Goal: Transaction & Acquisition: Purchase product/service

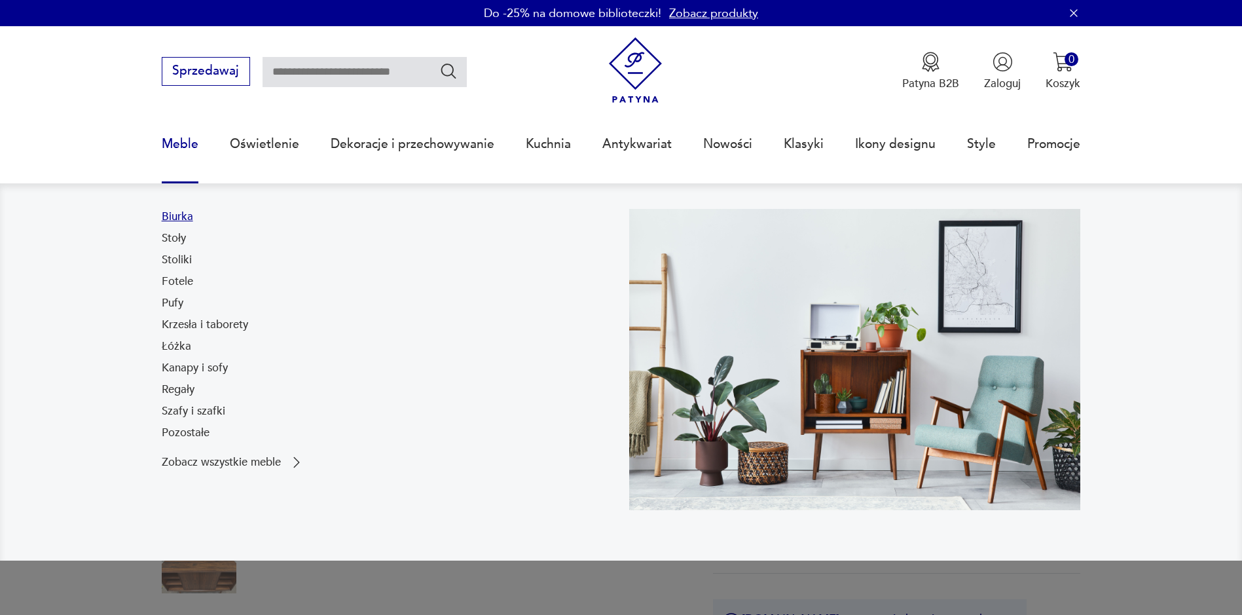
click at [179, 221] on link "Biurka" at bounding box center [177, 217] width 31 height 16
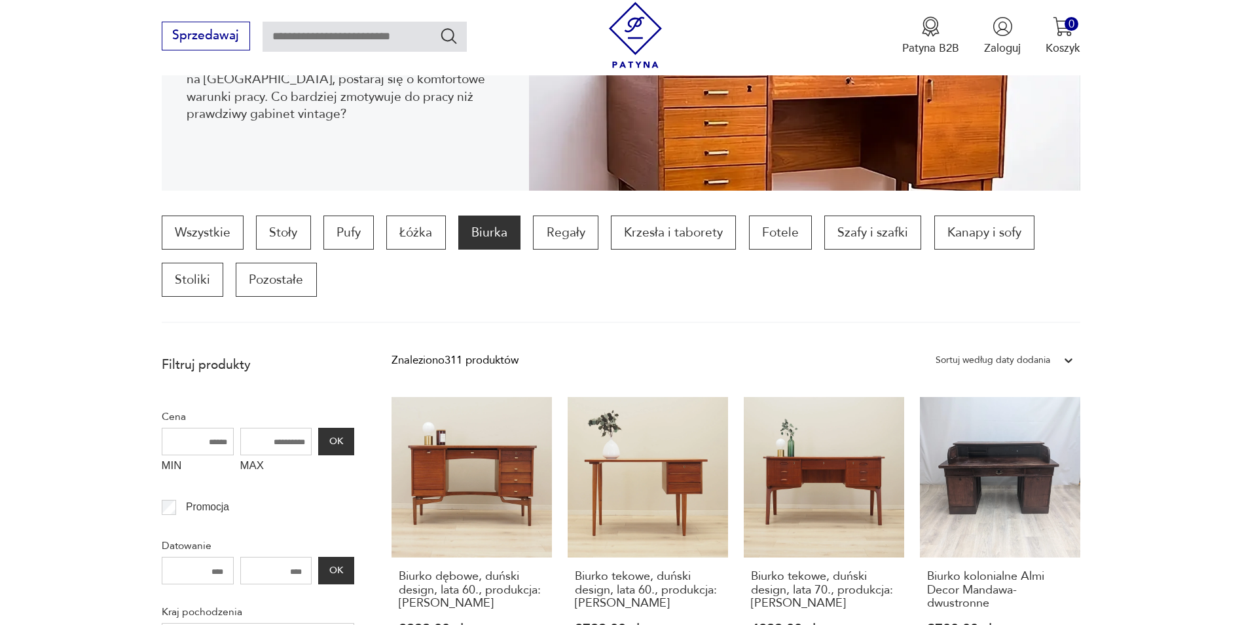
scroll to position [43, 0]
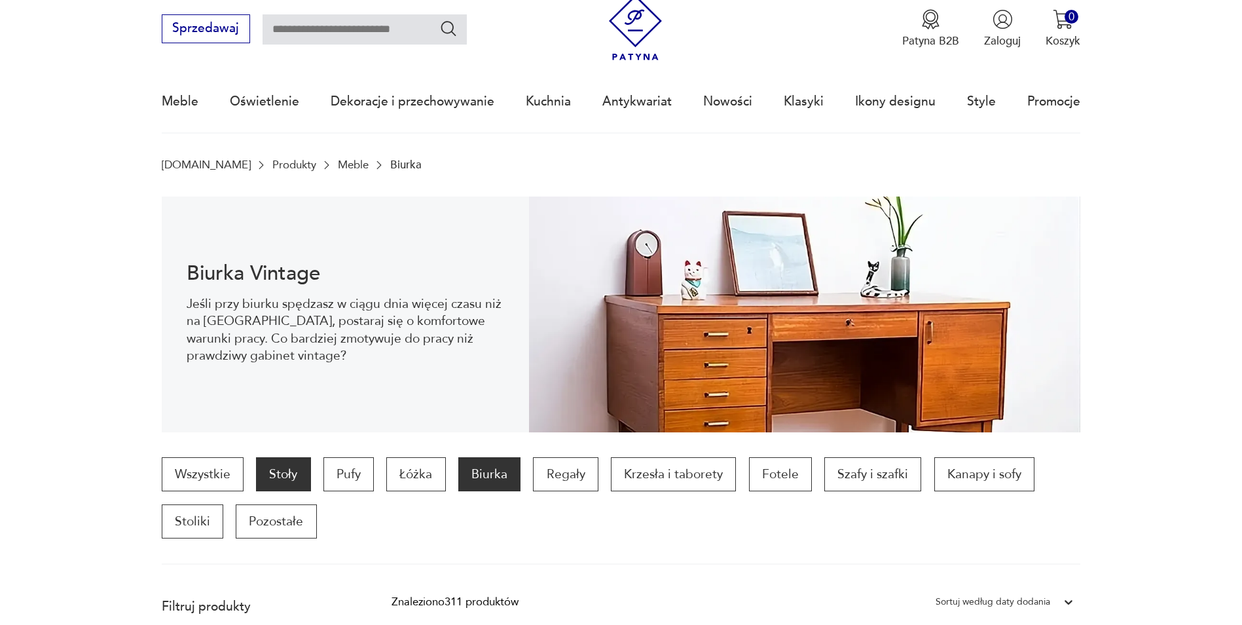
click at [287, 475] on p "Stoły" at bounding box center [283, 474] width 54 height 34
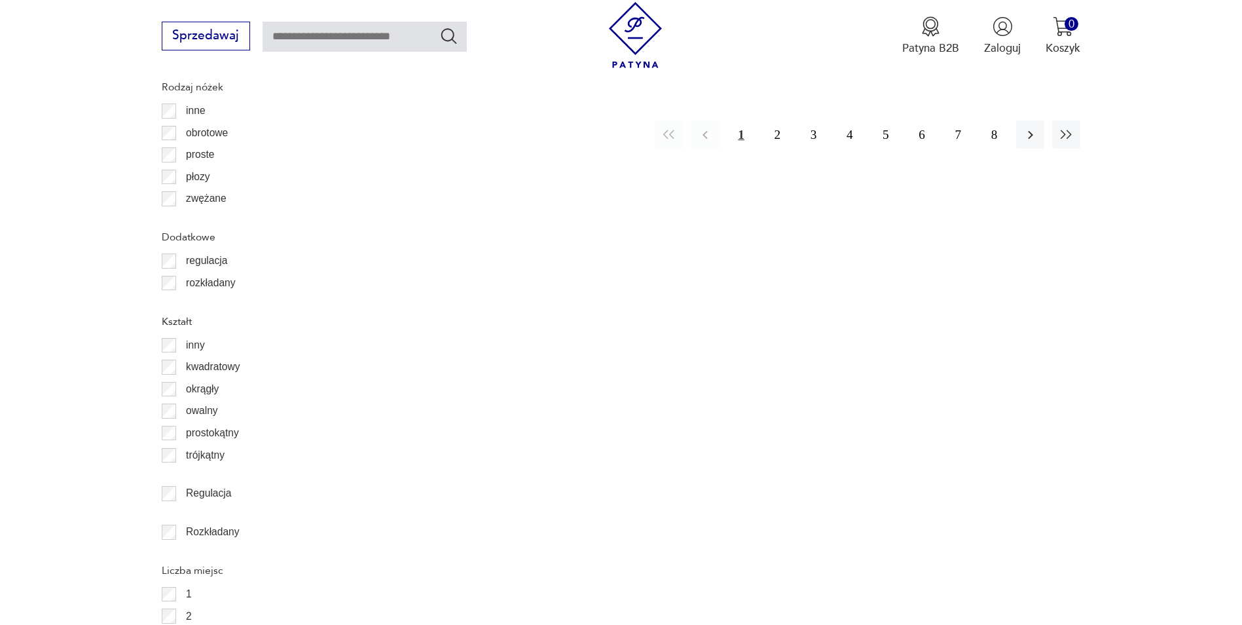
scroll to position [1884, 0]
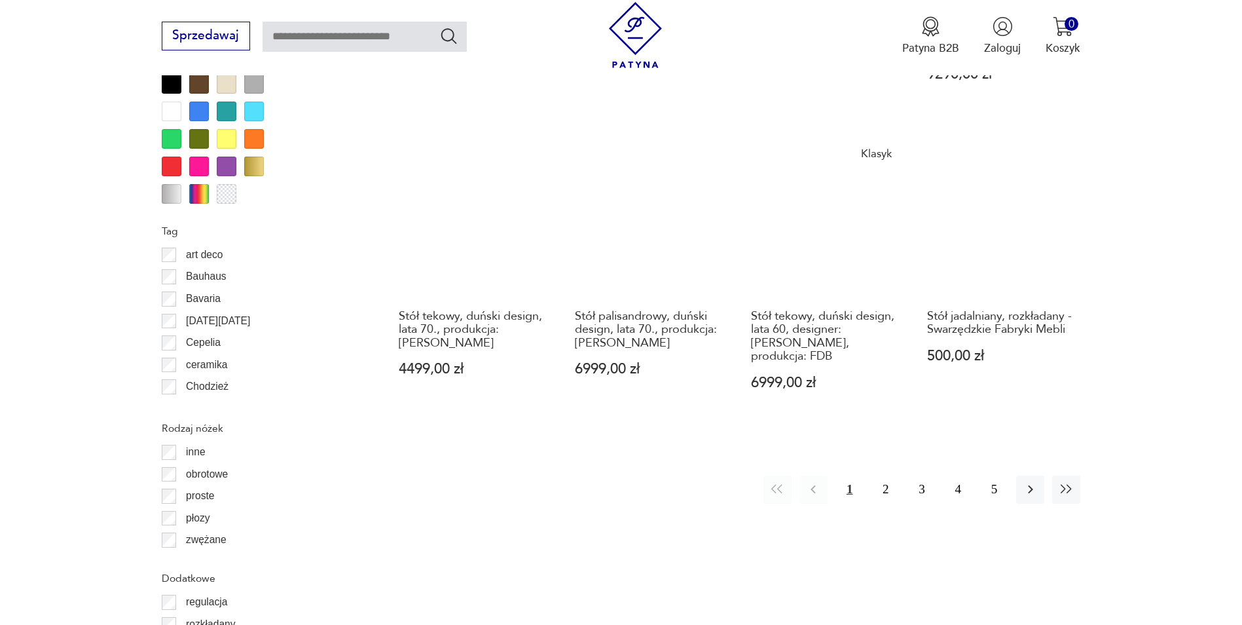
scroll to position [1753, 0]
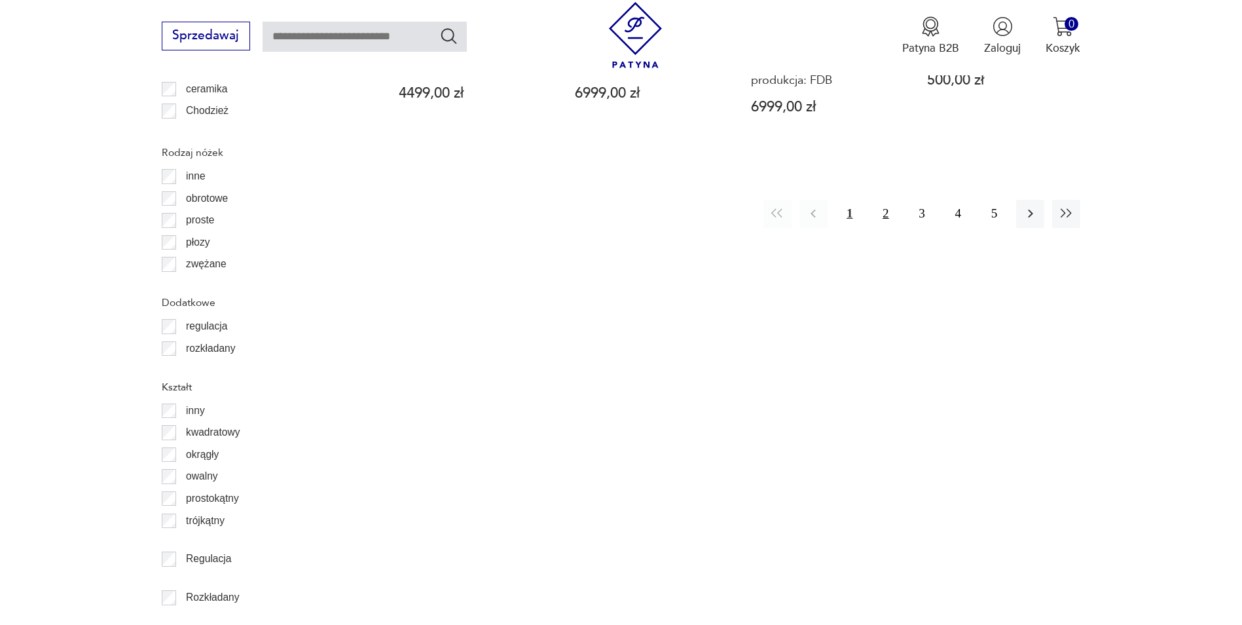
click at [890, 200] on button "2" at bounding box center [885, 214] width 28 height 28
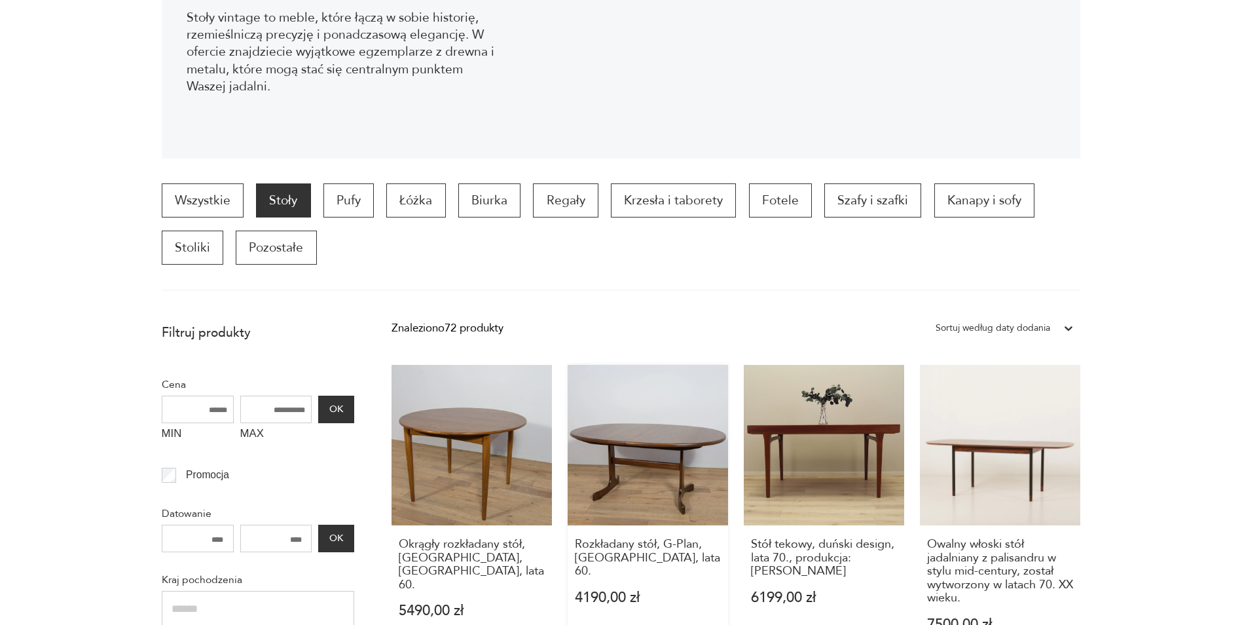
scroll to position [393, 0]
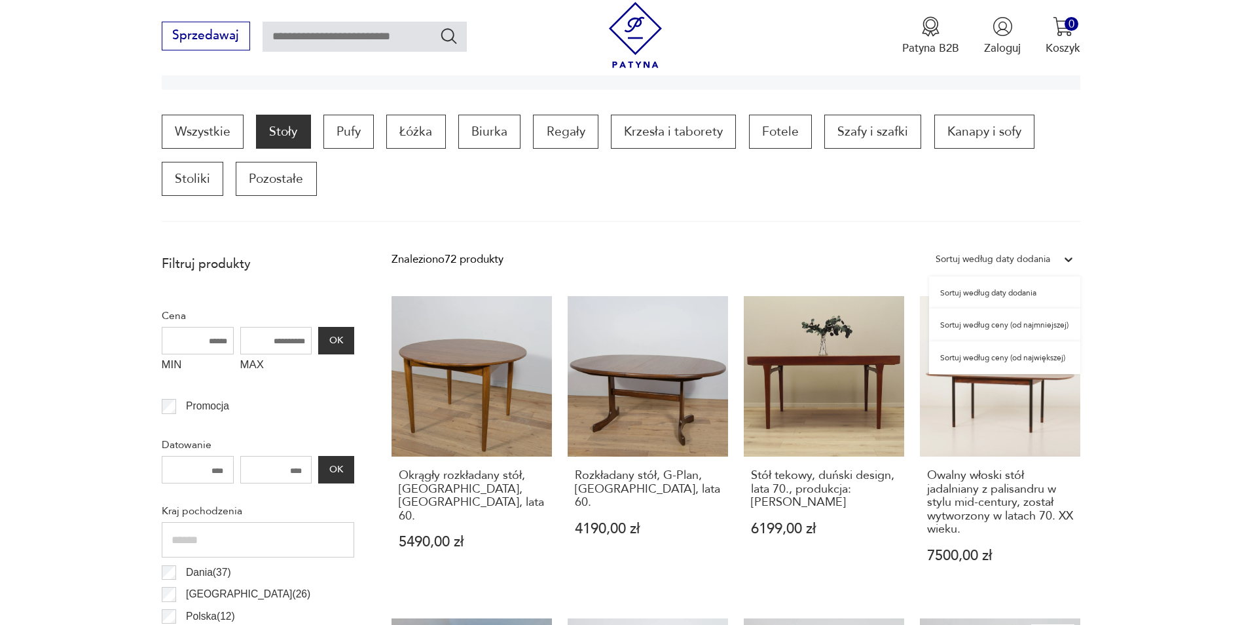
click at [1040, 263] on div "Sortuj według daty dodania" at bounding box center [993, 259] width 115 height 17
click at [1007, 324] on div "Sortuj według ceny (od najmniejszej)" at bounding box center [1004, 324] width 151 height 33
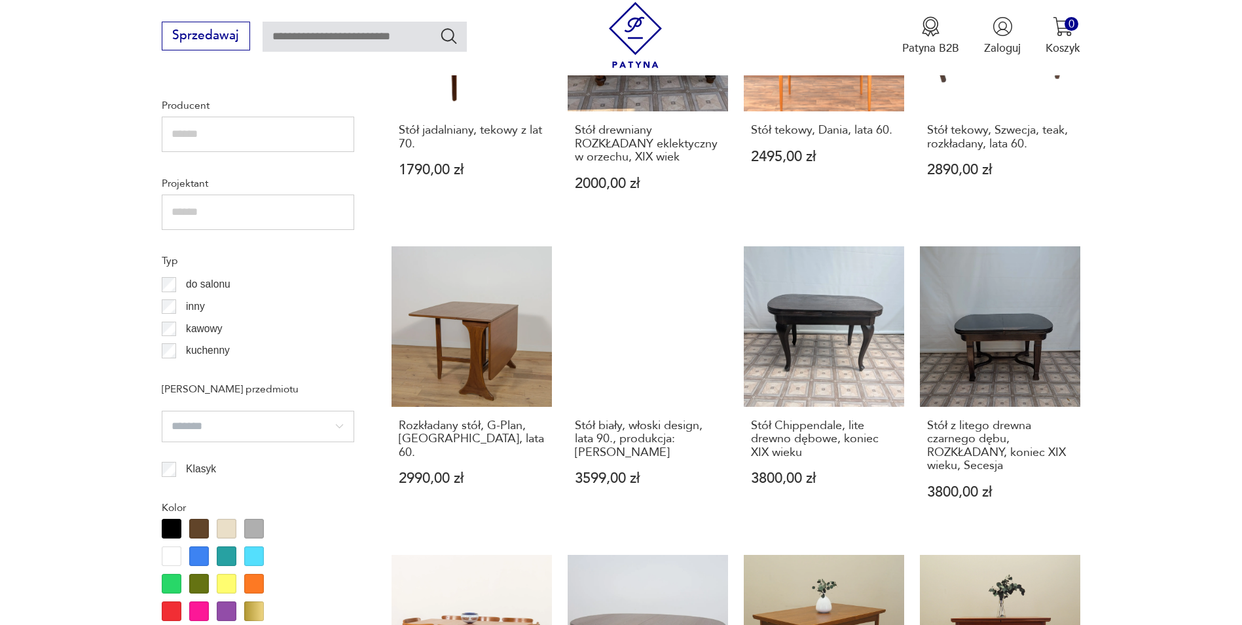
scroll to position [1361, 0]
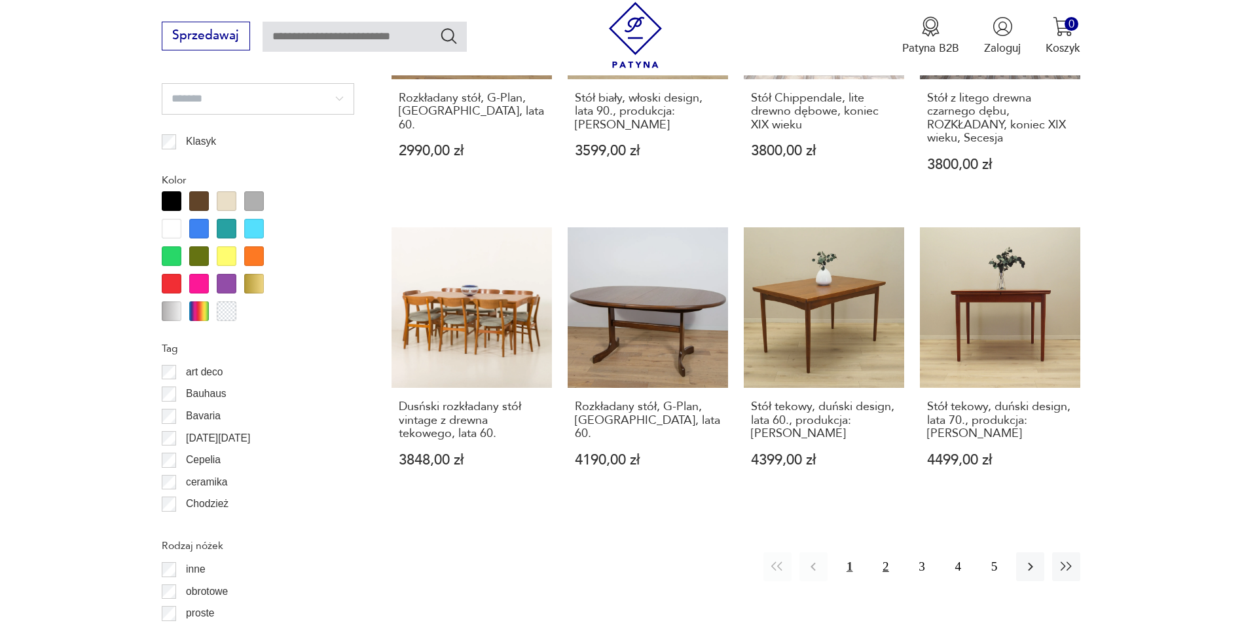
click at [887, 566] on button "2" at bounding box center [885, 566] width 28 height 28
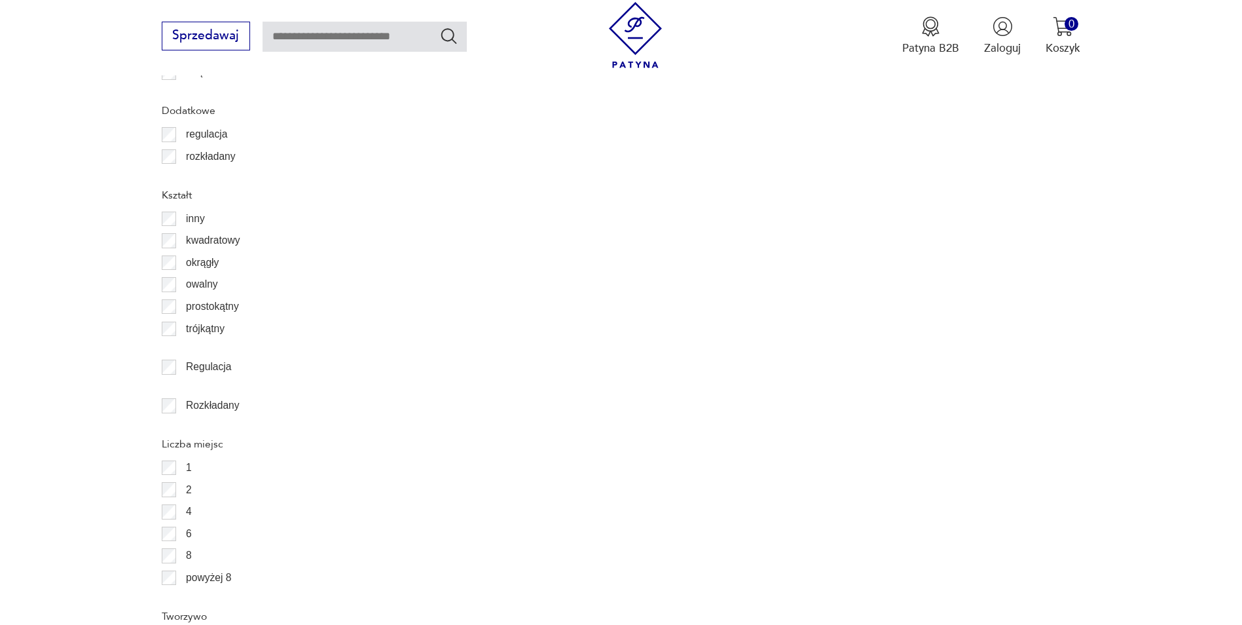
scroll to position [1688, 0]
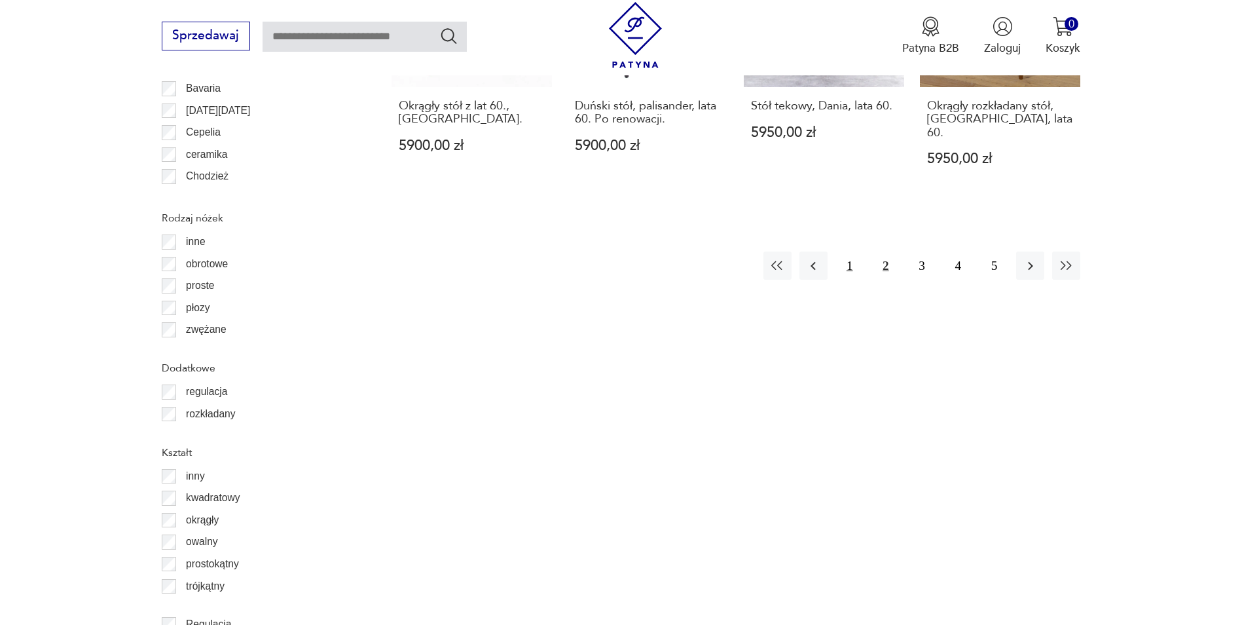
click at [847, 251] on button "1" at bounding box center [849, 265] width 28 height 28
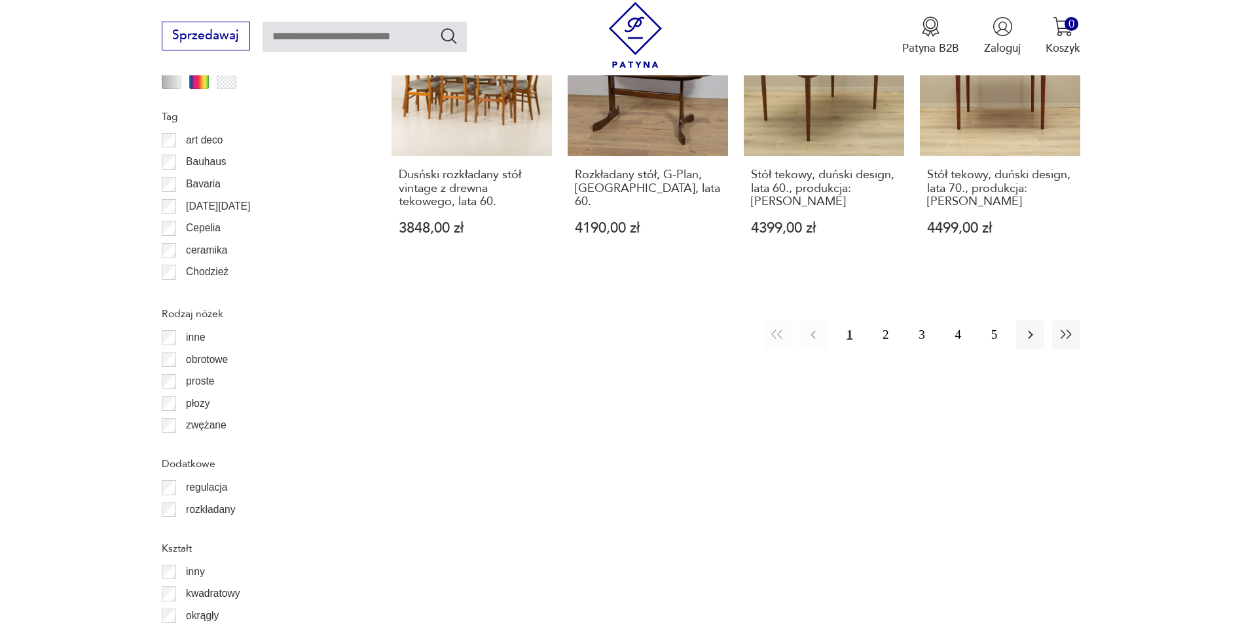
scroll to position [1470, 0]
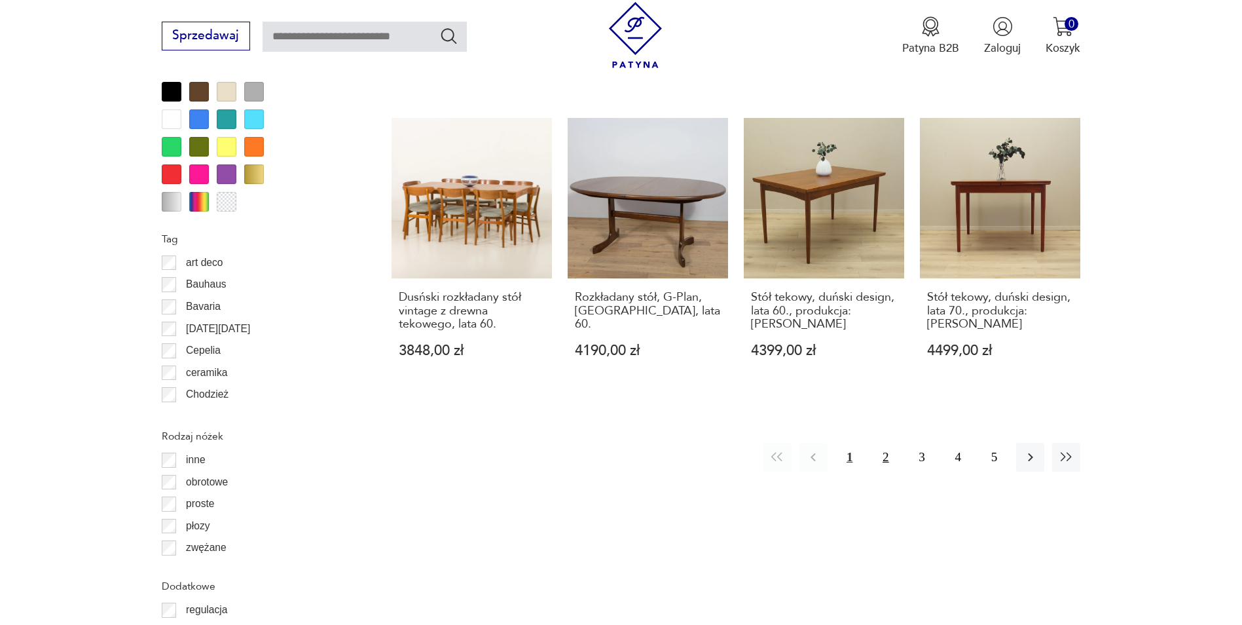
click at [889, 454] on button "2" at bounding box center [885, 457] width 28 height 28
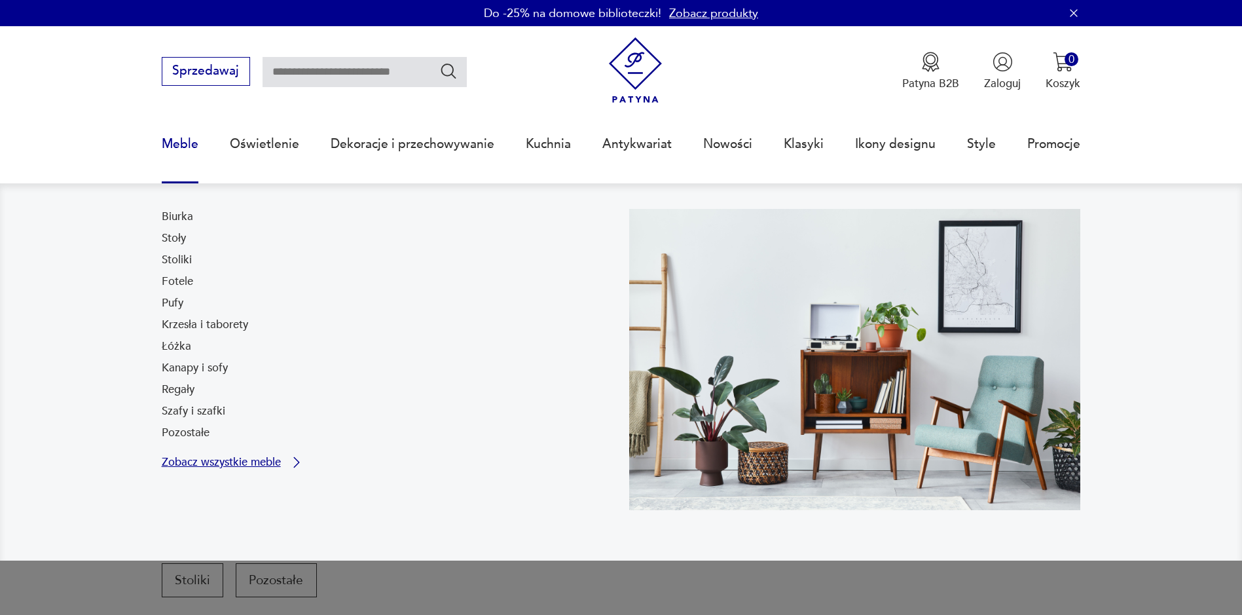
click at [266, 460] on p "Zobacz wszystkie meble" at bounding box center [221, 462] width 119 height 10
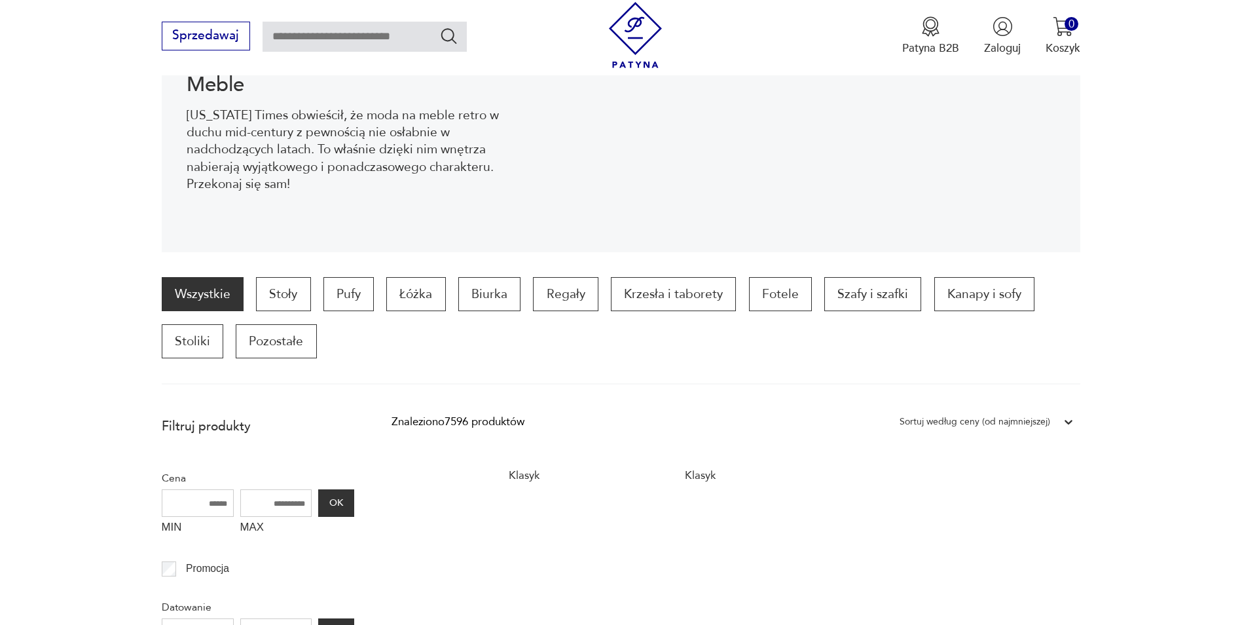
scroll to position [306, 0]
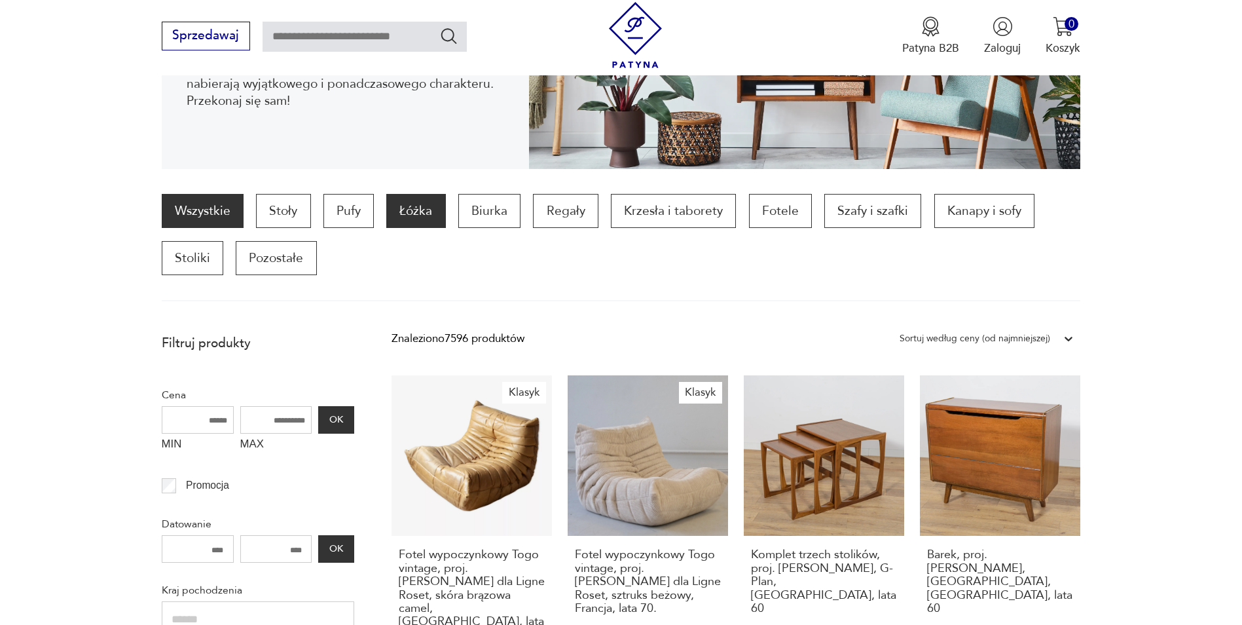
click at [411, 213] on p "Łóżka" at bounding box center [415, 211] width 59 height 34
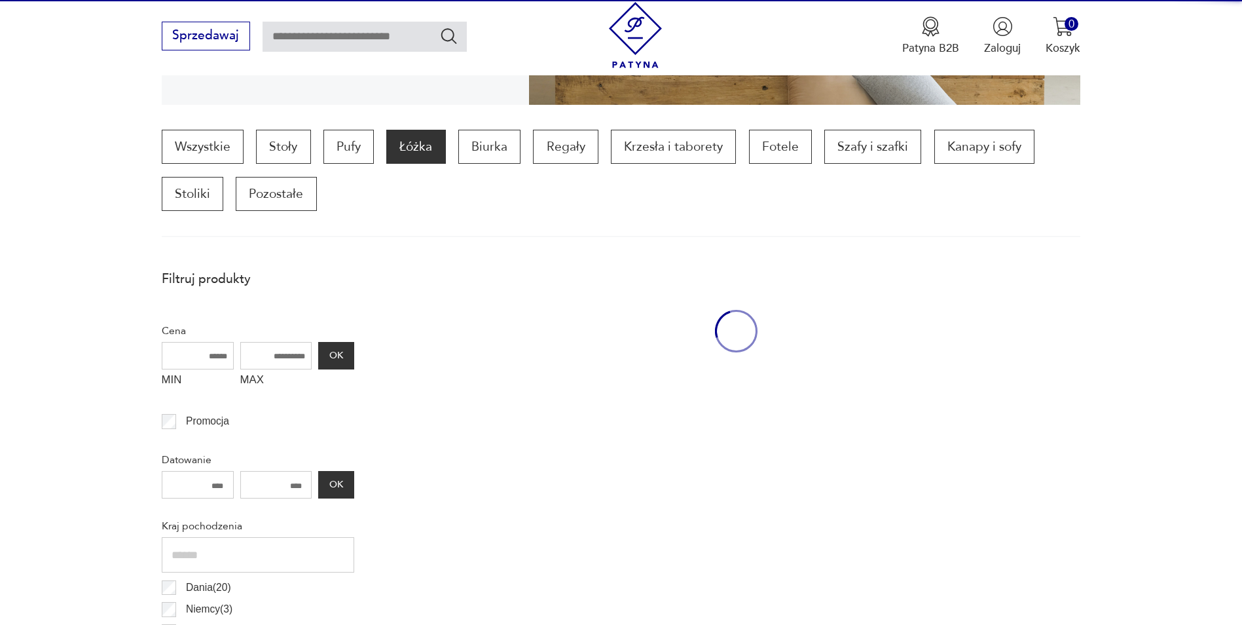
scroll to position [436, 0]
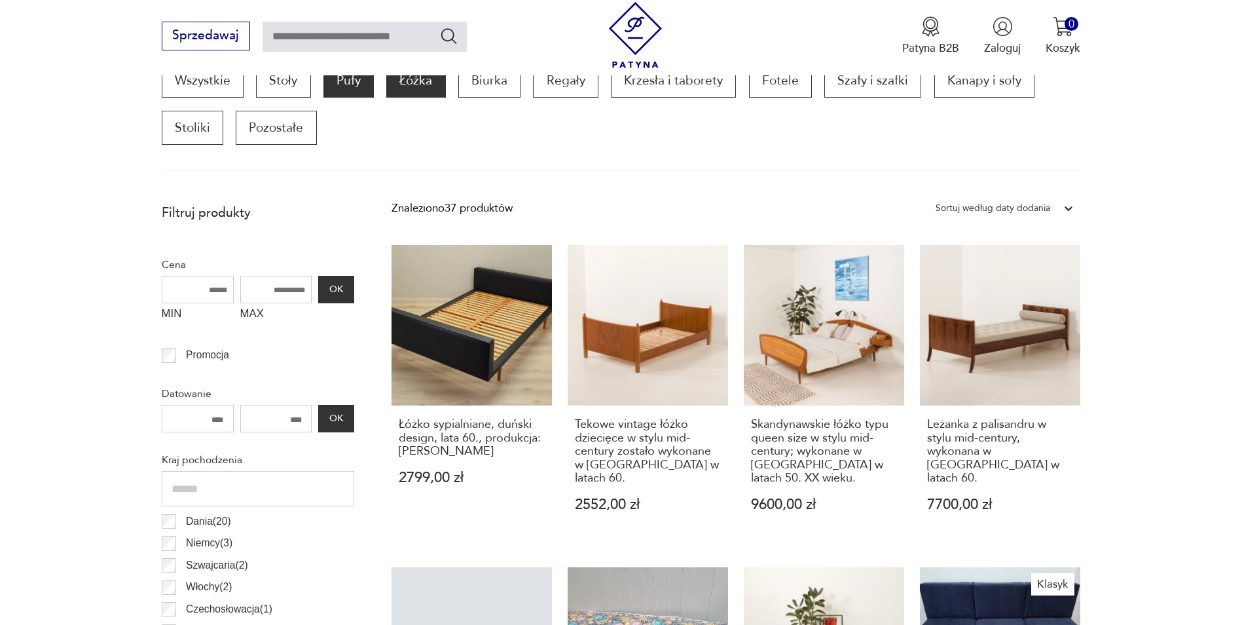
click at [356, 88] on p "Pufy" at bounding box center [348, 81] width 50 height 34
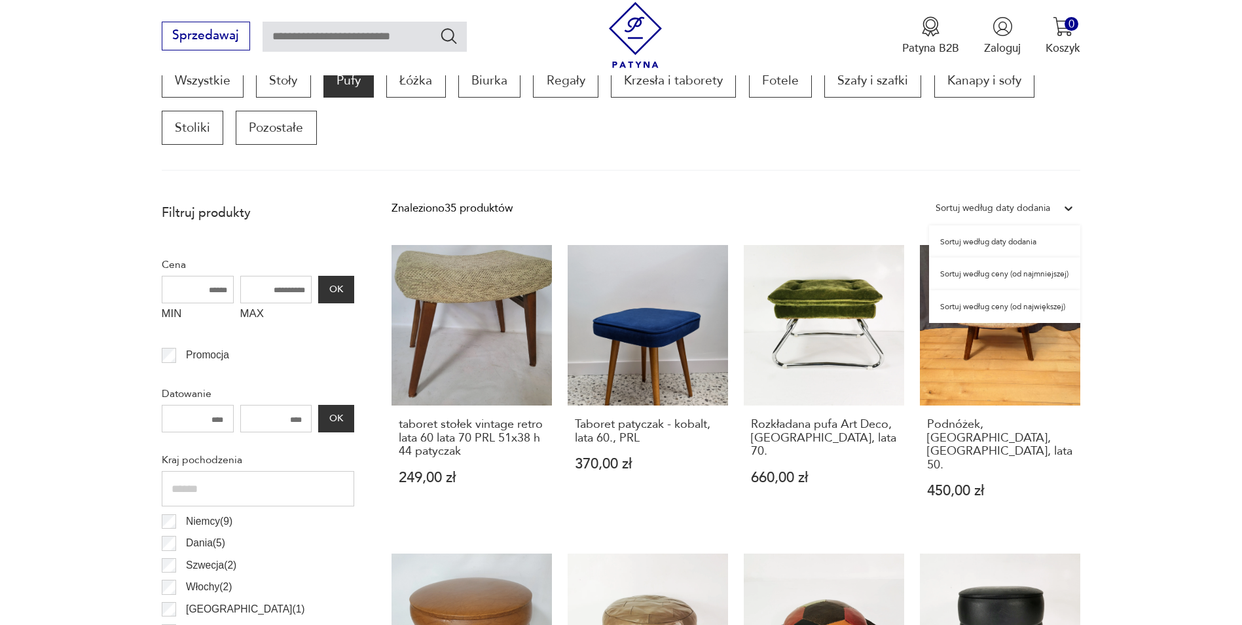
click at [1045, 208] on div "Sortuj według daty dodania" at bounding box center [993, 208] width 115 height 17
click at [1013, 273] on div "Sortuj według ceny (od najmniejszej)" at bounding box center [1004, 273] width 151 height 33
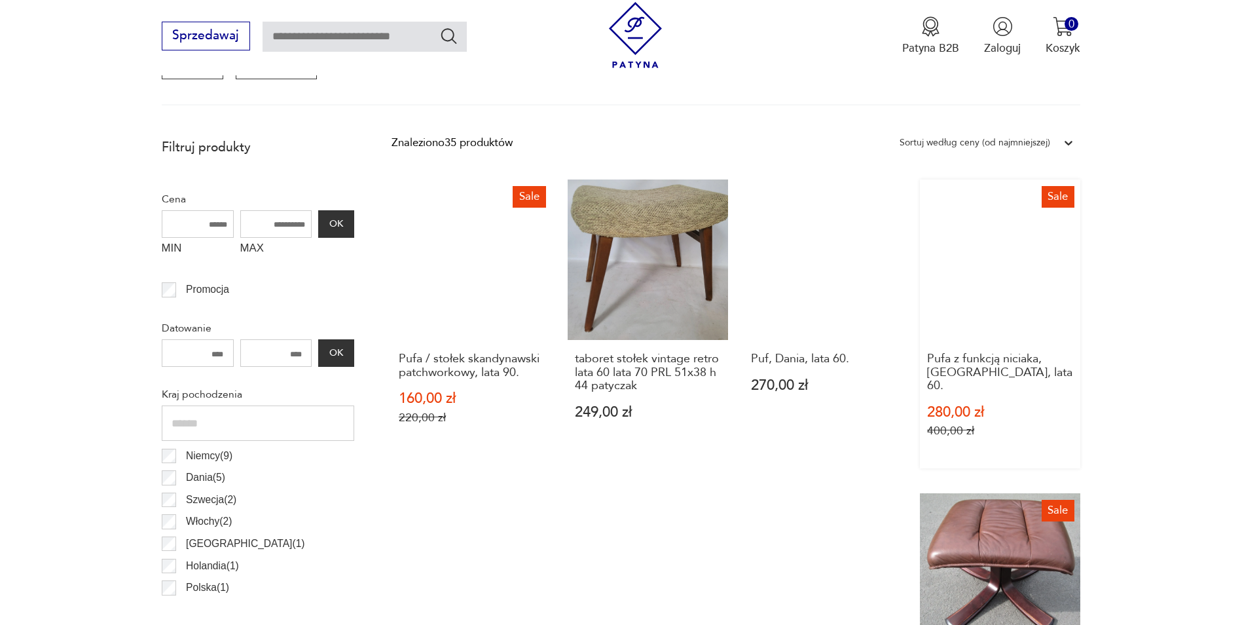
scroll to position [313, 0]
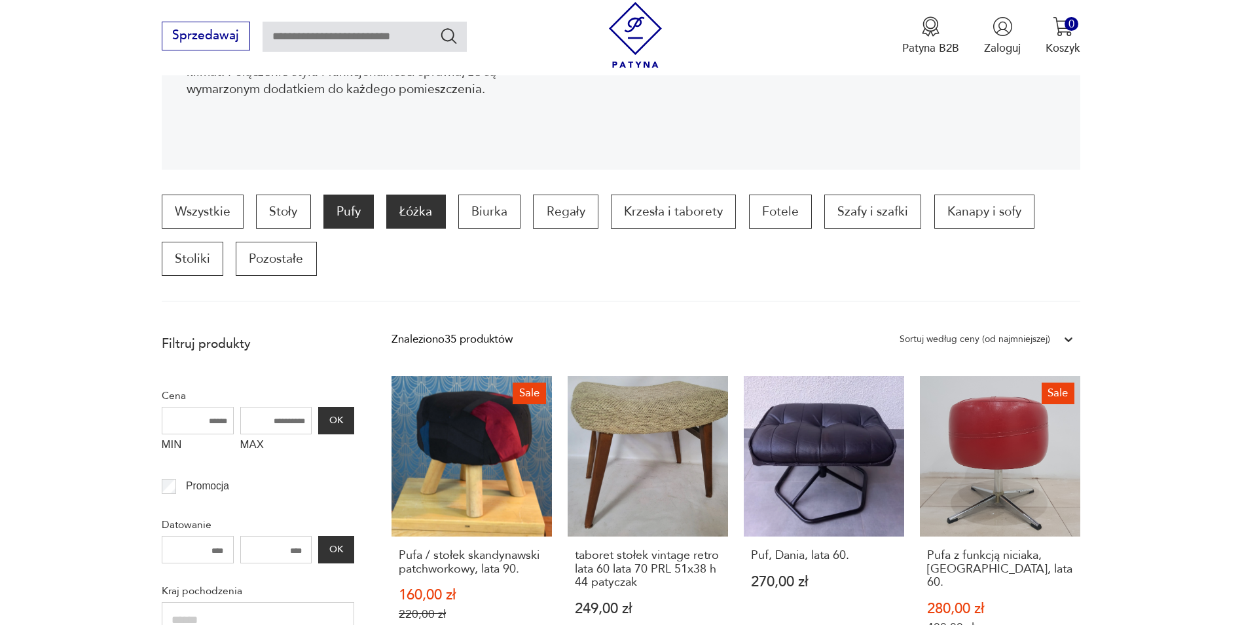
click at [430, 210] on p "Łóżka" at bounding box center [415, 211] width 59 height 34
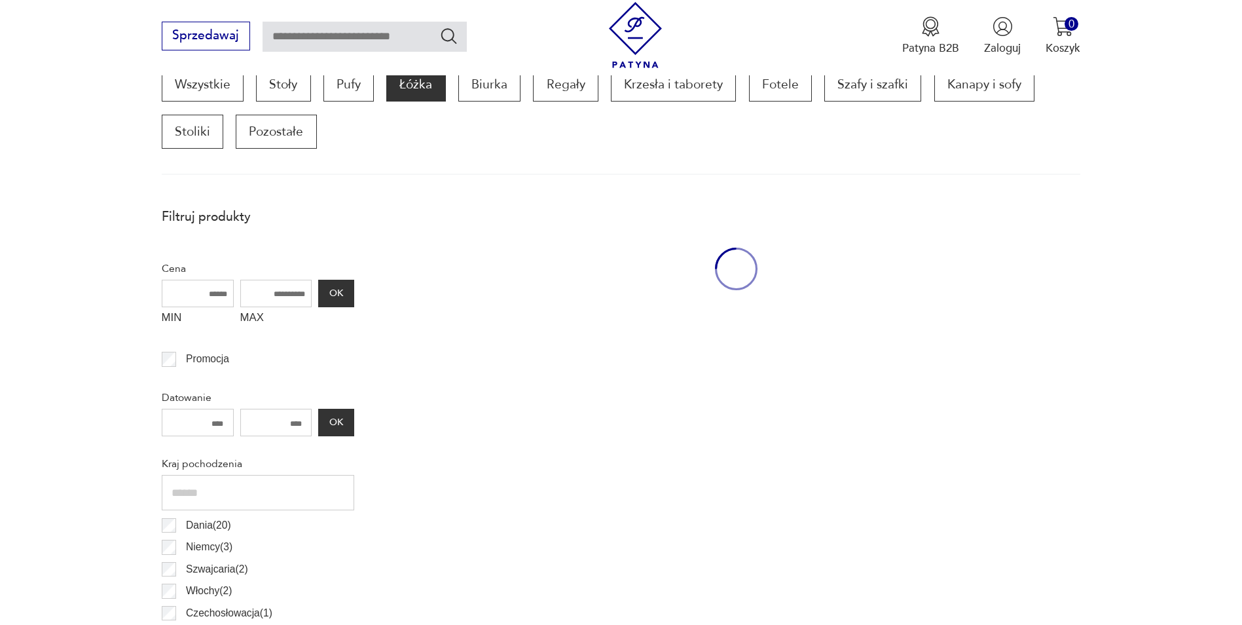
scroll to position [436, 0]
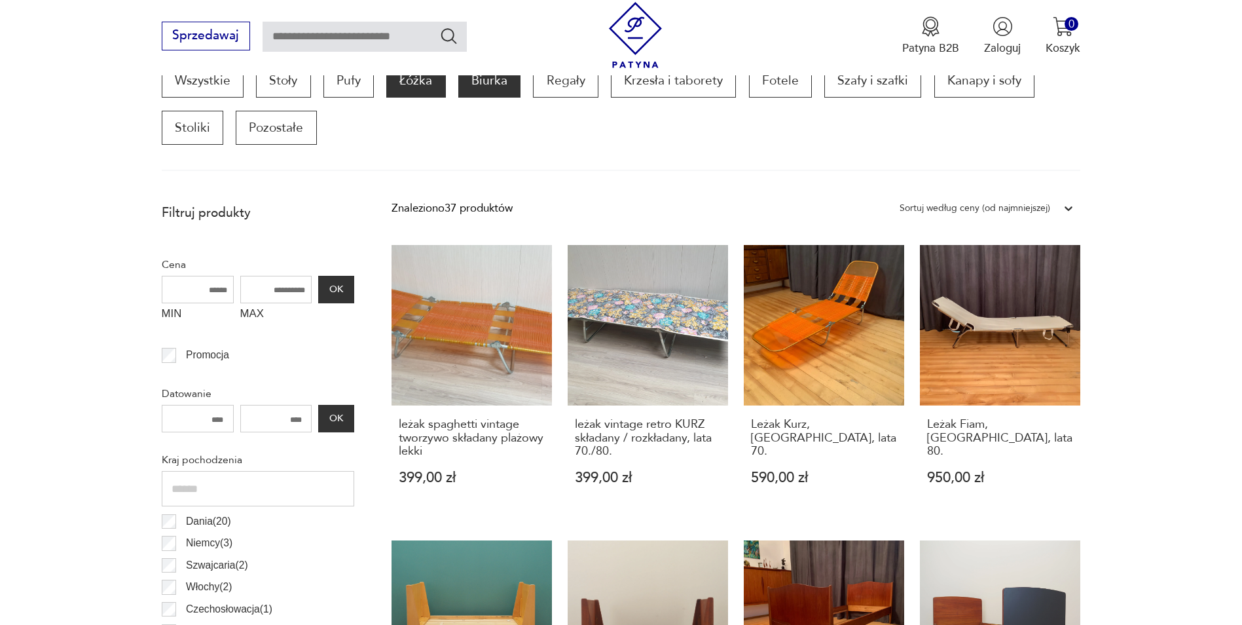
click at [492, 82] on p "Biurka" at bounding box center [489, 81] width 62 height 34
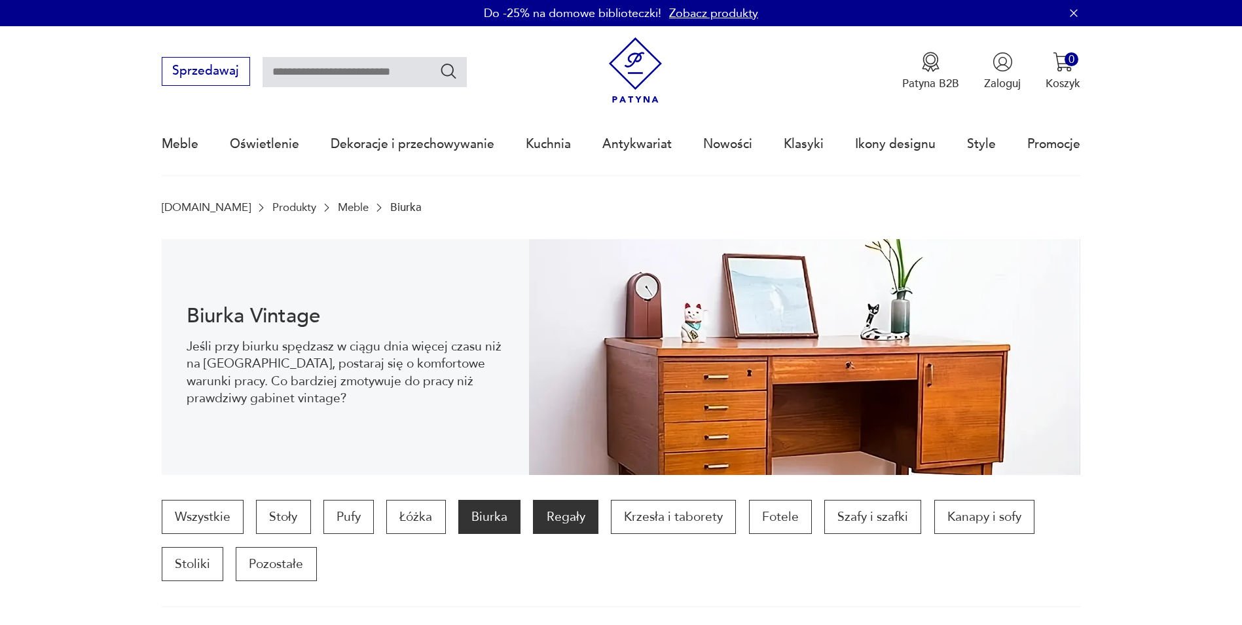
click at [571, 520] on p "Regały" at bounding box center [565, 517] width 65 height 34
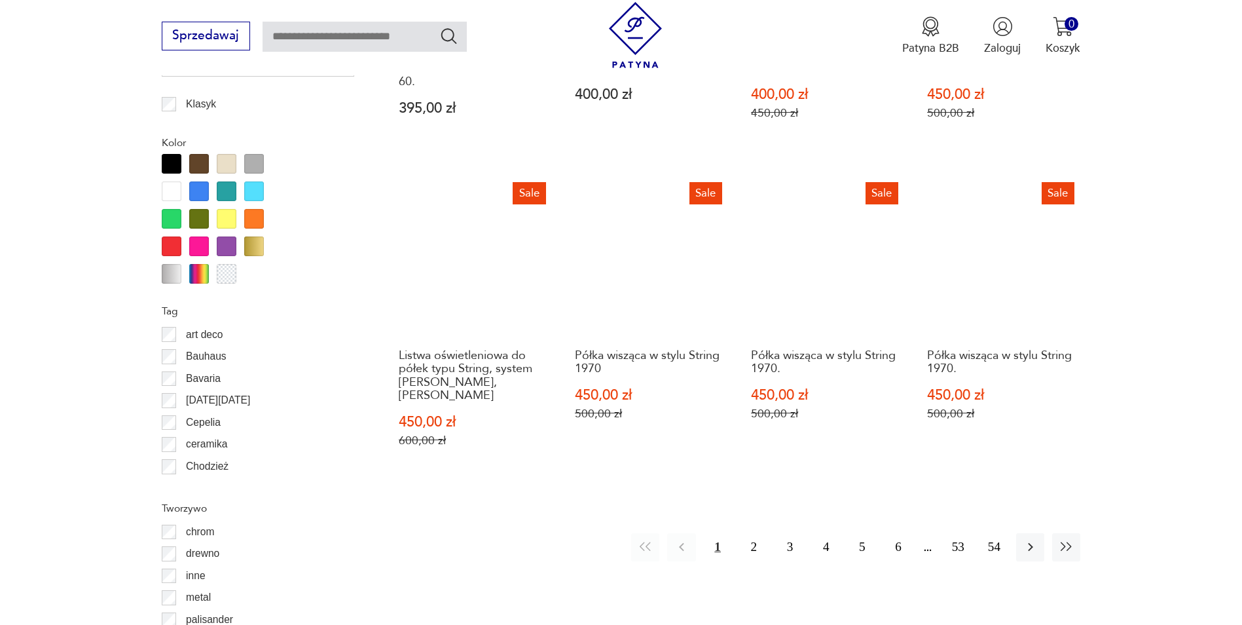
scroll to position [1680, 0]
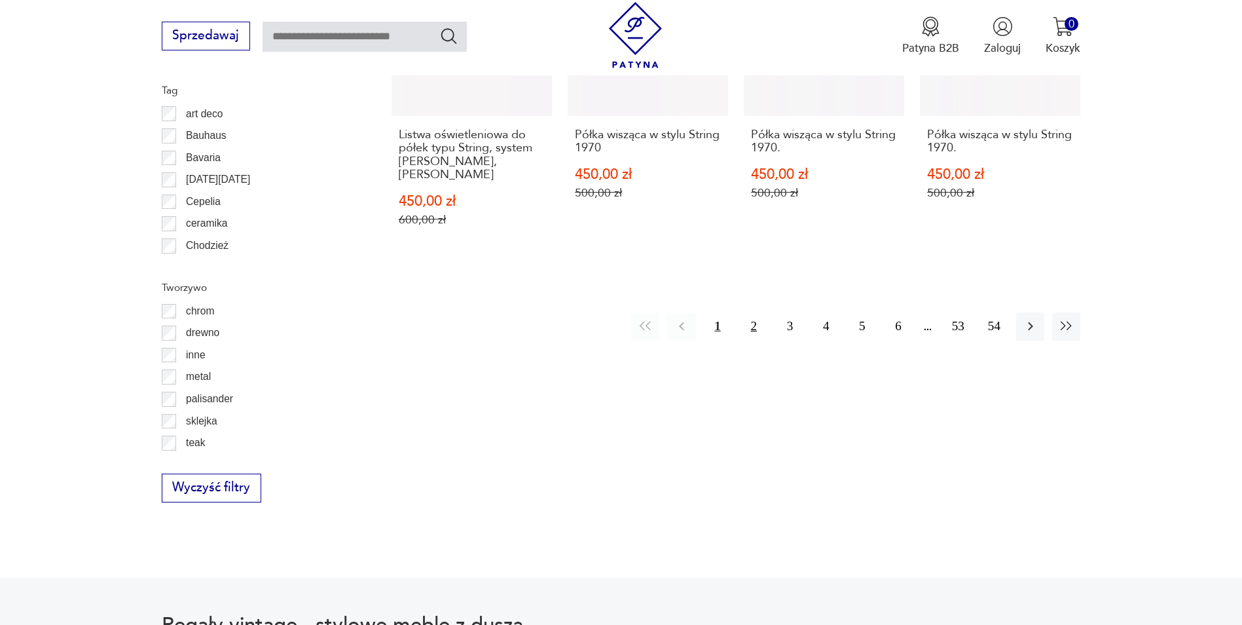
click at [753, 312] on button "2" at bounding box center [754, 326] width 28 height 28
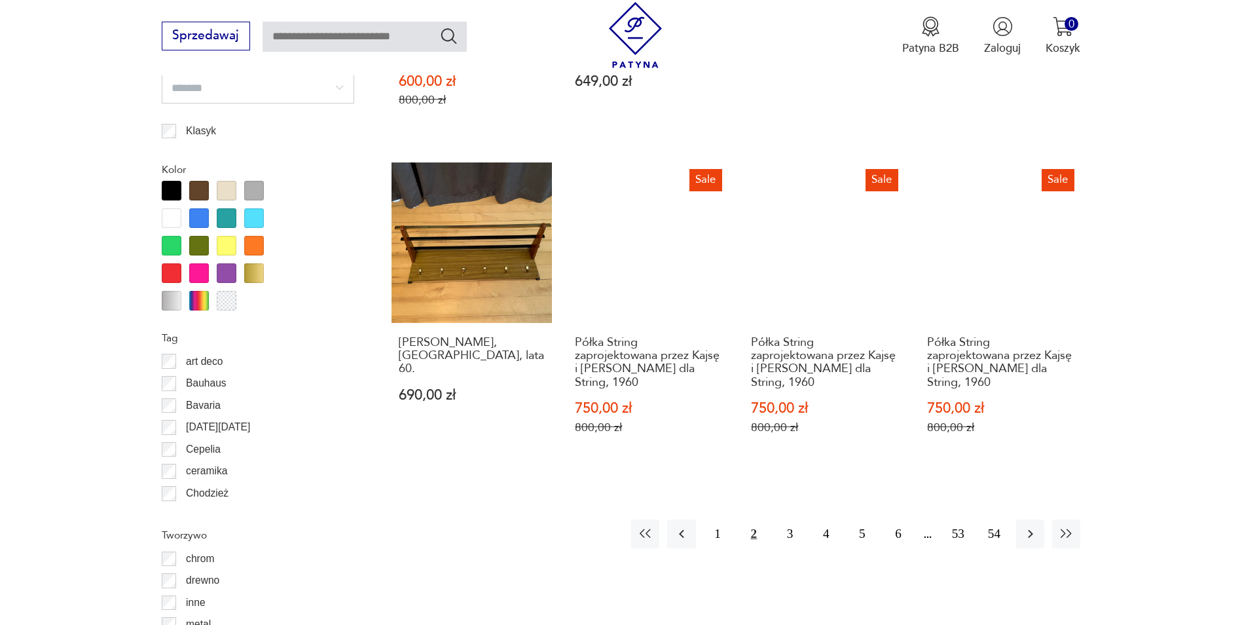
scroll to position [1549, 0]
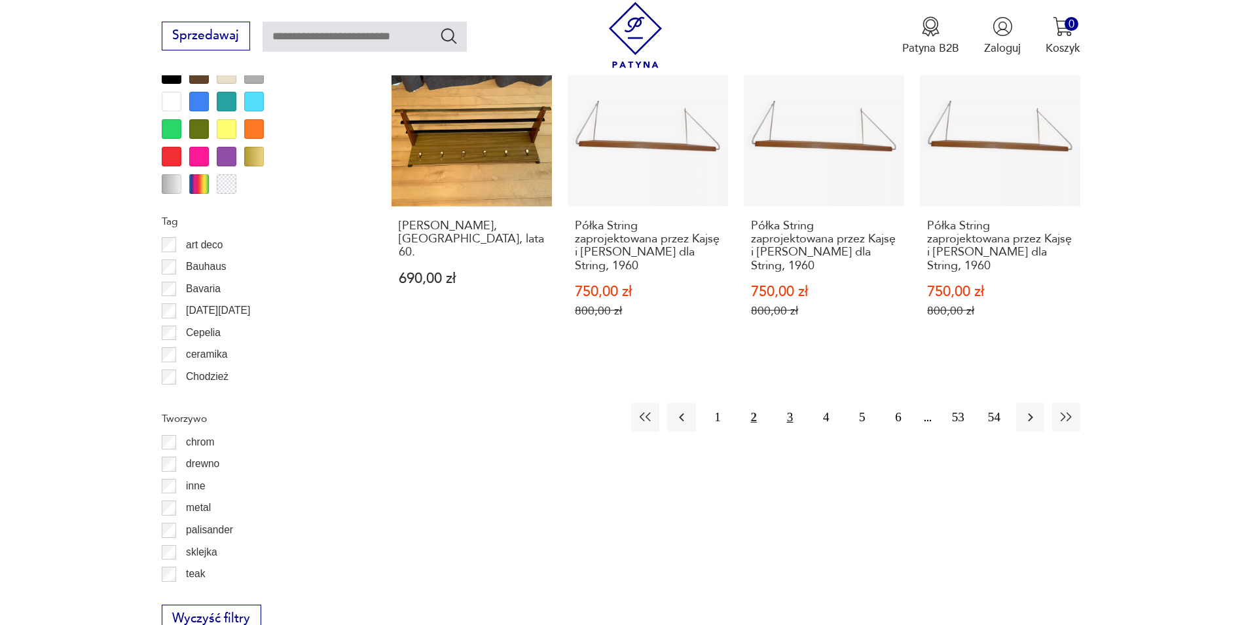
click at [784, 416] on button "3" at bounding box center [790, 417] width 28 height 28
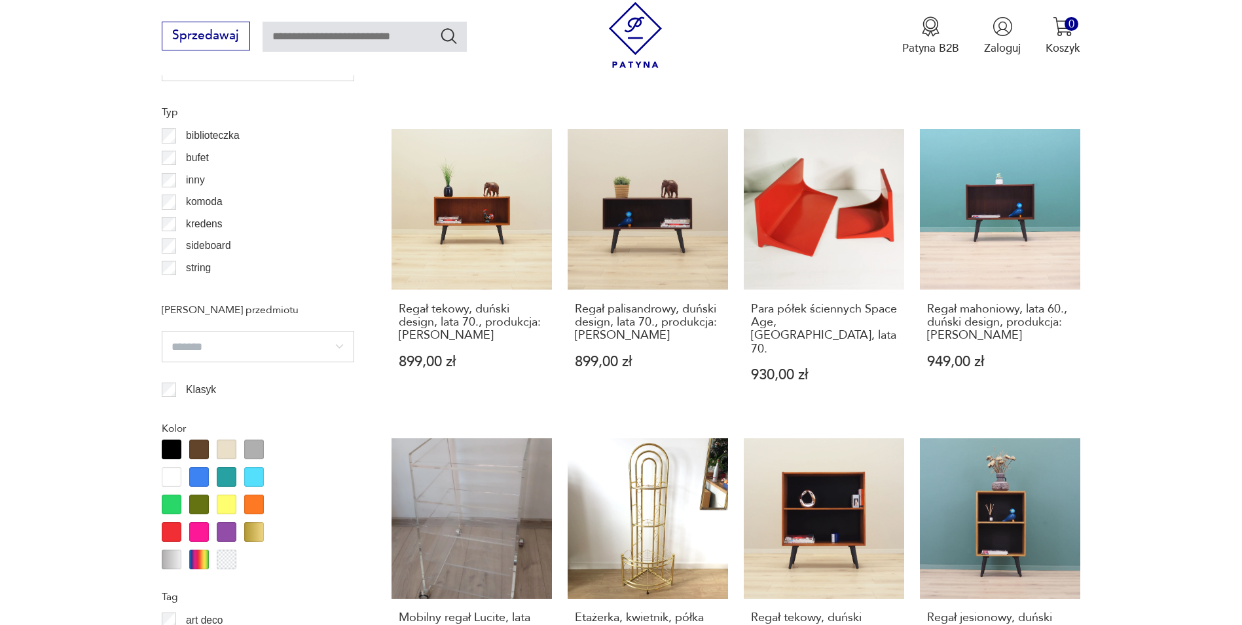
scroll to position [1353, 0]
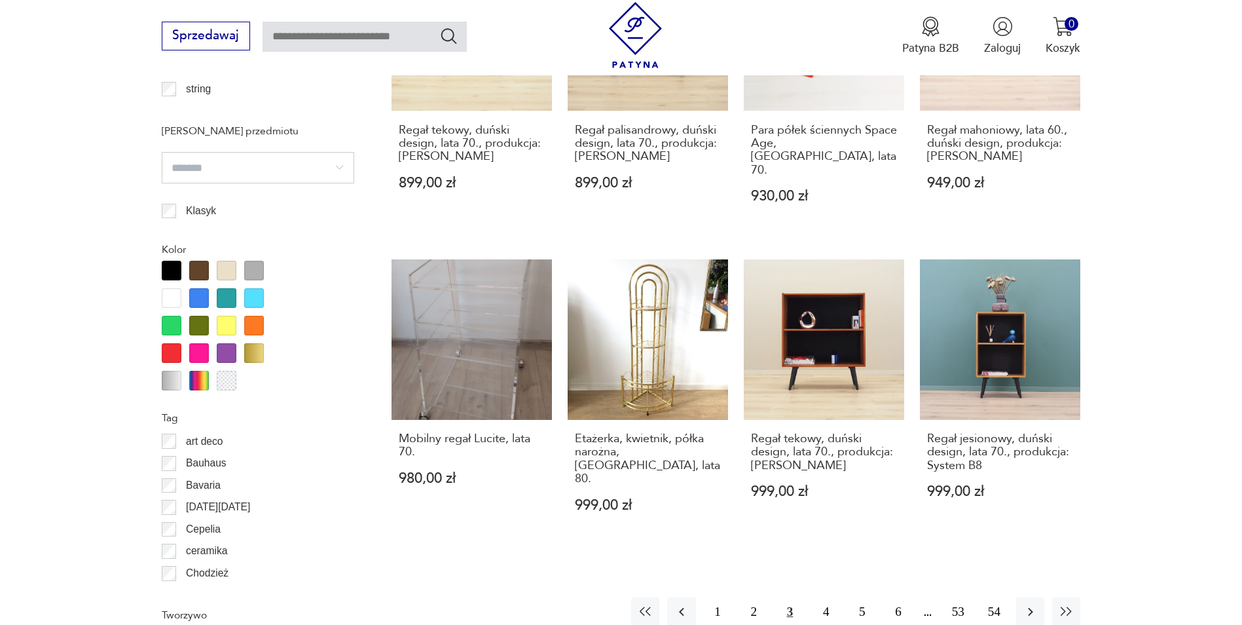
drag, startPoint x: 826, startPoint y: 571, endPoint x: 817, endPoint y: 535, distance: 37.0
click at [826, 597] on button "4" at bounding box center [826, 611] width 28 height 28
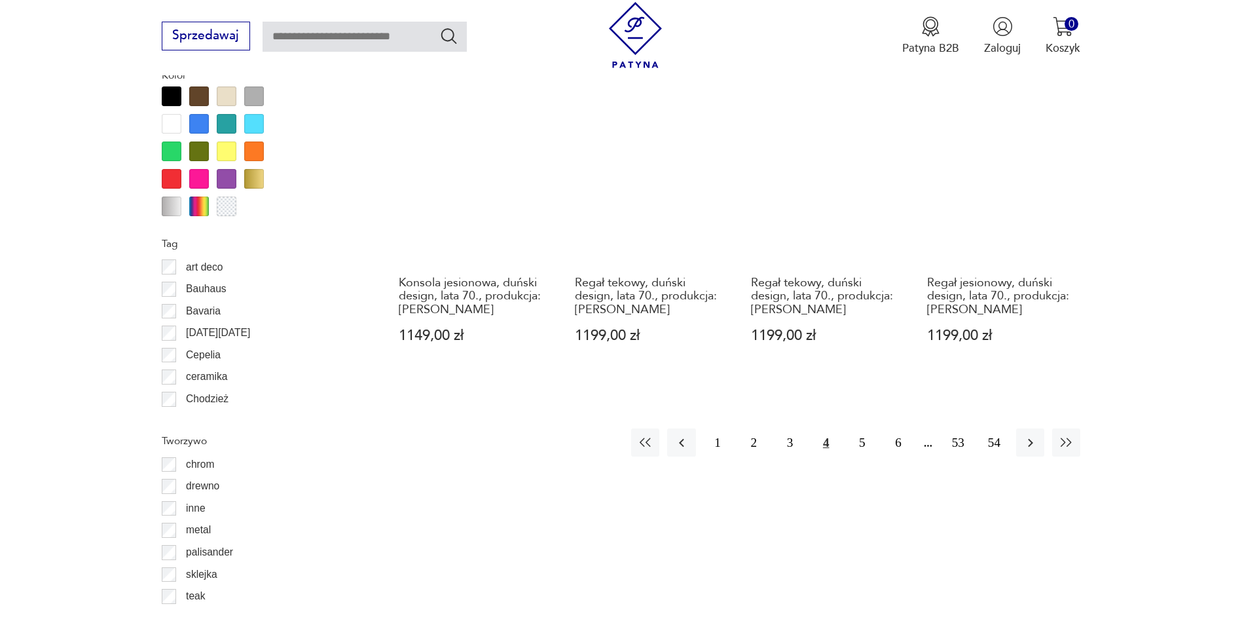
scroll to position [1746, 0]
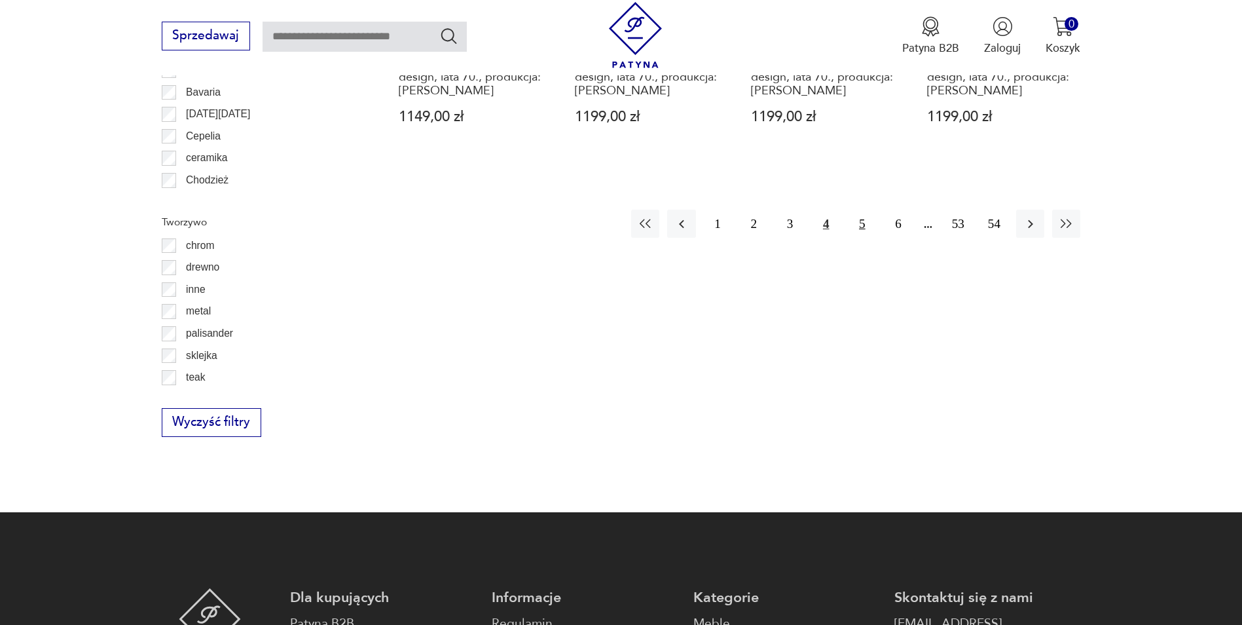
click at [861, 223] on button "5" at bounding box center [862, 224] width 28 height 28
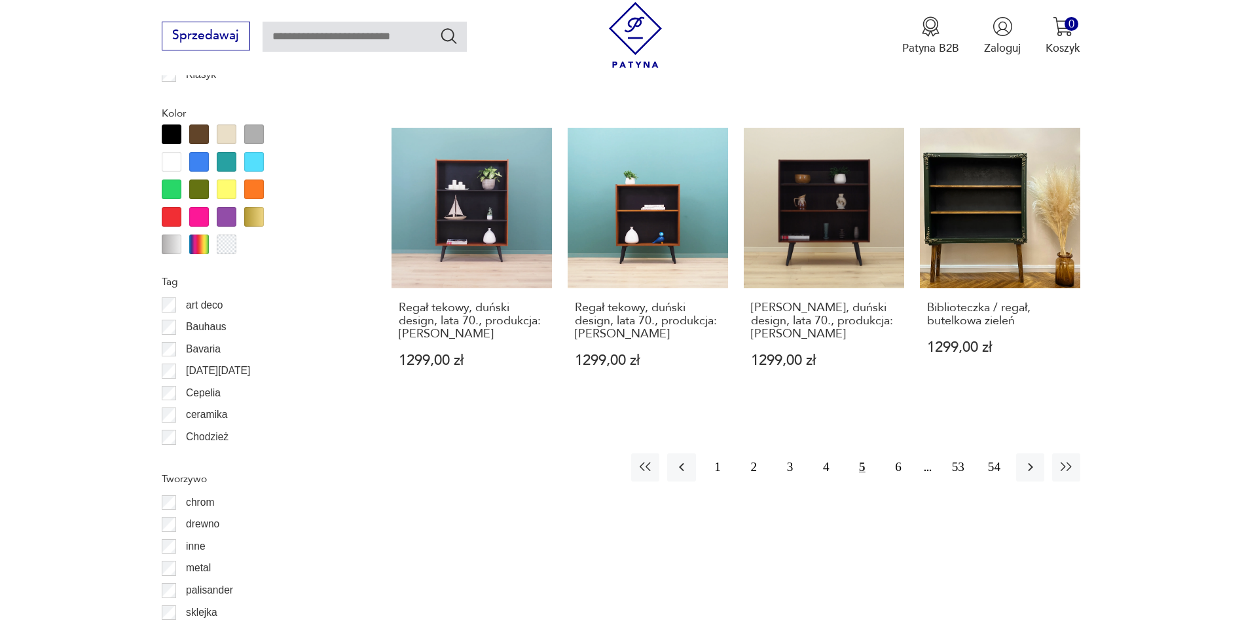
scroll to position [1615, 0]
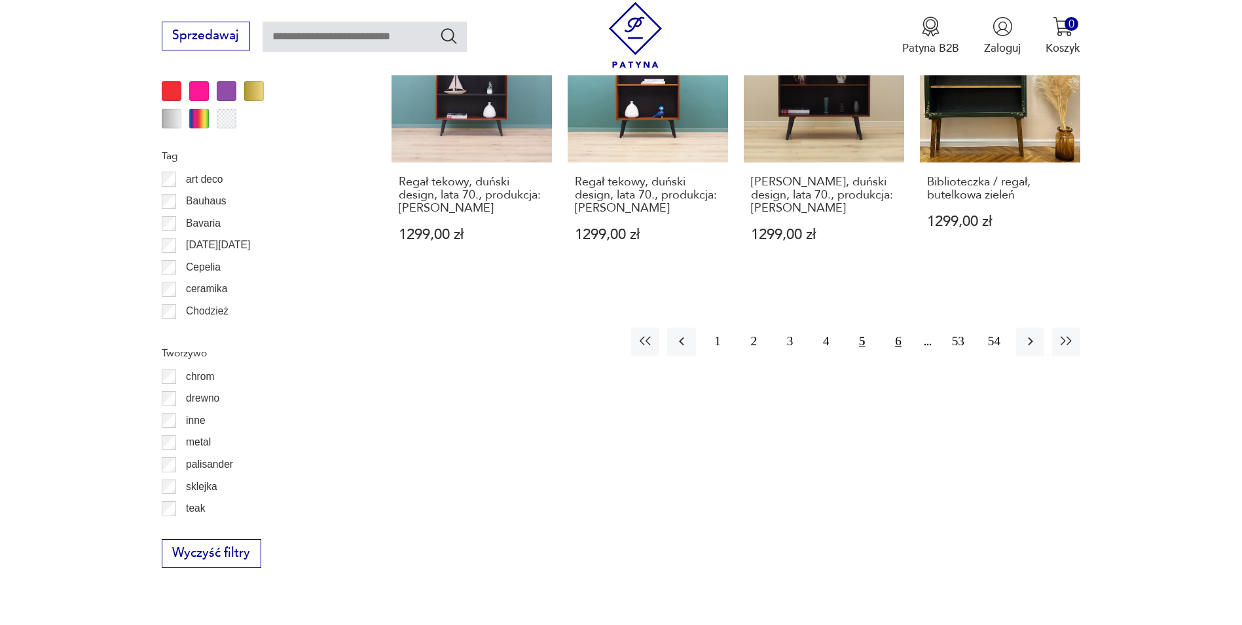
click at [895, 344] on button "6" at bounding box center [898, 341] width 28 height 28
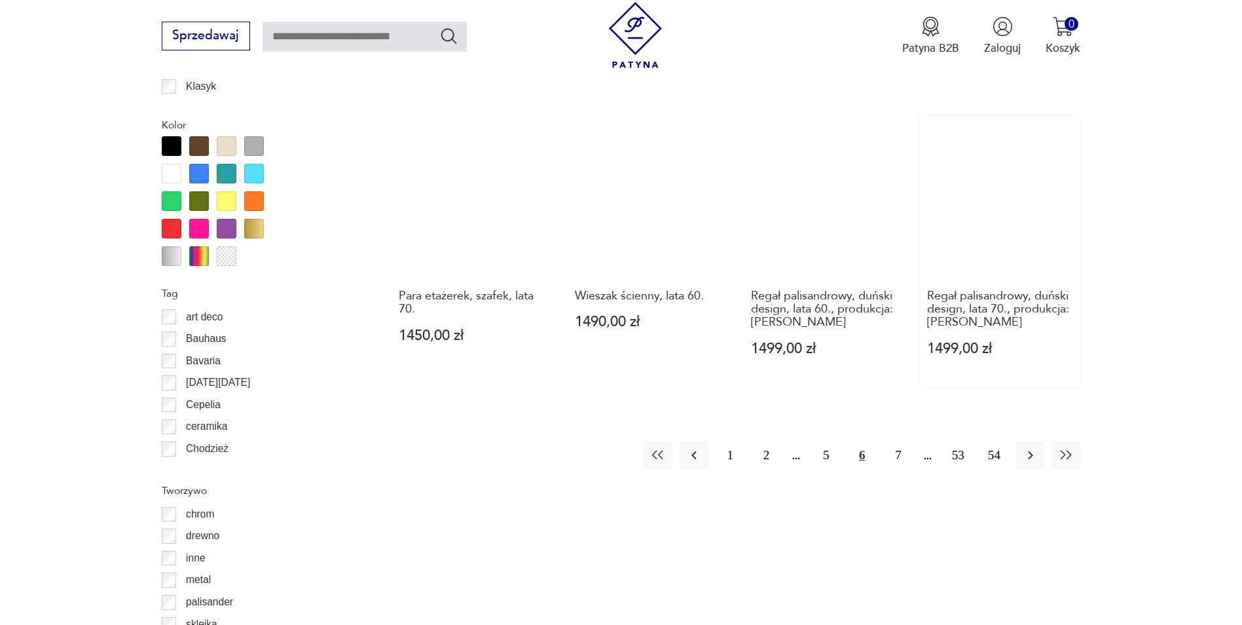
scroll to position [1549, 0]
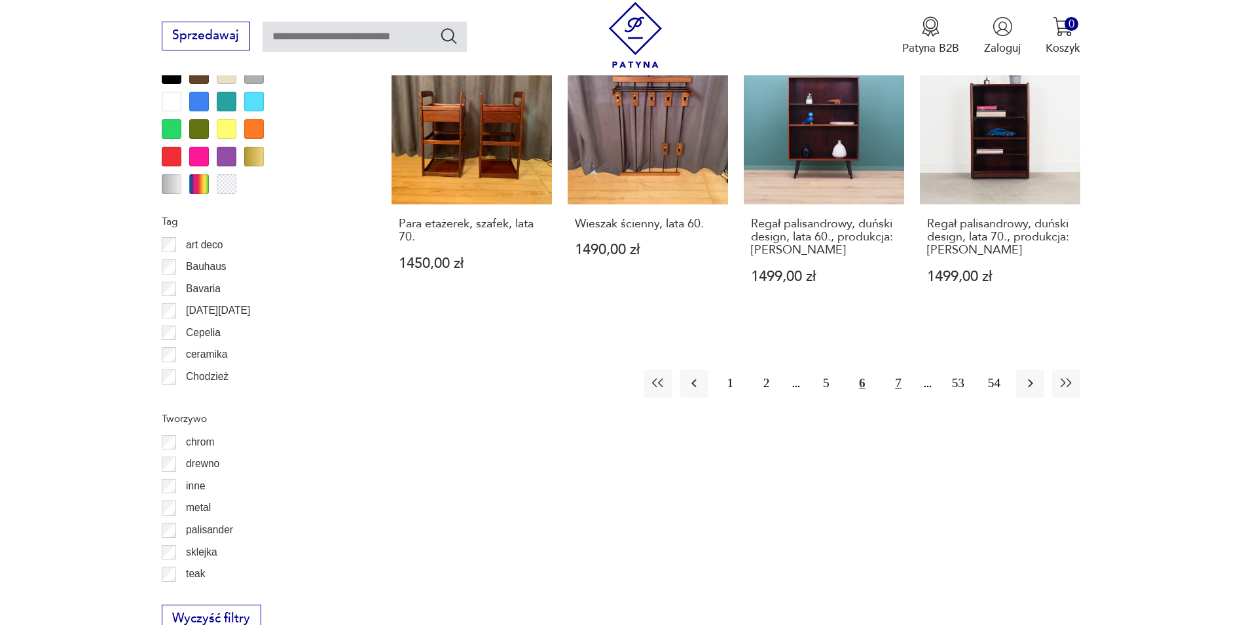
click at [900, 369] on button "7" at bounding box center [898, 383] width 28 height 28
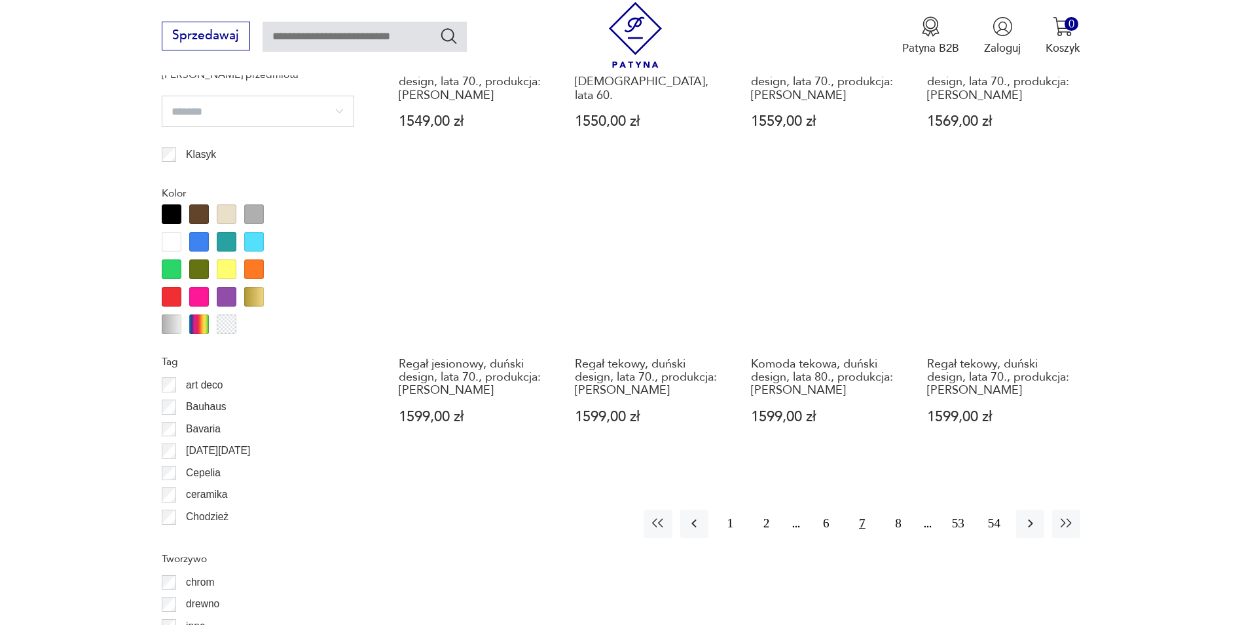
scroll to position [1746, 0]
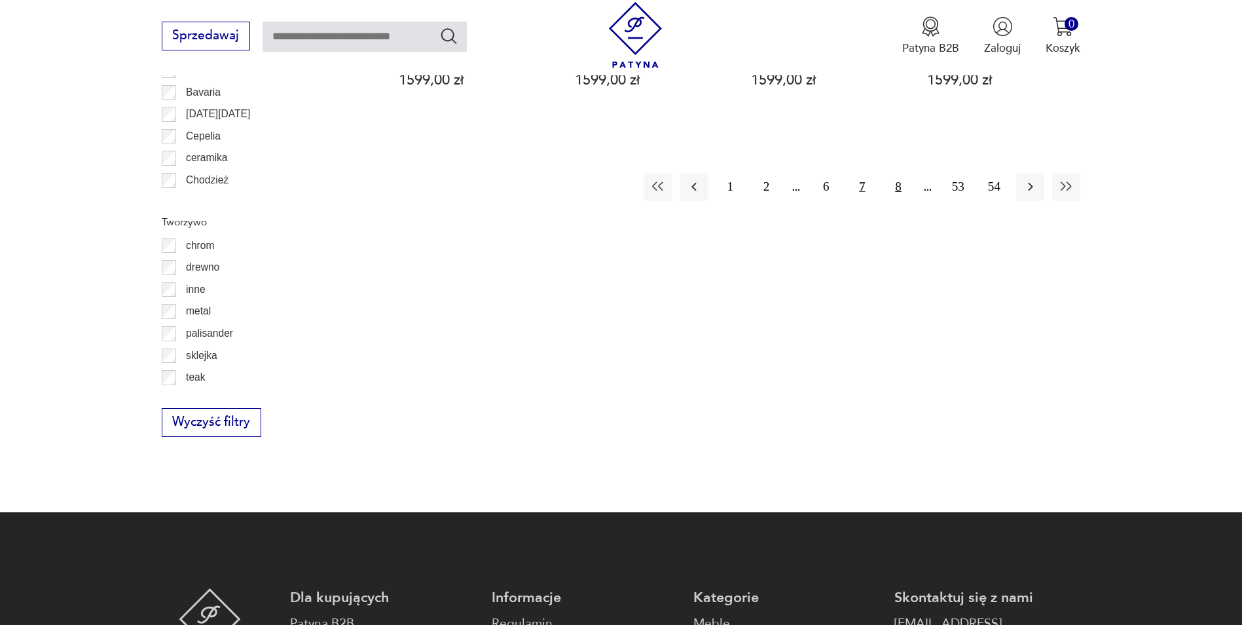
click at [894, 173] on button "8" at bounding box center [898, 187] width 28 height 28
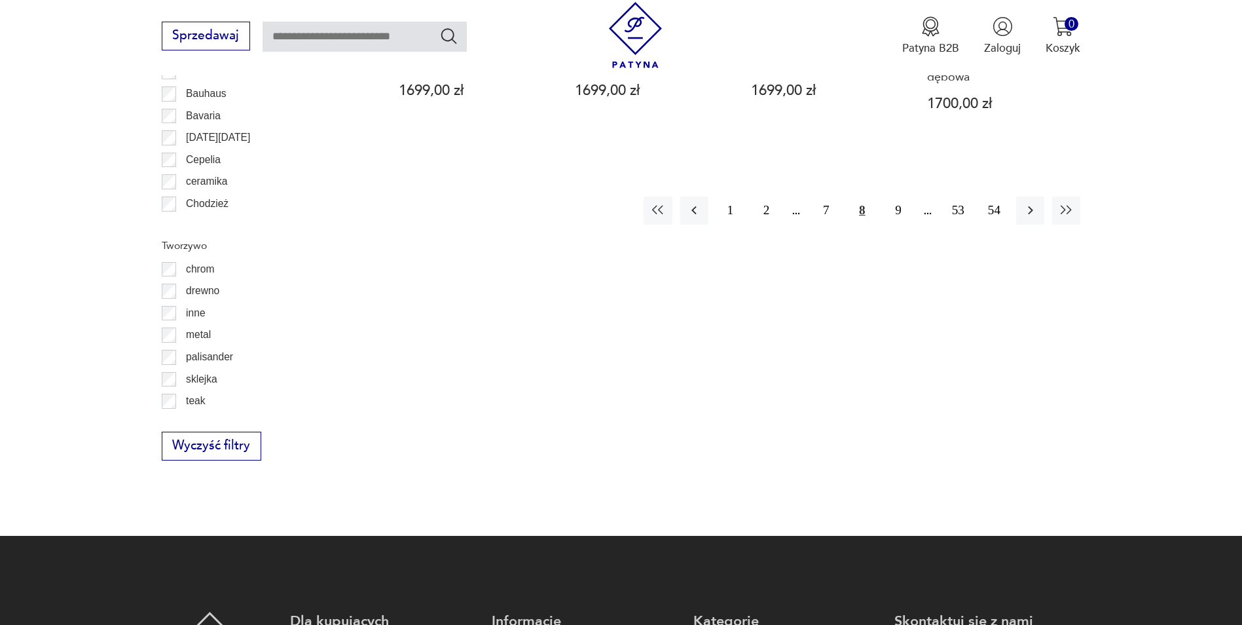
scroll to position [1746, 0]
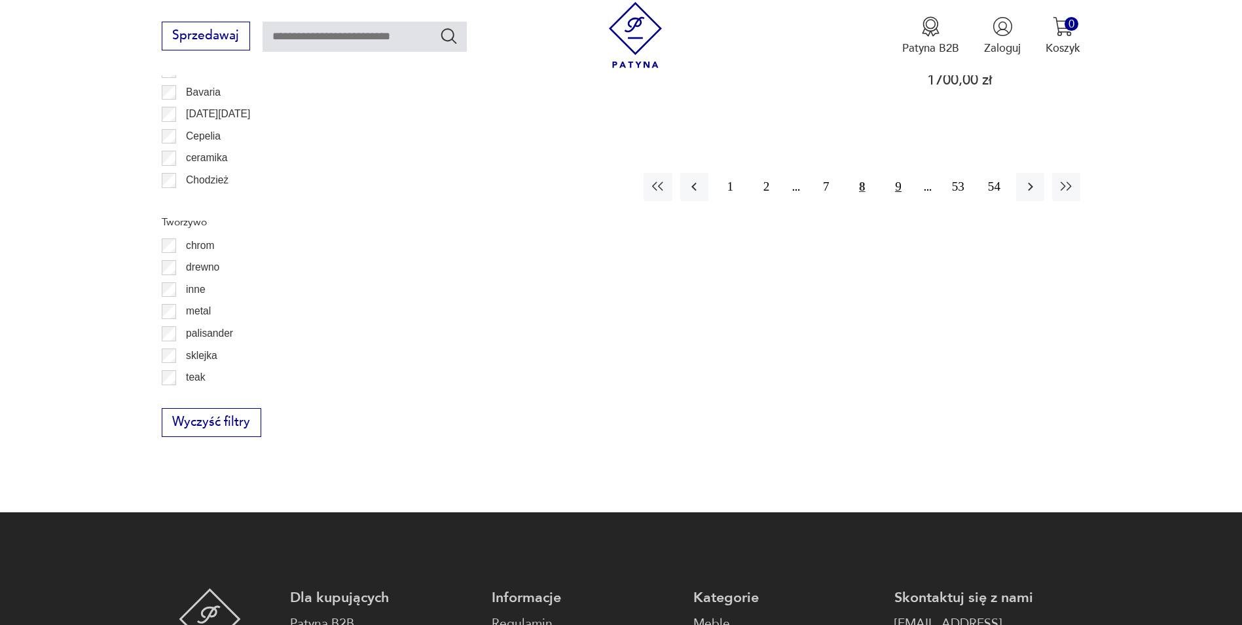
click at [900, 173] on button "9" at bounding box center [898, 187] width 28 height 28
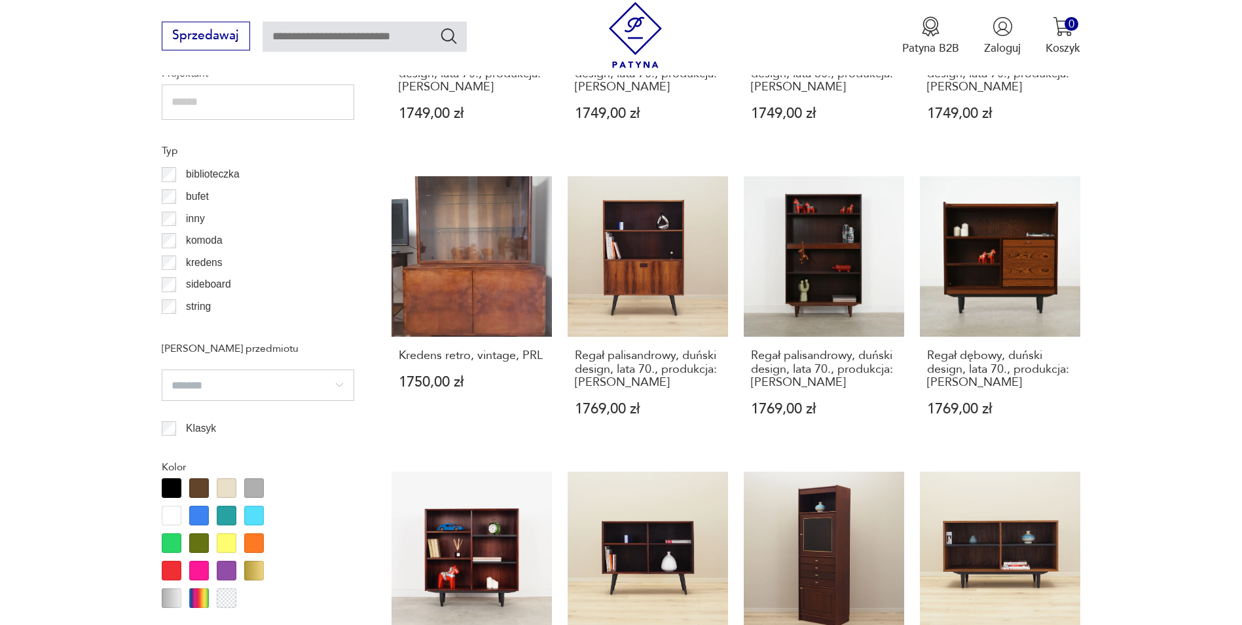
scroll to position [1484, 0]
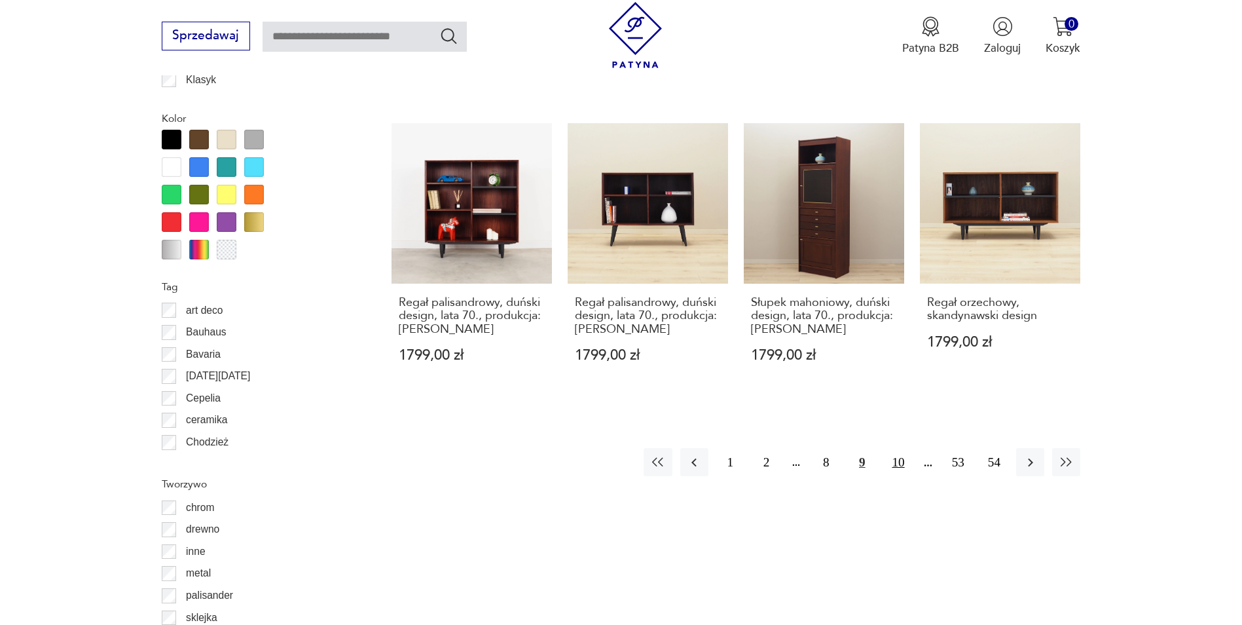
click at [898, 464] on button "10" at bounding box center [898, 462] width 28 height 28
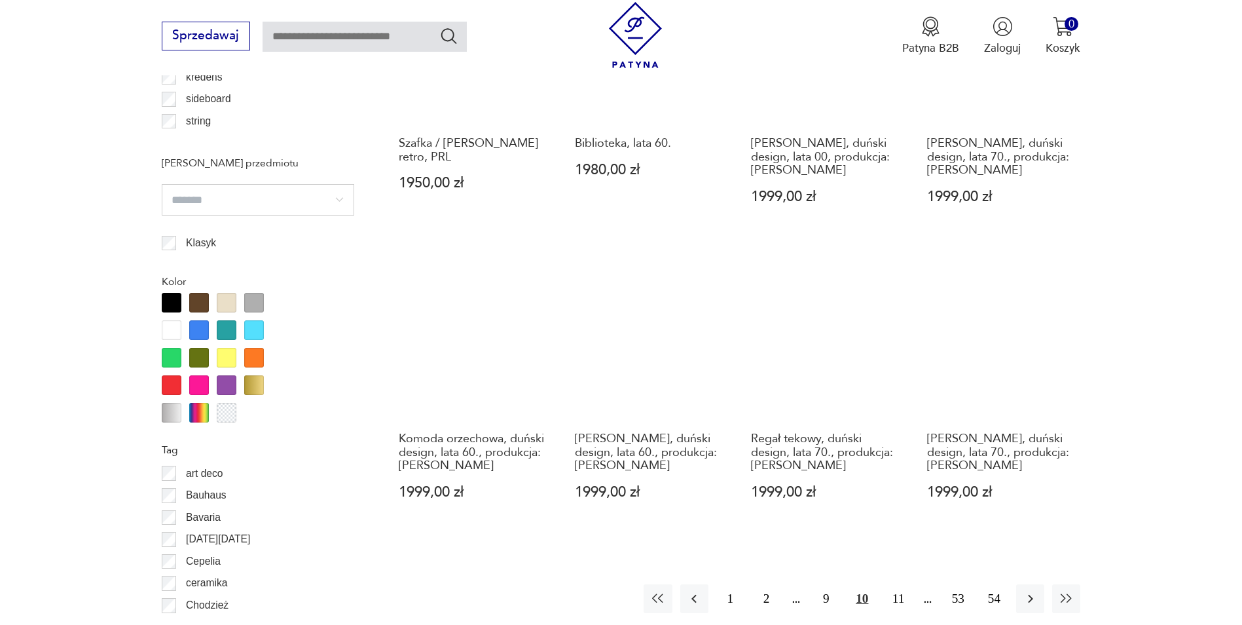
scroll to position [1418, 0]
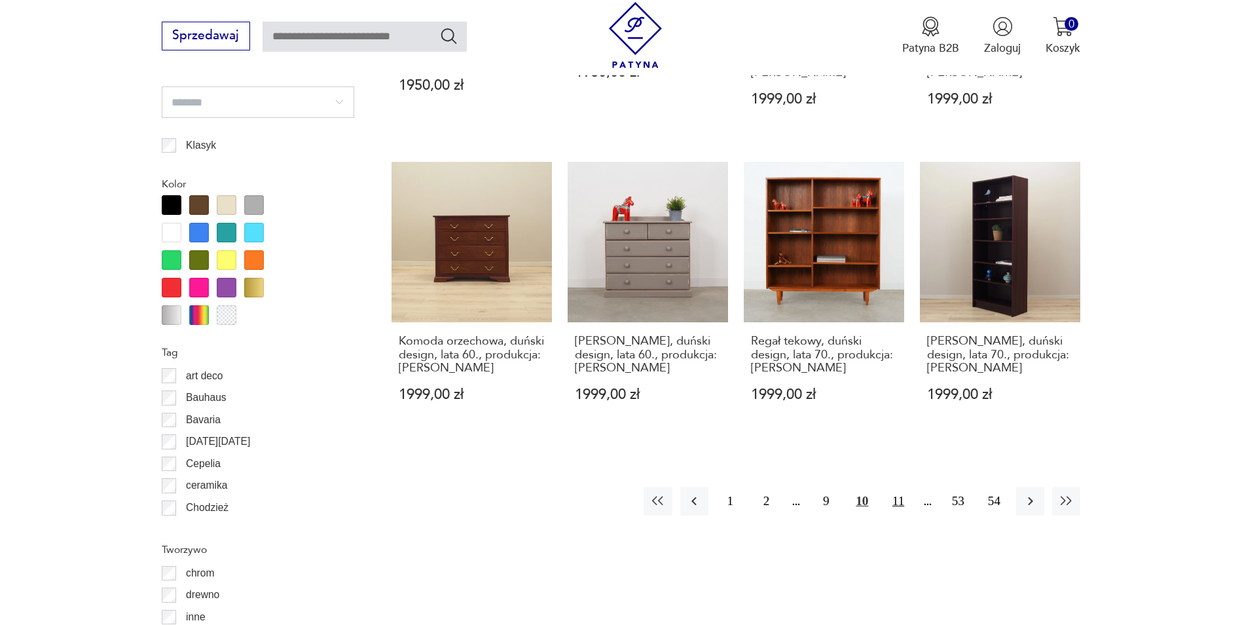
click at [894, 491] on button "11" at bounding box center [898, 500] width 28 height 28
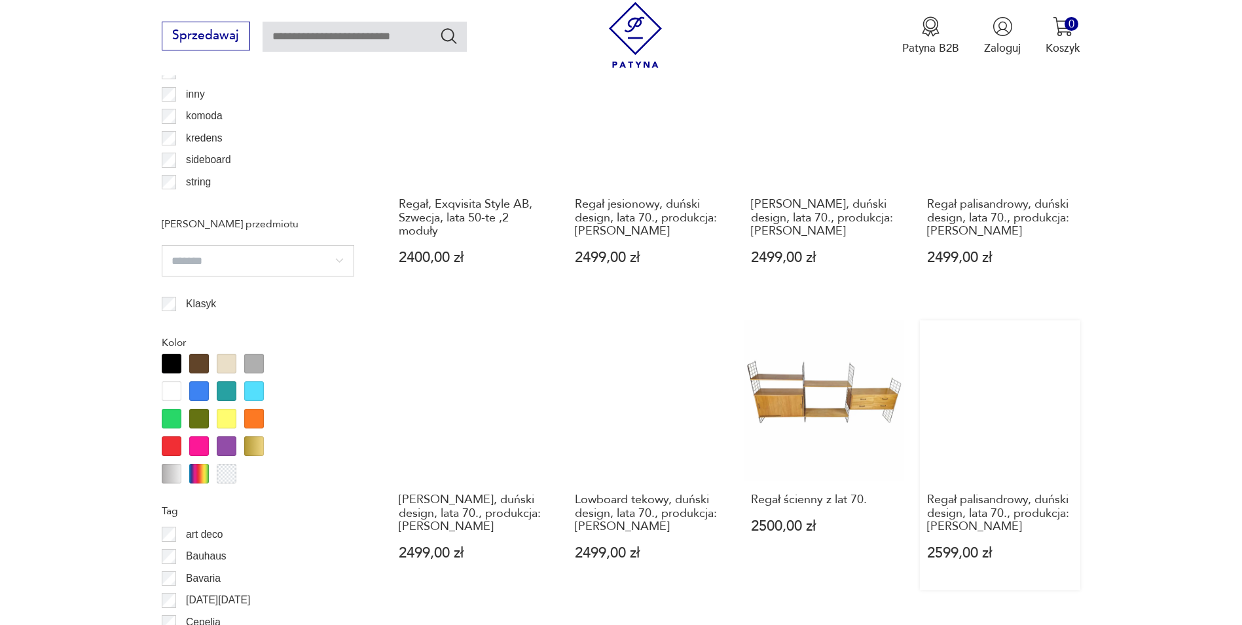
scroll to position [1353, 0]
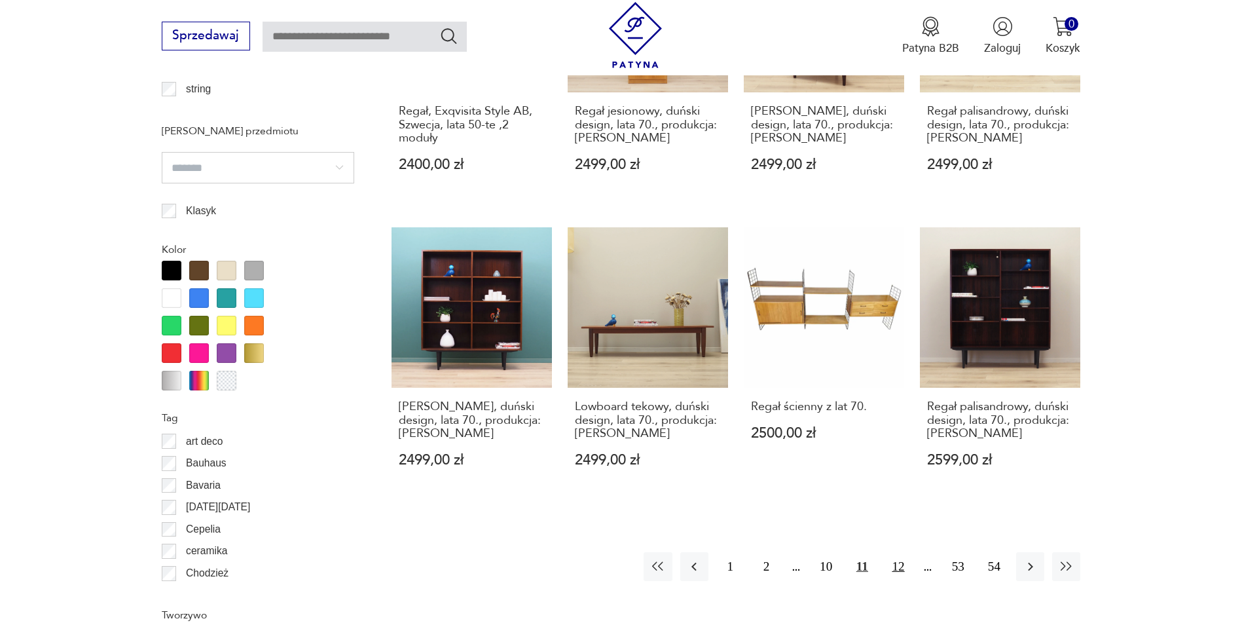
click at [896, 557] on button "12" at bounding box center [898, 566] width 28 height 28
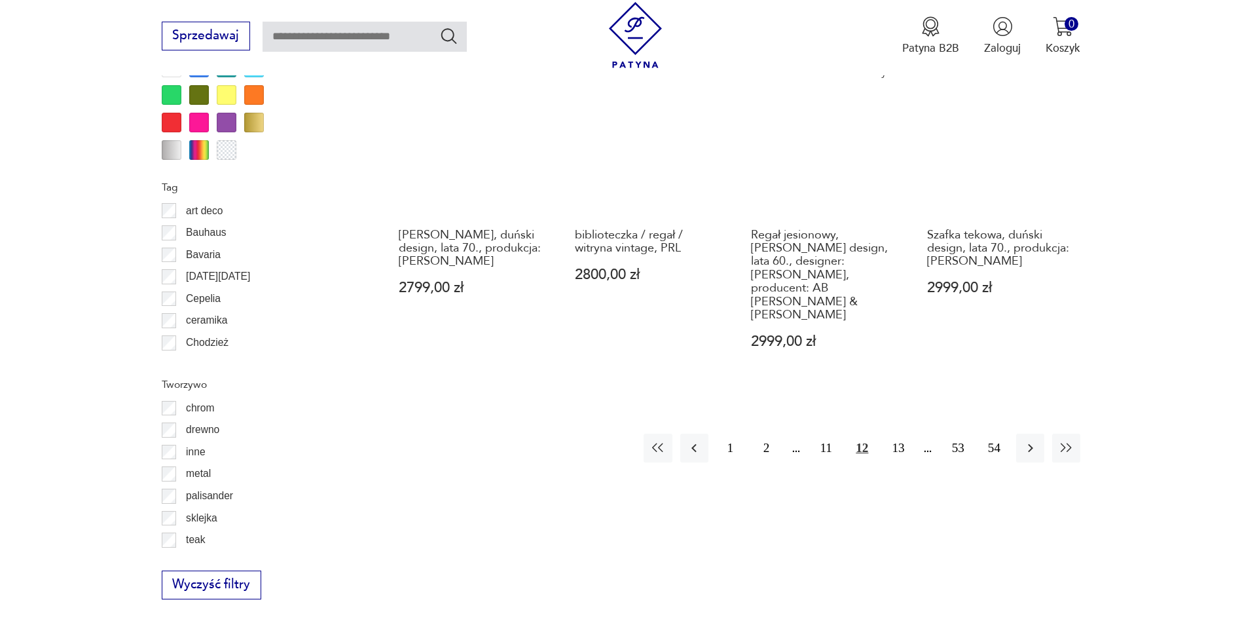
scroll to position [1680, 0]
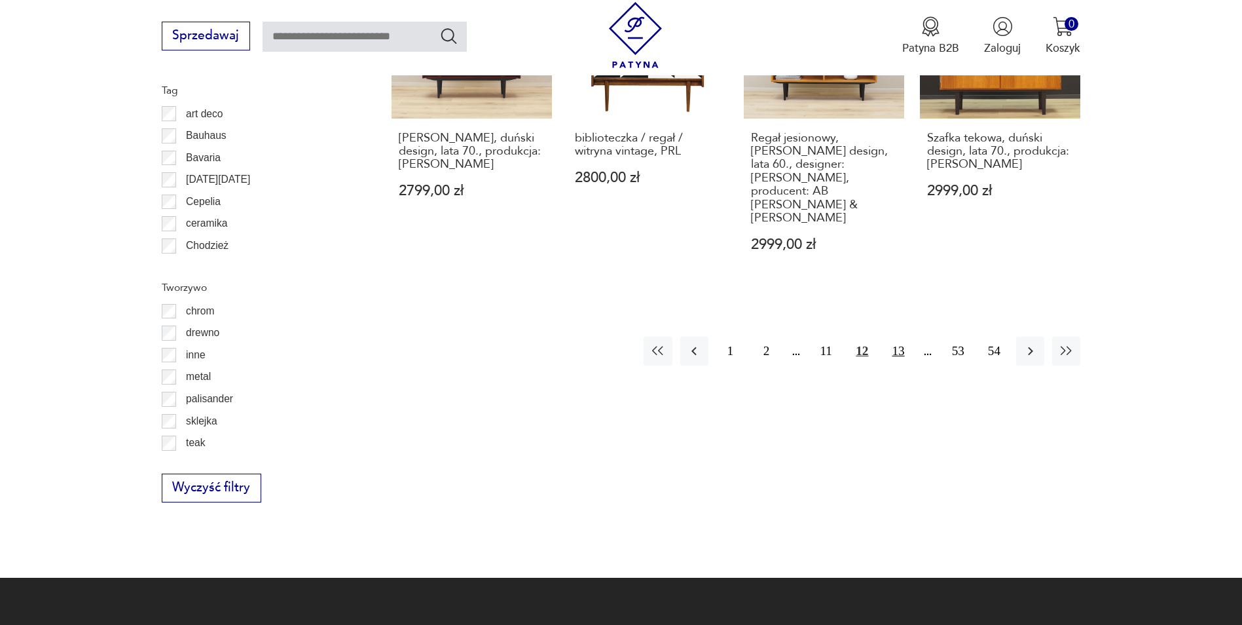
click at [900, 337] on button "13" at bounding box center [898, 351] width 28 height 28
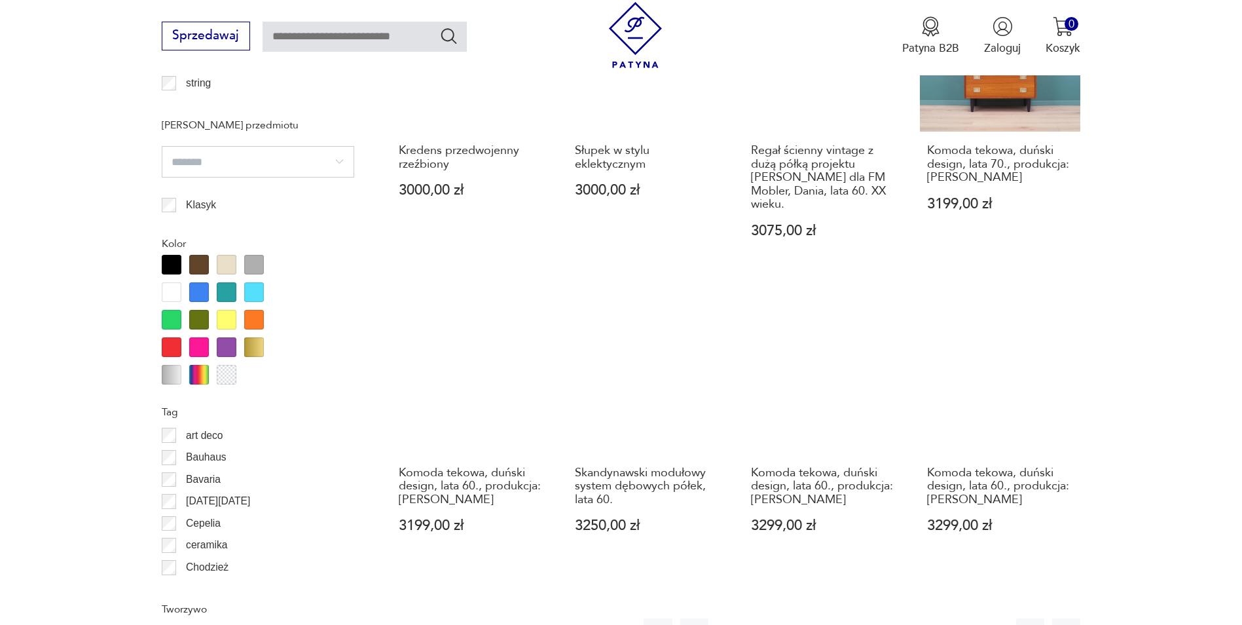
scroll to position [1418, 0]
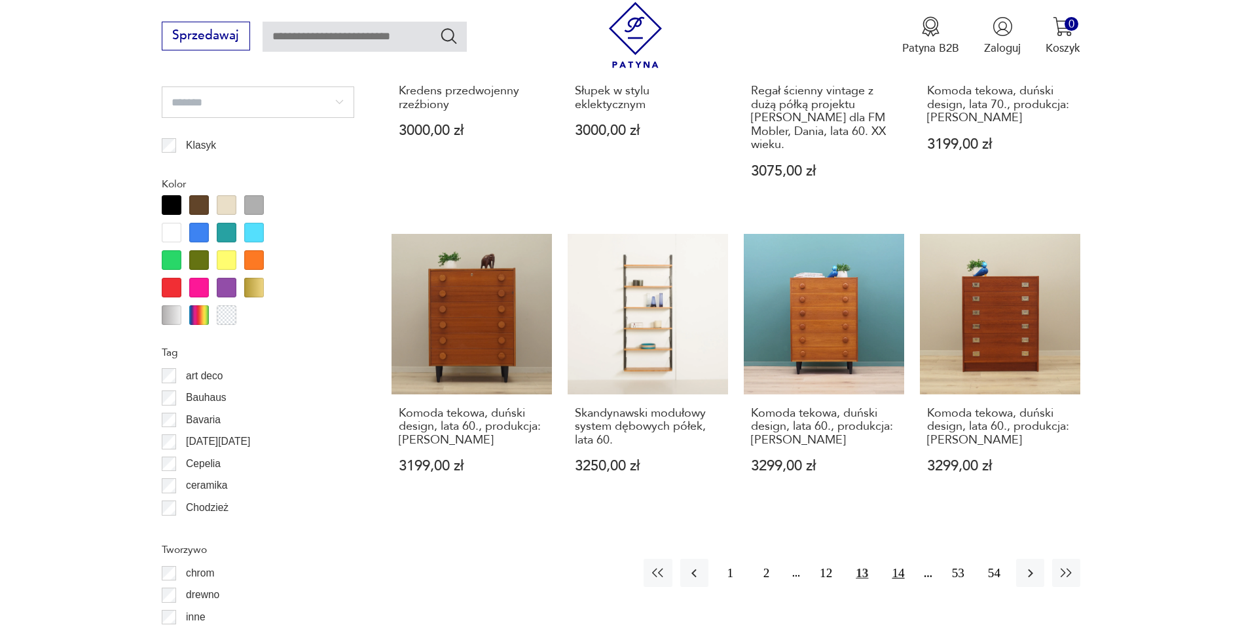
click at [894, 558] on button "14" at bounding box center [898, 572] width 28 height 28
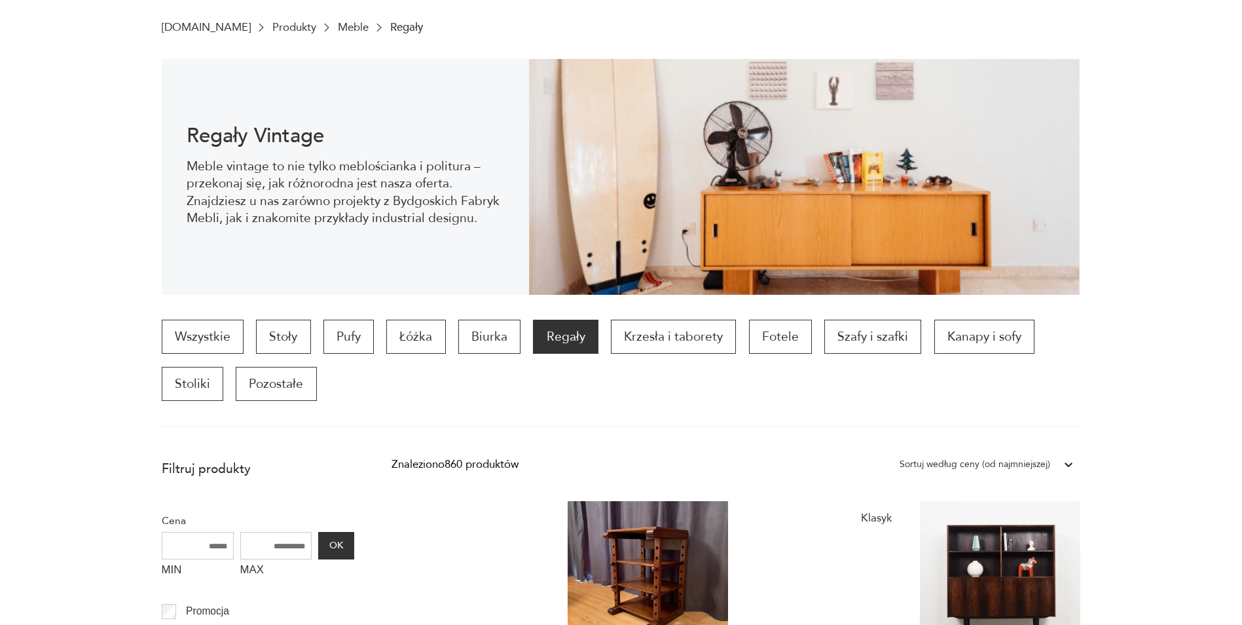
scroll to position [196, 0]
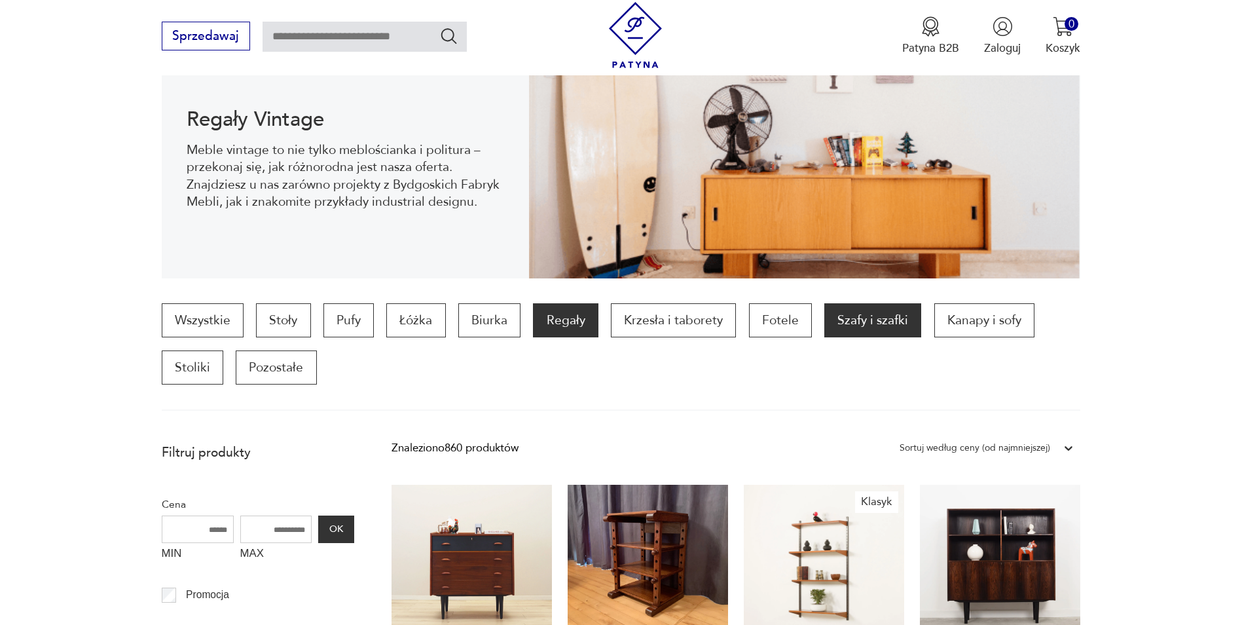
click at [868, 321] on p "Szafy i szafki" at bounding box center [872, 320] width 97 height 34
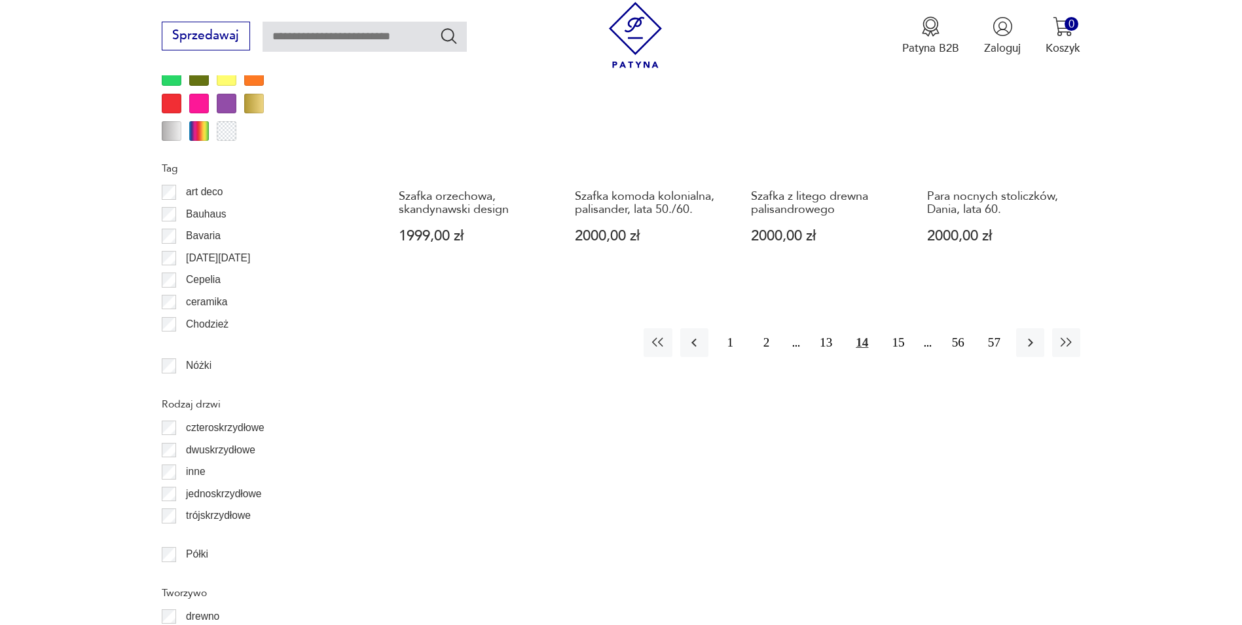
scroll to position [1622, 0]
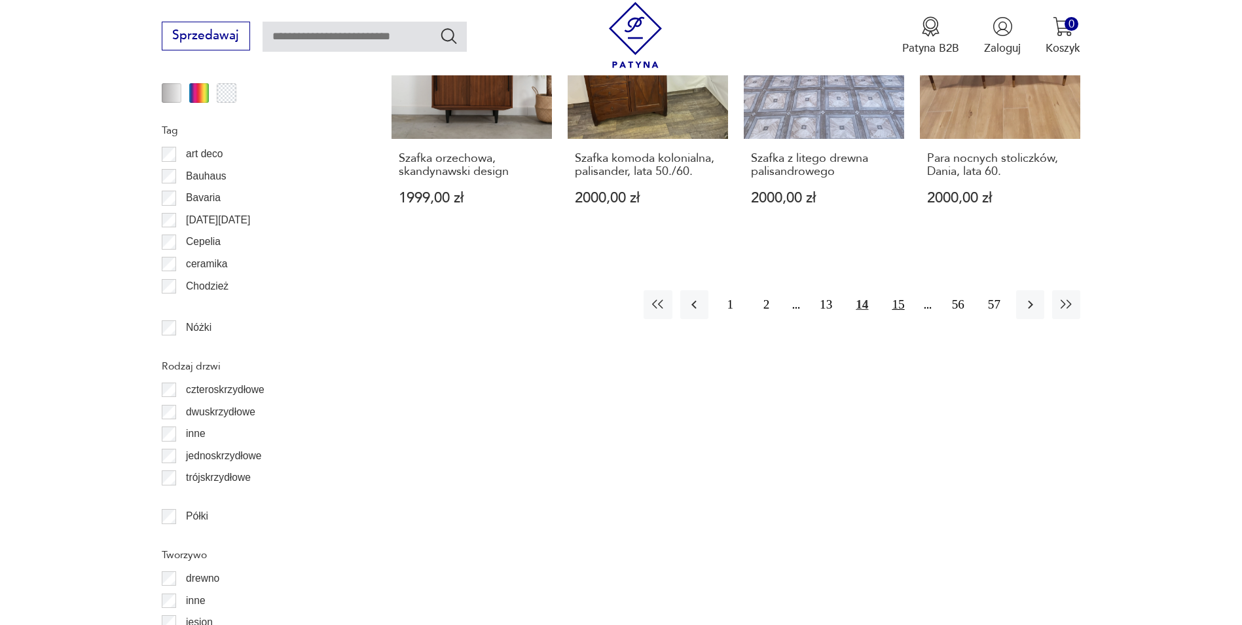
click at [900, 308] on button "15" at bounding box center [898, 304] width 28 height 28
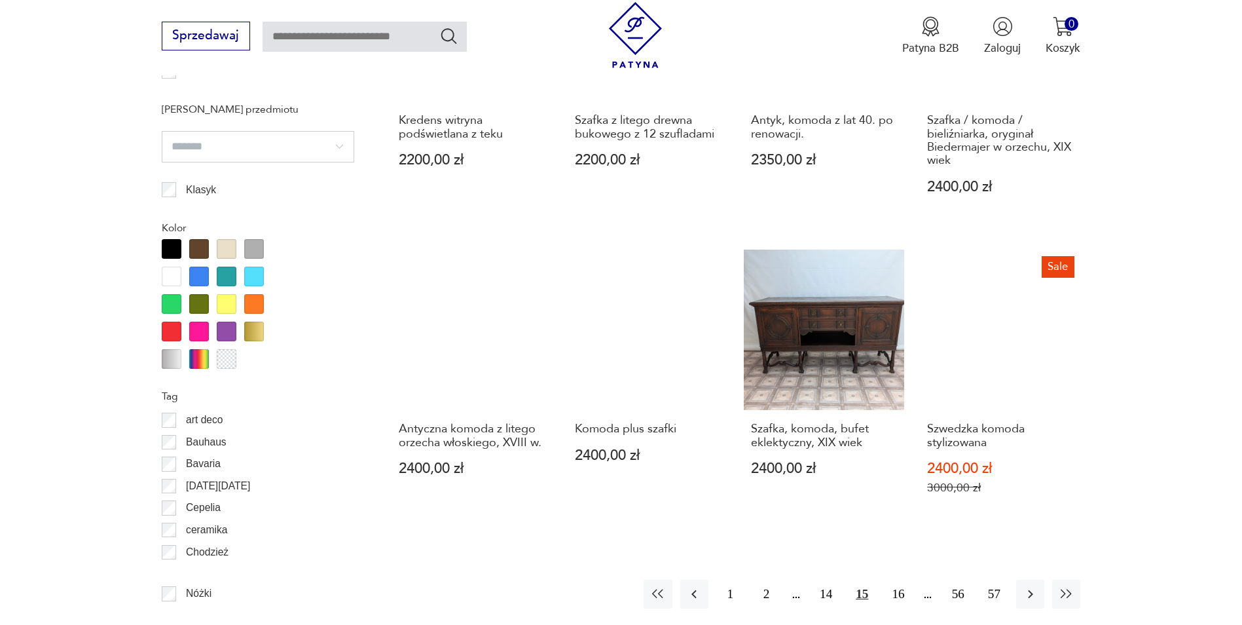
scroll to position [1361, 0]
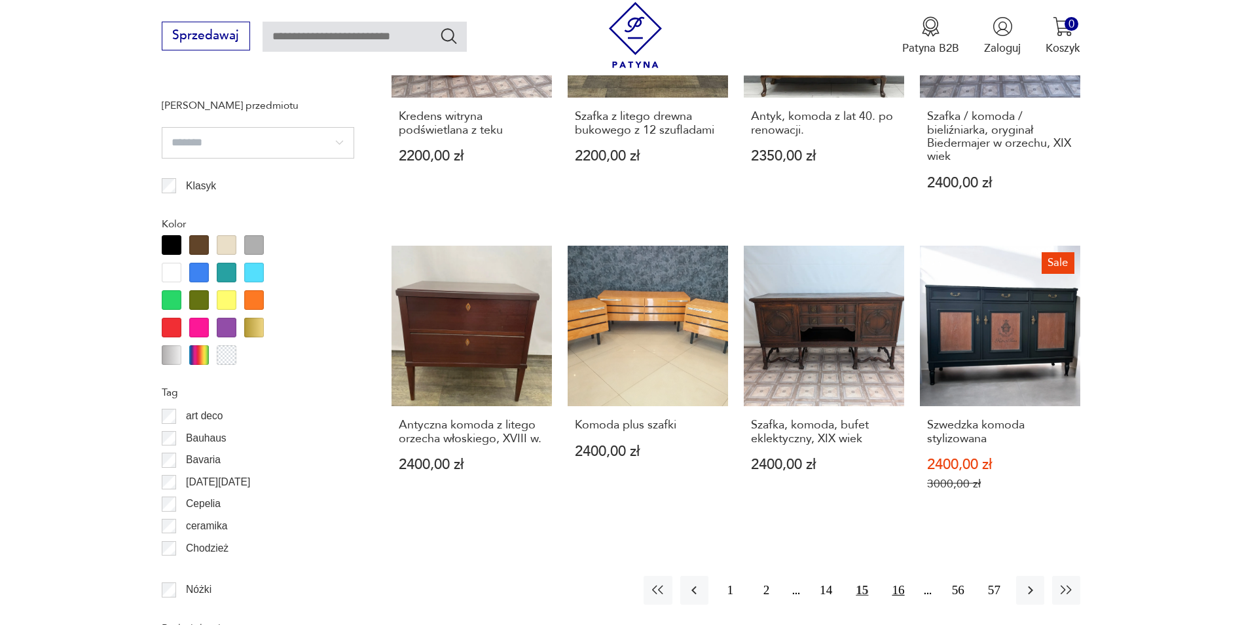
click at [898, 582] on button "16" at bounding box center [898, 590] width 28 height 28
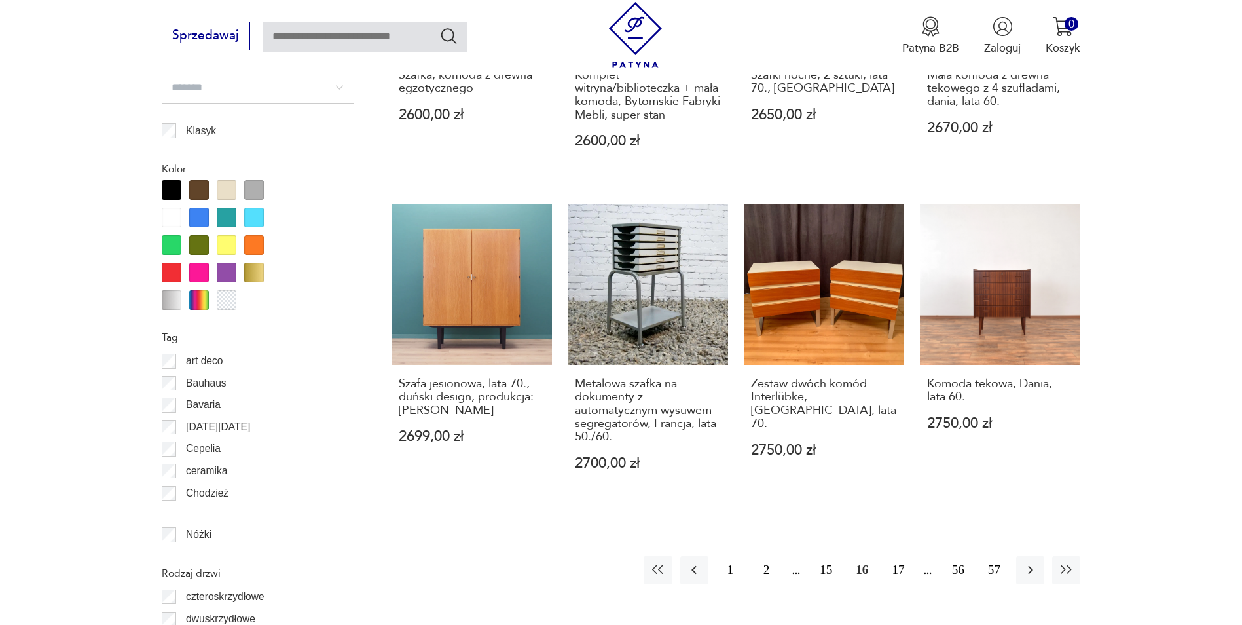
scroll to position [1491, 0]
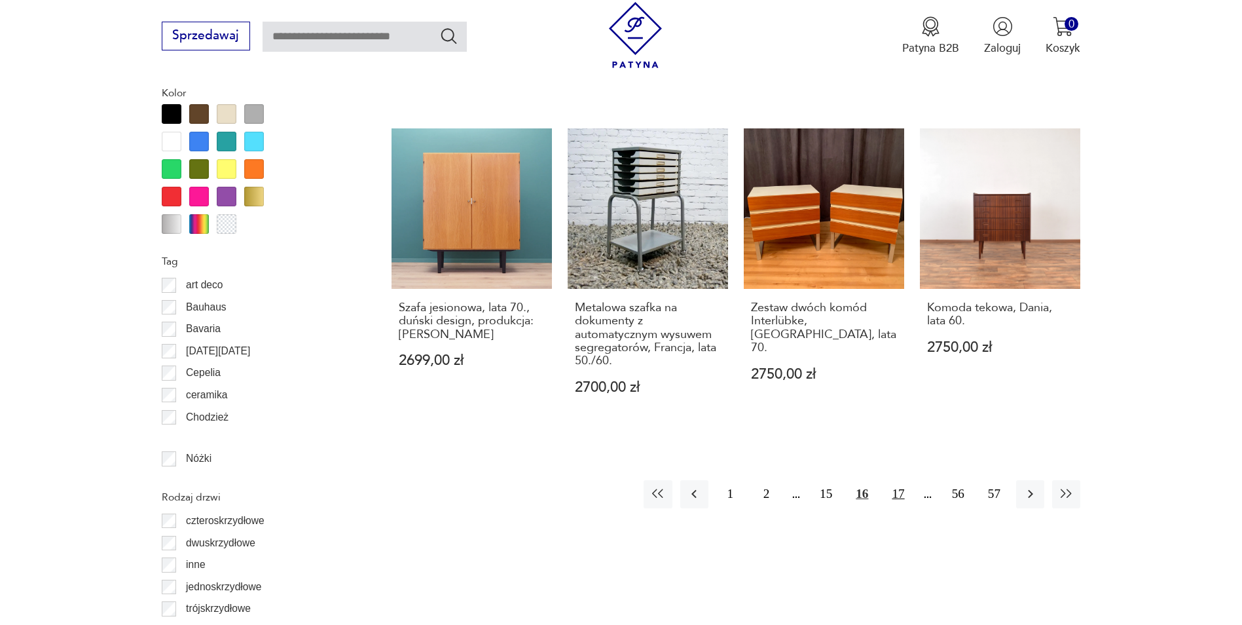
click at [907, 480] on button "17" at bounding box center [898, 494] width 28 height 28
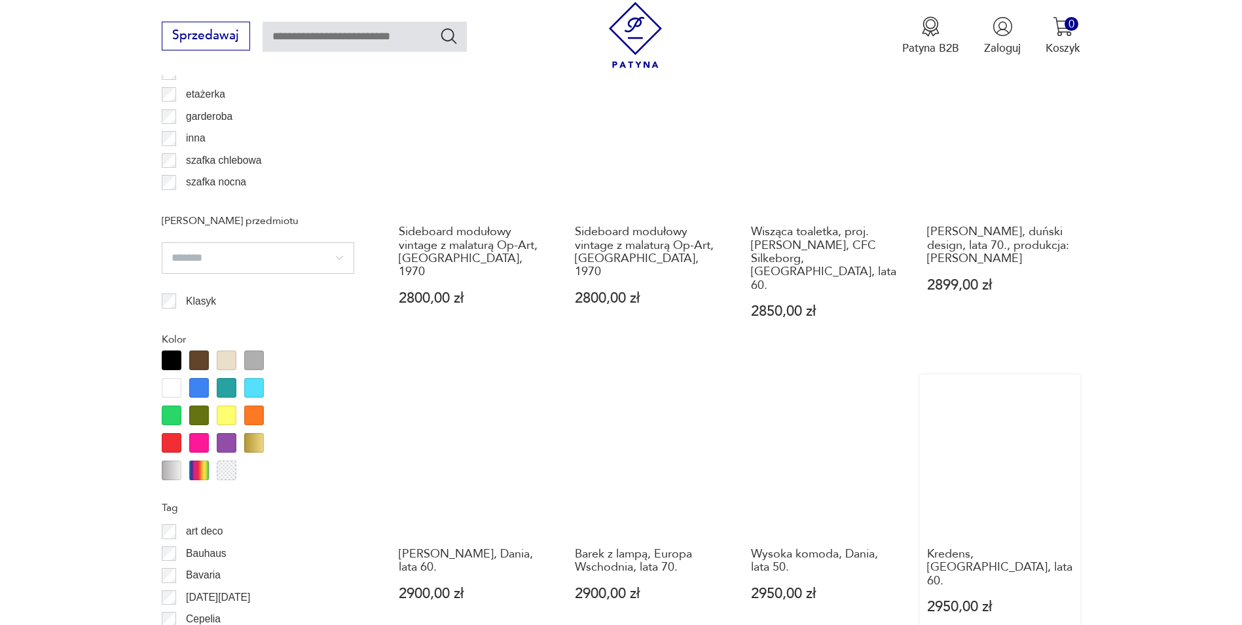
scroll to position [1426, 0]
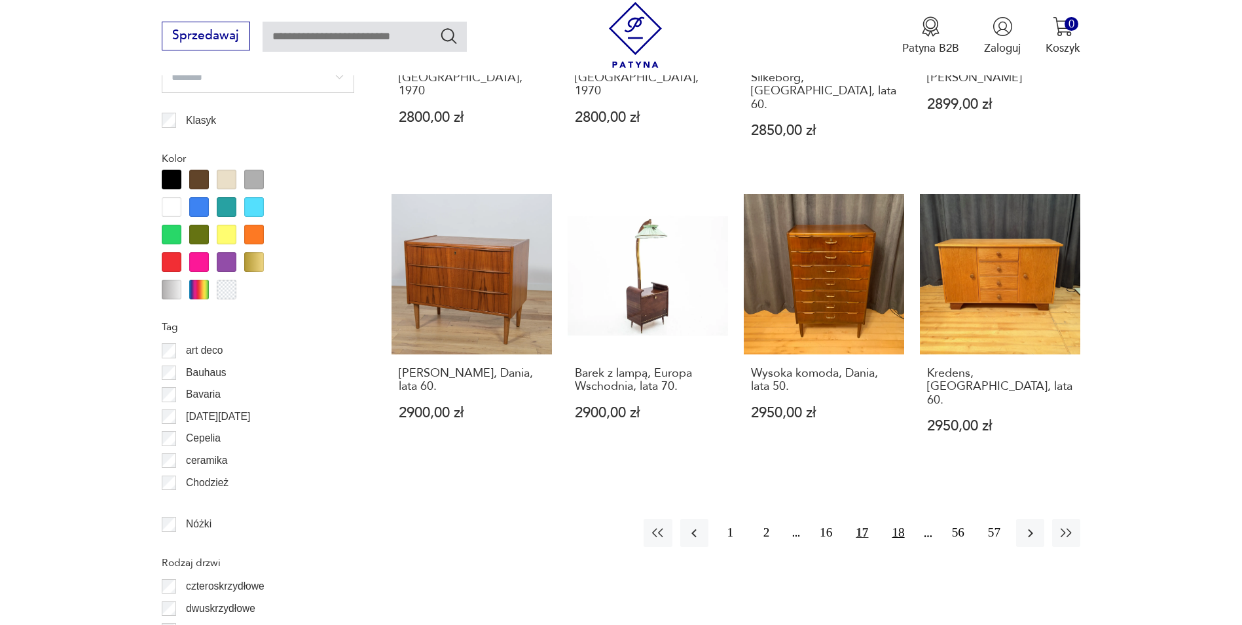
click at [895, 519] on button "18" at bounding box center [898, 533] width 28 height 28
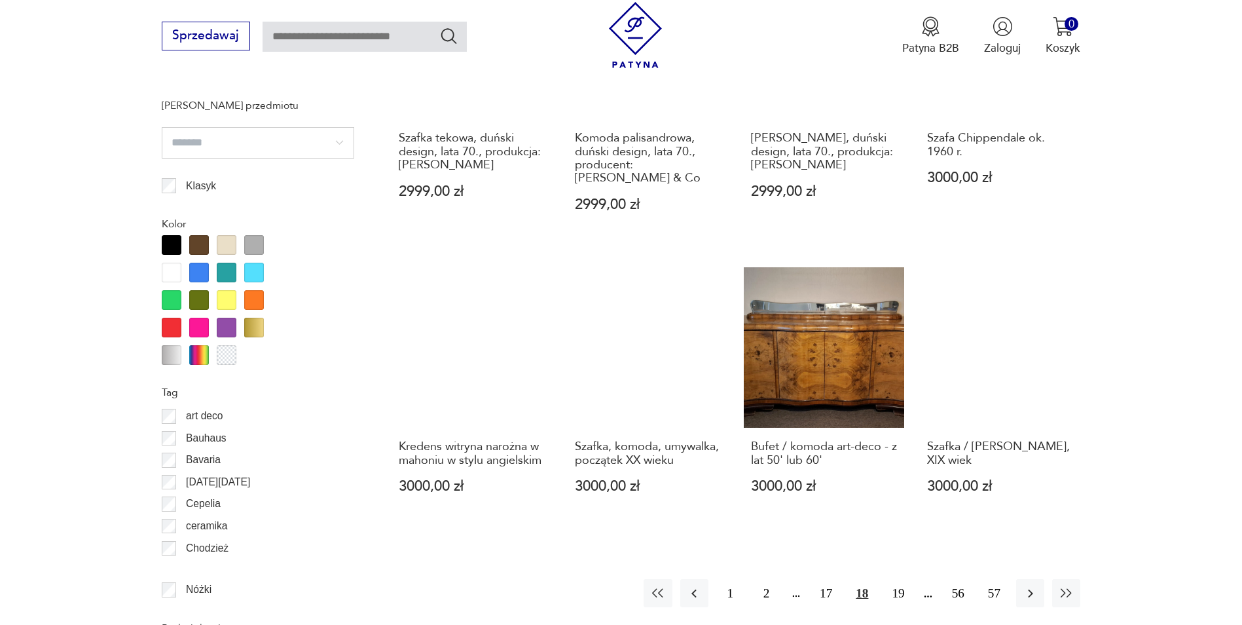
scroll to position [444, 0]
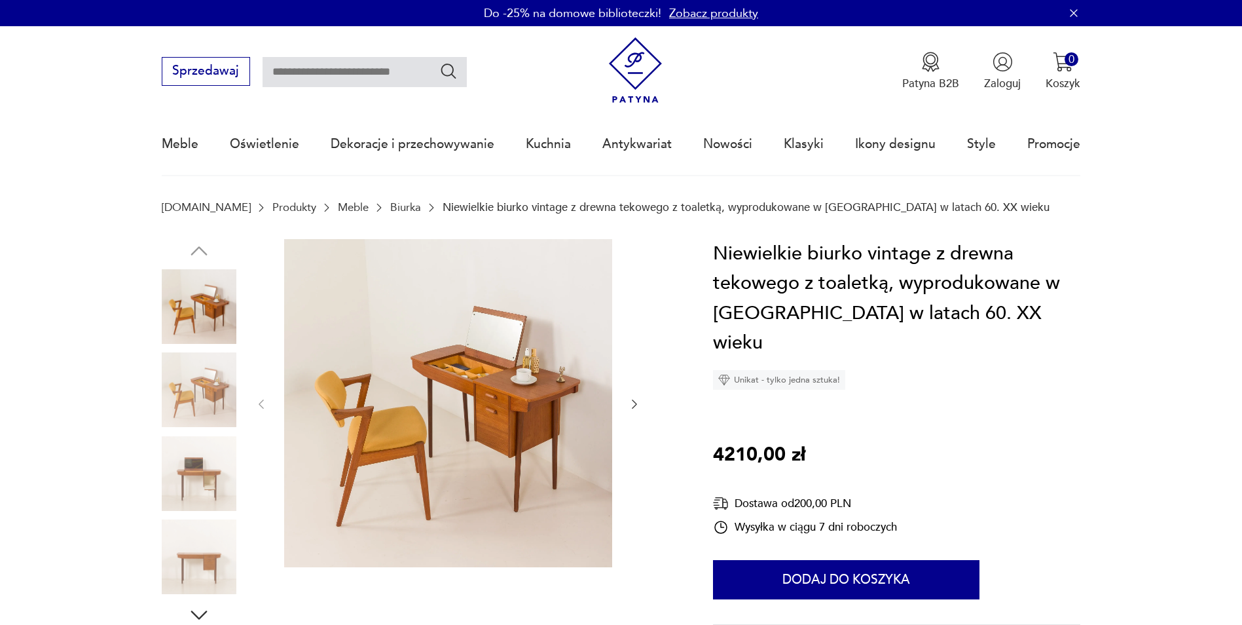
click at [639, 395] on div at bounding box center [448, 404] width 386 height 331
click at [638, 400] on icon "button" at bounding box center [634, 403] width 13 height 13
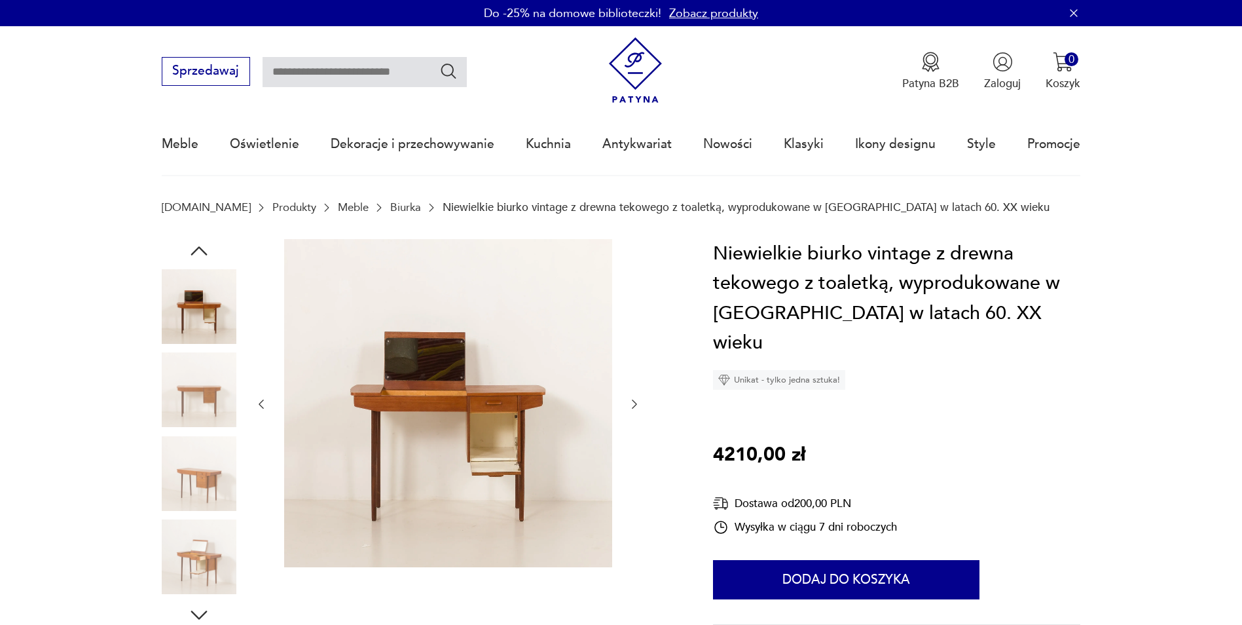
click at [638, 400] on icon "button" at bounding box center [634, 403] width 13 height 13
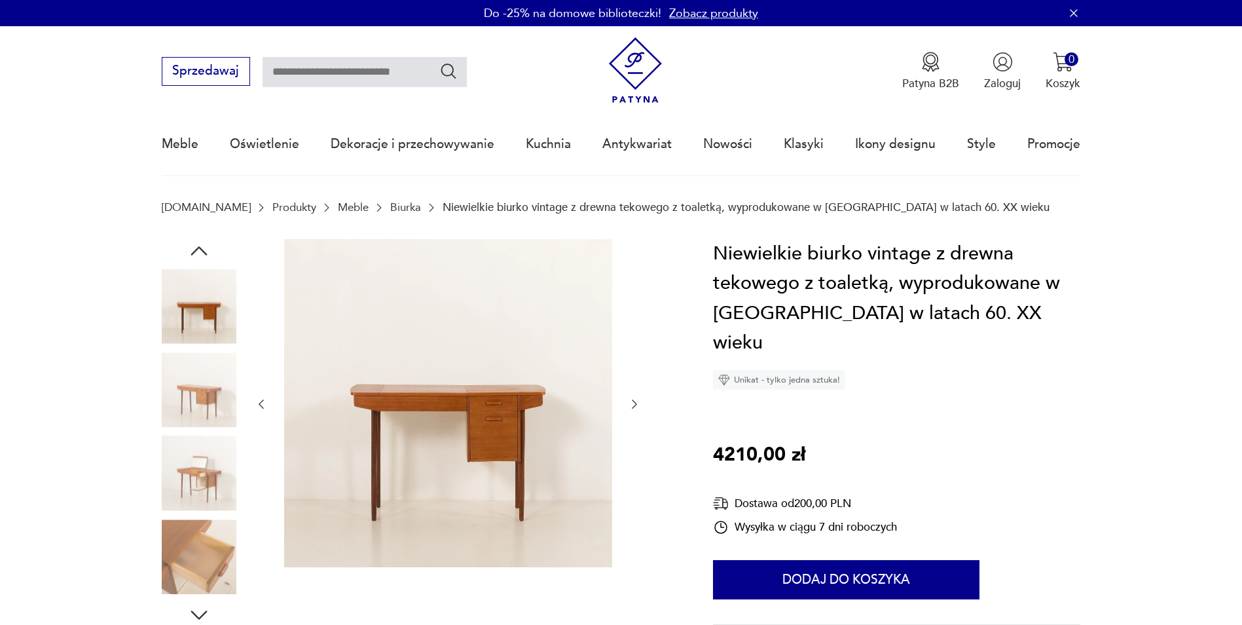
click at [638, 400] on icon "button" at bounding box center [634, 403] width 13 height 13
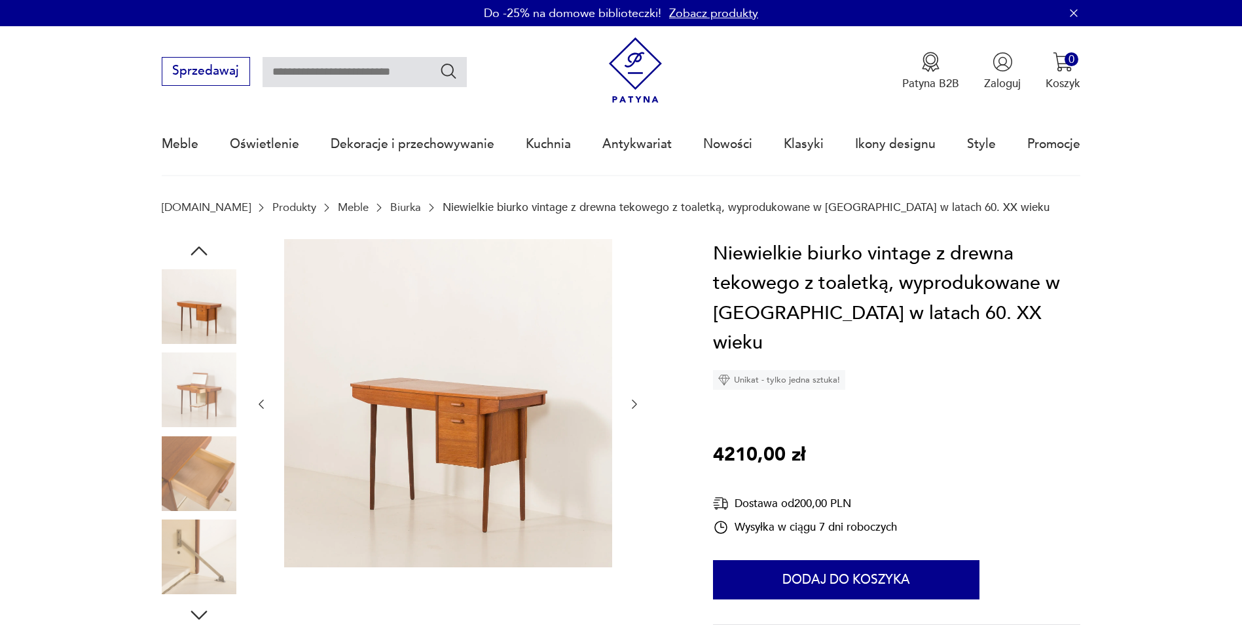
click at [638, 400] on icon "button" at bounding box center [634, 403] width 13 height 13
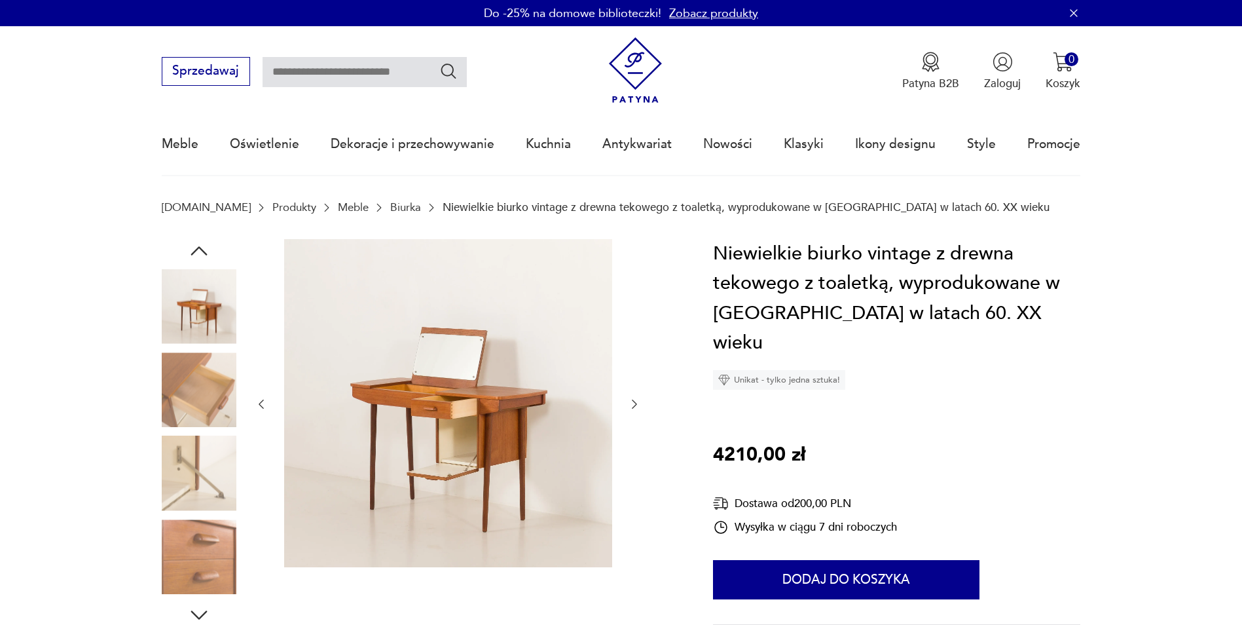
click at [638, 400] on icon "button" at bounding box center [634, 403] width 13 height 13
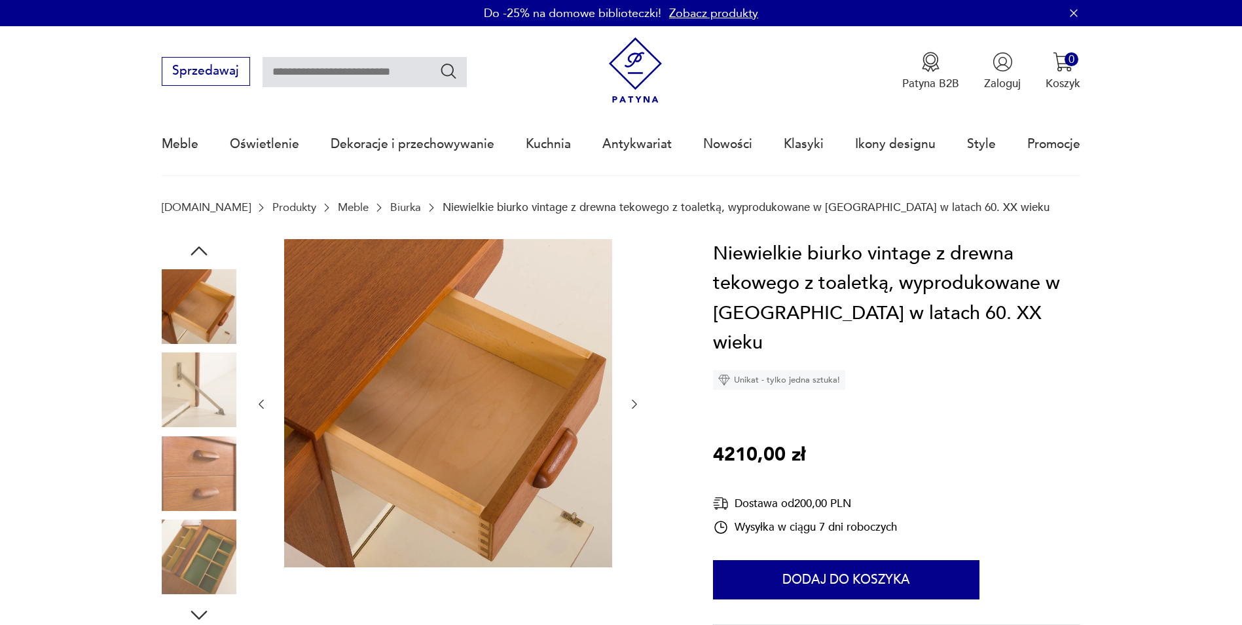
click at [638, 400] on icon "button" at bounding box center [634, 403] width 13 height 13
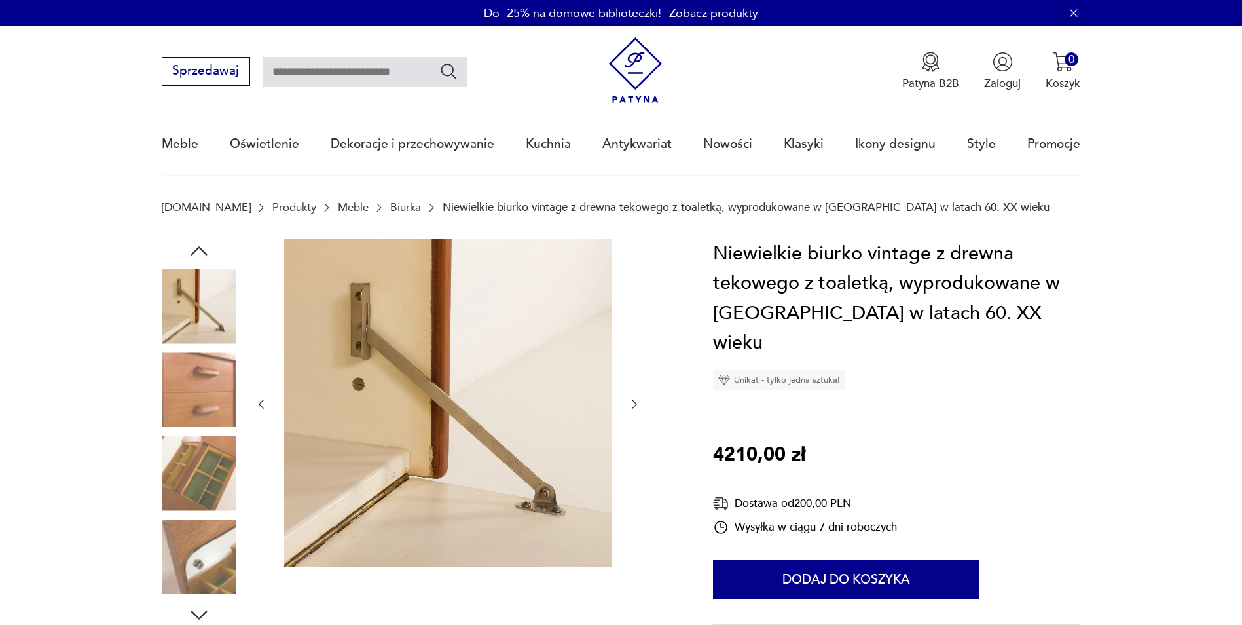
click at [638, 400] on icon "button" at bounding box center [634, 403] width 13 height 13
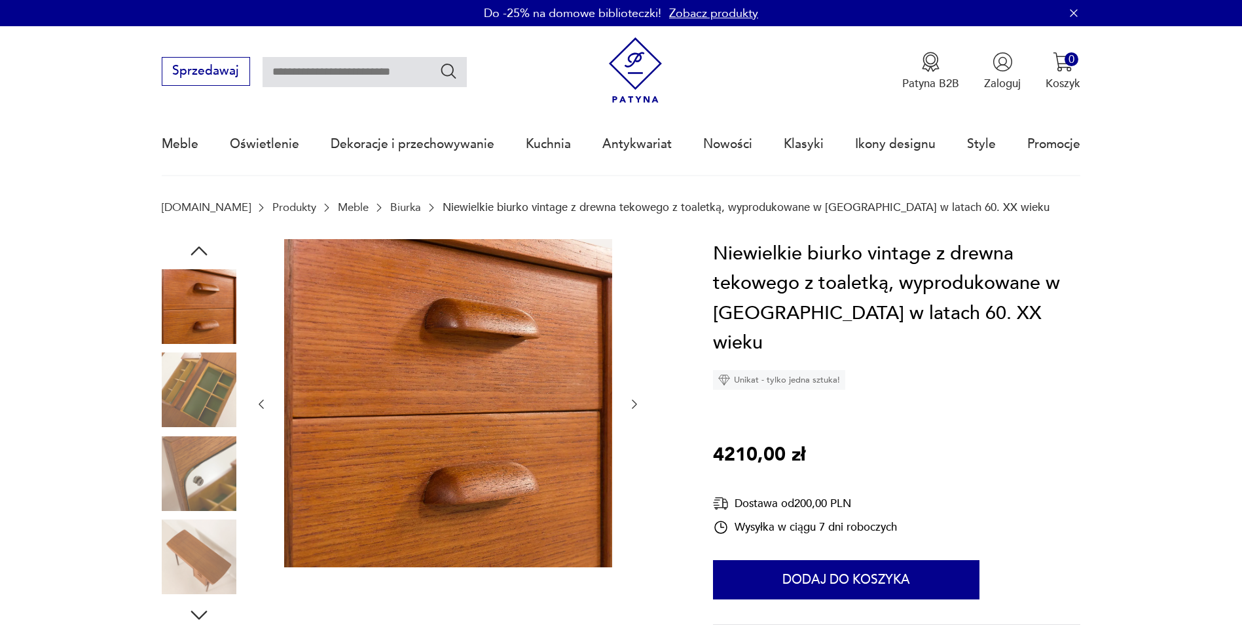
click at [638, 400] on icon "button" at bounding box center [634, 403] width 13 height 13
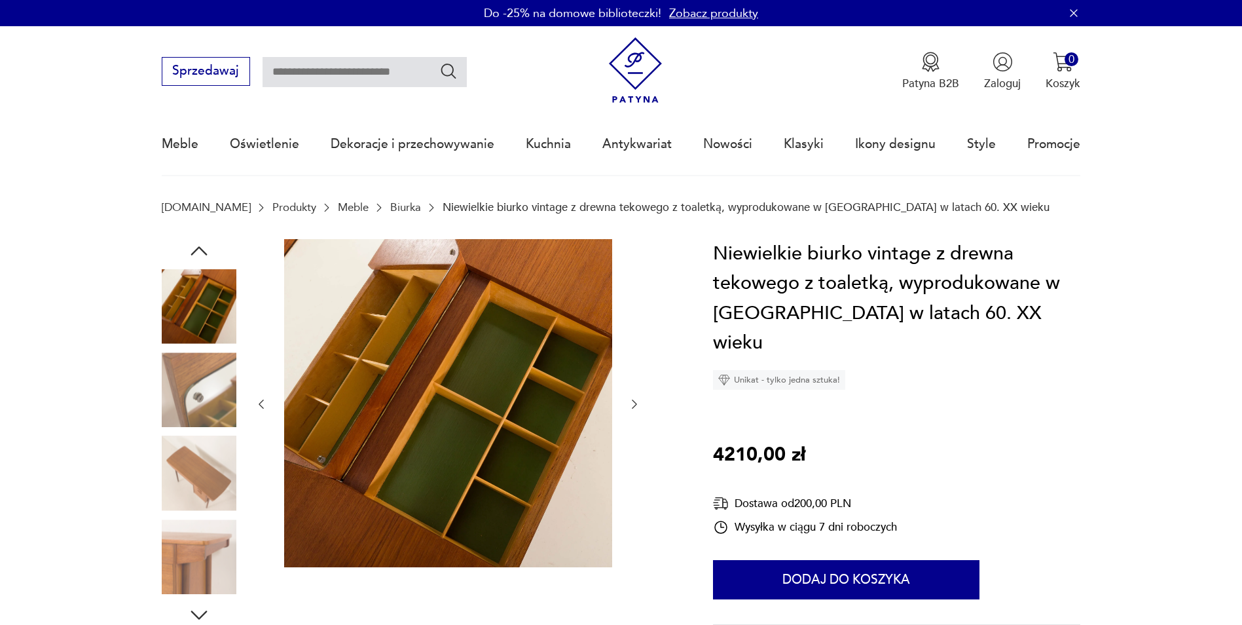
click at [638, 400] on icon "button" at bounding box center [634, 403] width 13 height 13
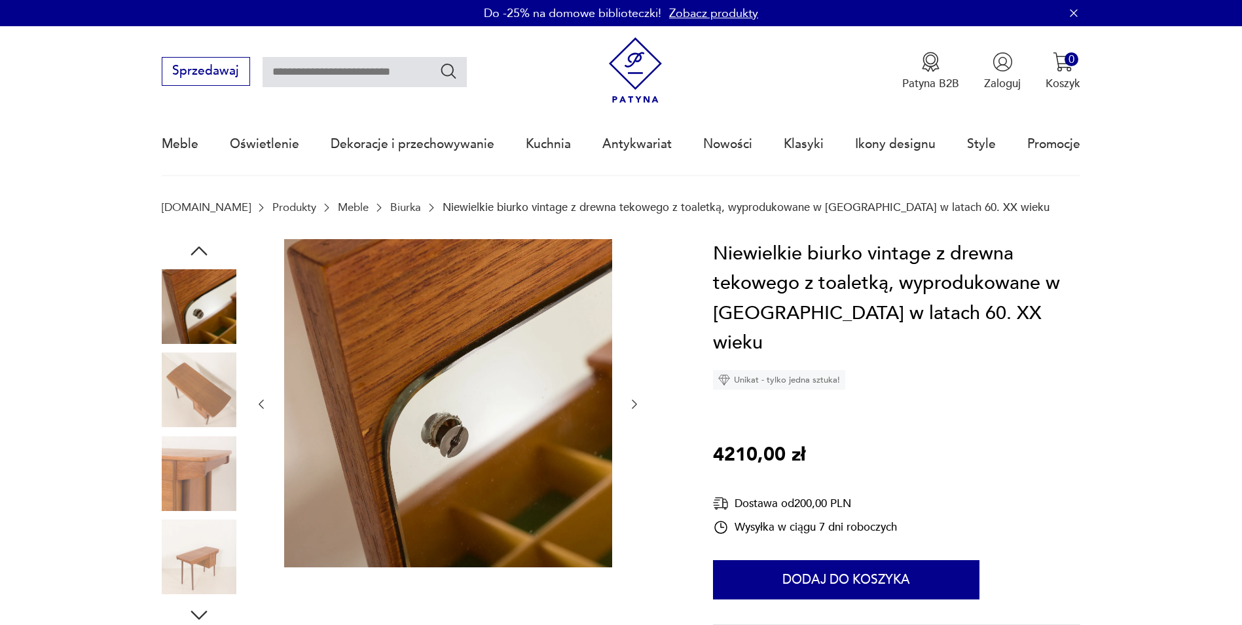
click at [638, 400] on icon "button" at bounding box center [634, 403] width 13 height 13
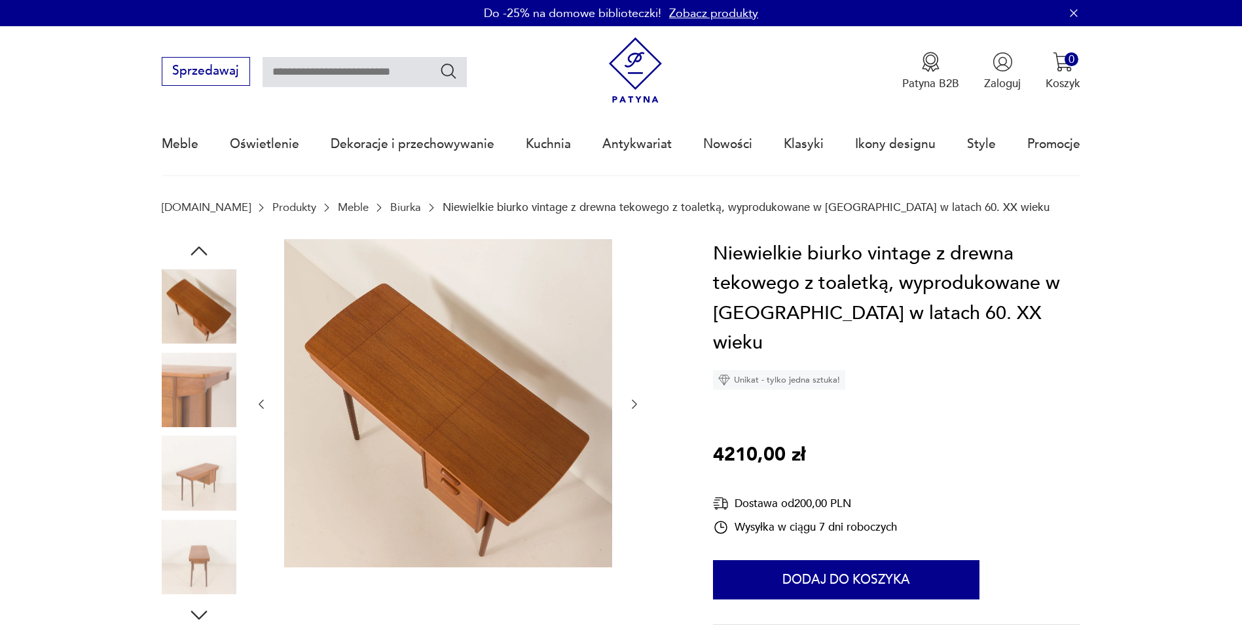
click at [638, 397] on icon "button" at bounding box center [634, 403] width 13 height 13
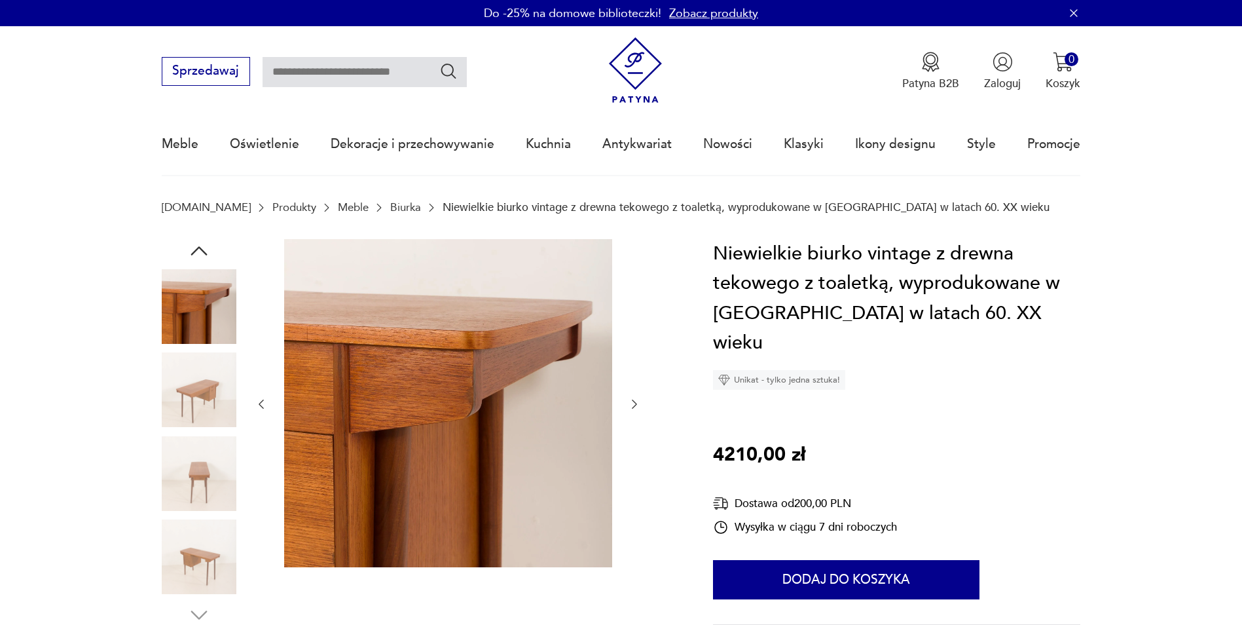
click at [638, 397] on icon "button" at bounding box center [634, 403] width 13 height 13
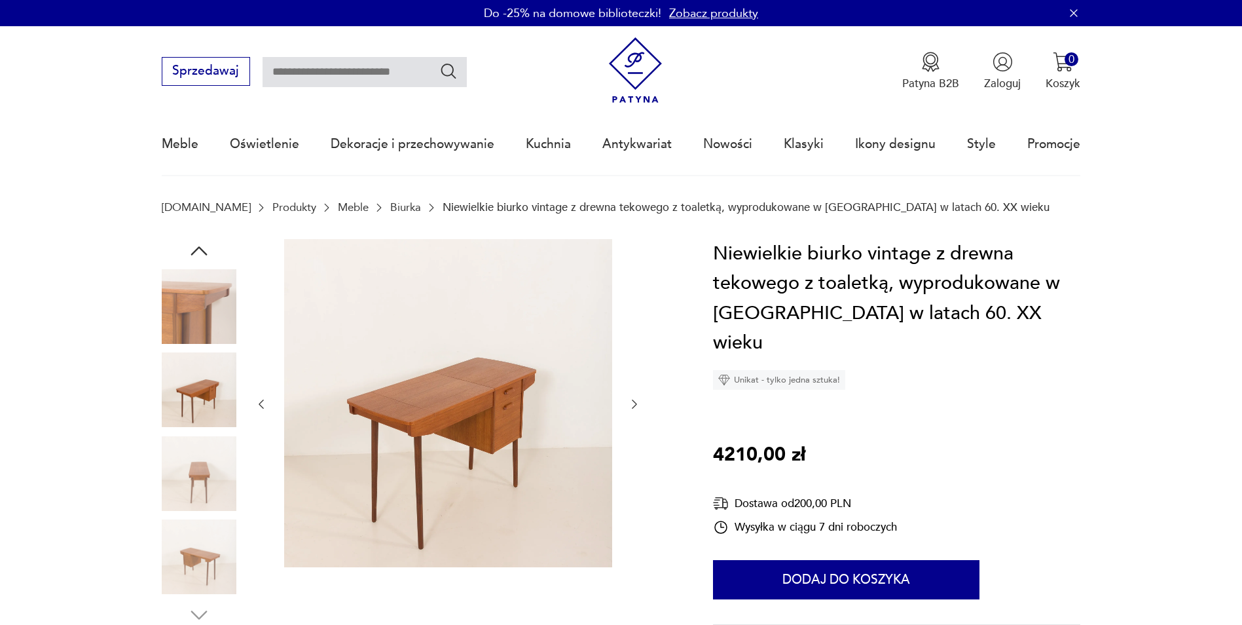
click at [638, 397] on icon "button" at bounding box center [634, 403] width 13 height 13
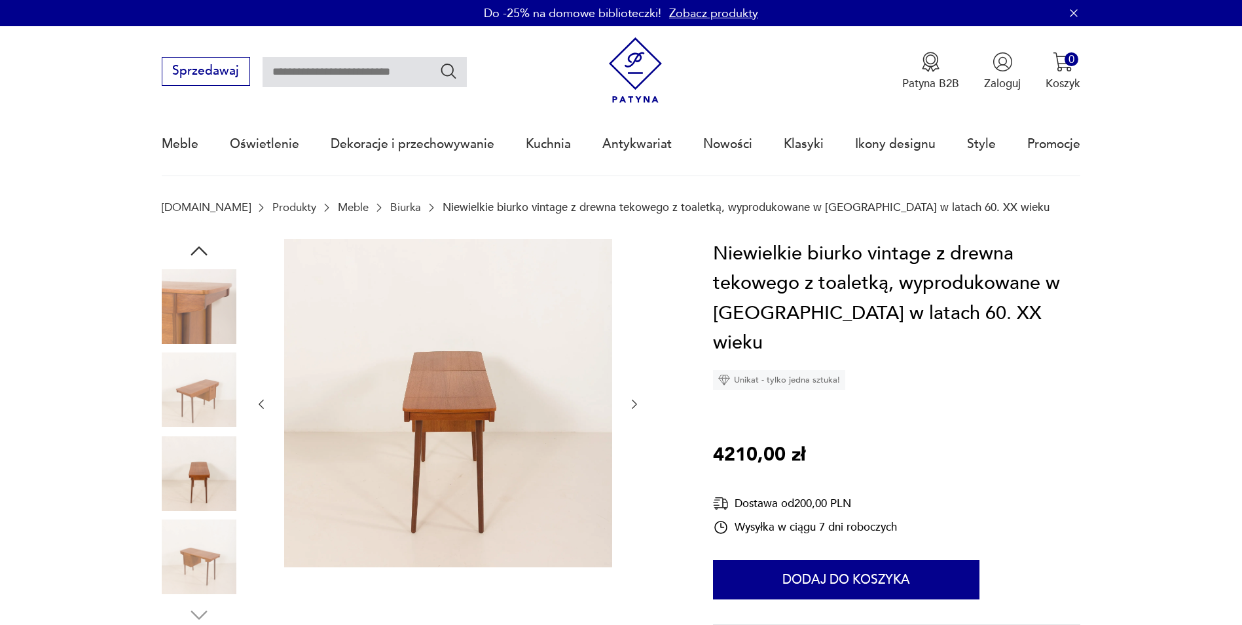
click at [638, 397] on icon "button" at bounding box center [634, 403] width 13 height 13
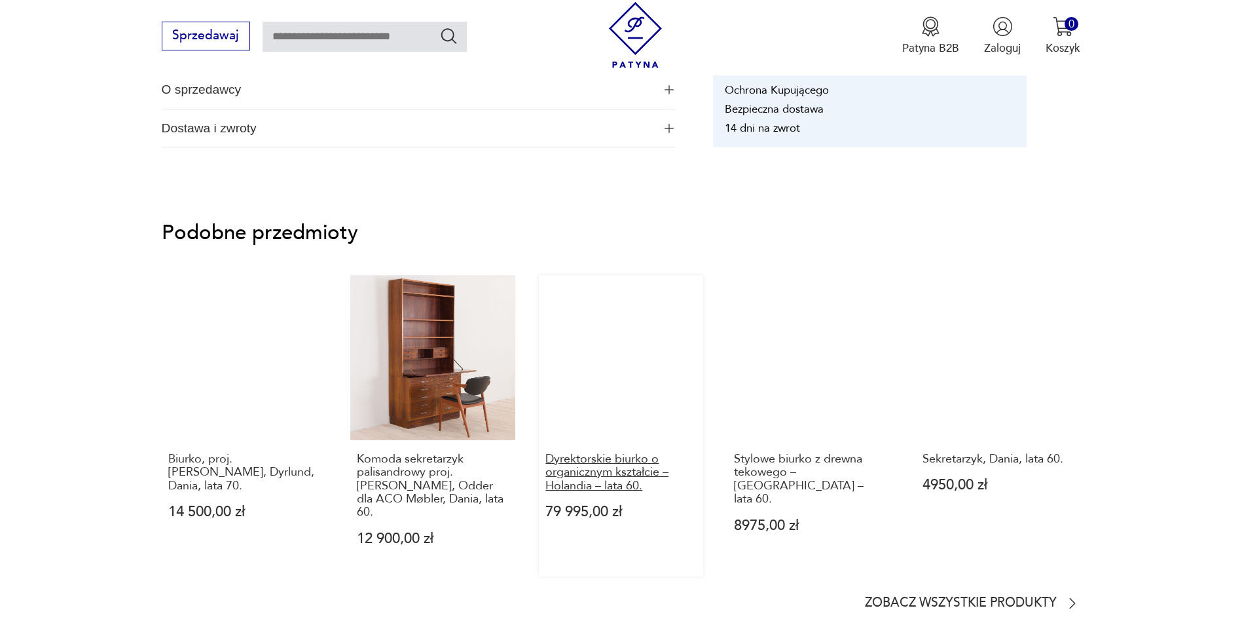
scroll to position [1113, 0]
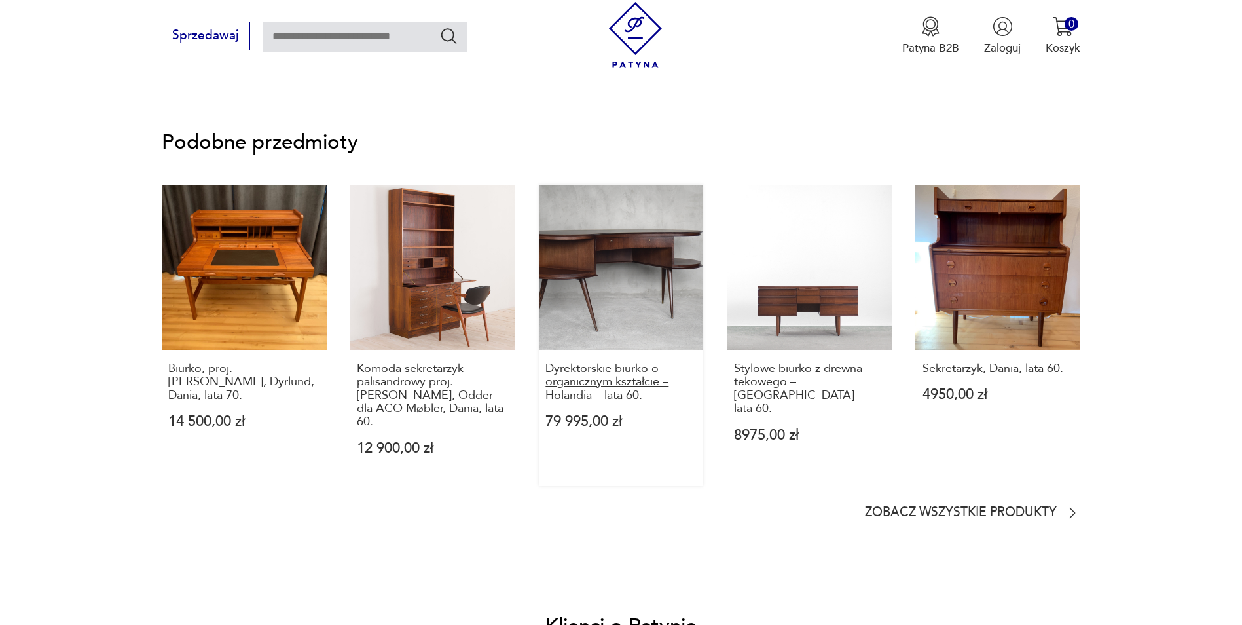
click at [625, 389] on p "Dyrektorskie biurko o organicznym kształcie – Holandia – lata 60." at bounding box center [620, 382] width 151 height 40
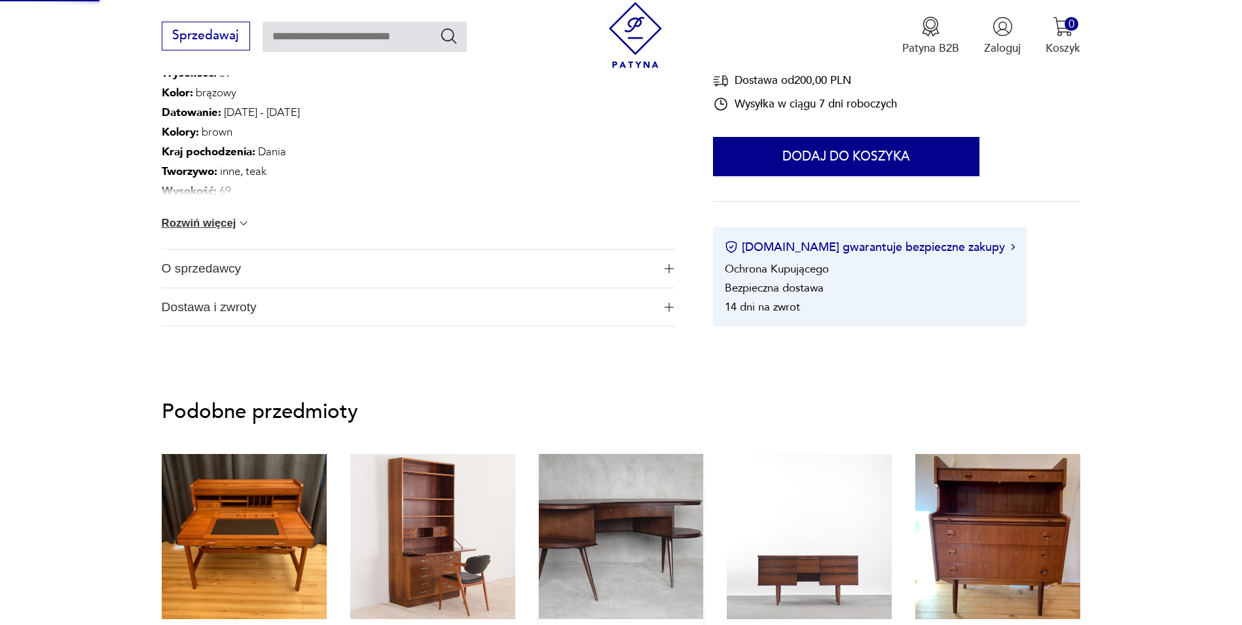
scroll to position [583, 0]
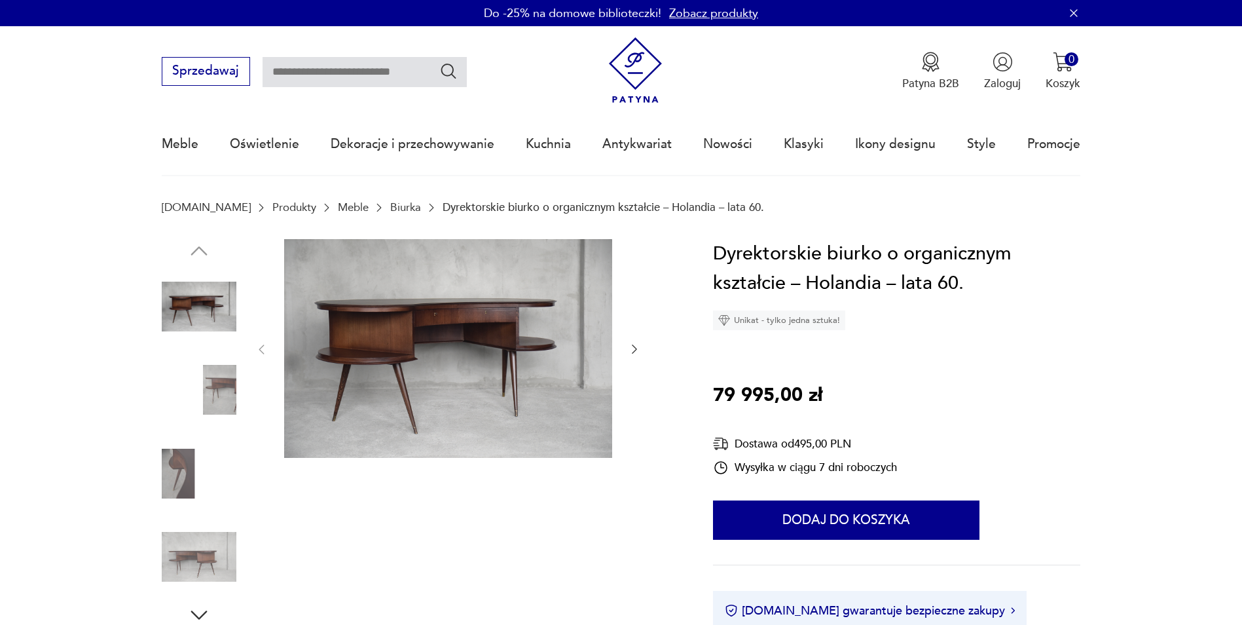
click at [634, 338] on div at bounding box center [448, 349] width 386 height 221
click at [632, 349] on icon "button" at bounding box center [634, 348] width 13 height 13
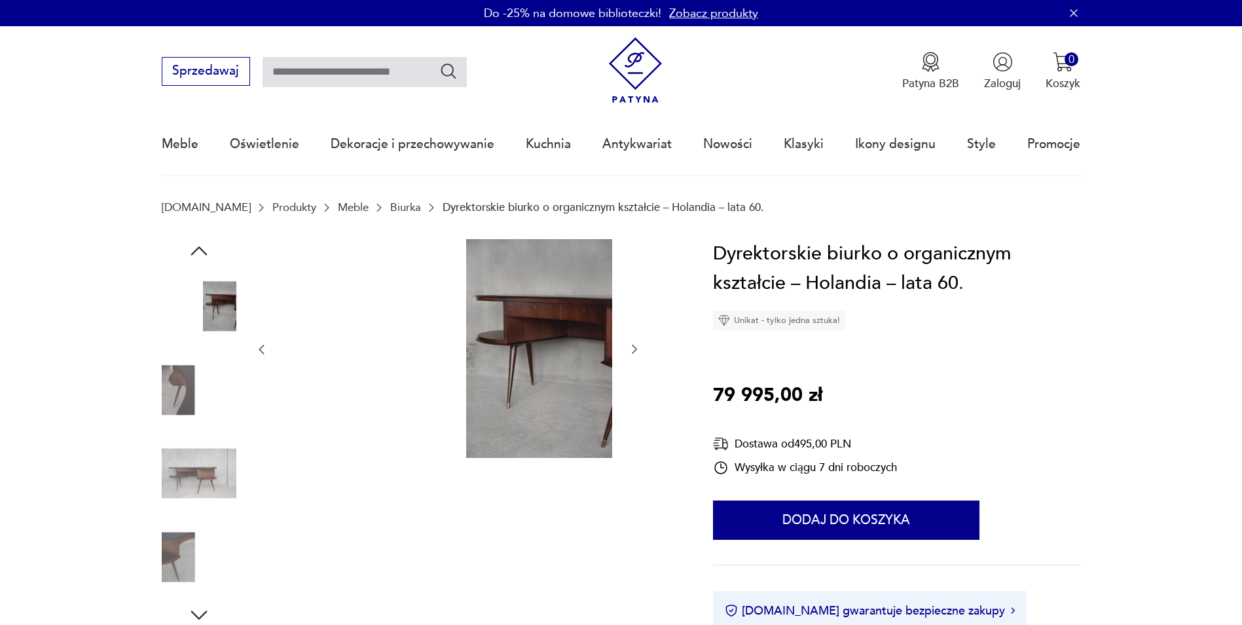
click at [632, 349] on icon "button" at bounding box center [634, 348] width 13 height 13
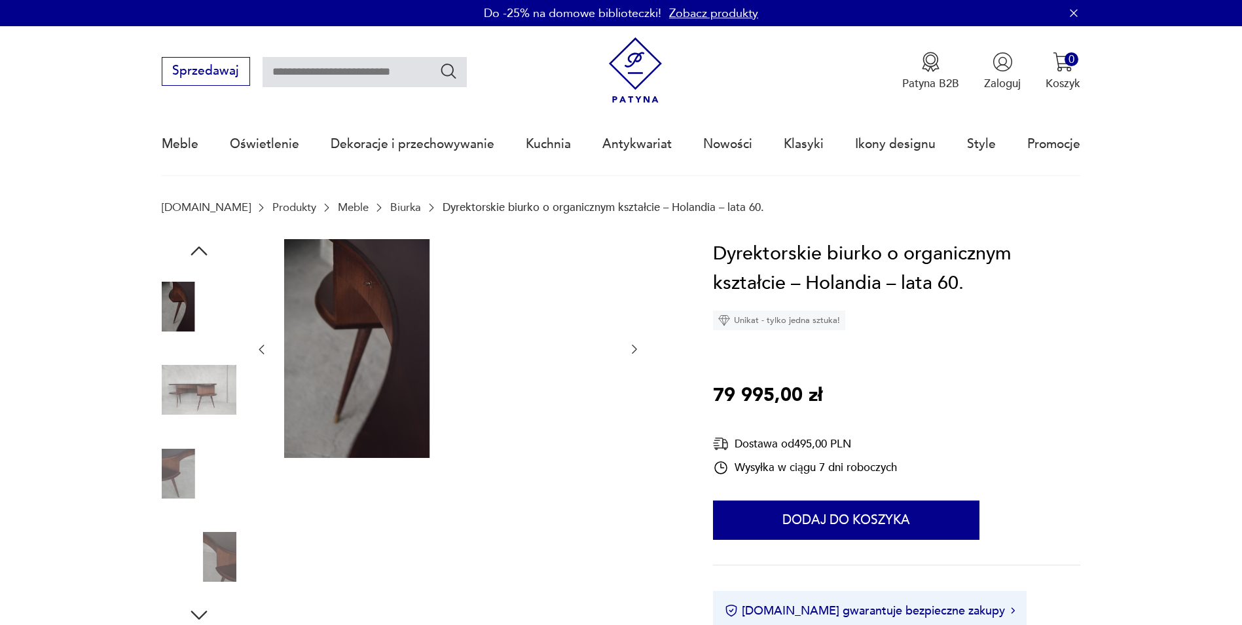
click at [632, 349] on icon "button" at bounding box center [634, 348] width 13 height 13
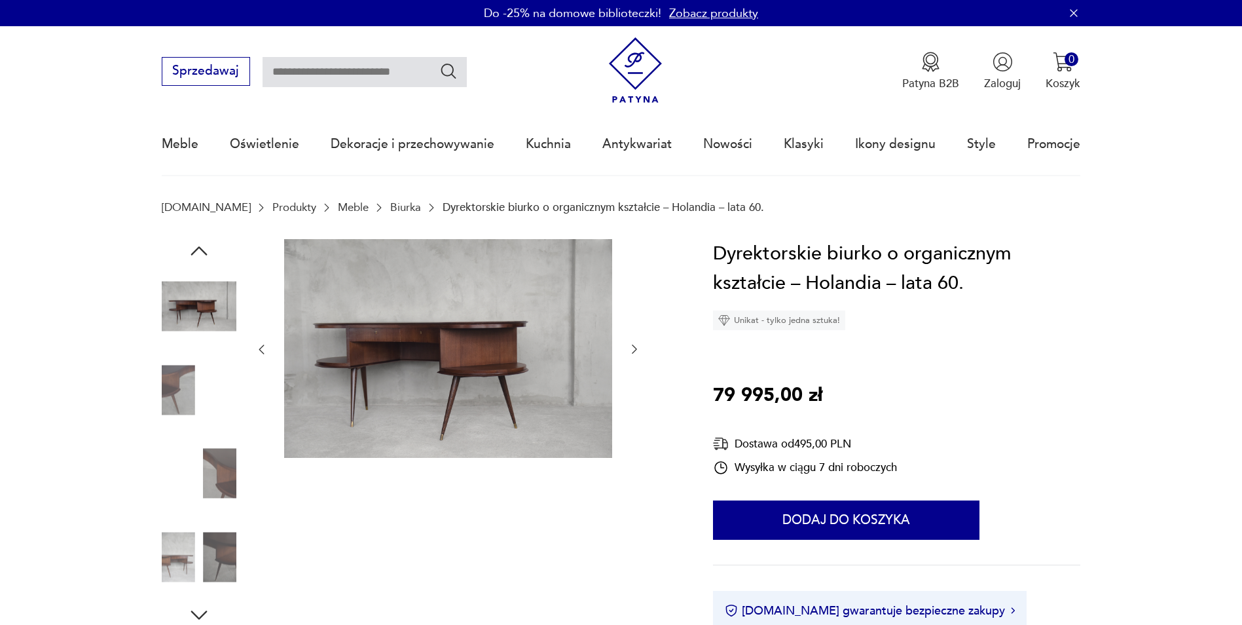
click at [632, 349] on icon "button" at bounding box center [634, 348] width 13 height 13
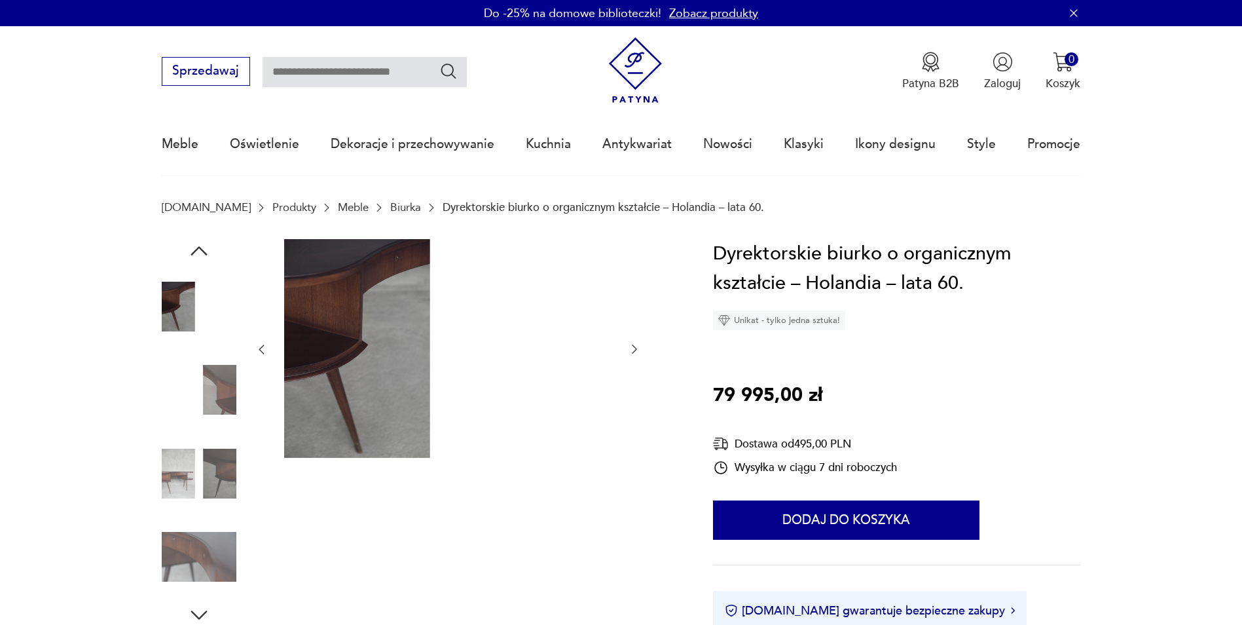
click at [632, 349] on icon "button" at bounding box center [634, 348] width 13 height 13
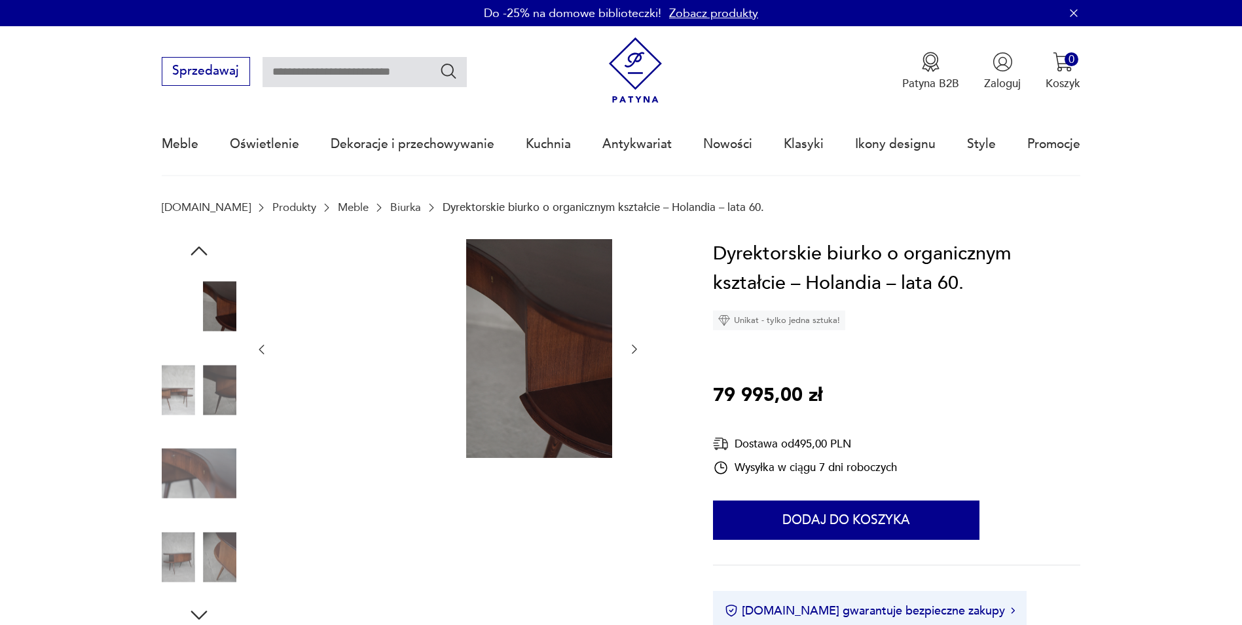
click at [632, 349] on icon "button" at bounding box center [634, 348] width 13 height 13
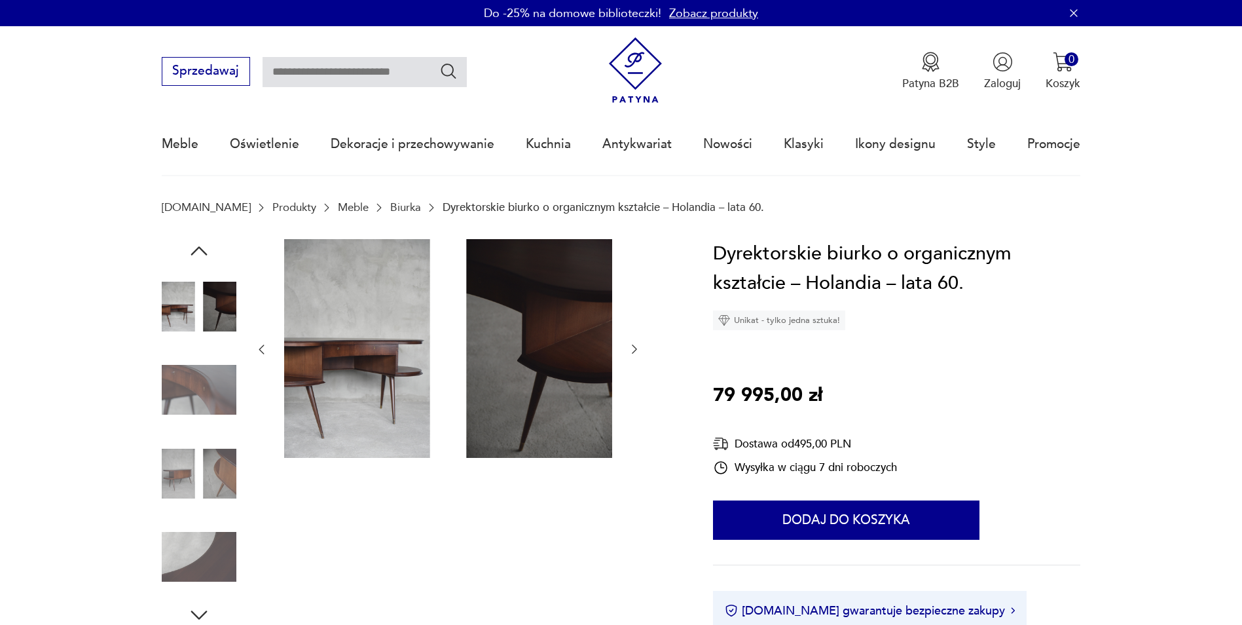
click at [632, 349] on icon "button" at bounding box center [634, 348] width 13 height 13
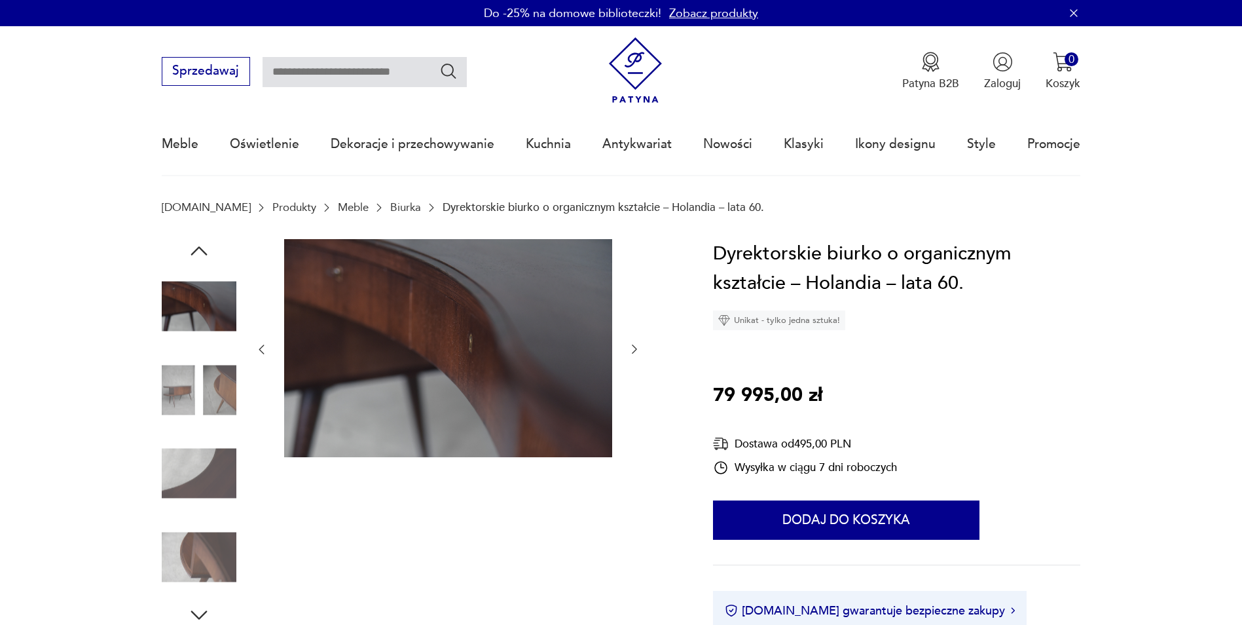
click at [632, 349] on icon "button" at bounding box center [634, 348] width 13 height 13
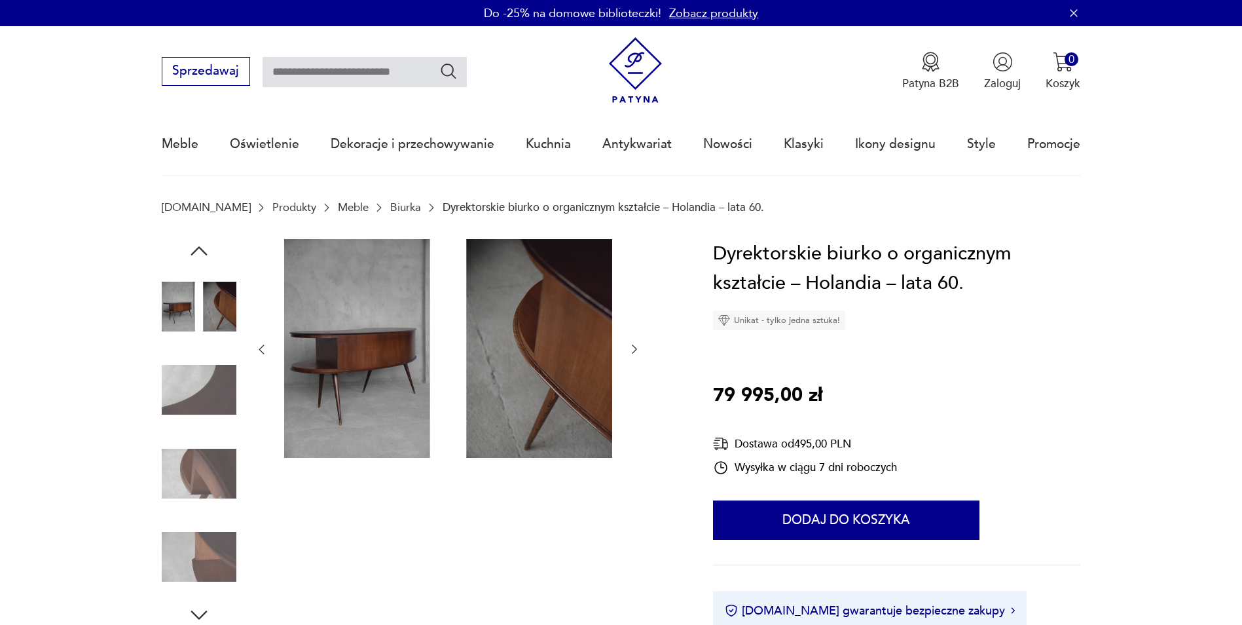
click at [632, 349] on icon "button" at bounding box center [634, 348] width 13 height 13
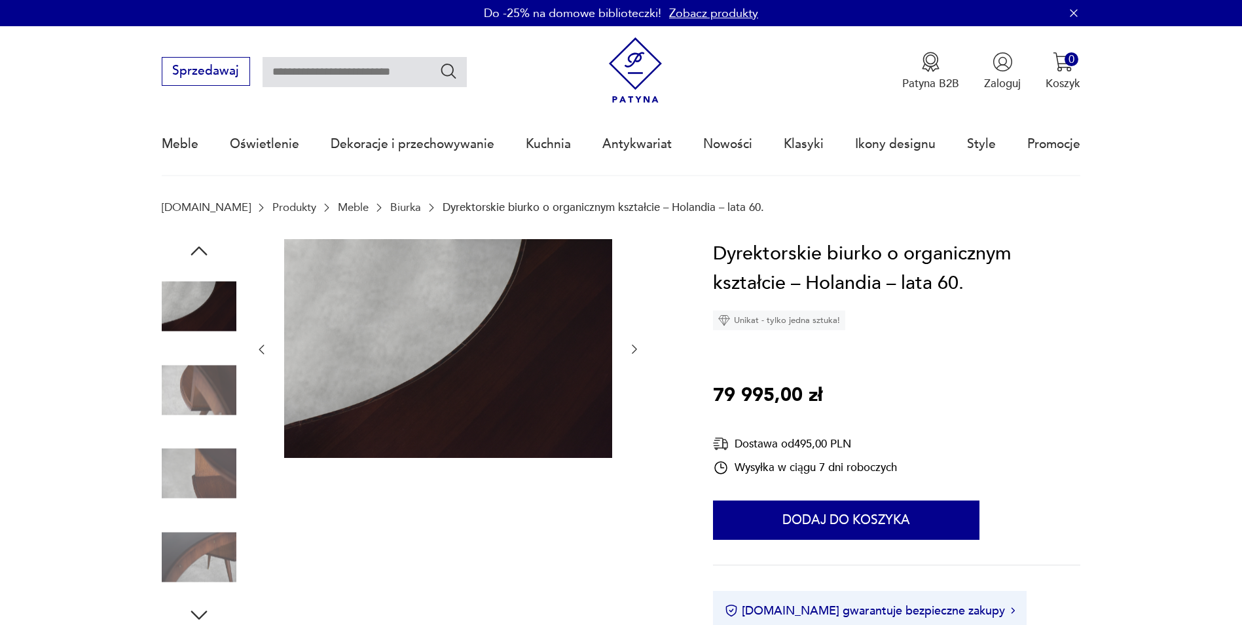
click at [632, 349] on icon "button" at bounding box center [634, 348] width 13 height 13
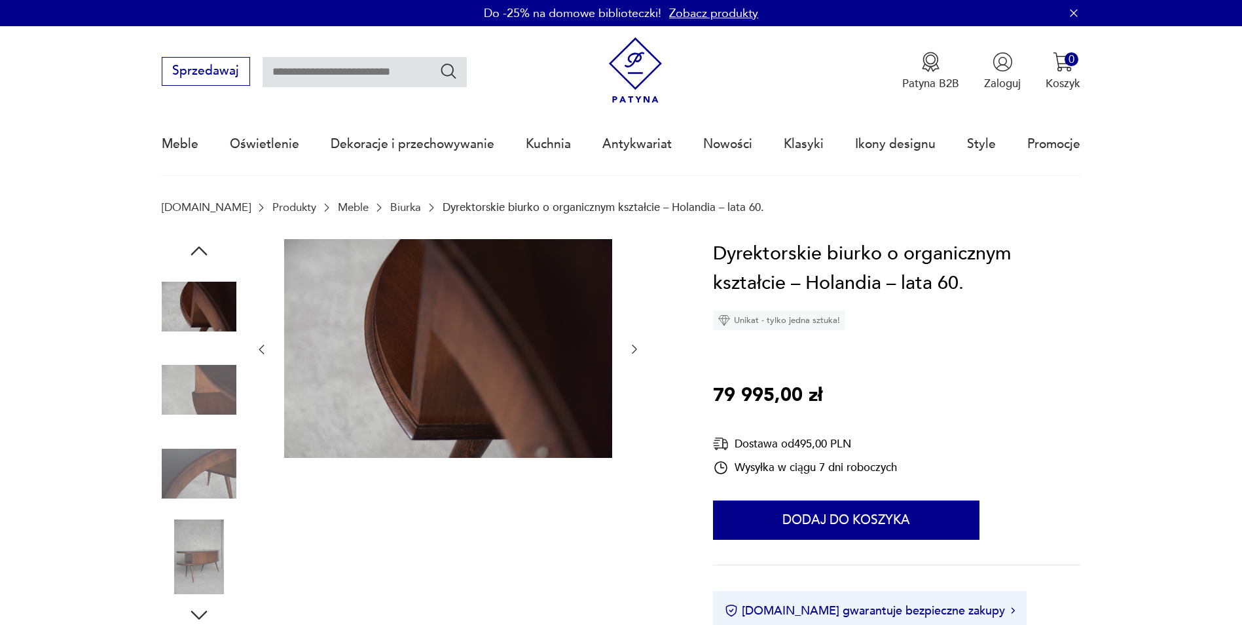
click at [632, 349] on icon "button" at bounding box center [634, 348] width 13 height 13
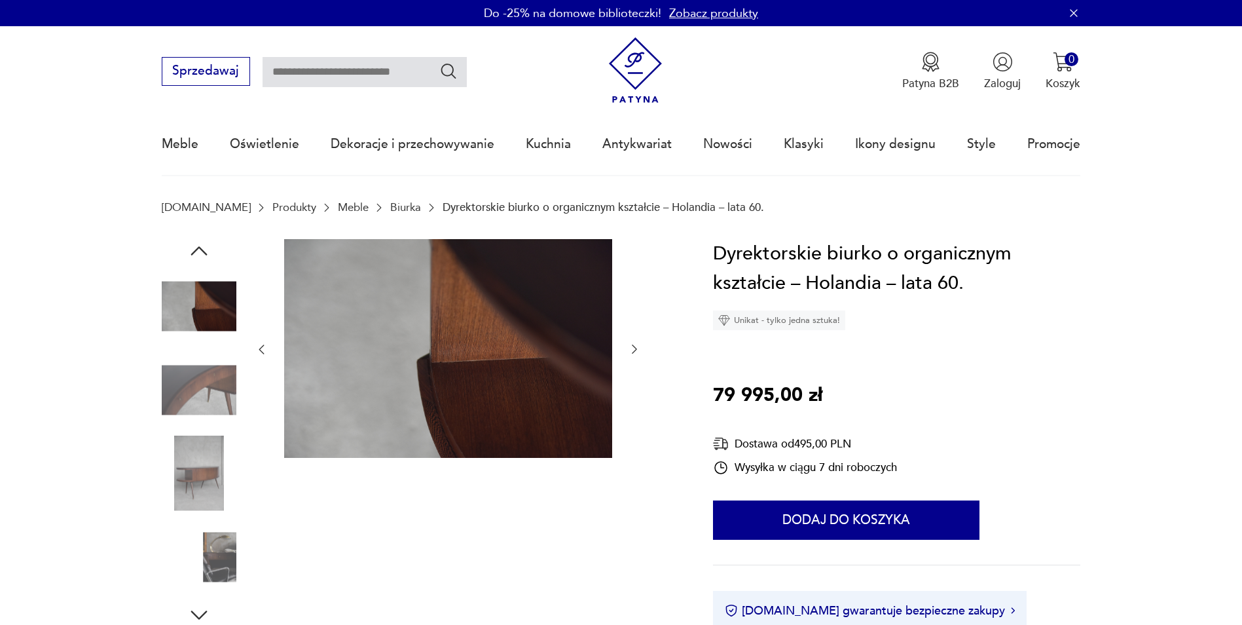
click at [632, 349] on icon "button" at bounding box center [634, 348] width 13 height 13
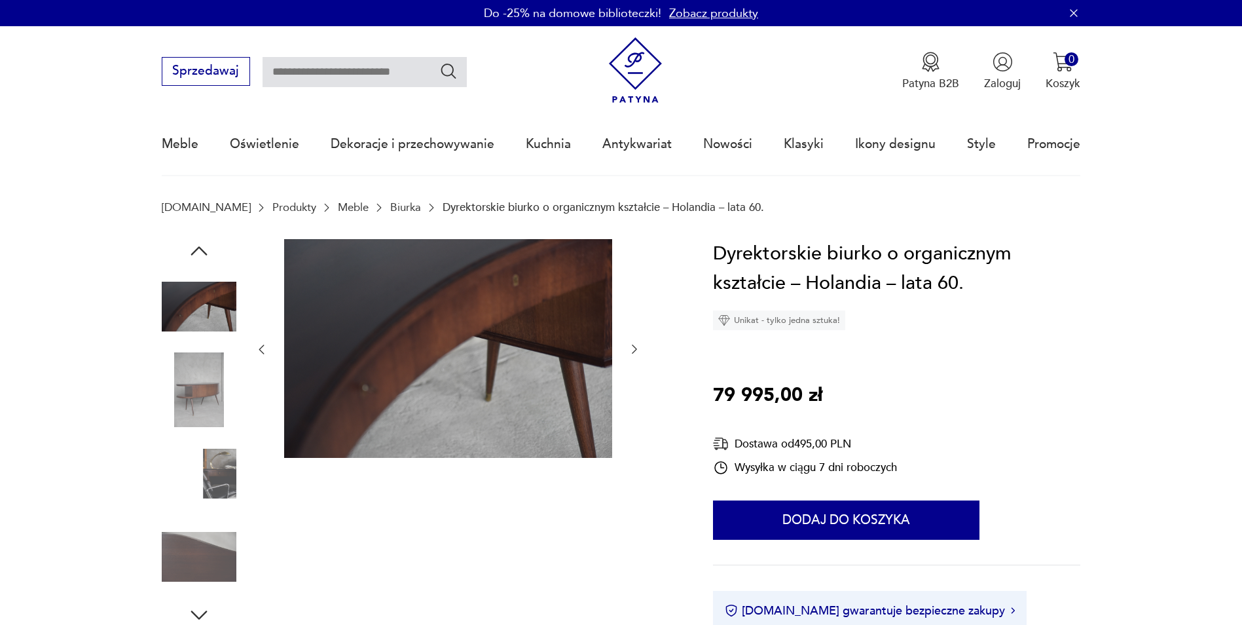
click at [632, 349] on icon "button" at bounding box center [634, 348] width 13 height 13
click at [632, 349] on div at bounding box center [448, 349] width 386 height 221
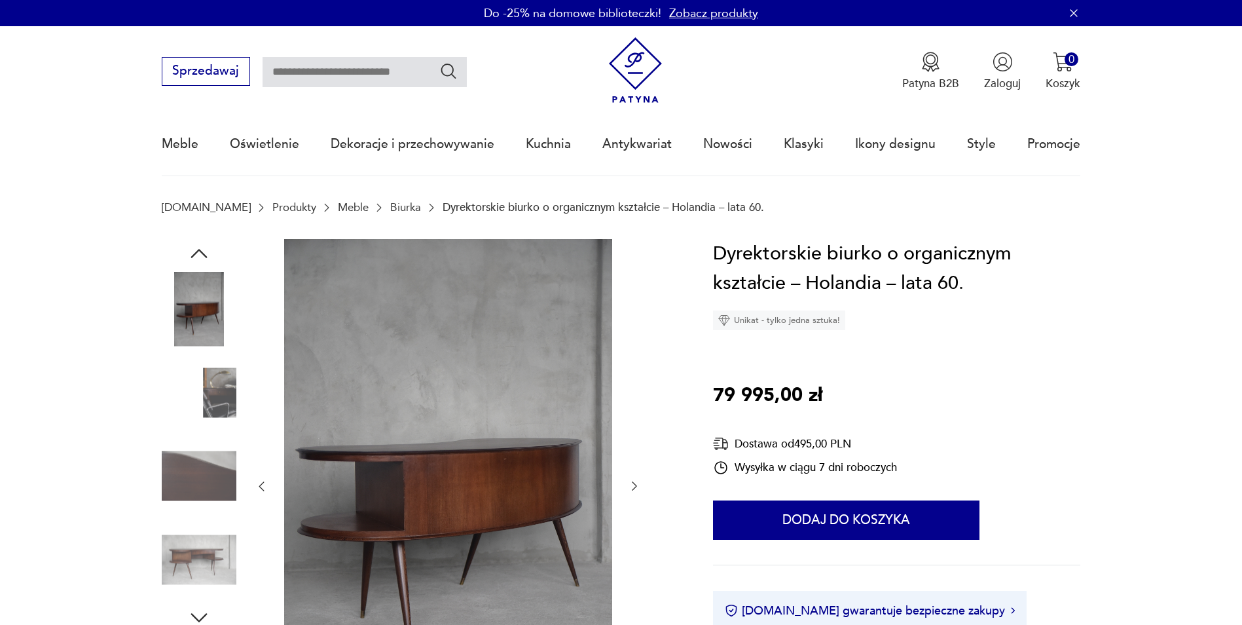
click at [632, 349] on div at bounding box center [448, 486] width 386 height 495
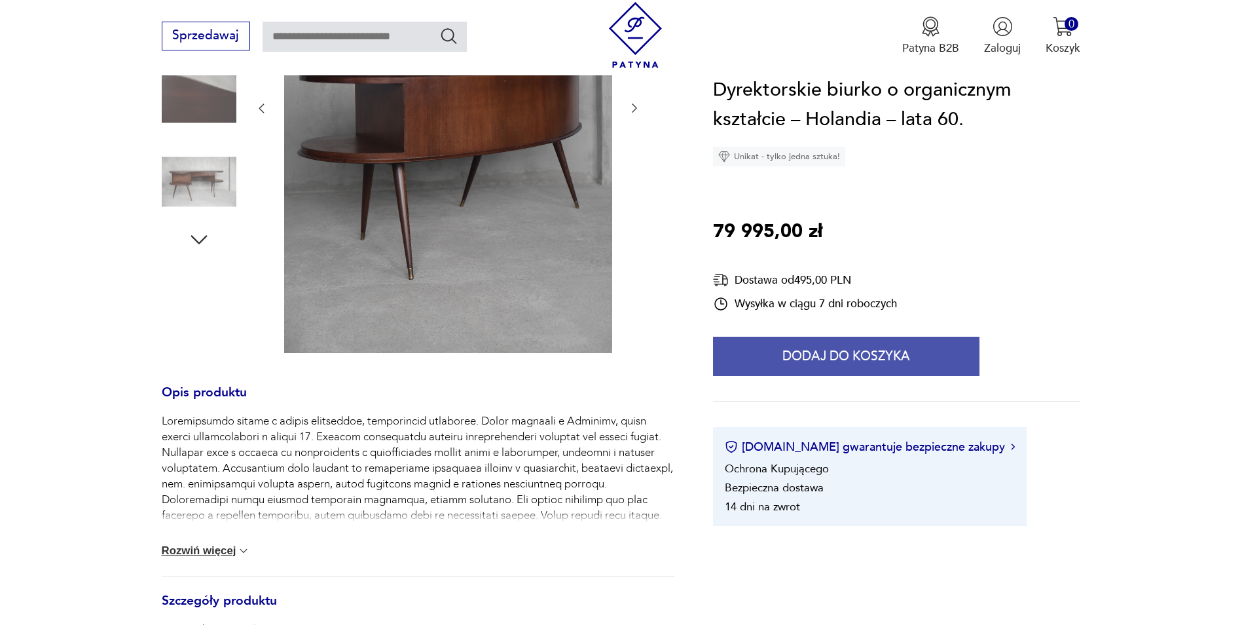
scroll to position [524, 0]
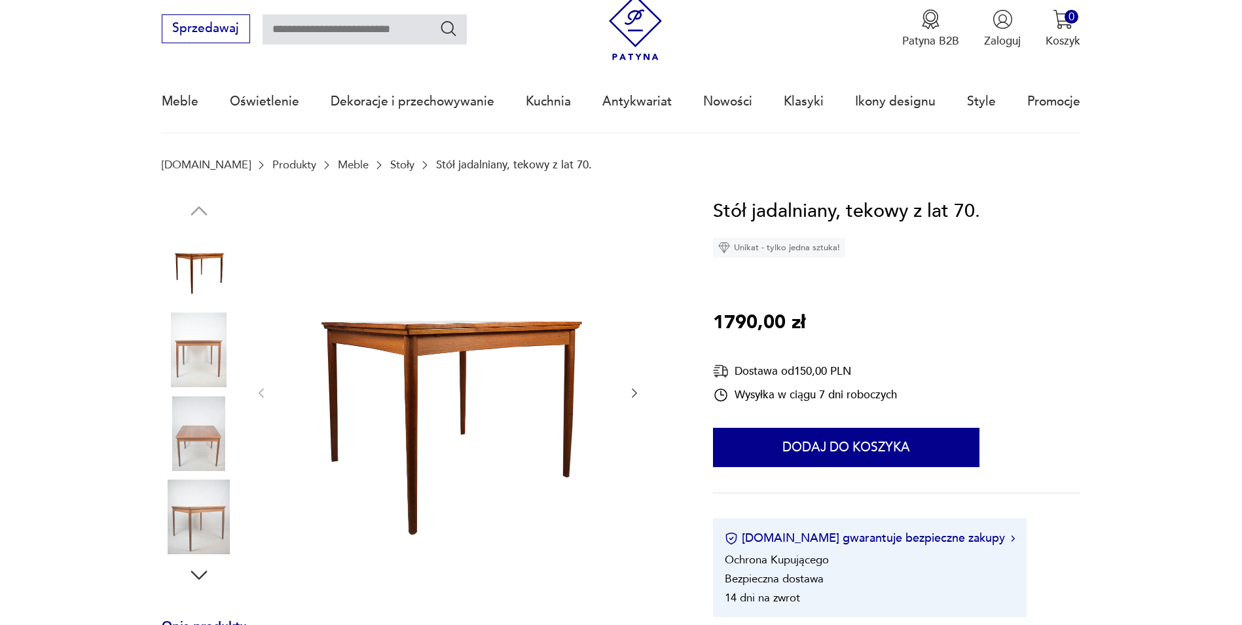
scroll to position [65, 0]
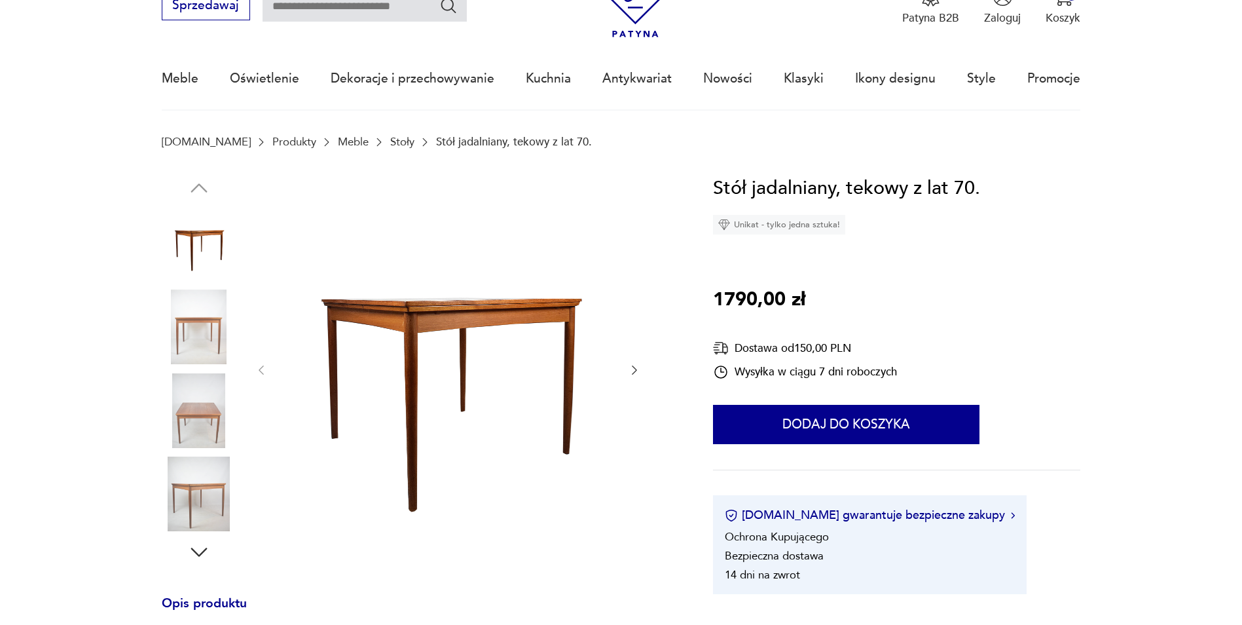
click at [621, 369] on div at bounding box center [448, 370] width 386 height 393
click at [644, 364] on div at bounding box center [419, 370] width 514 height 393
click at [638, 368] on icon "button" at bounding box center [634, 369] width 13 height 13
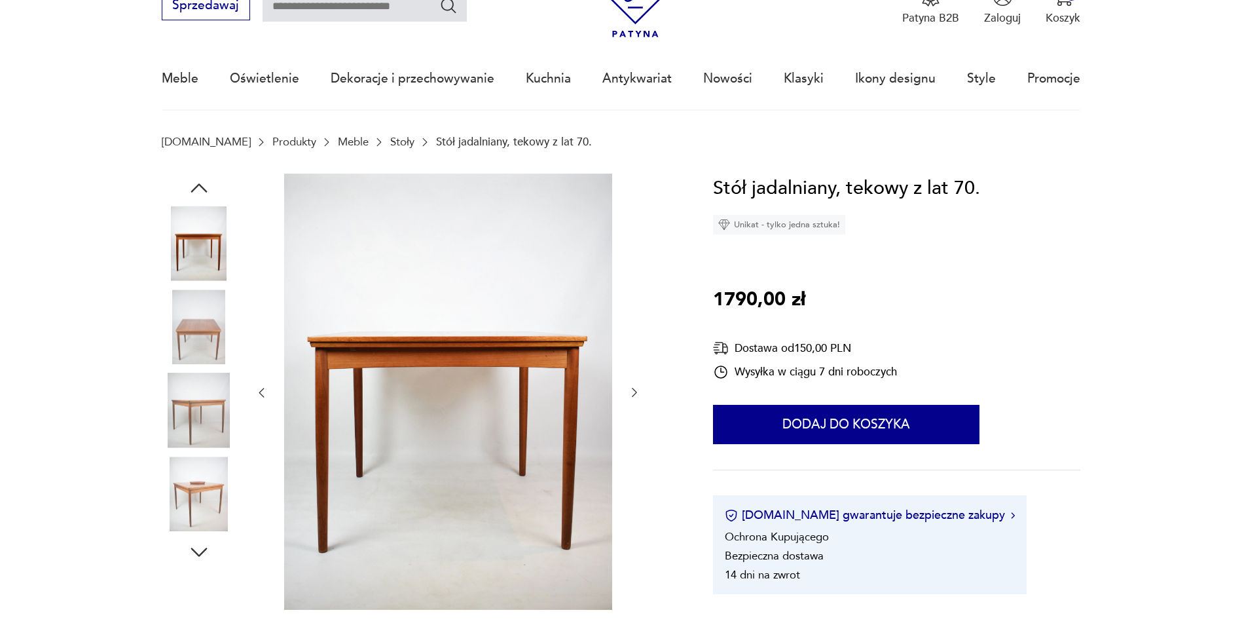
click at [638, 368] on div at bounding box center [448, 393] width 386 height 439
click at [635, 395] on icon "button" at bounding box center [634, 392] width 13 height 13
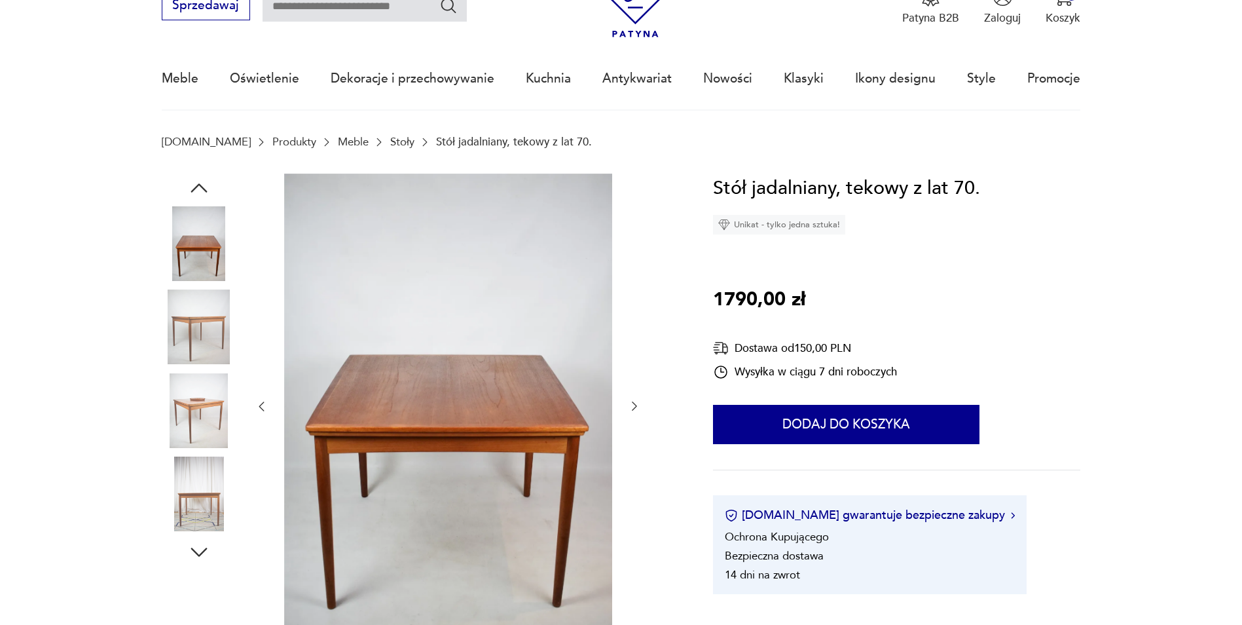
click at [635, 395] on div at bounding box center [448, 407] width 386 height 466
click at [636, 399] on icon "button" at bounding box center [634, 405] width 13 height 13
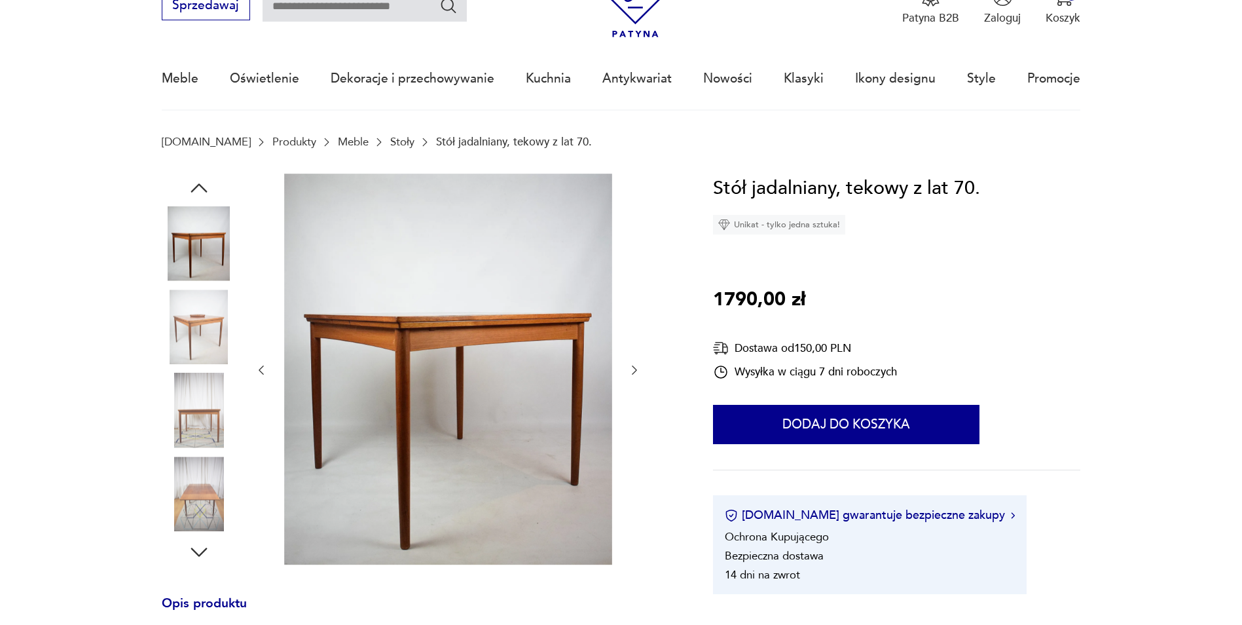
click at [636, 401] on div at bounding box center [448, 370] width 386 height 393
click at [643, 371] on div at bounding box center [419, 370] width 514 height 393
click at [642, 371] on div at bounding box center [419, 370] width 514 height 393
click at [635, 371] on icon "button" at bounding box center [634, 369] width 13 height 13
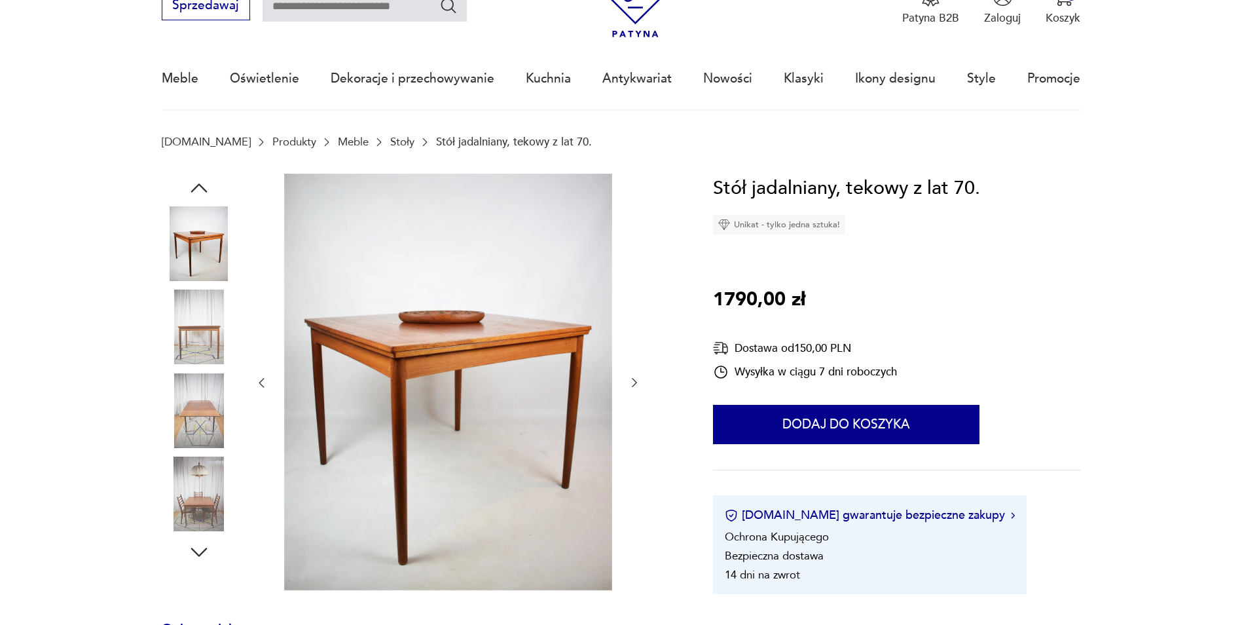
click at [199, 320] on img at bounding box center [199, 326] width 75 height 75
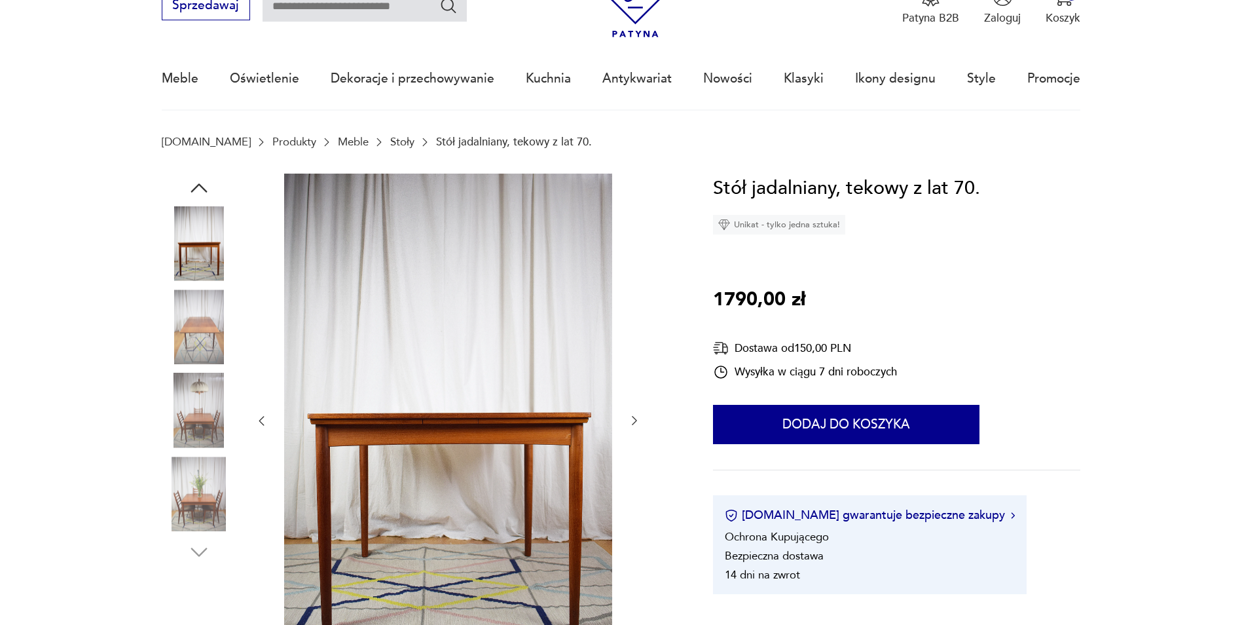
click at [206, 340] on img at bounding box center [199, 326] width 75 height 75
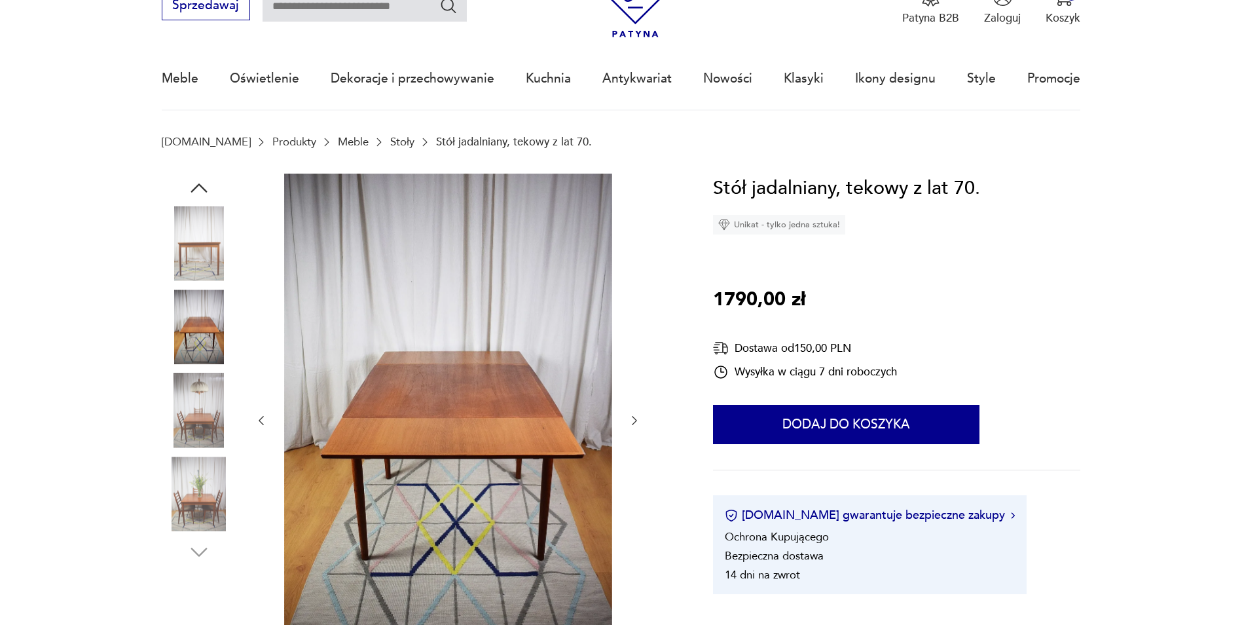
click at [199, 375] on img at bounding box center [199, 410] width 75 height 75
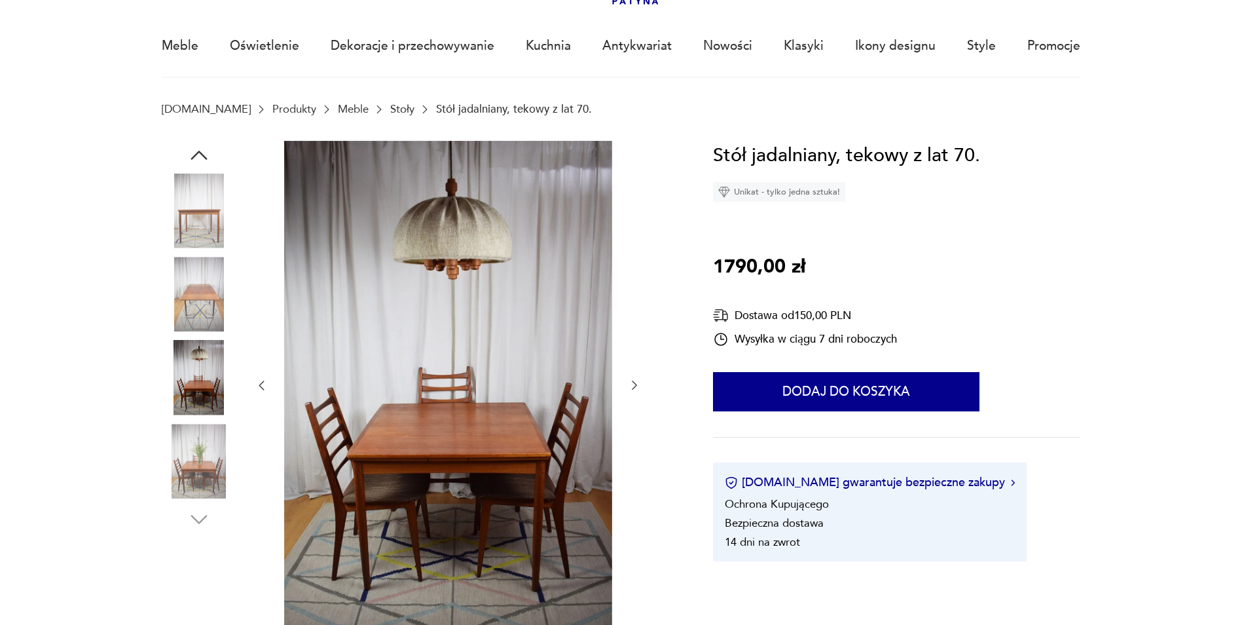
scroll to position [131, 0]
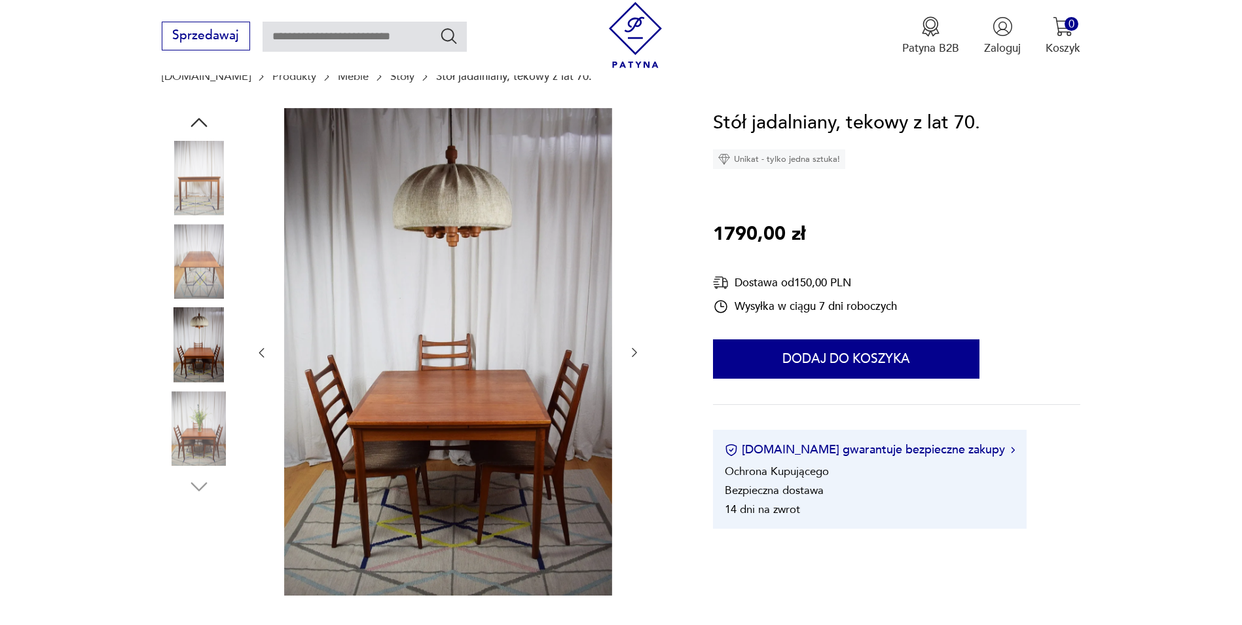
click at [192, 411] on img at bounding box center [199, 428] width 75 height 75
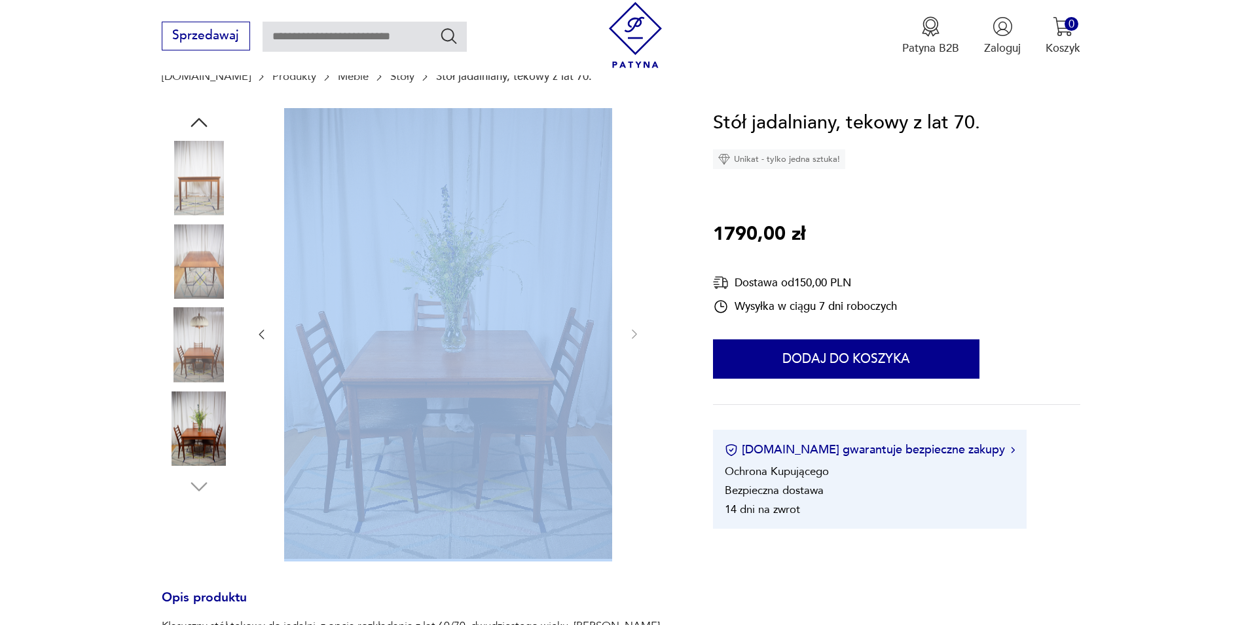
click at [200, 444] on img at bounding box center [199, 428] width 75 height 75
click at [202, 371] on img at bounding box center [199, 345] width 75 height 75
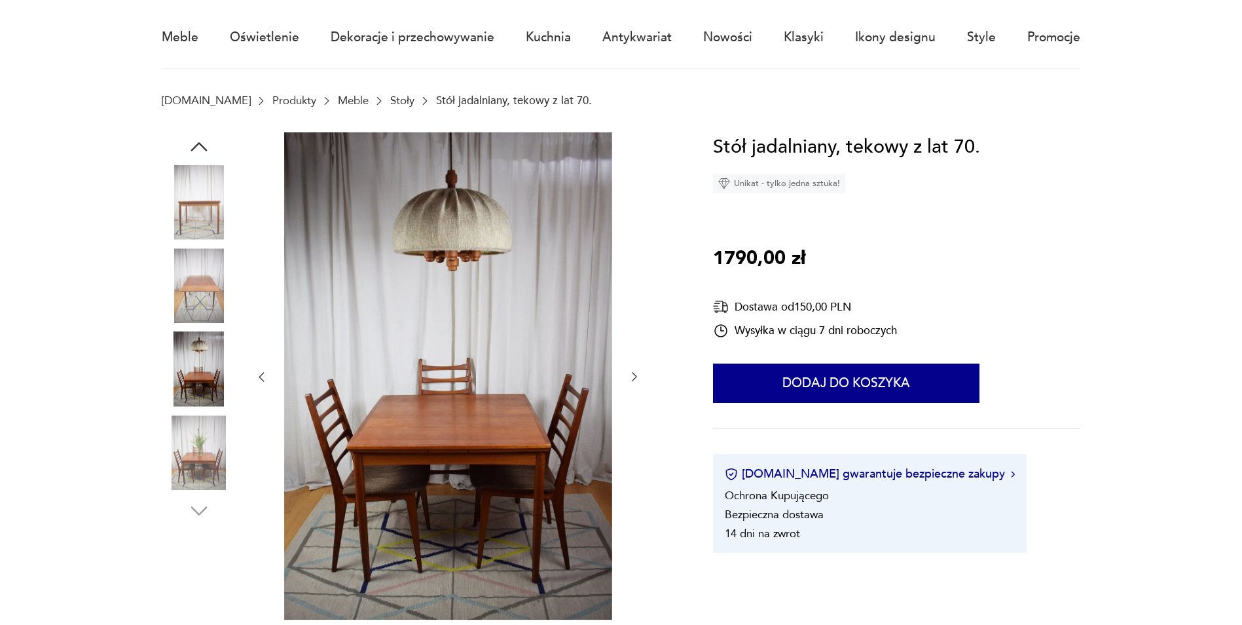
scroll to position [105, 0]
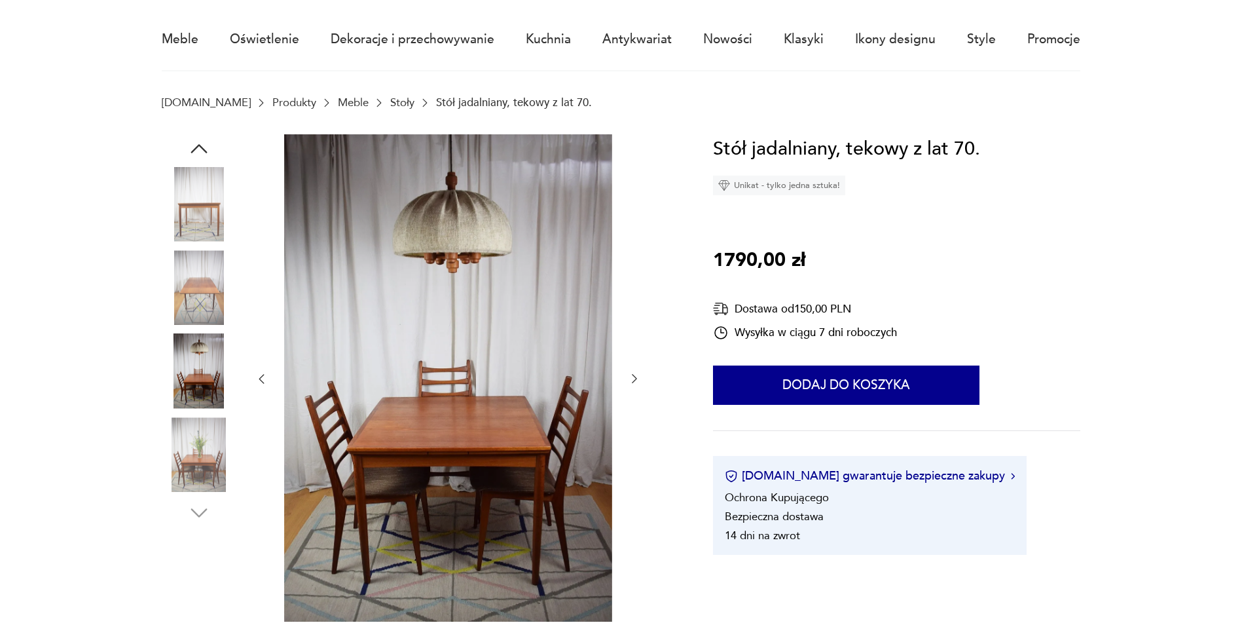
click at [268, 375] on div at bounding box center [448, 379] width 386 height 490
click at [259, 380] on icon "button" at bounding box center [261, 378] width 13 height 13
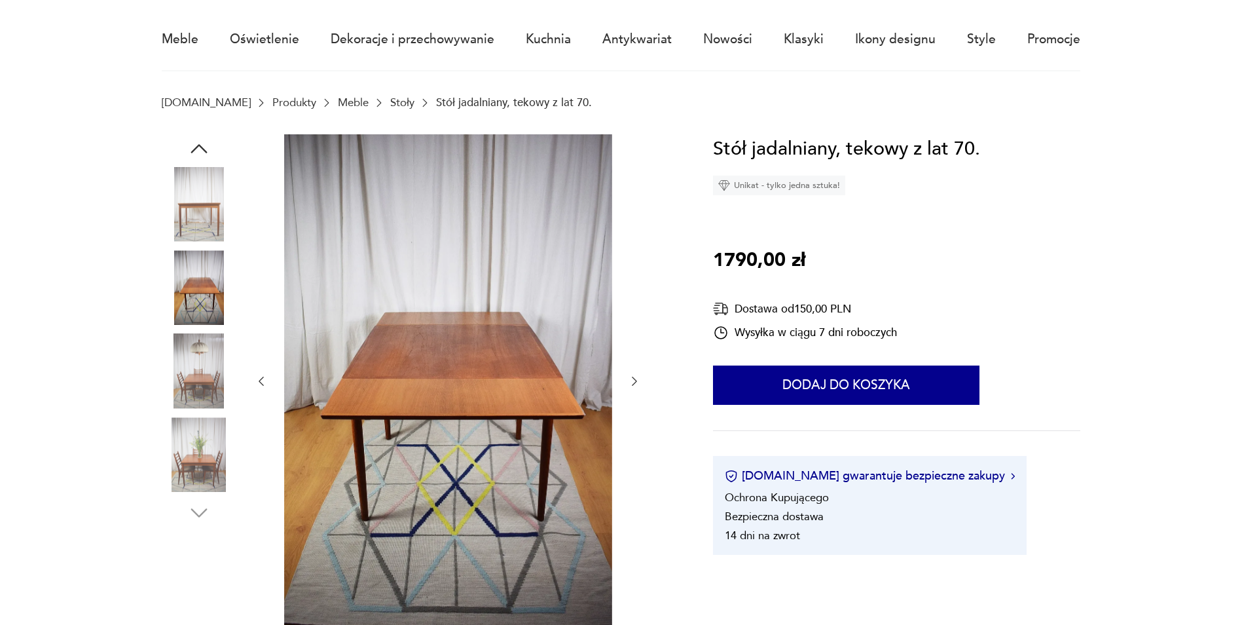
click at [255, 373] on button "button" at bounding box center [261, 381] width 13 height 16
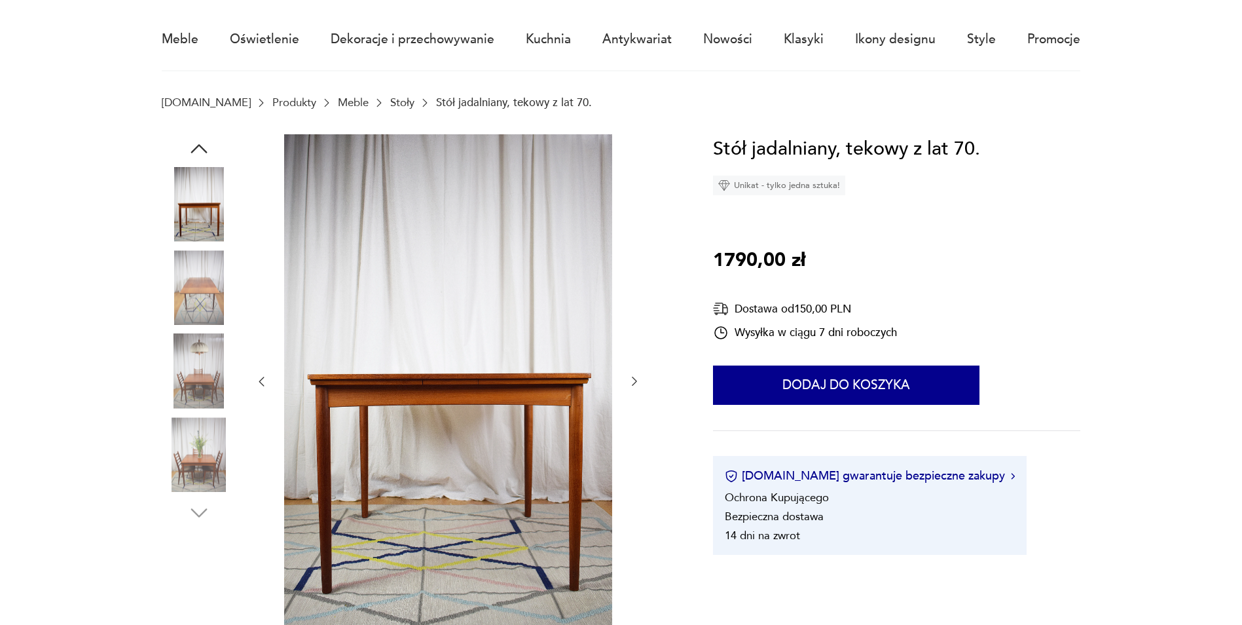
click at [255, 374] on button "button" at bounding box center [261, 382] width 13 height 16
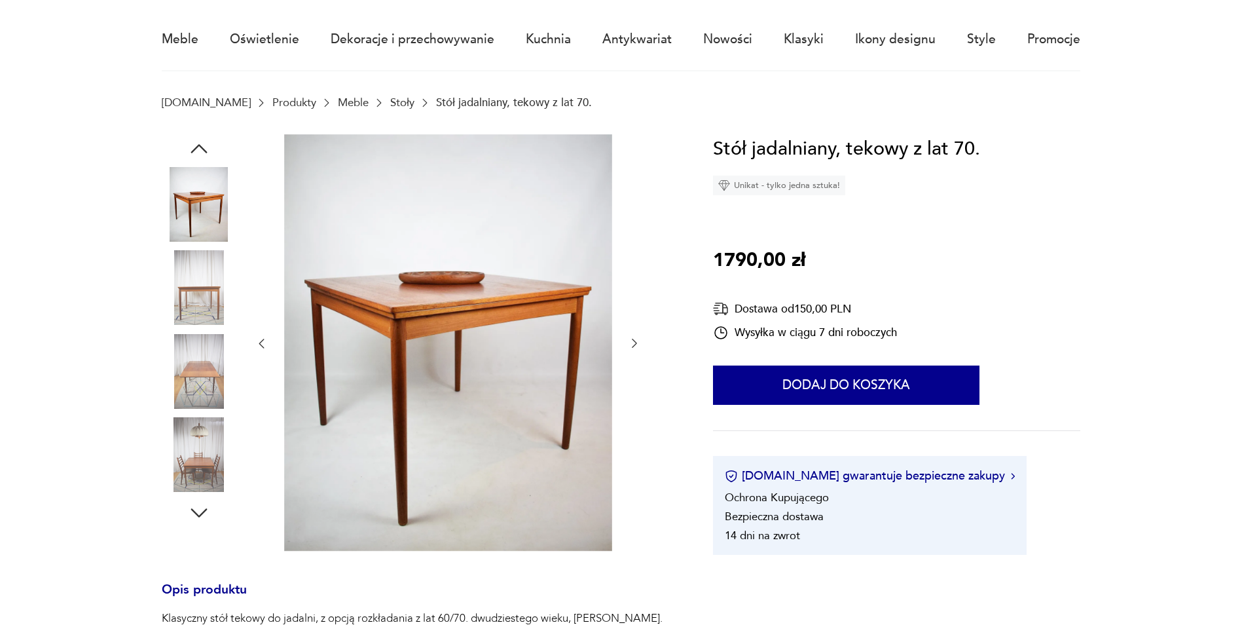
click at [255, 336] on button "button" at bounding box center [261, 344] width 13 height 16
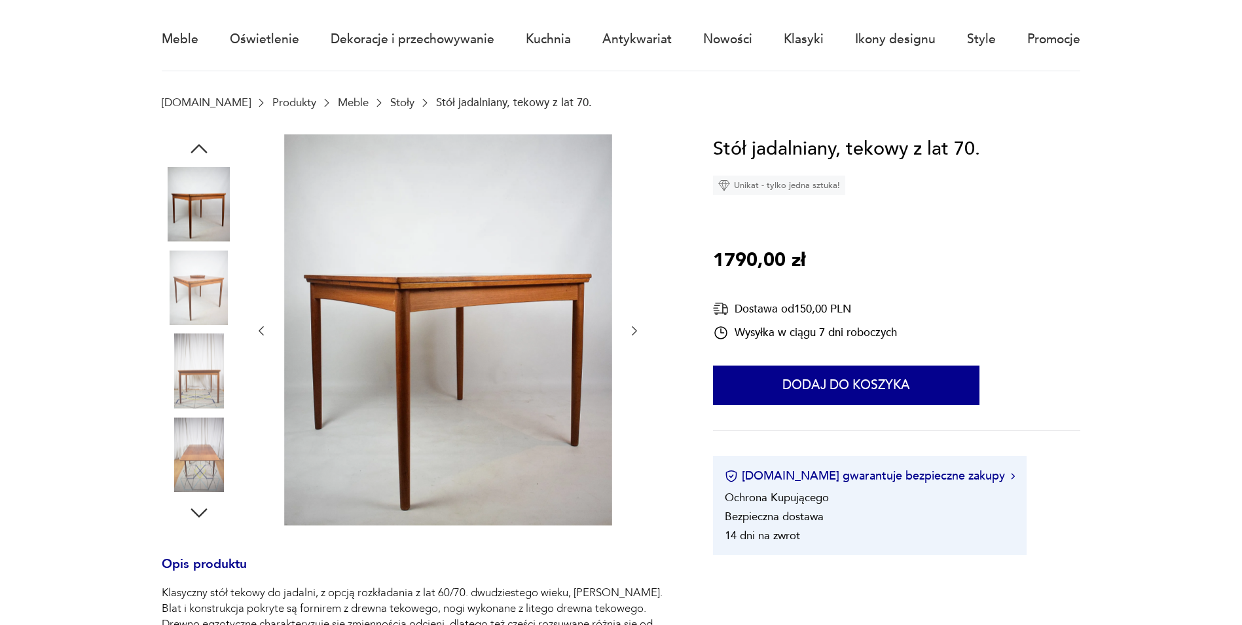
click at [255, 323] on button "button" at bounding box center [261, 331] width 13 height 16
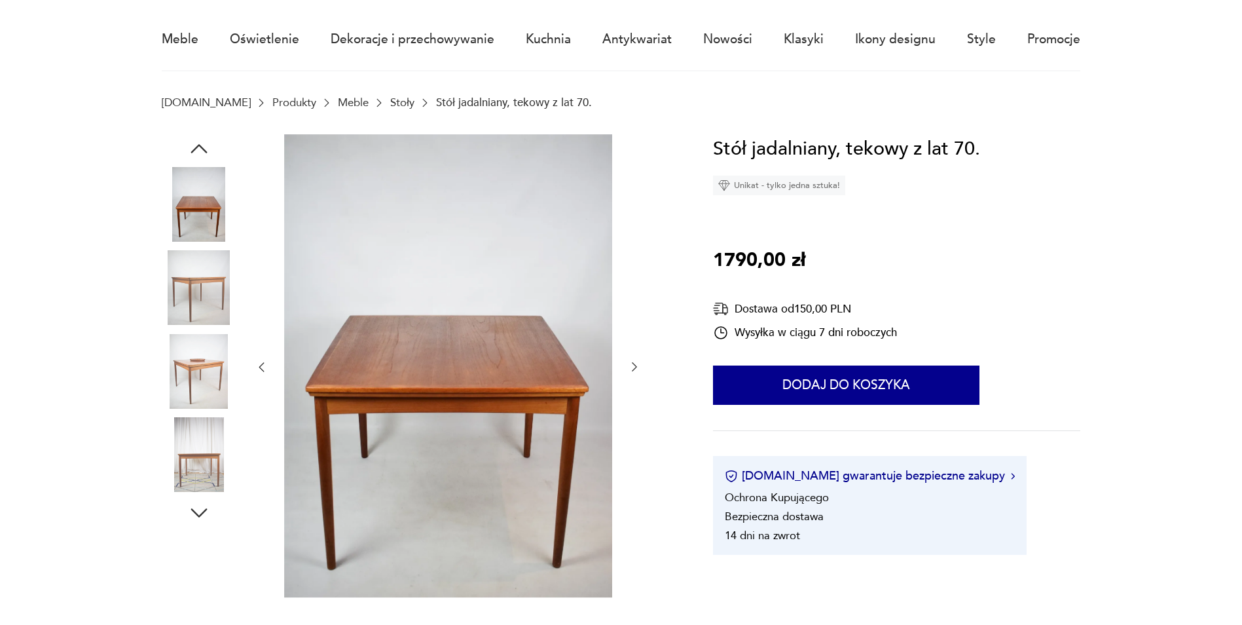
click at [255, 359] on button "button" at bounding box center [261, 367] width 13 height 16
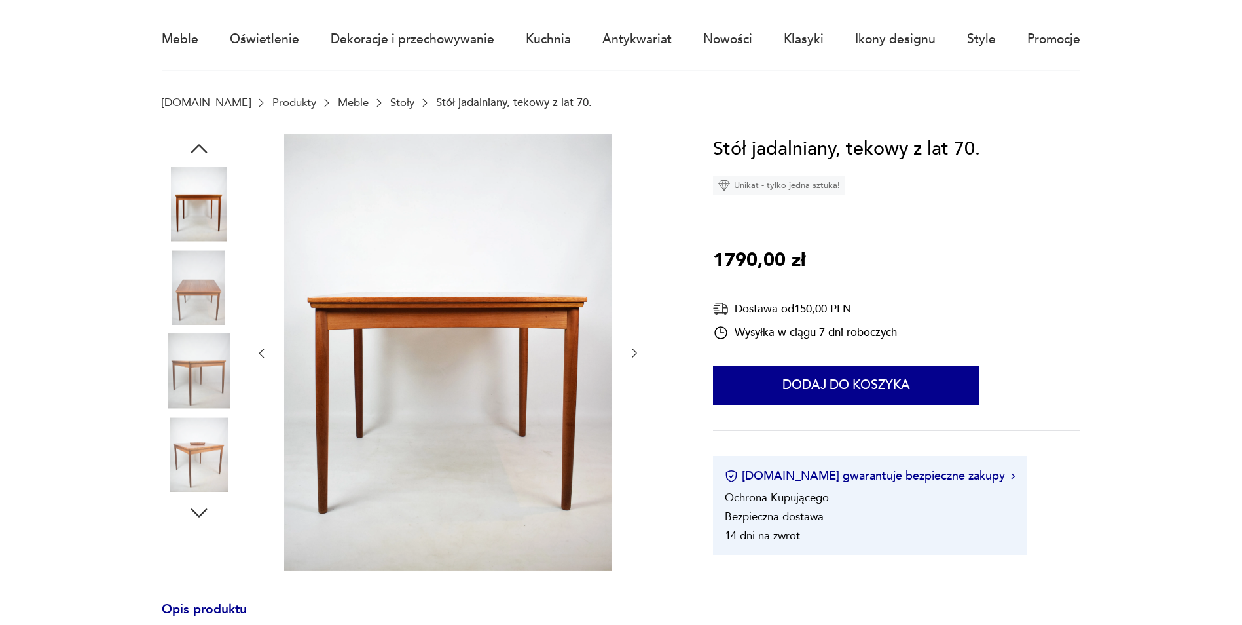
click at [255, 346] on button "button" at bounding box center [261, 354] width 13 height 16
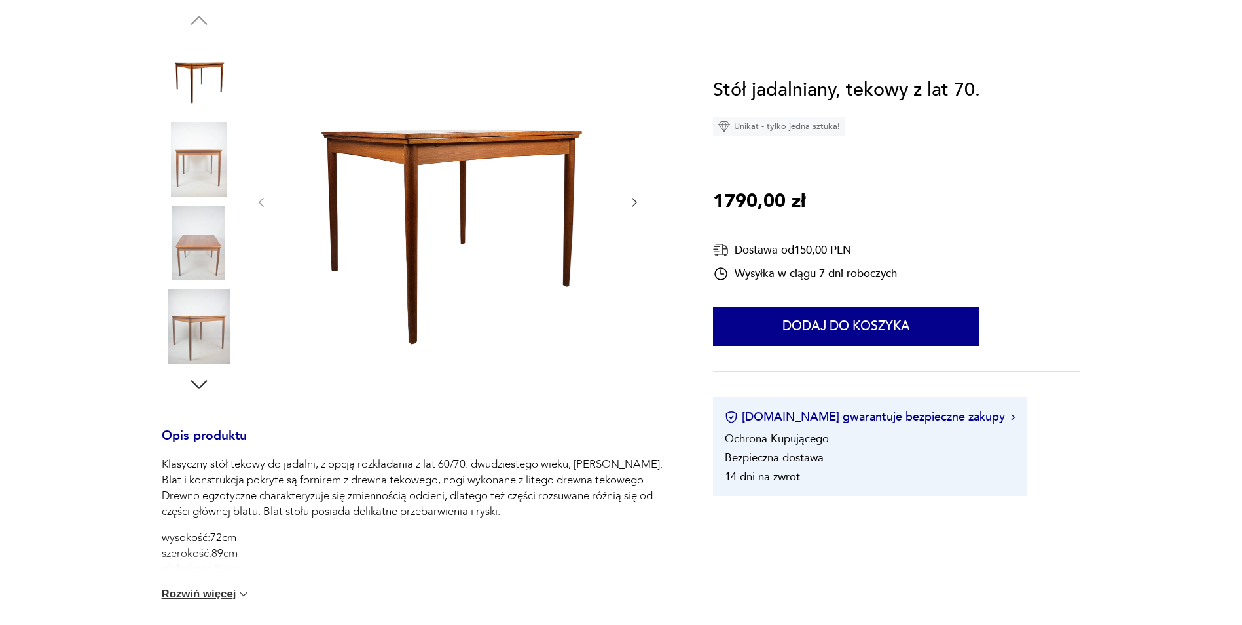
scroll to position [498, 0]
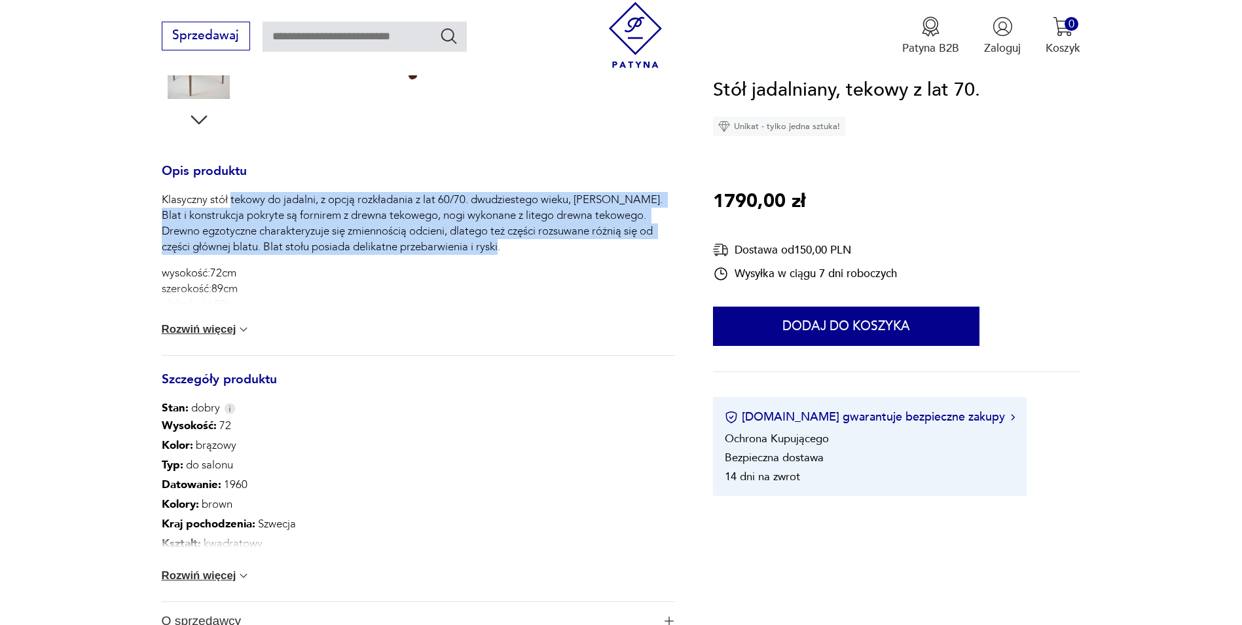
drag, startPoint x: 231, startPoint y: 202, endPoint x: 642, endPoint y: 250, distance: 413.9
click at [642, 250] on p "Klasyczny stół tekowy do jadalni, z opcją rozkładania z lat 60/70. dwudziestego…" at bounding box center [419, 223] width 514 height 63
click at [250, 329] on img at bounding box center [243, 329] width 13 height 13
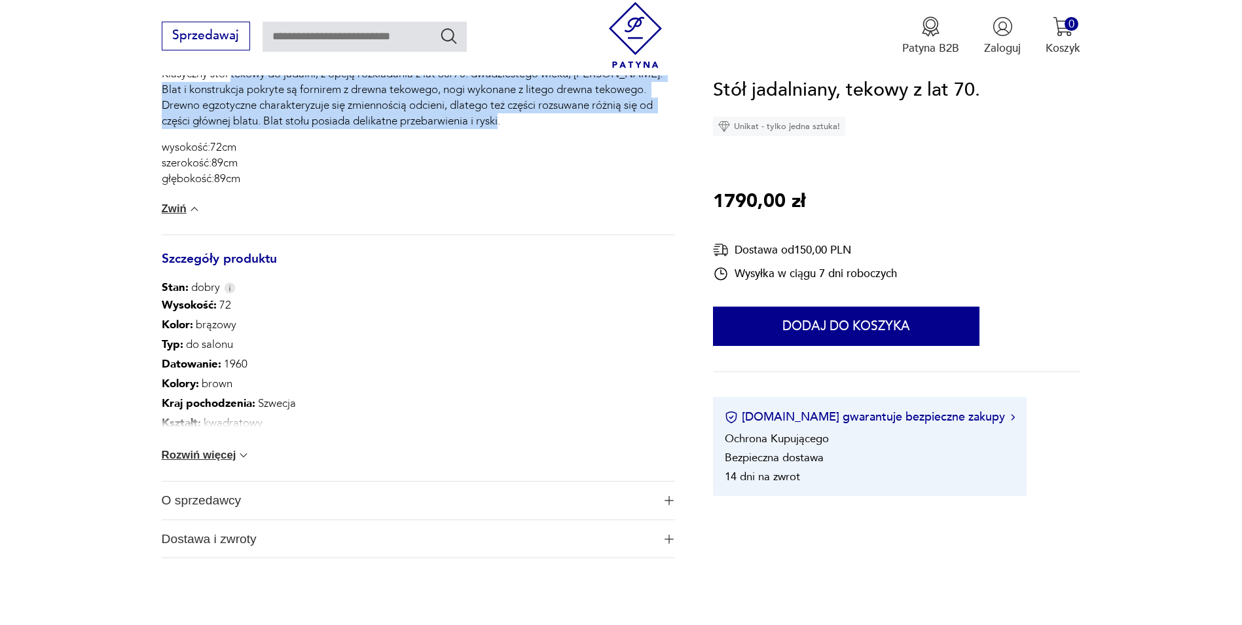
scroll to position [629, 0]
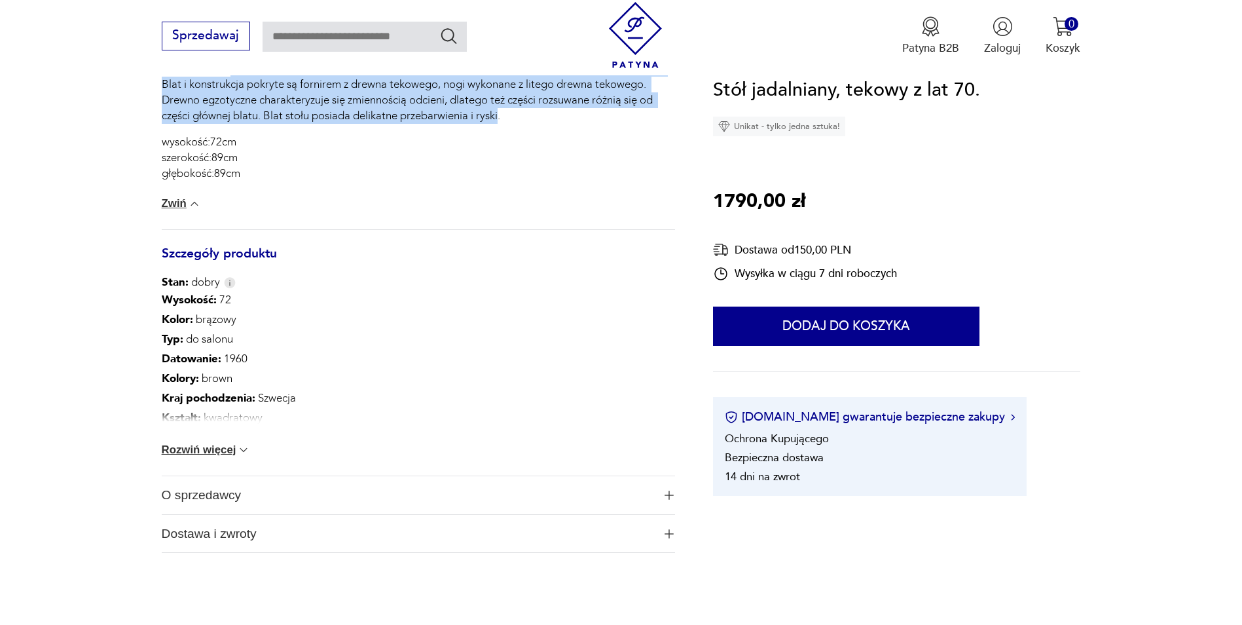
click at [239, 445] on img at bounding box center [243, 449] width 13 height 13
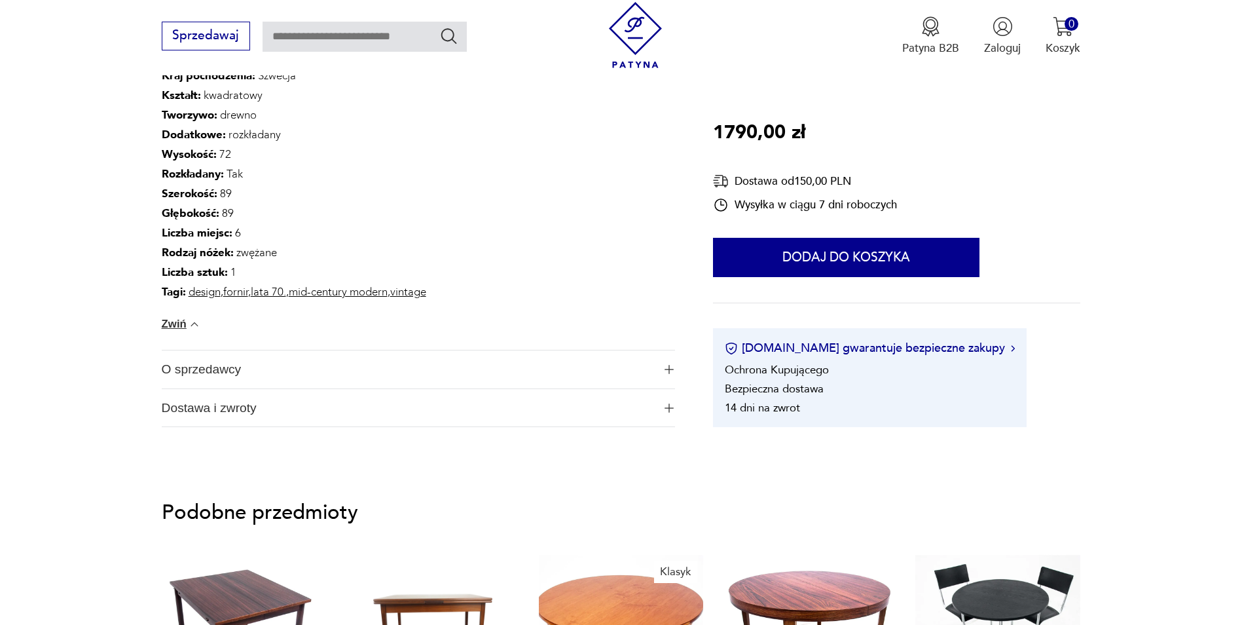
scroll to position [956, 0]
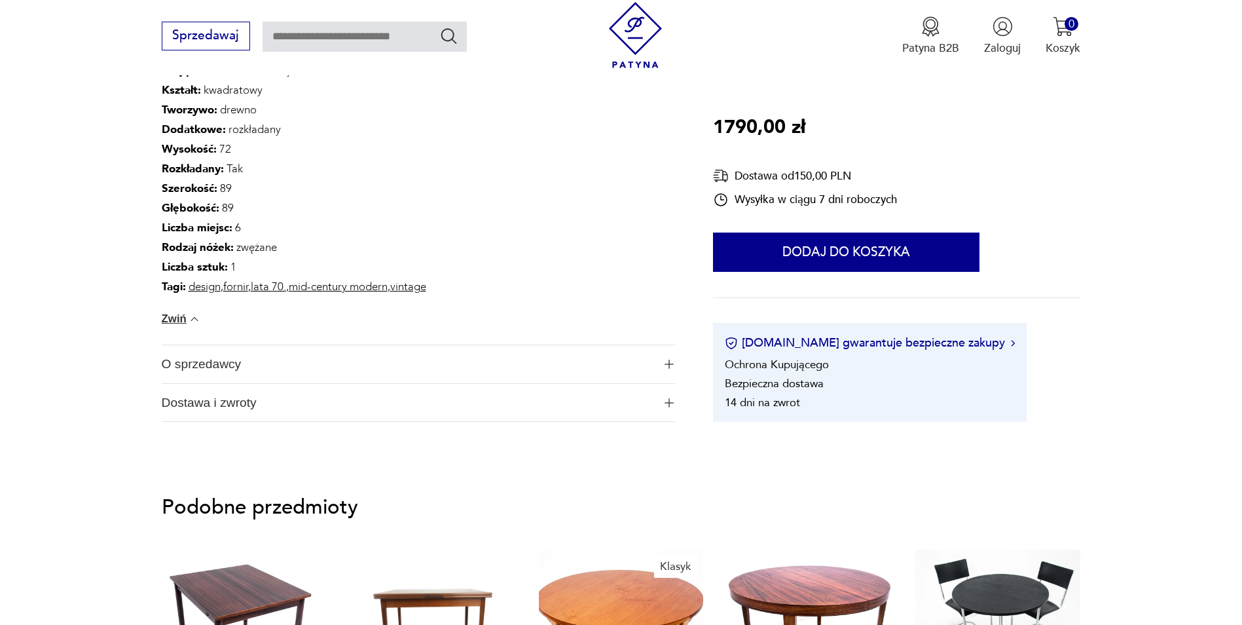
click at [669, 371] on button "O sprzedawcy" at bounding box center [419, 364] width 514 height 38
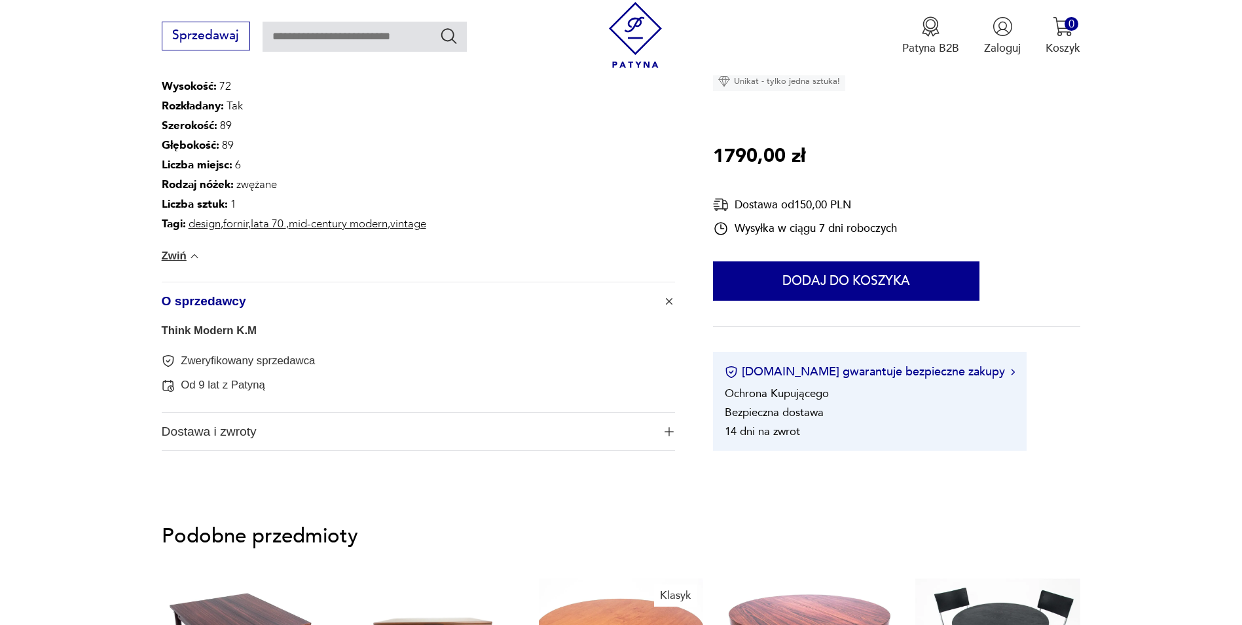
scroll to position [1087, 0]
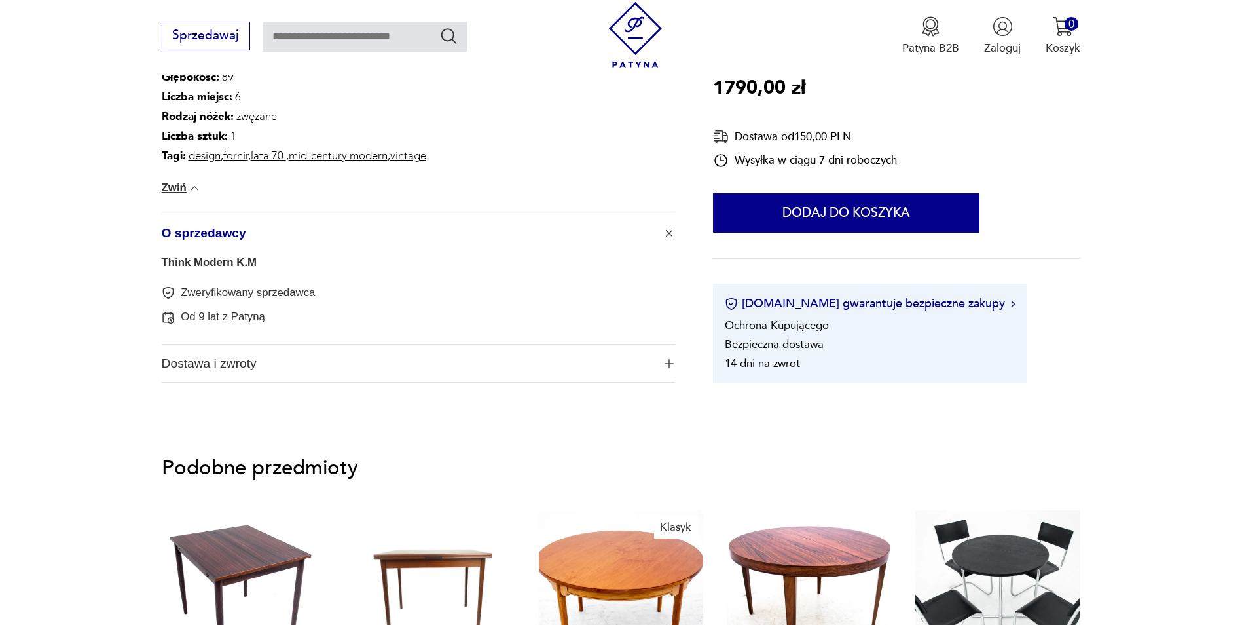
click at [668, 371] on button "Dostawa i zwroty" at bounding box center [419, 363] width 514 height 38
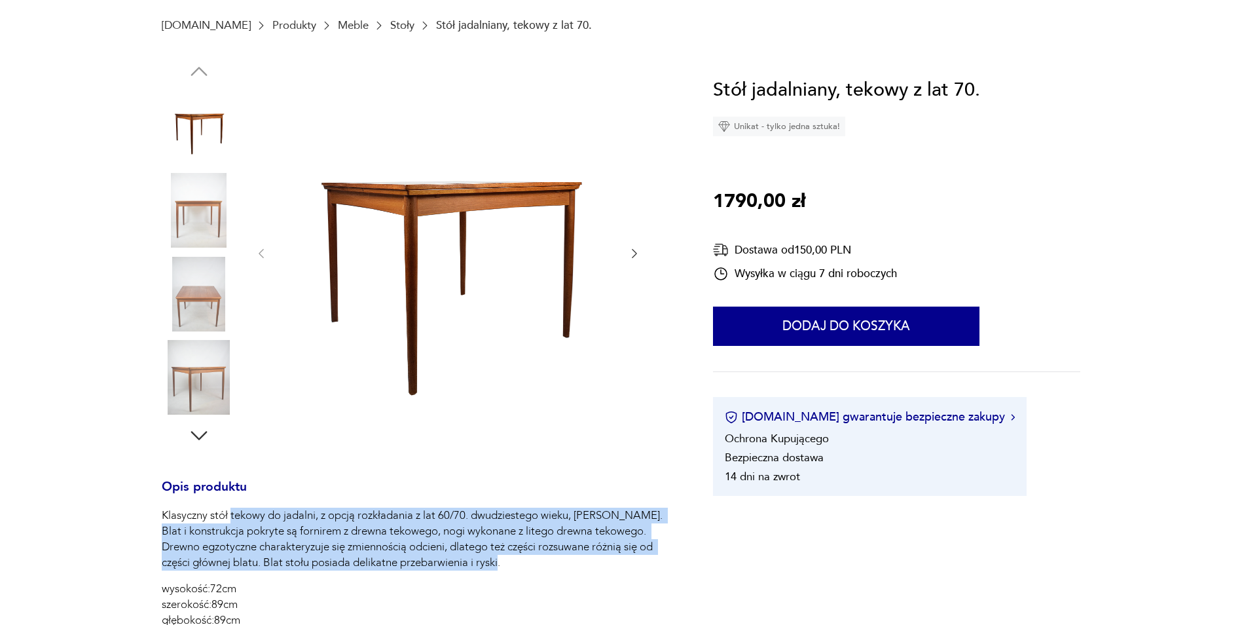
scroll to position [0, 0]
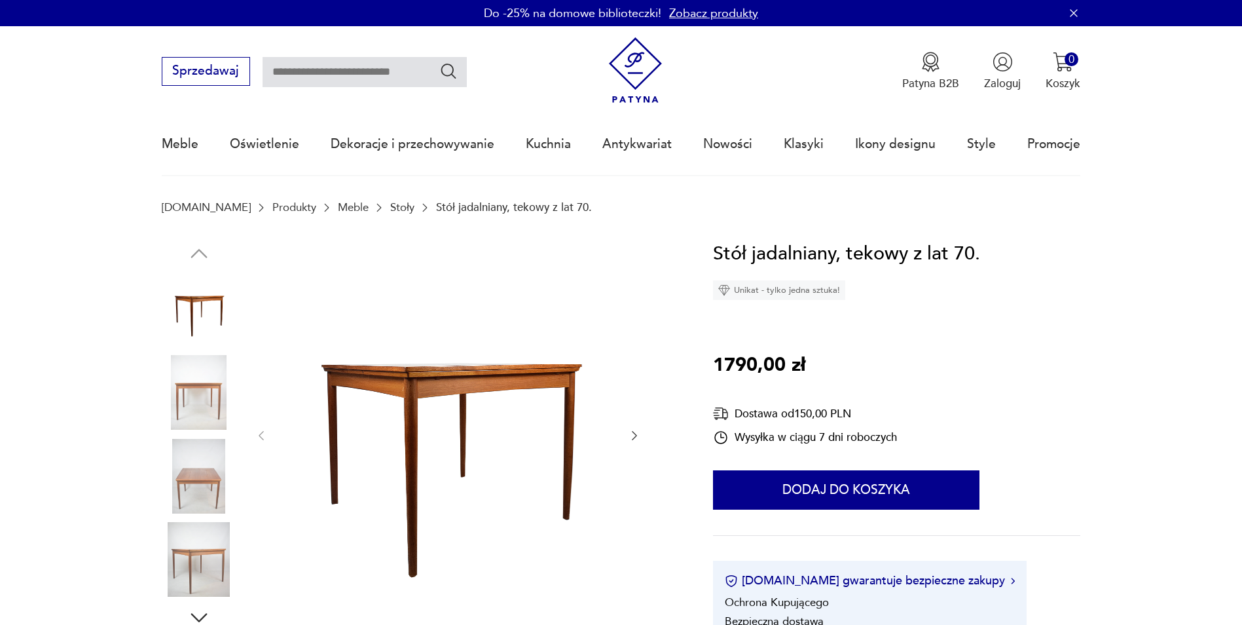
click at [517, 421] on img at bounding box center [448, 434] width 328 height 391
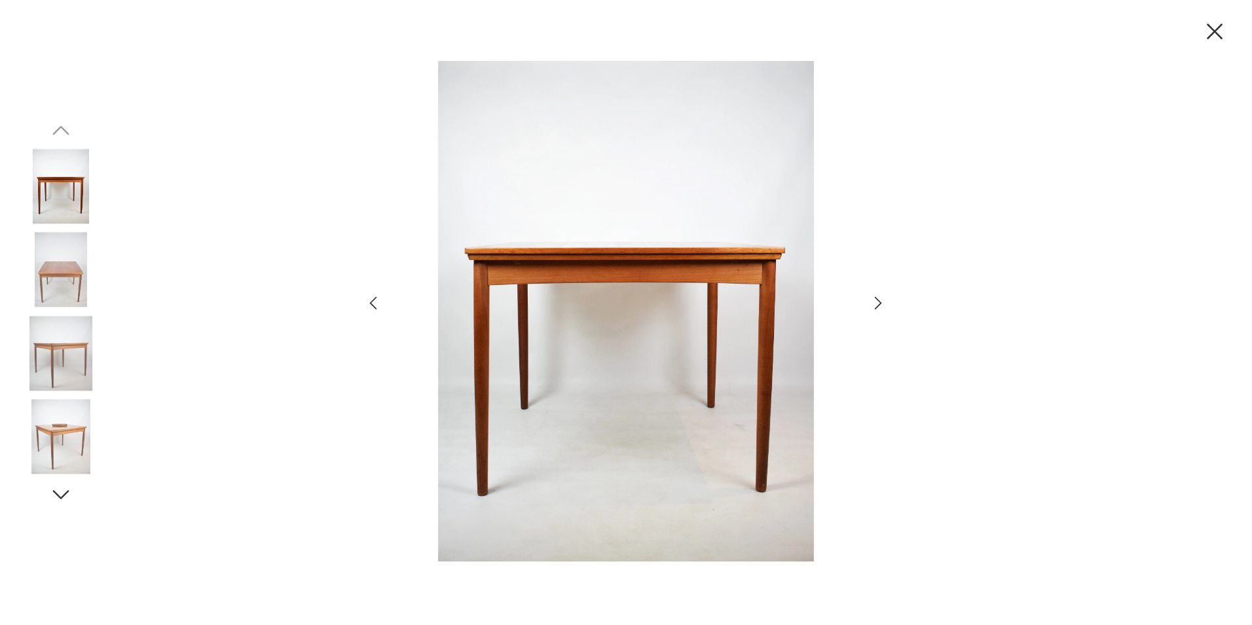
click at [879, 302] on icon "button" at bounding box center [878, 302] width 19 height 19
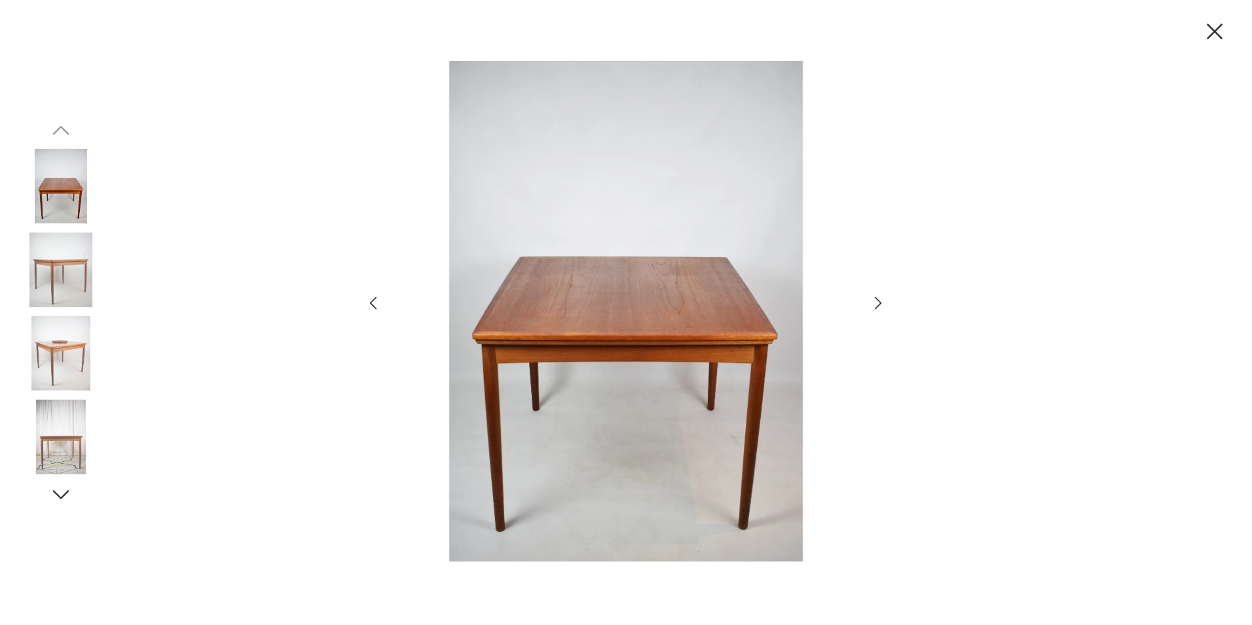
click at [879, 302] on icon "button" at bounding box center [878, 302] width 19 height 19
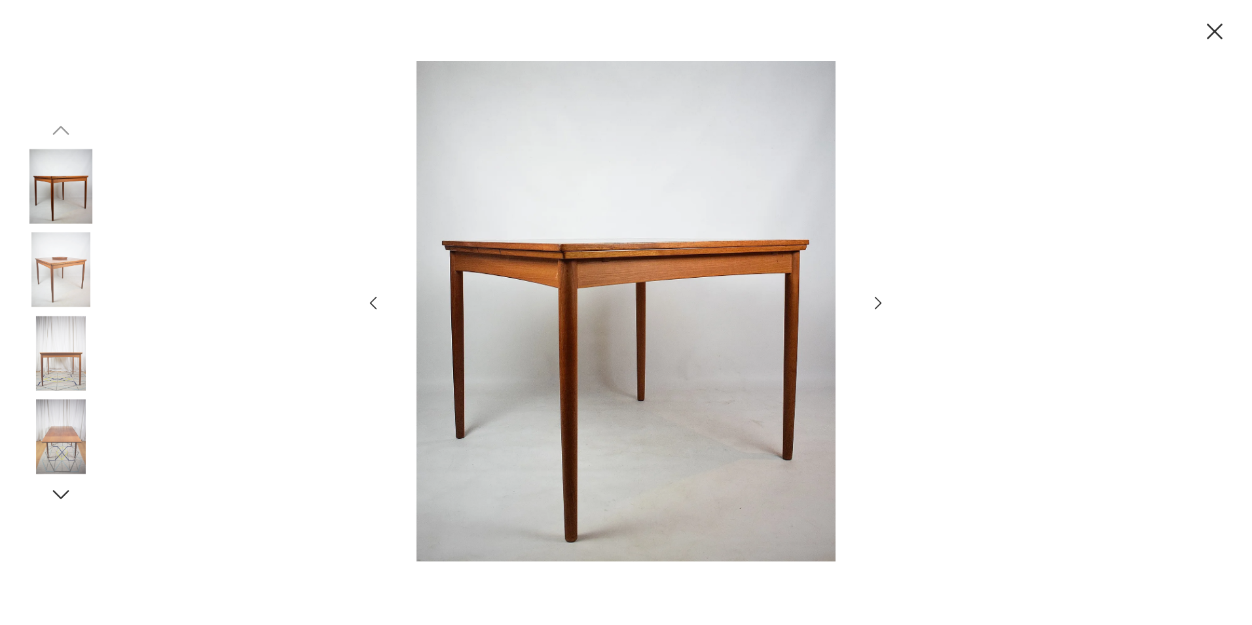
click at [879, 302] on icon "button" at bounding box center [878, 302] width 19 height 19
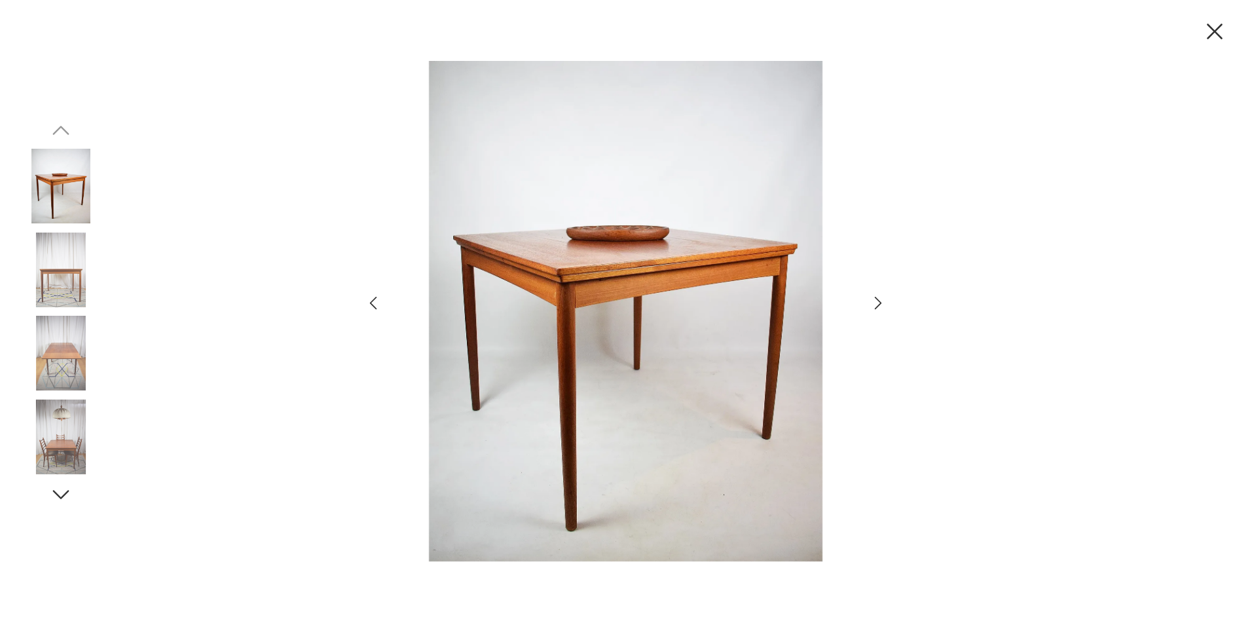
click at [879, 302] on icon "button" at bounding box center [878, 302] width 19 height 19
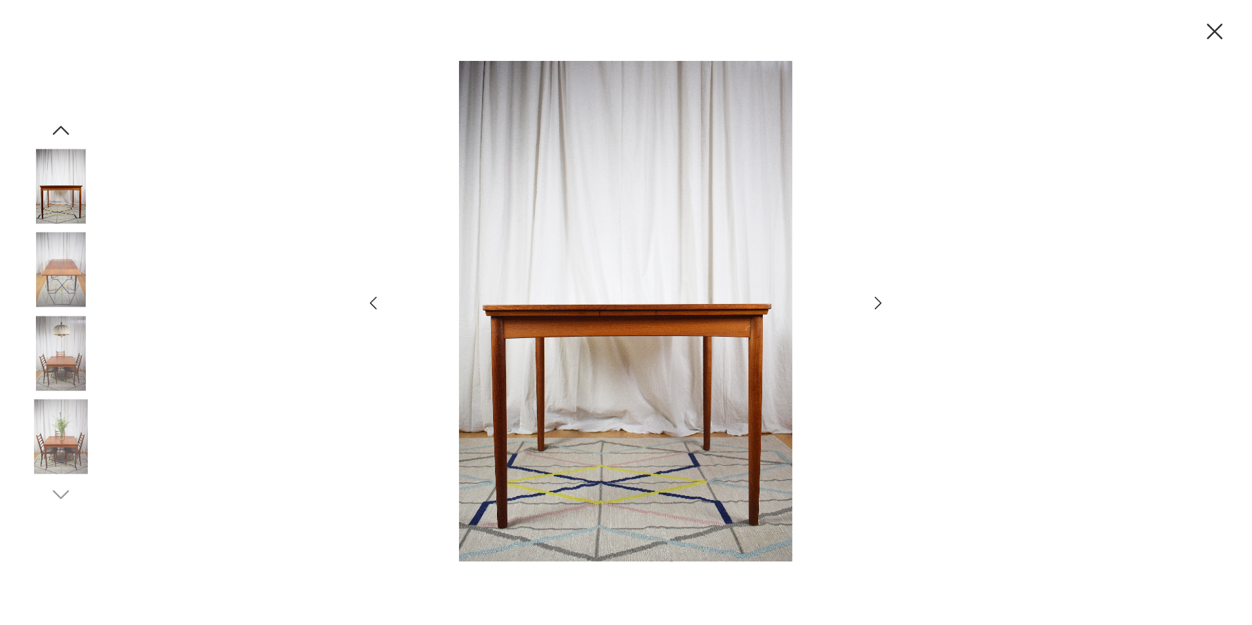
click at [879, 302] on icon "button" at bounding box center [878, 302] width 19 height 19
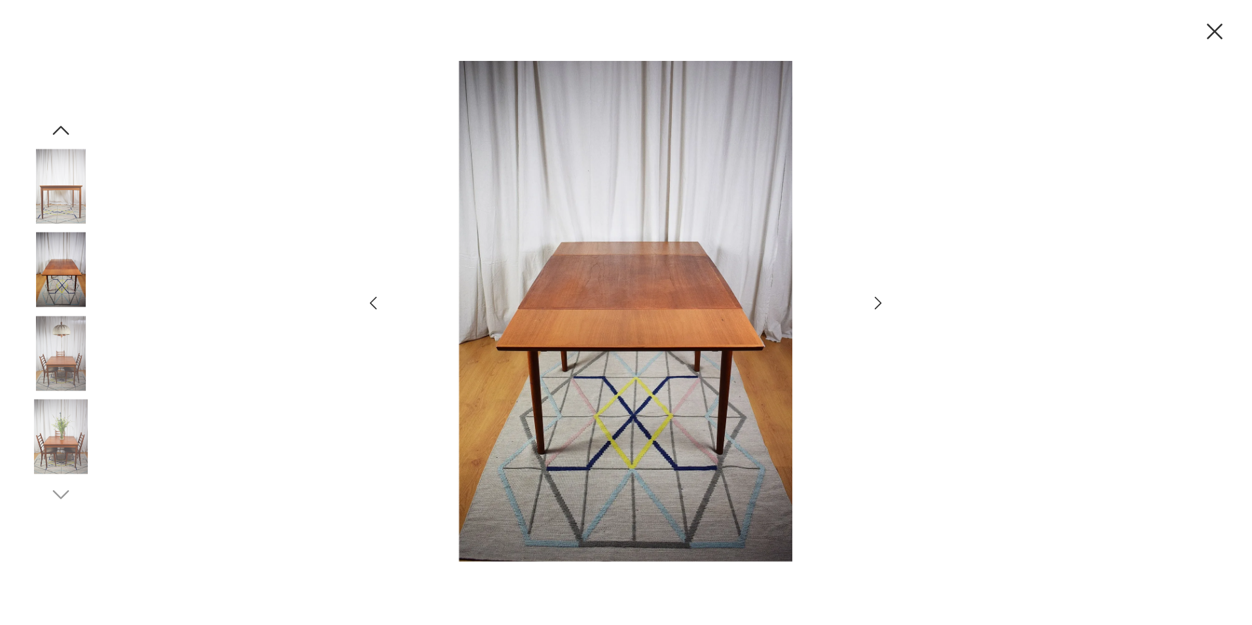
click at [379, 306] on icon "button" at bounding box center [373, 302] width 19 height 19
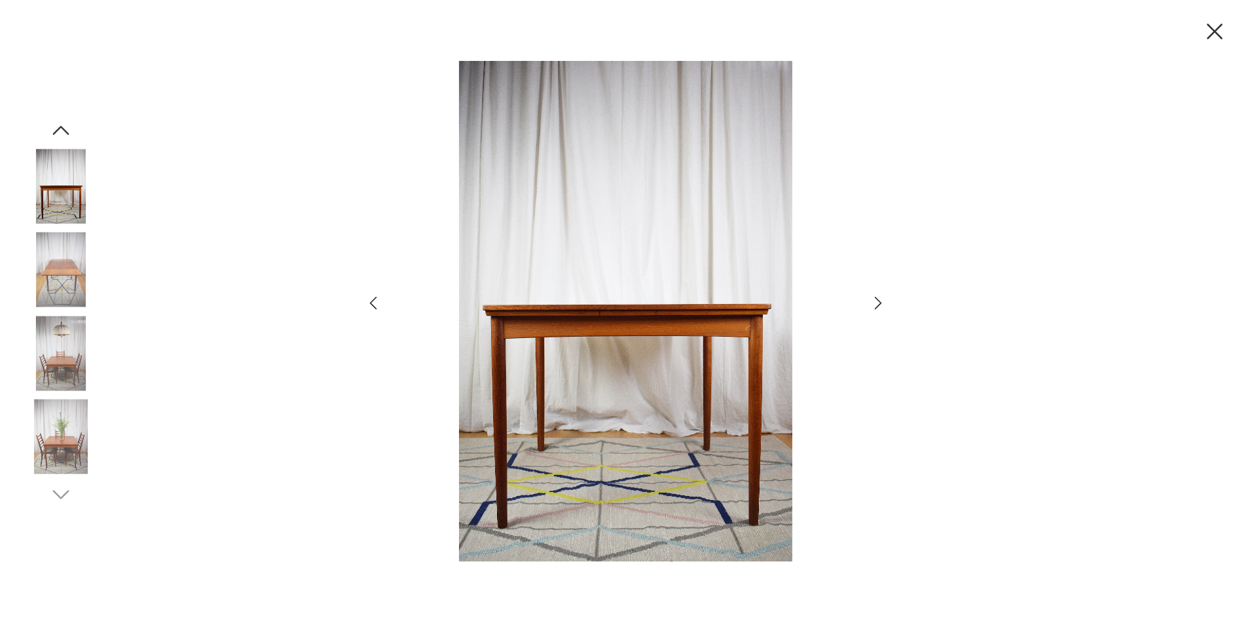
click at [872, 304] on icon "button" at bounding box center [878, 302] width 19 height 19
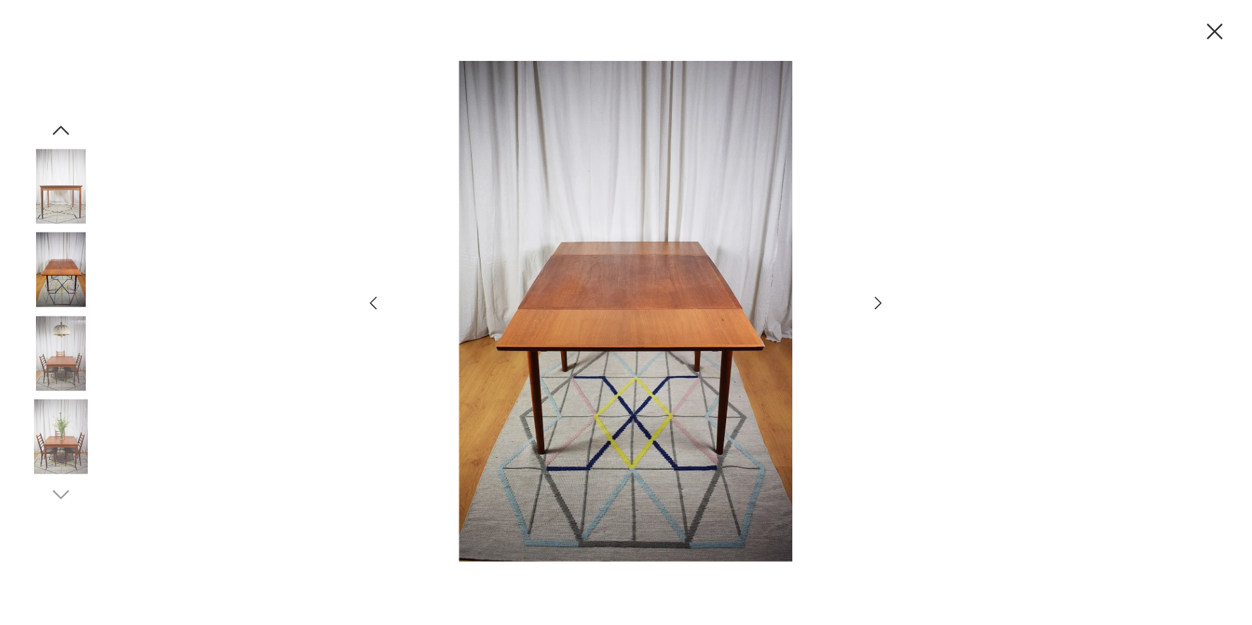
click at [872, 304] on icon "button" at bounding box center [878, 302] width 19 height 19
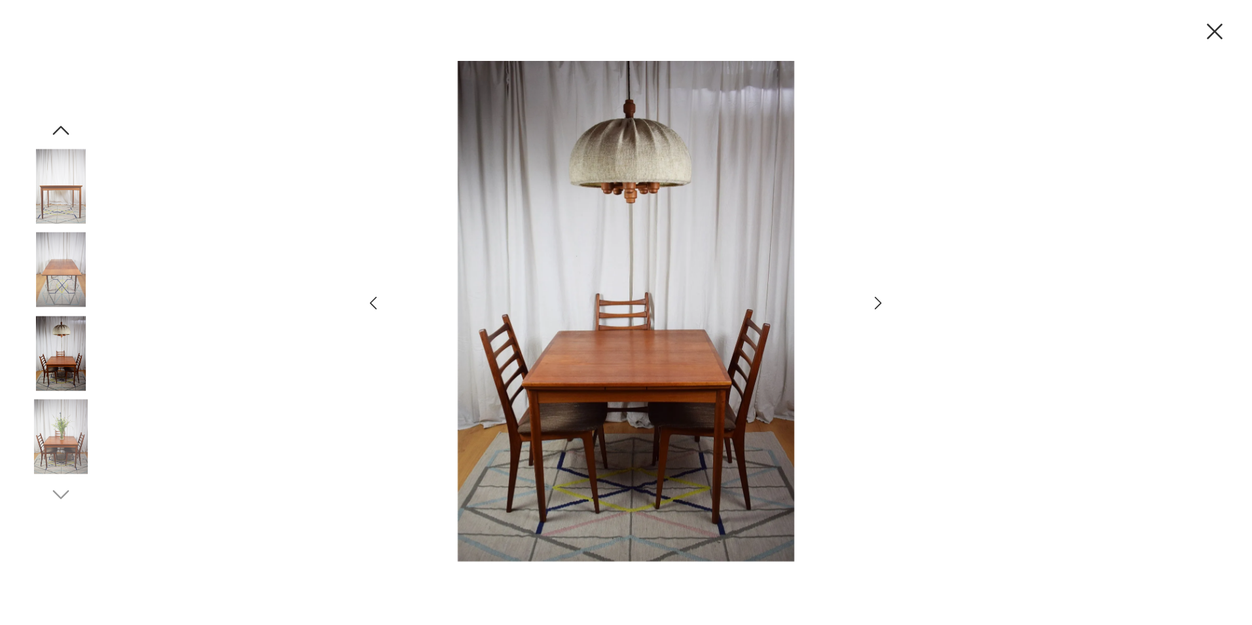
click at [365, 309] on icon "button" at bounding box center [373, 302] width 19 height 19
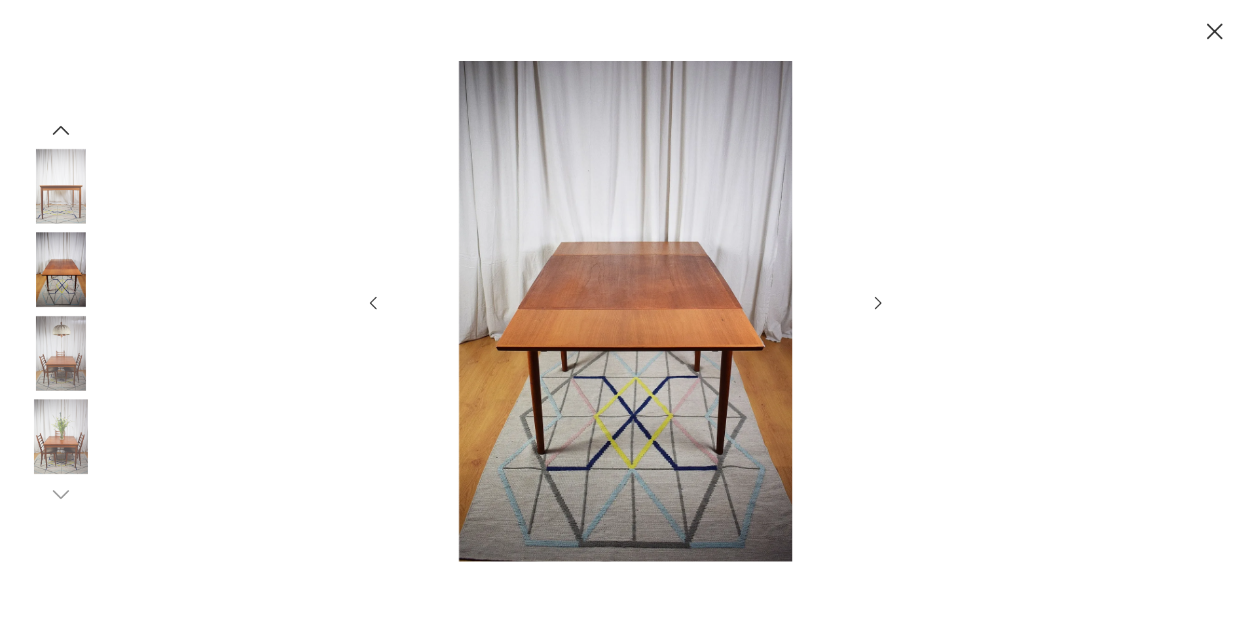
click at [876, 302] on icon "button" at bounding box center [878, 302] width 19 height 19
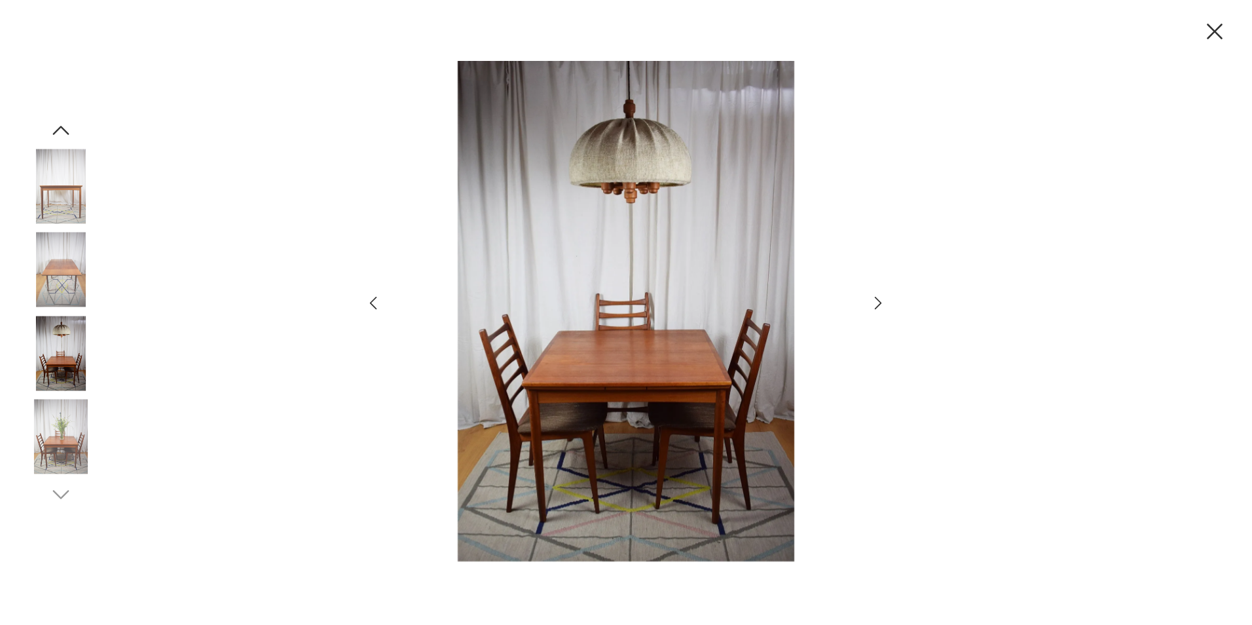
click at [876, 302] on icon "button" at bounding box center [878, 302] width 19 height 19
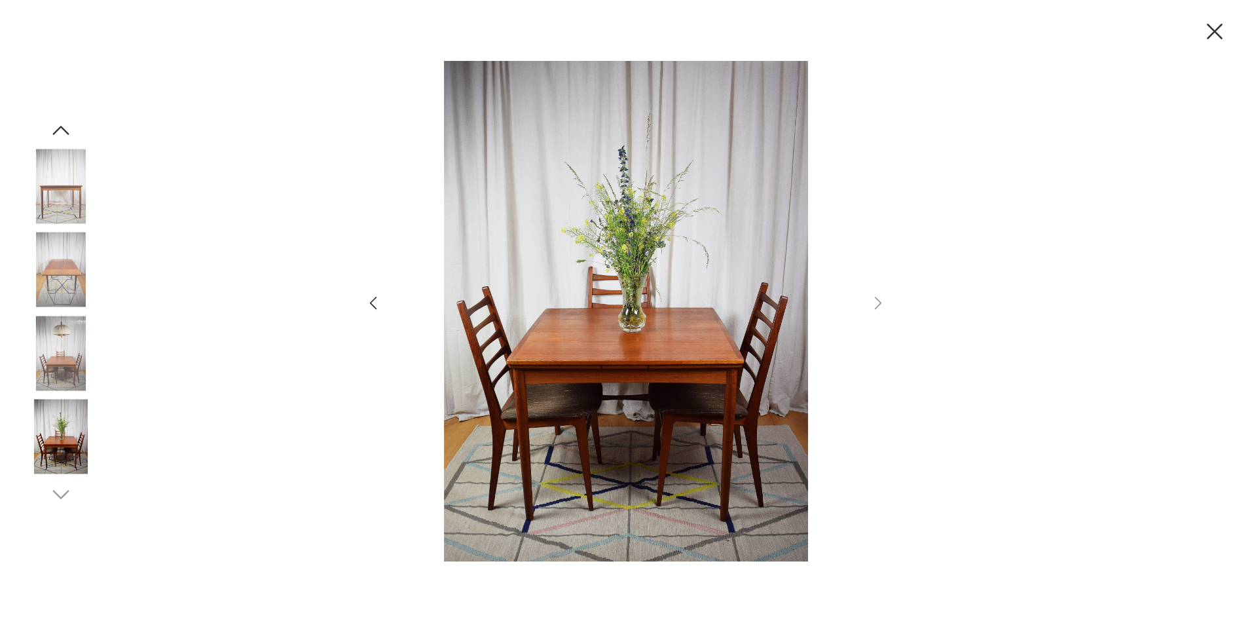
click at [936, 264] on div at bounding box center [626, 312] width 1252 height 625
click at [1204, 38] on icon "button" at bounding box center [1214, 31] width 27 height 27
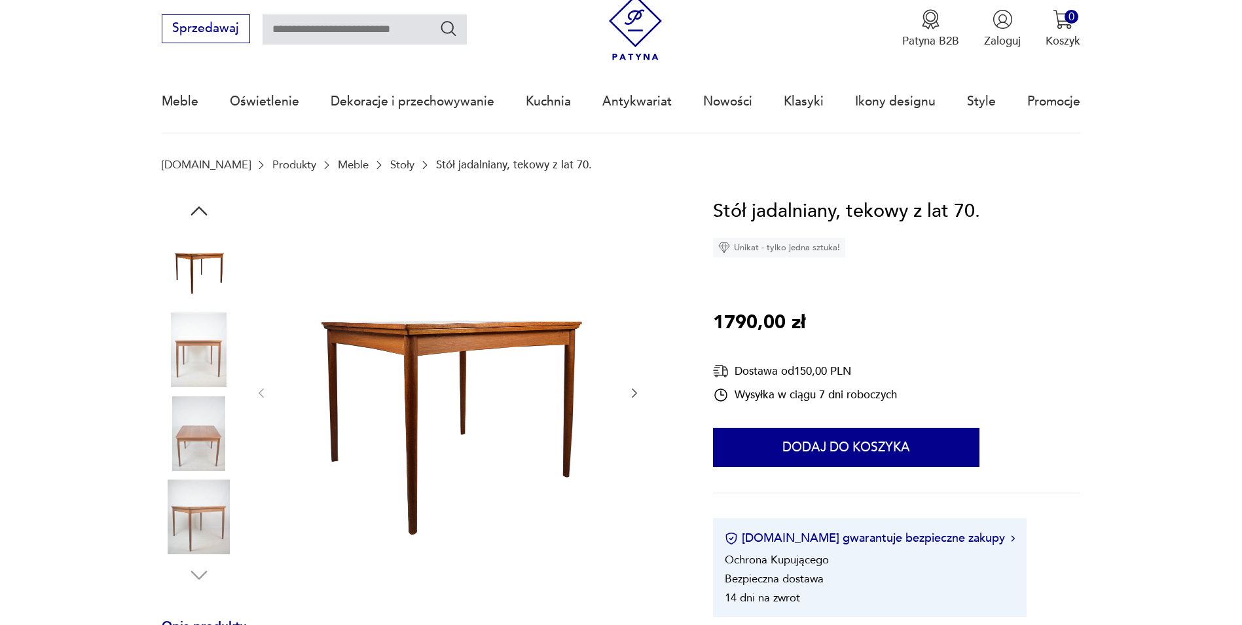
scroll to position [65, 0]
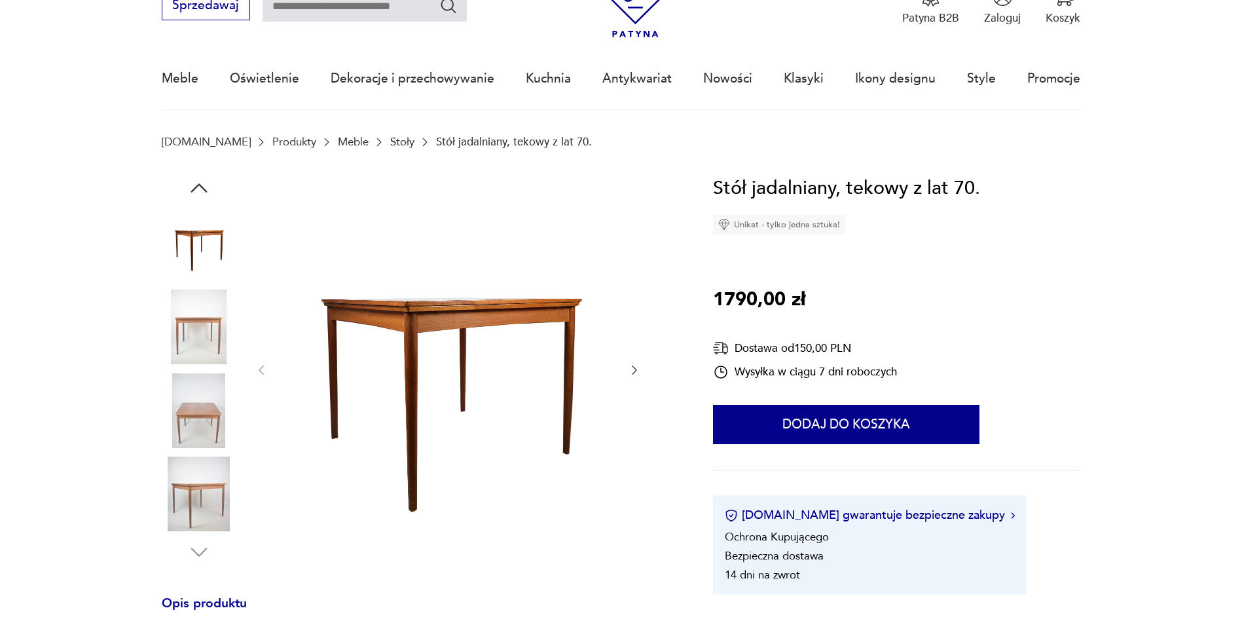
click at [638, 372] on icon "button" at bounding box center [634, 369] width 13 height 13
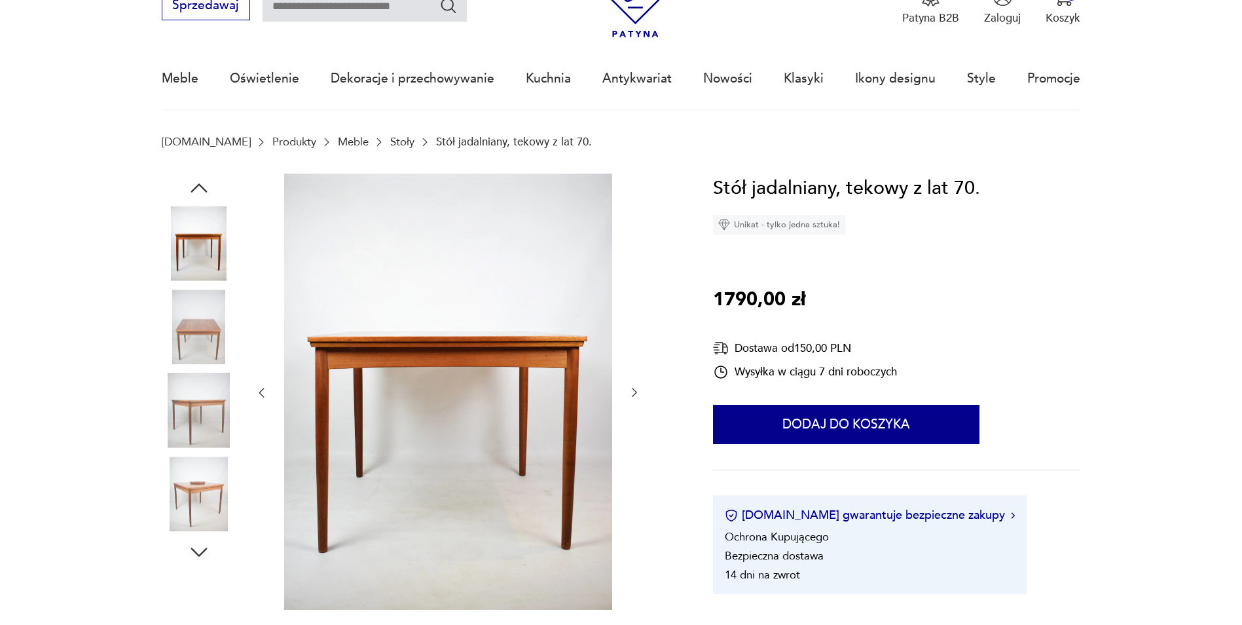
click at [638, 372] on div at bounding box center [448, 393] width 386 height 439
click at [632, 386] on icon "button" at bounding box center [634, 392] width 13 height 13
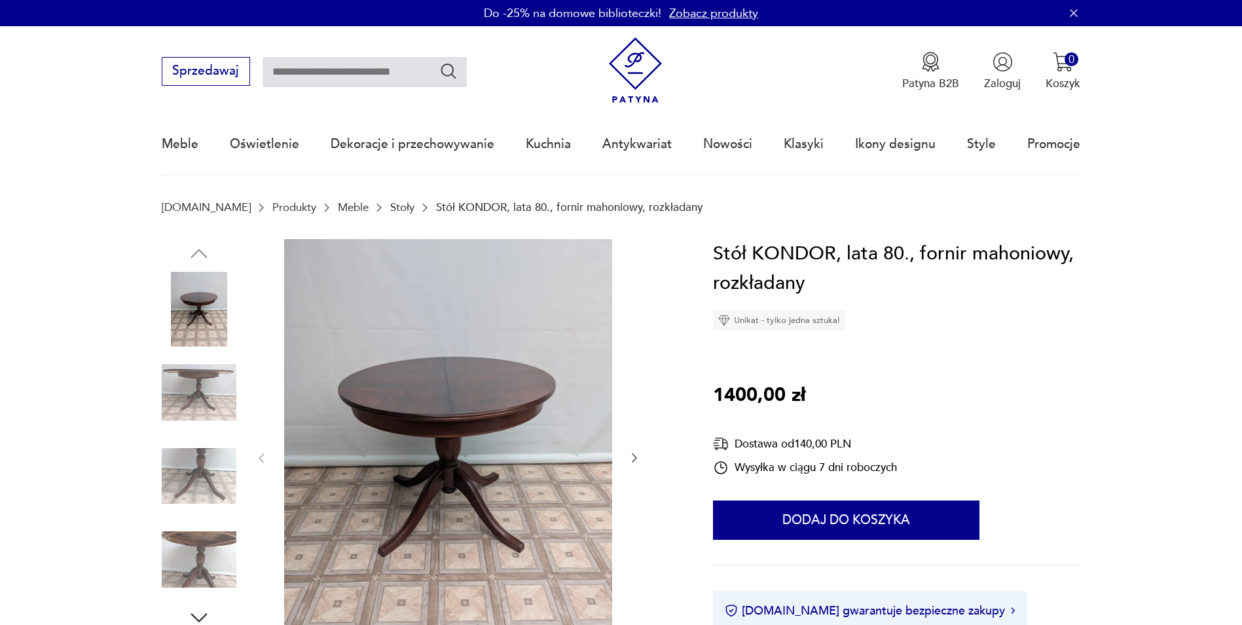
click at [636, 459] on icon "button" at bounding box center [634, 457] width 13 height 13
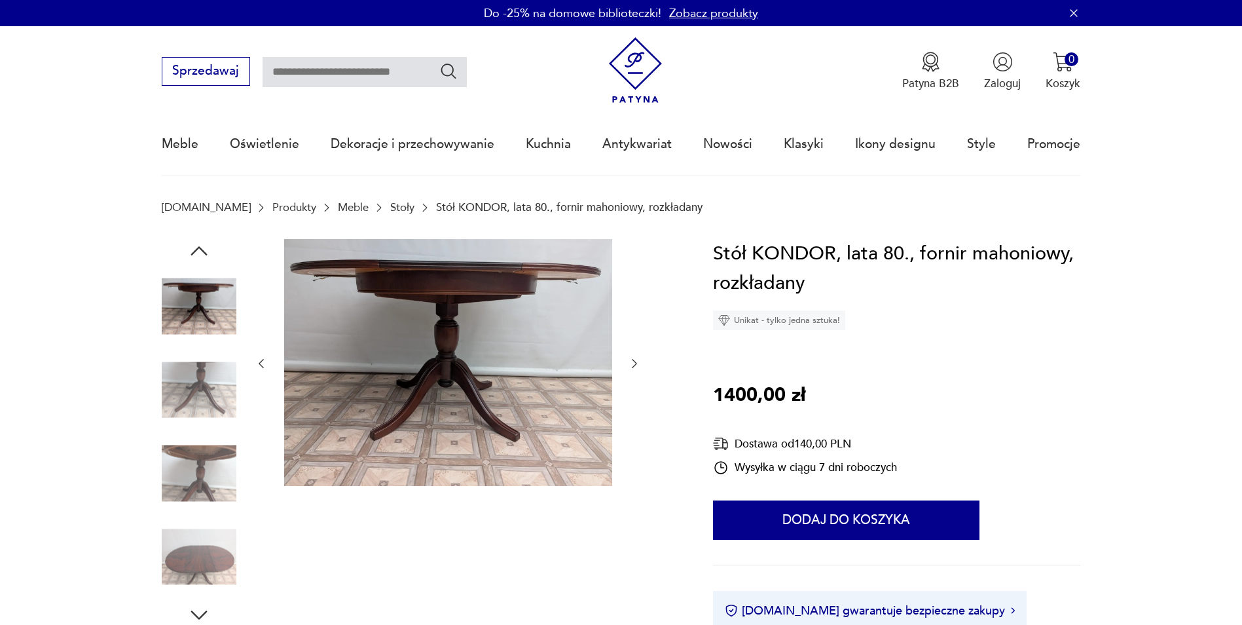
click at [630, 360] on icon "button" at bounding box center [634, 363] width 13 height 13
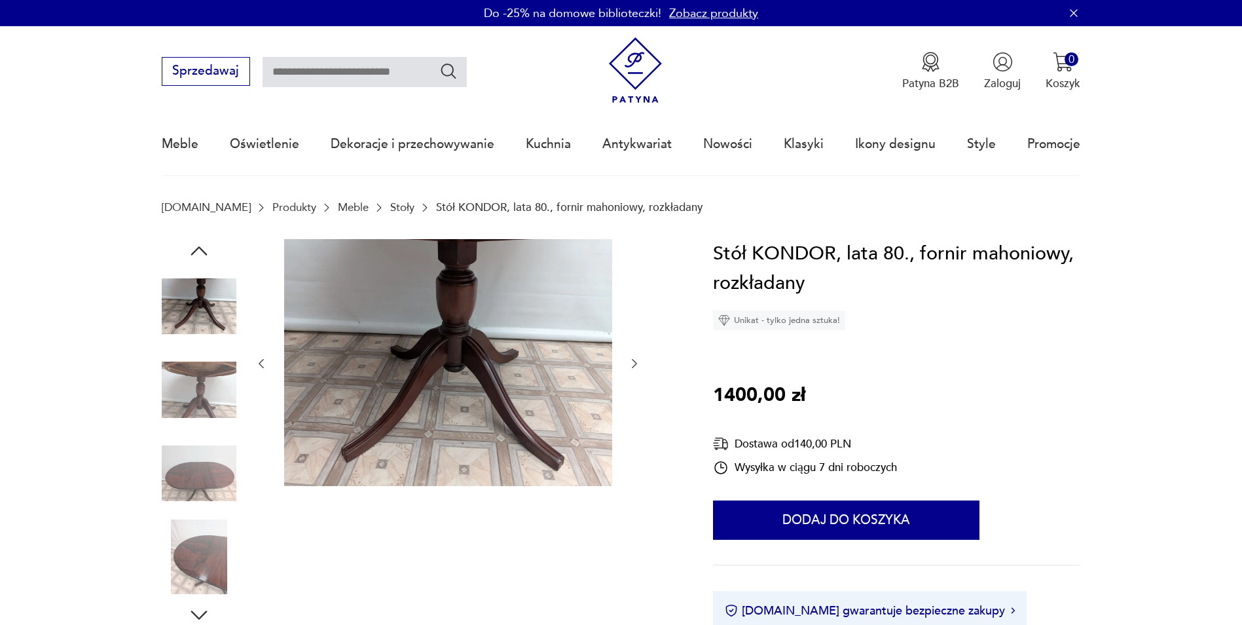
click at [630, 360] on icon "button" at bounding box center [634, 363] width 13 height 13
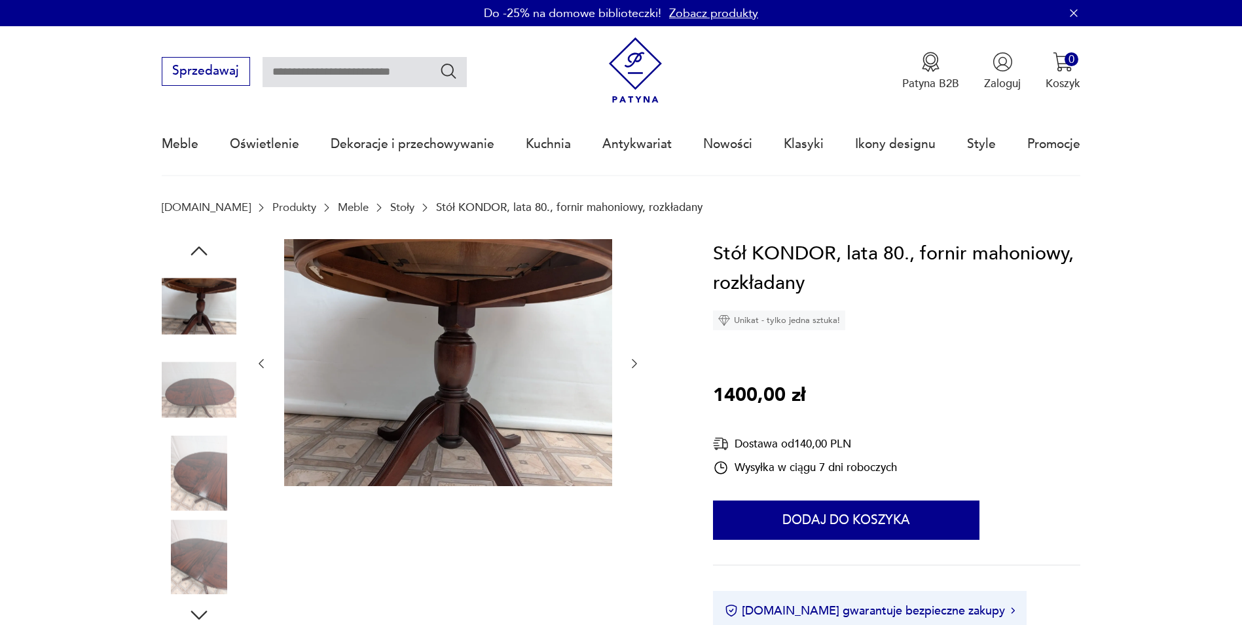
click at [630, 360] on icon "button" at bounding box center [634, 363] width 13 height 13
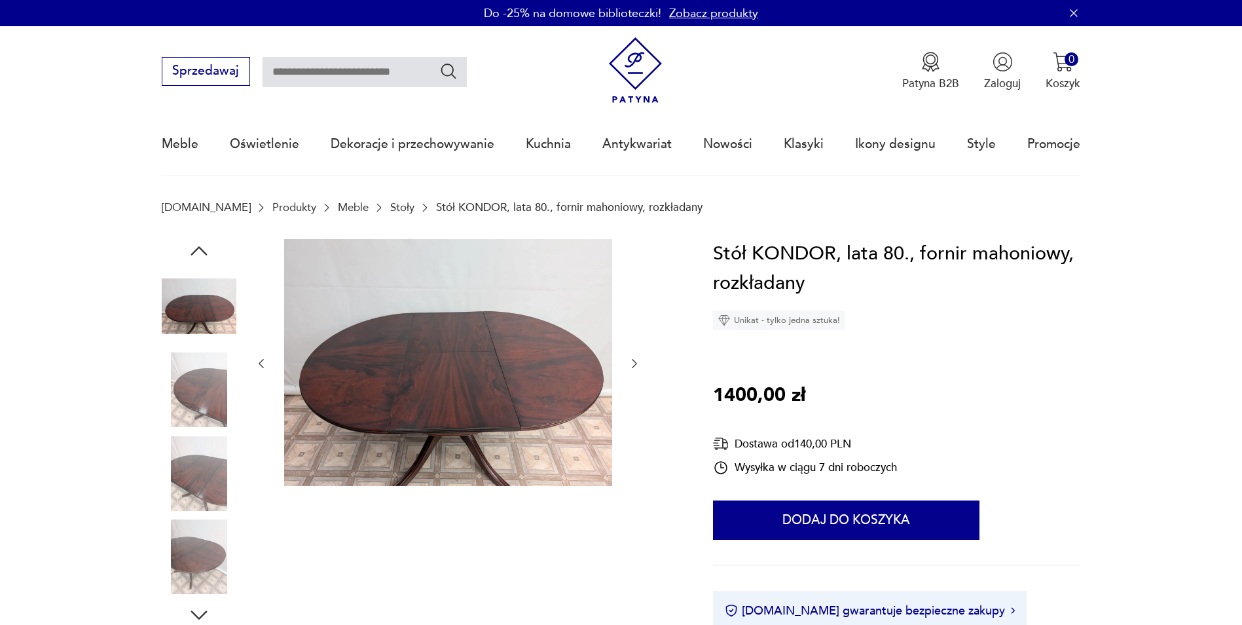
click at [630, 360] on icon "button" at bounding box center [634, 363] width 13 height 13
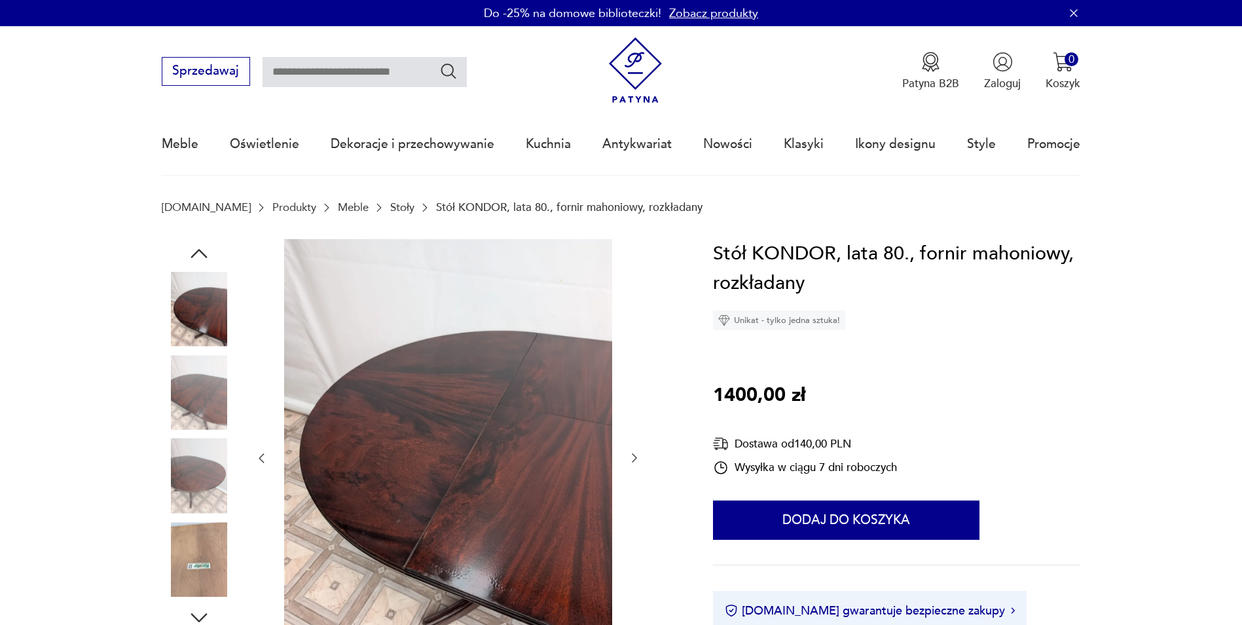
click at [637, 456] on icon "button" at bounding box center [634, 457] width 13 height 13
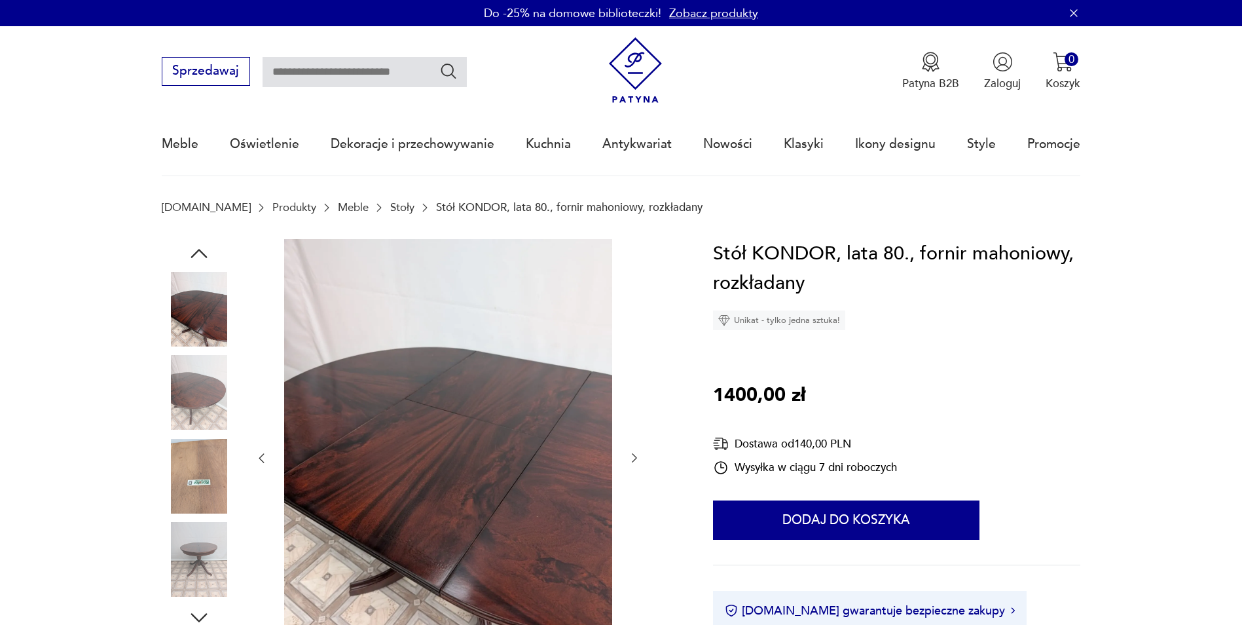
click at [637, 456] on icon "button" at bounding box center [634, 457] width 13 height 13
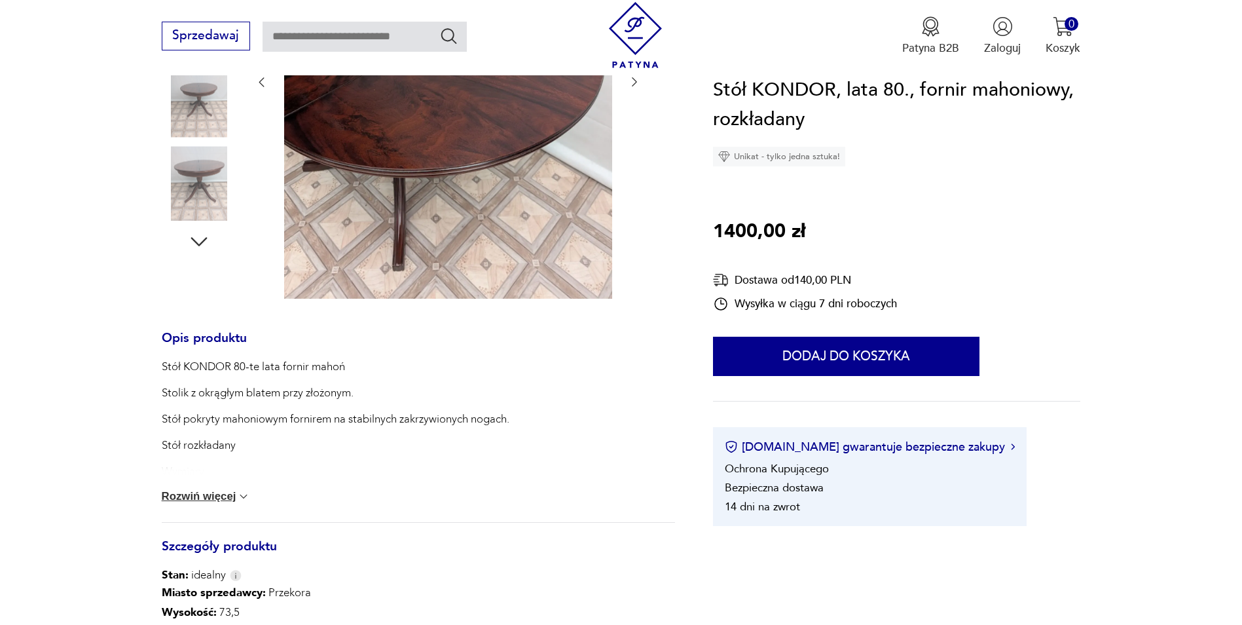
scroll to position [393, 0]
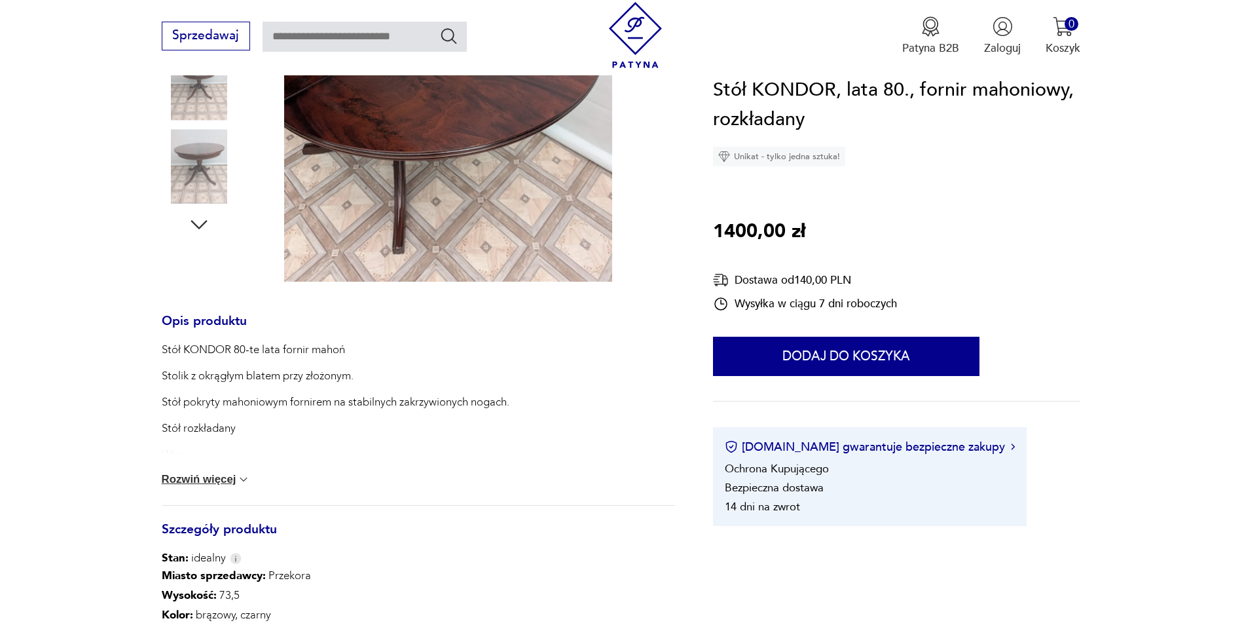
click at [216, 479] on button "Rozwiń więcej" at bounding box center [206, 479] width 89 height 13
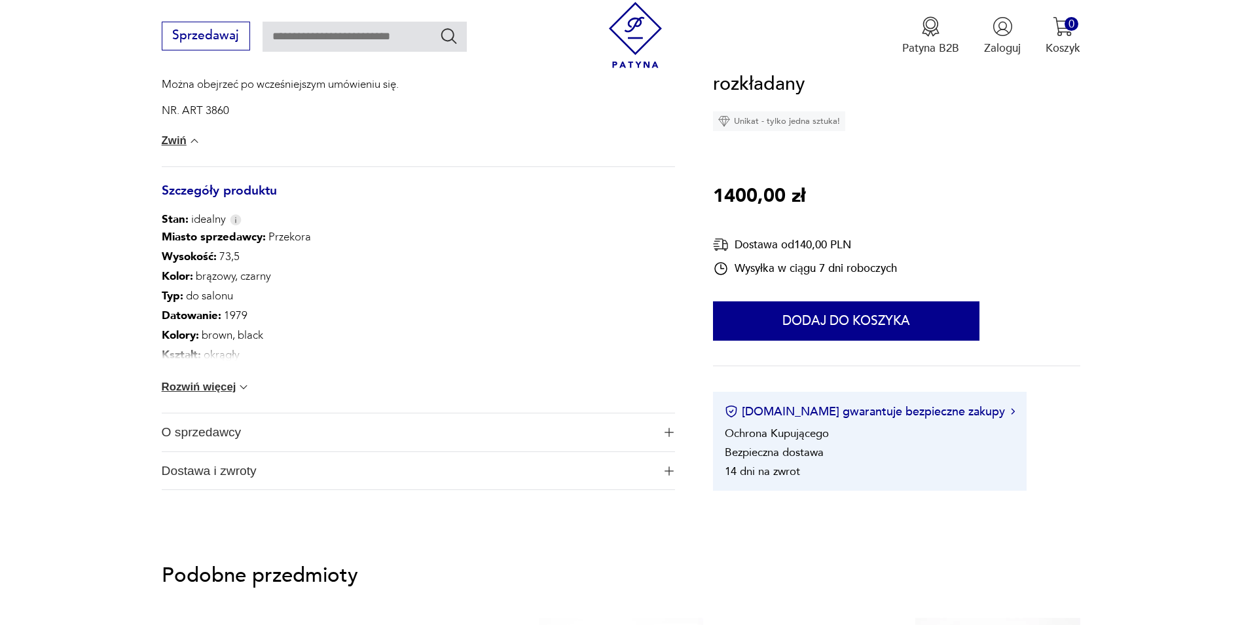
scroll to position [1048, 0]
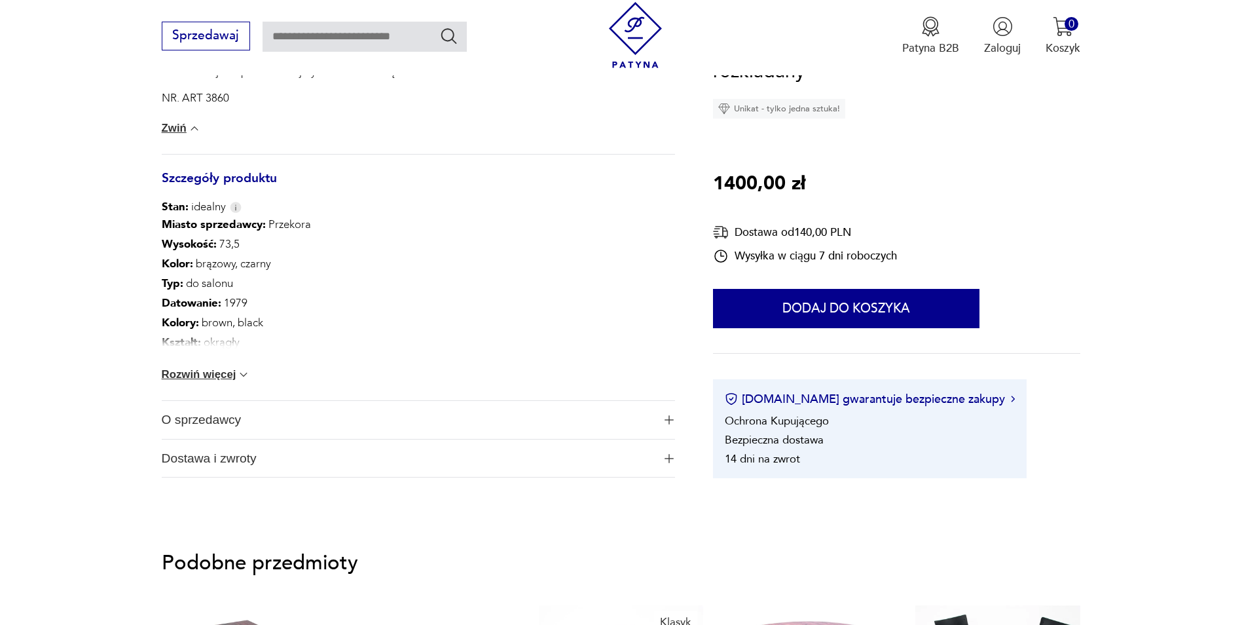
click at [244, 374] on img at bounding box center [243, 374] width 13 height 13
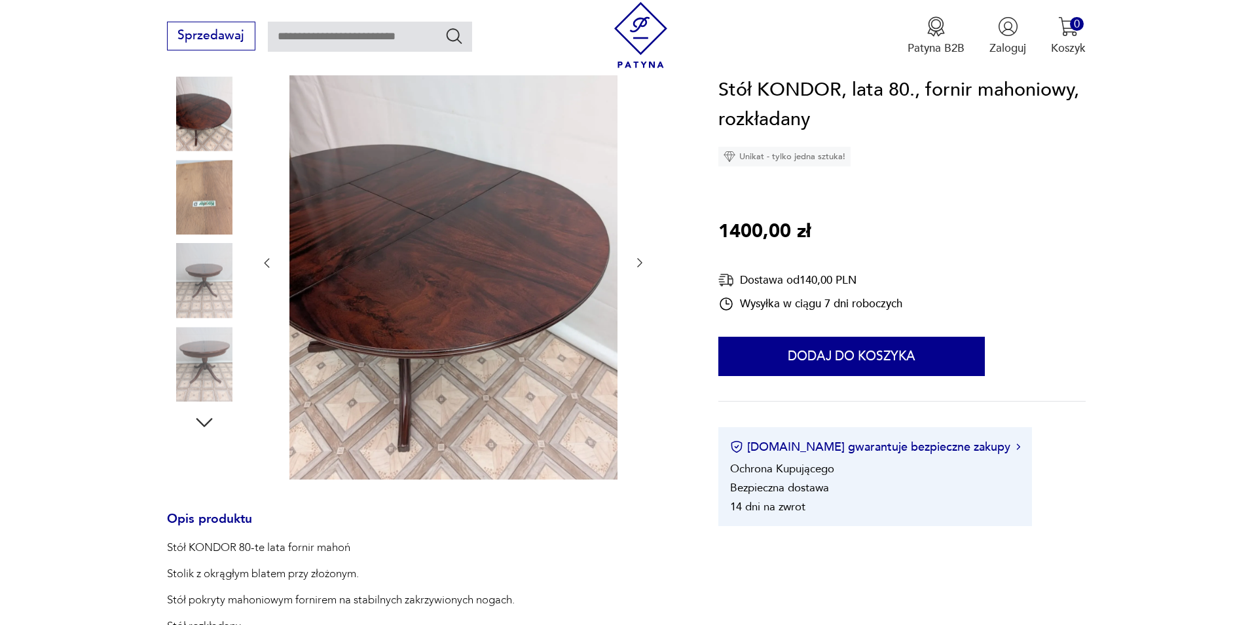
scroll to position [0, 0]
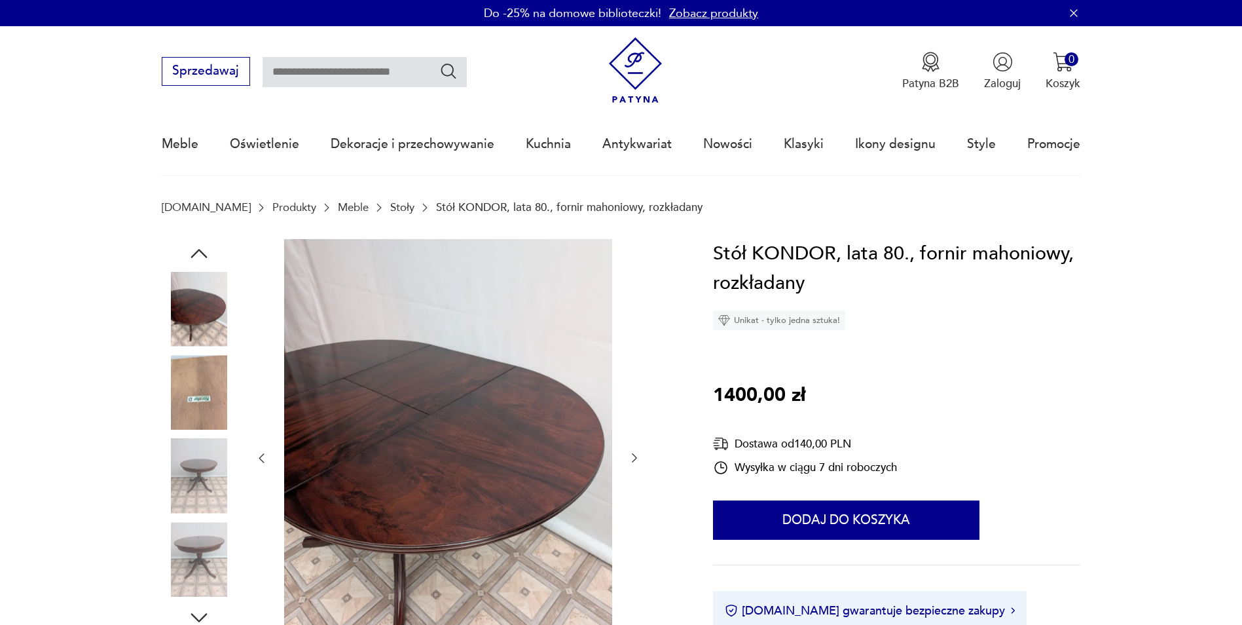
click at [427, 392] on img at bounding box center [448, 457] width 328 height 436
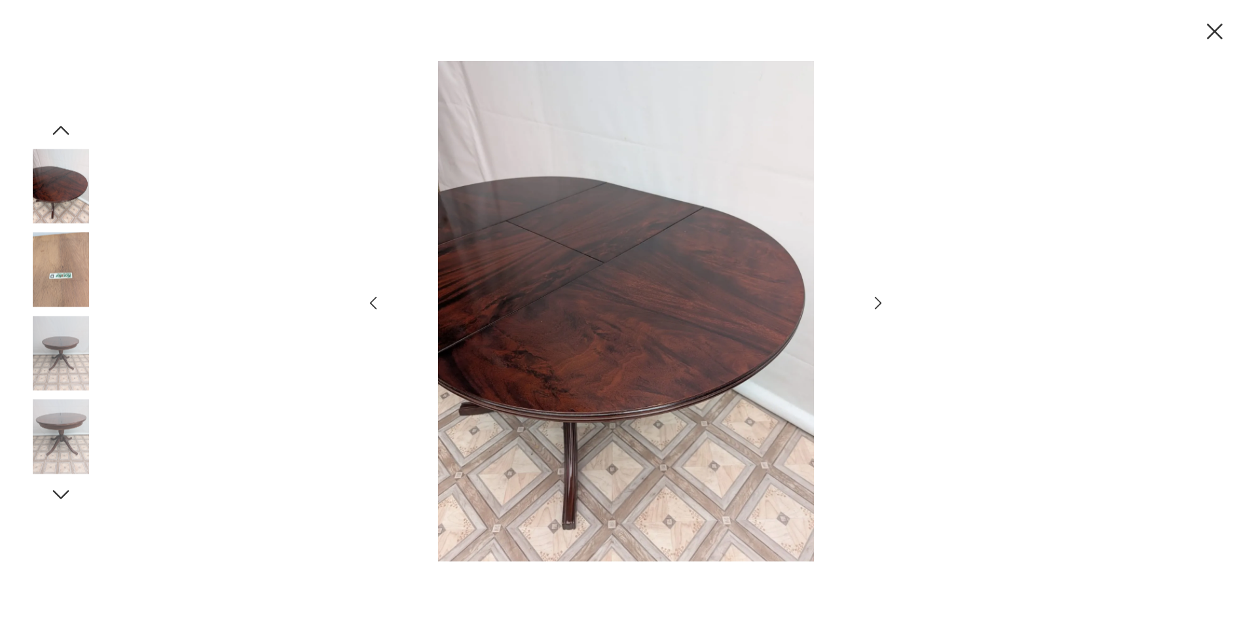
click at [882, 300] on icon "button" at bounding box center [878, 302] width 19 height 19
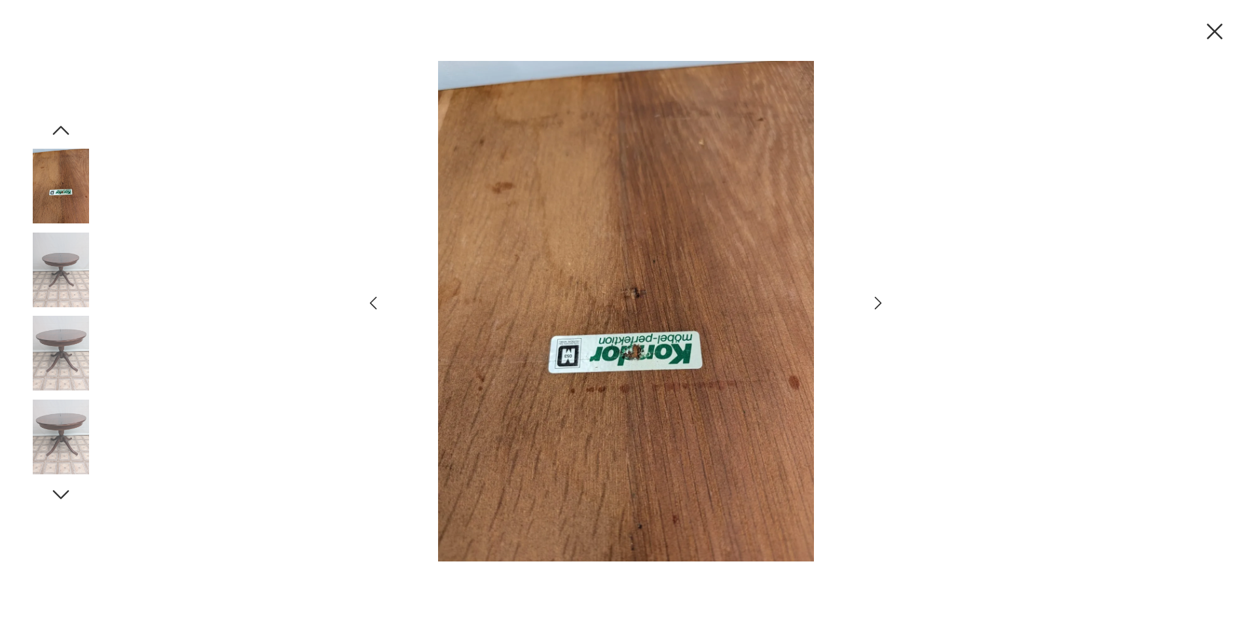
click at [883, 300] on icon "button" at bounding box center [878, 302] width 19 height 19
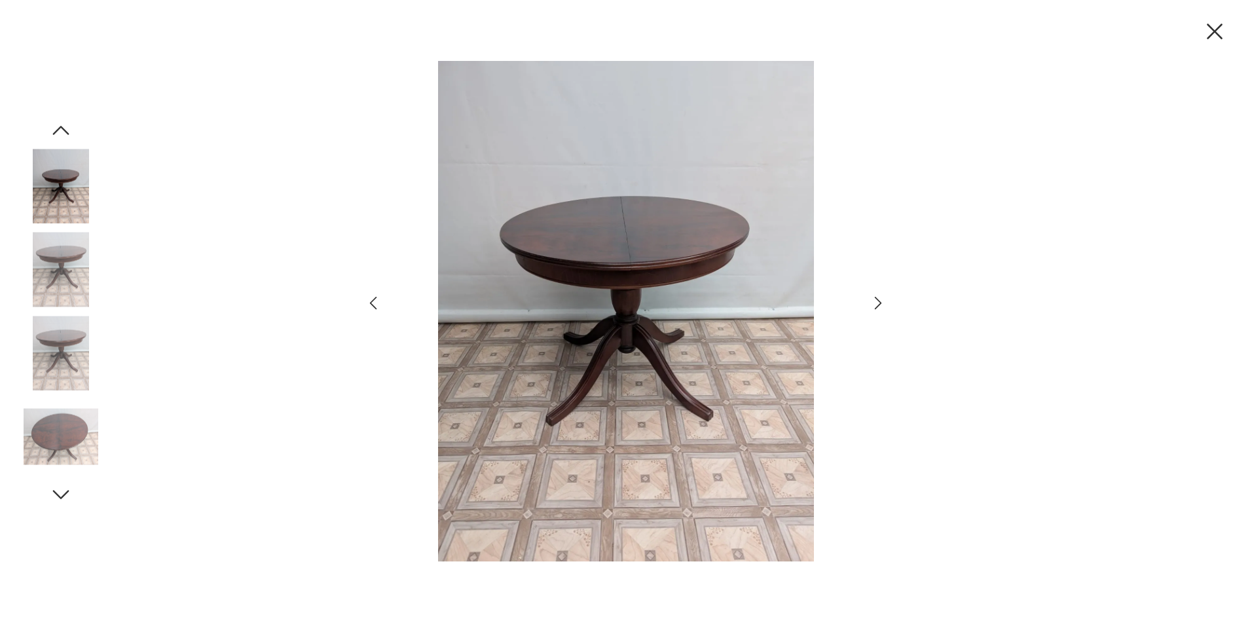
click at [885, 300] on icon "button" at bounding box center [878, 302] width 19 height 19
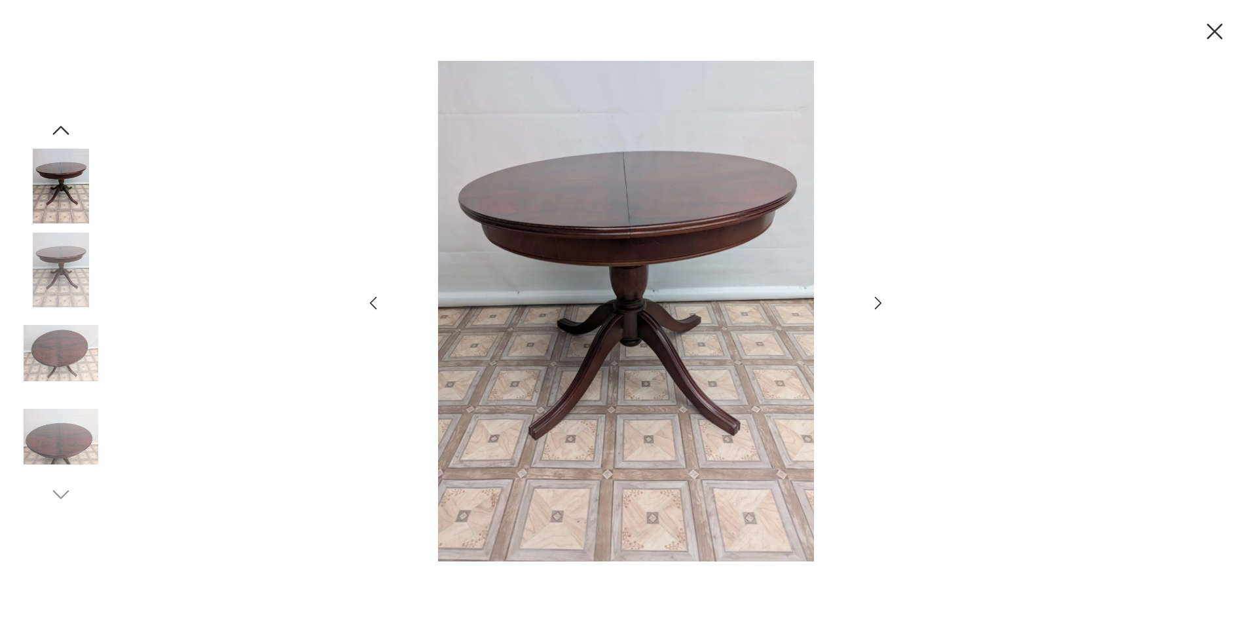
click at [886, 299] on icon "button" at bounding box center [878, 302] width 19 height 19
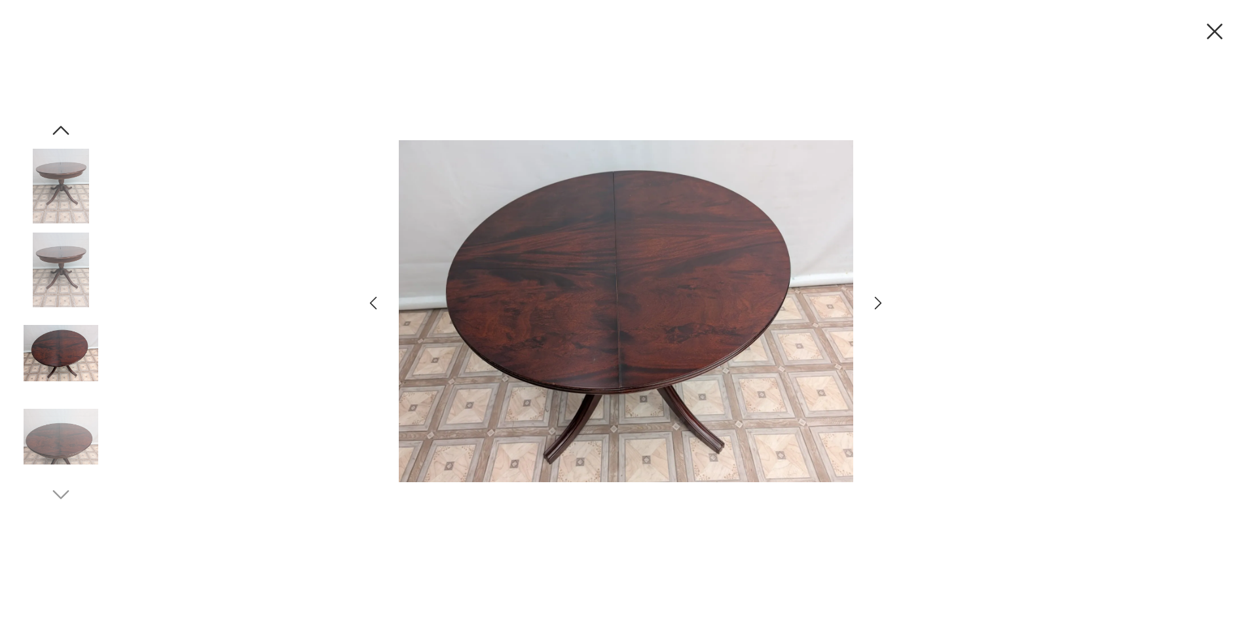
click at [886, 299] on icon "button" at bounding box center [878, 302] width 19 height 19
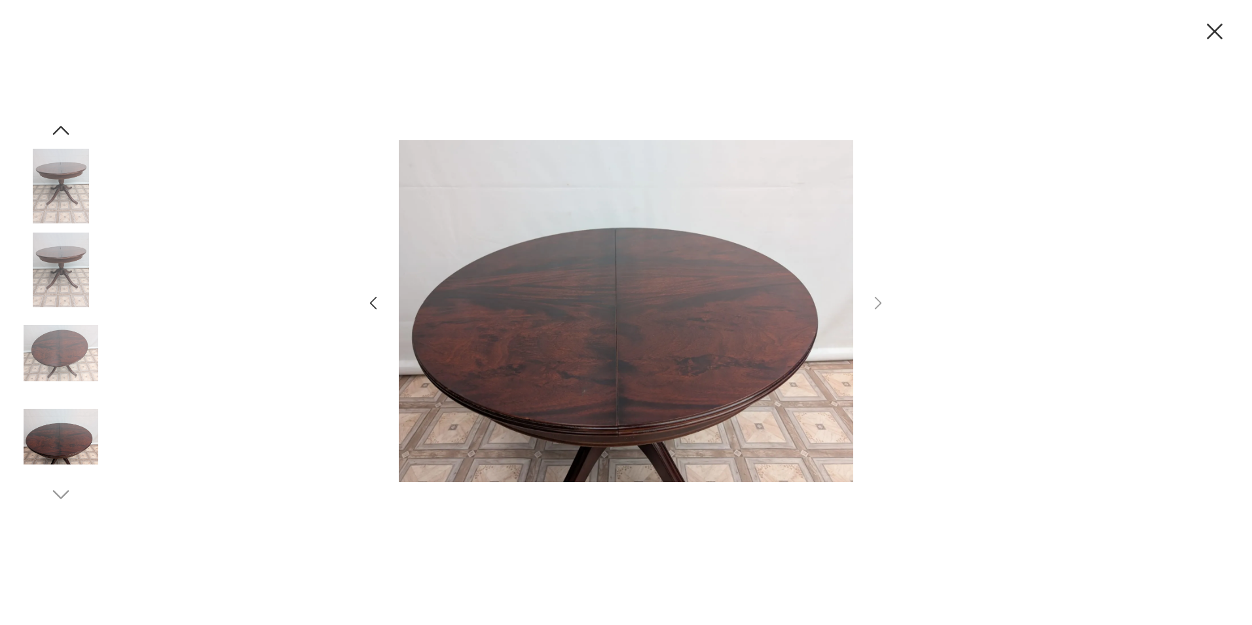
click at [993, 220] on div at bounding box center [626, 312] width 1252 height 625
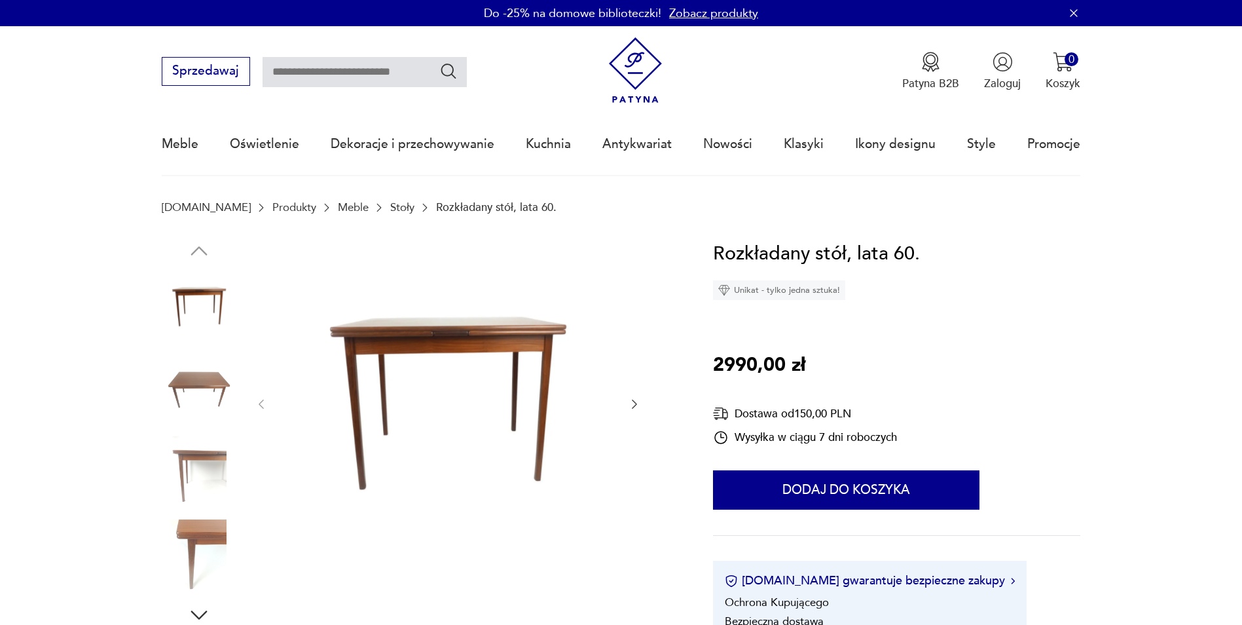
click at [636, 407] on icon "button" at bounding box center [634, 403] width 13 height 13
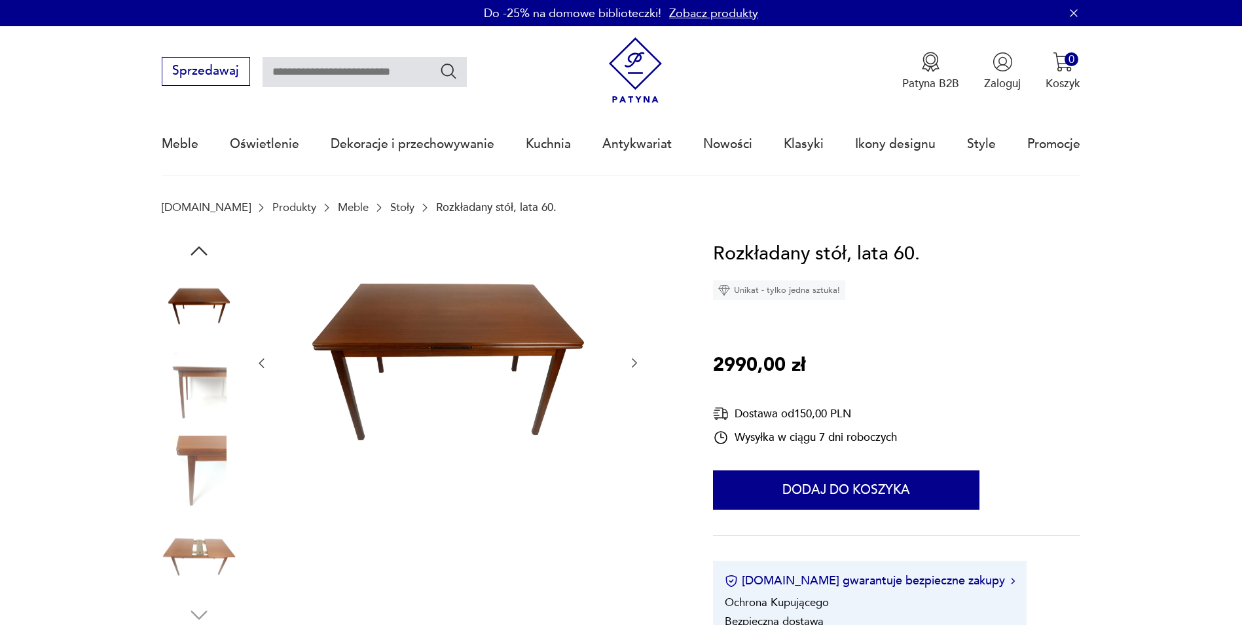
click at [186, 456] on img at bounding box center [199, 473] width 75 height 75
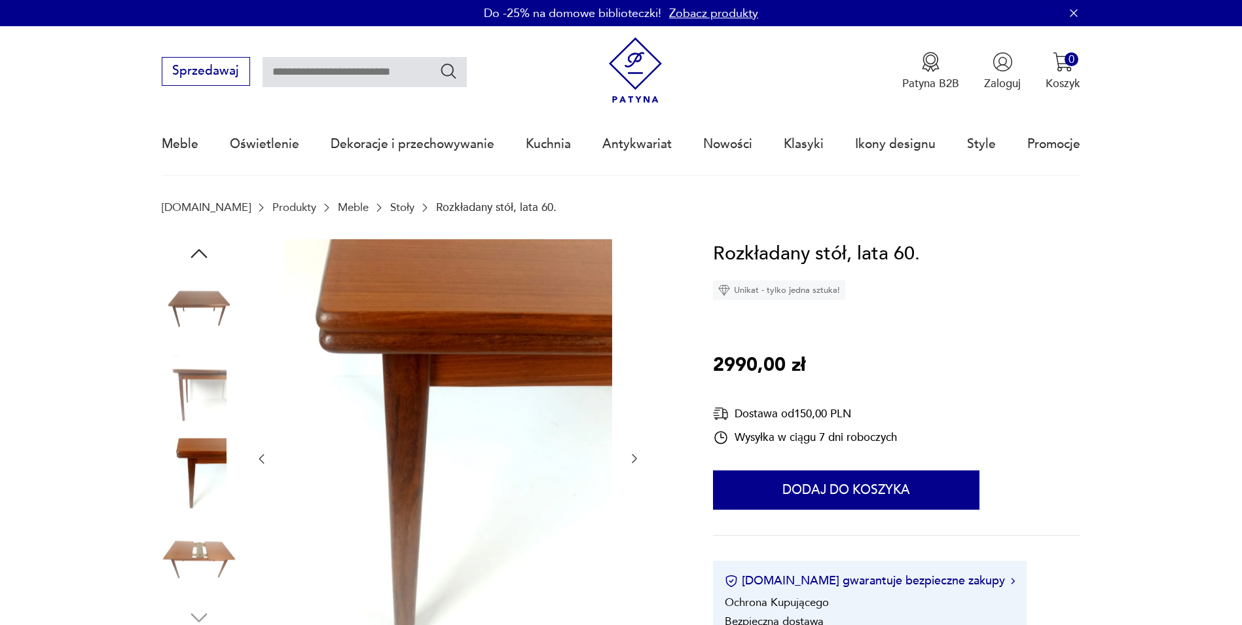
click at [198, 530] on img at bounding box center [199, 559] width 75 height 75
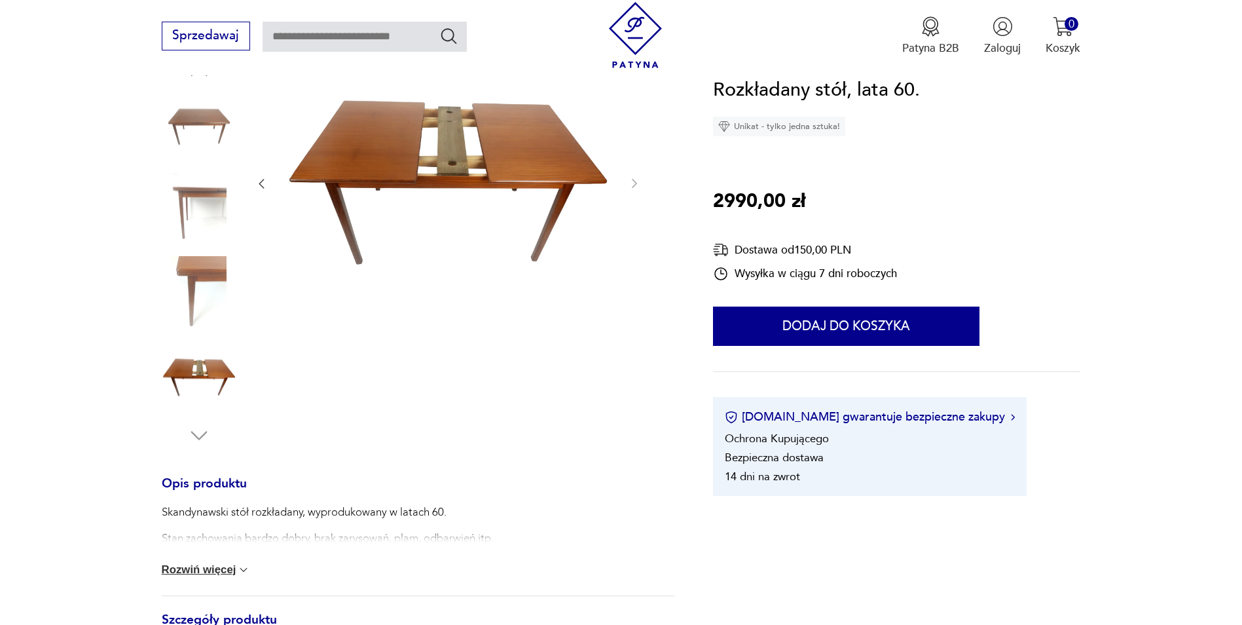
scroll to position [262, 0]
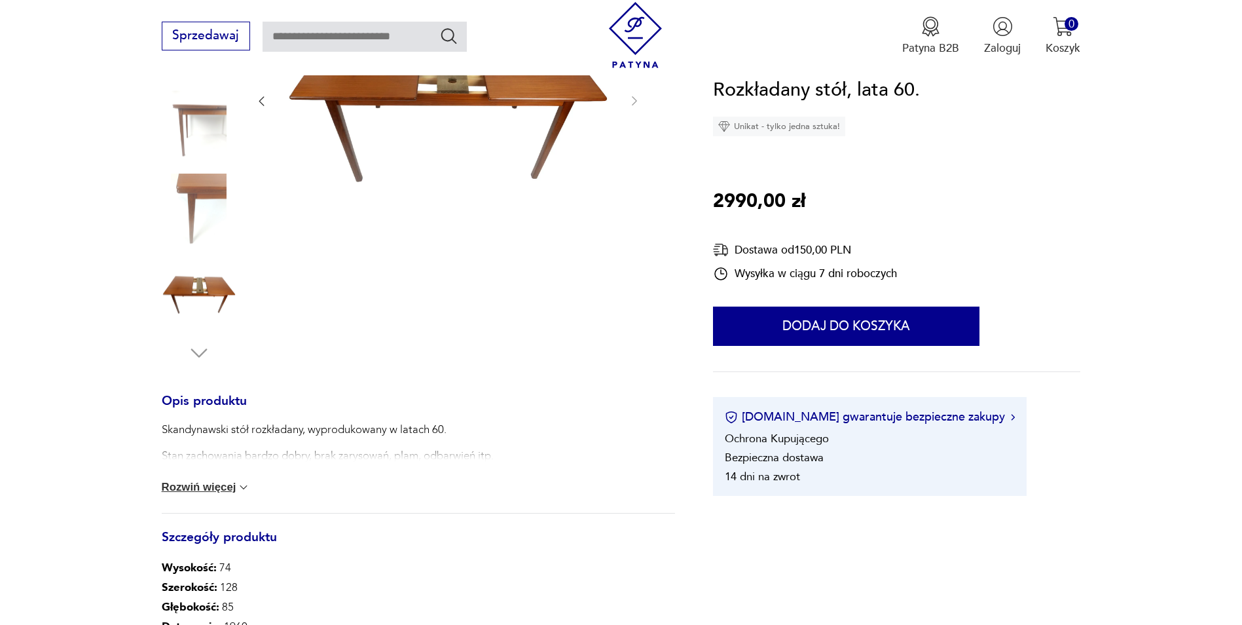
click at [207, 312] on img at bounding box center [199, 294] width 75 height 75
click at [215, 287] on img at bounding box center [199, 294] width 75 height 75
click at [213, 206] on img at bounding box center [199, 211] width 75 height 75
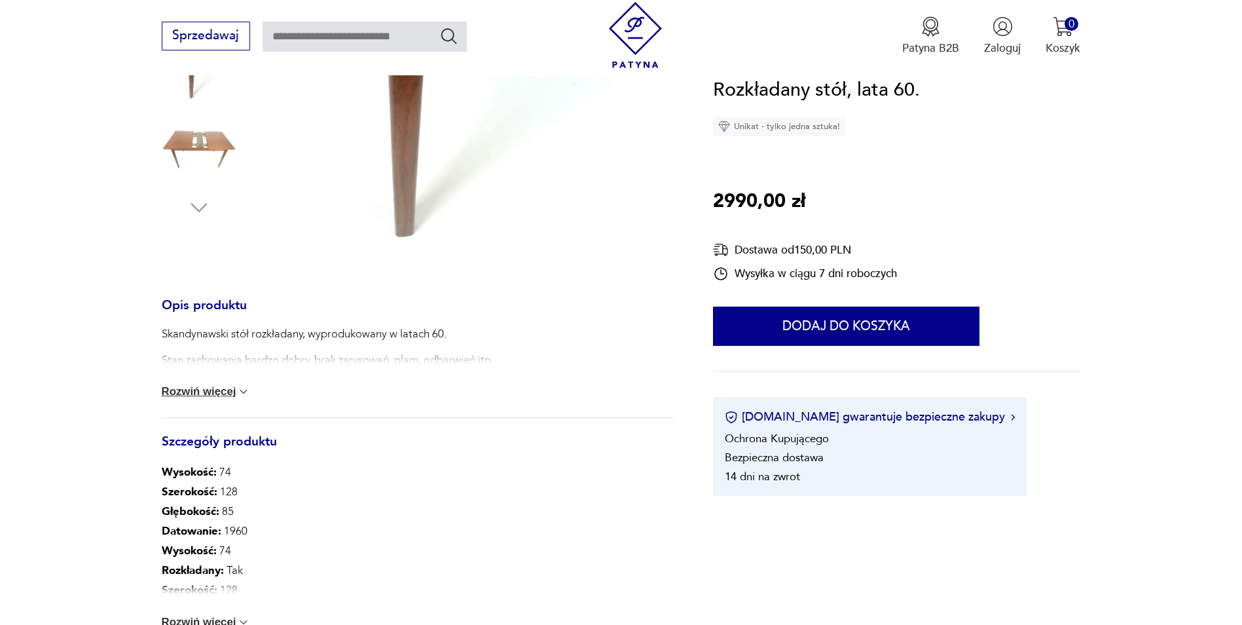
scroll to position [488, 0]
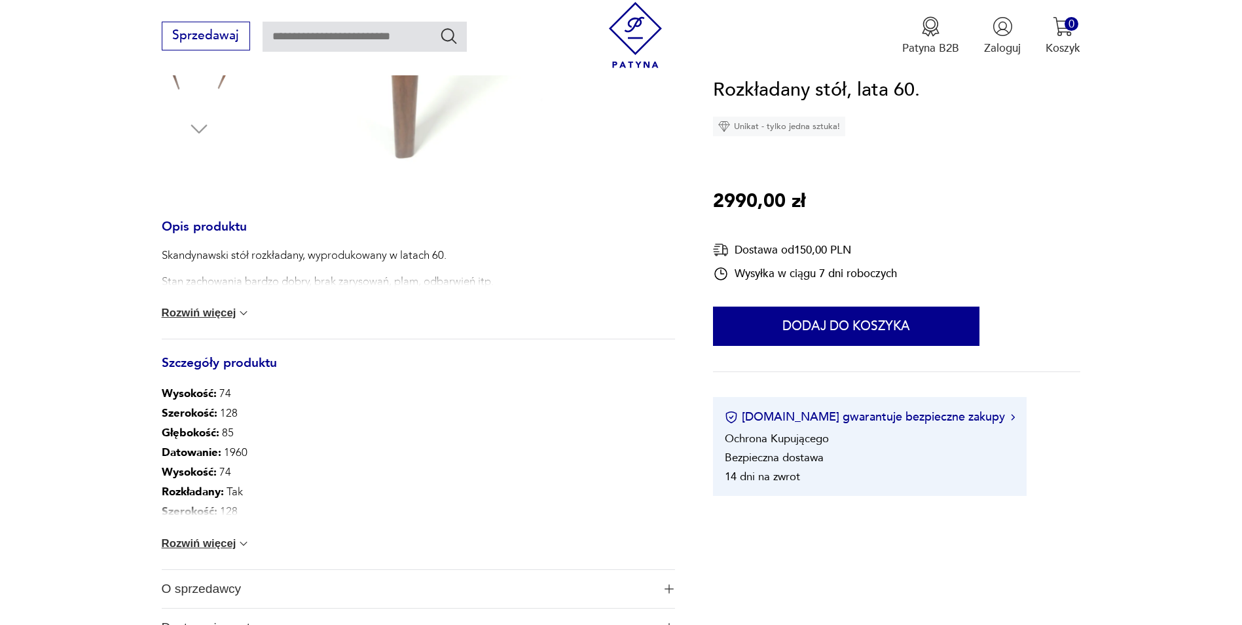
click at [222, 320] on button "Rozwiń więcej" at bounding box center [206, 312] width 89 height 13
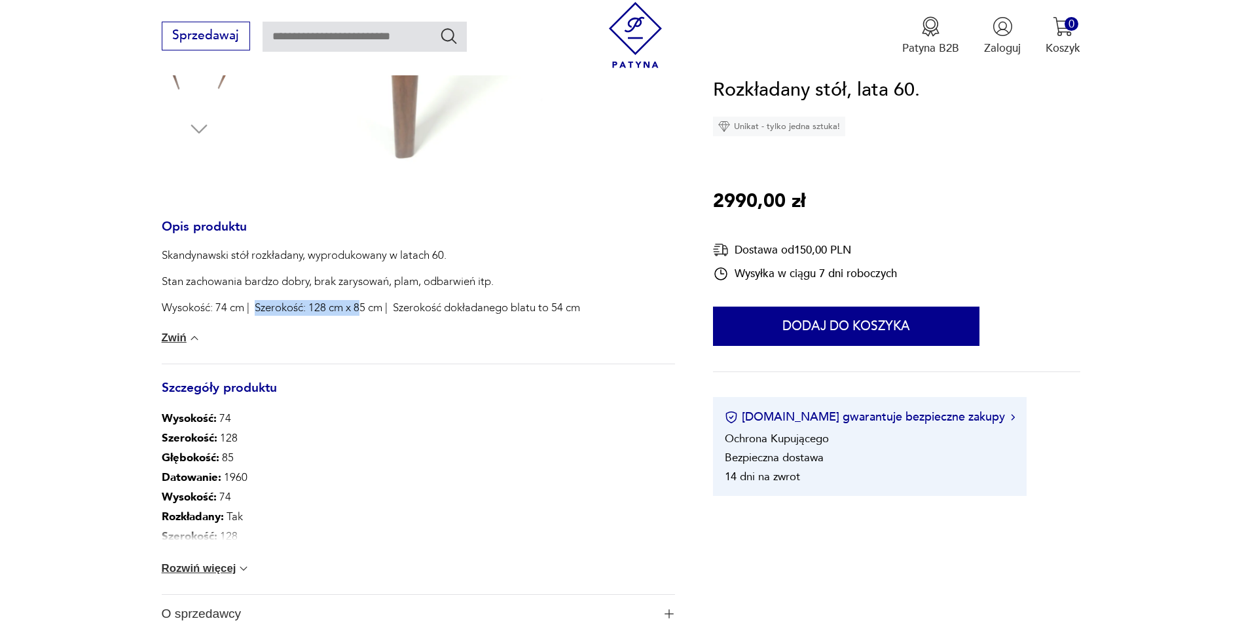
drag, startPoint x: 257, startPoint y: 312, endPoint x: 362, endPoint y: 313, distance: 105.4
click at [362, 313] on p "Wysokość: 74 cm | Szerokość: 128 cm x 85 cm | Szerokość dokładanego blatu to 54…" at bounding box center [371, 308] width 418 height 16
click at [367, 315] on p "Wysokość: 74 cm | Szerokość: 128 cm x 85 cm | Szerokość dokładanego blatu to 54…" at bounding box center [371, 308] width 418 height 16
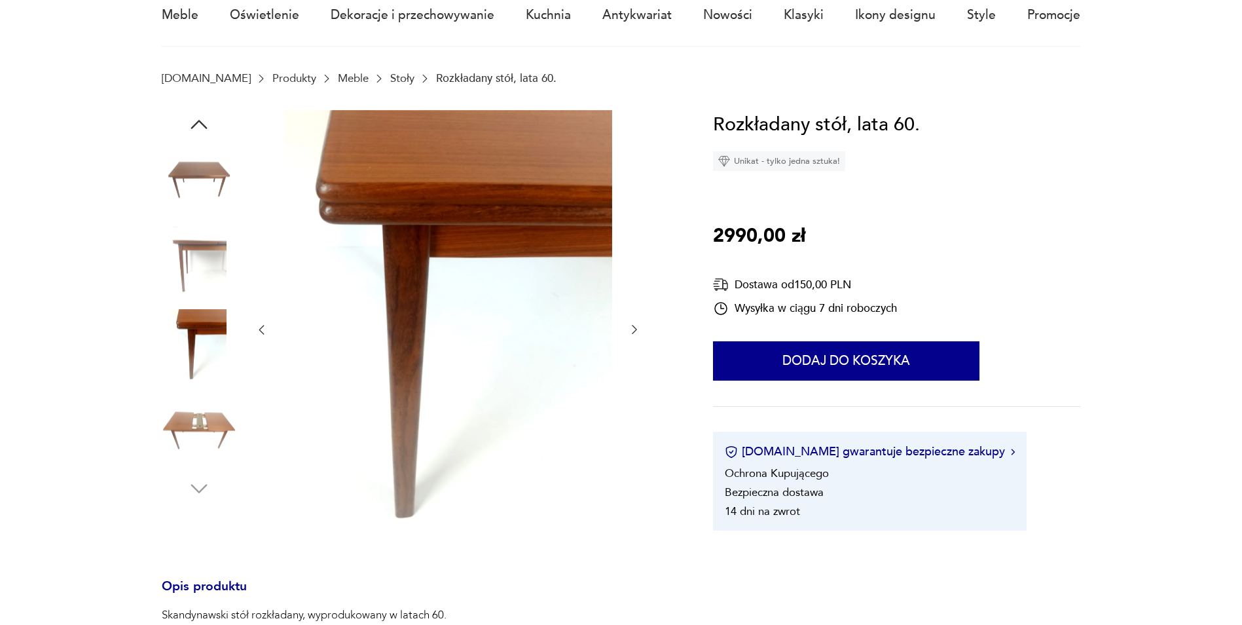
scroll to position [30, 0]
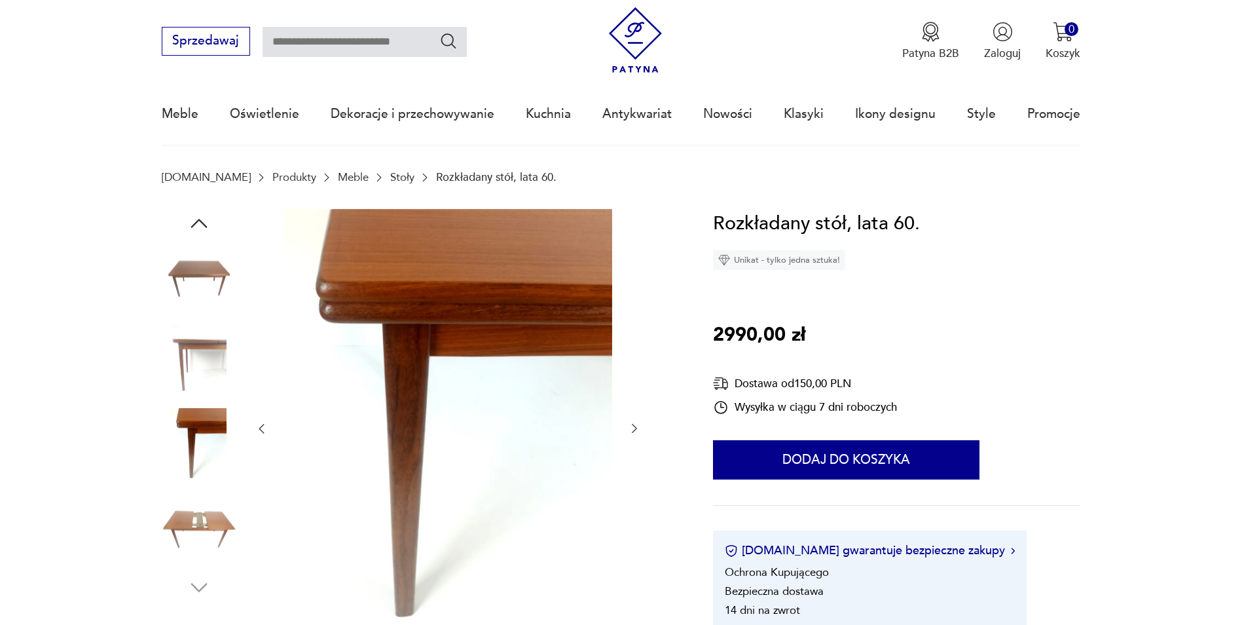
click at [632, 433] on icon "button" at bounding box center [634, 428] width 13 height 13
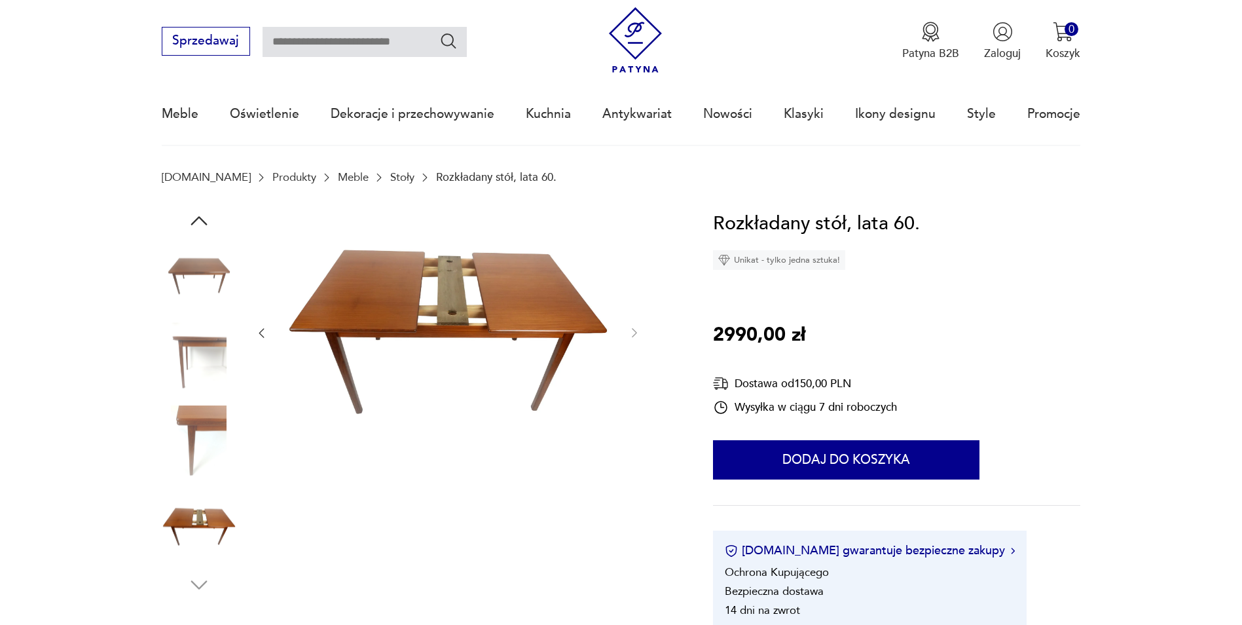
click at [632, 433] on div at bounding box center [448, 333] width 386 height 249
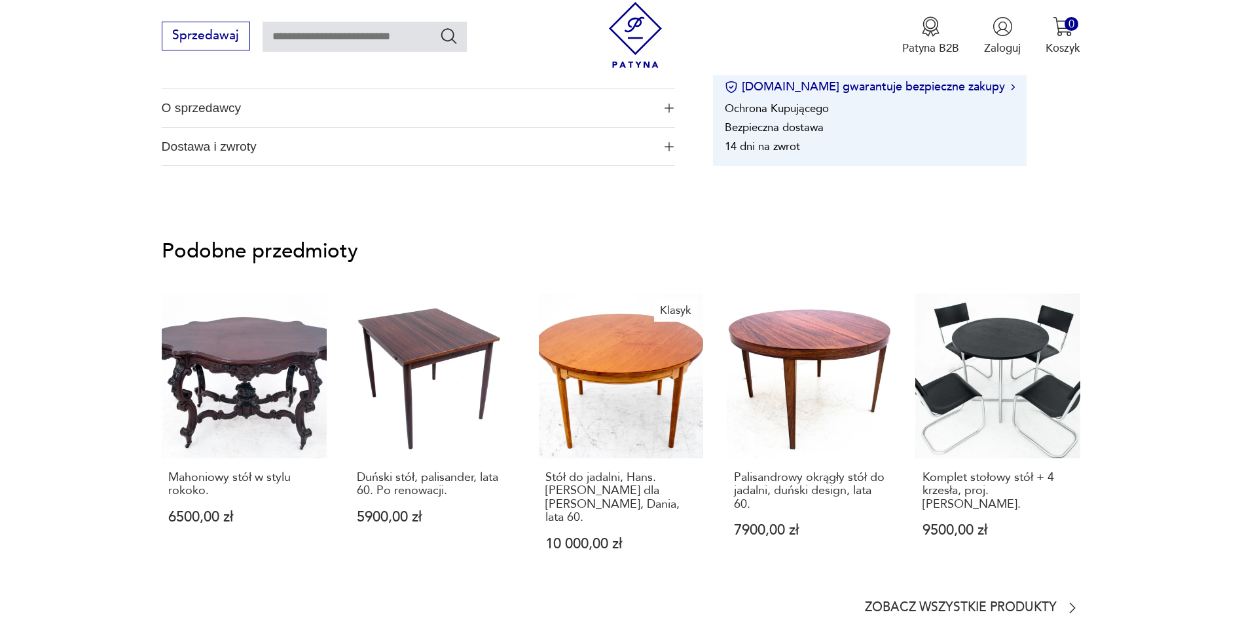
scroll to position [947, 0]
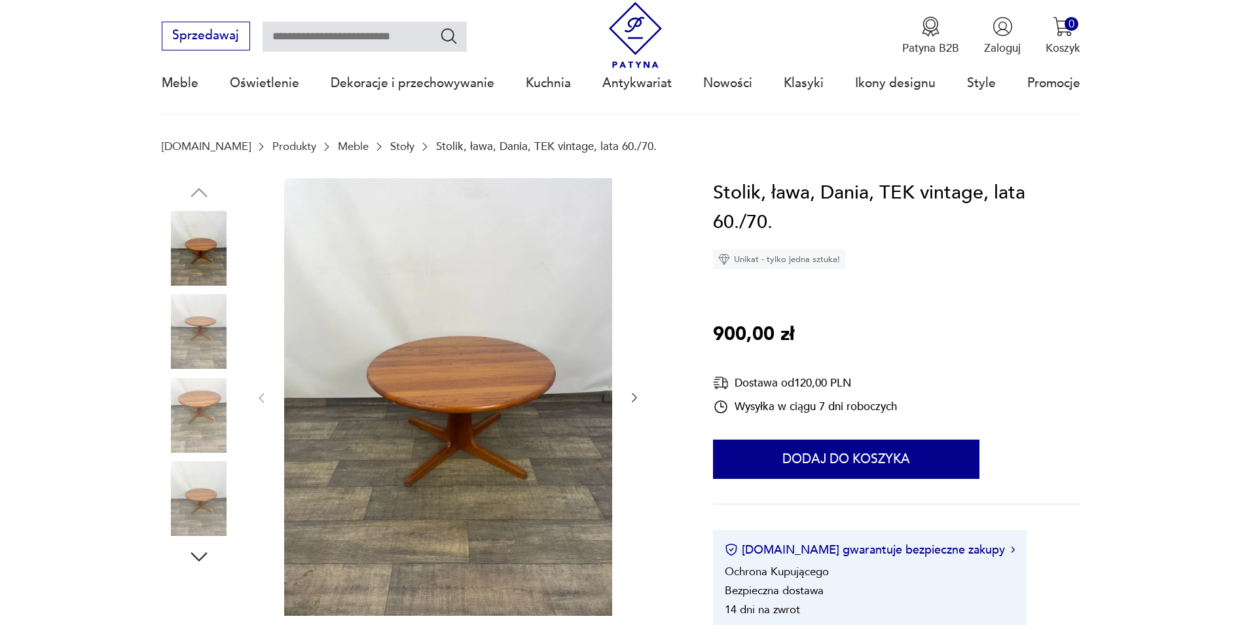
scroll to position [262, 0]
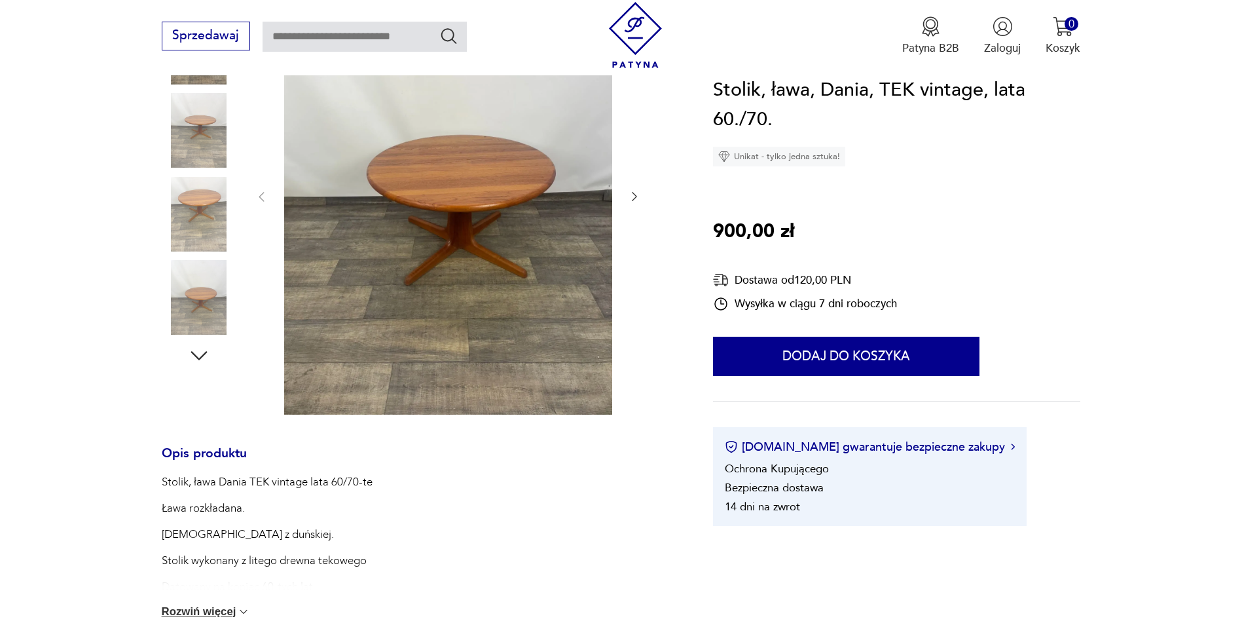
click at [636, 191] on icon "button" at bounding box center [634, 196] width 13 height 13
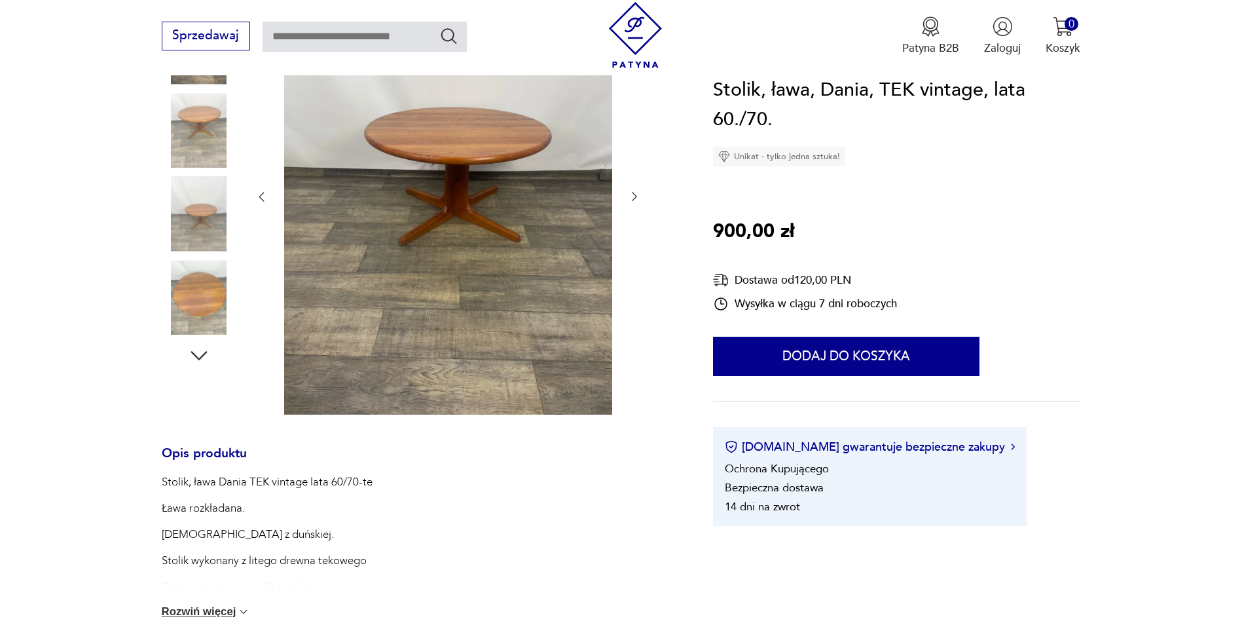
click at [631, 196] on icon "button" at bounding box center [634, 196] width 13 height 13
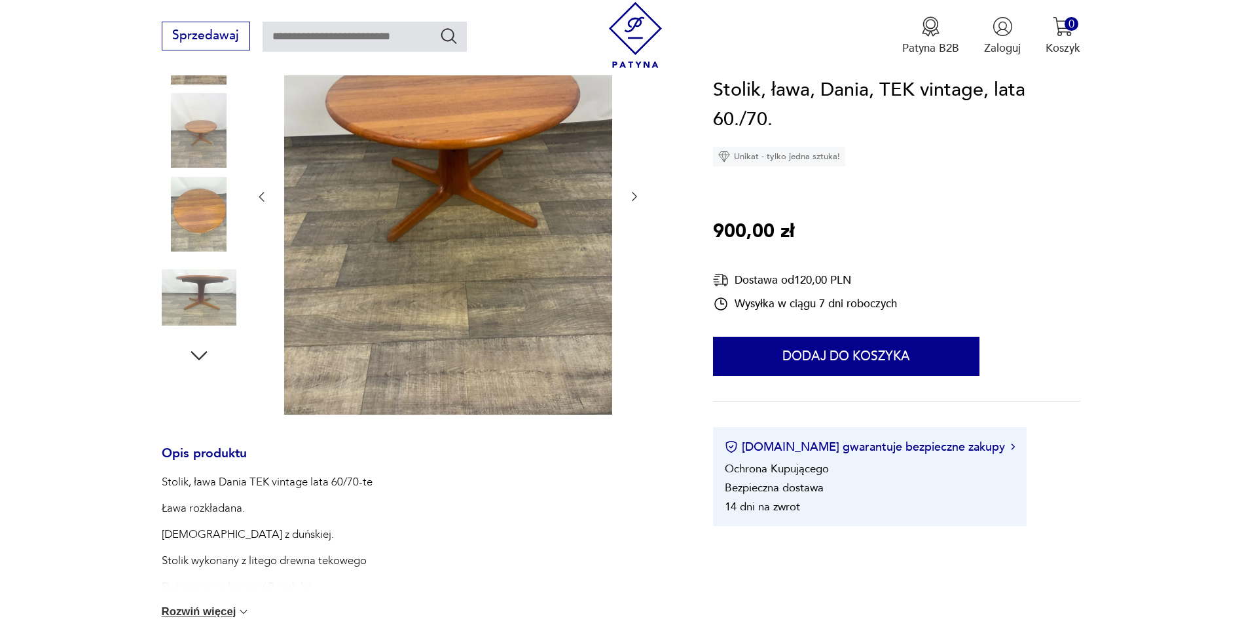
click at [631, 196] on icon "button" at bounding box center [634, 196] width 13 height 13
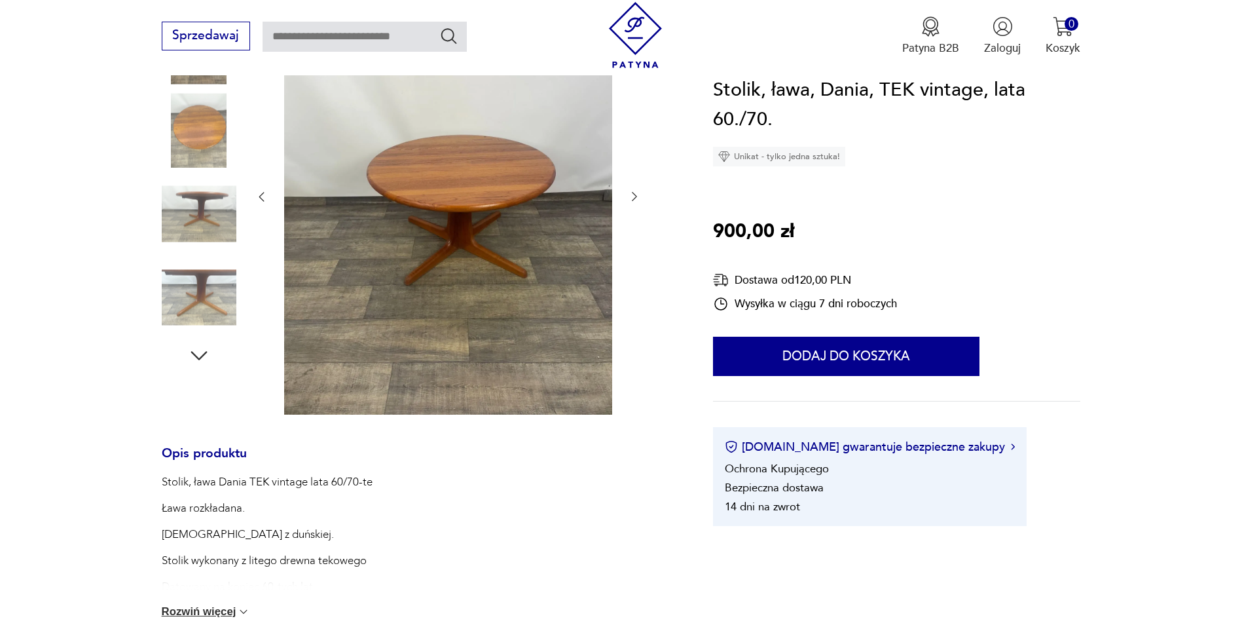
click at [631, 195] on icon "button" at bounding box center [634, 196] width 13 height 13
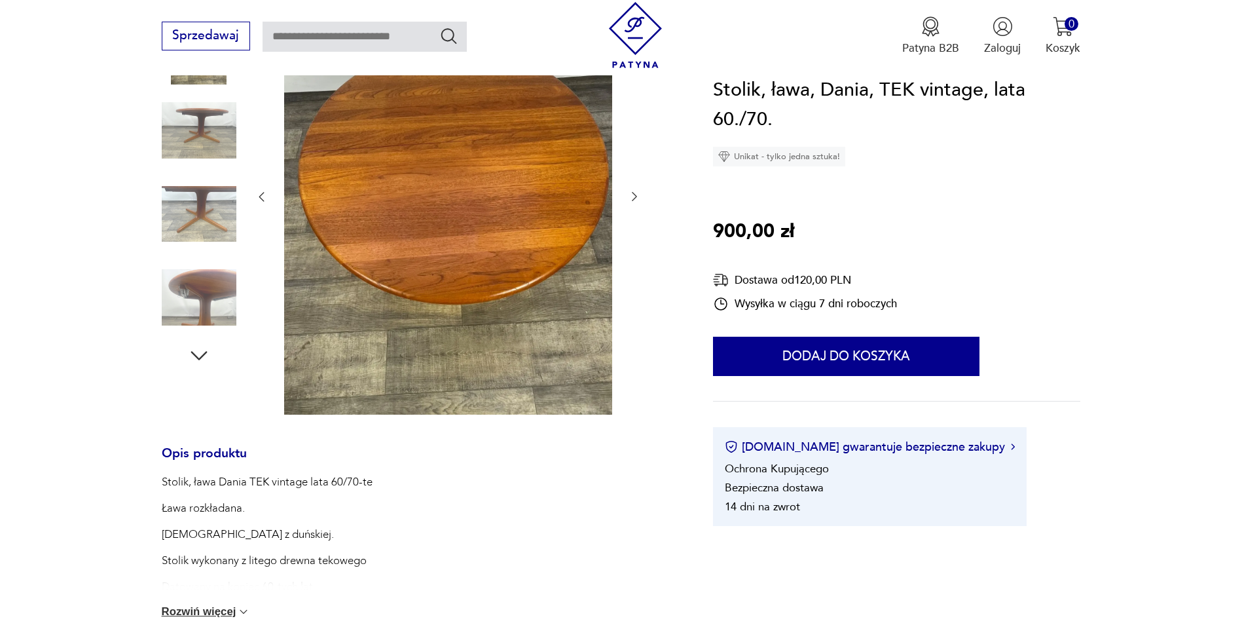
click at [631, 195] on icon "button" at bounding box center [634, 196] width 13 height 13
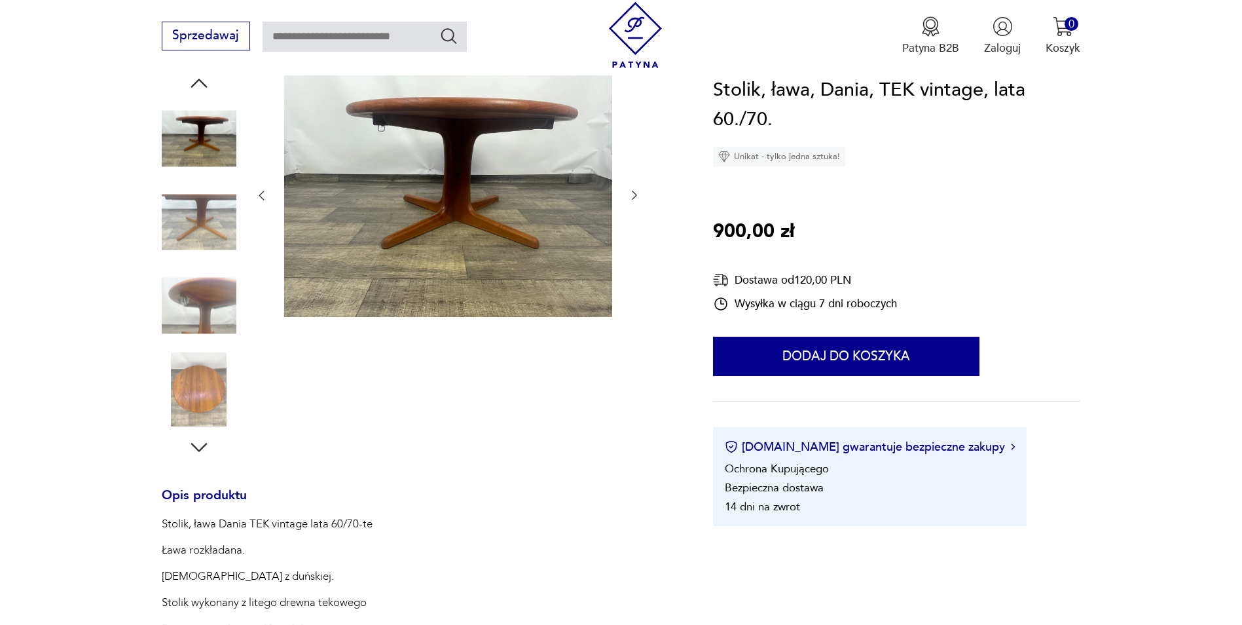
scroll to position [166, 0]
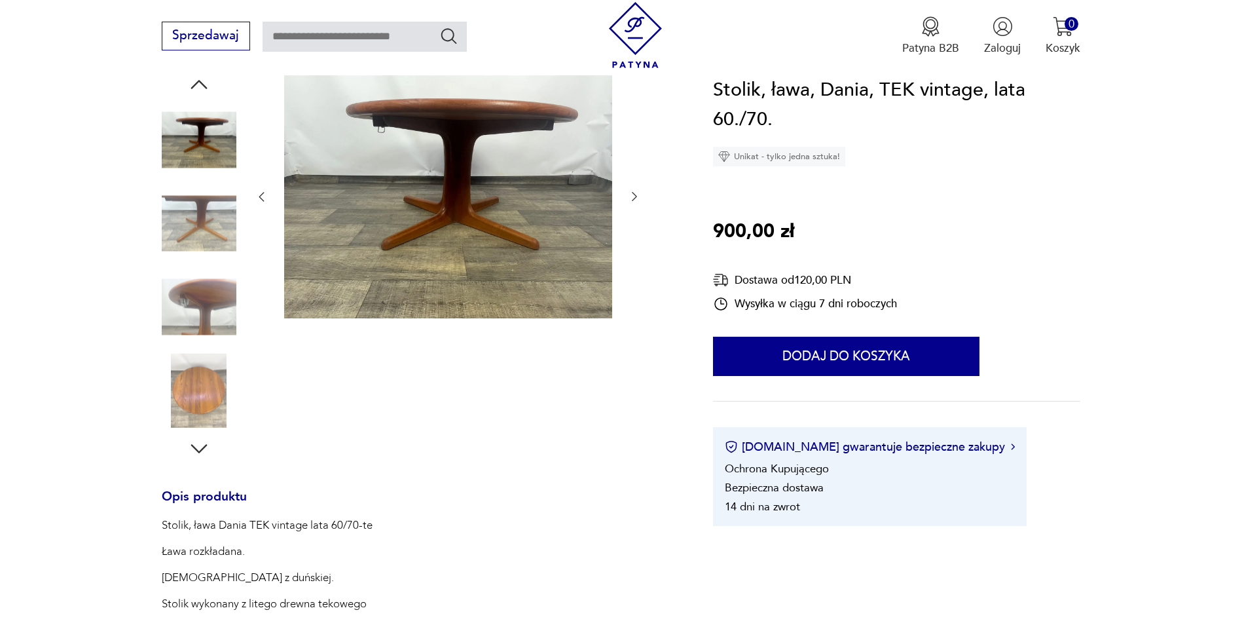
click at [631, 195] on icon "button" at bounding box center [634, 196] width 13 height 13
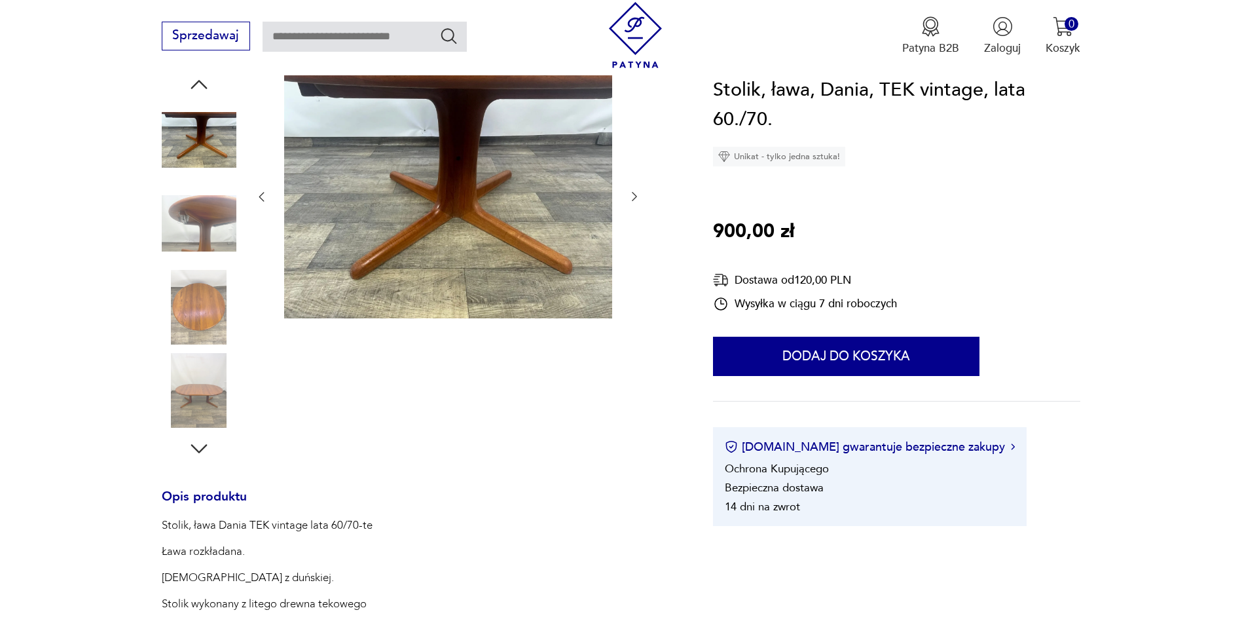
click at [631, 195] on icon "button" at bounding box center [634, 196] width 13 height 13
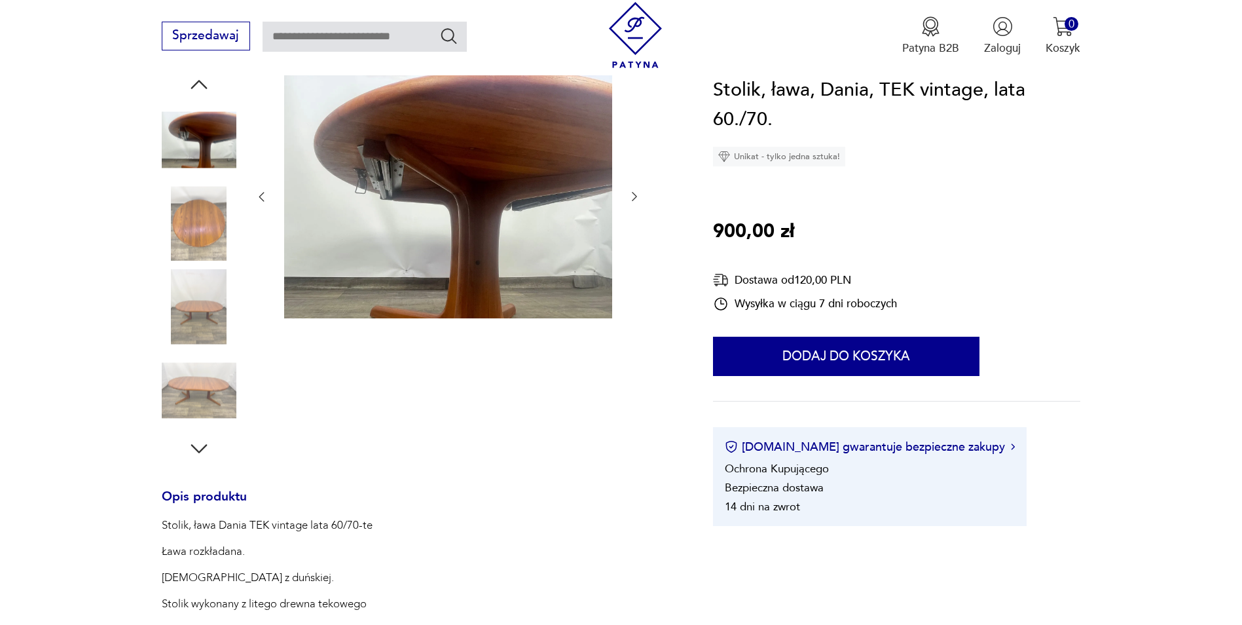
click at [631, 195] on icon "button" at bounding box center [634, 196] width 13 height 13
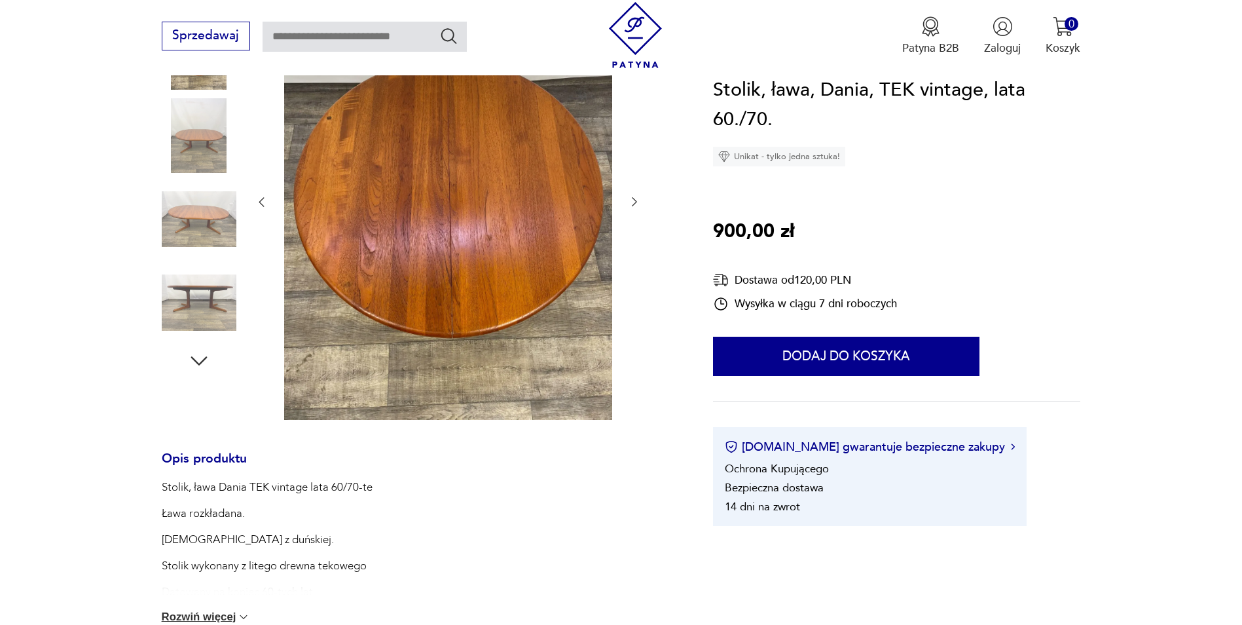
scroll to position [262, 0]
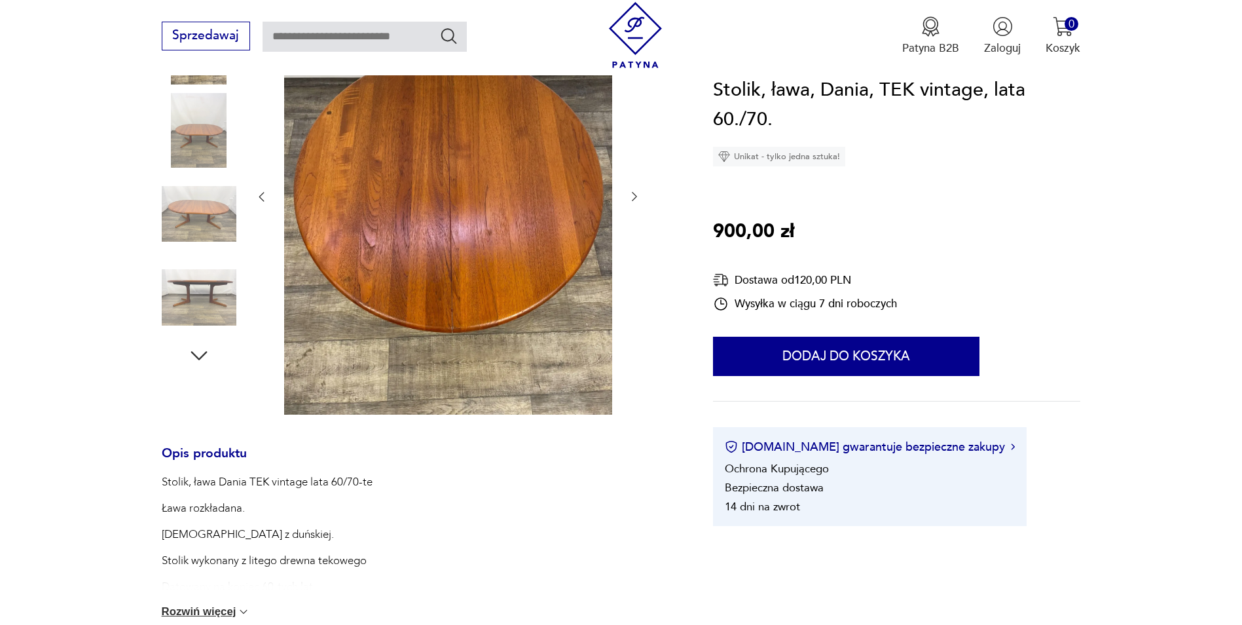
click at [631, 195] on icon "button" at bounding box center [634, 196] width 13 height 13
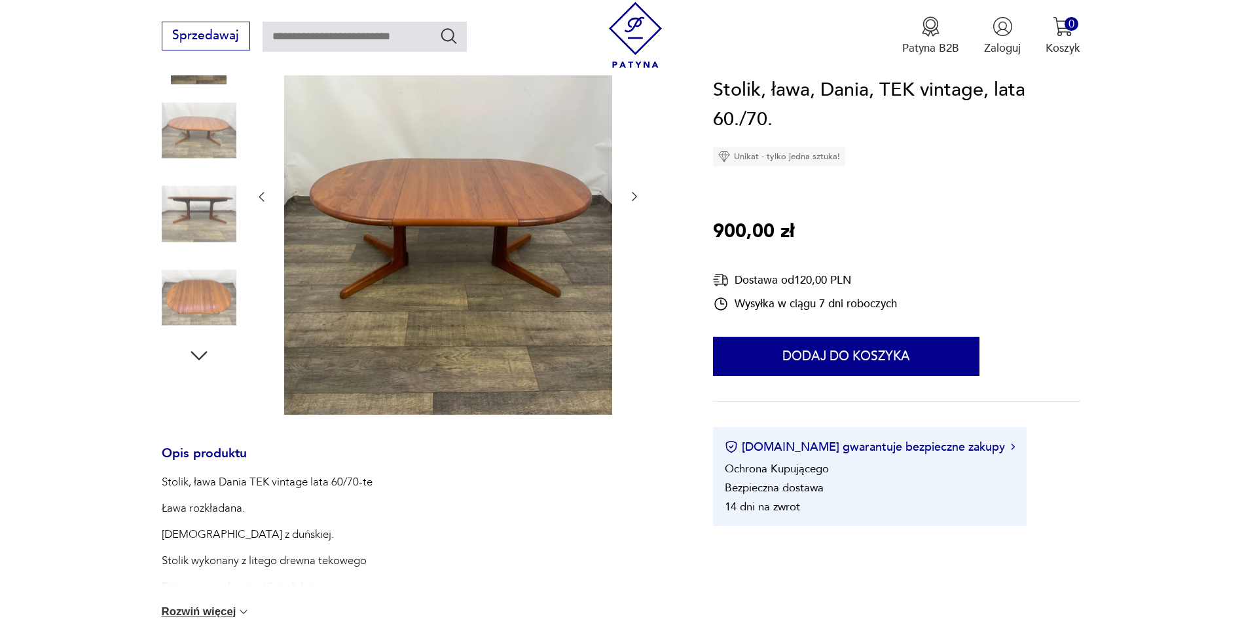
click at [631, 195] on icon "button" at bounding box center [634, 196] width 13 height 13
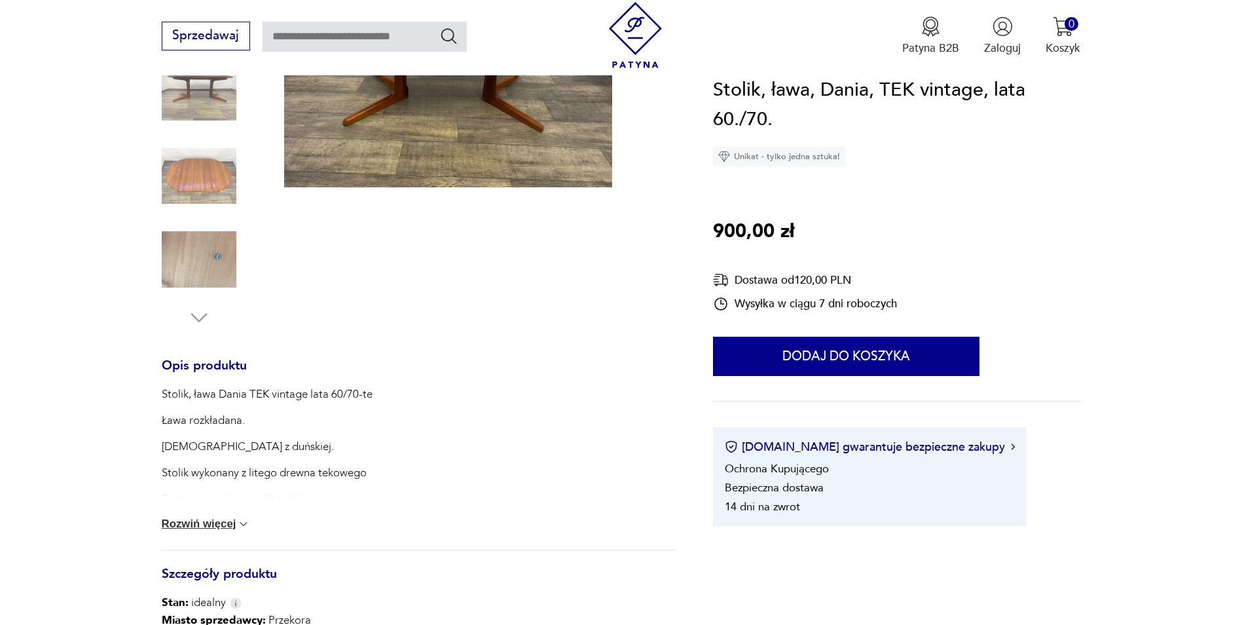
scroll to position [559, 0]
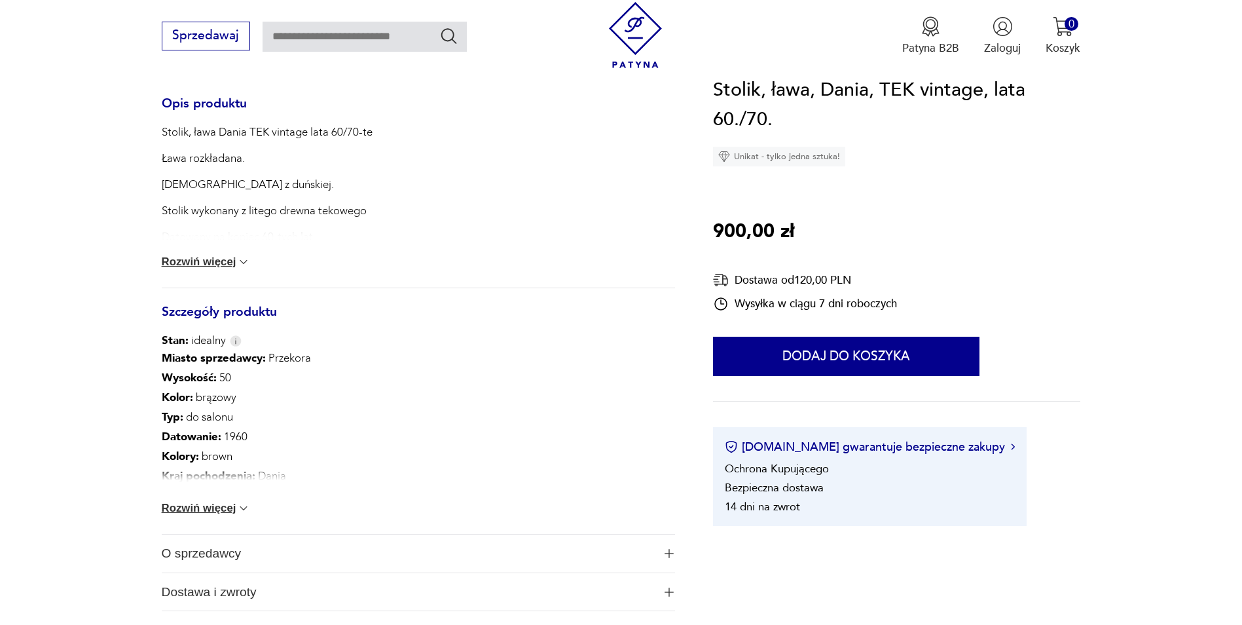
click at [238, 267] on img at bounding box center [243, 261] width 13 height 13
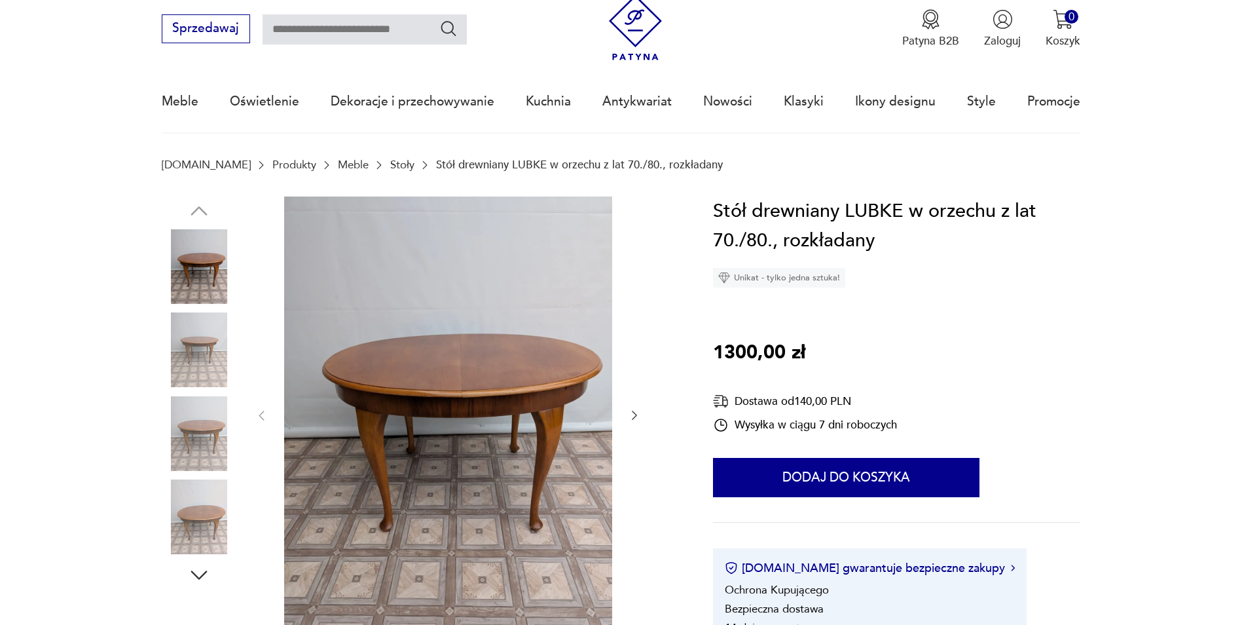
scroll to position [65, 0]
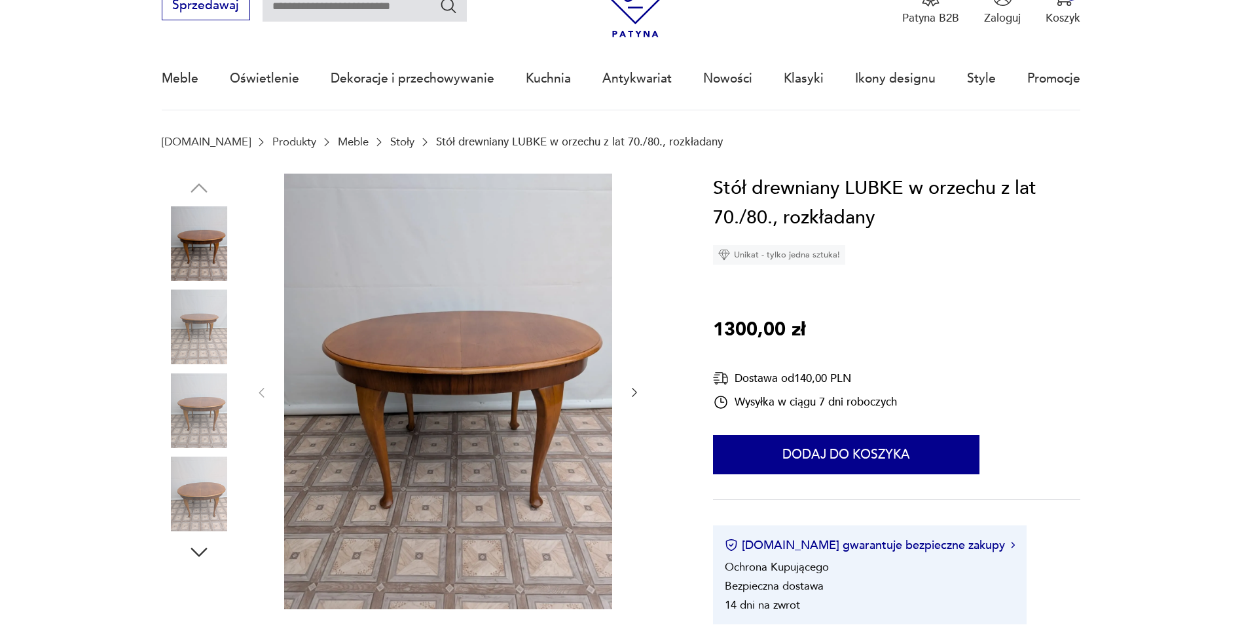
click at [633, 387] on icon "button" at bounding box center [634, 392] width 13 height 13
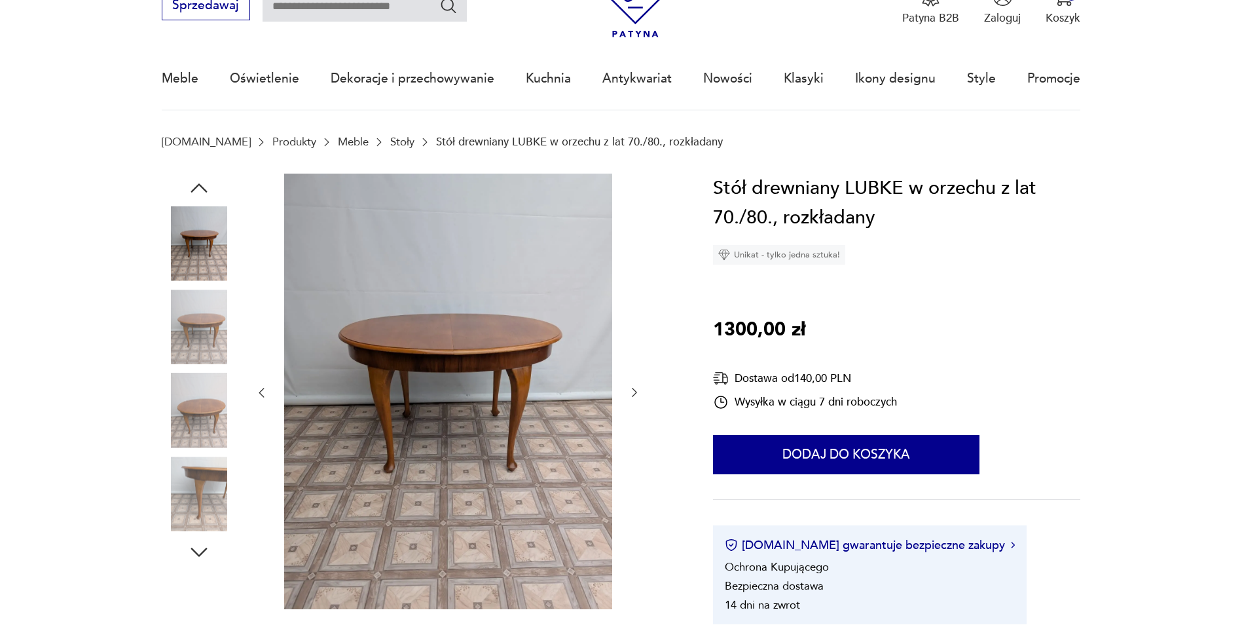
click at [633, 387] on icon "button" at bounding box center [634, 392] width 13 height 13
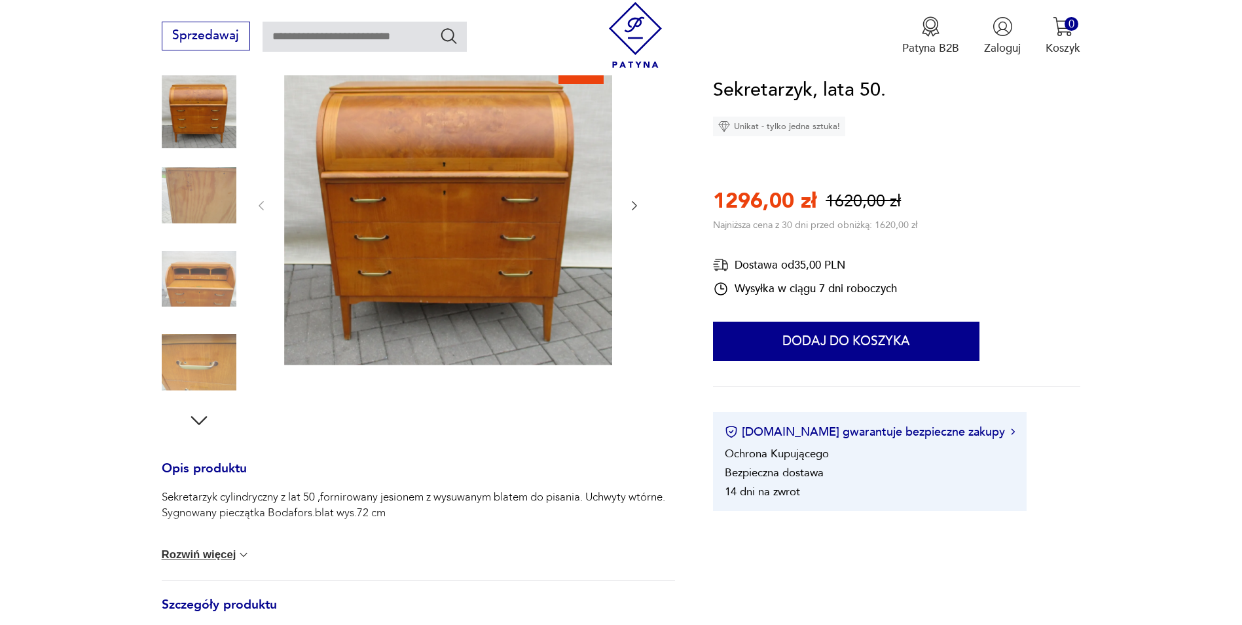
scroll to position [131, 0]
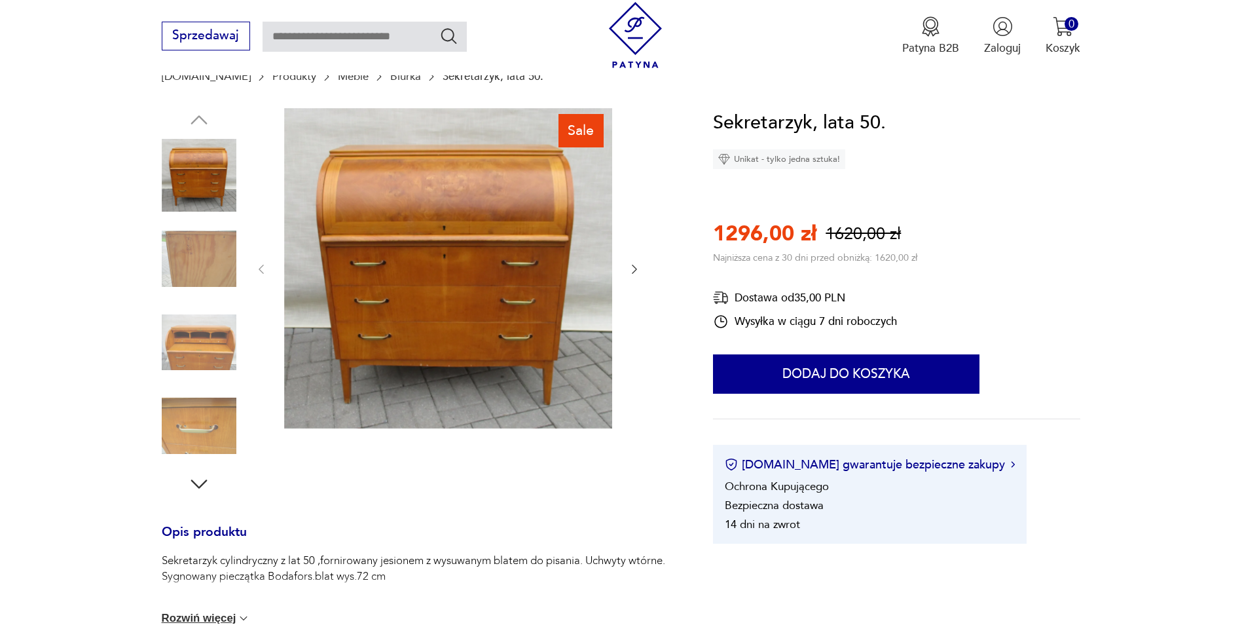
click at [638, 263] on icon "button" at bounding box center [634, 269] width 13 height 13
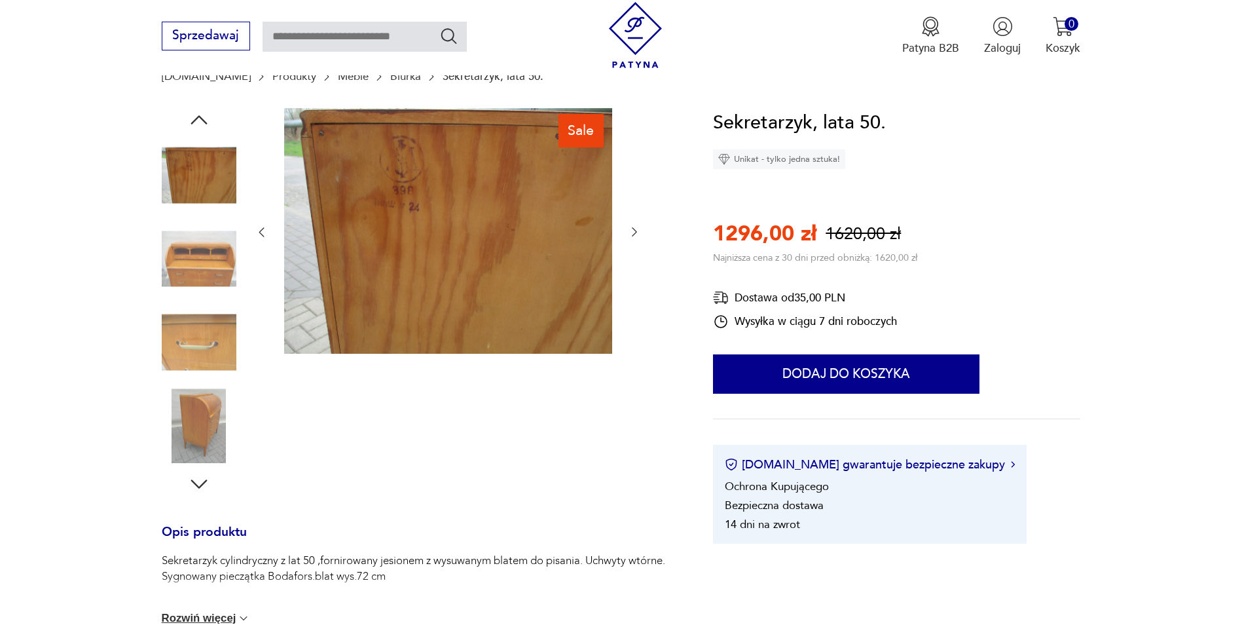
click at [640, 264] on div at bounding box center [448, 232] width 386 height 249
click at [635, 227] on icon "button" at bounding box center [634, 231] width 13 height 13
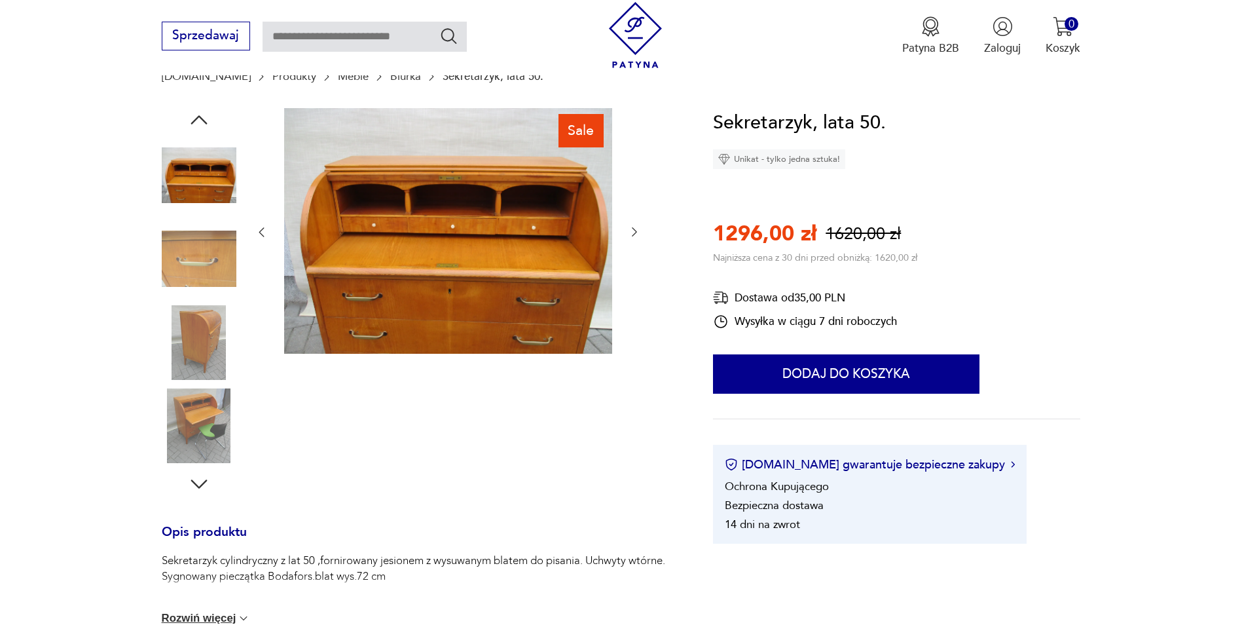
click at [635, 227] on icon "button" at bounding box center [634, 231] width 13 height 13
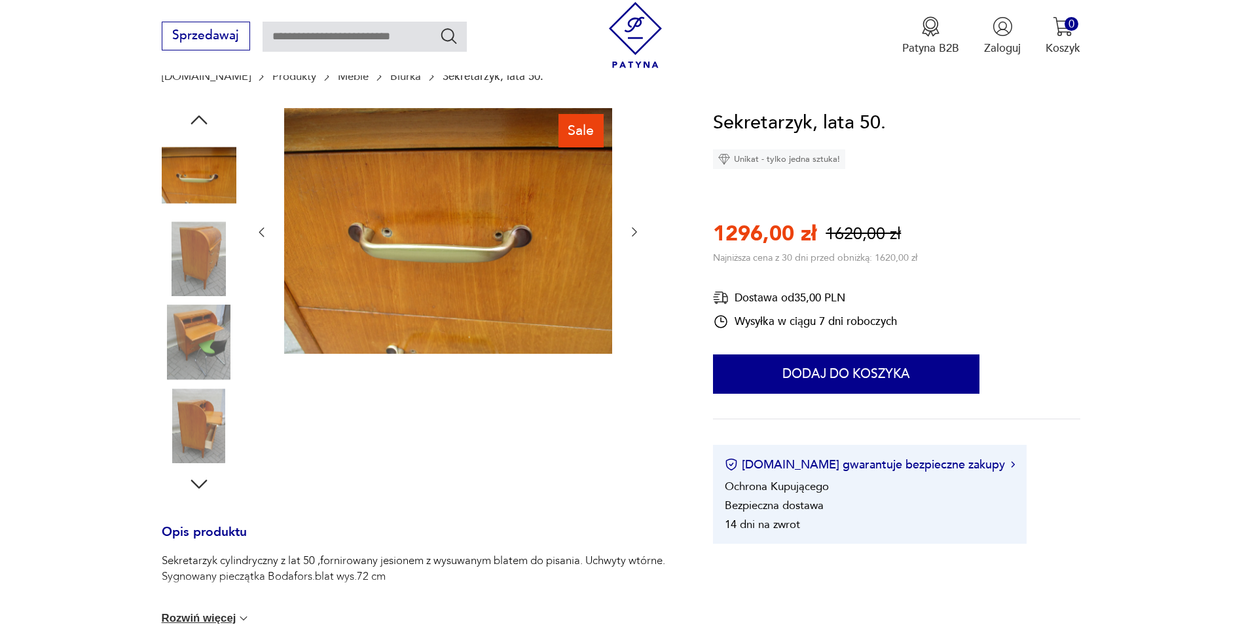
click at [635, 227] on icon "button" at bounding box center [634, 231] width 13 height 13
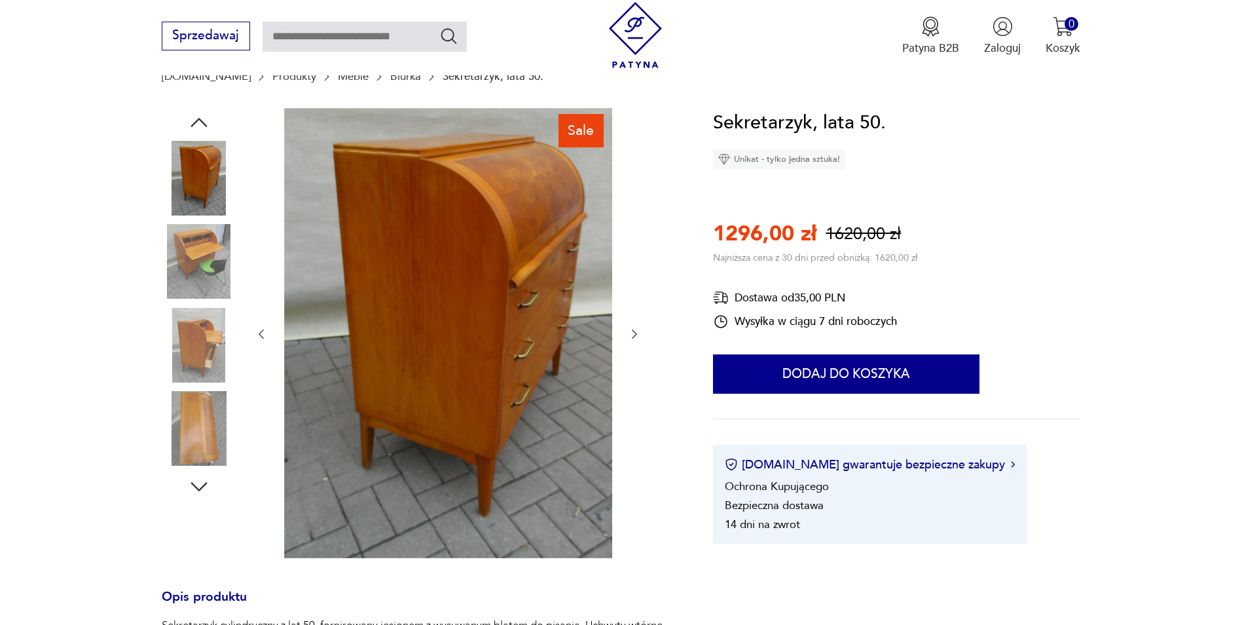
click at [637, 330] on icon "button" at bounding box center [634, 333] width 13 height 13
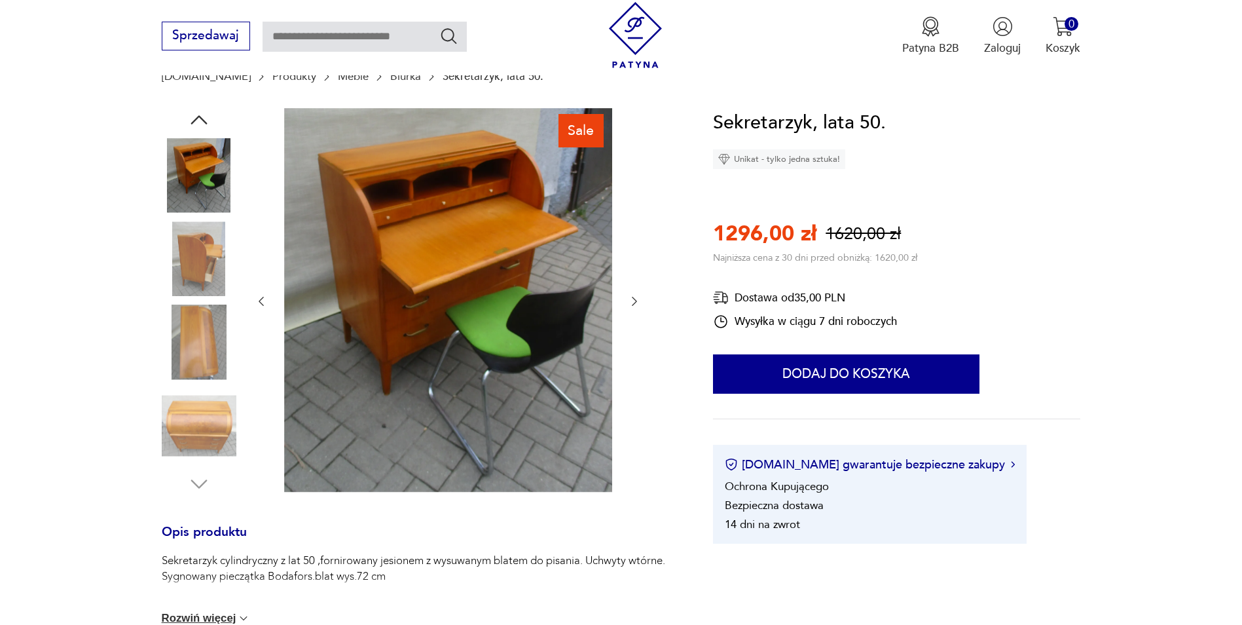
click at [631, 303] on icon "button" at bounding box center [634, 301] width 13 height 13
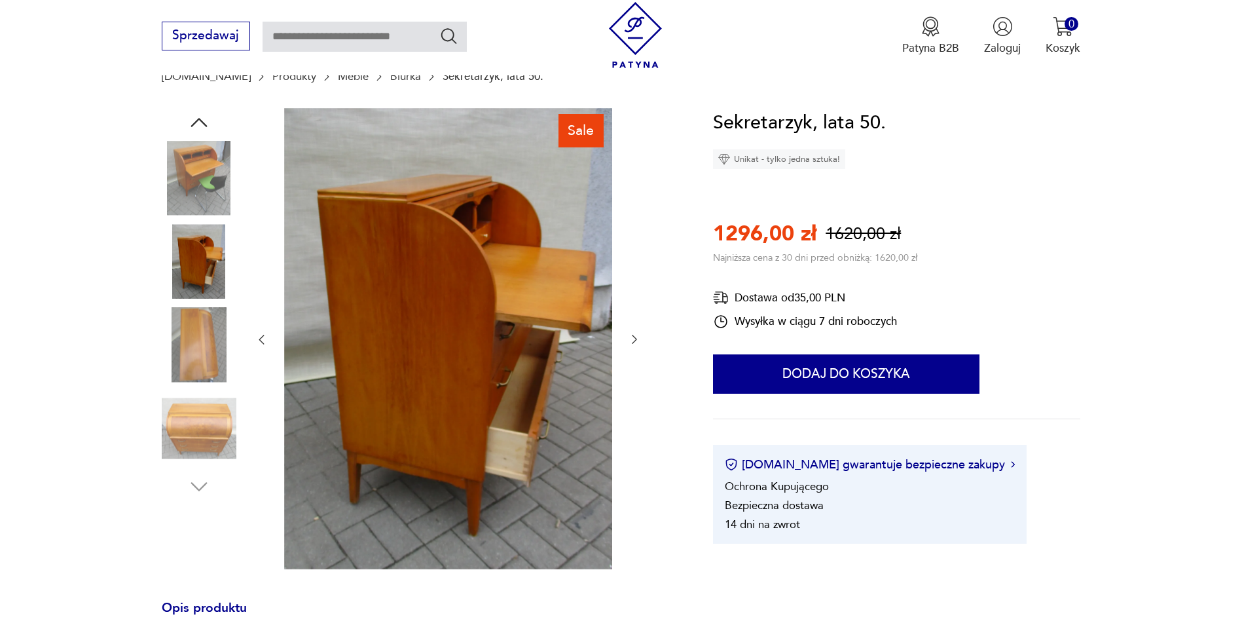
click at [634, 338] on icon "button" at bounding box center [634, 339] width 5 height 9
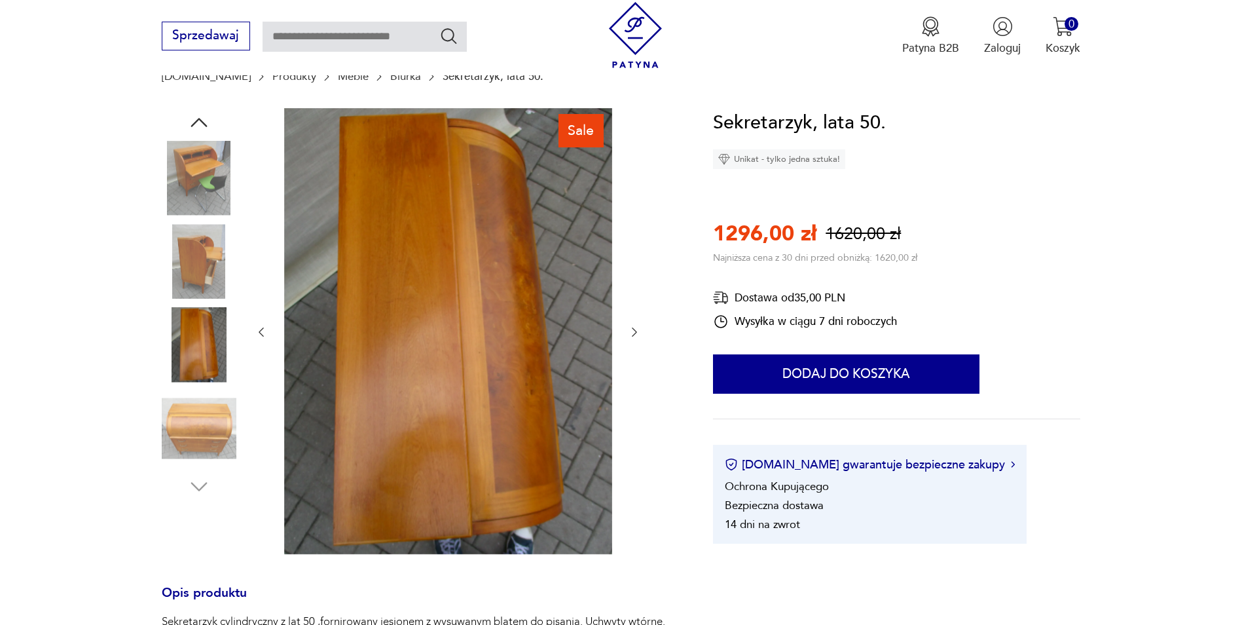
click at [634, 338] on icon "button" at bounding box center [634, 331] width 13 height 13
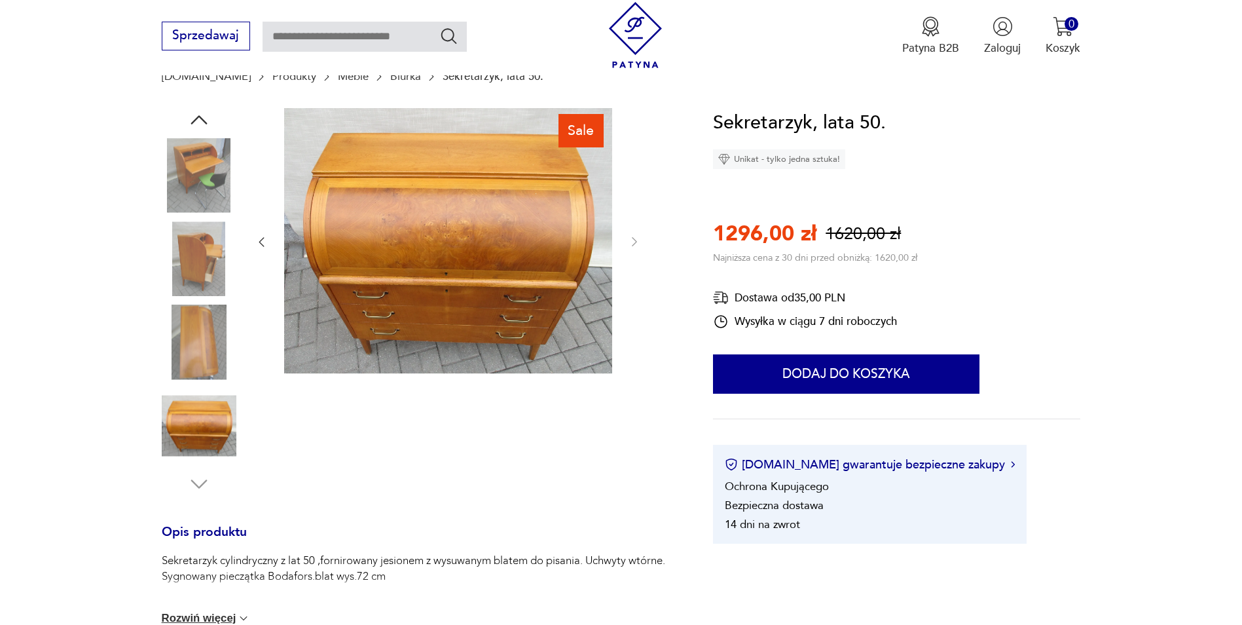
click at [367, 73] on div "Sprzedawaj Patyna B2B Zaloguj 0 Koszyk Twój koszyk ( 0 ) Brak produktów w koszy…" at bounding box center [621, 37] width 1242 height 75
click at [390, 79] on link "Biurka" at bounding box center [405, 76] width 31 height 12
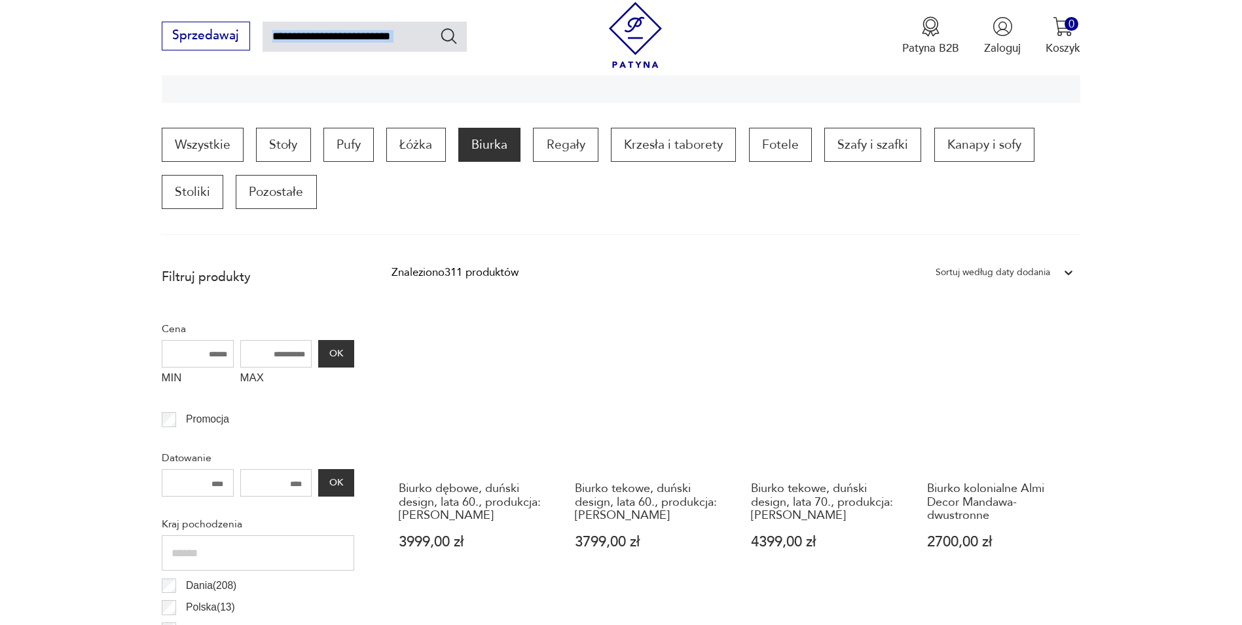
scroll to position [435, 0]
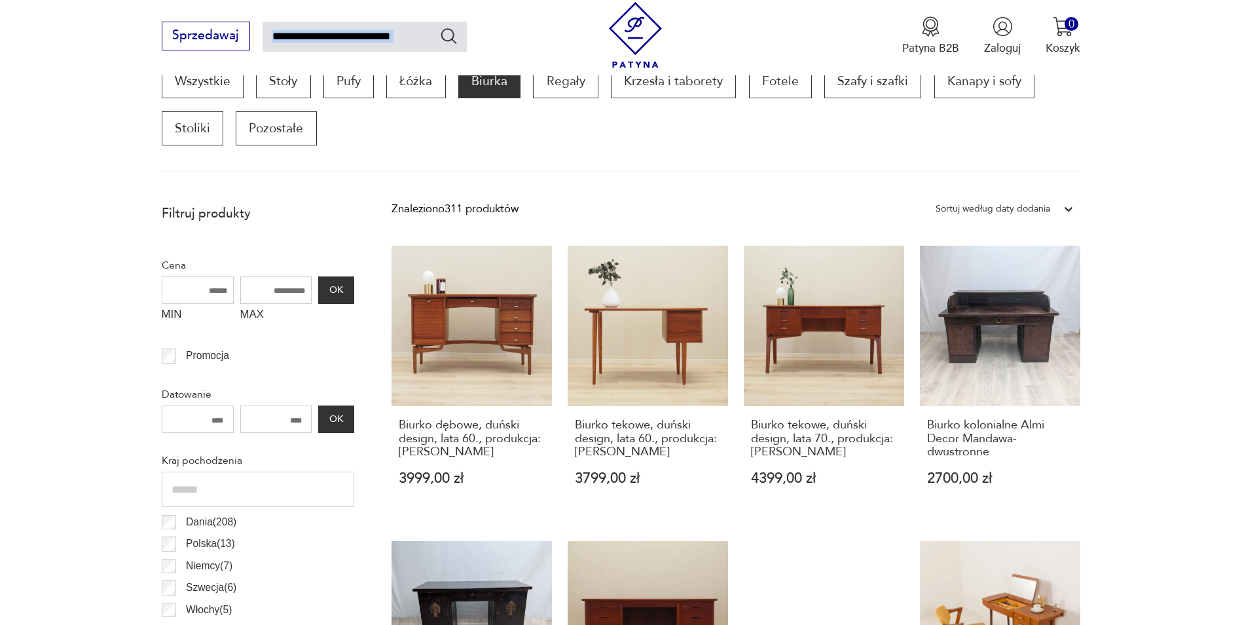
click at [1043, 208] on div "Sortuj według daty dodania" at bounding box center [993, 208] width 115 height 17
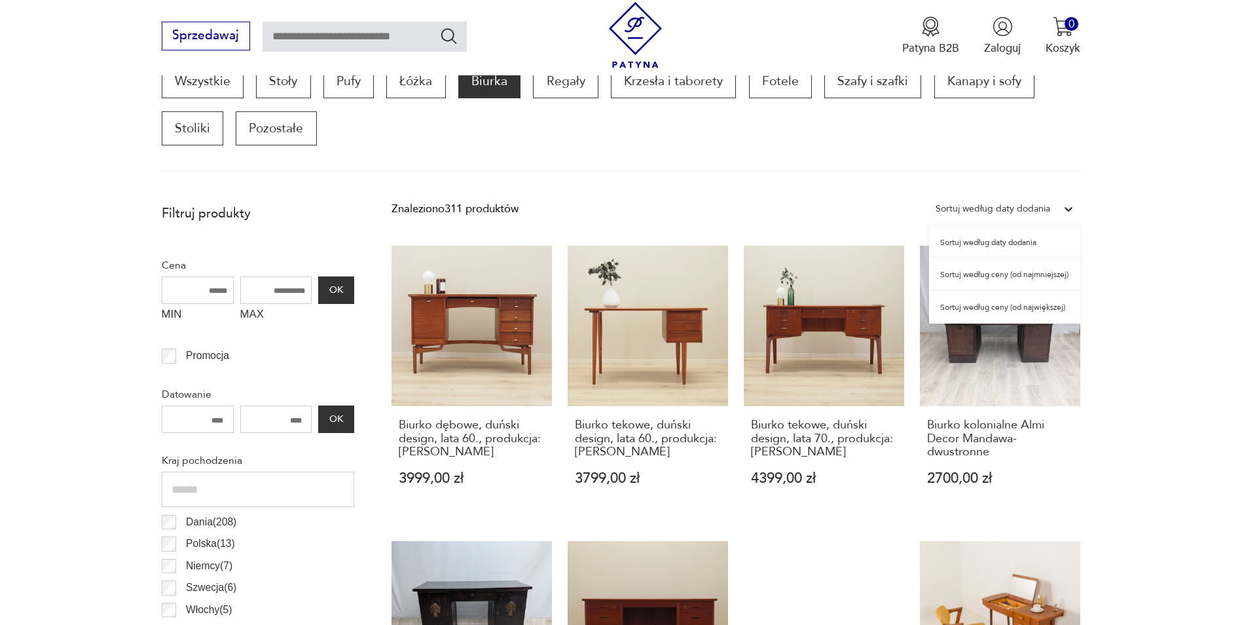
click at [1037, 280] on div "Sortuj według ceny (od najmniejszej)" at bounding box center [1004, 274] width 151 height 33
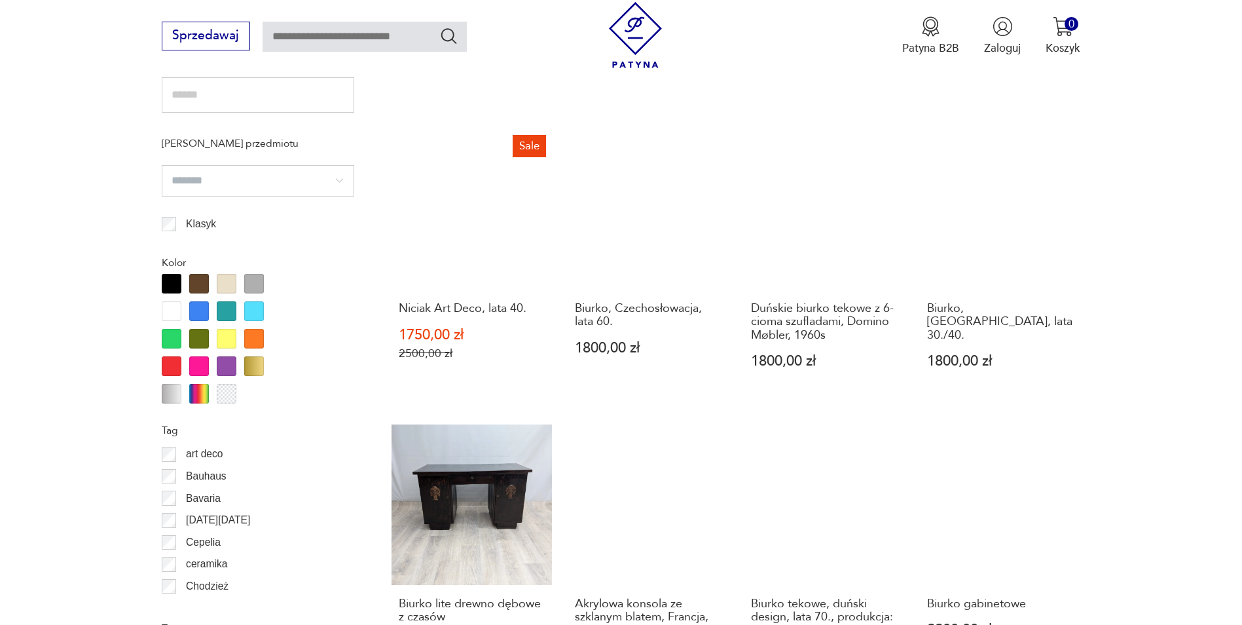
scroll to position [1353, 0]
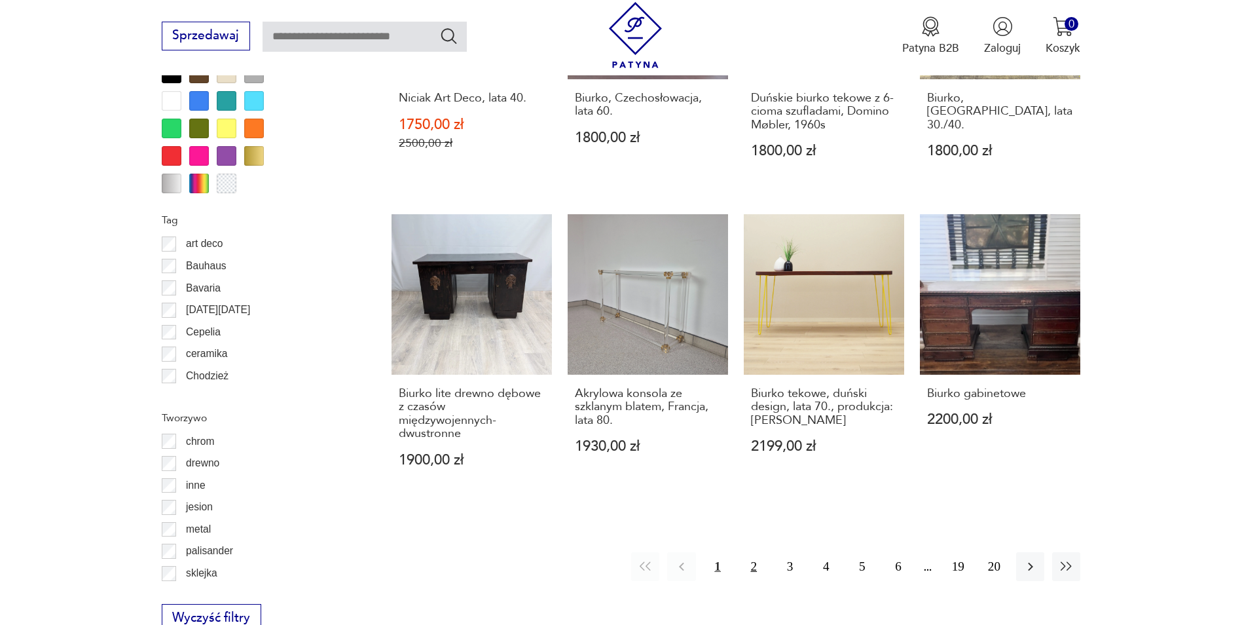
click at [752, 566] on button "2" at bounding box center [754, 566] width 28 height 28
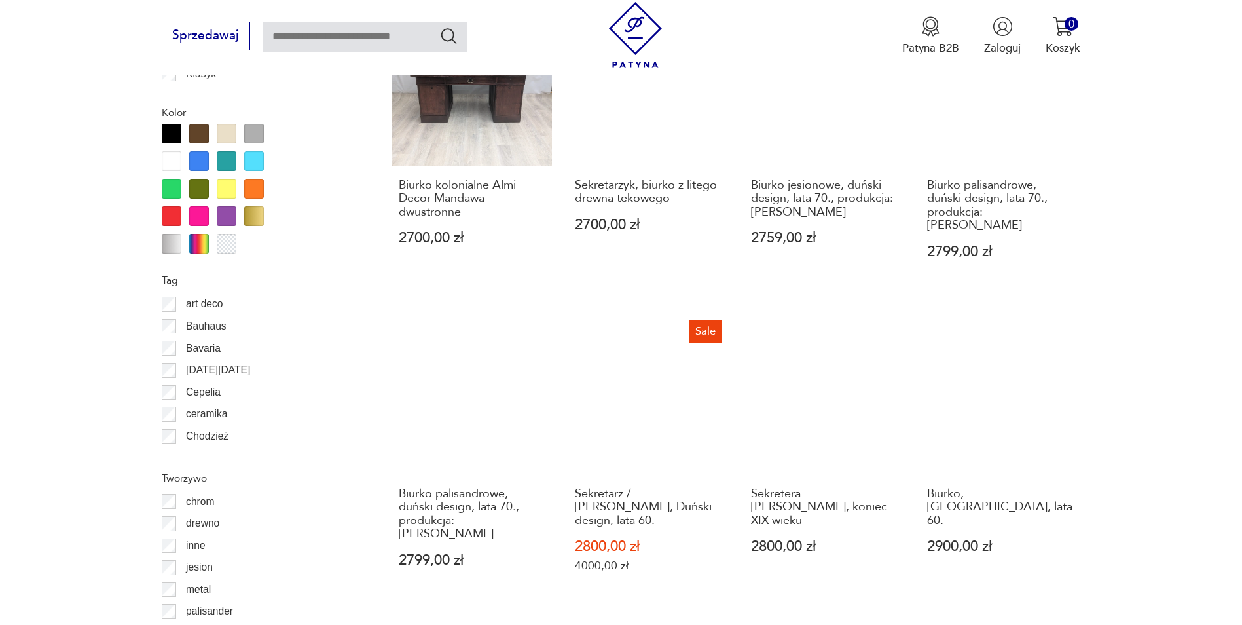
scroll to position [1418, 0]
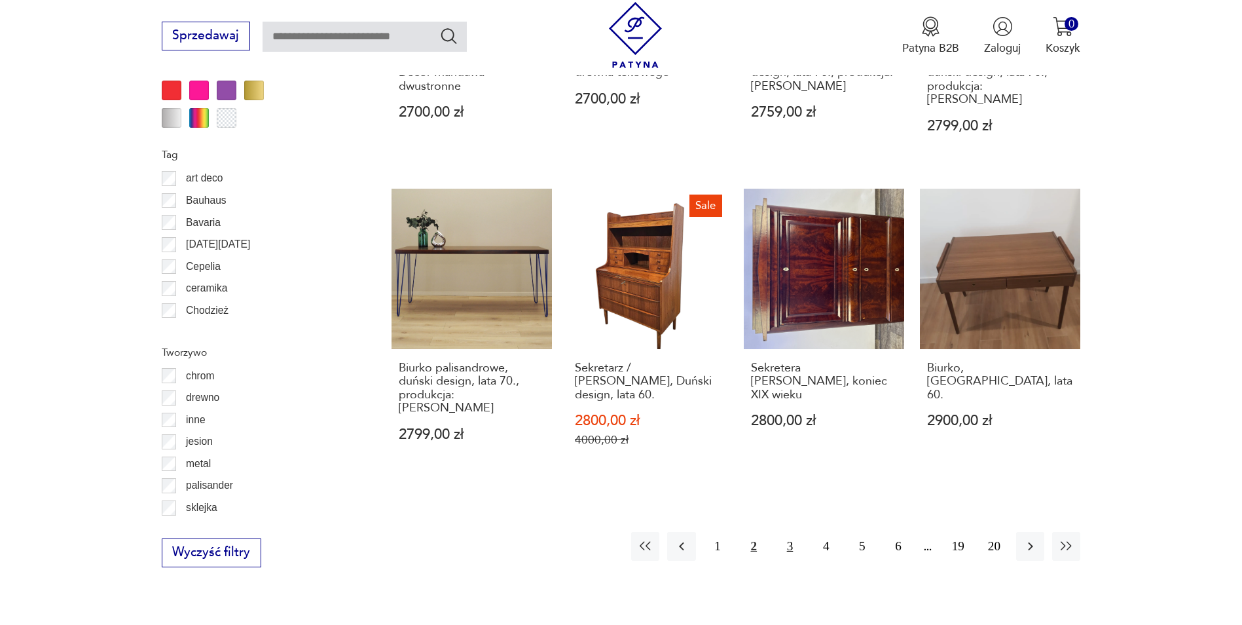
click at [792, 532] on button "3" at bounding box center [790, 546] width 28 height 28
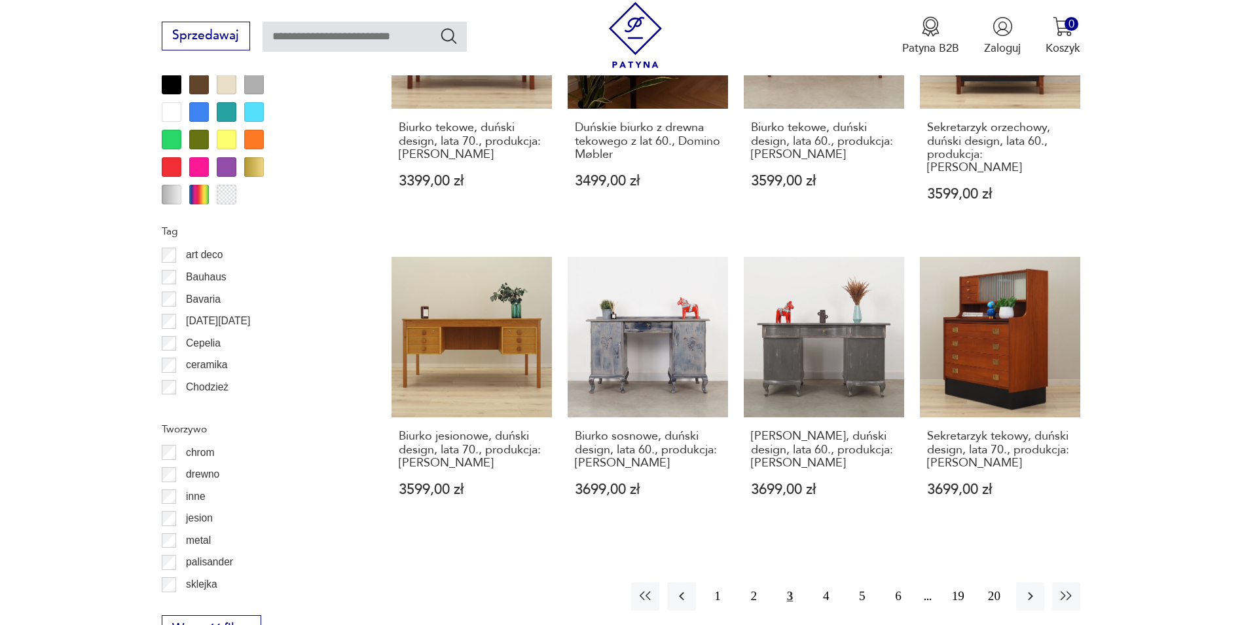
scroll to position [1353, 0]
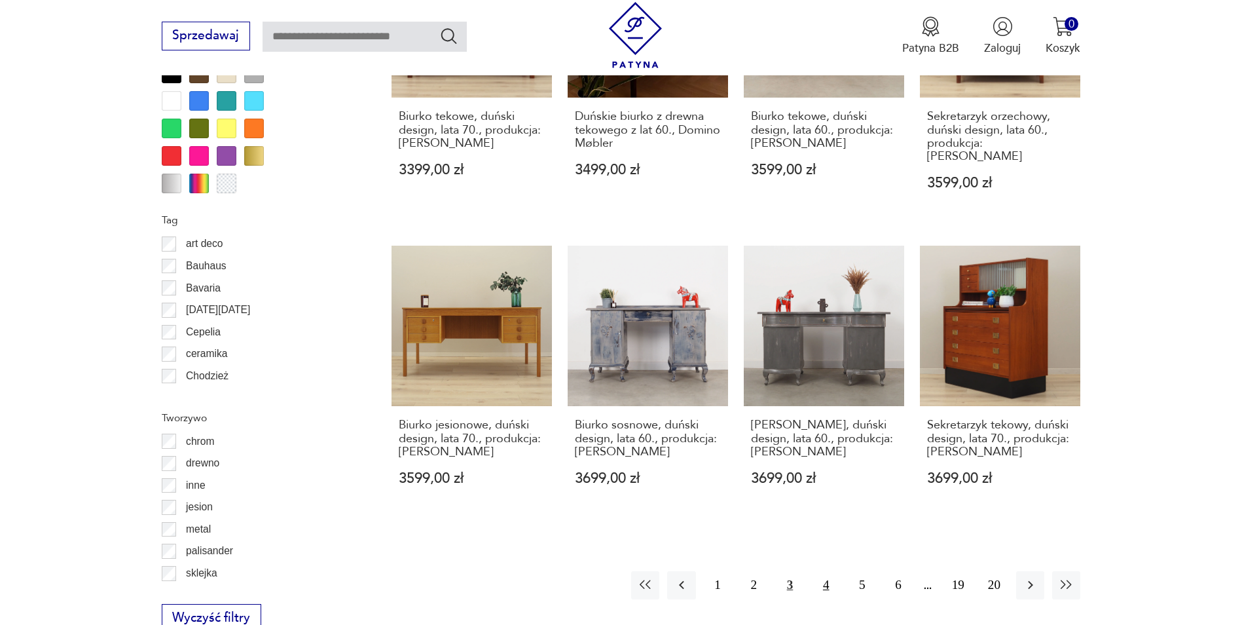
click at [827, 571] on button "4" at bounding box center [826, 585] width 28 height 28
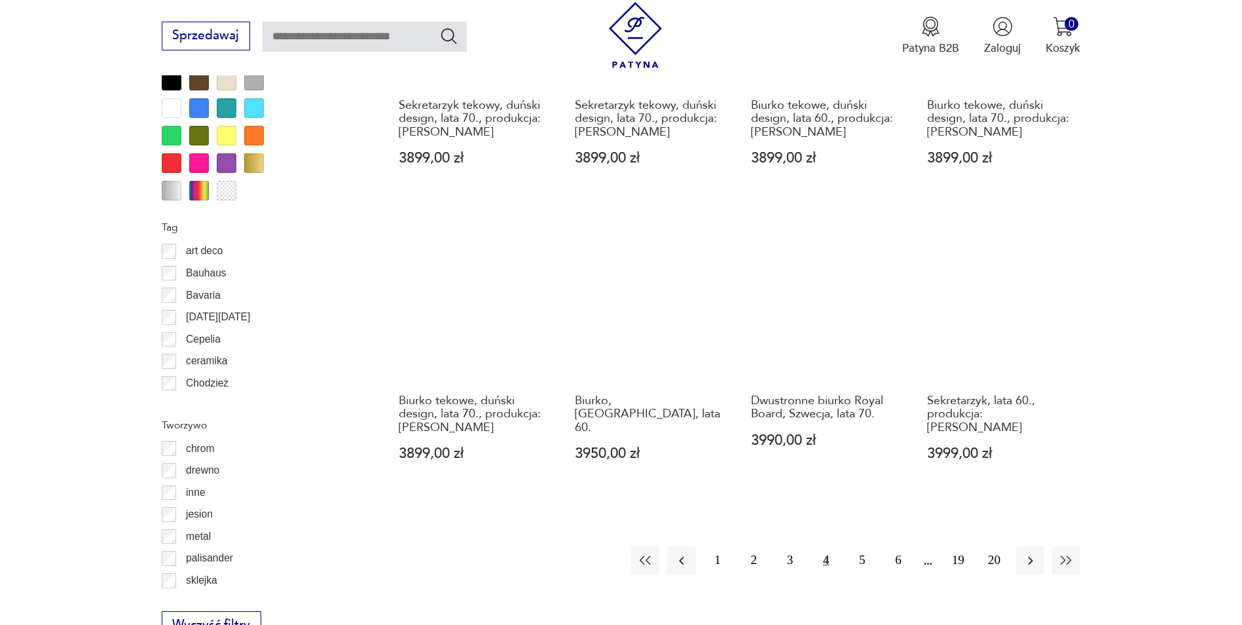
scroll to position [1418, 0]
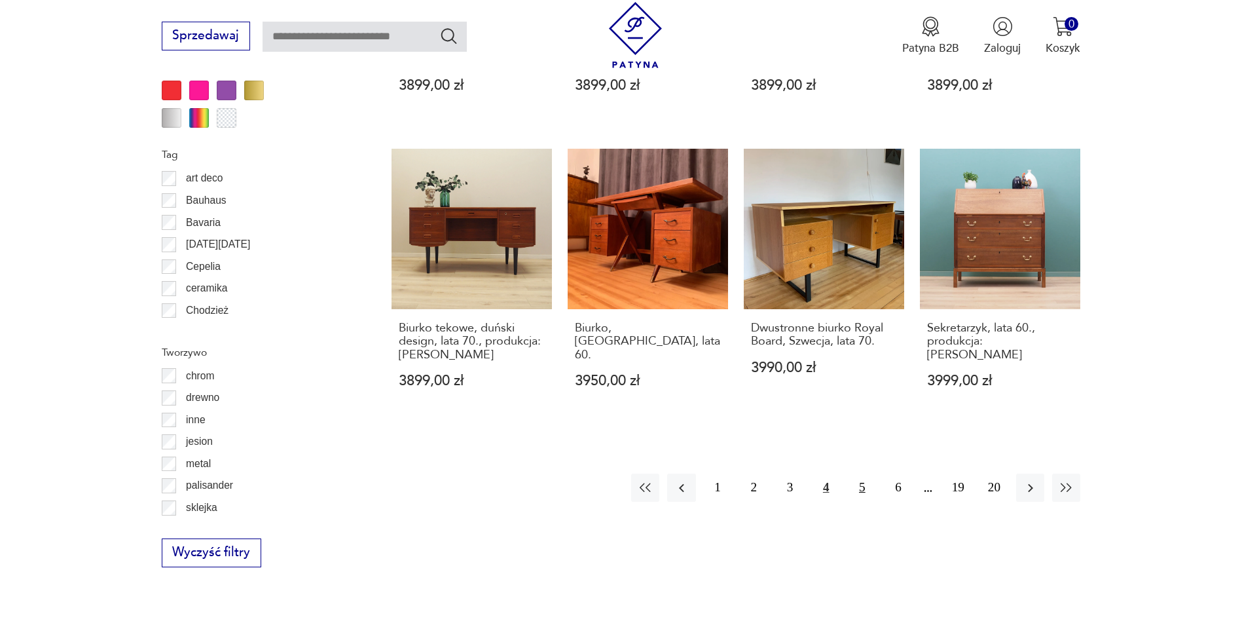
click at [862, 487] on button "5" at bounding box center [862, 487] width 28 height 28
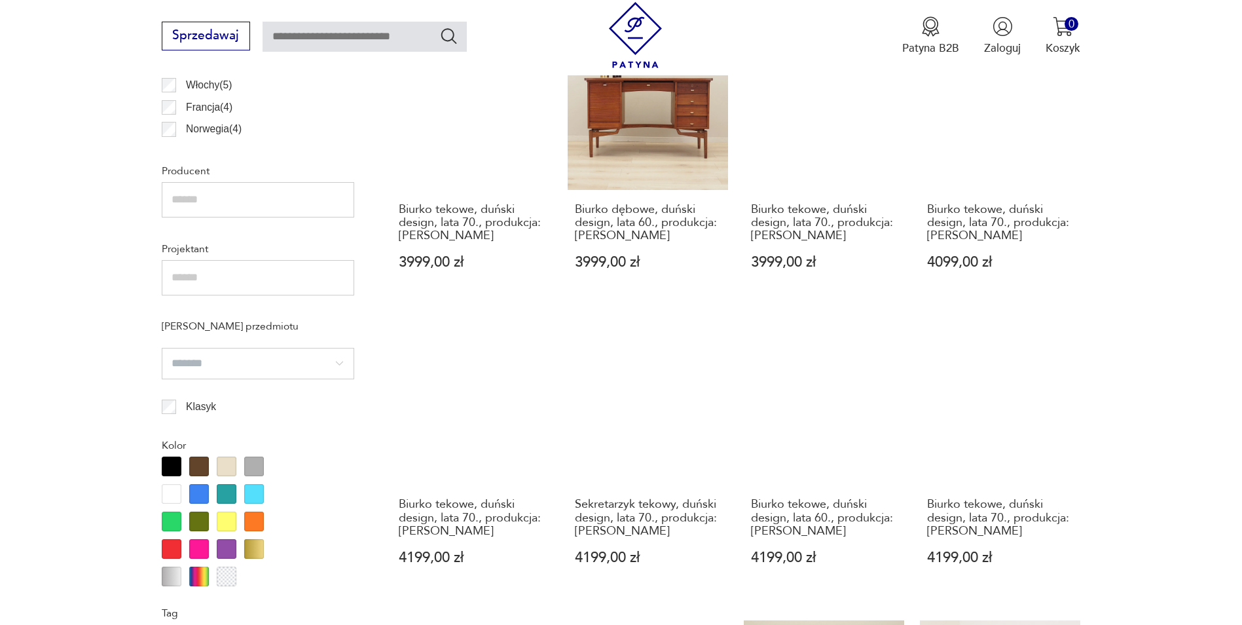
scroll to position [1418, 0]
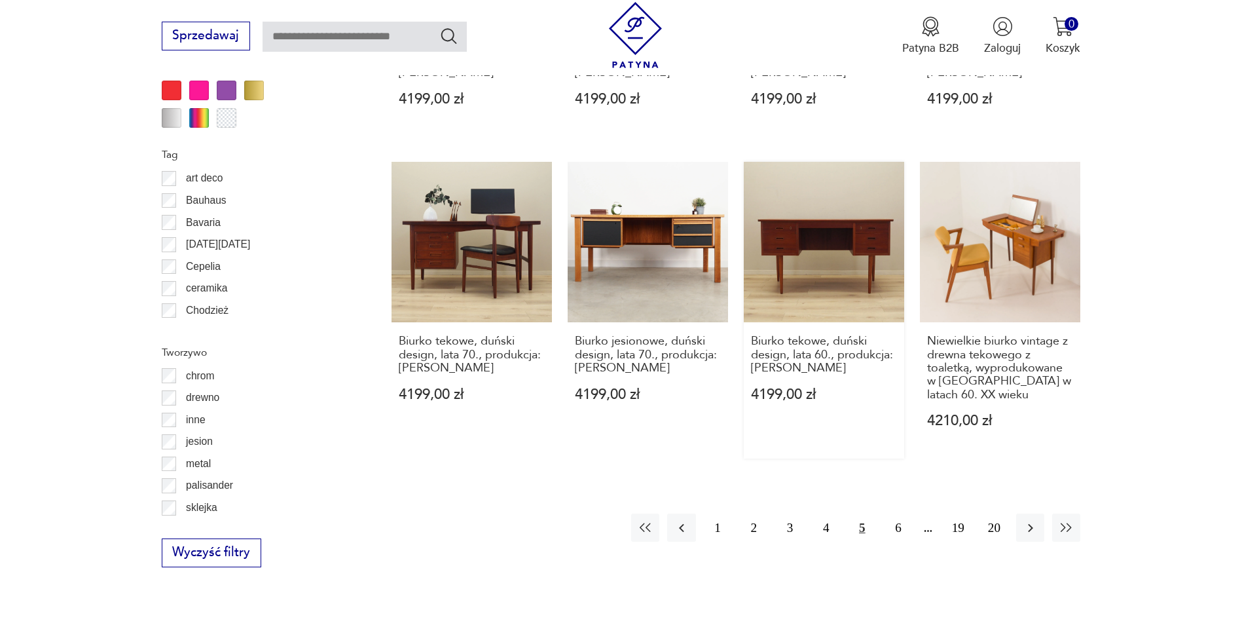
click at [836, 285] on link "Biurko tekowe, duński design, lata 60., produkcja: [PERSON_NAME] 4199,00 zł" at bounding box center [824, 310] width 160 height 297
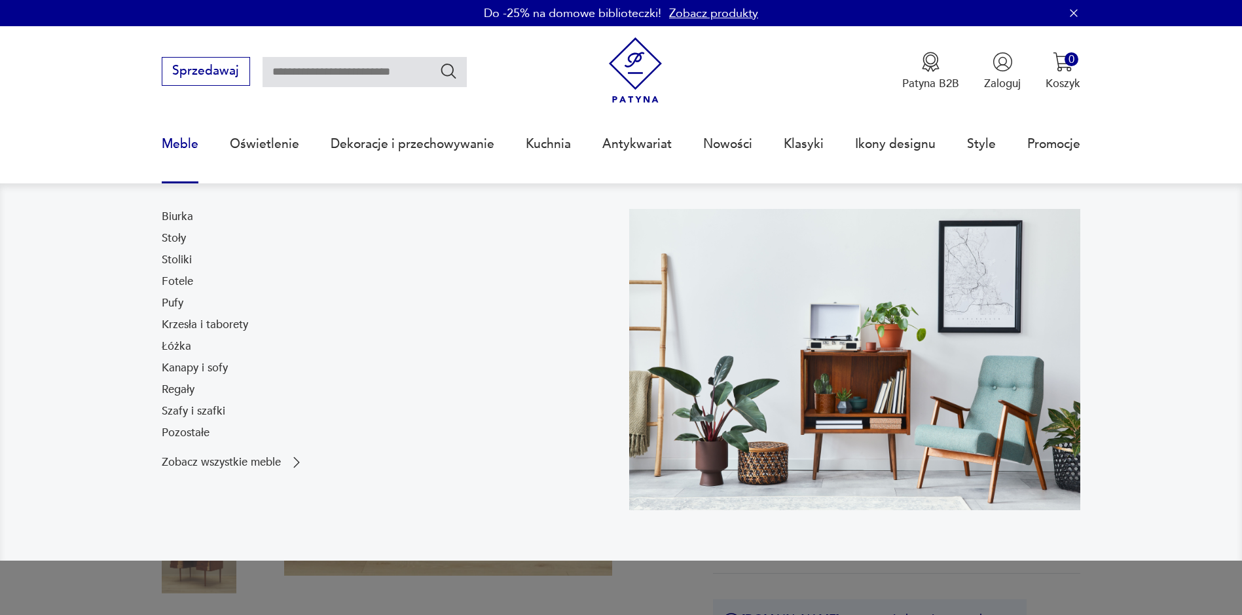
click at [896, 361] on img at bounding box center [855, 359] width 452 height 301
click at [187, 392] on link "Regały" at bounding box center [178, 390] width 33 height 16
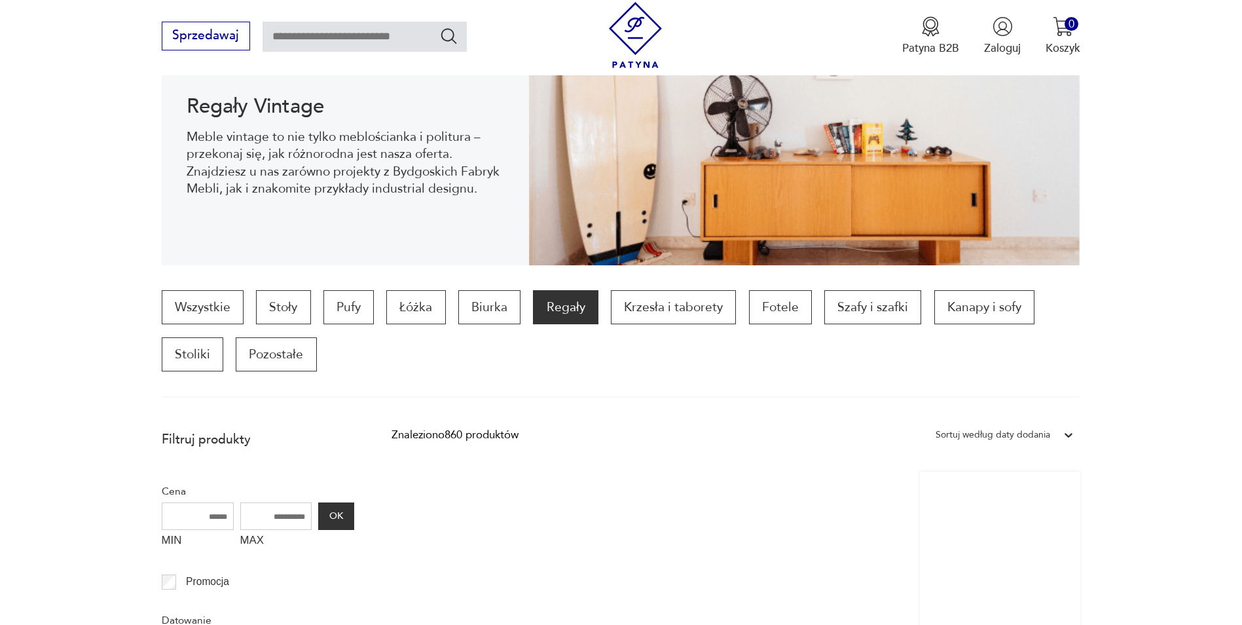
scroll to position [306, 0]
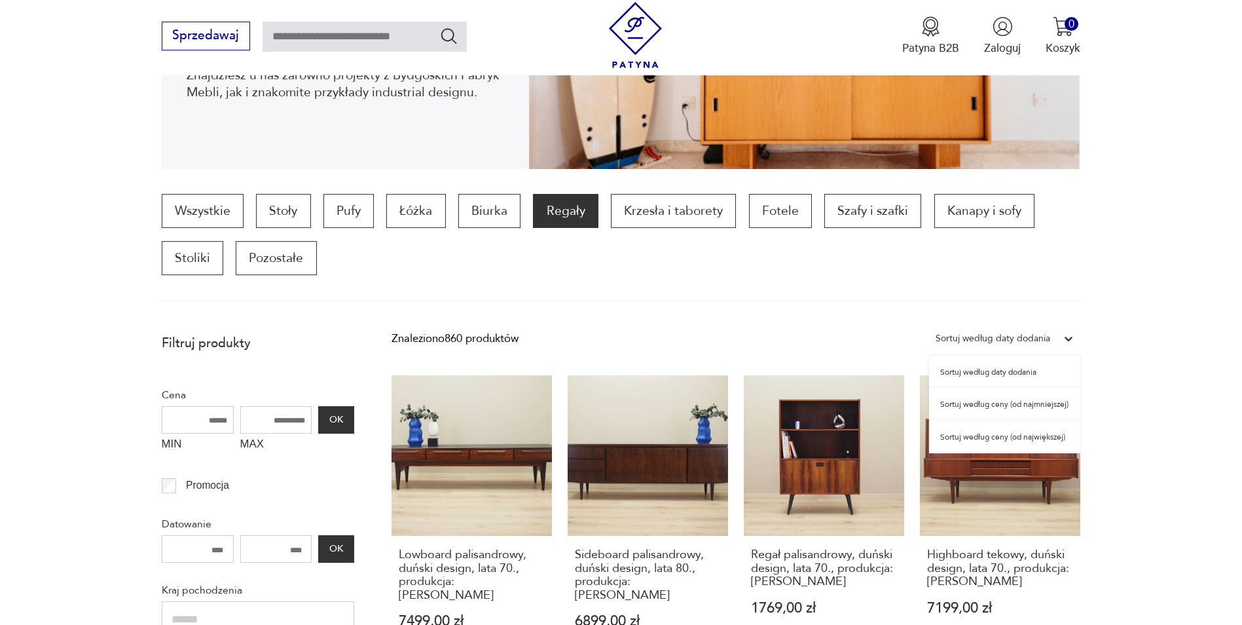
click at [1036, 334] on div "Sortuj według daty dodania" at bounding box center [993, 338] width 115 height 17
click at [1029, 402] on div "Sortuj według ceny (od najmniejszej)" at bounding box center [1004, 404] width 151 height 33
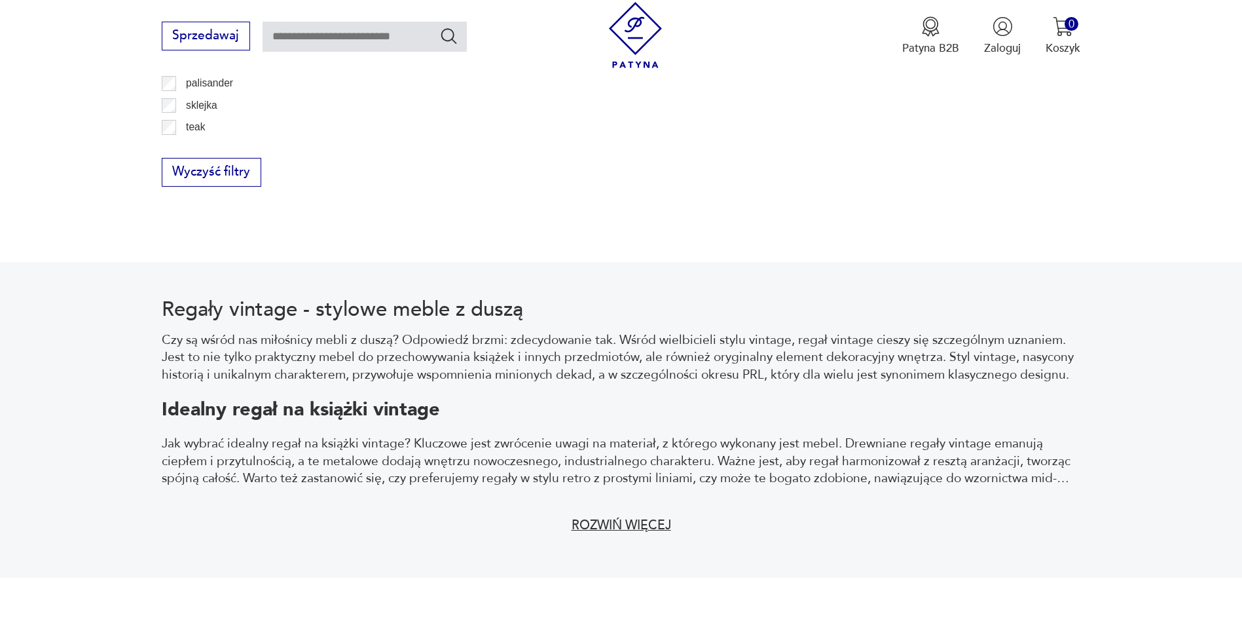
scroll to position [1811, 0]
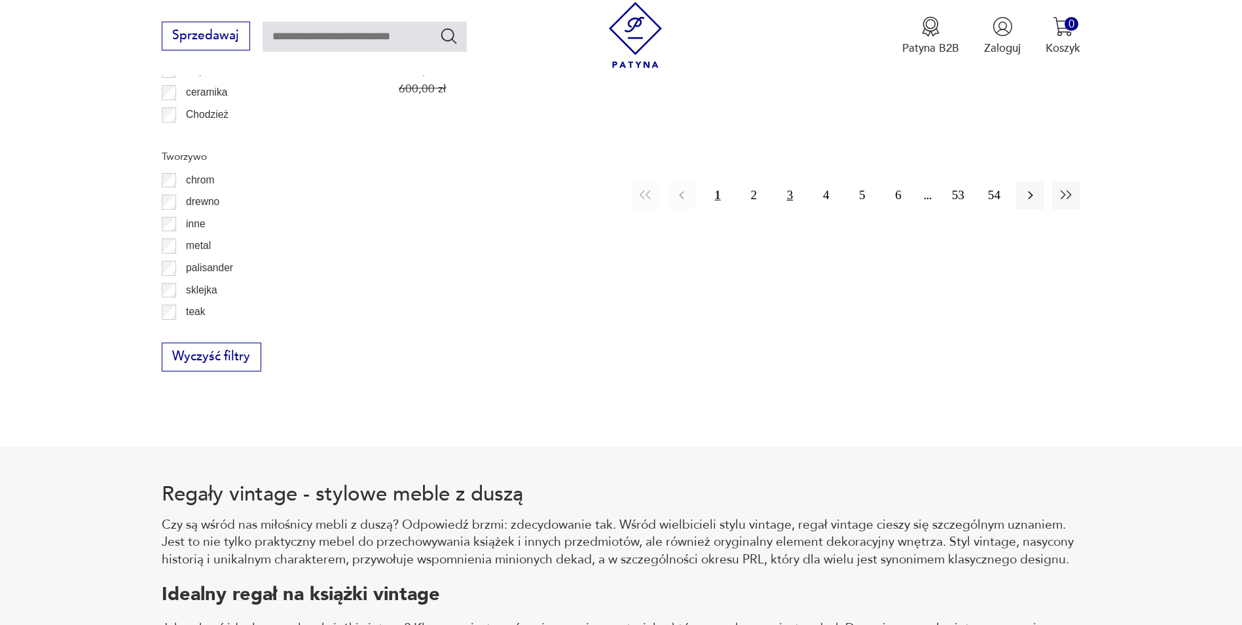
click at [791, 181] on button "3" at bounding box center [790, 195] width 28 height 28
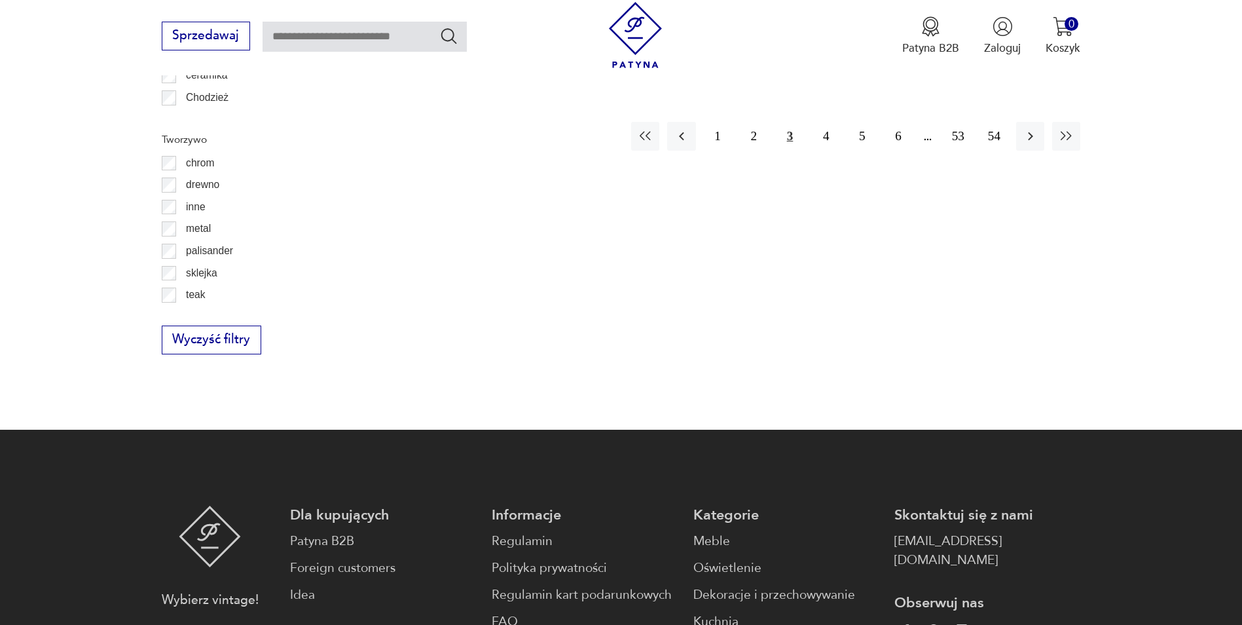
scroll to position [1615, 0]
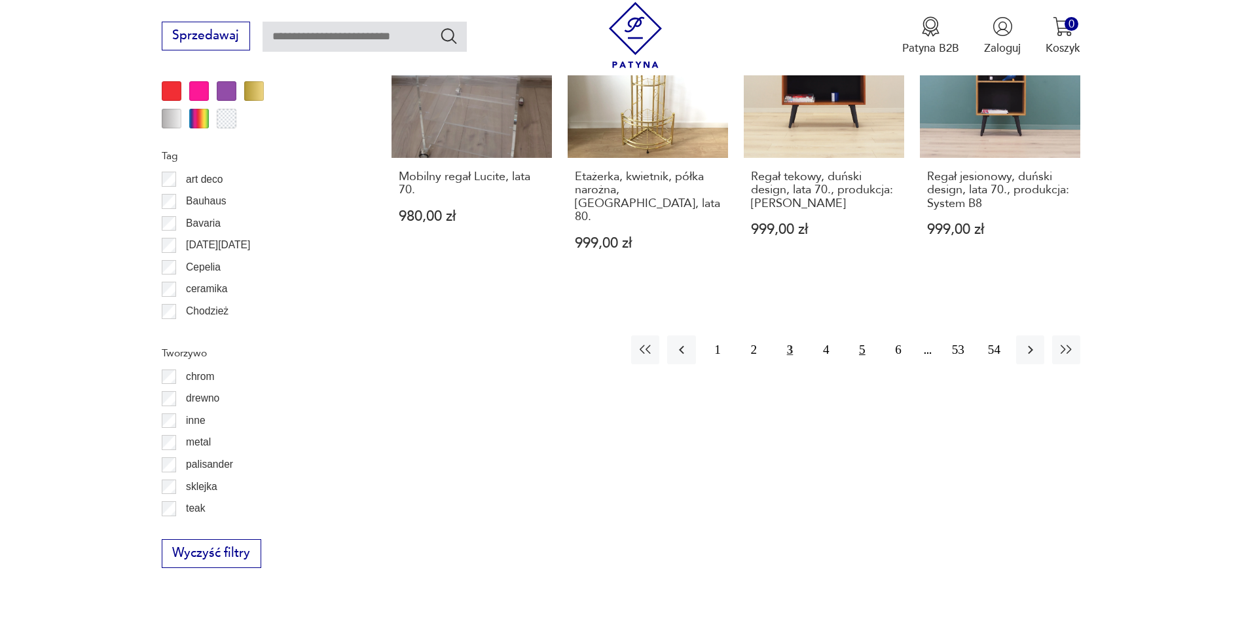
click at [862, 335] on button "5" at bounding box center [862, 349] width 28 height 28
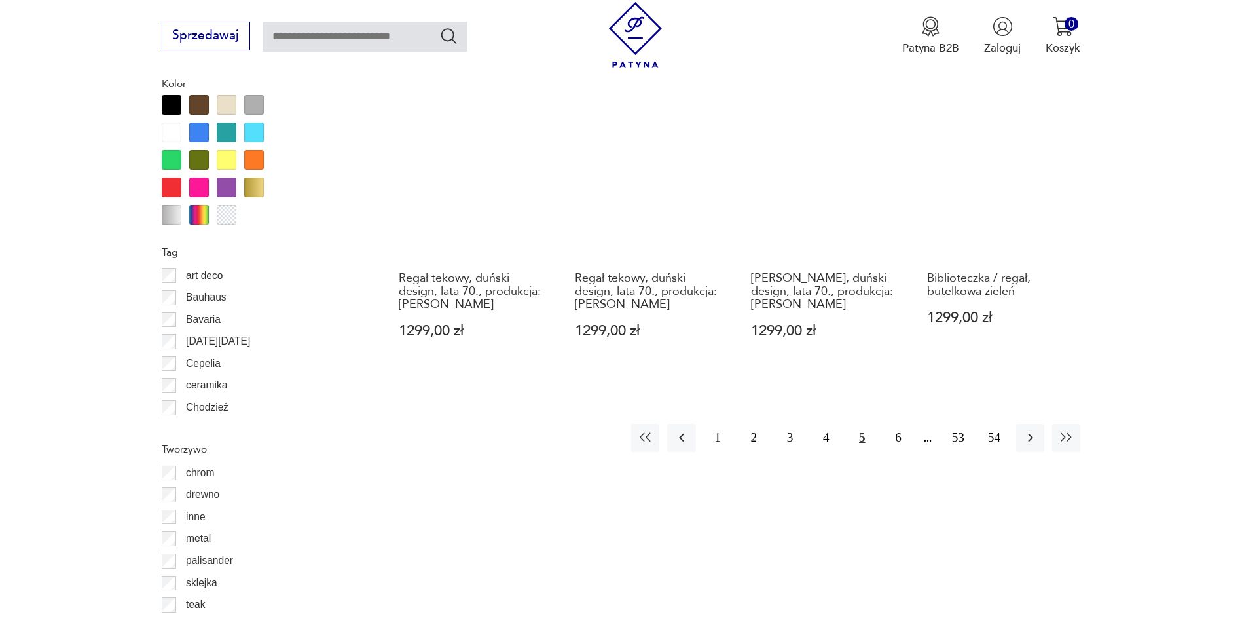
scroll to position [1549, 0]
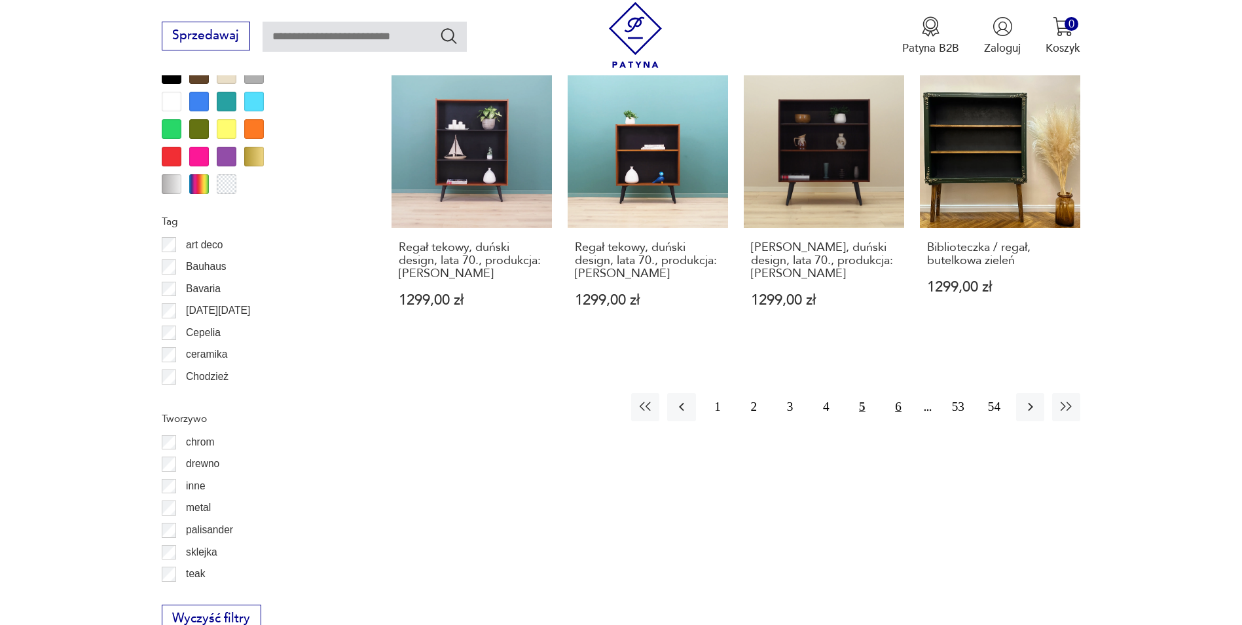
click at [900, 411] on button "6" at bounding box center [898, 407] width 28 height 28
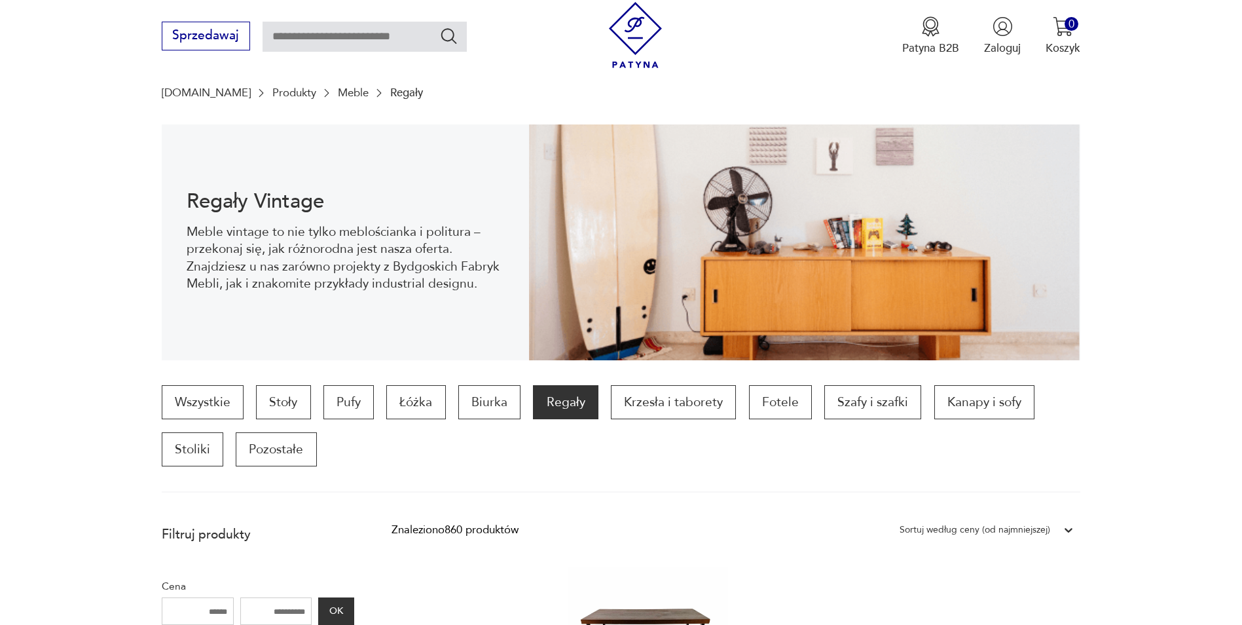
scroll to position [262, 0]
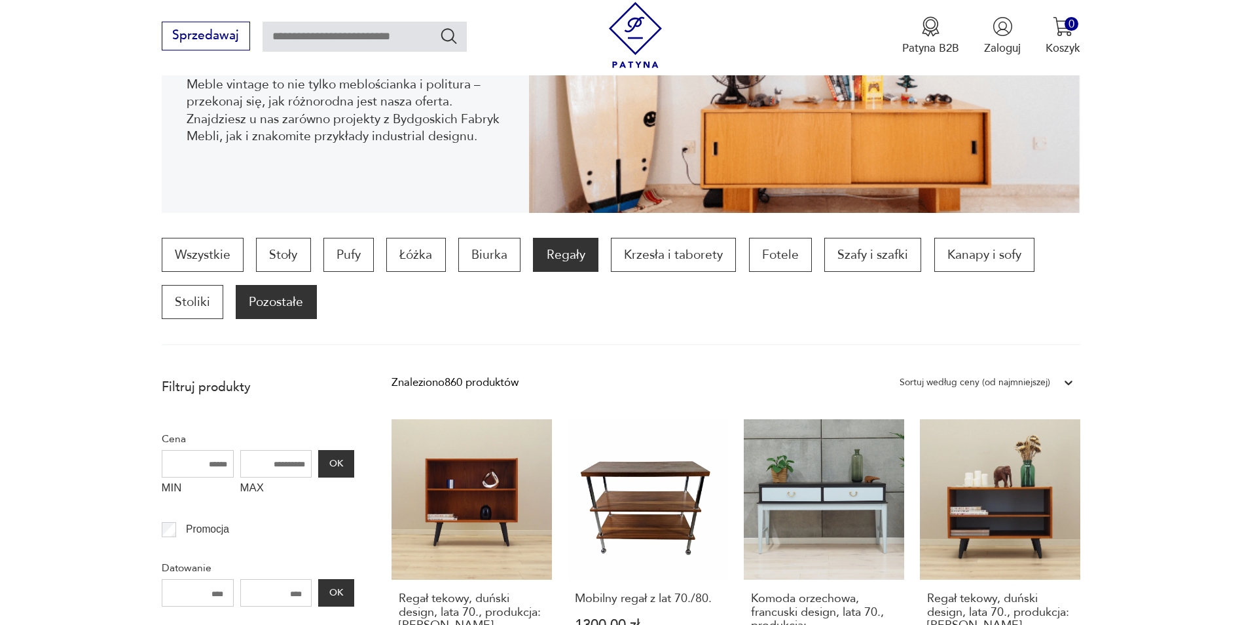
click at [278, 310] on p "Pozostałe" at bounding box center [276, 302] width 81 height 34
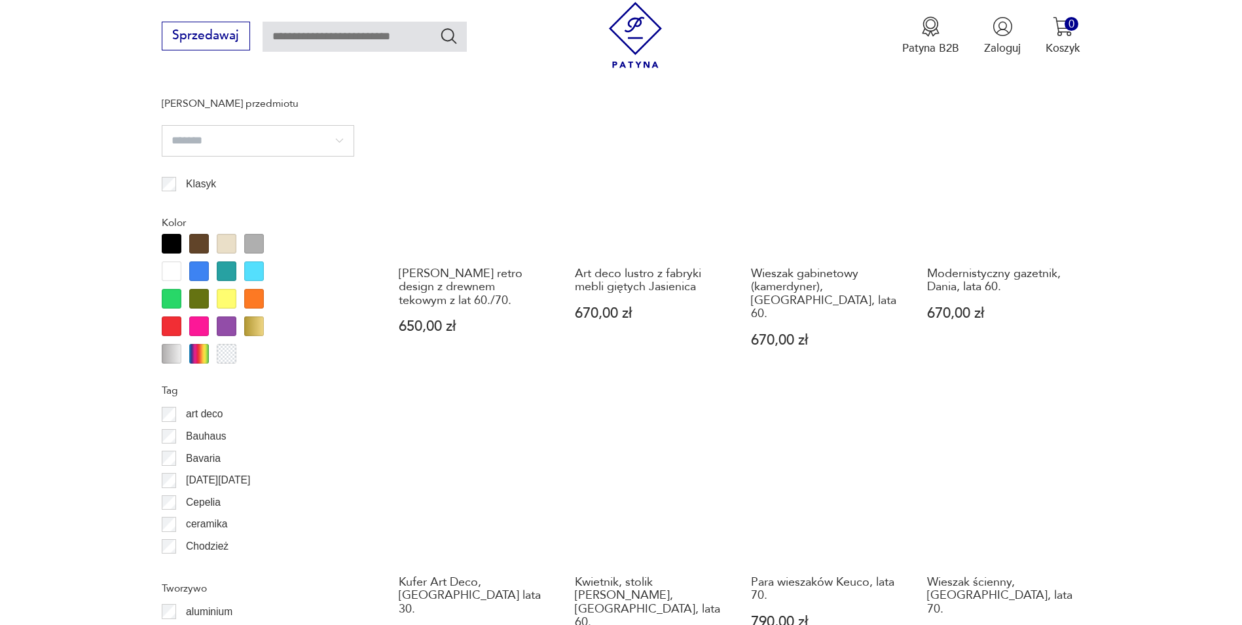
scroll to position [1418, 0]
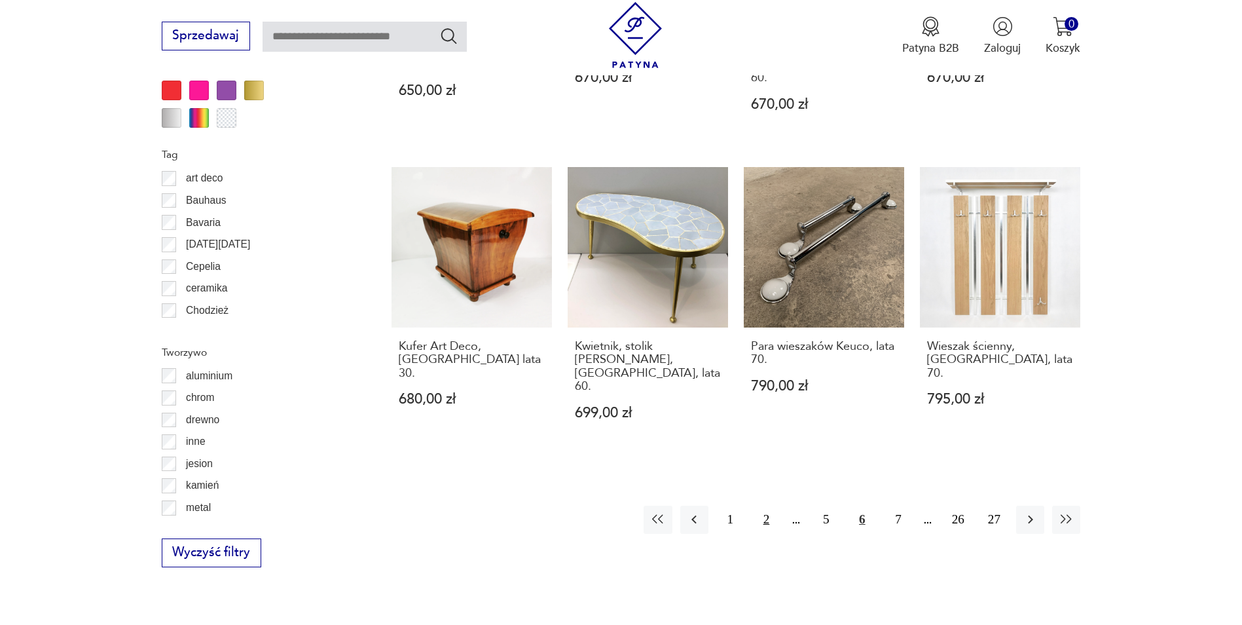
click at [766, 505] on button "2" at bounding box center [766, 519] width 28 height 28
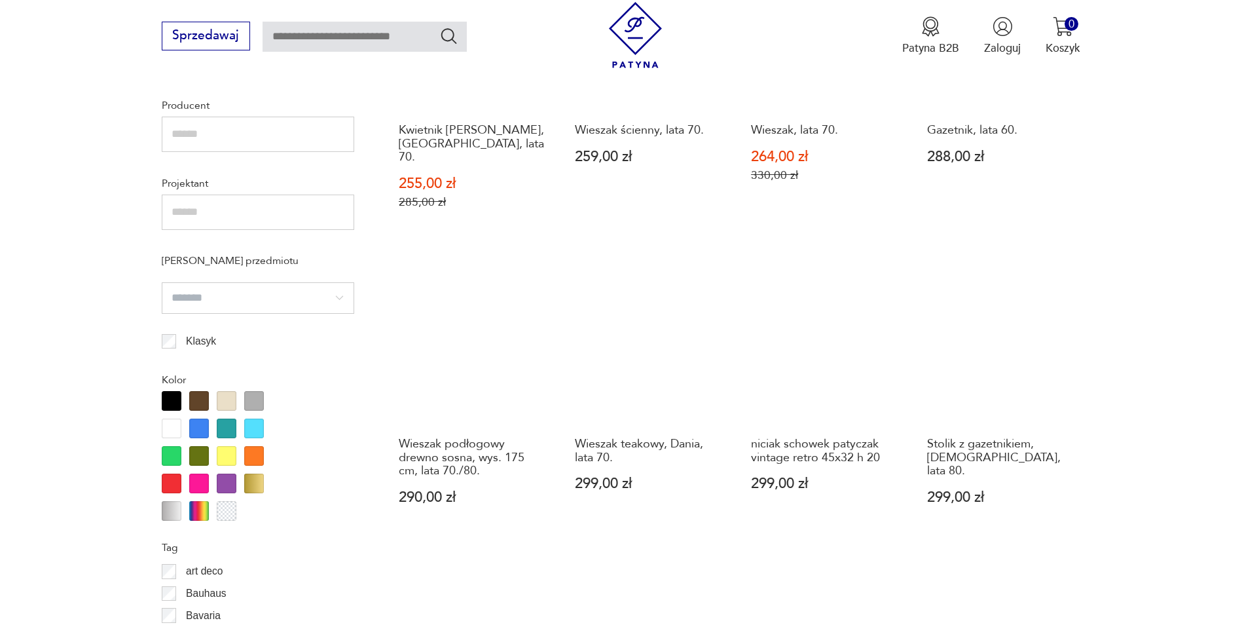
scroll to position [1353, 0]
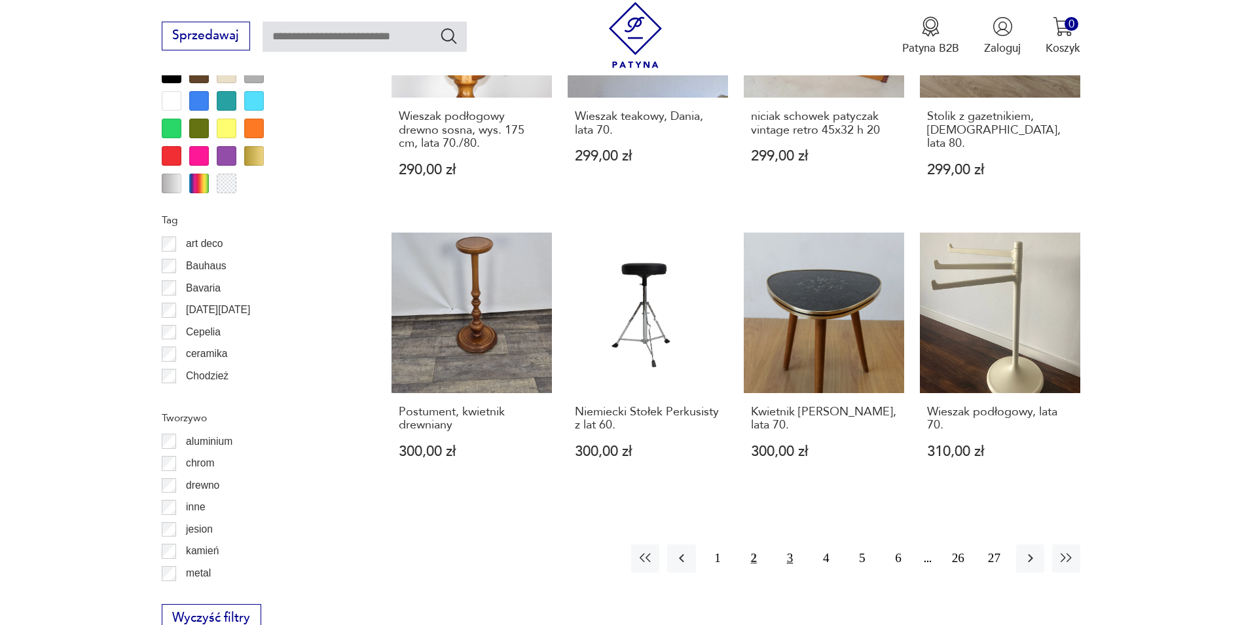
click at [788, 544] on button "3" at bounding box center [790, 558] width 28 height 28
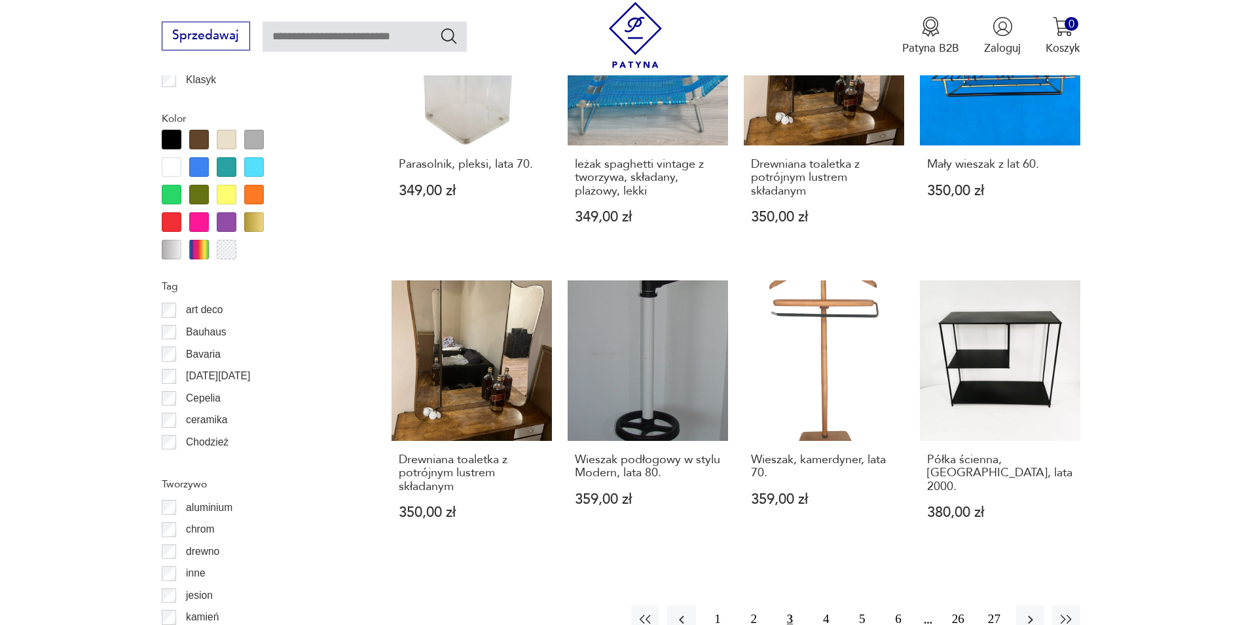
scroll to position [1556, 0]
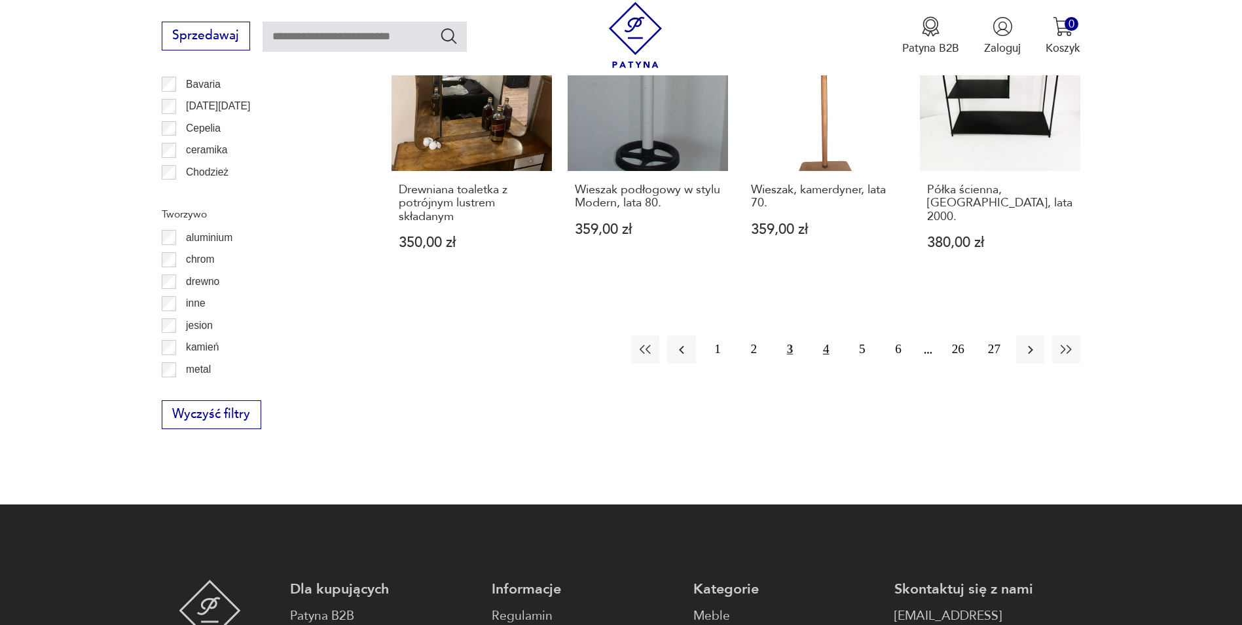
click at [824, 351] on button "4" at bounding box center [826, 349] width 28 height 28
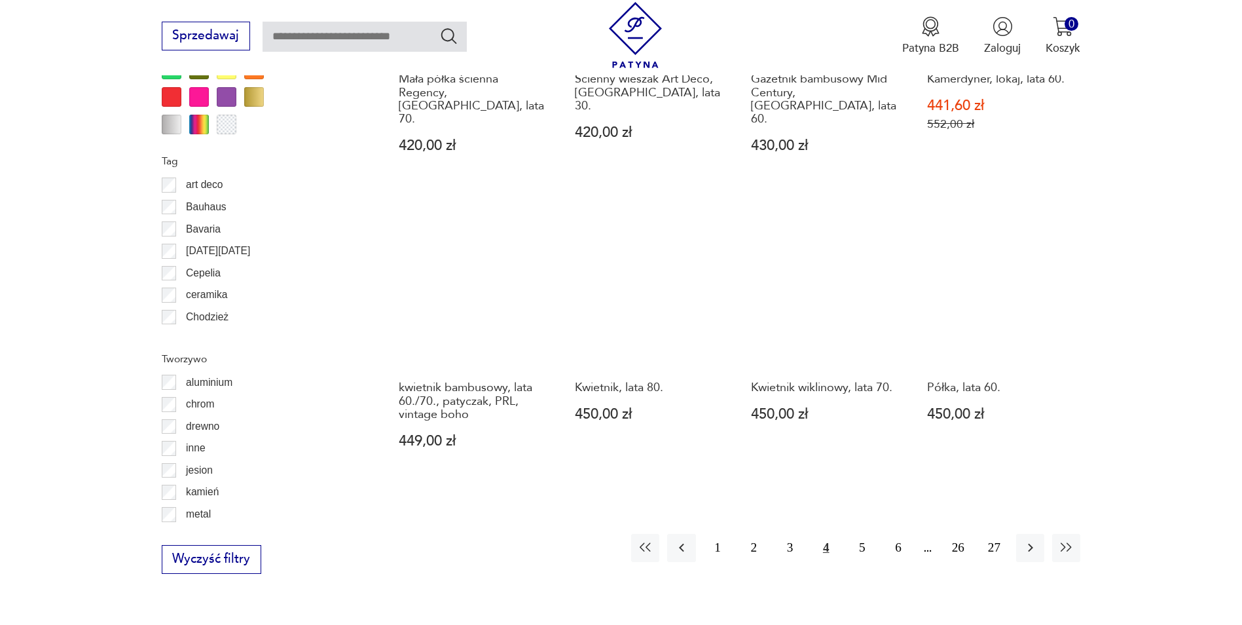
scroll to position [1615, 0]
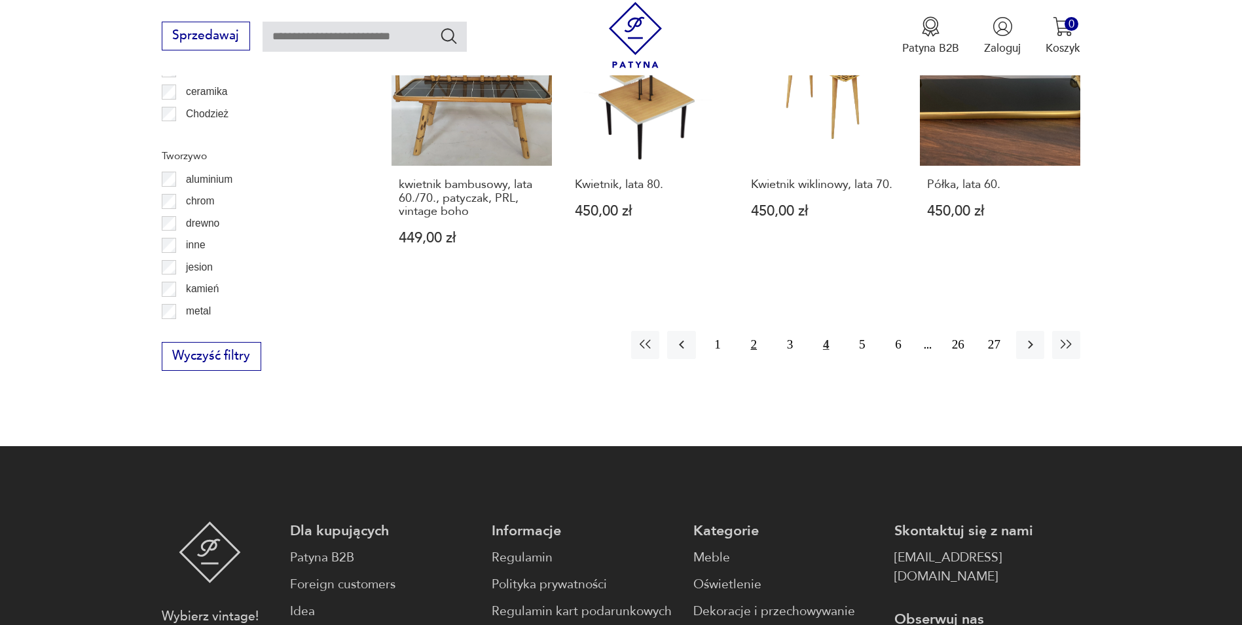
click at [748, 331] on button "2" at bounding box center [754, 345] width 28 height 28
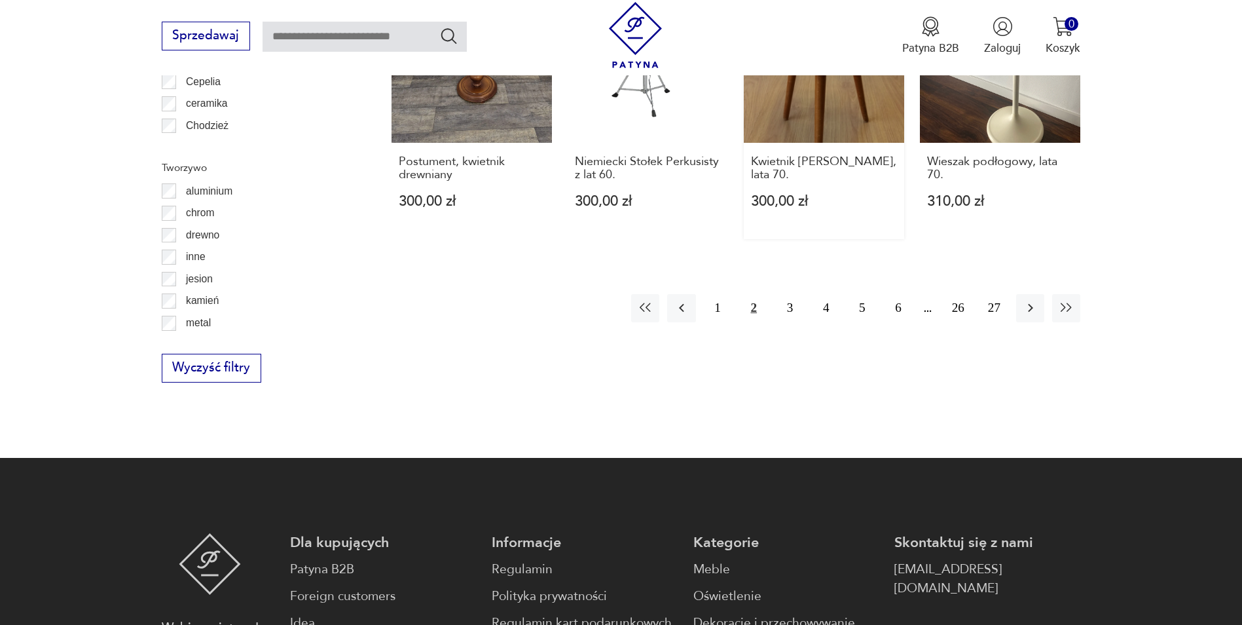
scroll to position [1418, 0]
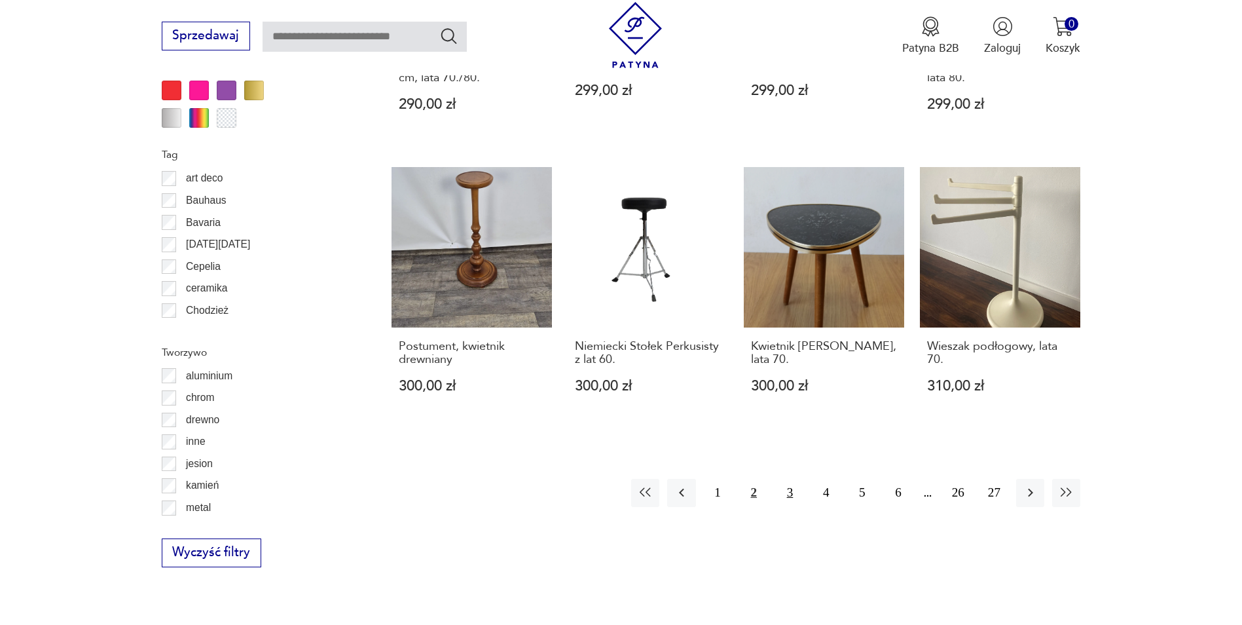
click at [793, 479] on button "3" at bounding box center [790, 493] width 28 height 28
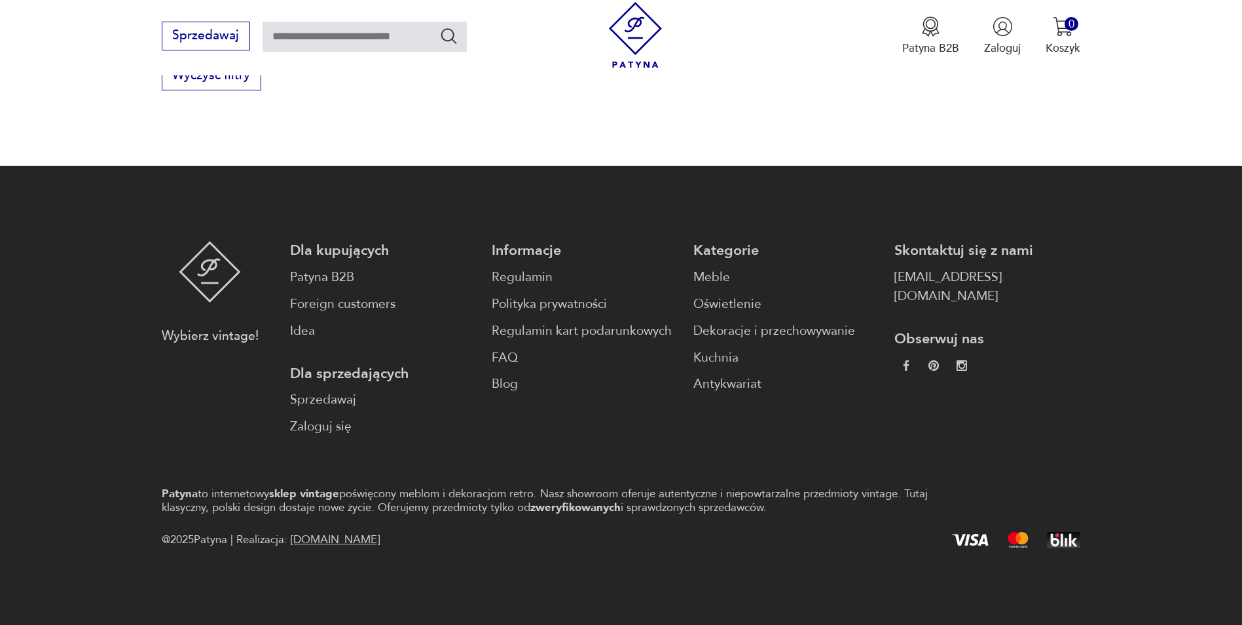
scroll to position [1436, 0]
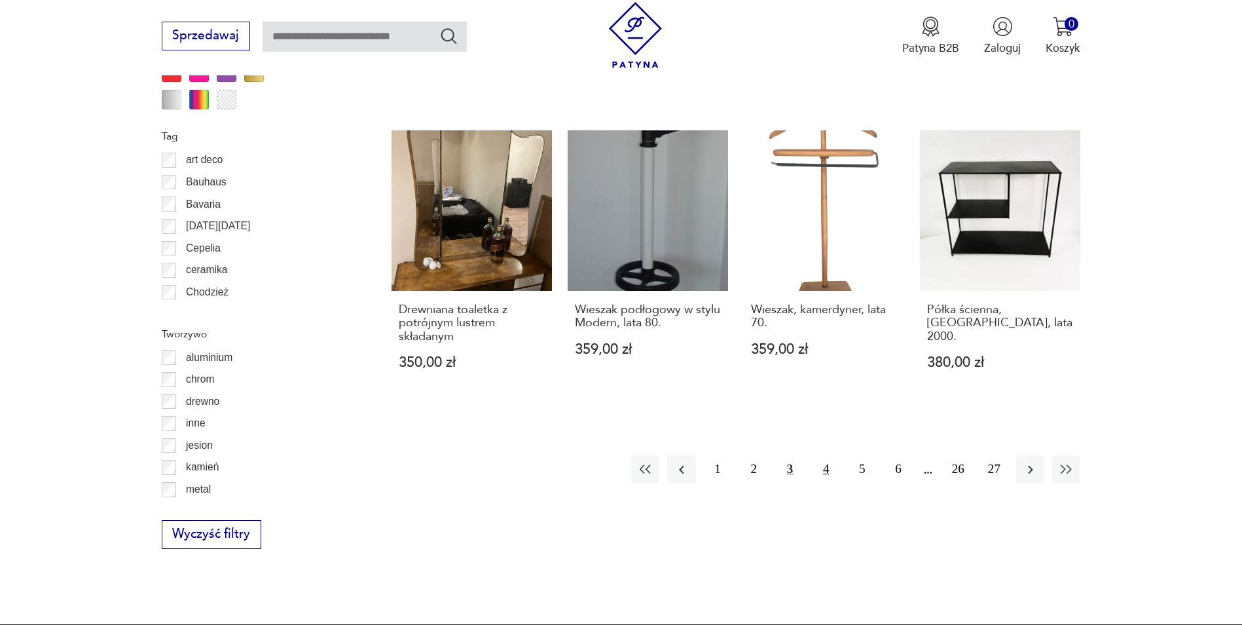
click at [829, 471] on button "4" at bounding box center [826, 469] width 28 height 28
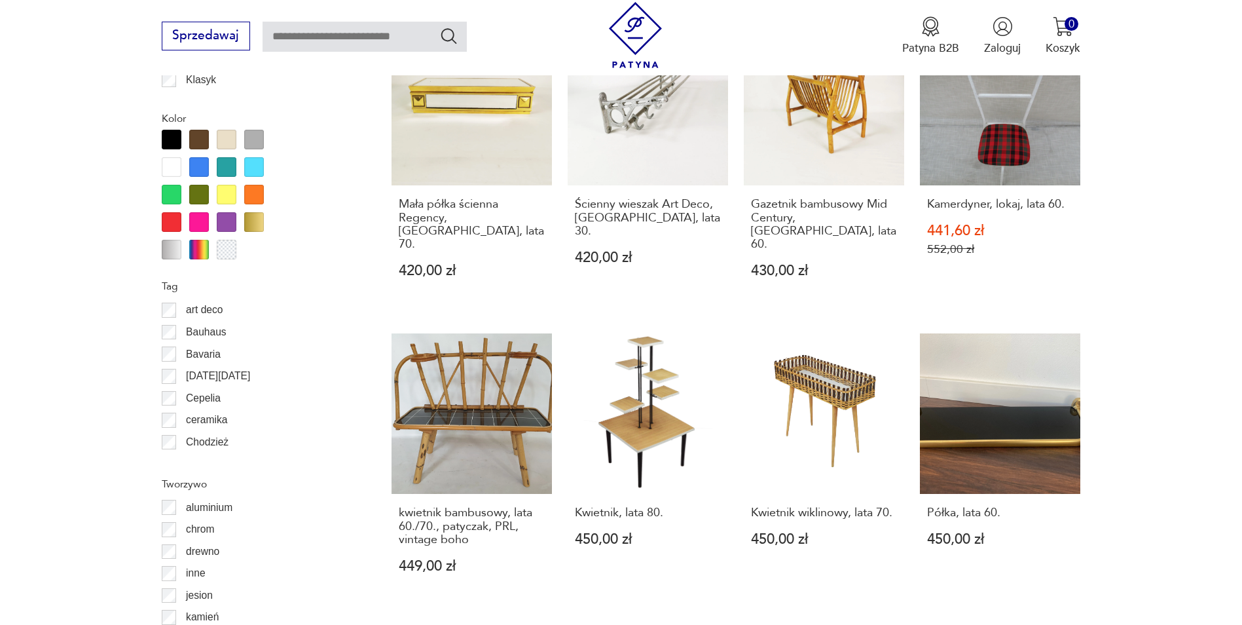
scroll to position [1418, 0]
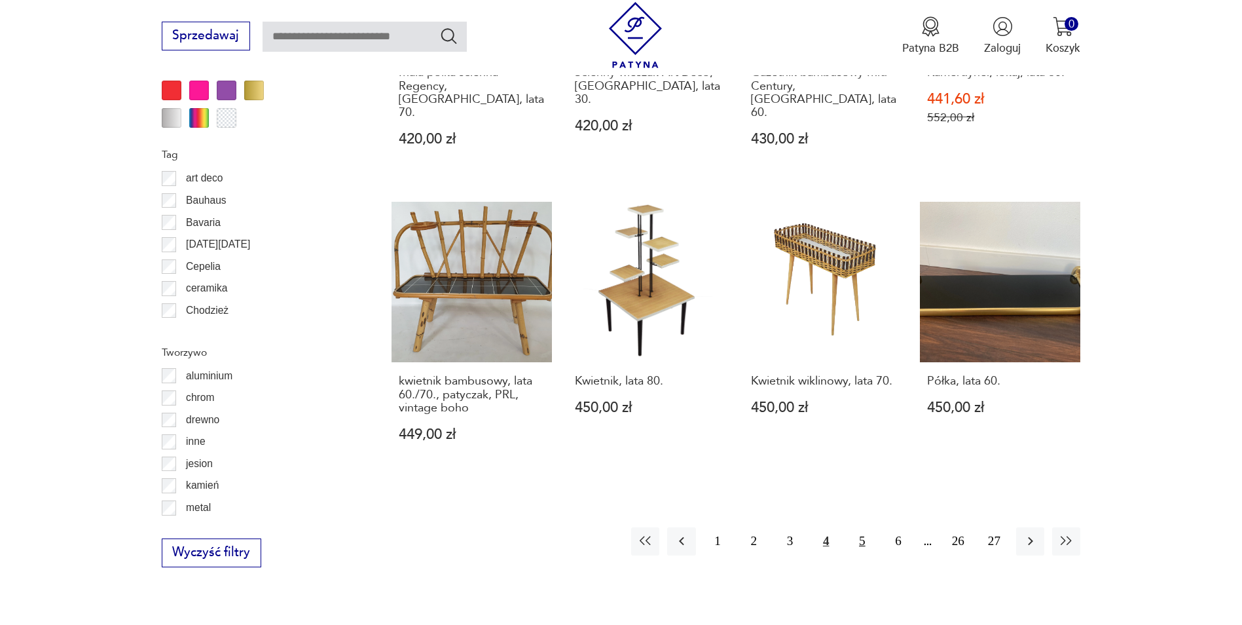
click at [861, 528] on button "5" at bounding box center [862, 541] width 28 height 28
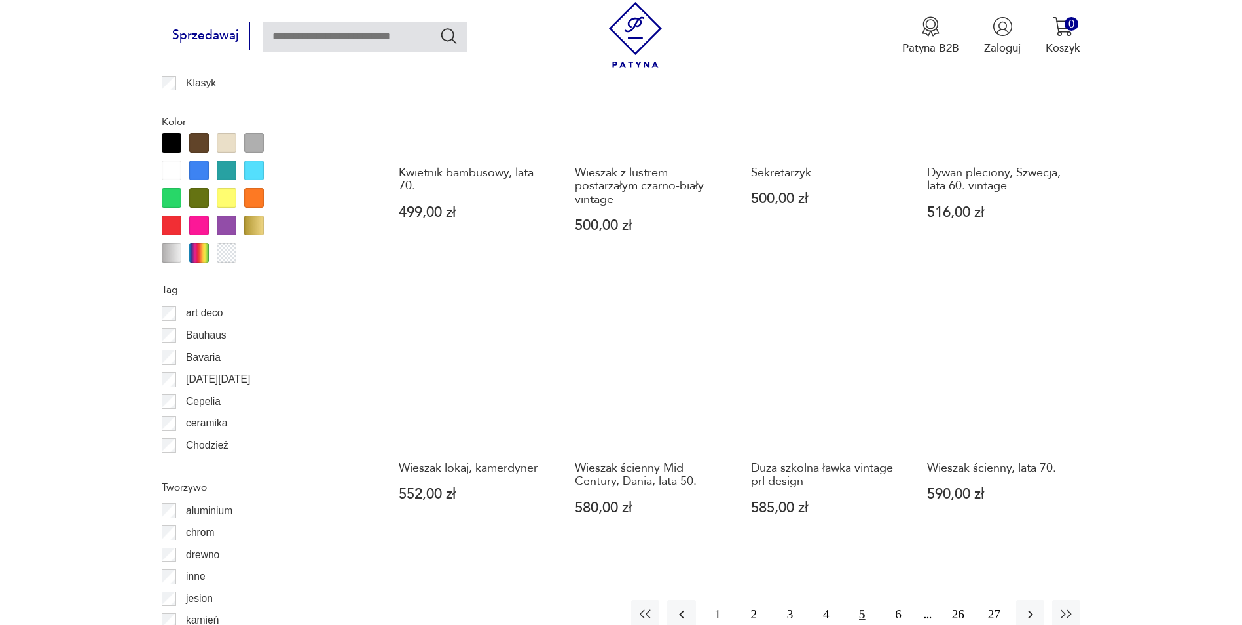
scroll to position [1353, 0]
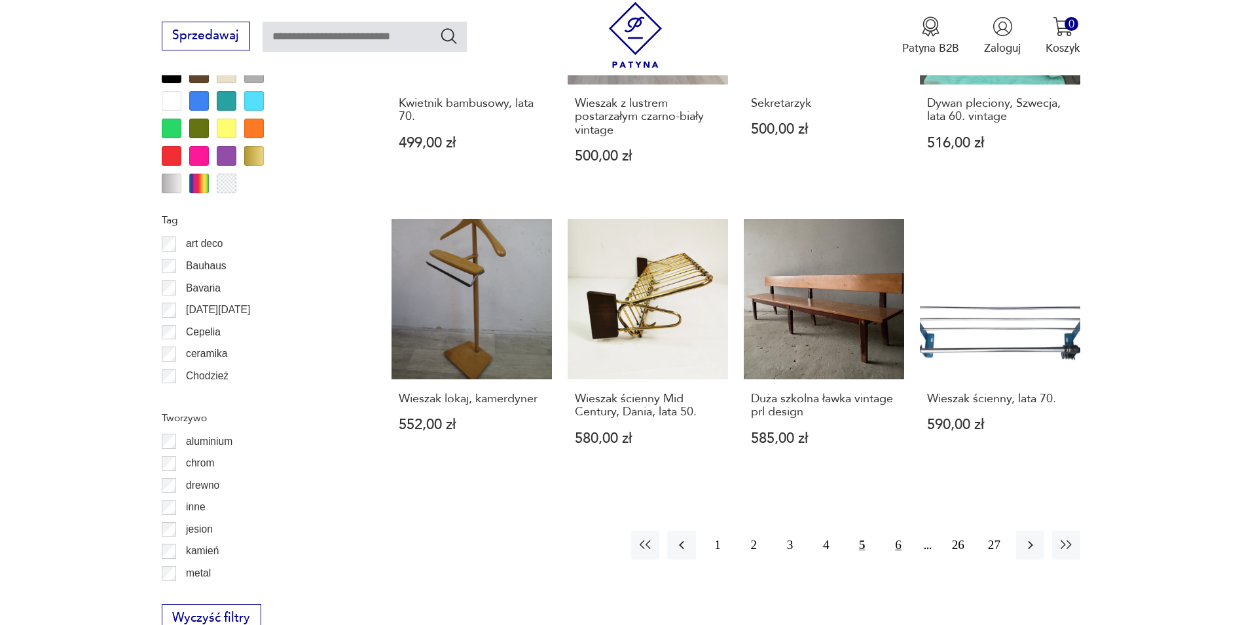
click at [905, 532] on button "6" at bounding box center [898, 544] width 28 height 28
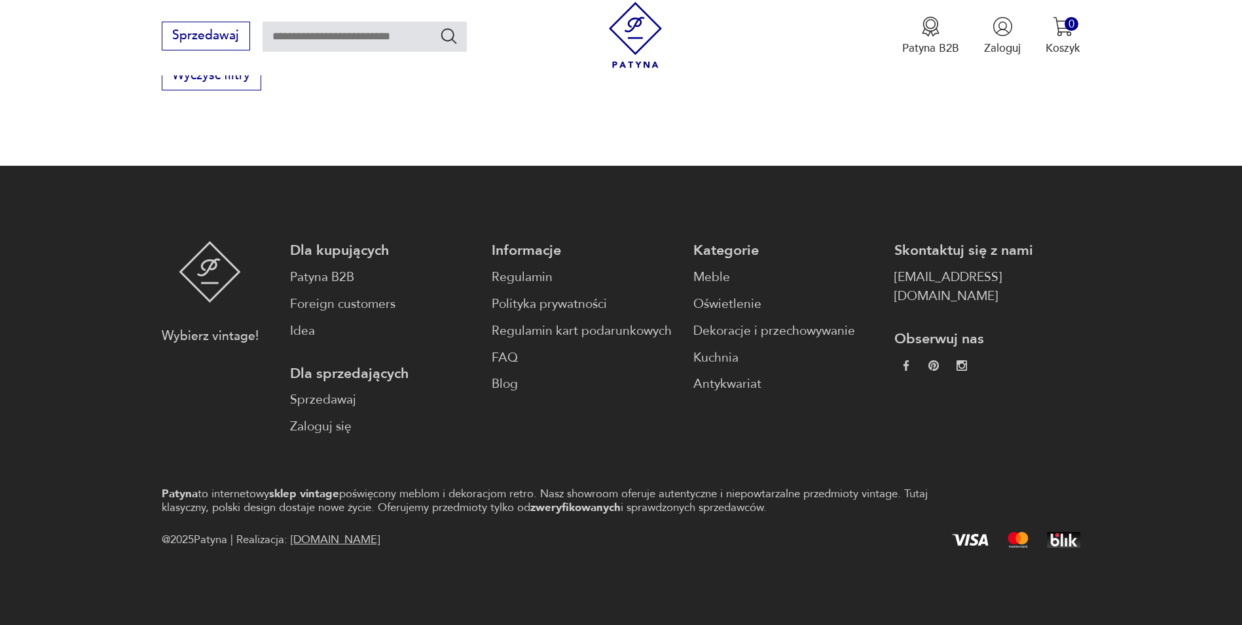
scroll to position [1567, 0]
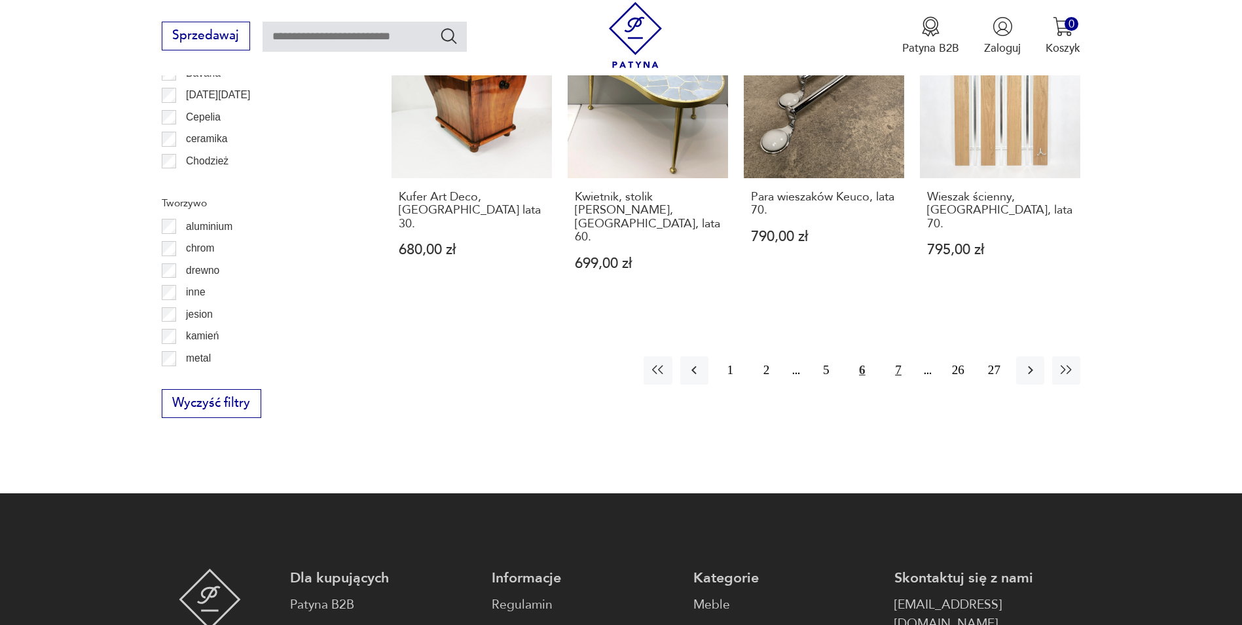
click at [890, 356] on button "7" at bounding box center [898, 370] width 28 height 28
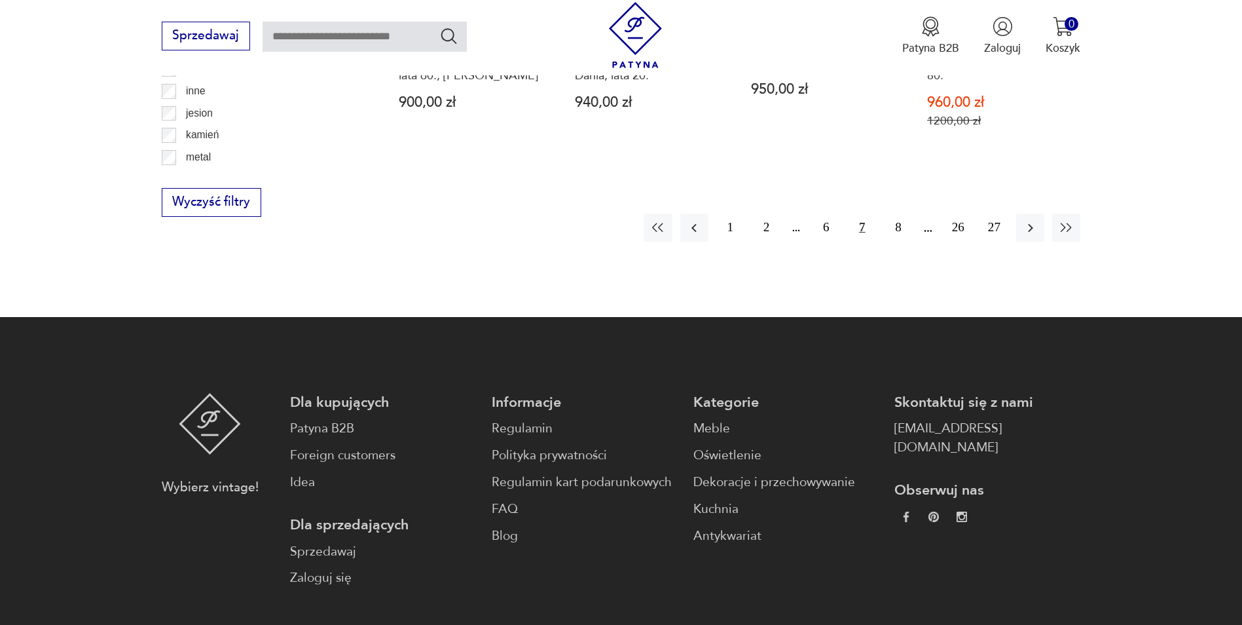
scroll to position [1746, 0]
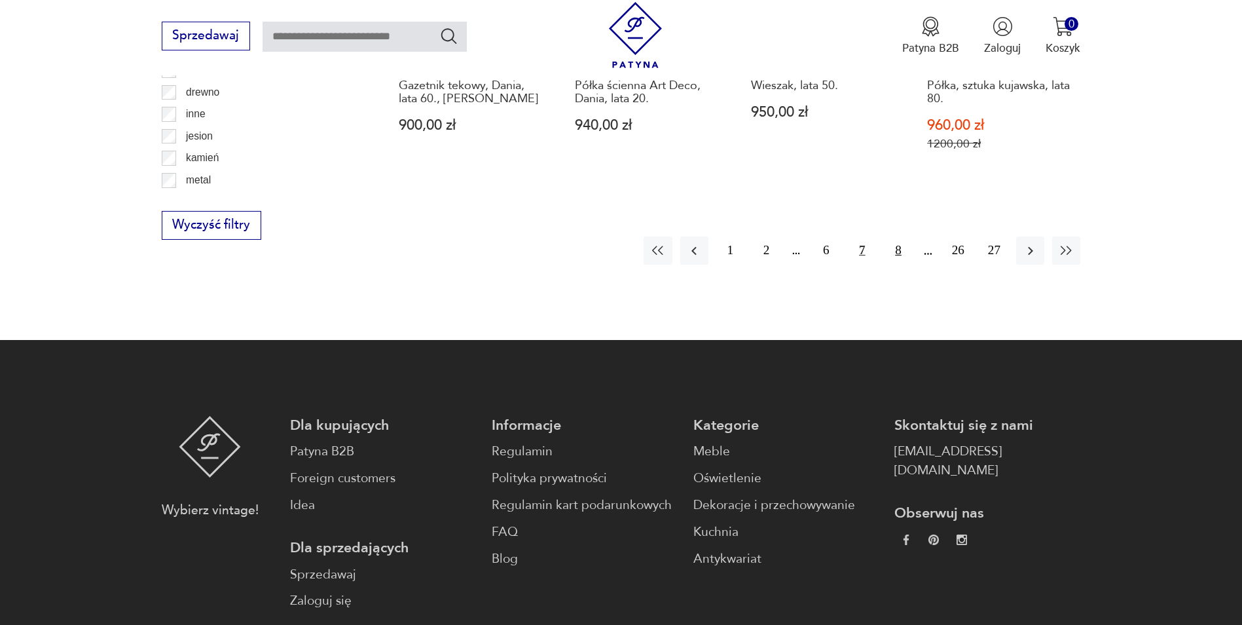
click at [899, 236] on button "8" at bounding box center [898, 250] width 28 height 28
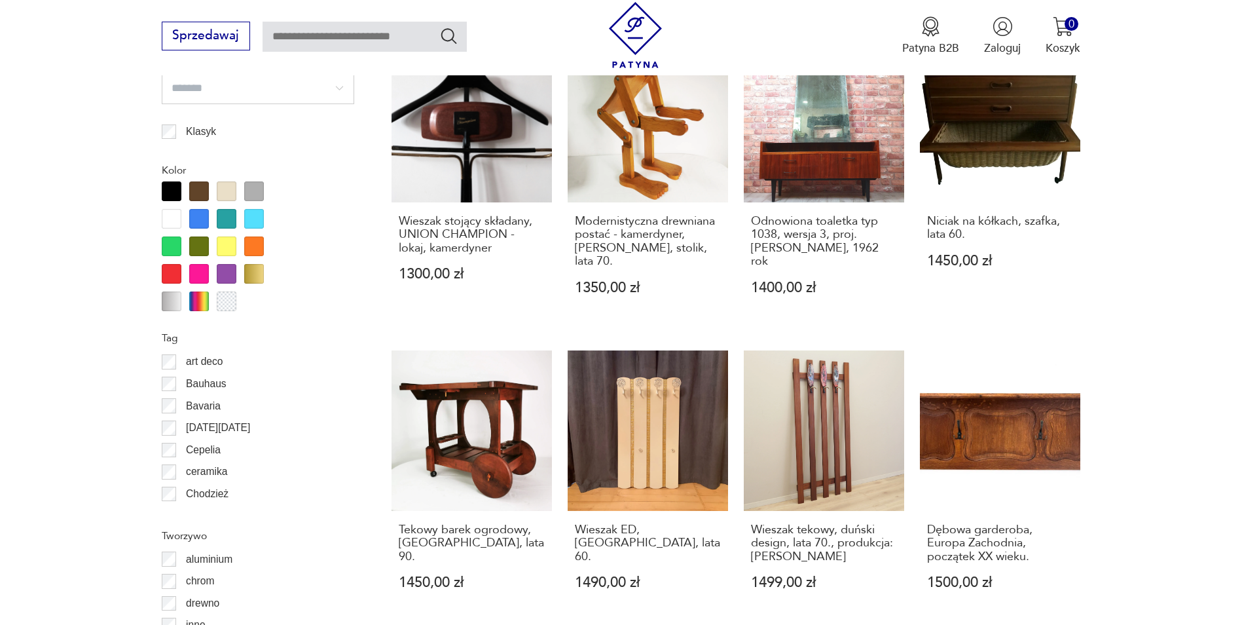
scroll to position [1418, 0]
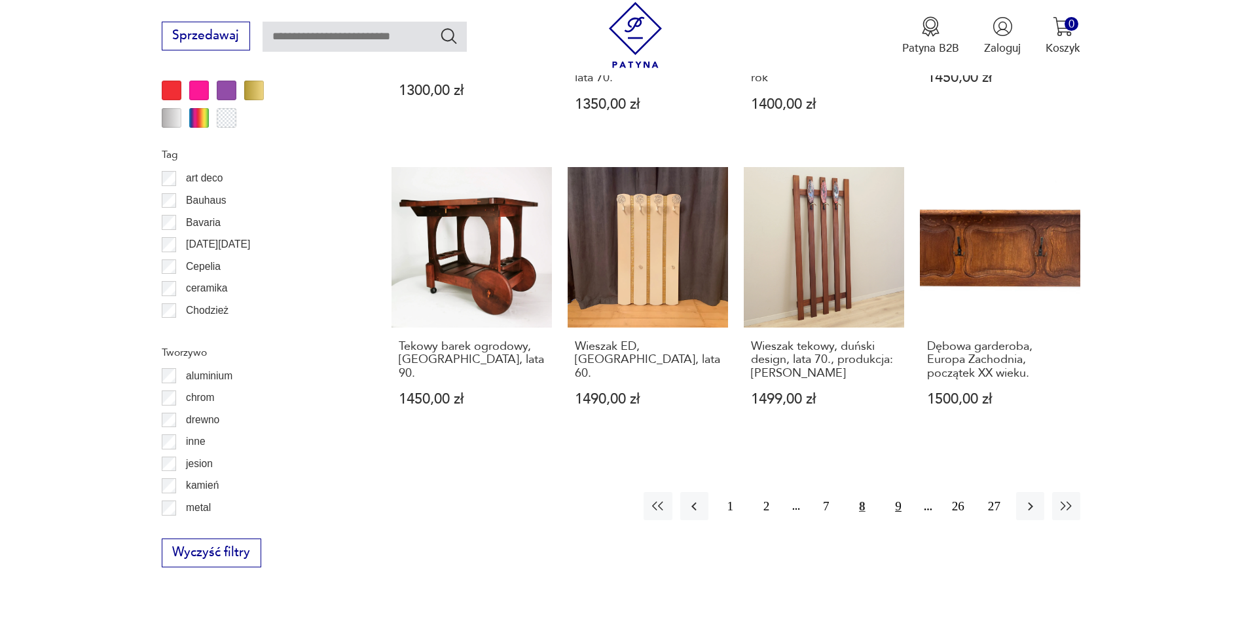
click at [895, 492] on button "9" at bounding box center [898, 506] width 28 height 28
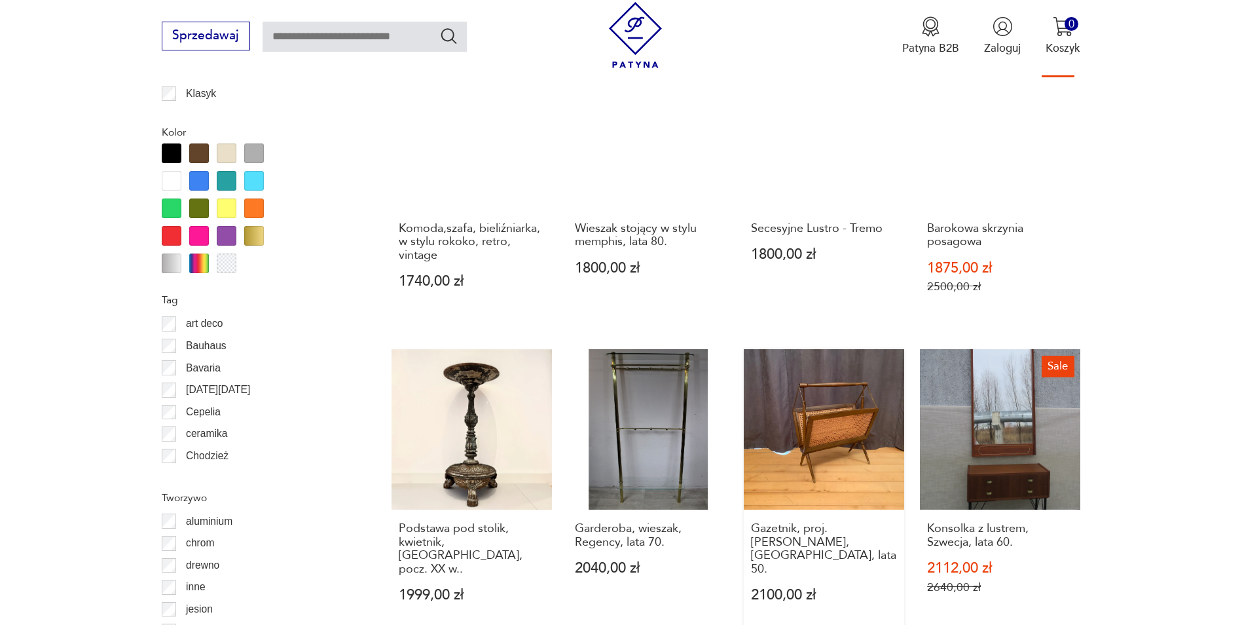
scroll to position [1418, 0]
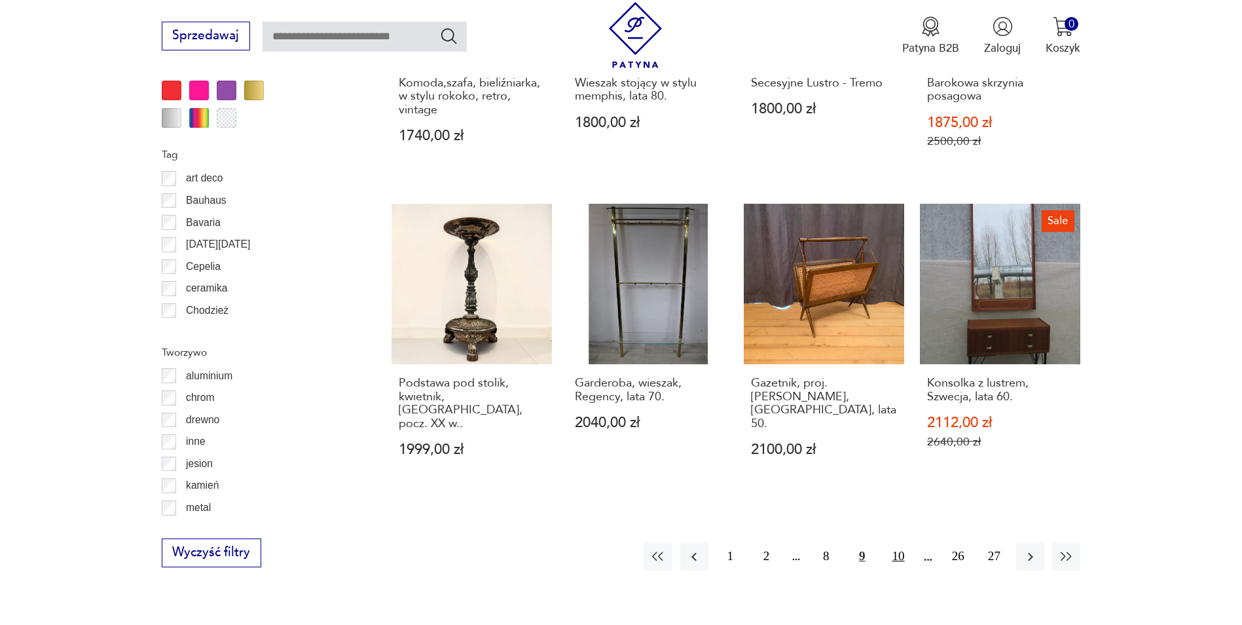
click at [899, 552] on button "10" at bounding box center [898, 556] width 28 height 28
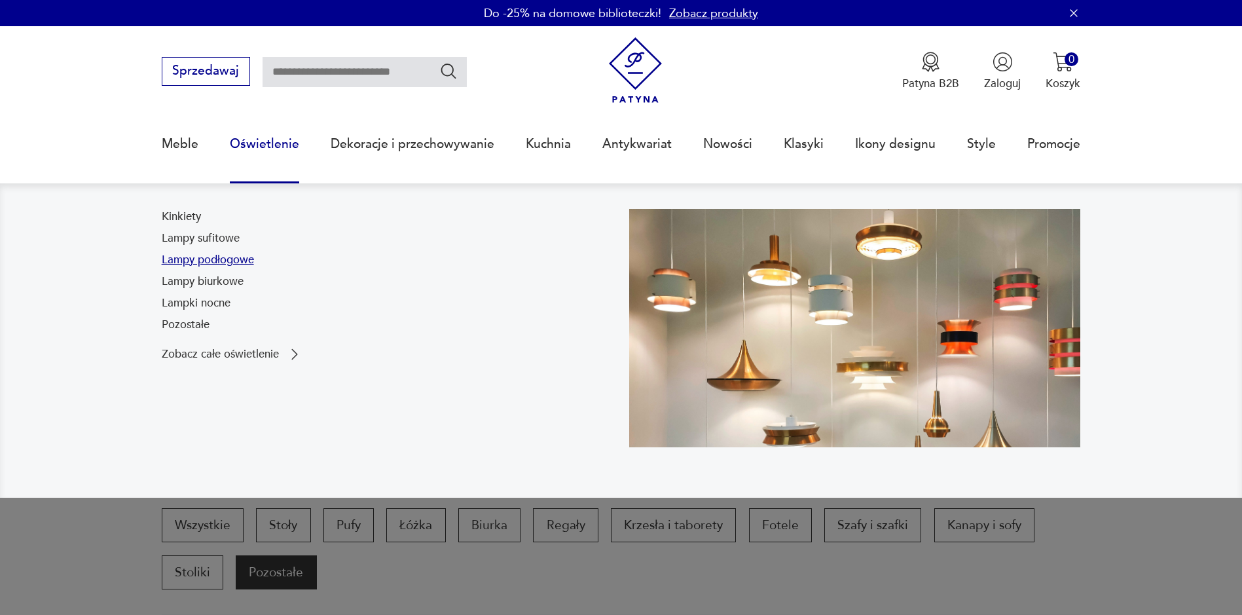
click at [221, 259] on link "Lampy podłogowe" at bounding box center [208, 260] width 92 height 16
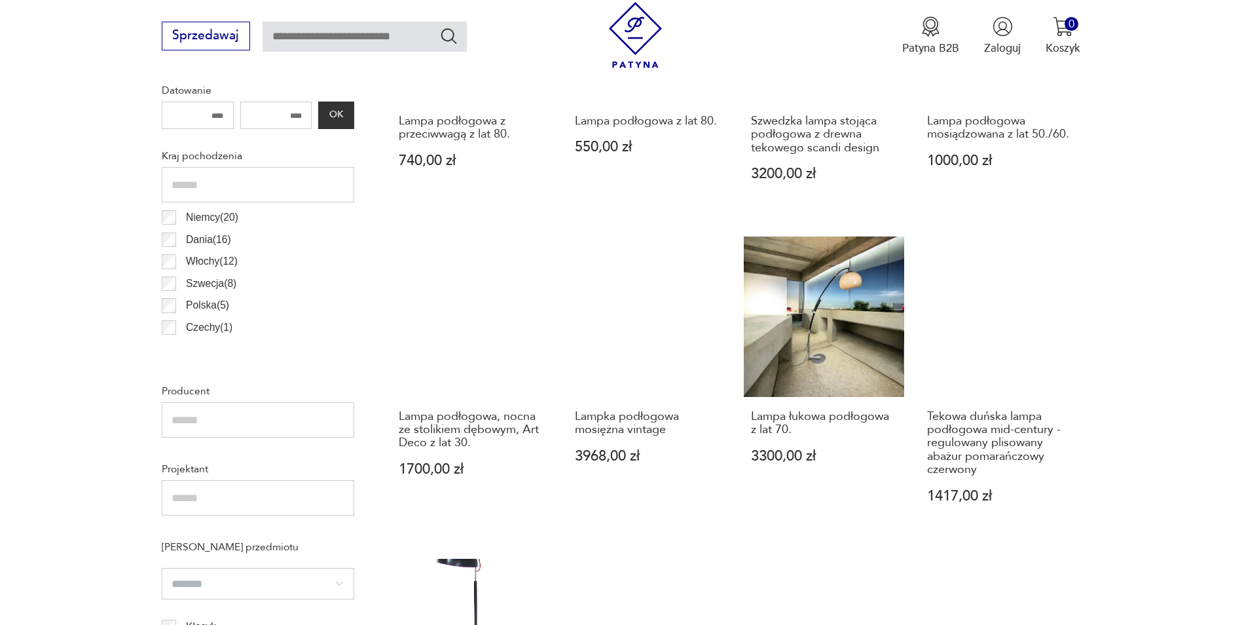
scroll to position [502, 0]
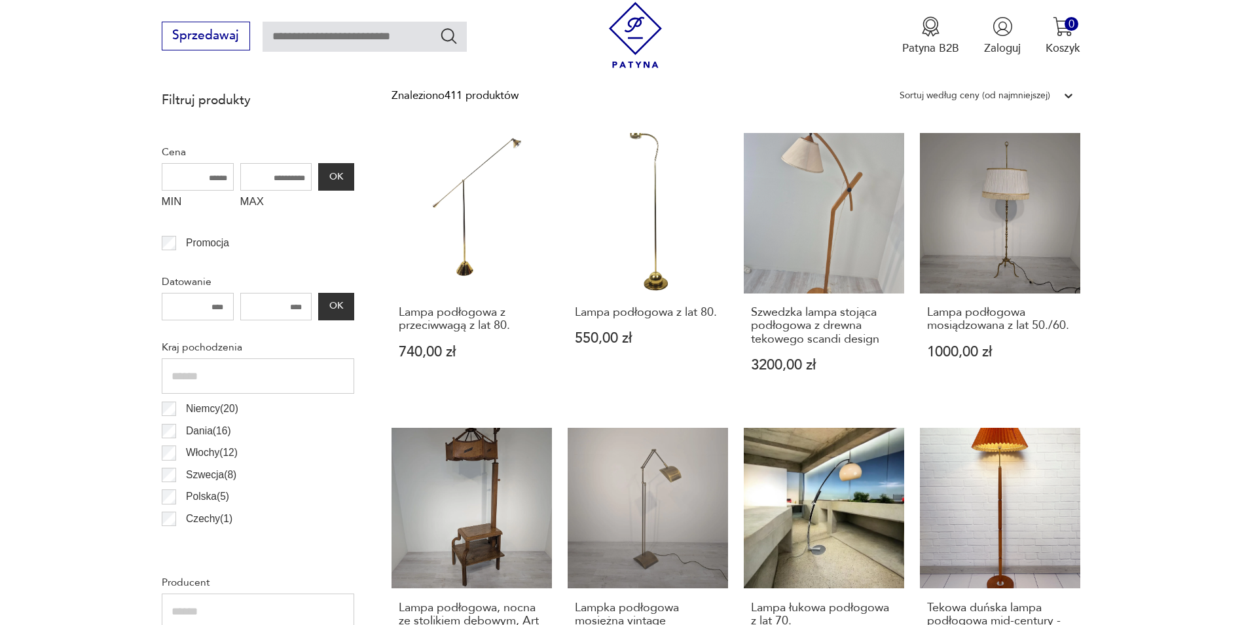
click at [1053, 92] on div "Sortuj według ceny (od najmniejszej)" at bounding box center [975, 96] width 164 height 20
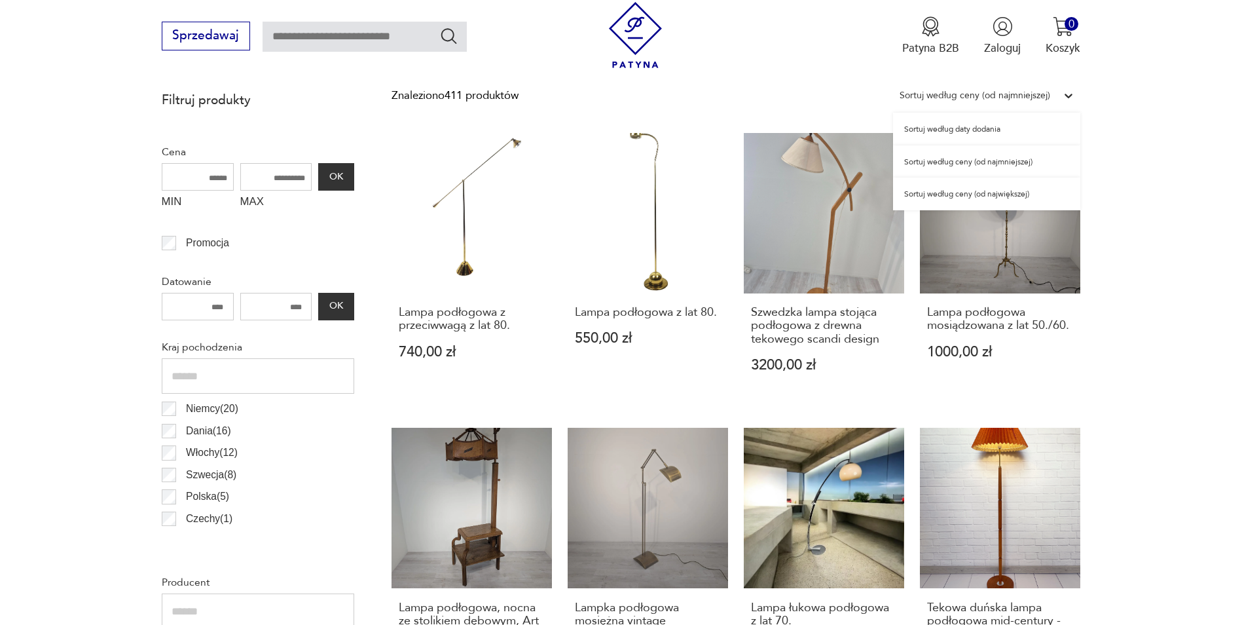
click at [1042, 162] on div "Sortuj według ceny (od najmniejszej)" at bounding box center [986, 161] width 187 height 33
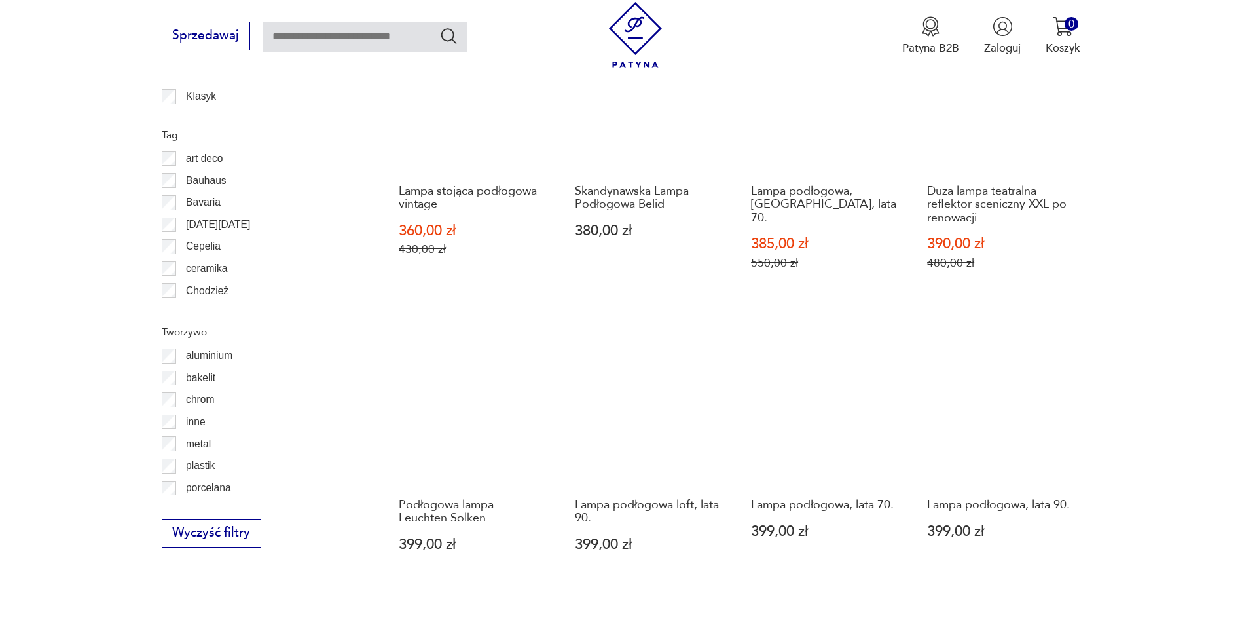
scroll to position [1306, 0]
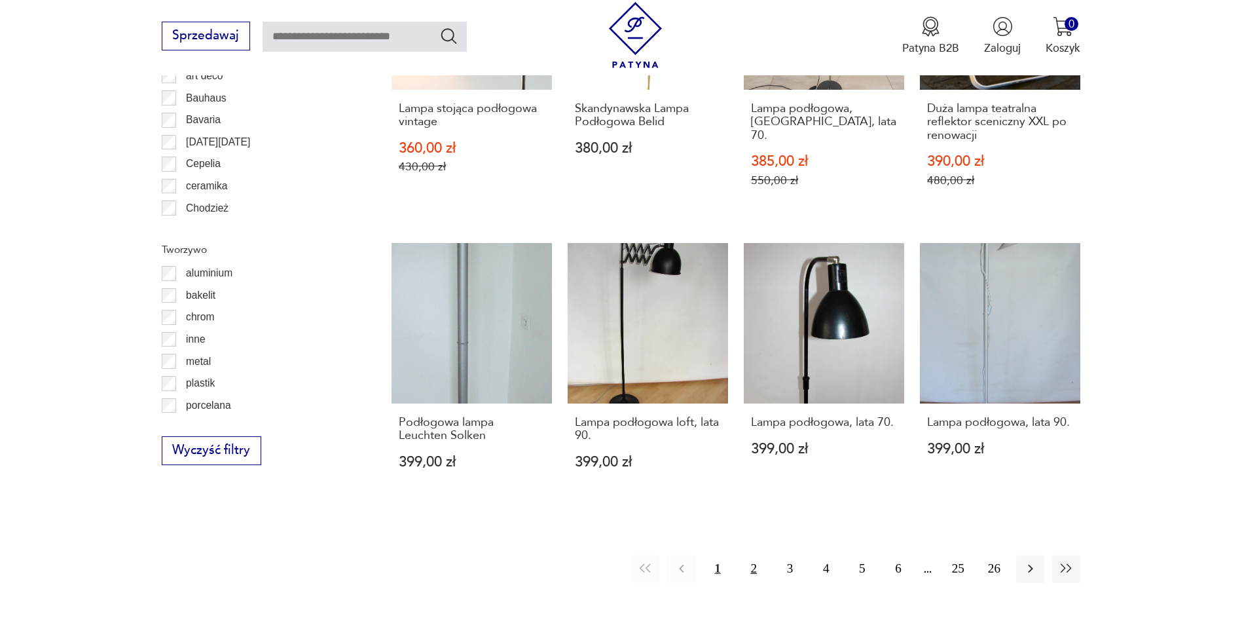
click at [758, 558] on button "2" at bounding box center [754, 569] width 28 height 28
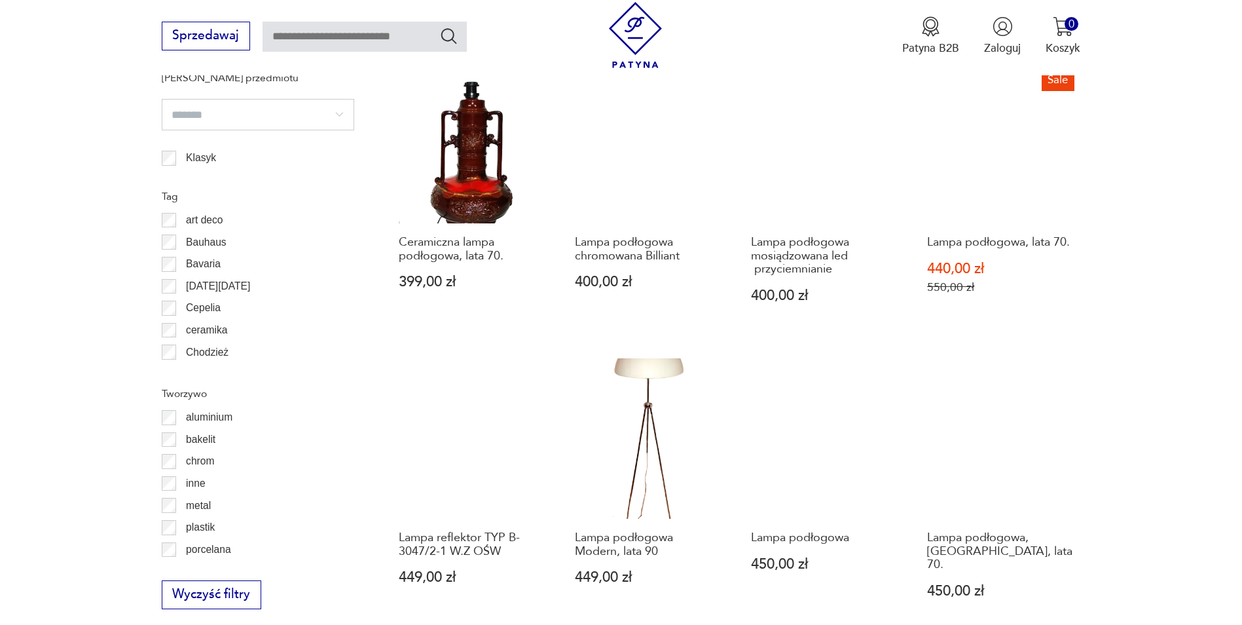
scroll to position [1371, 0]
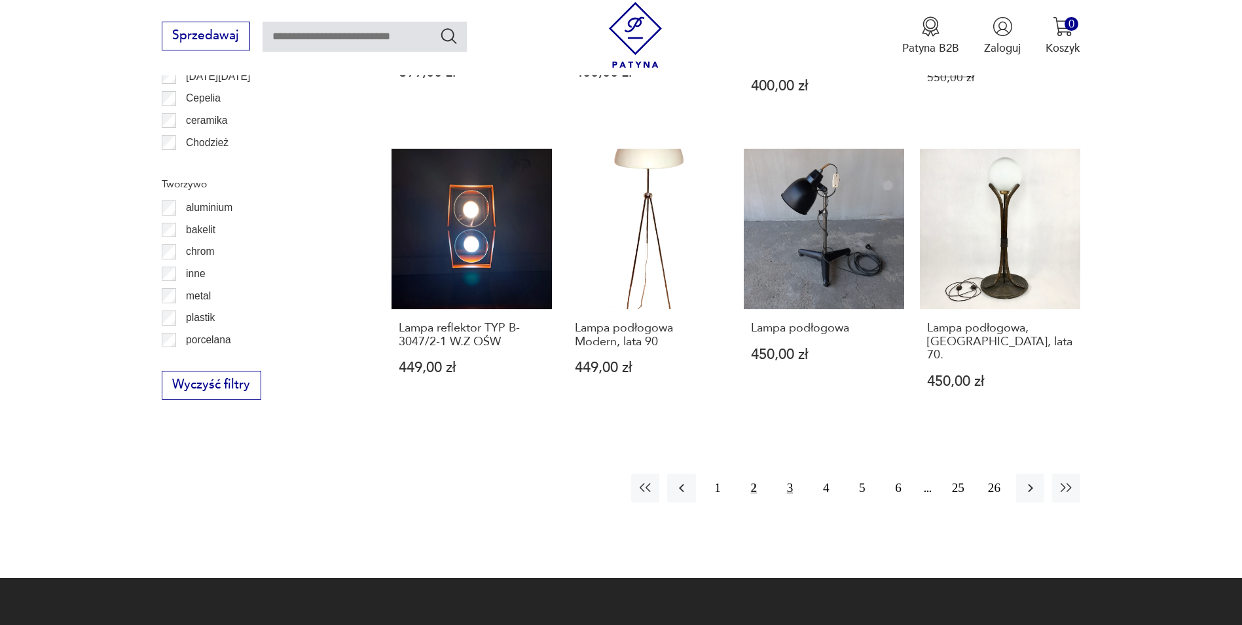
click at [789, 473] on button "3" at bounding box center [790, 487] width 28 height 28
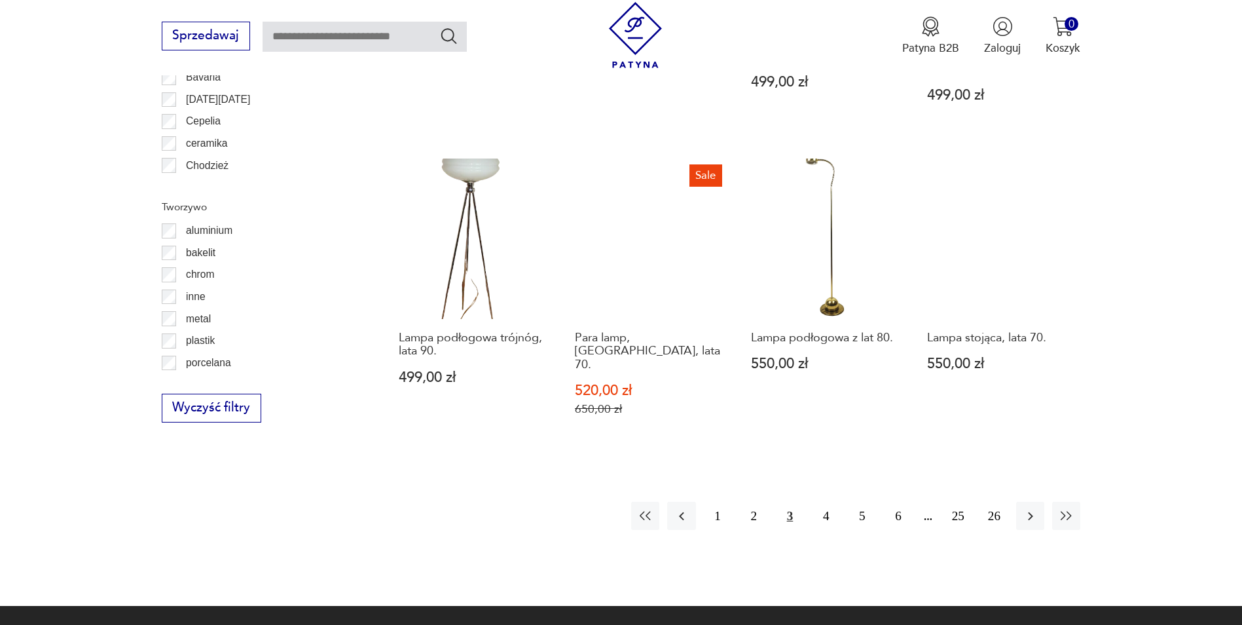
scroll to position [1436, 0]
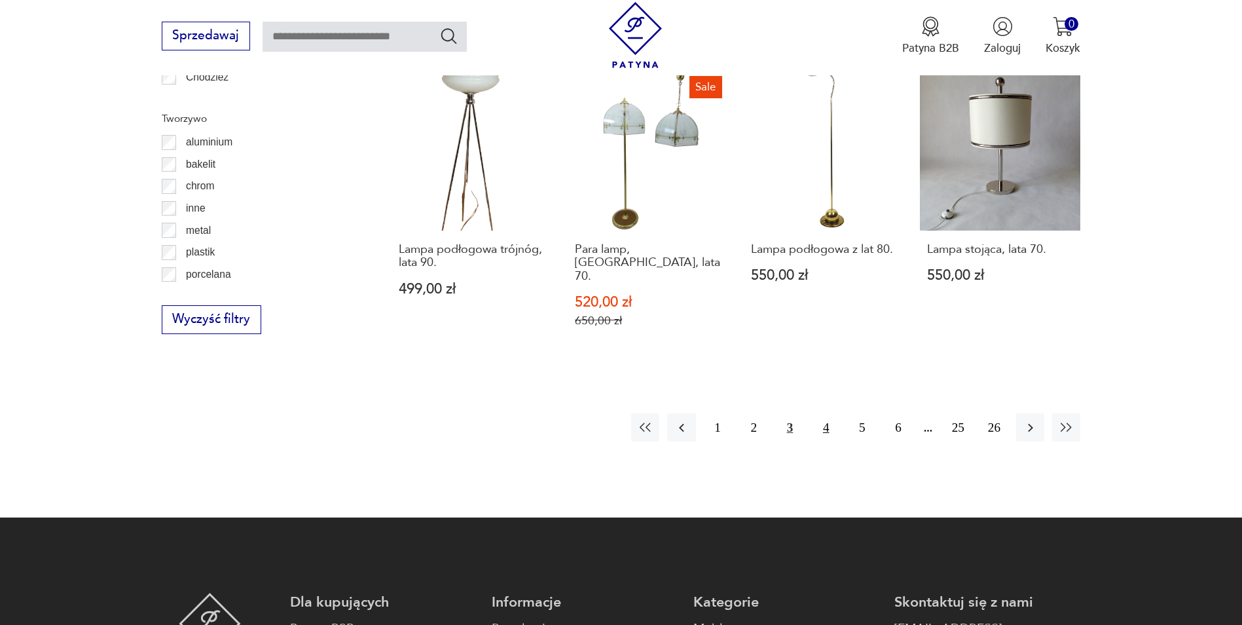
click at [818, 413] on button "4" at bounding box center [826, 427] width 28 height 28
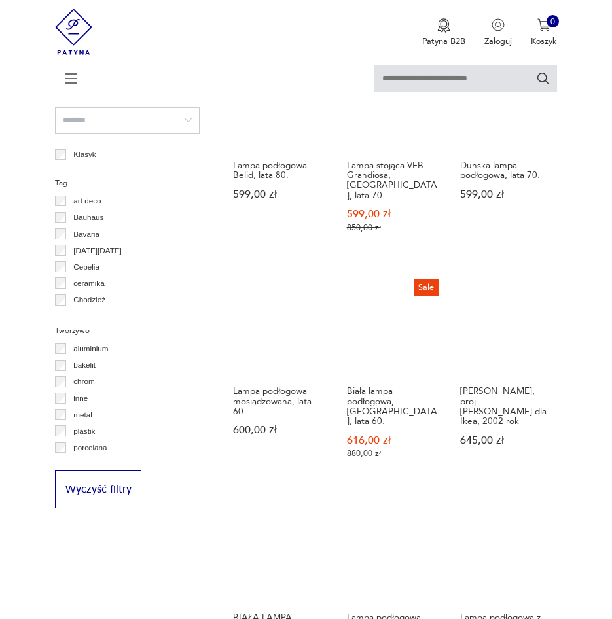
scroll to position [1201, 0]
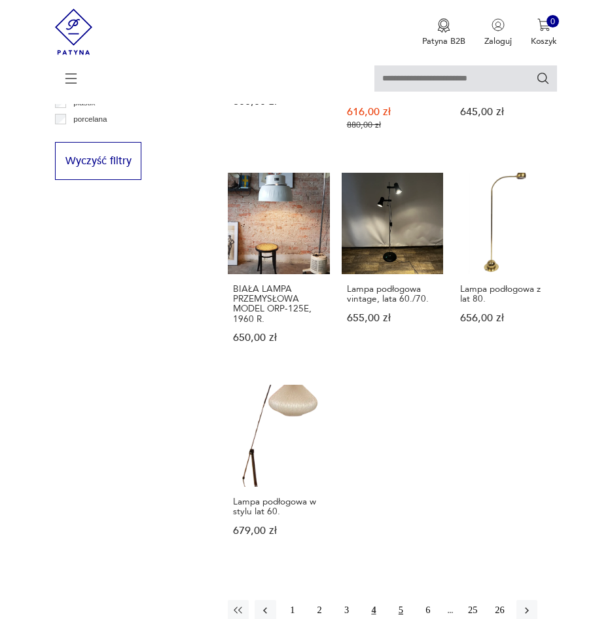
click at [406, 600] on button "5" at bounding box center [400, 610] width 21 height 21
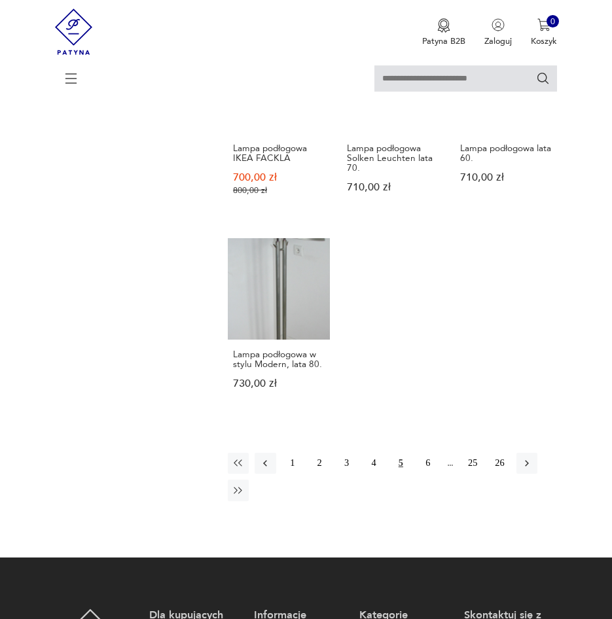
scroll to position [1584, 0]
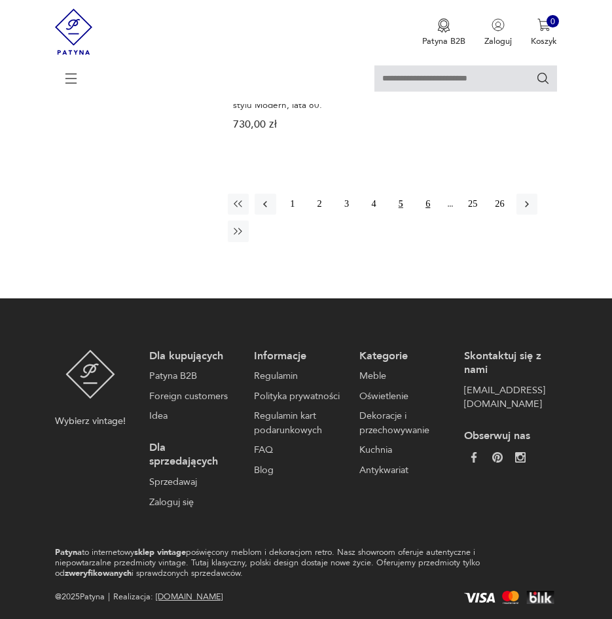
click at [426, 194] on button "6" at bounding box center [428, 204] width 21 height 21
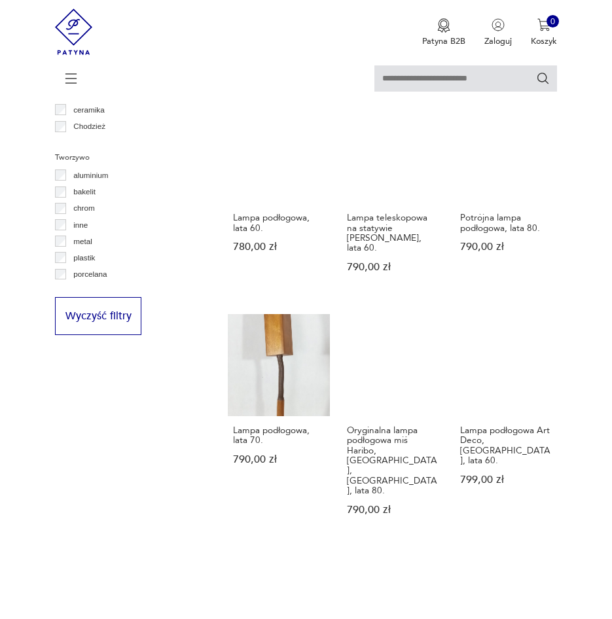
scroll to position [1325, 0]
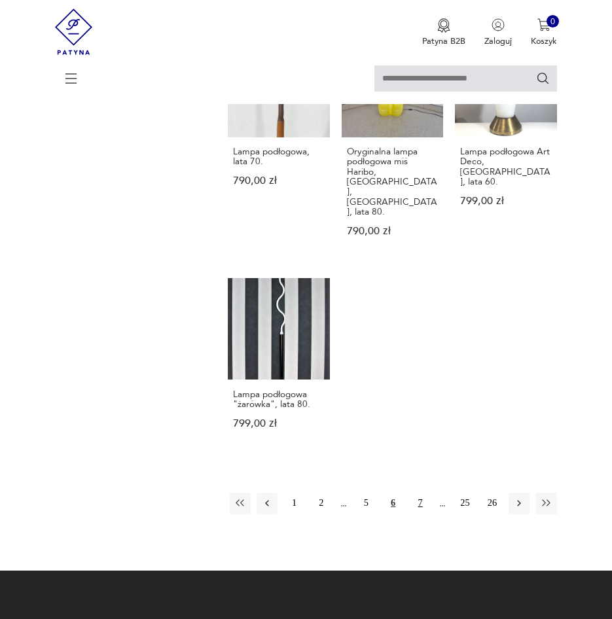
click at [420, 493] on button "7" at bounding box center [420, 503] width 21 height 21
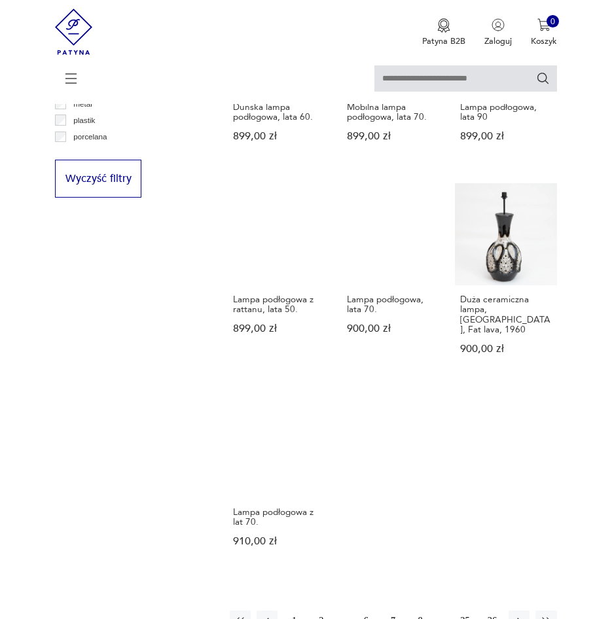
scroll to position [1325, 0]
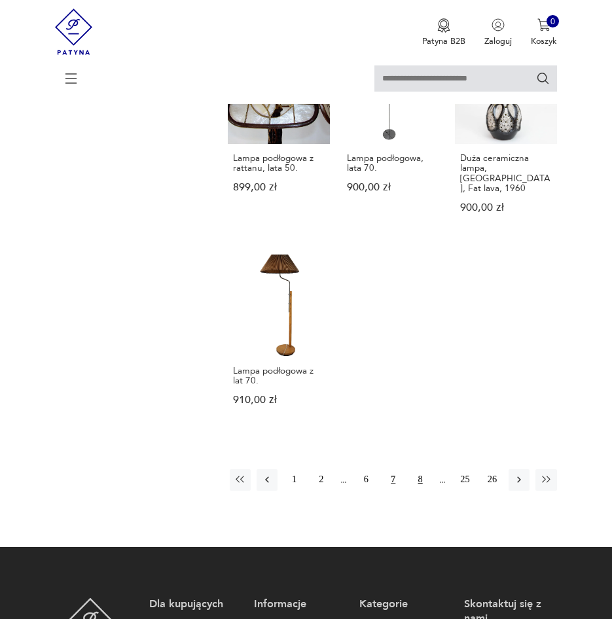
click at [420, 469] on button "8" at bounding box center [420, 479] width 21 height 21
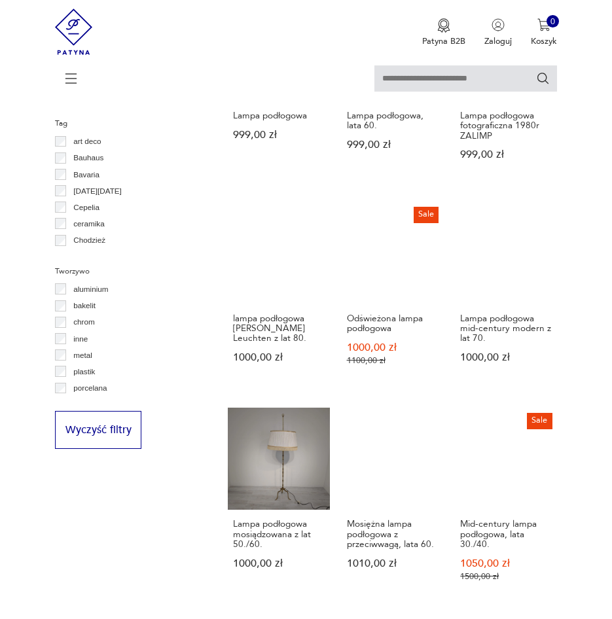
scroll to position [1390, 0]
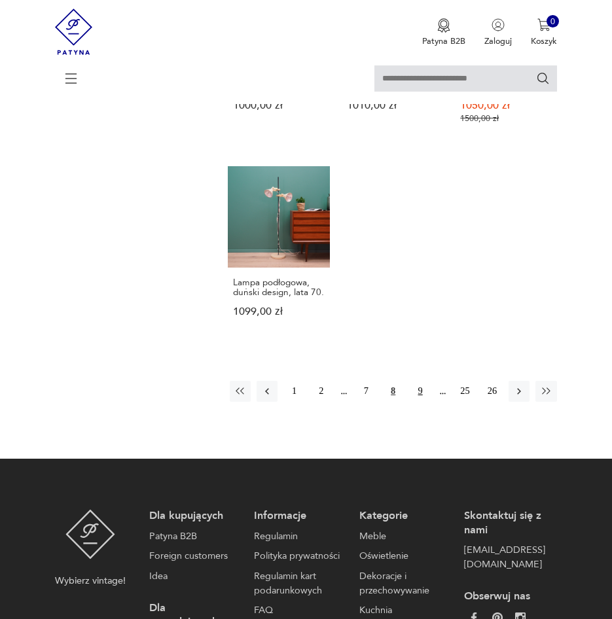
click at [418, 381] on button "9" at bounding box center [420, 391] width 21 height 21
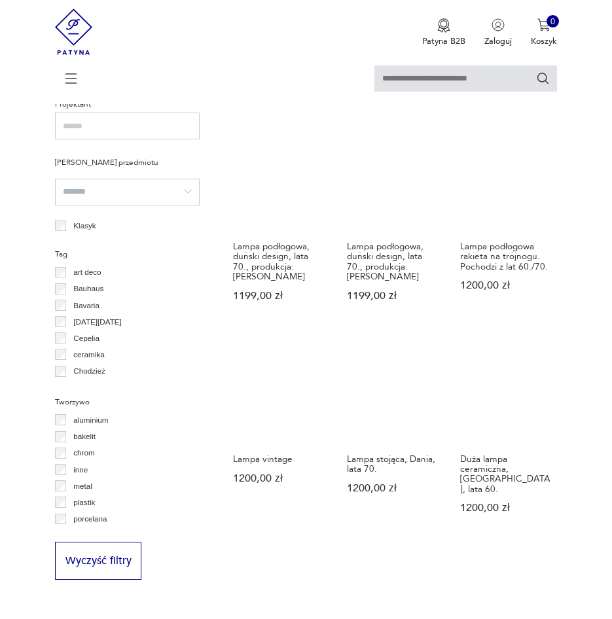
scroll to position [1325, 0]
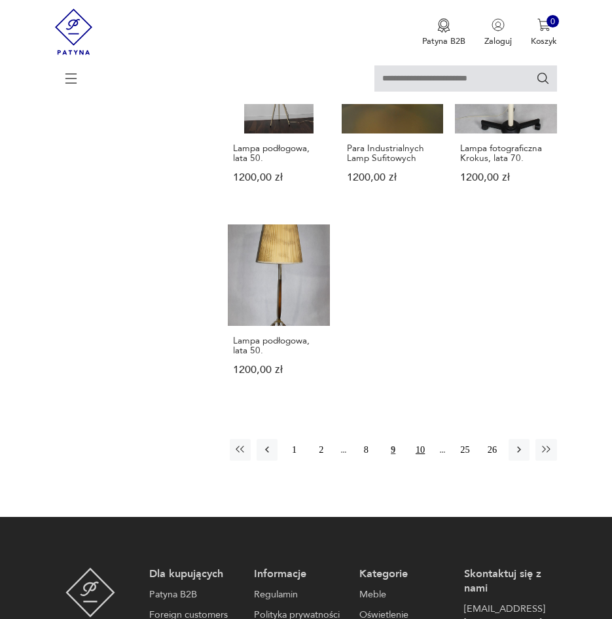
click at [424, 439] on button "10" at bounding box center [420, 449] width 21 height 21
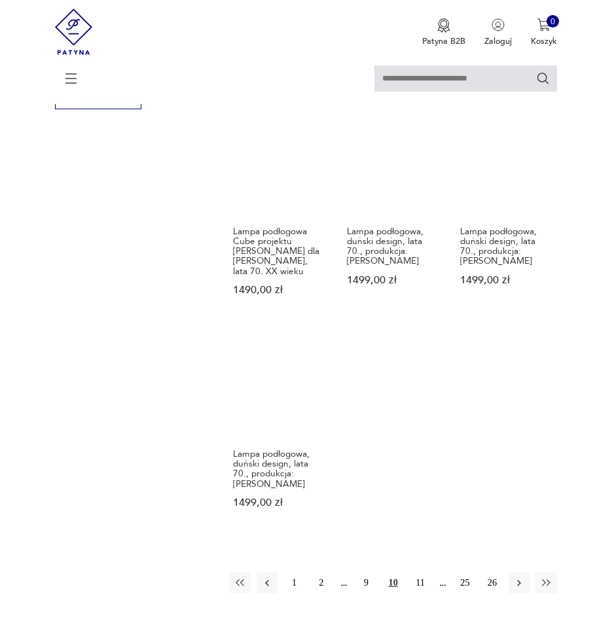
scroll to position [1455, 0]
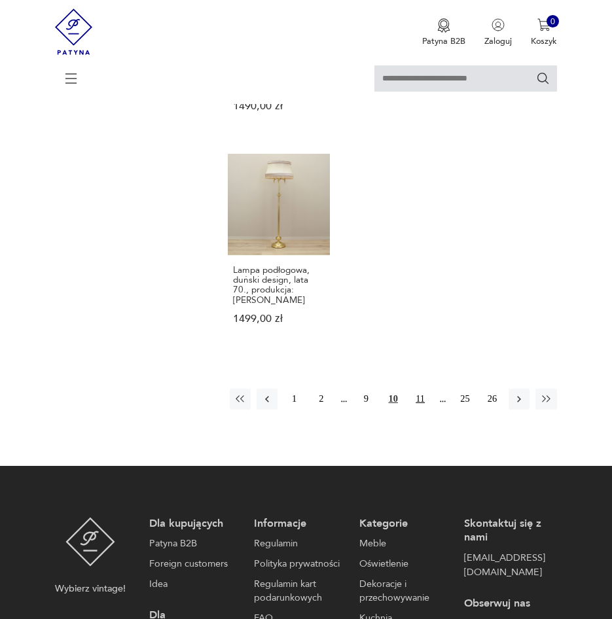
click at [420, 389] on button "11" at bounding box center [420, 399] width 21 height 21
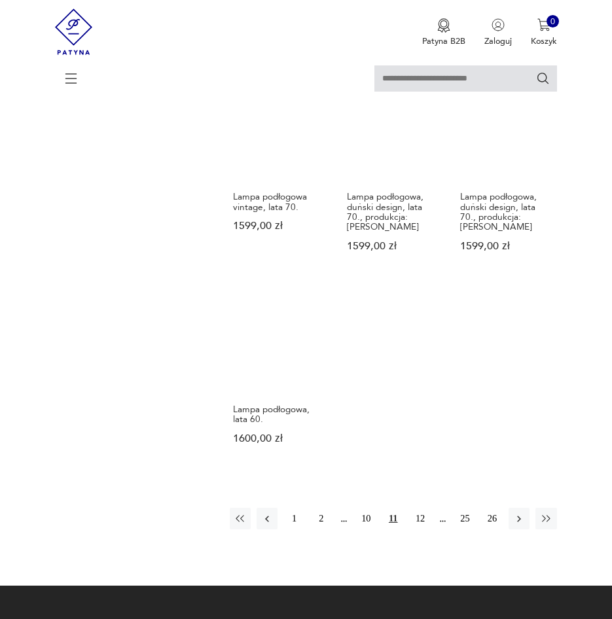
scroll to position [1455, 0]
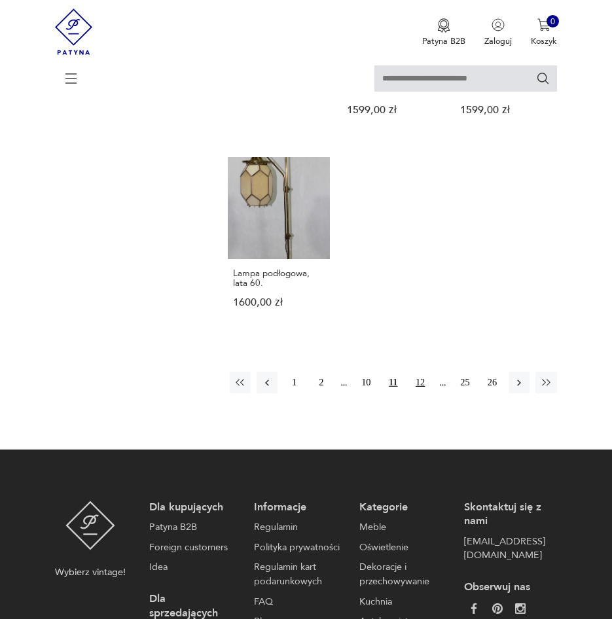
click at [423, 372] on button "12" at bounding box center [420, 382] width 21 height 21
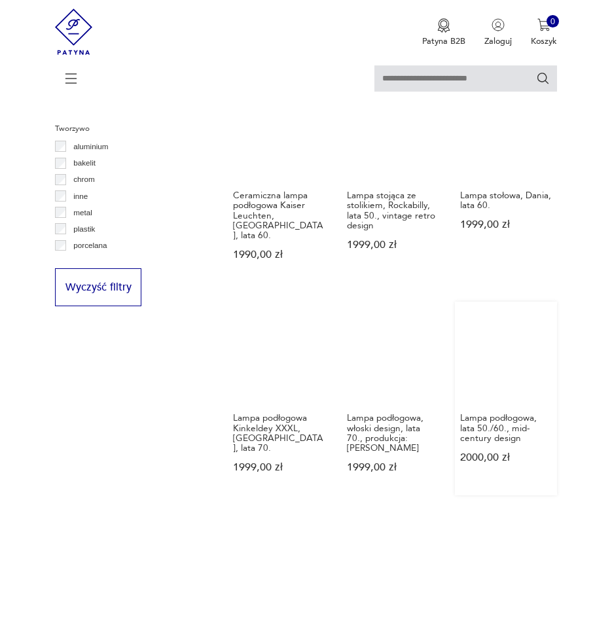
scroll to position [1259, 0]
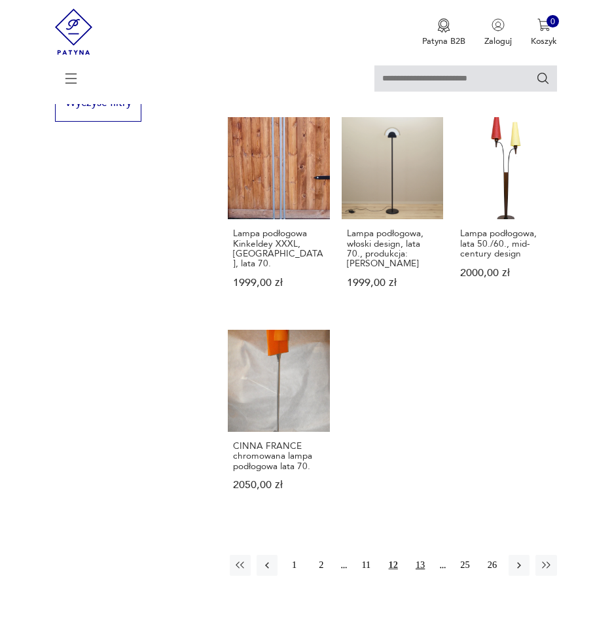
click at [418, 555] on button "13" at bounding box center [420, 565] width 21 height 21
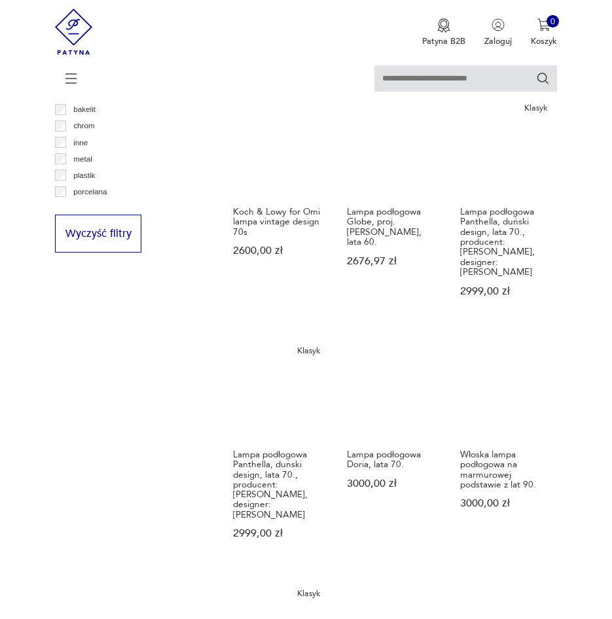
scroll to position [1521, 0]
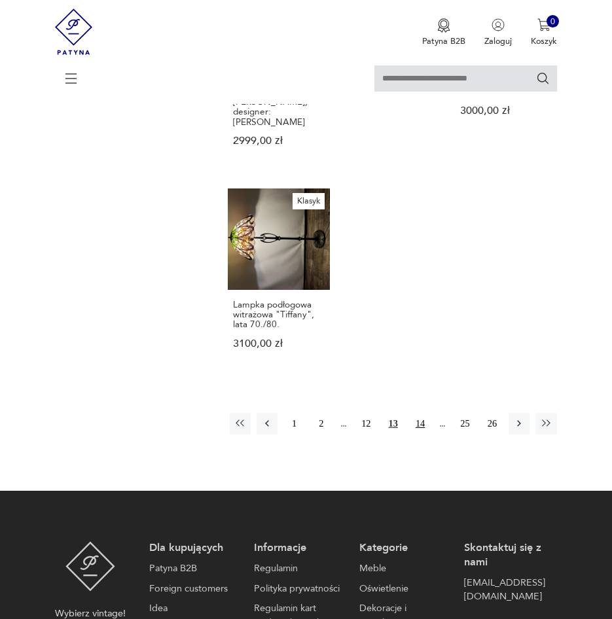
click at [412, 413] on button "14" at bounding box center [420, 423] width 21 height 21
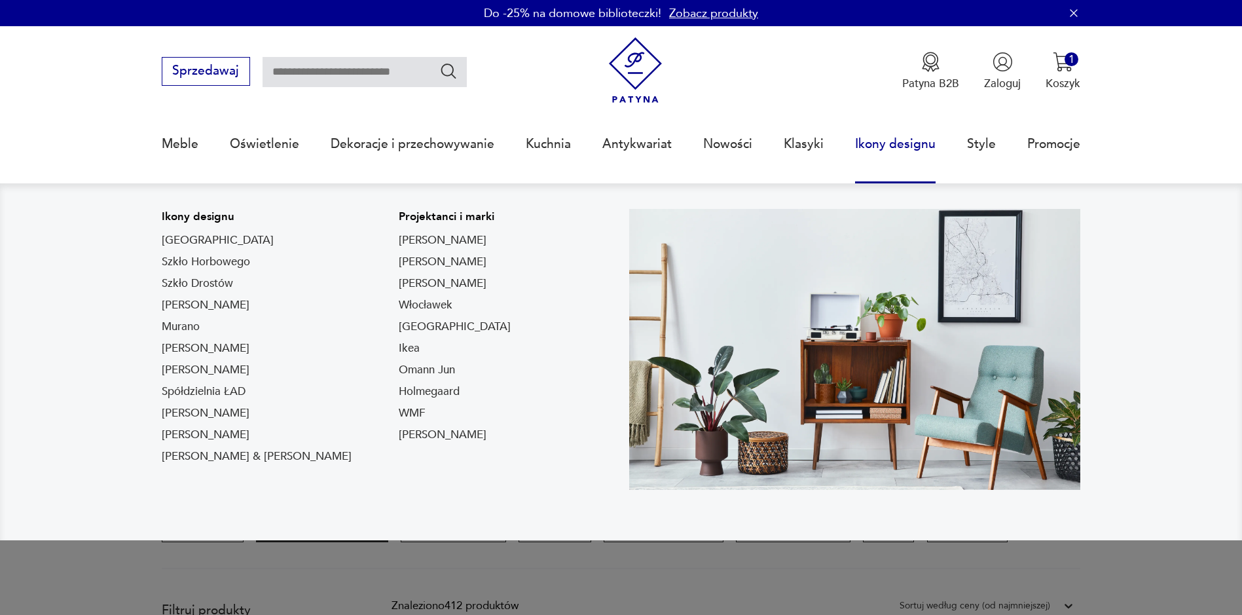
click at [896, 142] on link "Ikony designu" at bounding box center [895, 144] width 81 height 60
click at [919, 147] on link "Ikony designu" at bounding box center [895, 144] width 81 height 60
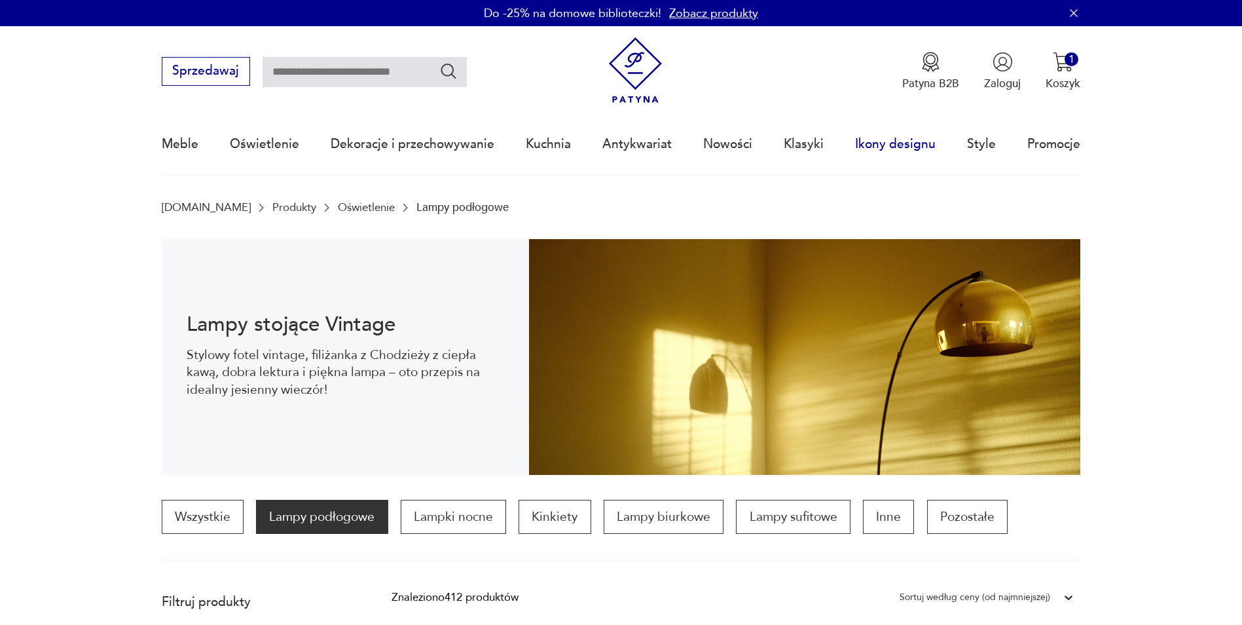
click at [908, 145] on link "Ikony designu" at bounding box center [895, 144] width 81 height 60
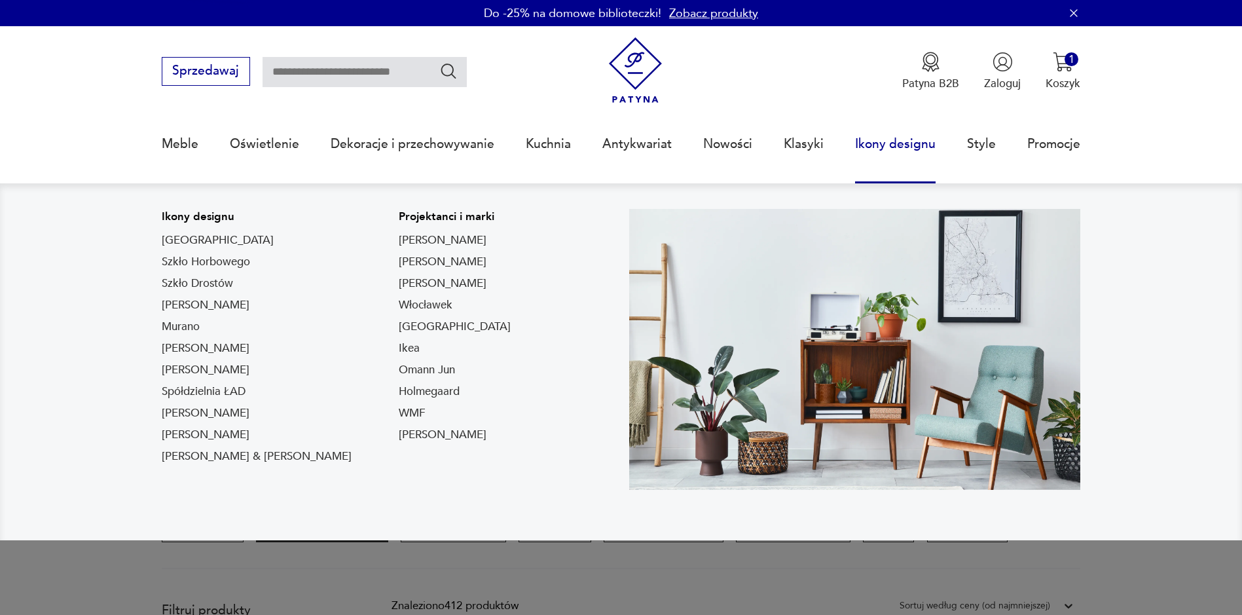
click at [211, 213] on p "Ikony designu" at bounding box center [257, 217] width 190 height 16
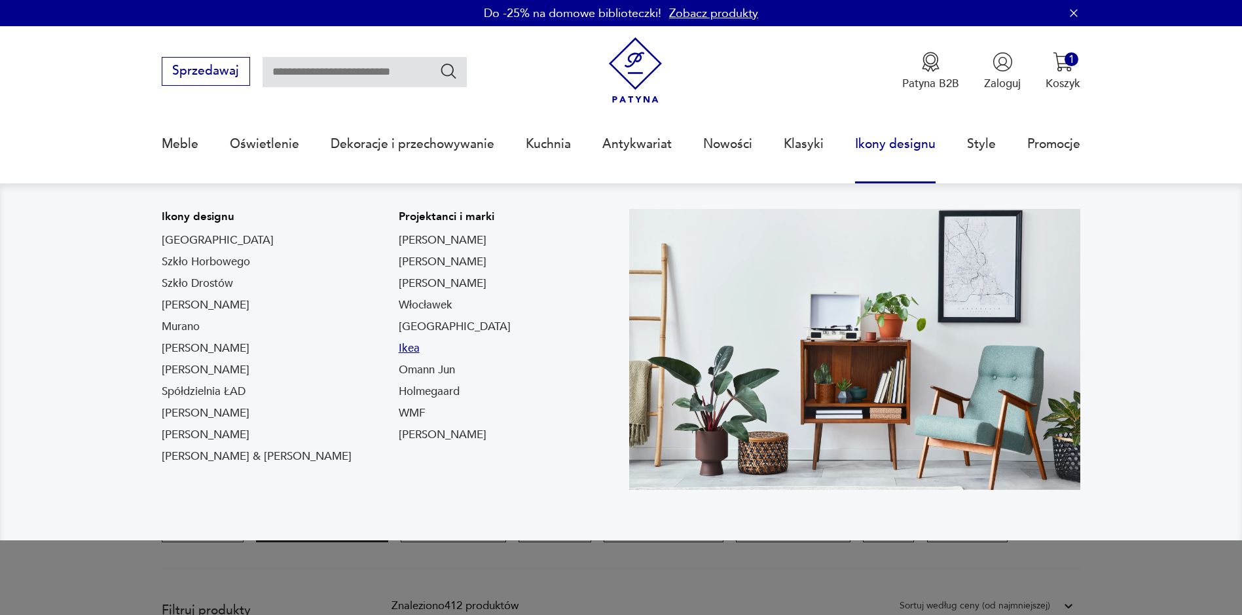
click at [399, 348] on link "Ikea" at bounding box center [409, 348] width 21 height 16
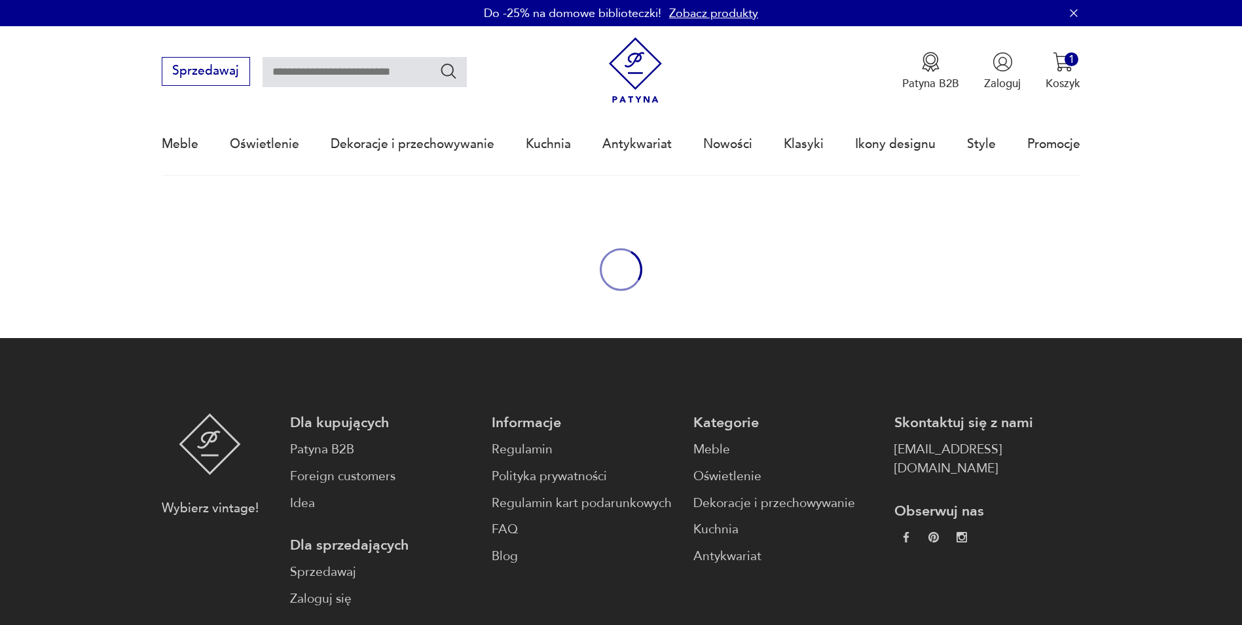
type input "****"
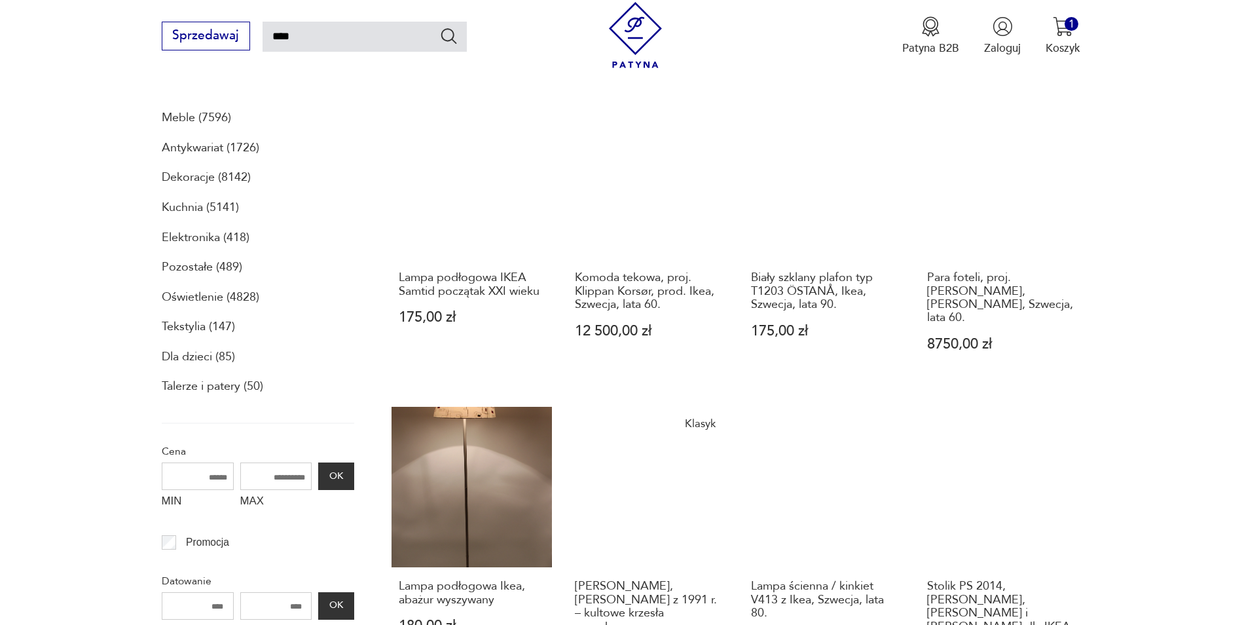
scroll to position [156, 0]
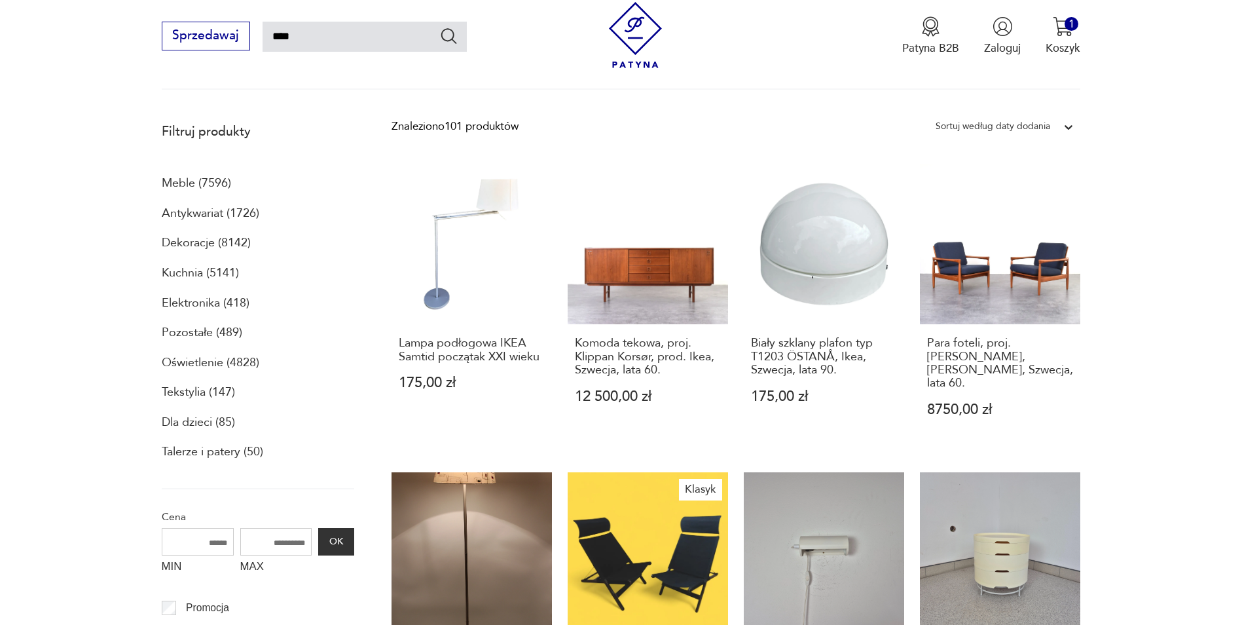
click at [1064, 126] on icon at bounding box center [1068, 126] width 13 height 13
click at [1059, 191] on div "Sortuj według ceny (od najmniejszej)" at bounding box center [1004, 192] width 151 height 33
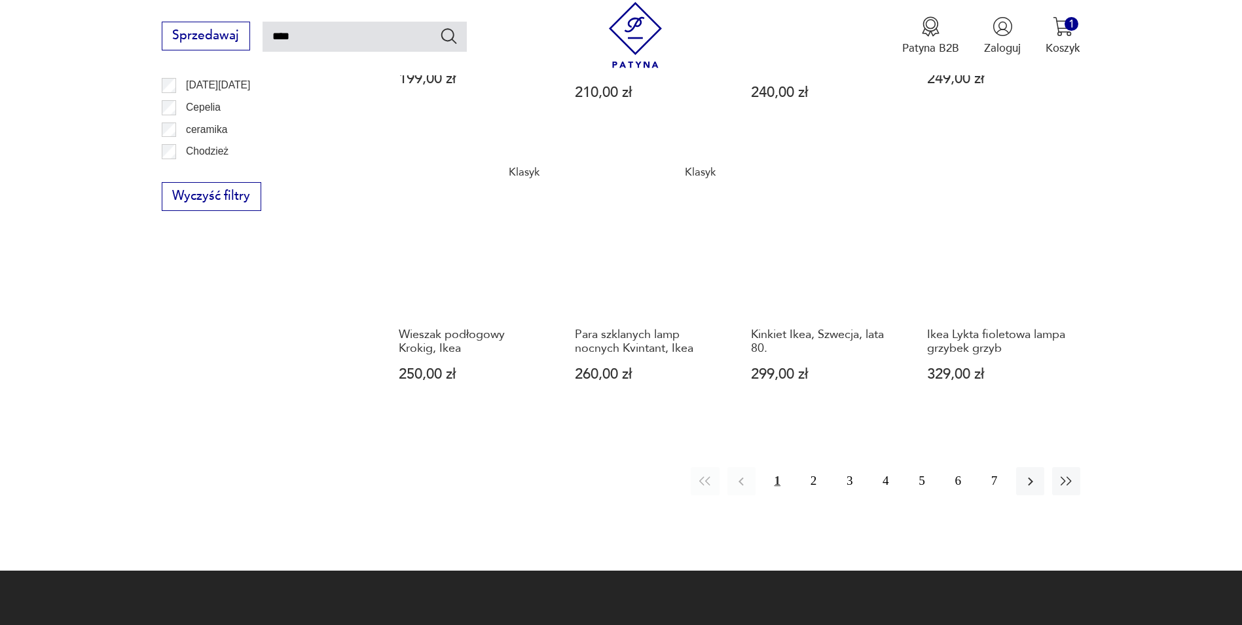
scroll to position [1057, 0]
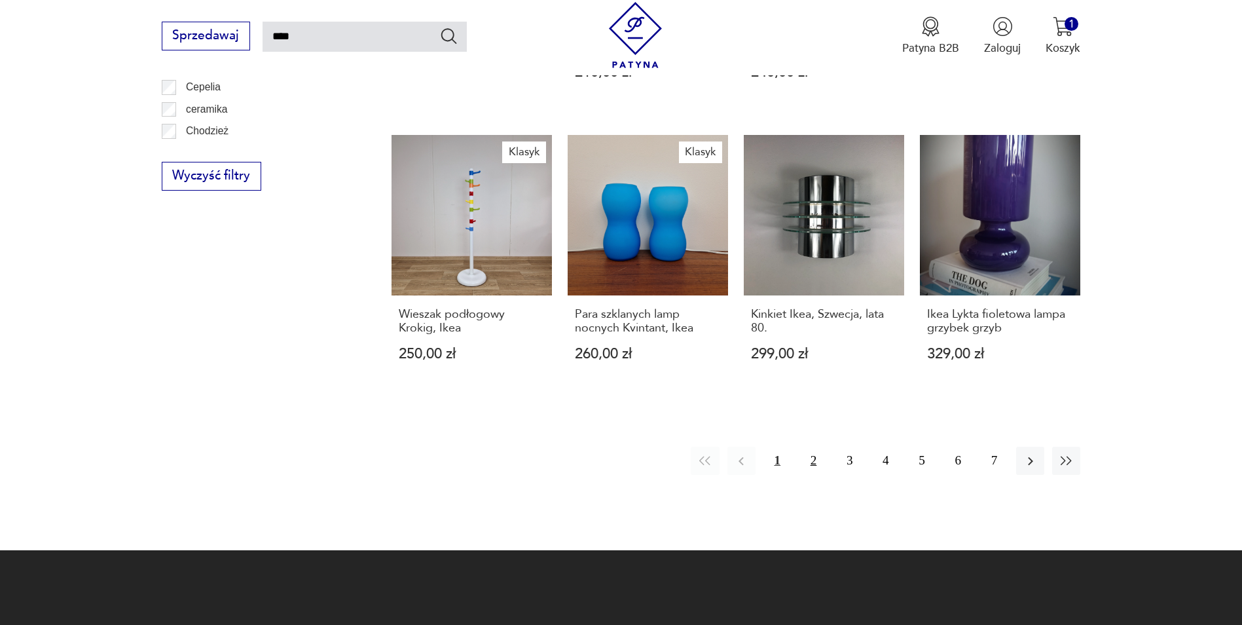
click at [811, 462] on button "2" at bounding box center [813, 461] width 28 height 28
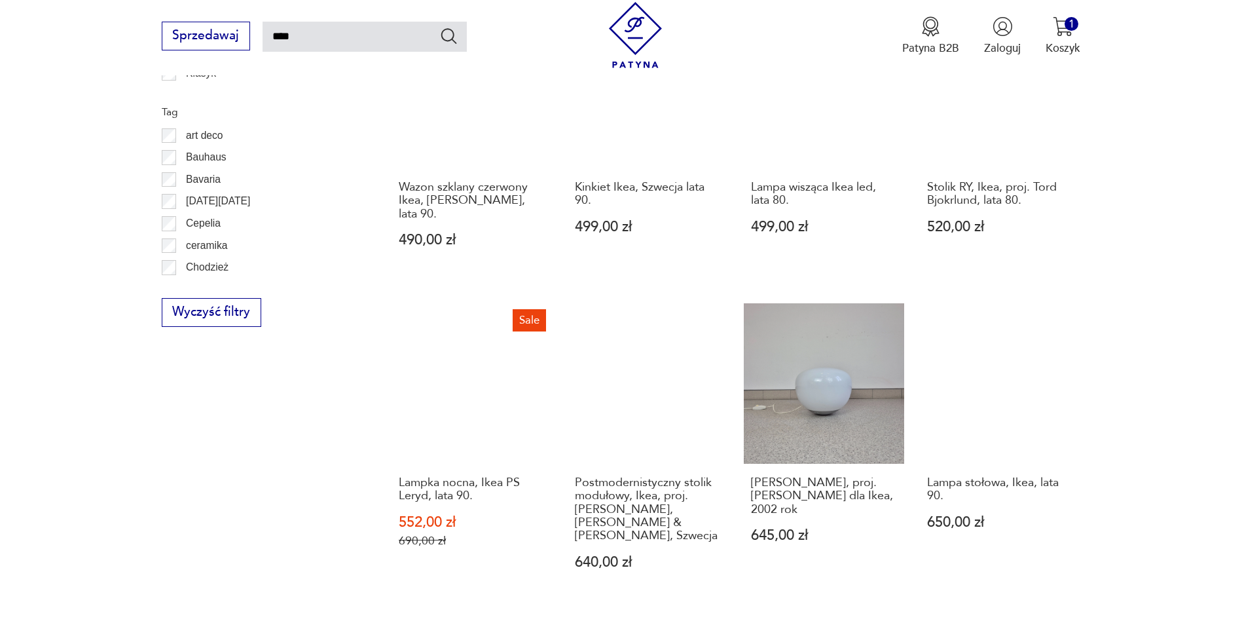
scroll to position [992, 0]
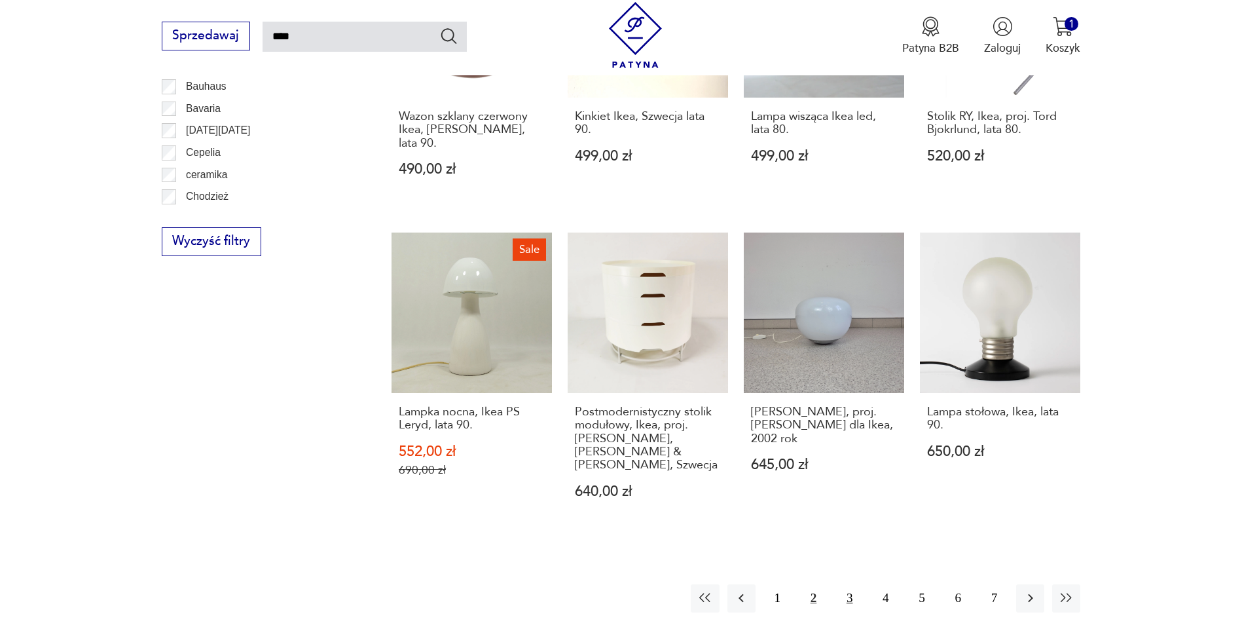
click at [847, 584] on button "3" at bounding box center [849, 598] width 28 height 28
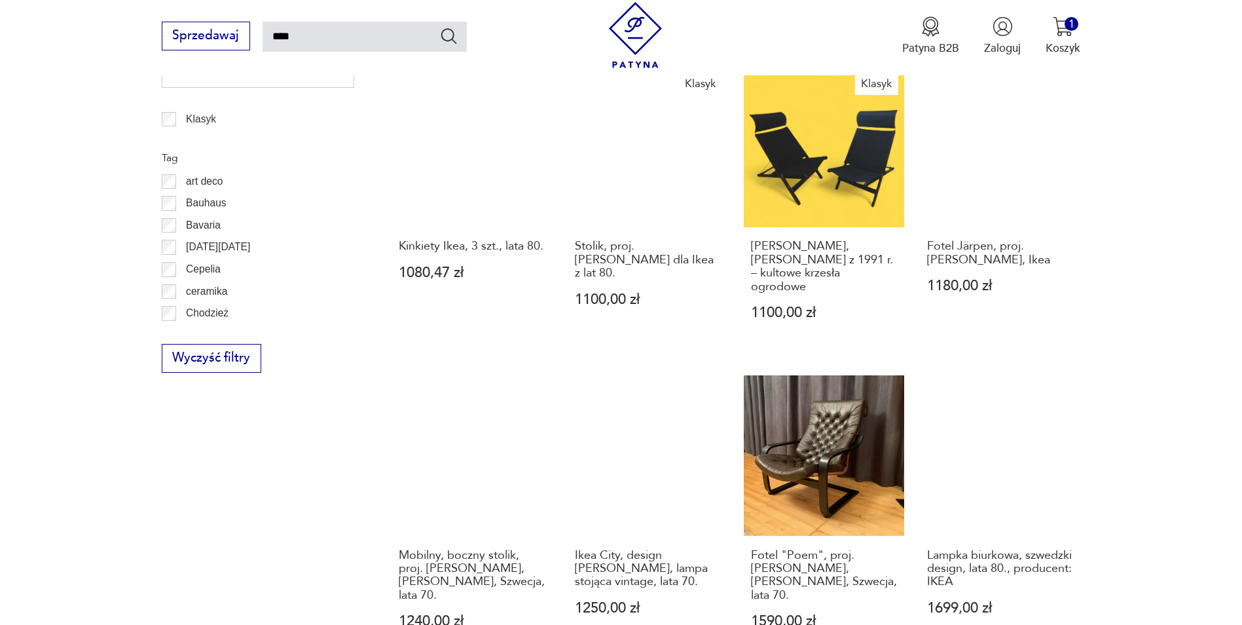
scroll to position [1123, 0]
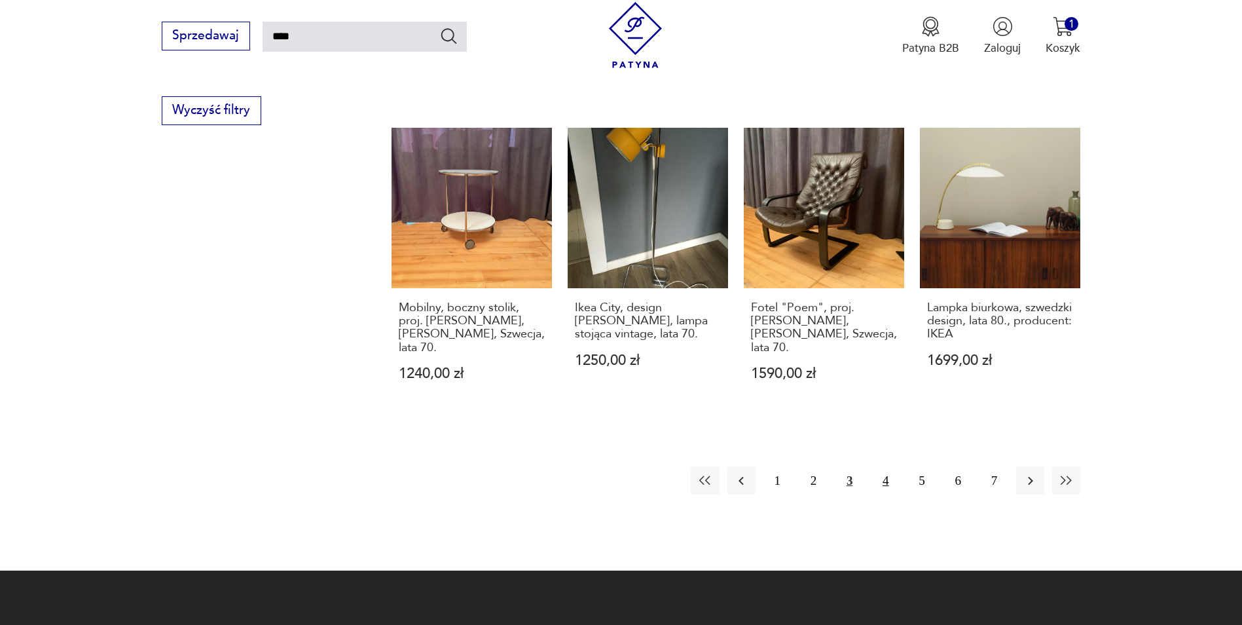
click at [884, 466] on button "4" at bounding box center [885, 480] width 28 height 28
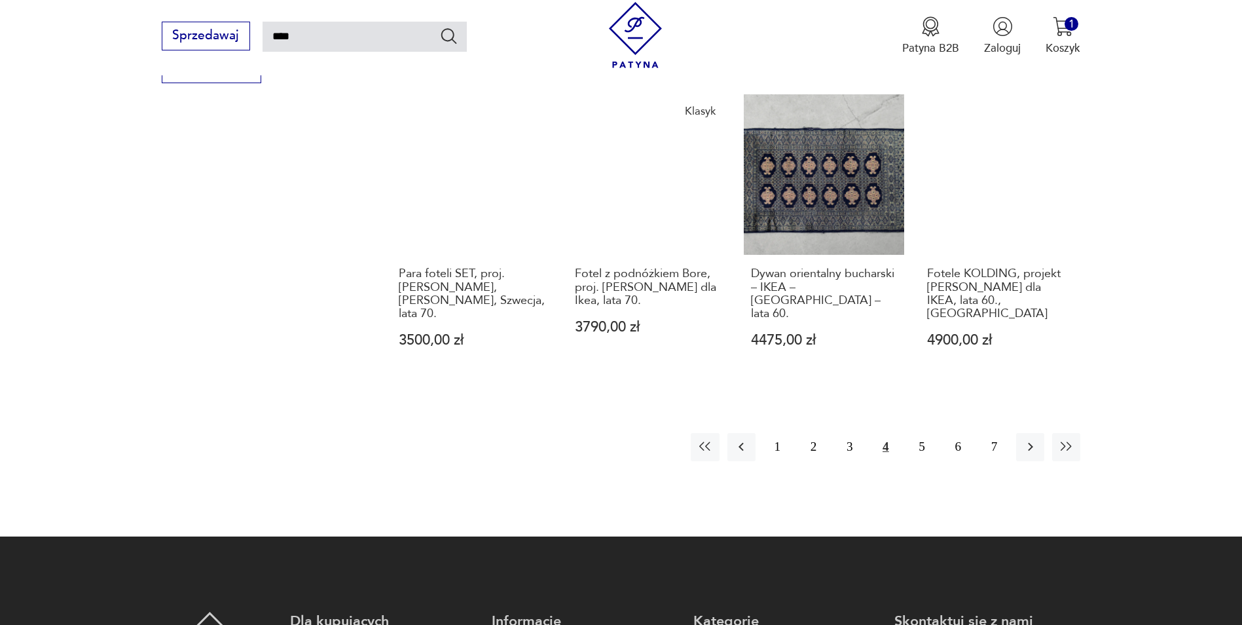
scroll to position [1450, 0]
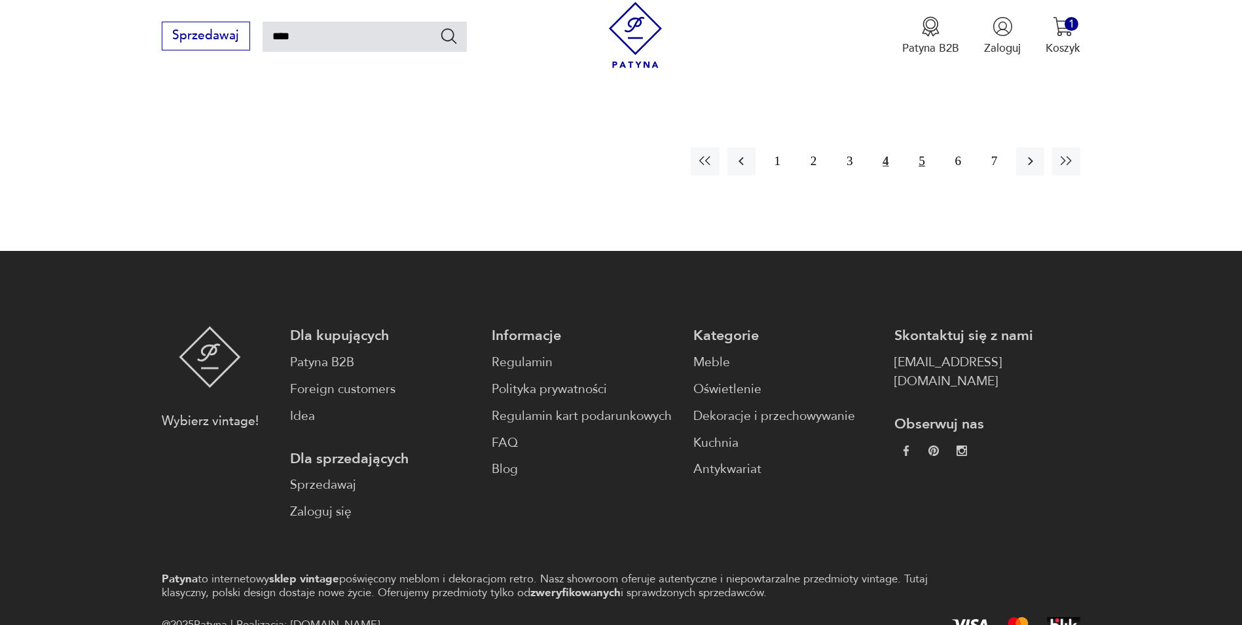
click at [910, 147] on button "5" at bounding box center [921, 161] width 28 height 28
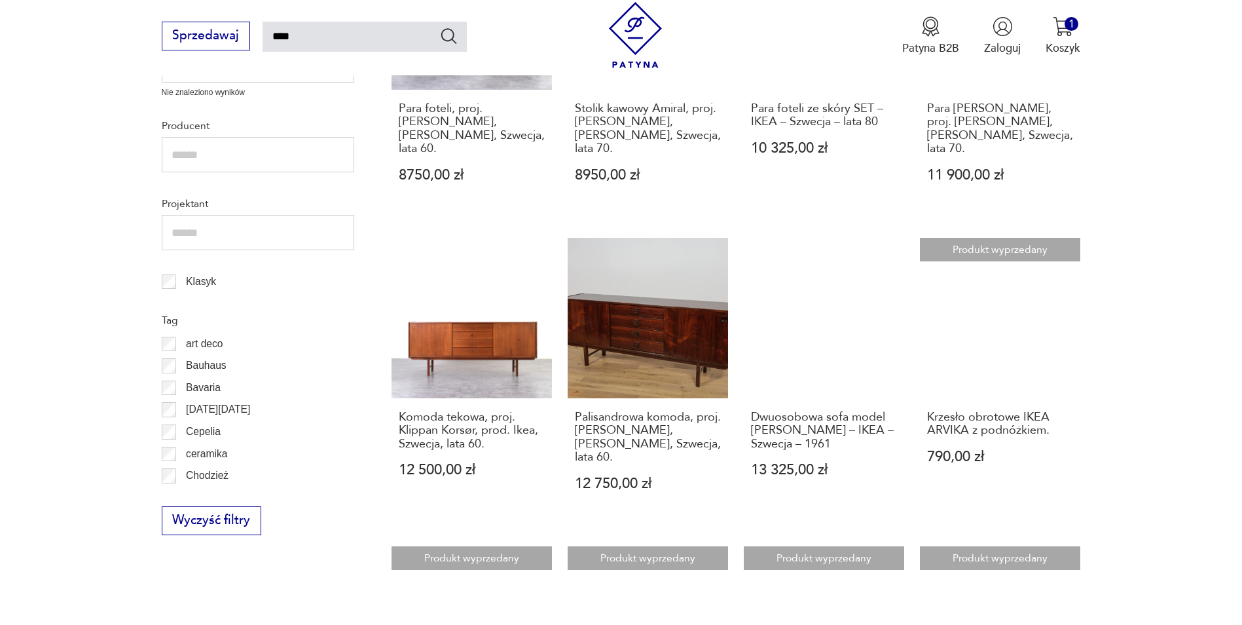
scroll to position [992, 0]
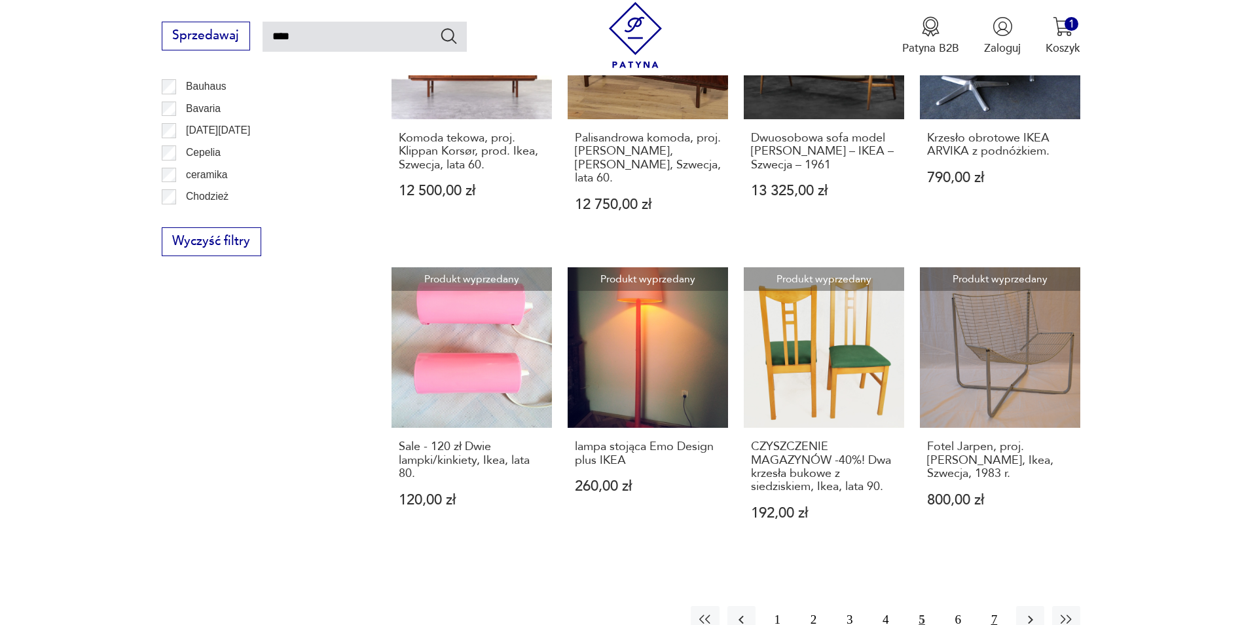
click at [989, 606] on button "7" at bounding box center [994, 620] width 28 height 28
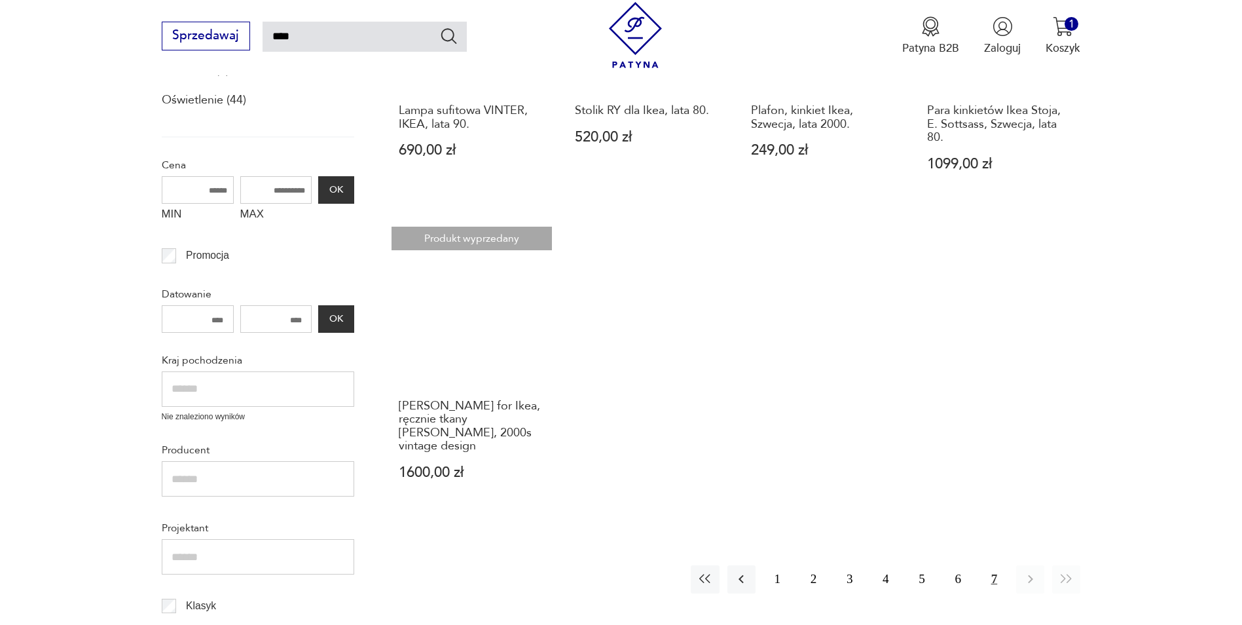
scroll to position [403, 0]
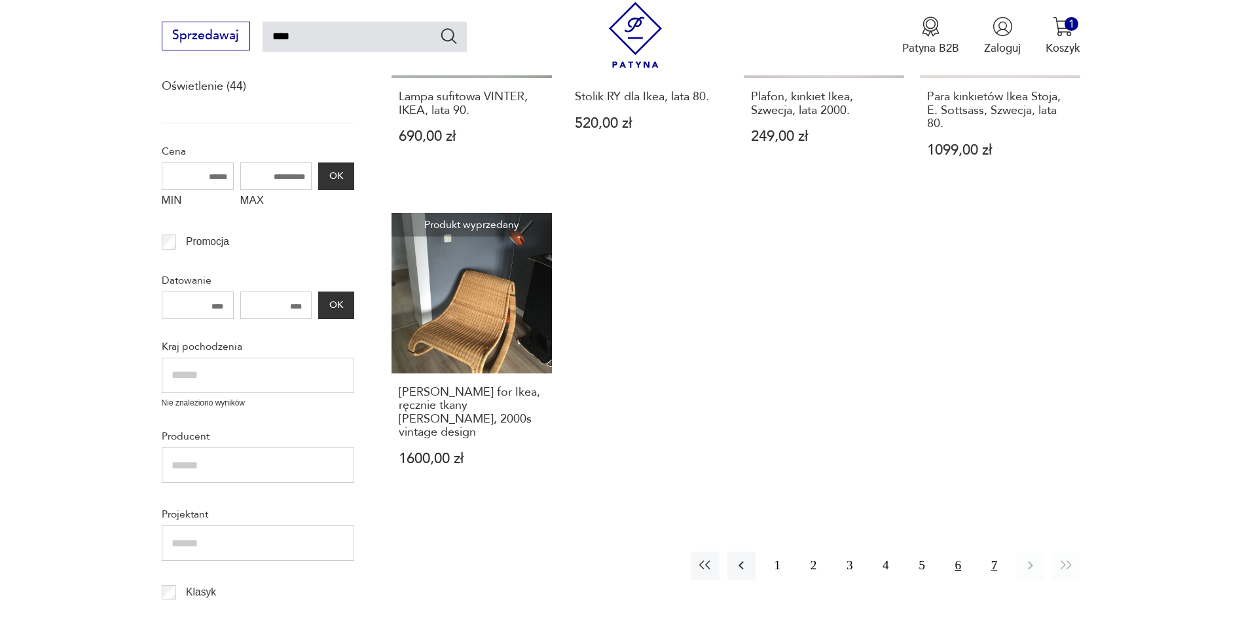
click at [962, 554] on button "6" at bounding box center [958, 565] width 28 height 28
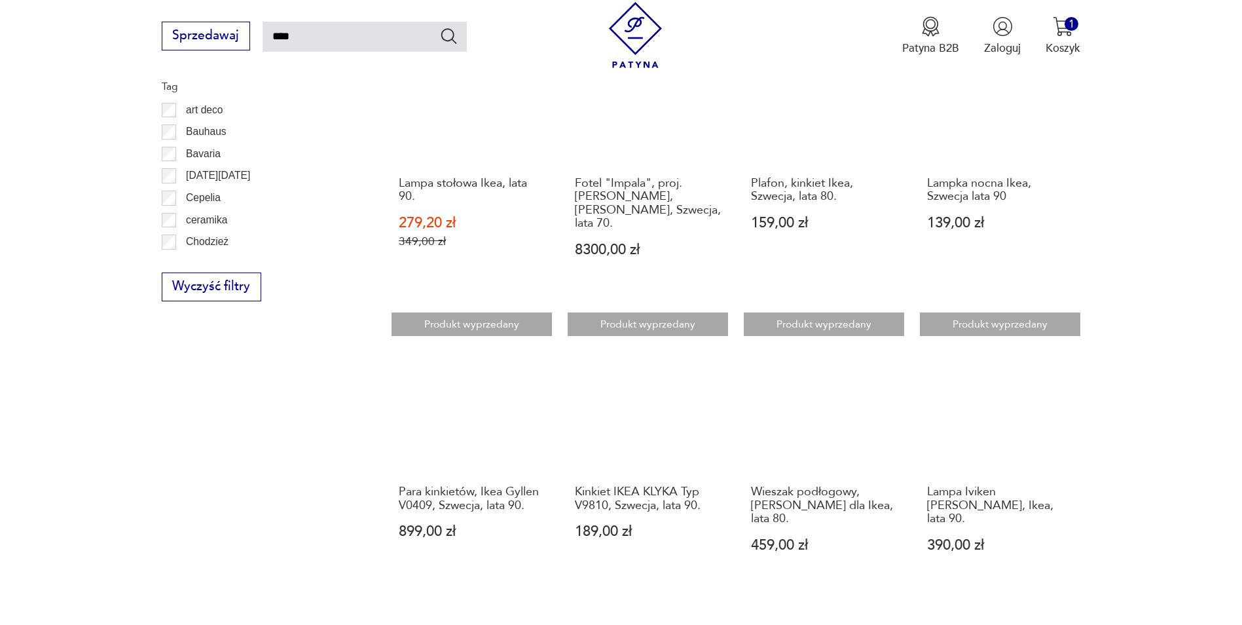
scroll to position [1057, 0]
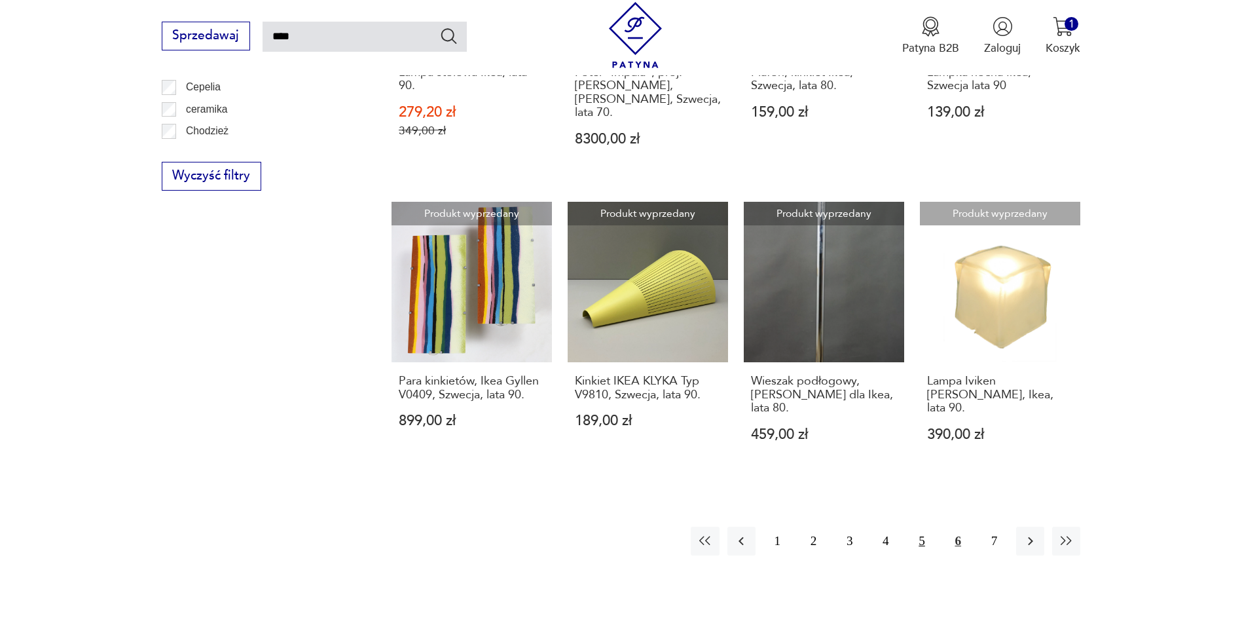
click at [923, 526] on button "5" at bounding box center [921, 540] width 28 height 28
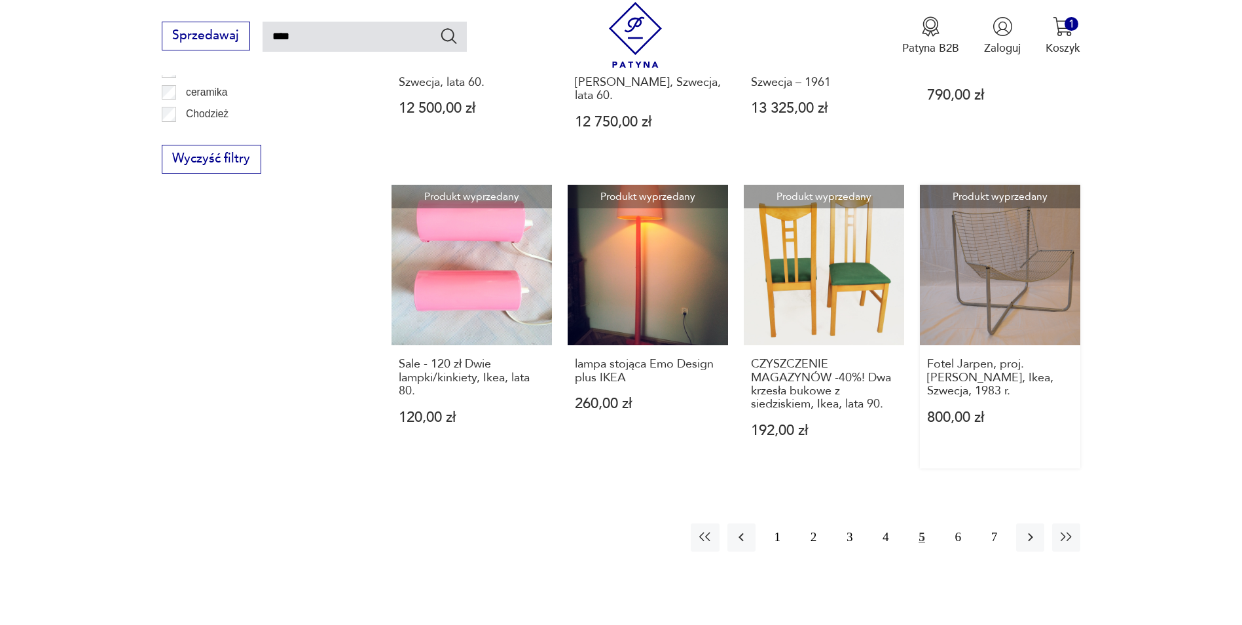
scroll to position [1188, 0]
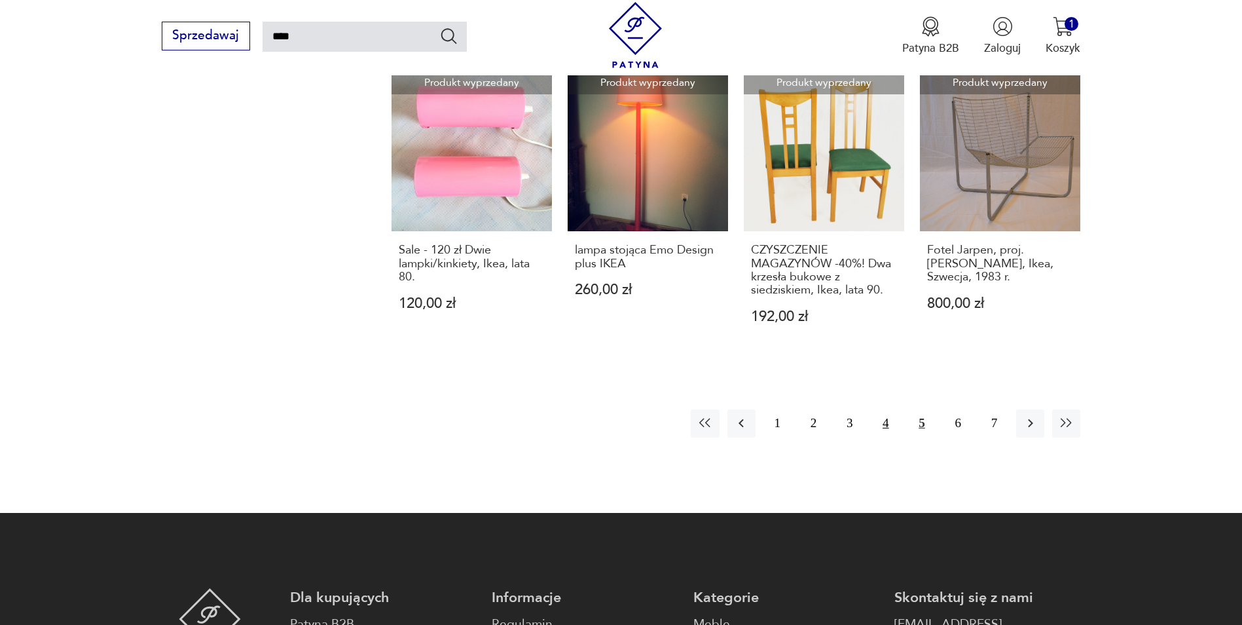
click at [889, 409] on button "4" at bounding box center [885, 423] width 28 height 28
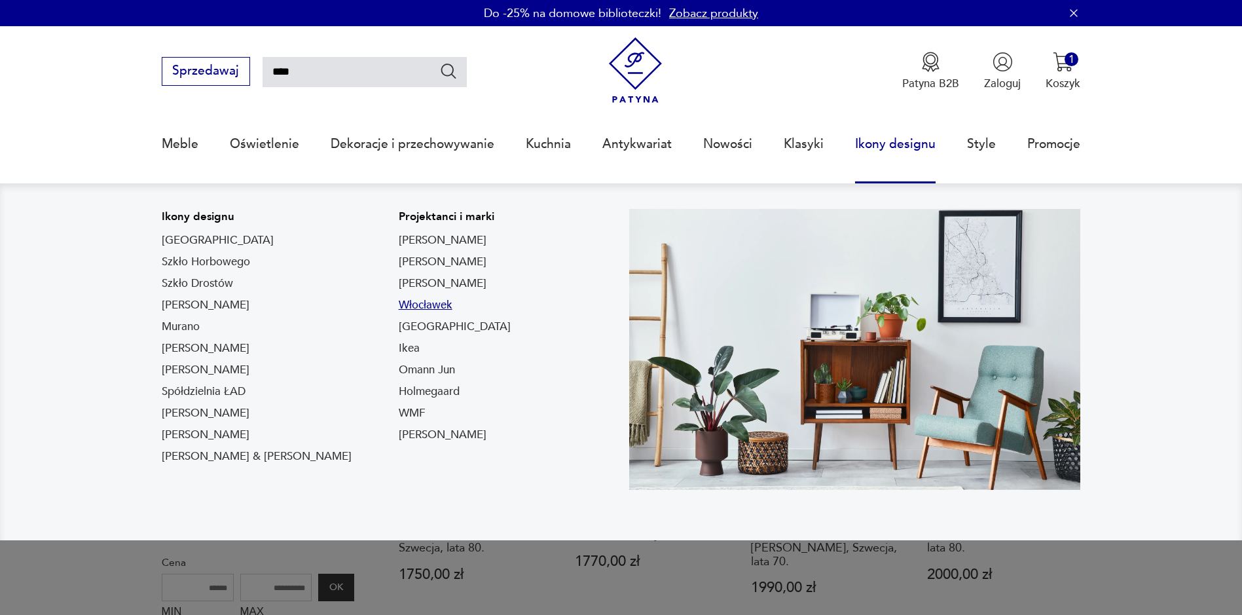
click at [399, 305] on link "Włocławek" at bounding box center [426, 305] width 54 height 16
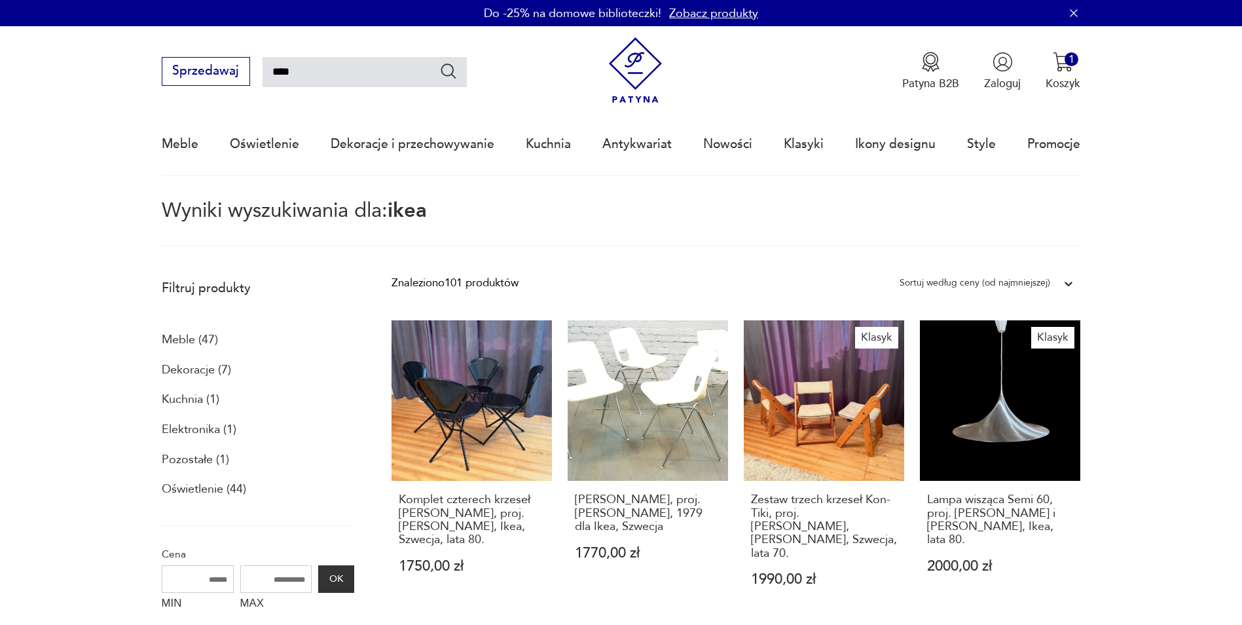
type input "*********"
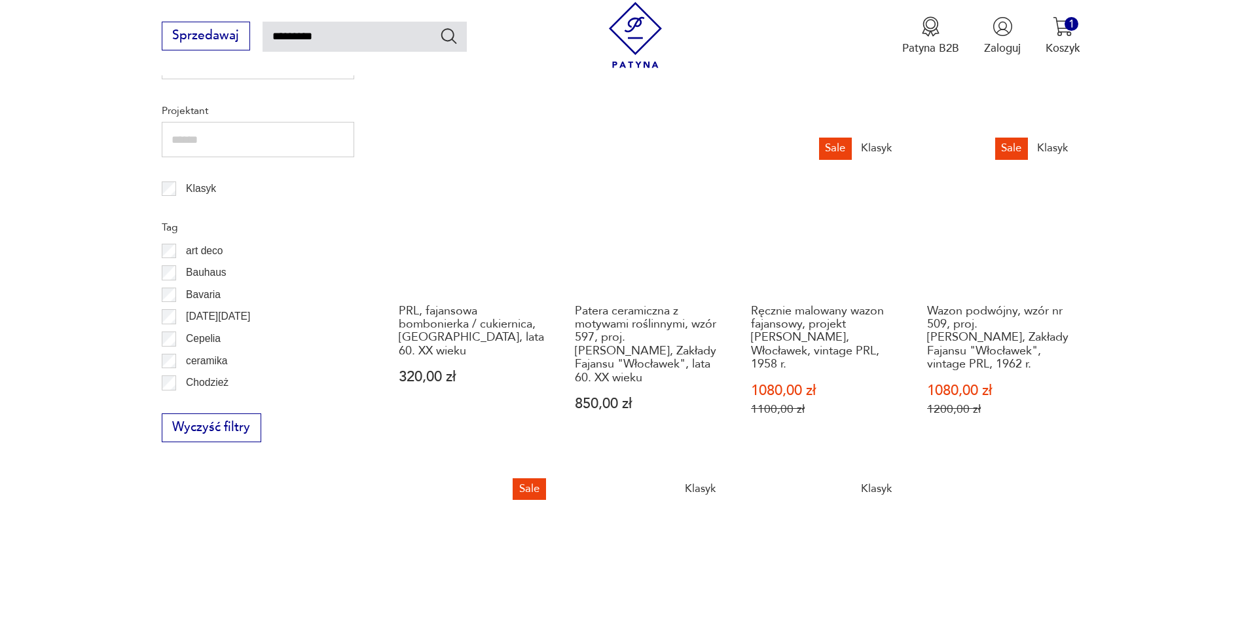
scroll to position [695, 0]
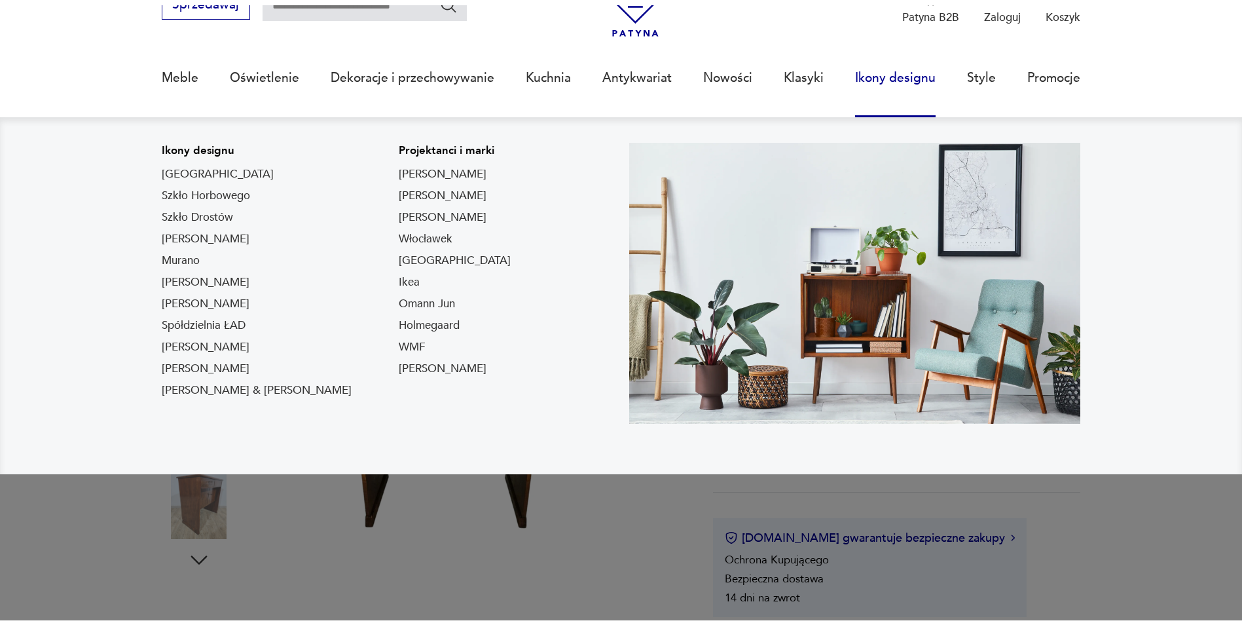
scroll to position [196, 0]
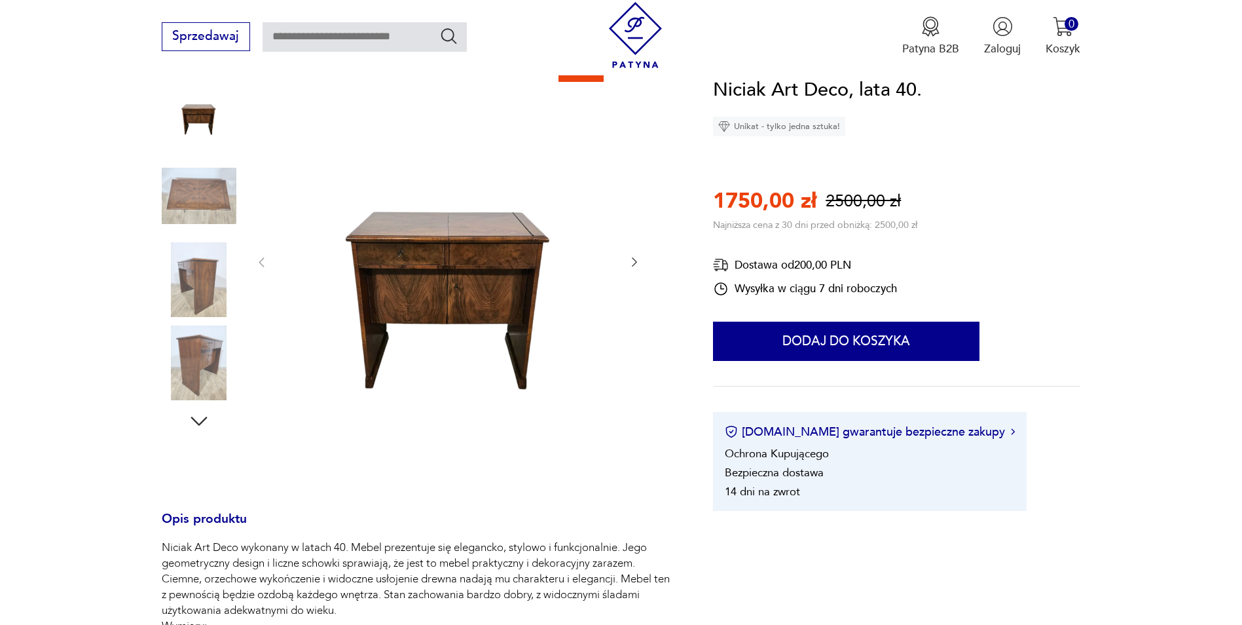
click at [630, 259] on icon "button" at bounding box center [634, 261] width 13 height 13
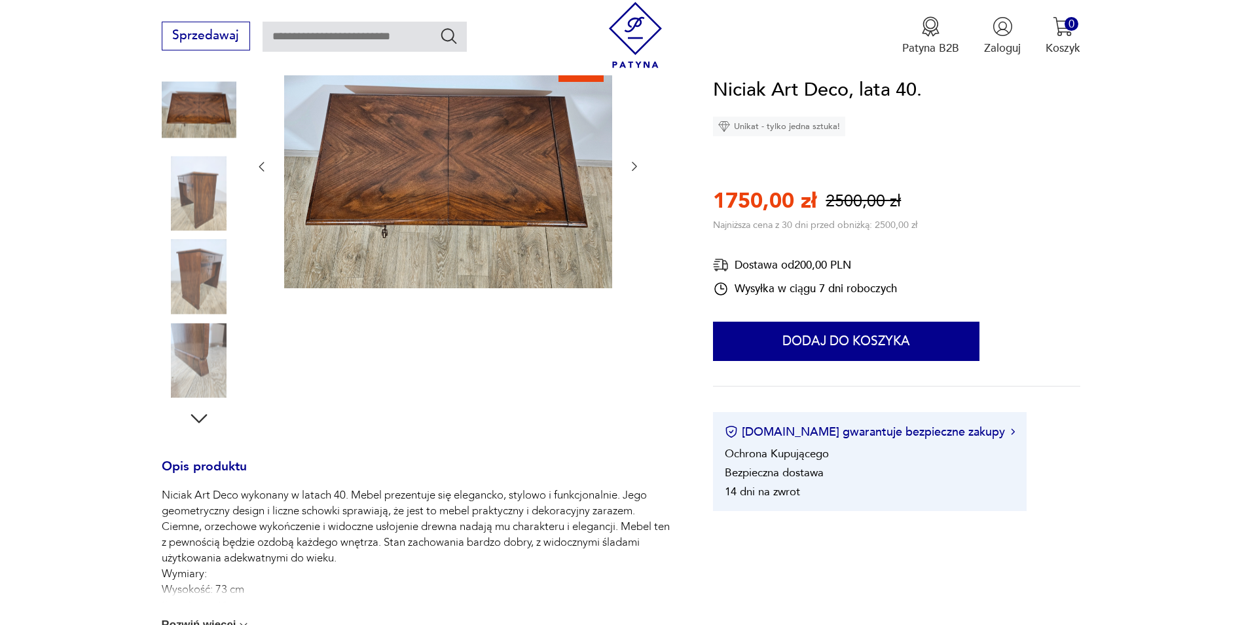
click at [635, 166] on icon "button" at bounding box center [634, 166] width 13 height 13
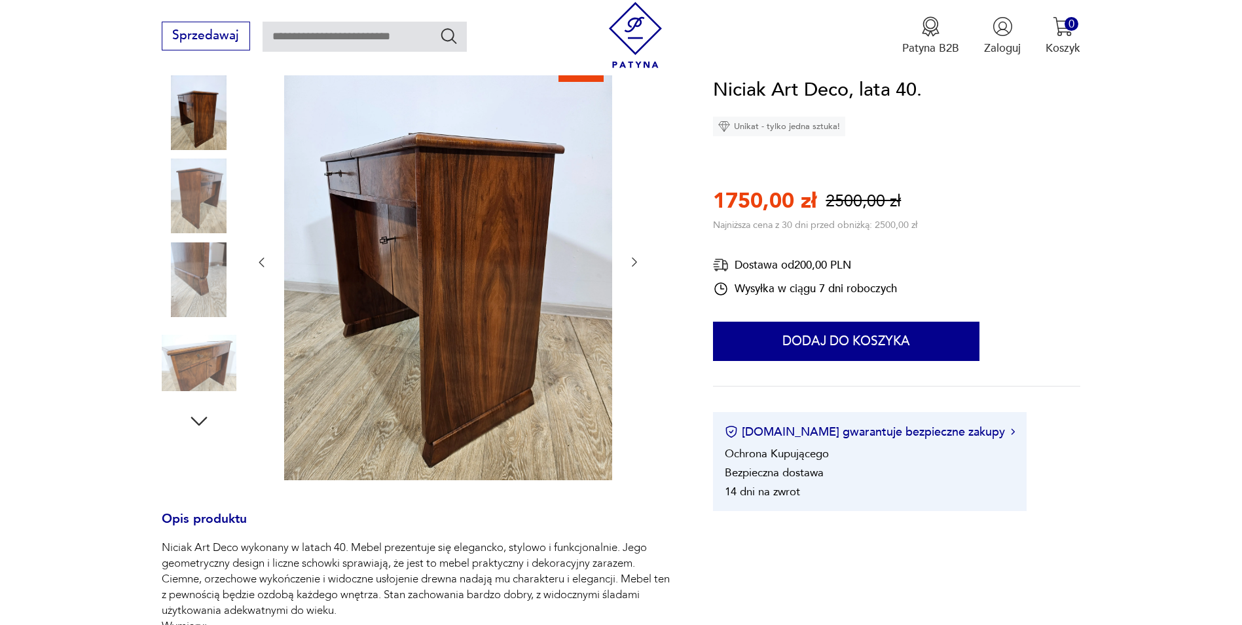
click at [633, 257] on icon "button" at bounding box center [634, 261] width 13 height 13
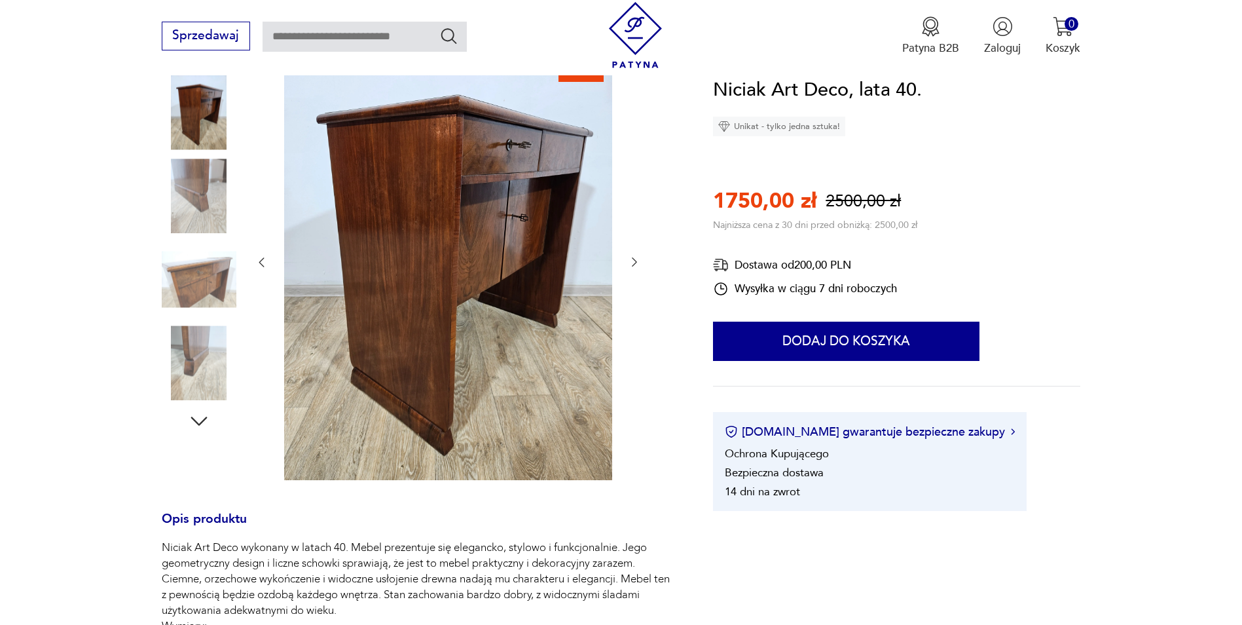
click at [637, 259] on icon "button" at bounding box center [634, 261] width 13 height 13
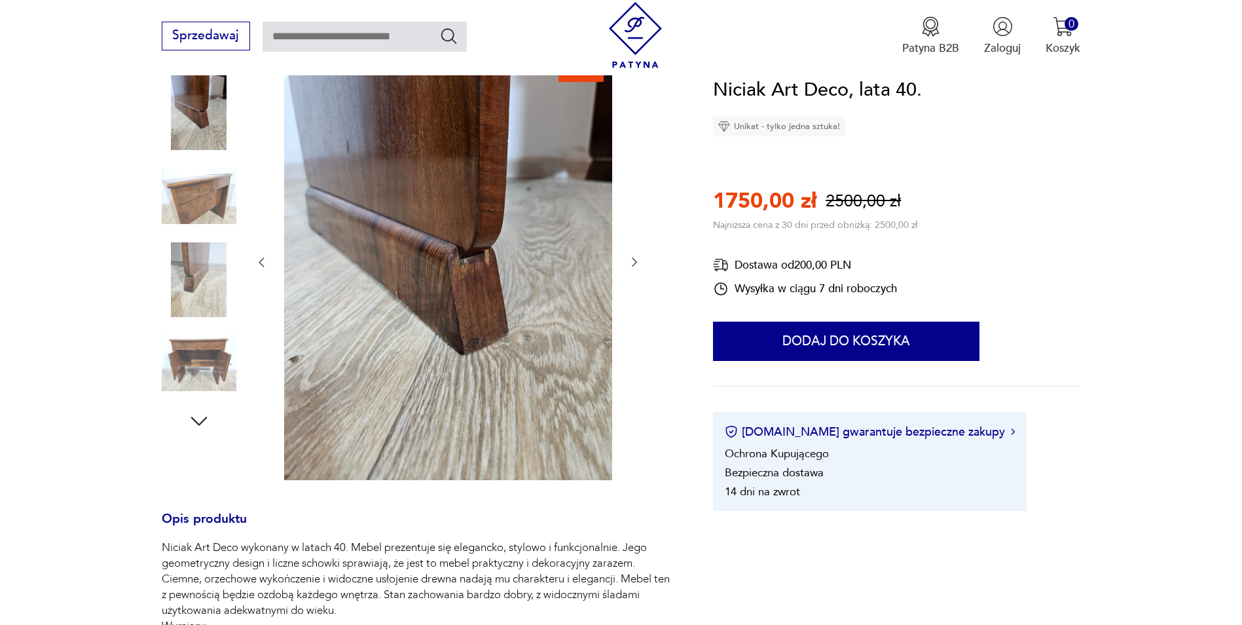
click at [636, 260] on icon "button" at bounding box center [634, 261] width 13 height 13
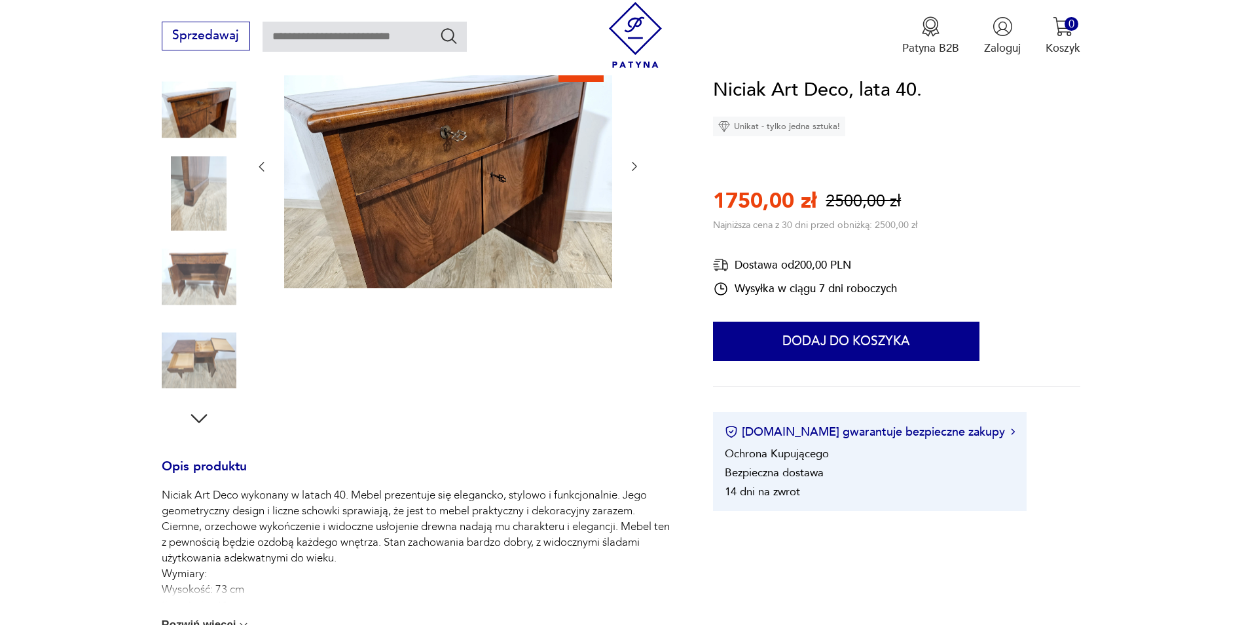
click at [641, 163] on icon "button" at bounding box center [634, 166] width 13 height 13
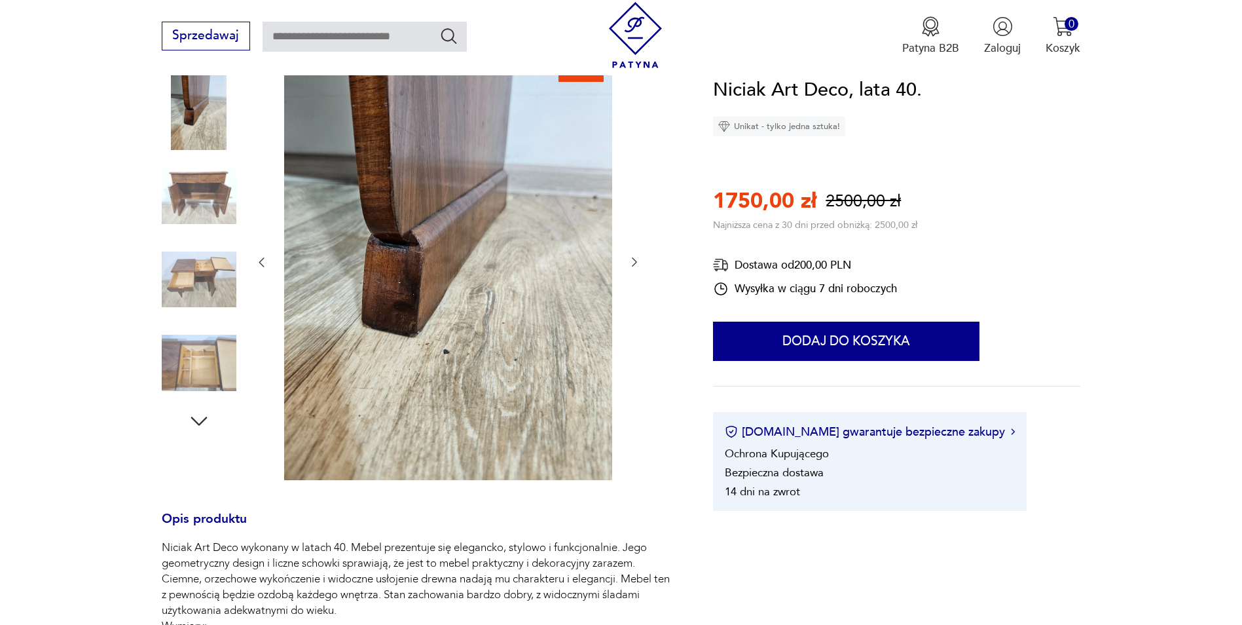
click at [631, 263] on icon "button" at bounding box center [634, 261] width 13 height 13
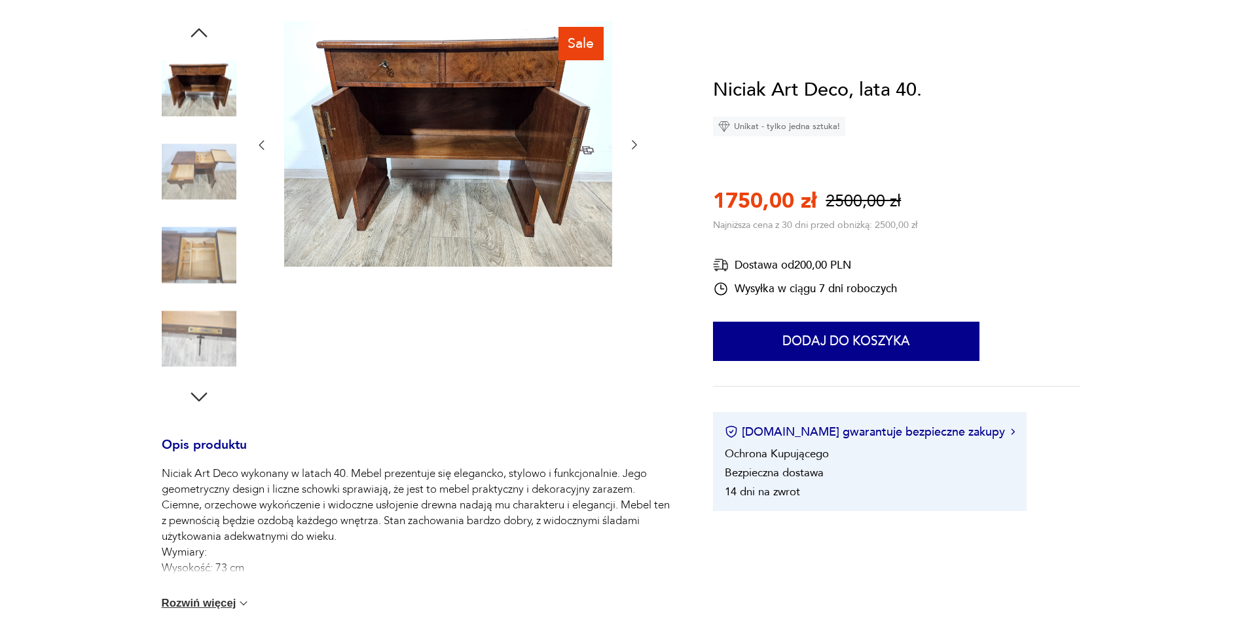
scroll to position [65, 0]
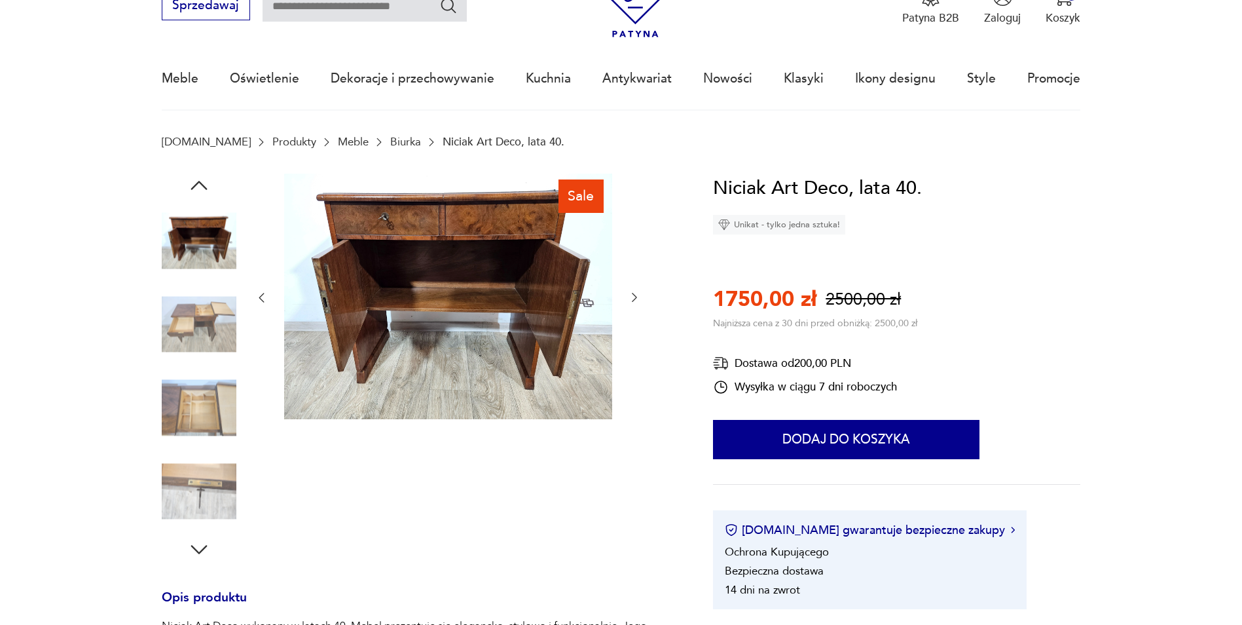
click at [631, 294] on icon "button" at bounding box center [634, 297] width 13 height 13
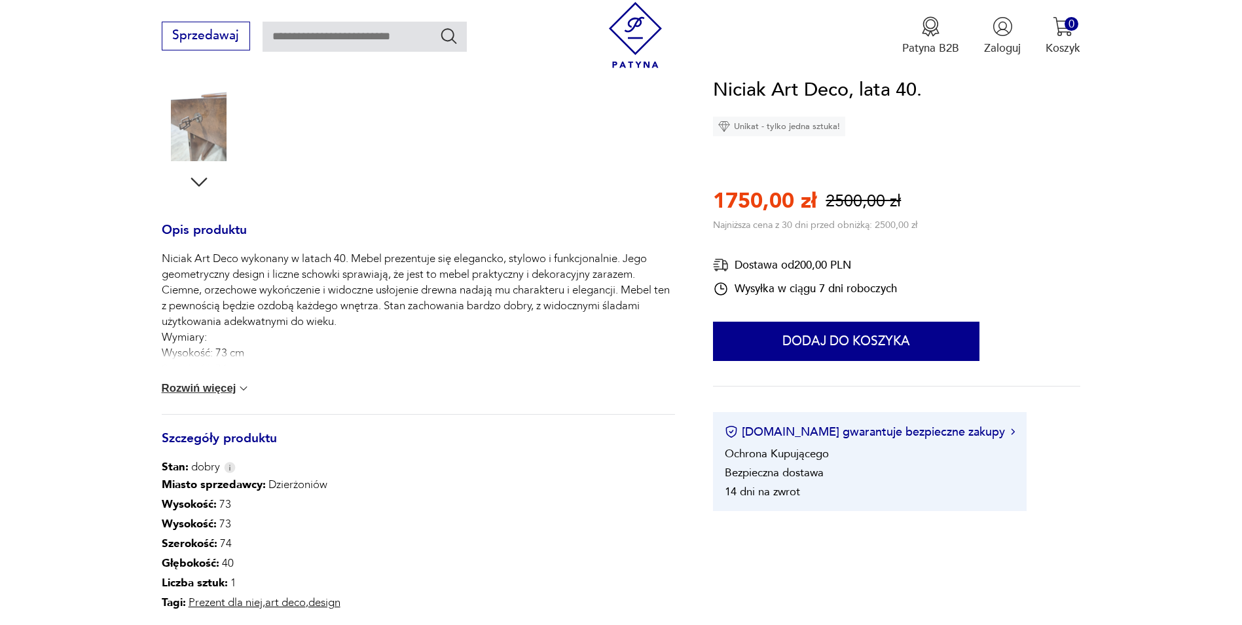
scroll to position [458, 0]
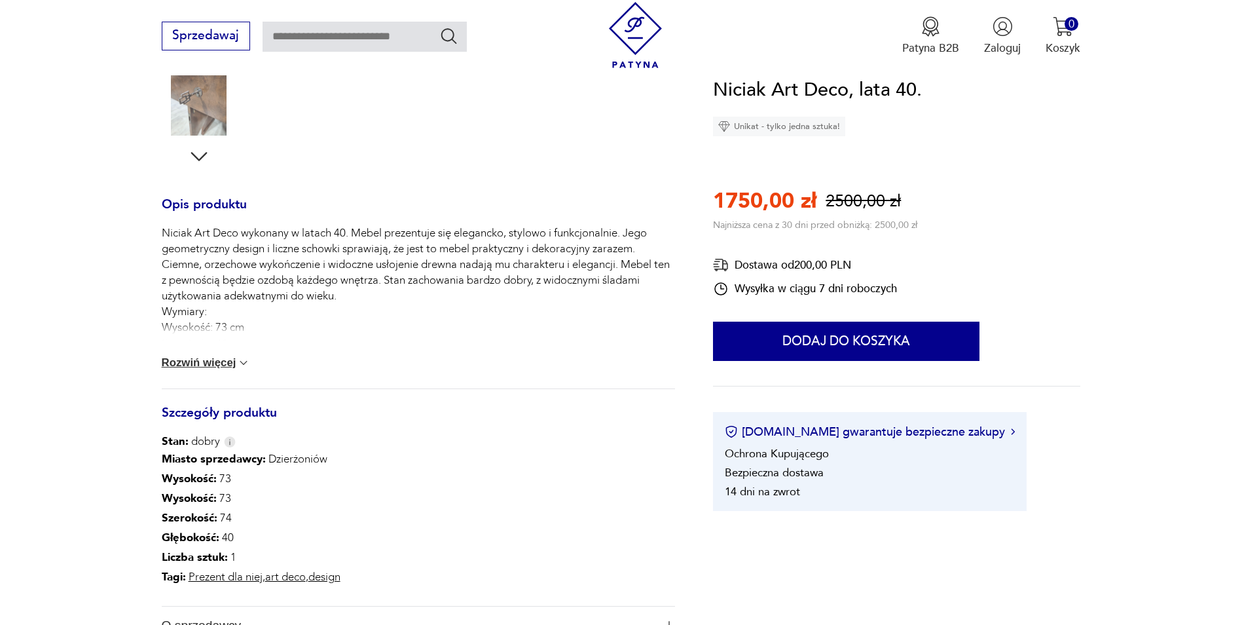
click at [220, 361] on button "Rozwiń więcej" at bounding box center [206, 362] width 89 height 13
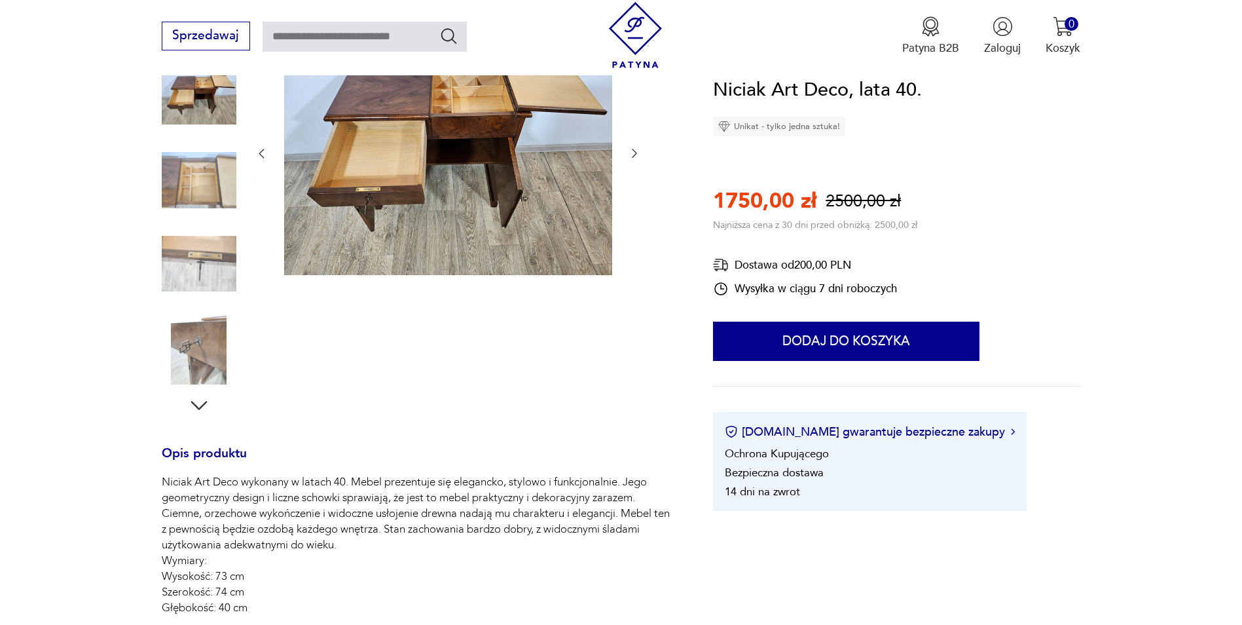
scroll to position [0, 0]
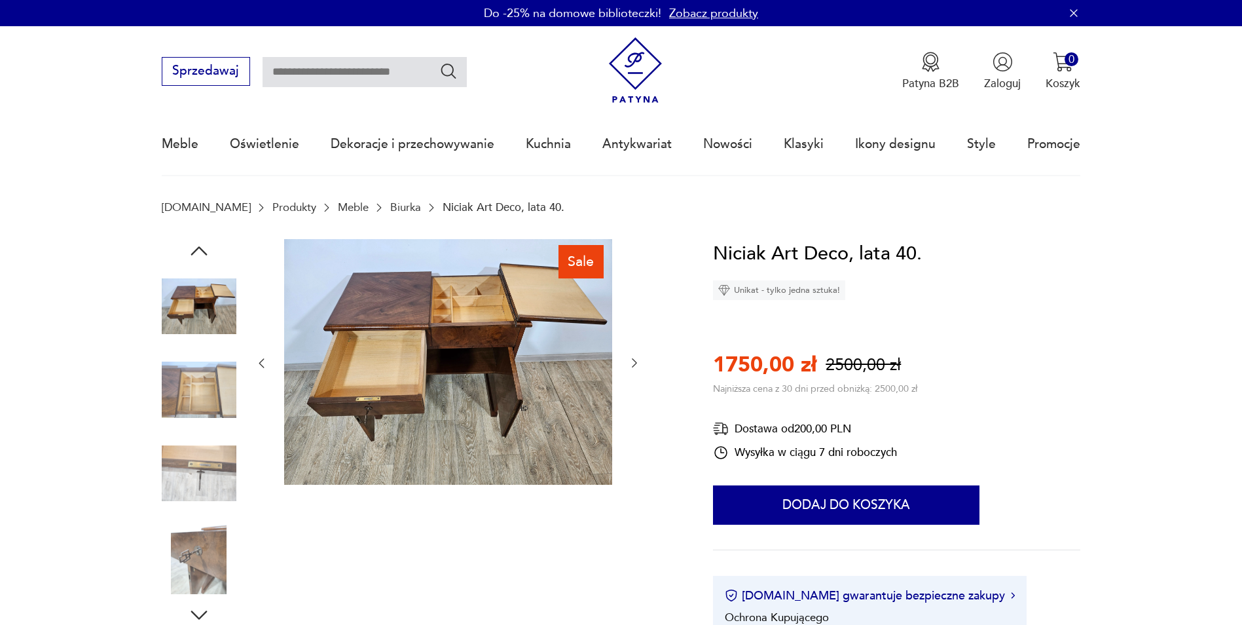
click at [208, 251] on icon "button" at bounding box center [199, 251] width 24 height 24
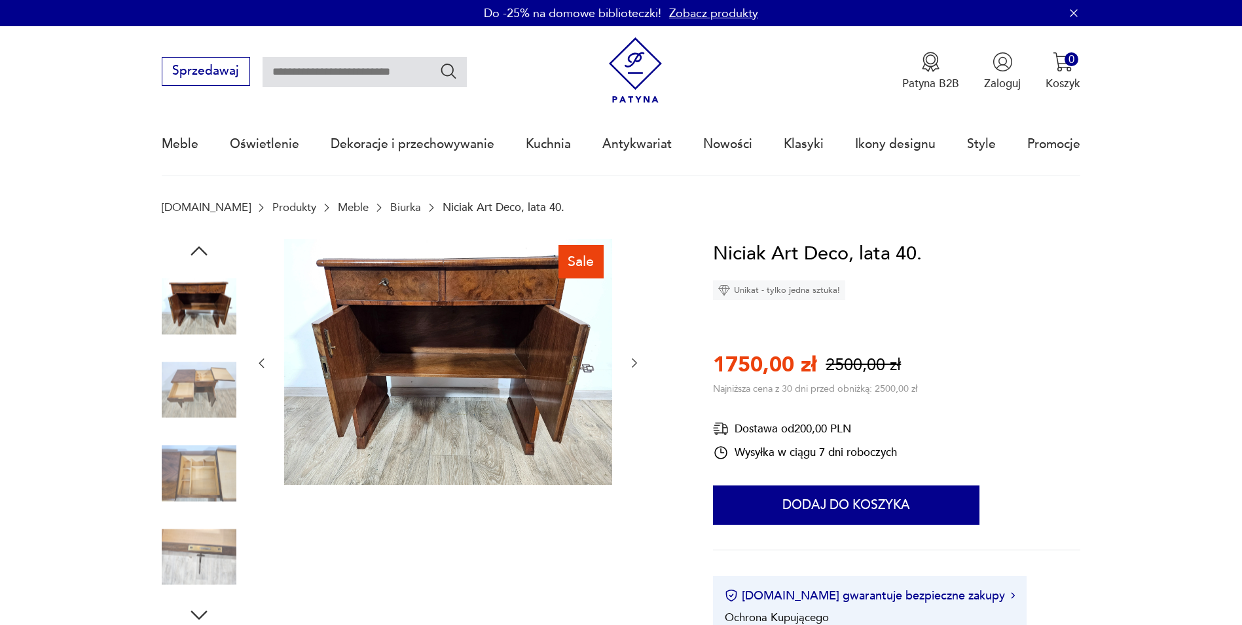
click at [207, 251] on icon "button" at bounding box center [199, 251] width 24 height 24
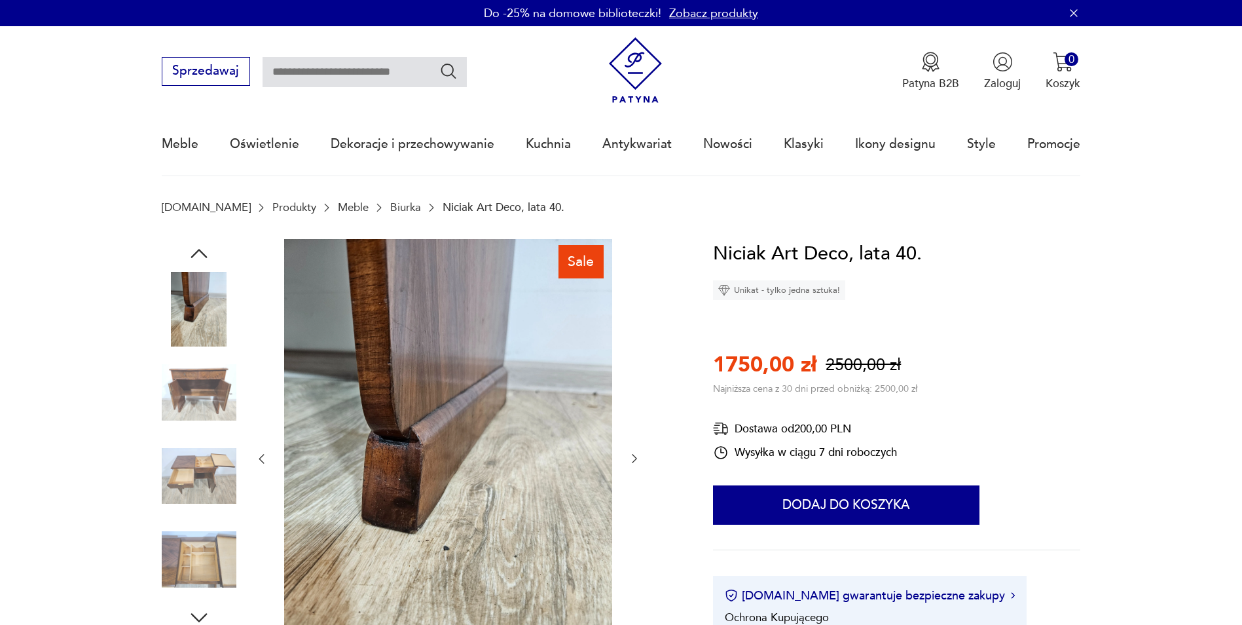
click at [207, 251] on icon "button" at bounding box center [199, 254] width 24 height 24
click at [206, 251] on icon "button" at bounding box center [199, 254] width 24 height 24
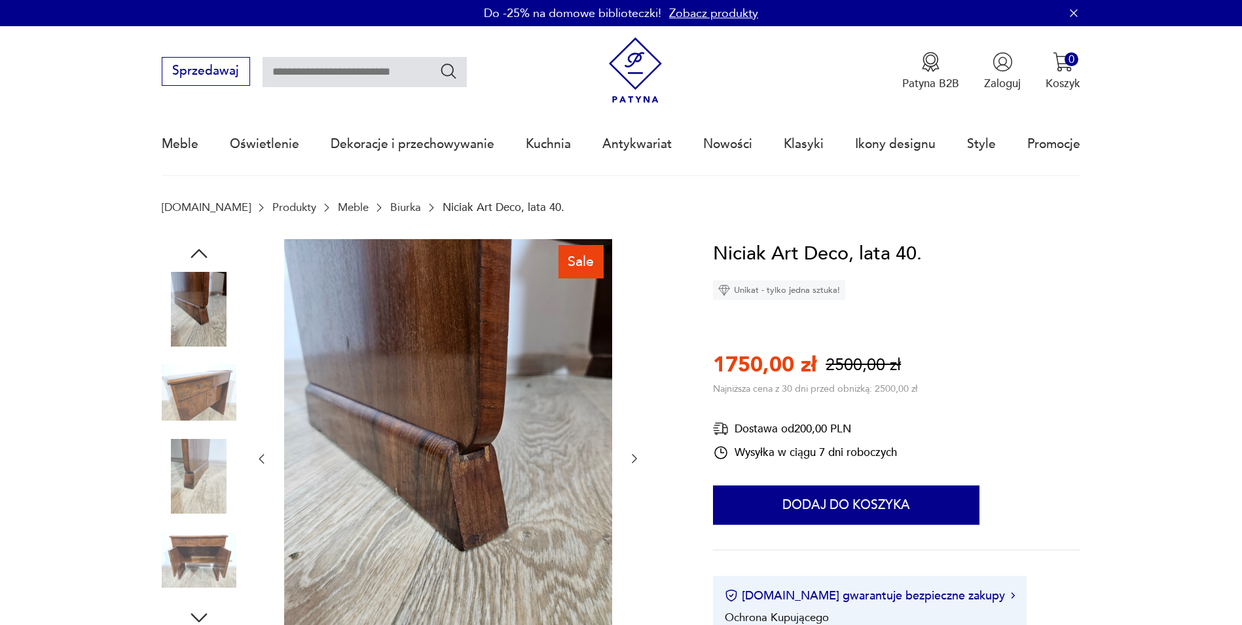
click at [206, 251] on icon "button" at bounding box center [199, 254] width 24 height 24
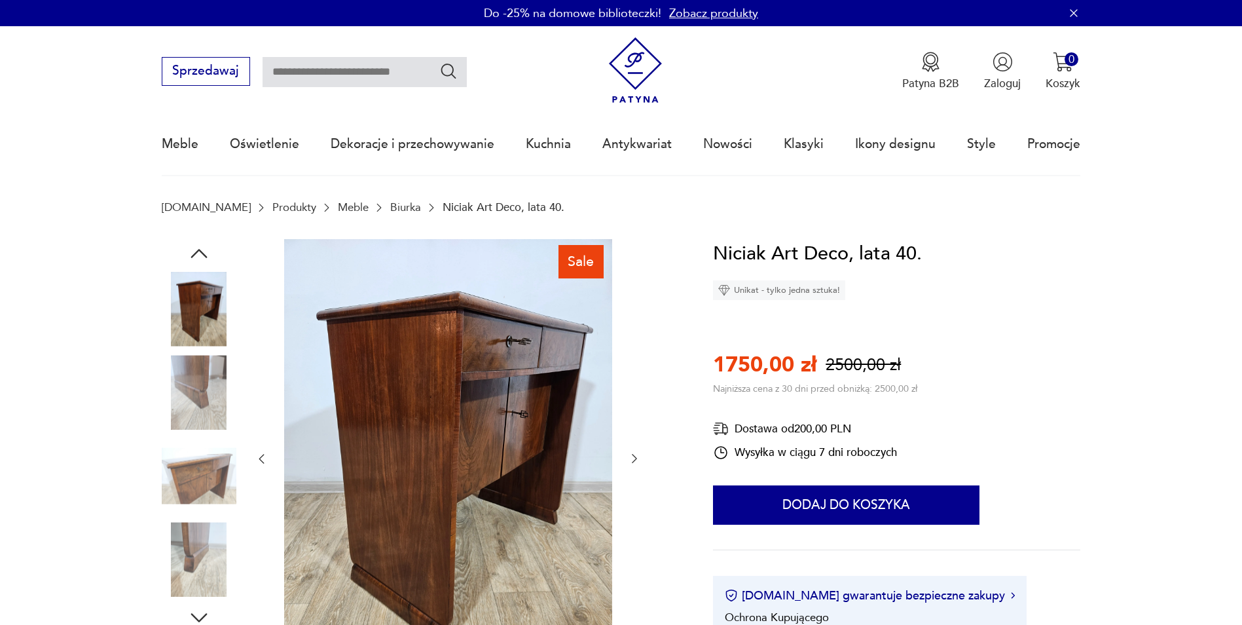
click at [211, 309] on img at bounding box center [199, 309] width 75 height 75
click at [199, 251] on icon "button" at bounding box center [199, 254] width 24 height 24
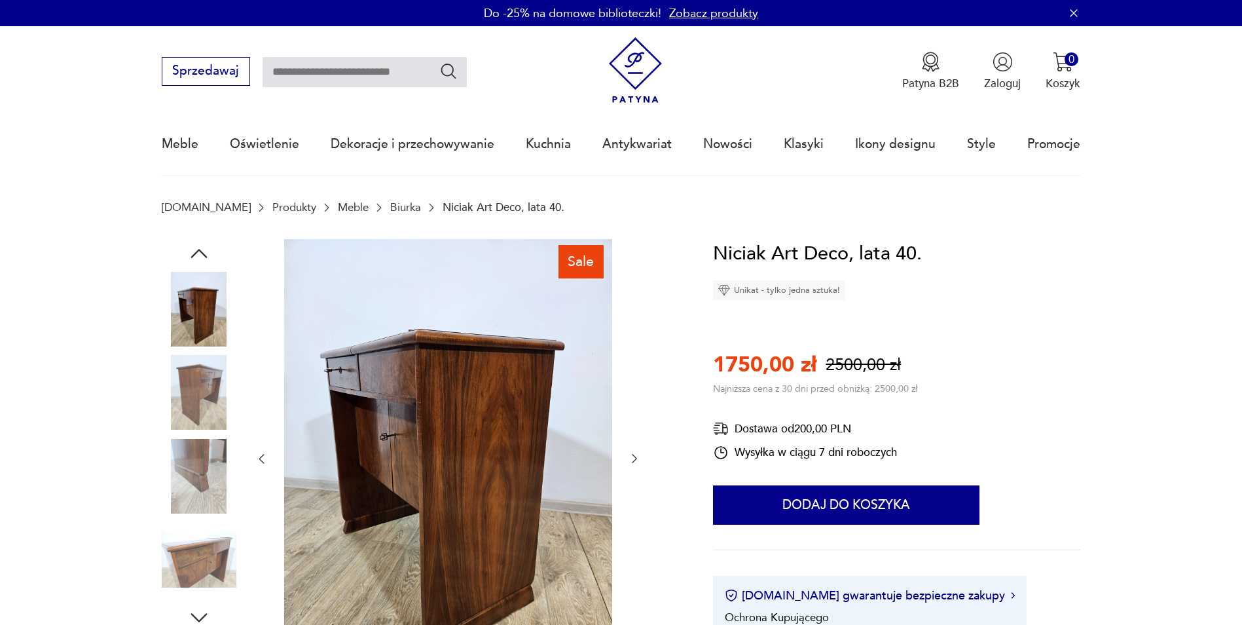
click at [199, 251] on icon "button" at bounding box center [199, 254] width 24 height 24
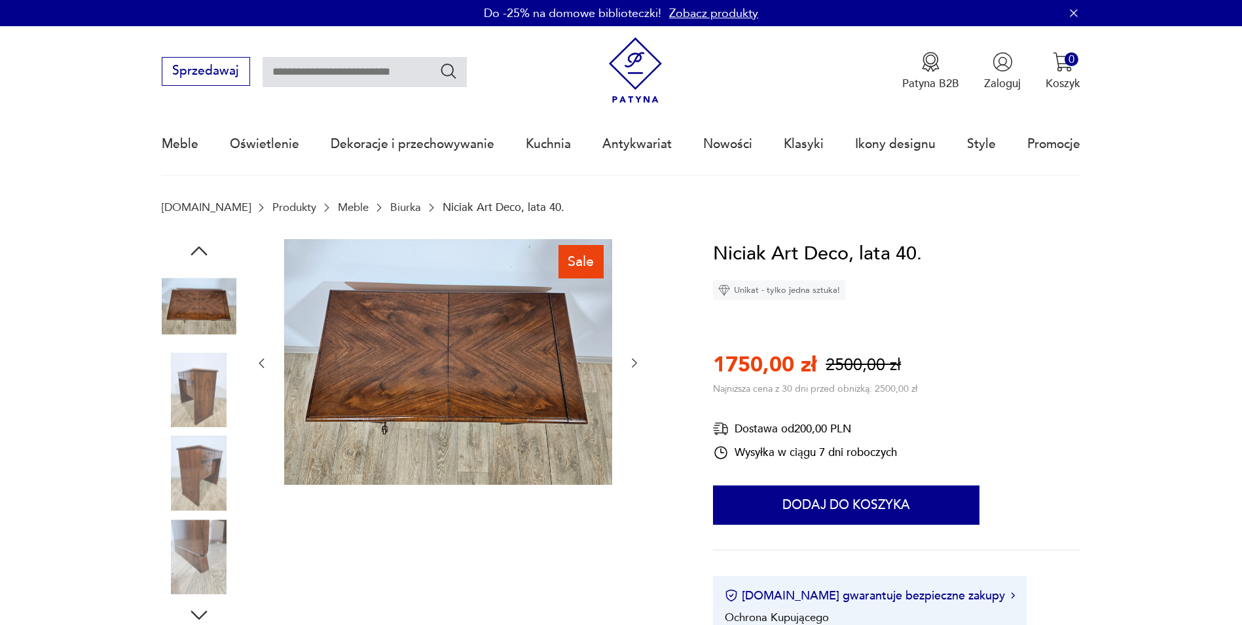
click at [199, 251] on icon "button" at bounding box center [199, 251] width 24 height 24
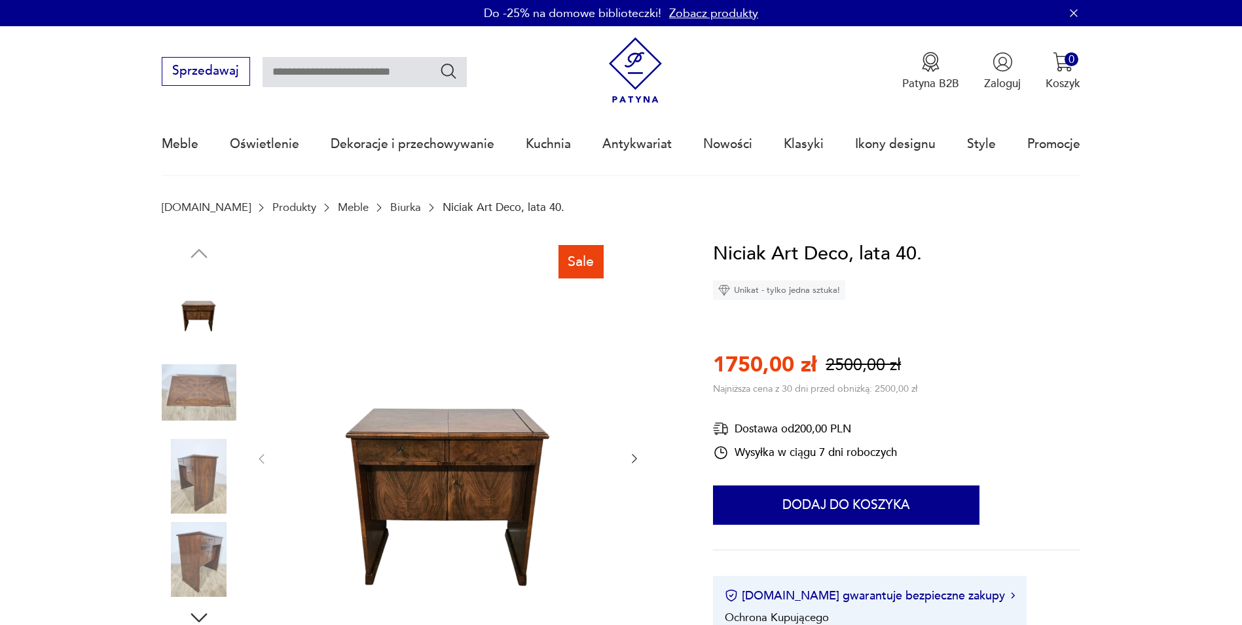
click at [447, 399] on img at bounding box center [448, 457] width 328 height 437
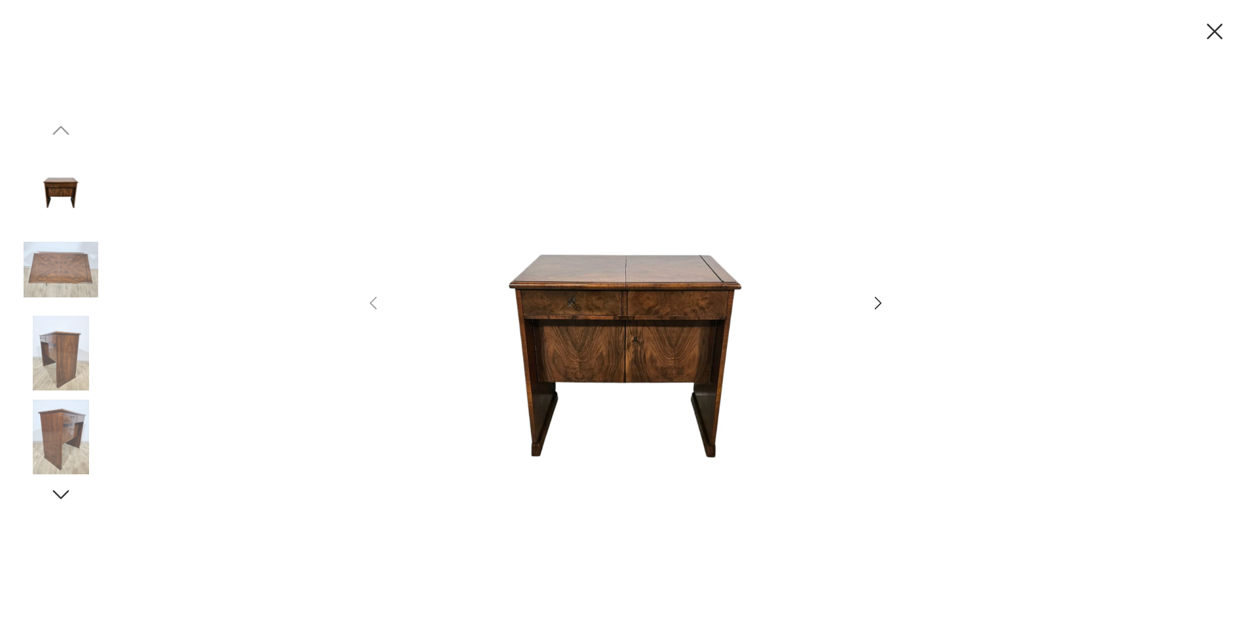
click at [888, 302] on div at bounding box center [626, 312] width 1252 height 625
click at [883, 306] on icon "button" at bounding box center [878, 302] width 19 height 19
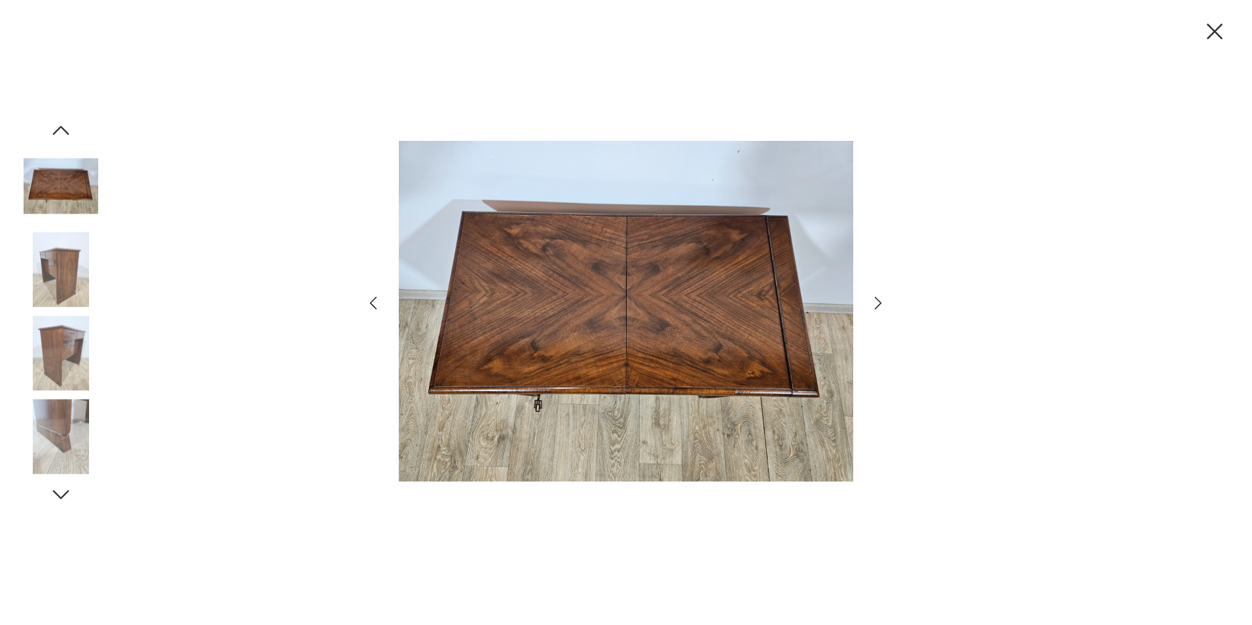
click at [883, 302] on icon "button" at bounding box center [878, 302] width 19 height 19
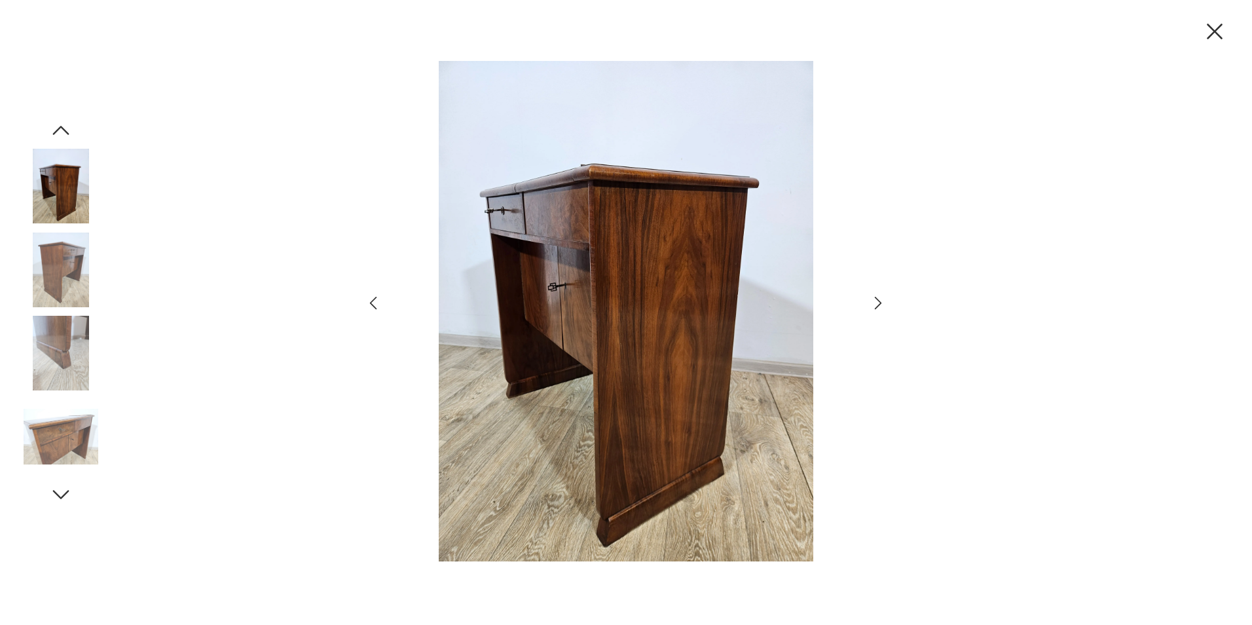
click at [883, 301] on icon "button" at bounding box center [878, 302] width 19 height 19
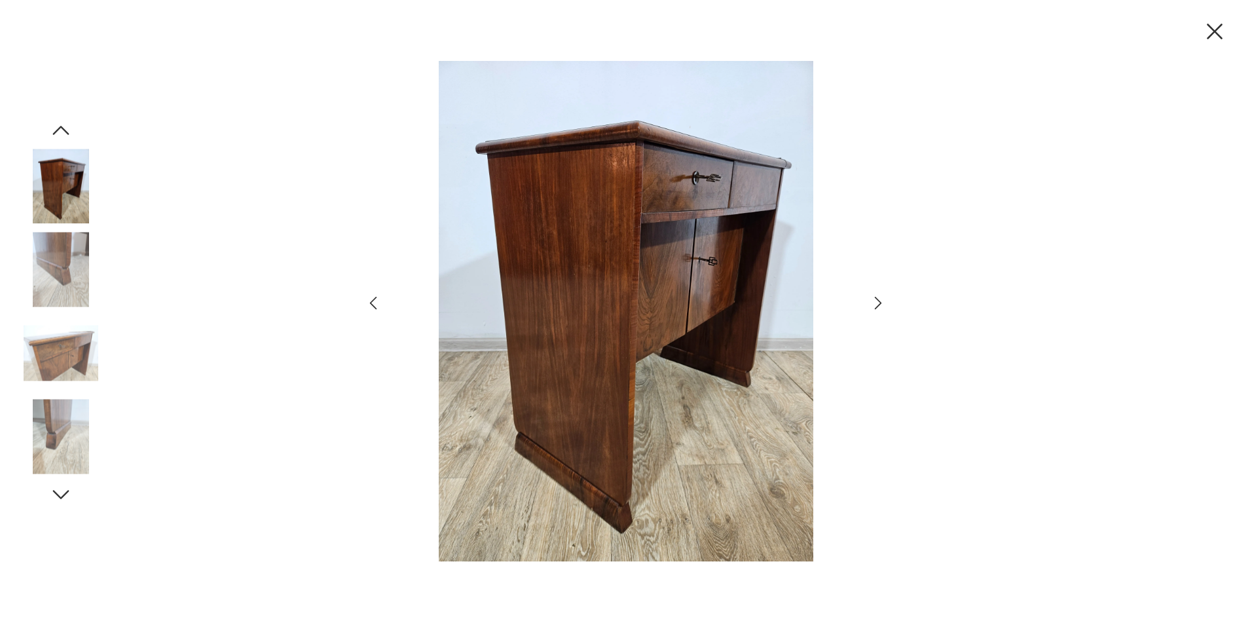
click at [883, 301] on icon "button" at bounding box center [878, 302] width 19 height 19
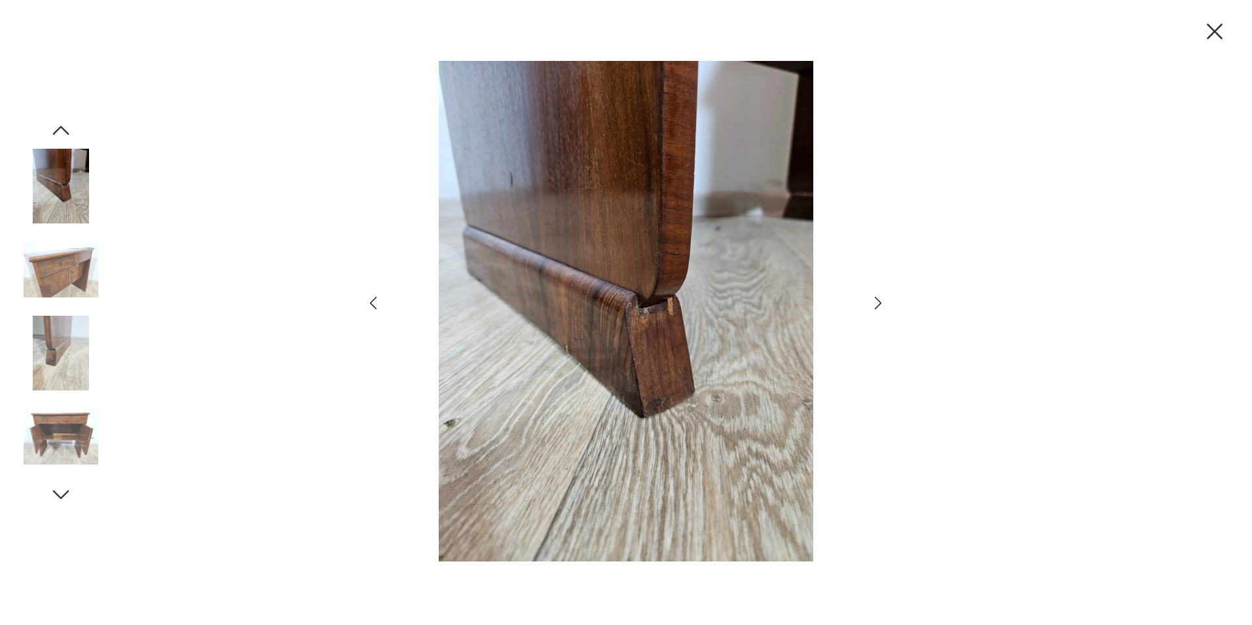
click at [883, 301] on icon "button" at bounding box center [878, 302] width 19 height 19
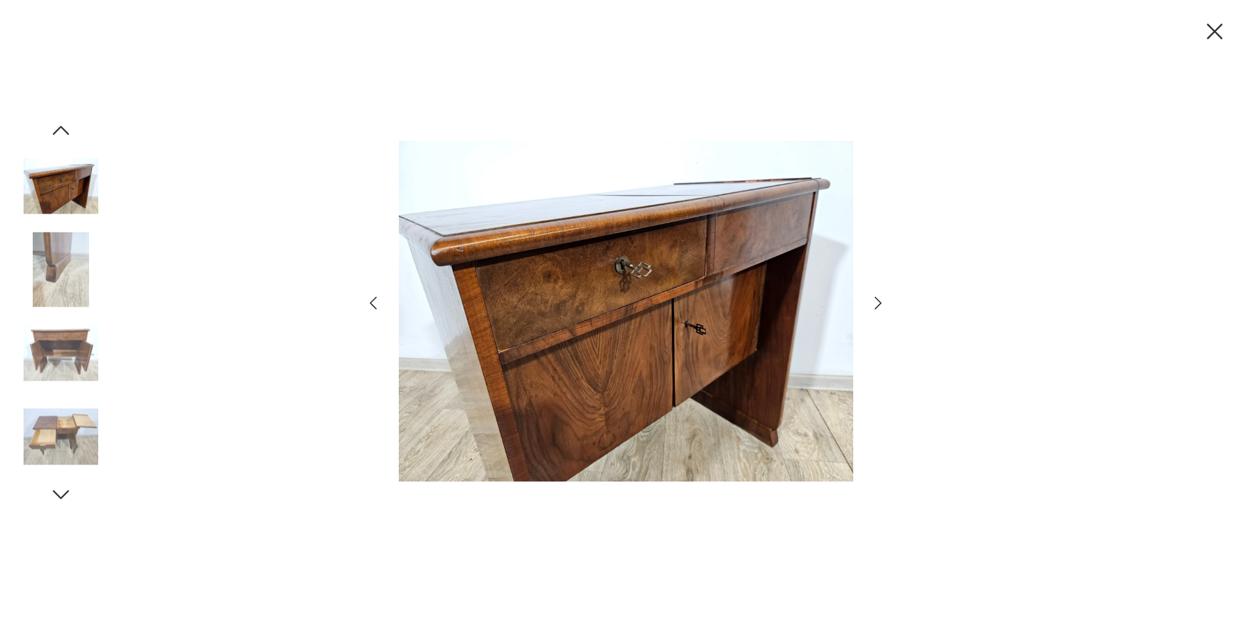
click at [884, 301] on icon "button" at bounding box center [878, 302] width 19 height 19
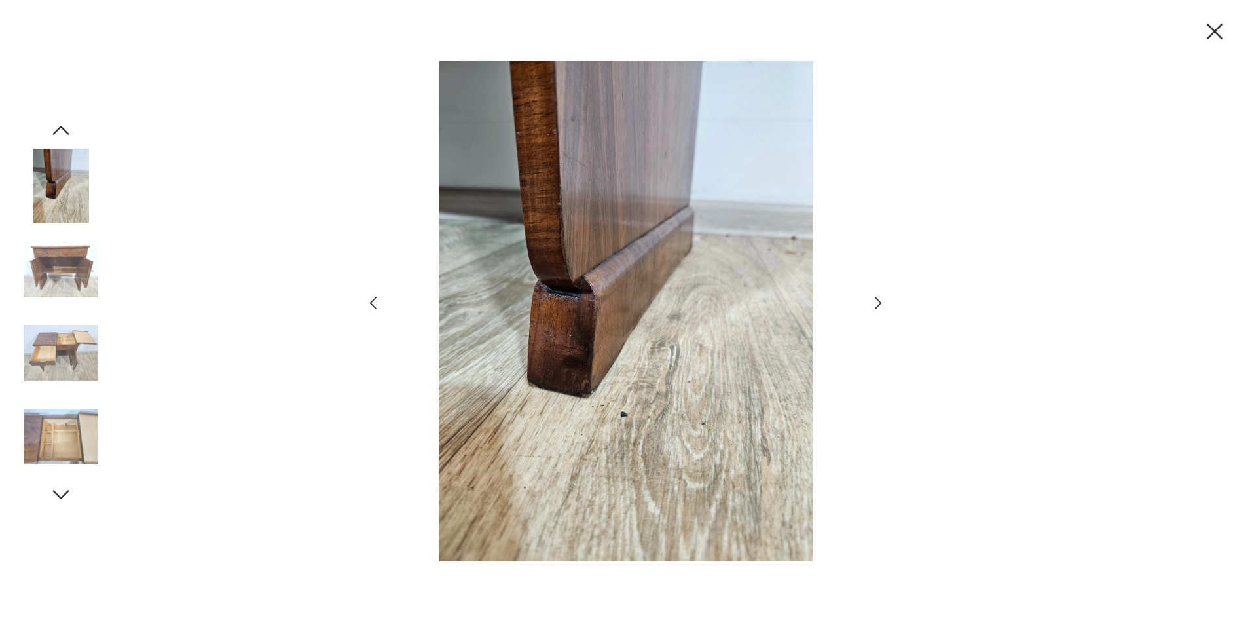
click at [1217, 32] on icon "button" at bounding box center [1214, 31] width 27 height 27
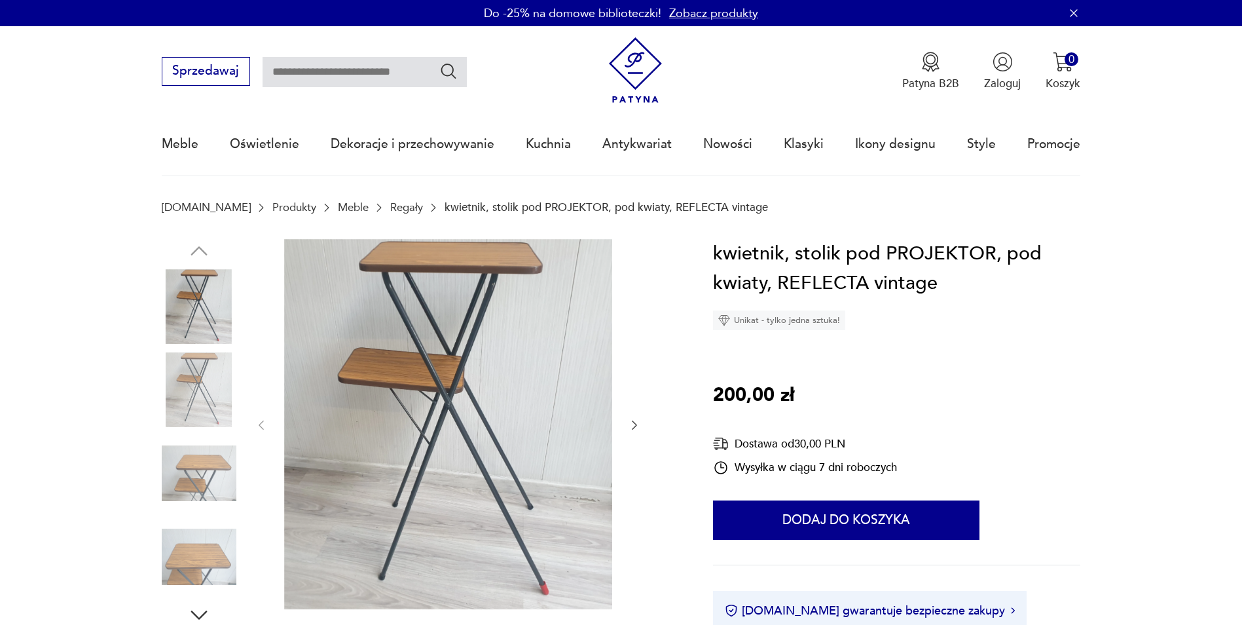
click at [630, 416] on div at bounding box center [448, 425] width 386 height 373
click at [636, 423] on icon "button" at bounding box center [634, 424] width 13 height 13
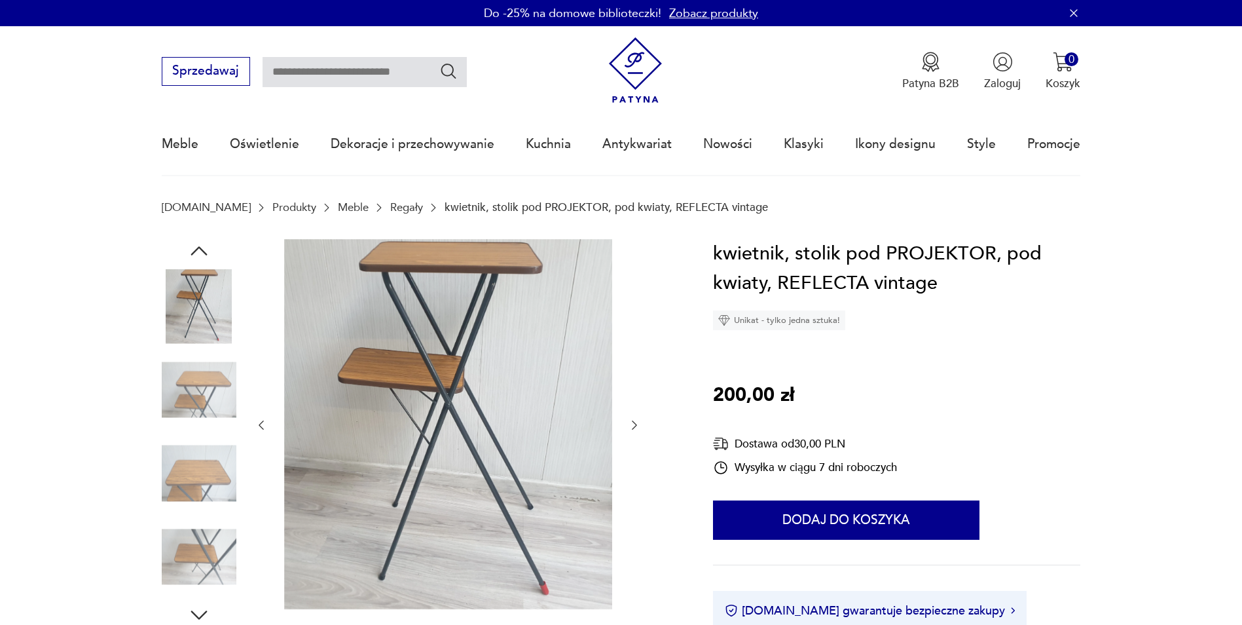
click at [636, 423] on icon "button" at bounding box center [634, 424] width 13 height 13
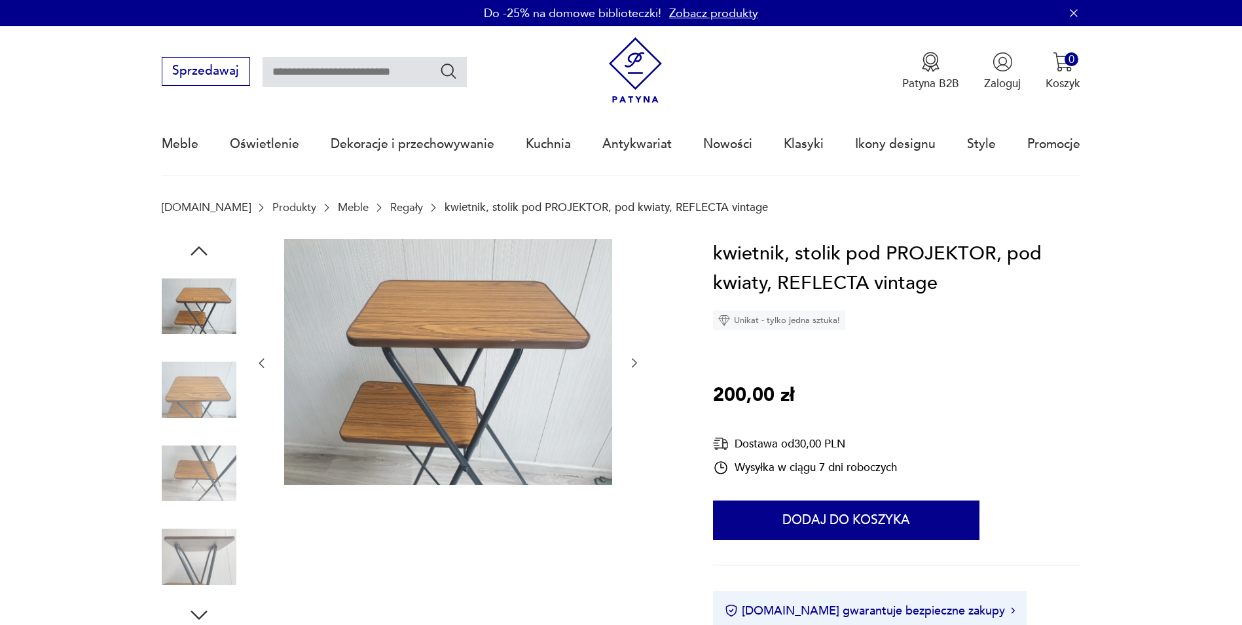
click at [636, 423] on div at bounding box center [448, 363] width 386 height 249
click at [634, 366] on icon "button" at bounding box center [634, 362] width 13 height 13
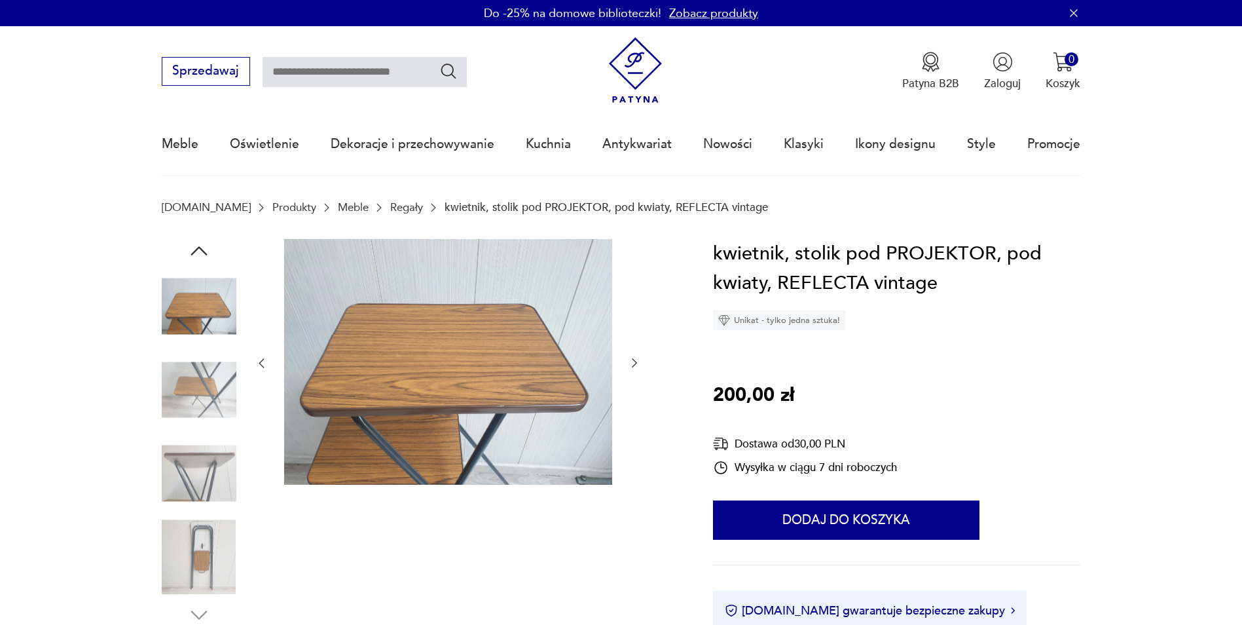
click at [202, 546] on img at bounding box center [199, 556] width 75 height 75
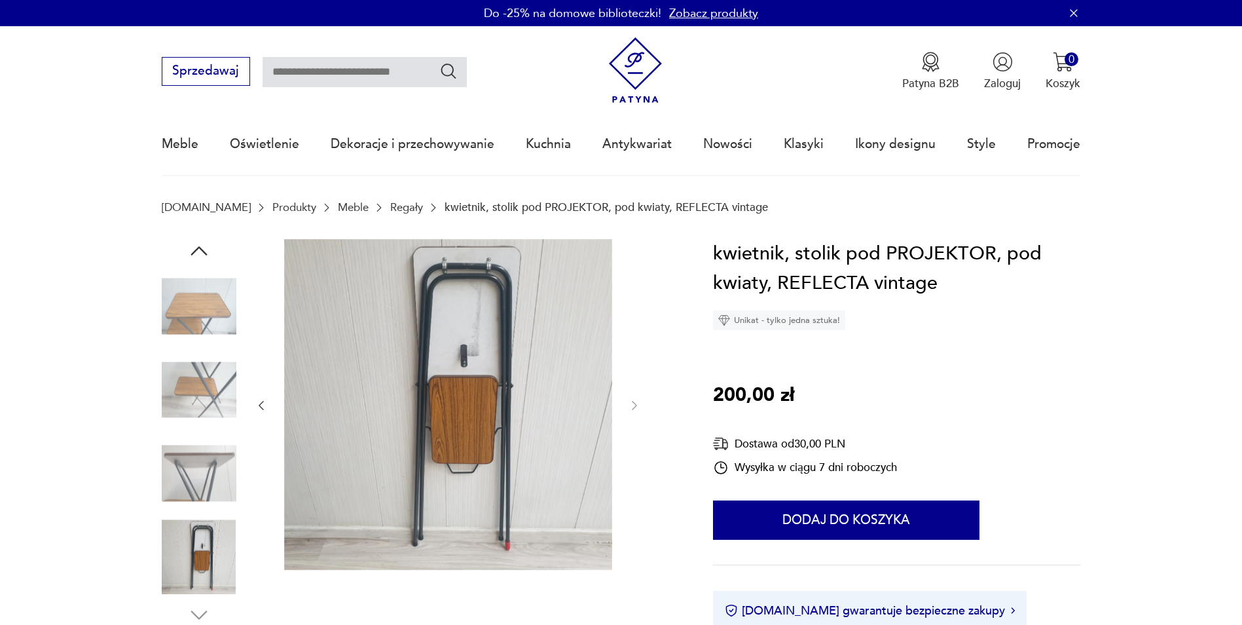
click at [208, 464] on img at bounding box center [199, 473] width 75 height 75
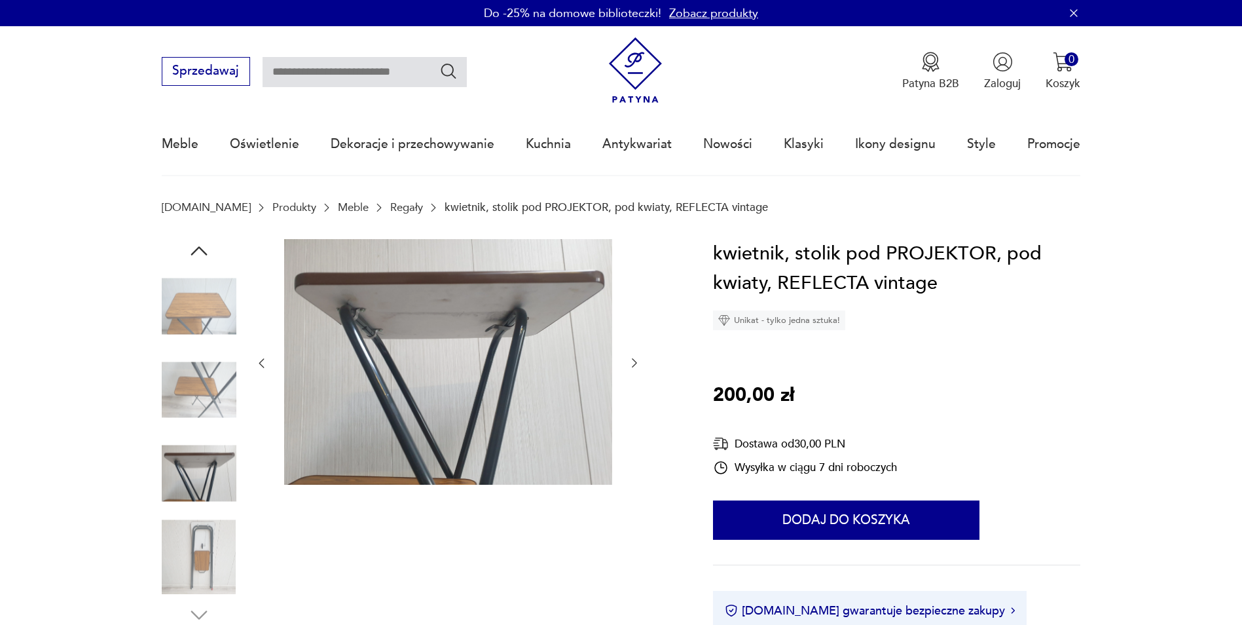
click at [193, 388] on img at bounding box center [199, 389] width 75 height 75
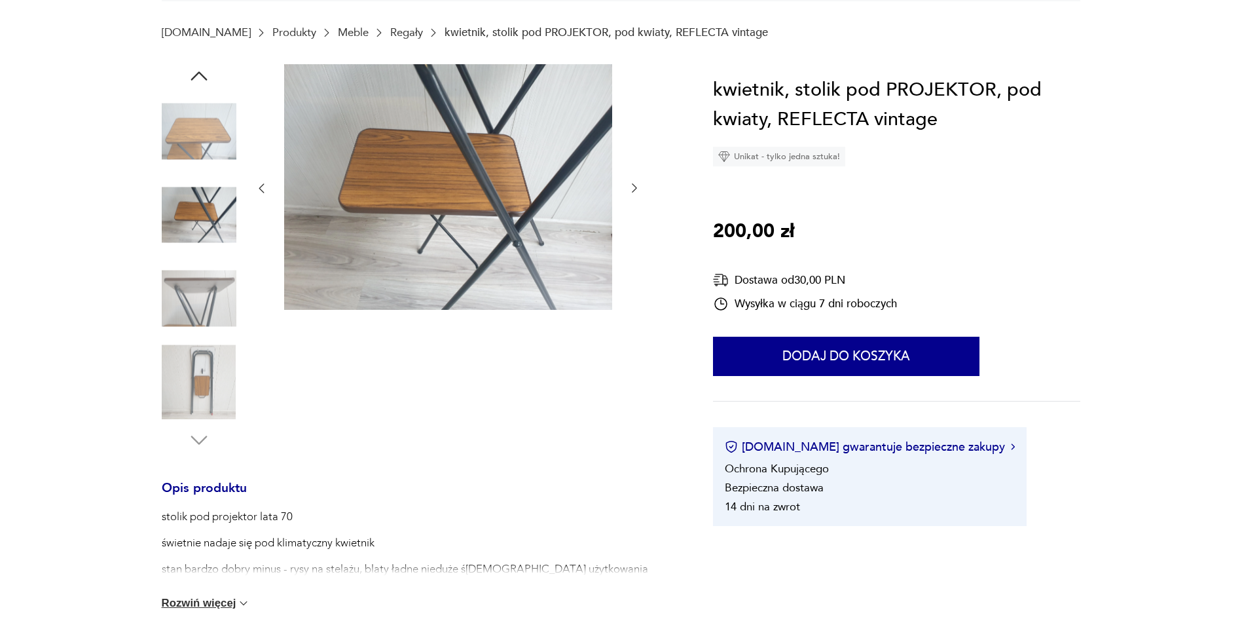
scroll to position [393, 0]
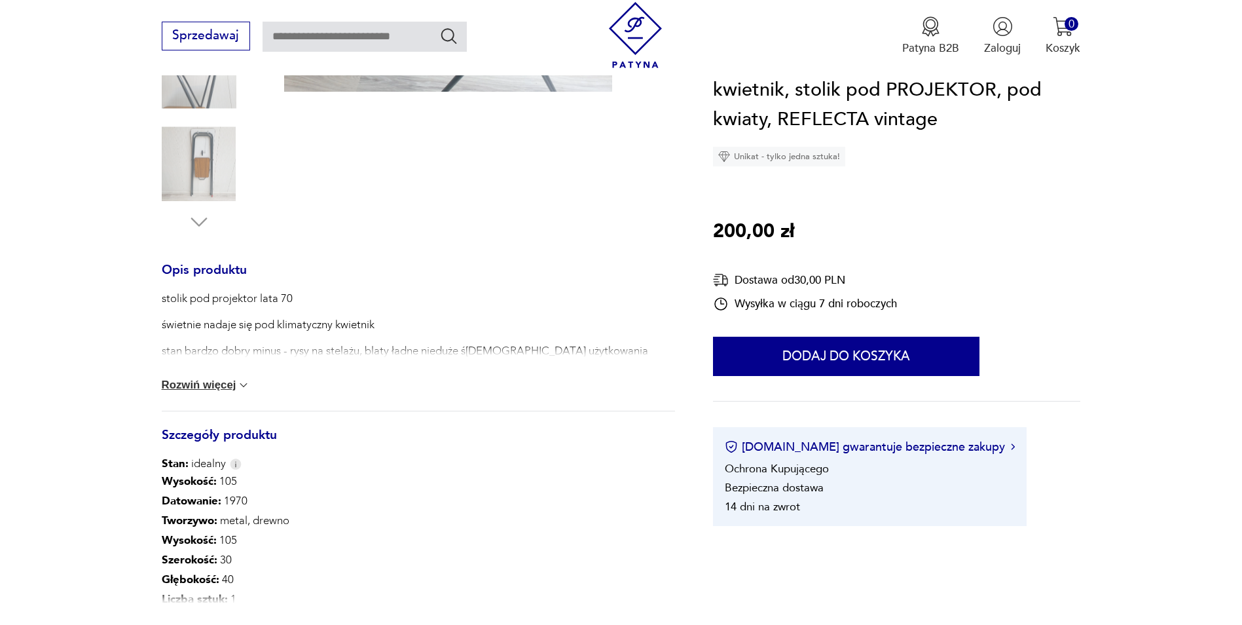
click at [215, 391] on button "Rozwiń więcej" at bounding box center [206, 384] width 89 height 13
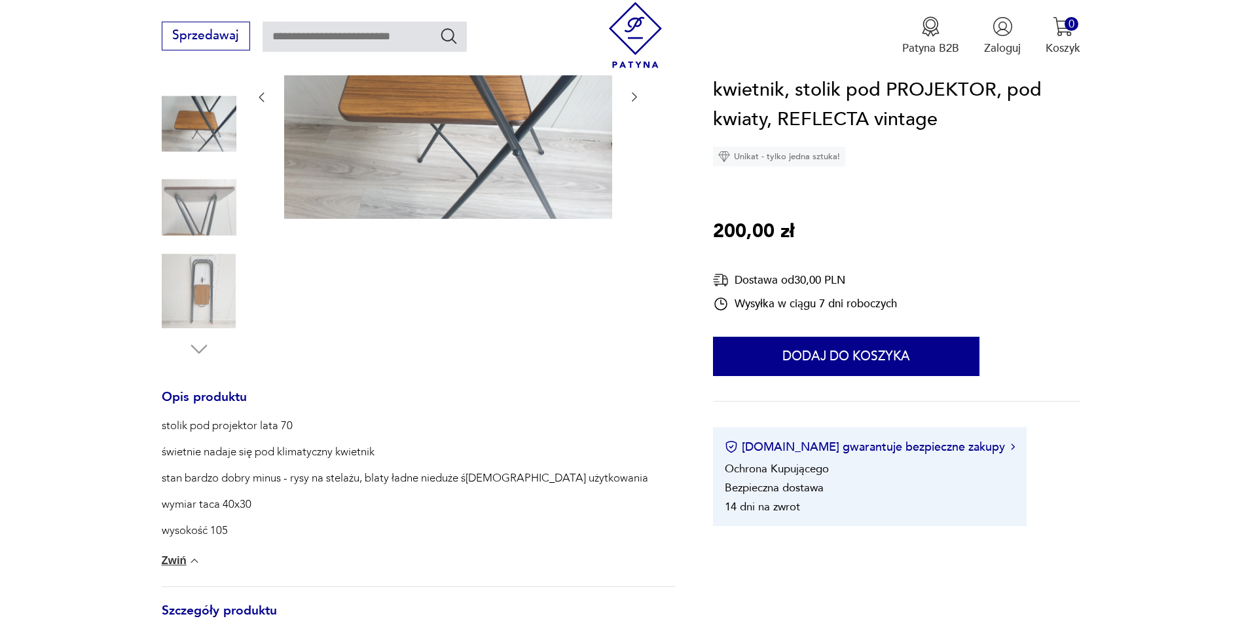
scroll to position [131, 0]
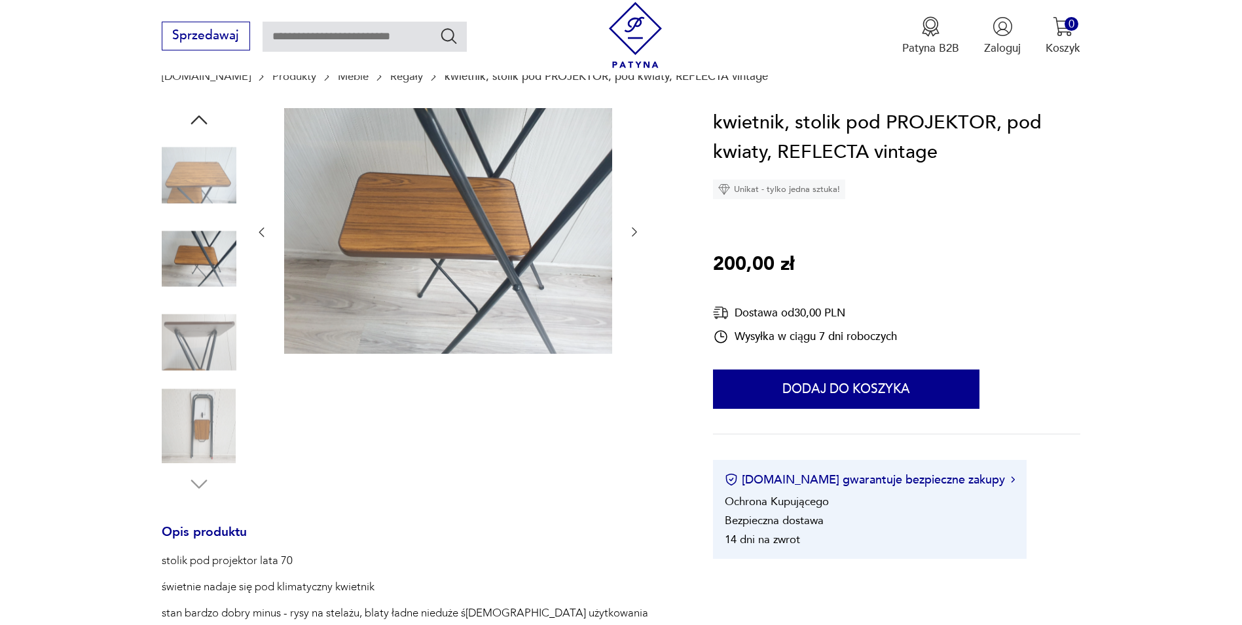
click at [212, 441] on img at bounding box center [199, 425] width 75 height 75
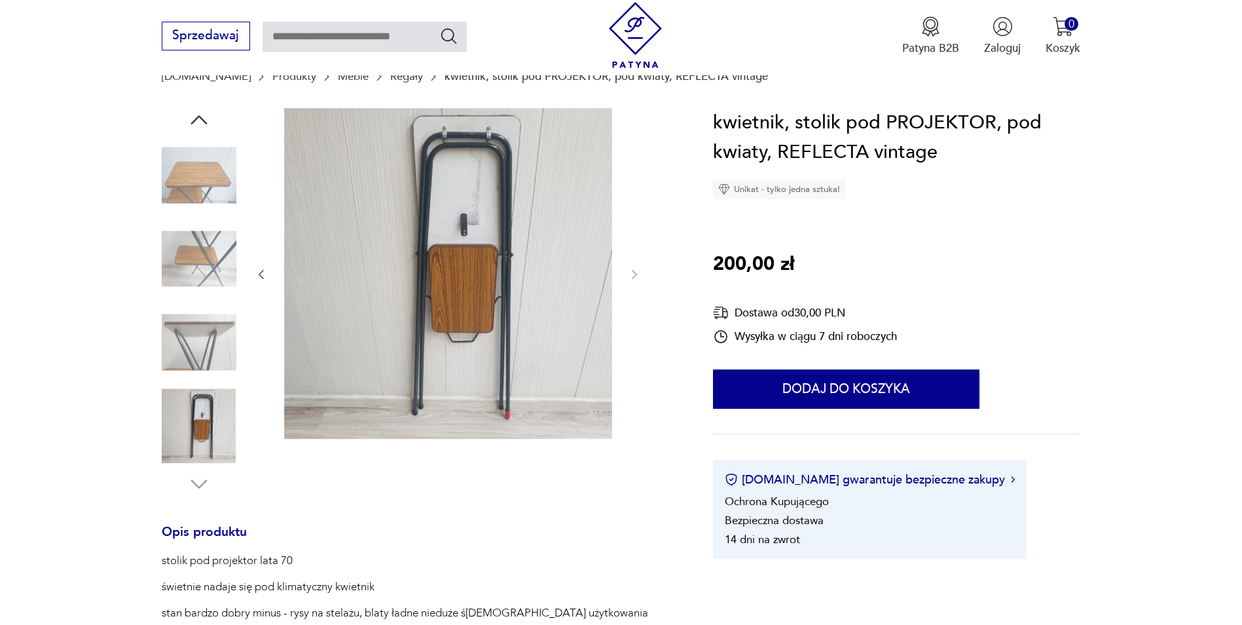
click at [213, 326] on img at bounding box center [199, 342] width 75 height 75
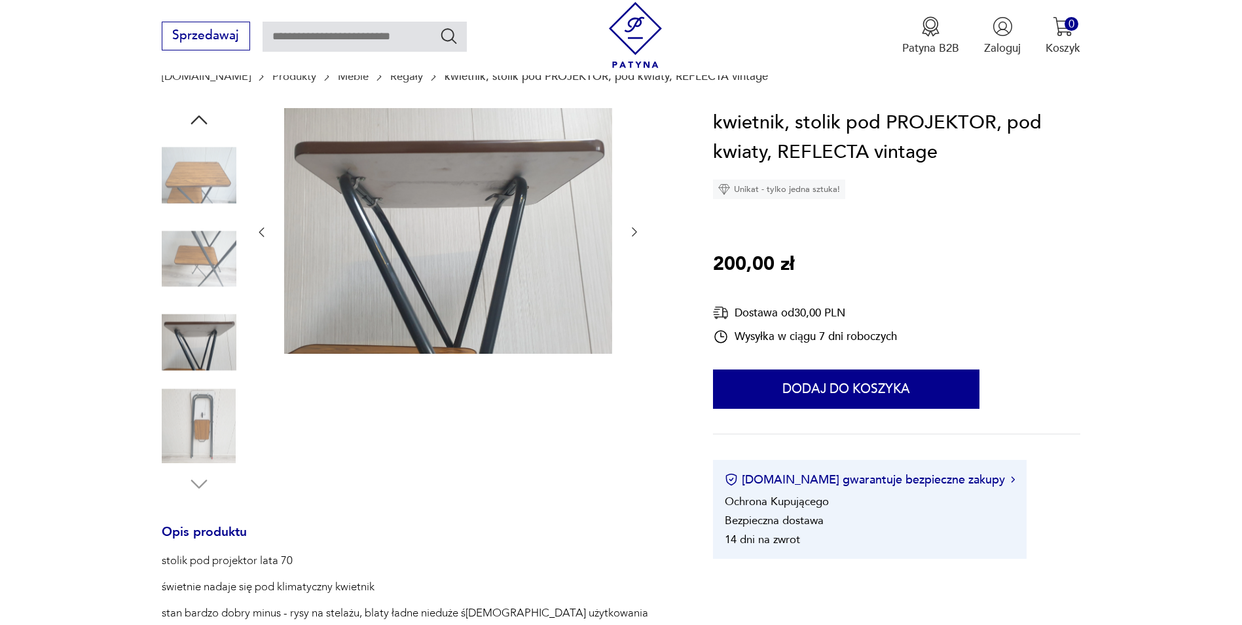
click at [212, 269] on img at bounding box center [199, 258] width 75 height 75
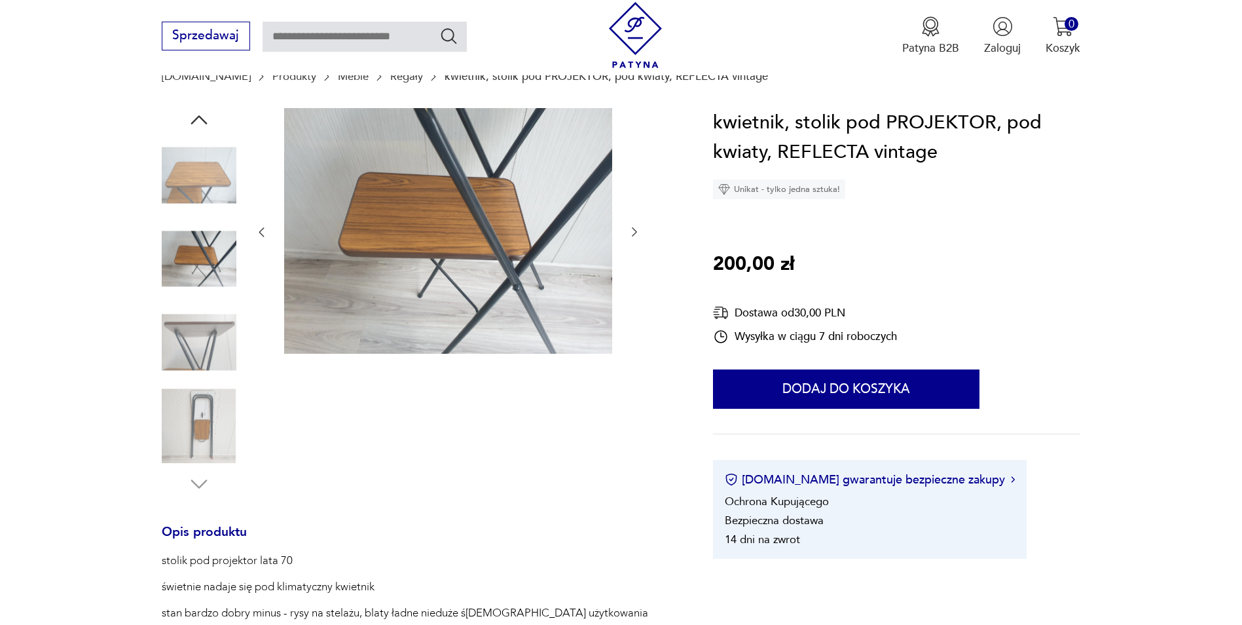
click at [210, 208] on img at bounding box center [199, 175] width 75 height 75
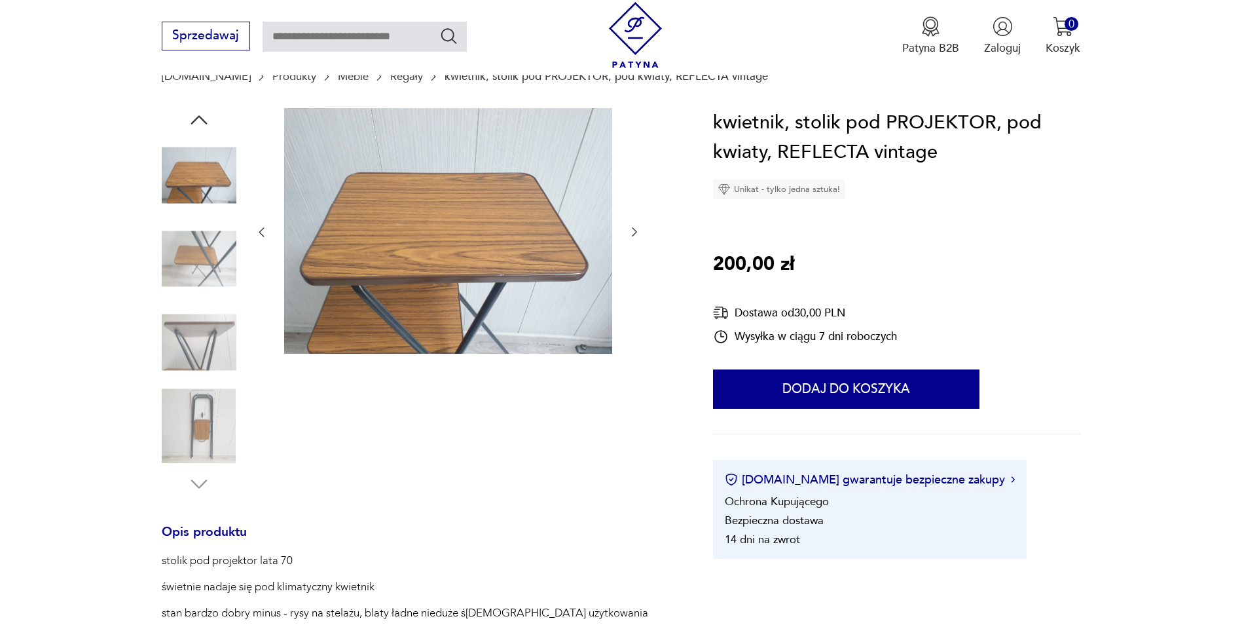
click at [198, 175] on img at bounding box center [199, 175] width 75 height 75
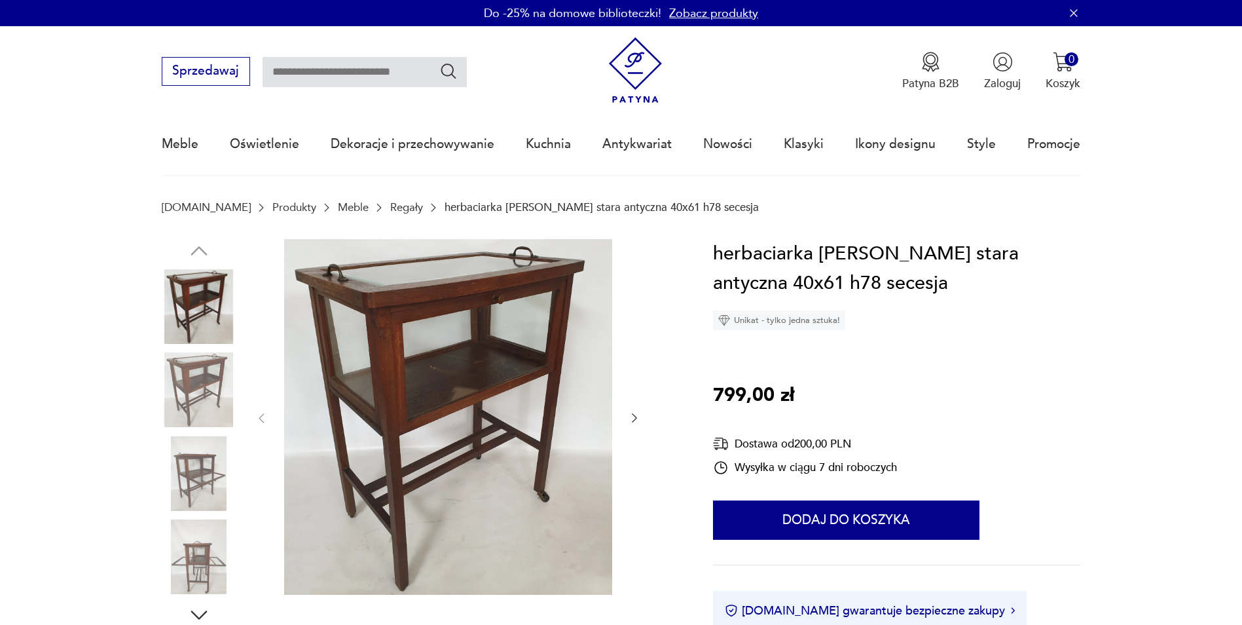
click at [629, 416] on icon "button" at bounding box center [634, 417] width 13 height 13
click at [633, 411] on button "button" at bounding box center [634, 419] width 13 height 16
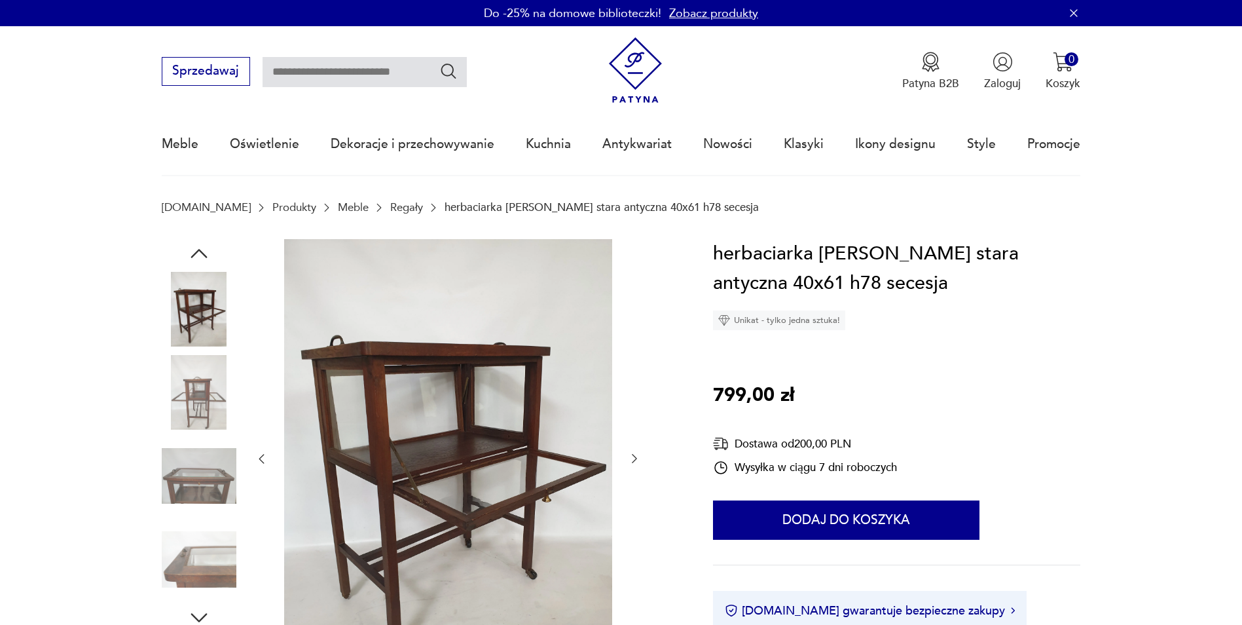
click at [634, 409] on div at bounding box center [448, 459] width 386 height 440
click at [640, 446] on div at bounding box center [448, 459] width 386 height 440
click at [640, 453] on icon "button" at bounding box center [634, 458] width 13 height 13
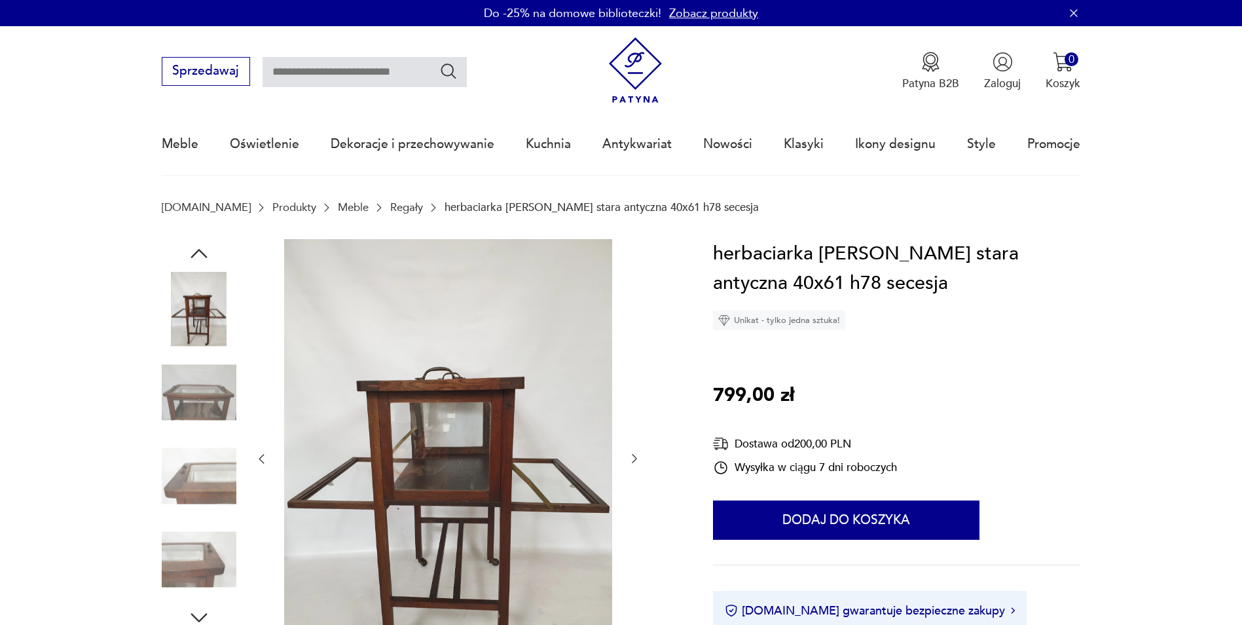
click at [640, 453] on icon "button" at bounding box center [634, 458] width 13 height 13
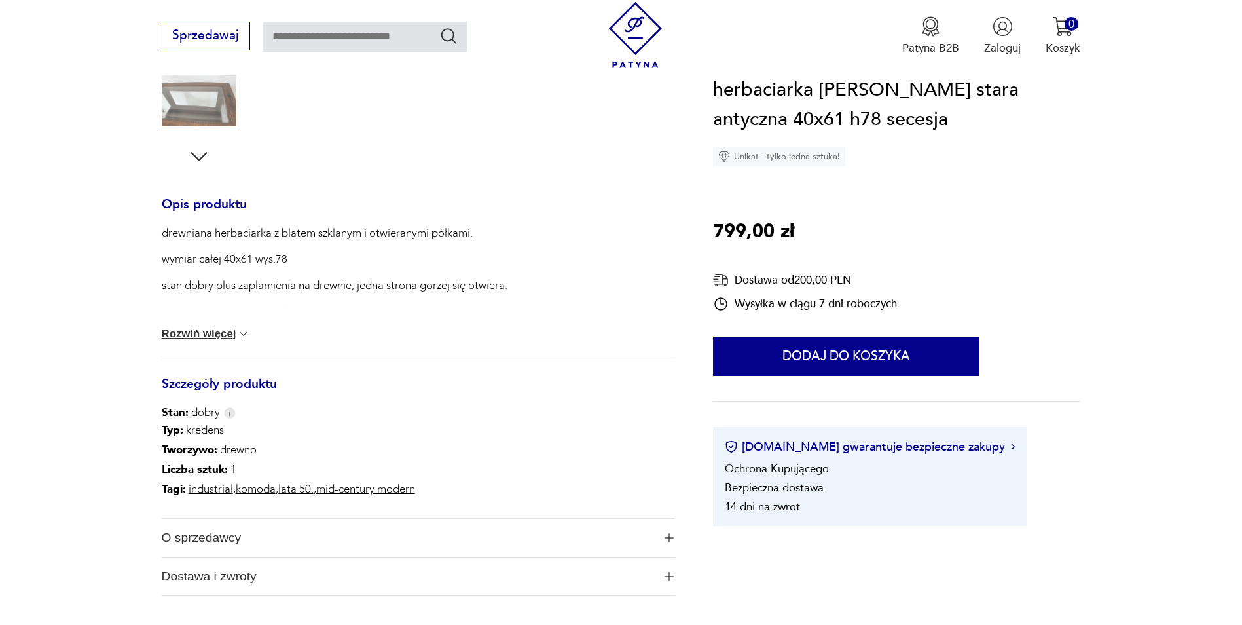
scroll to position [524, 0]
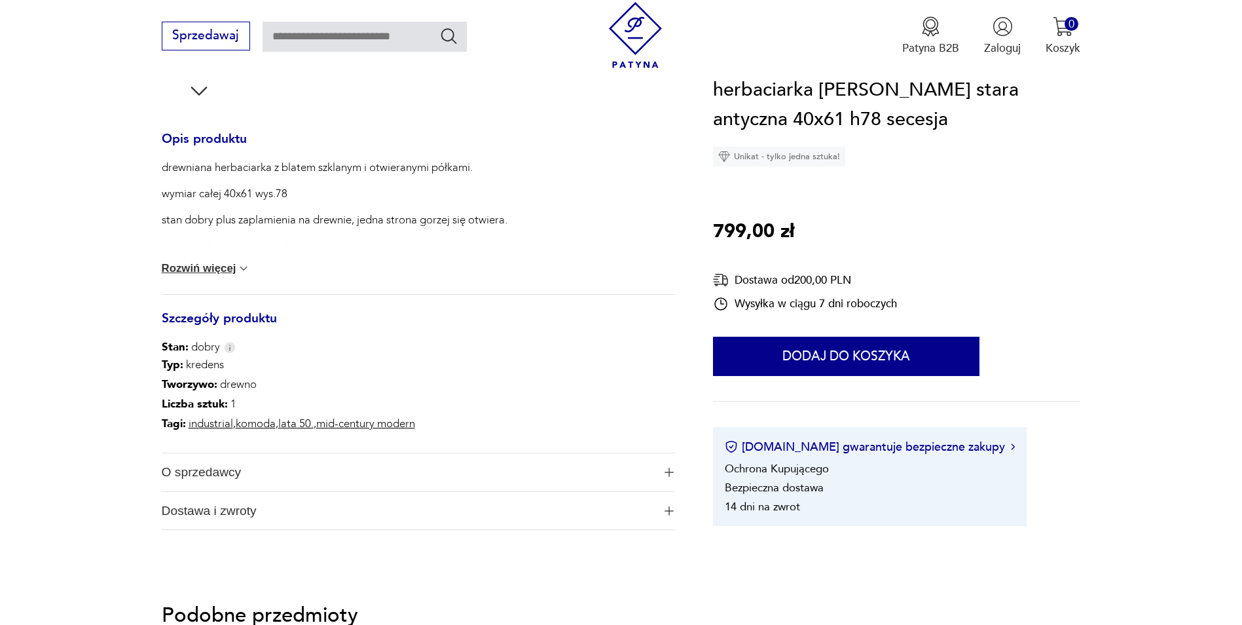
click at [776, 277] on div "Dostawa od 200,00 PLN" at bounding box center [805, 280] width 184 height 16
click at [727, 280] on img at bounding box center [721, 280] width 16 height 16
drag, startPoint x: 794, startPoint y: 272, endPoint x: 874, endPoint y: 276, distance: 80.6
click at [874, 276] on div "Dostawa od 200,00 PLN" at bounding box center [805, 280] width 184 height 16
drag, startPoint x: 874, startPoint y: 276, endPoint x: 1086, endPoint y: 306, distance: 213.7
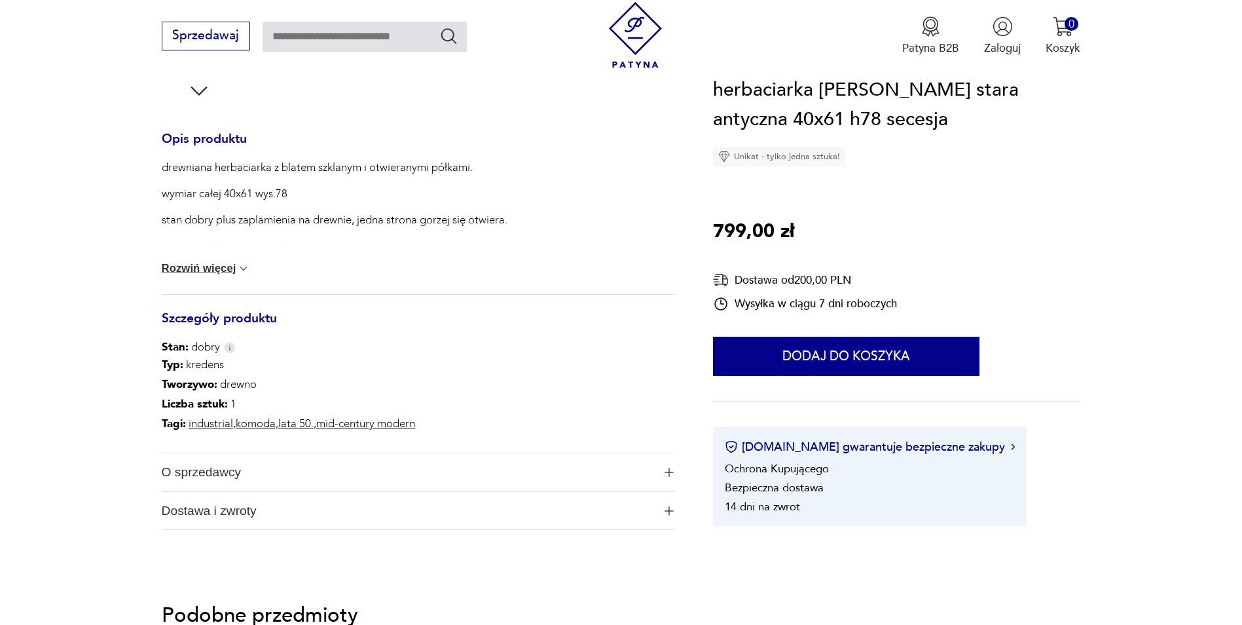
click at [1086, 306] on section "Opis produktu drewniana herbaciarka z blatem szklanym i otwieranymi półkami. wy…" at bounding box center [621, 141] width 1242 height 852
click at [221, 474] on span "O sprzedawcy" at bounding box center [408, 472] width 492 height 38
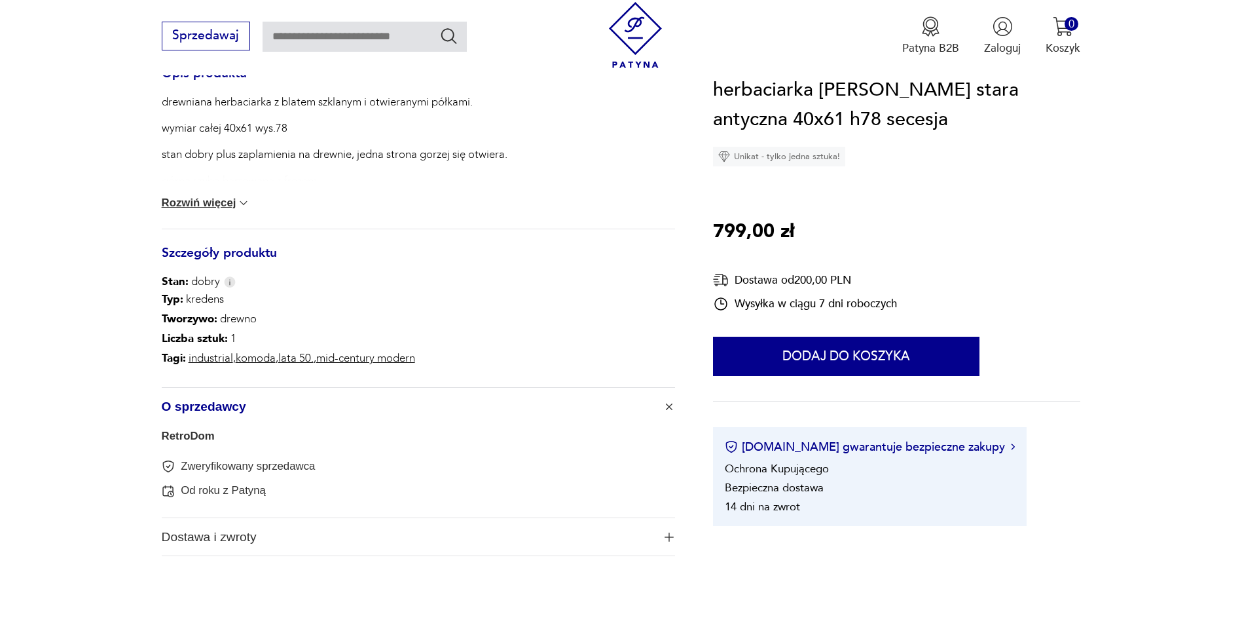
click at [255, 543] on span "Dostawa i zwroty" at bounding box center [408, 537] width 492 height 38
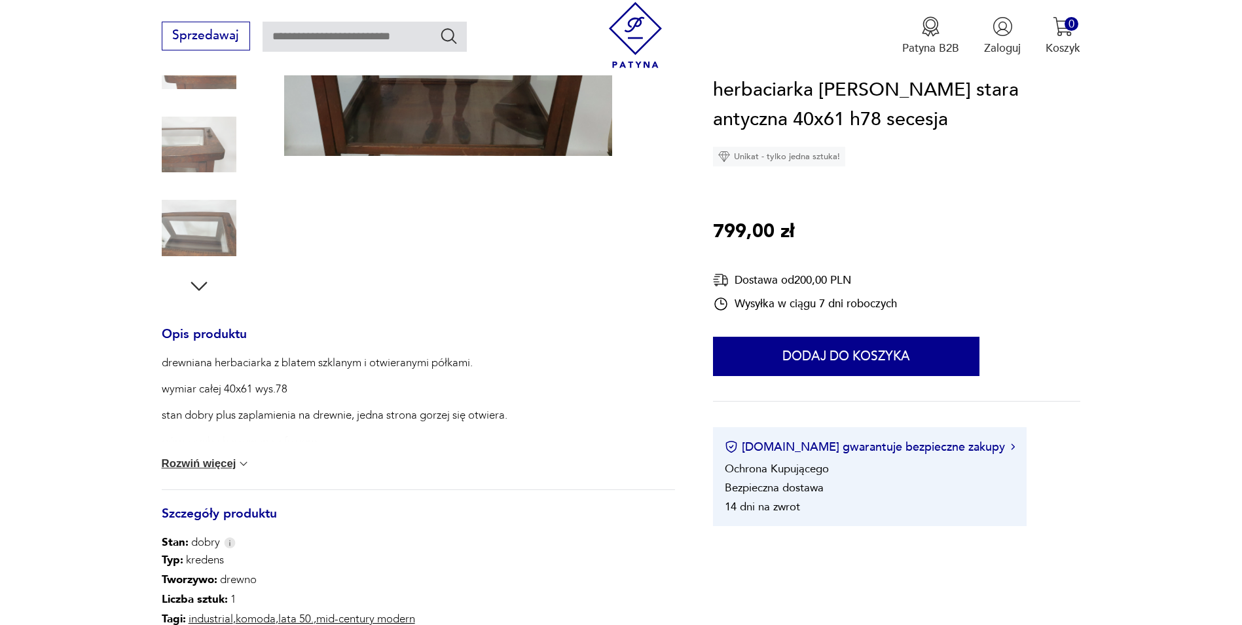
scroll to position [131, 0]
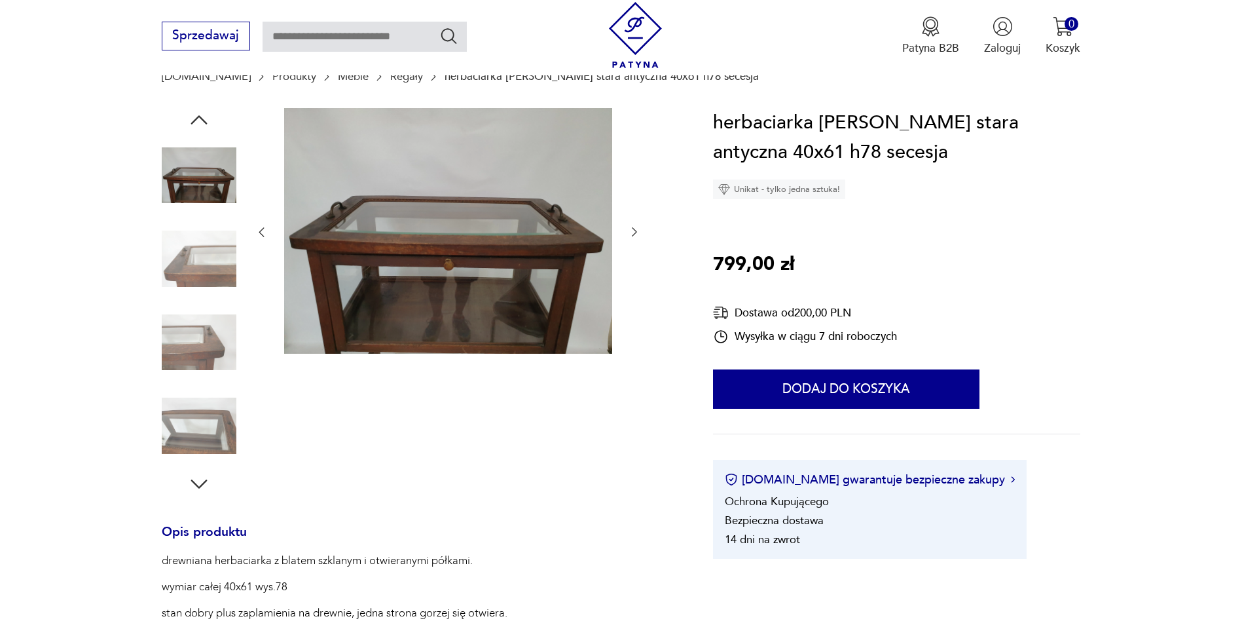
click at [406, 223] on img at bounding box center [448, 231] width 328 height 246
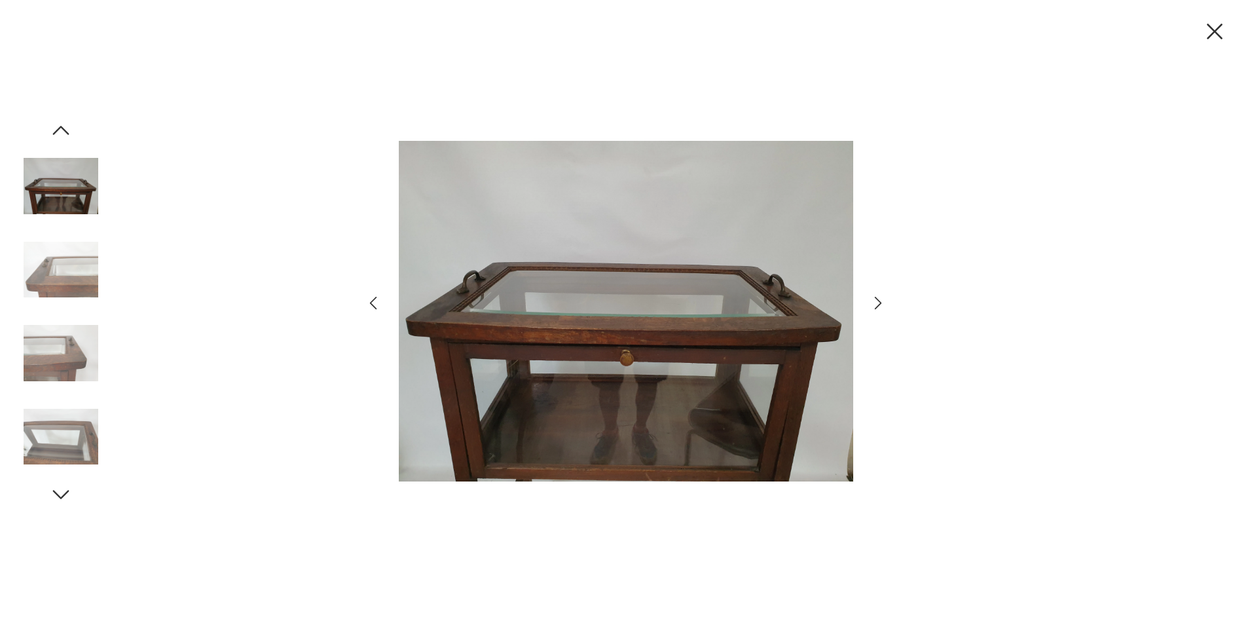
click at [879, 298] on icon "button" at bounding box center [878, 302] width 19 height 19
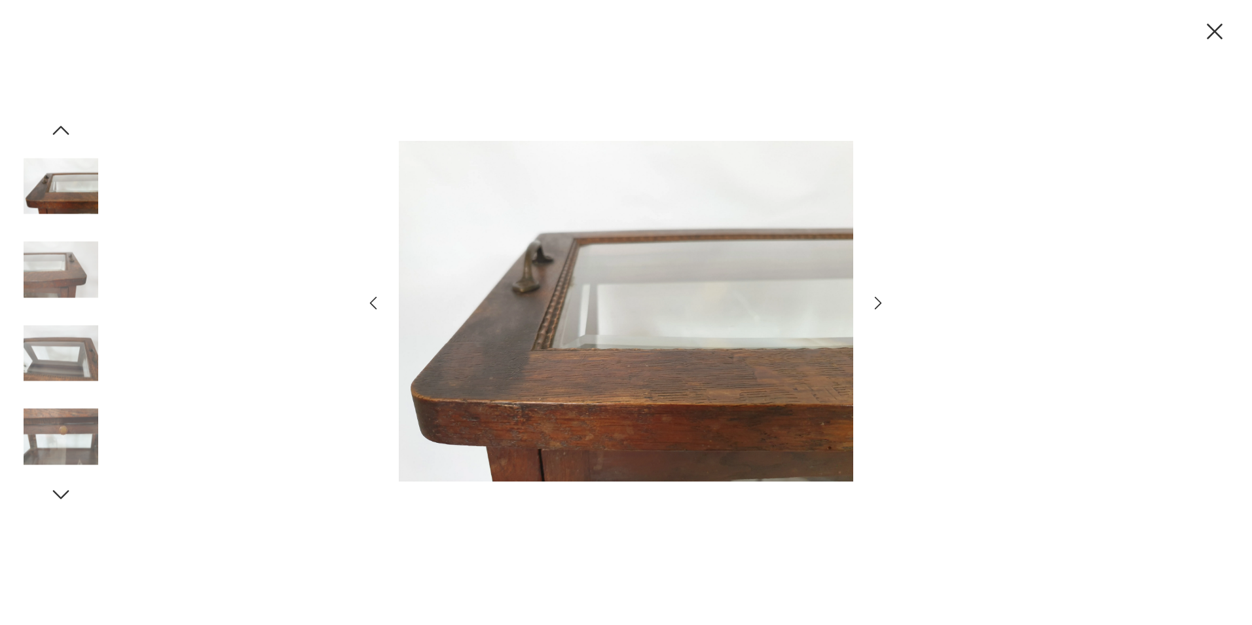
click at [877, 295] on icon "button" at bounding box center [878, 302] width 19 height 19
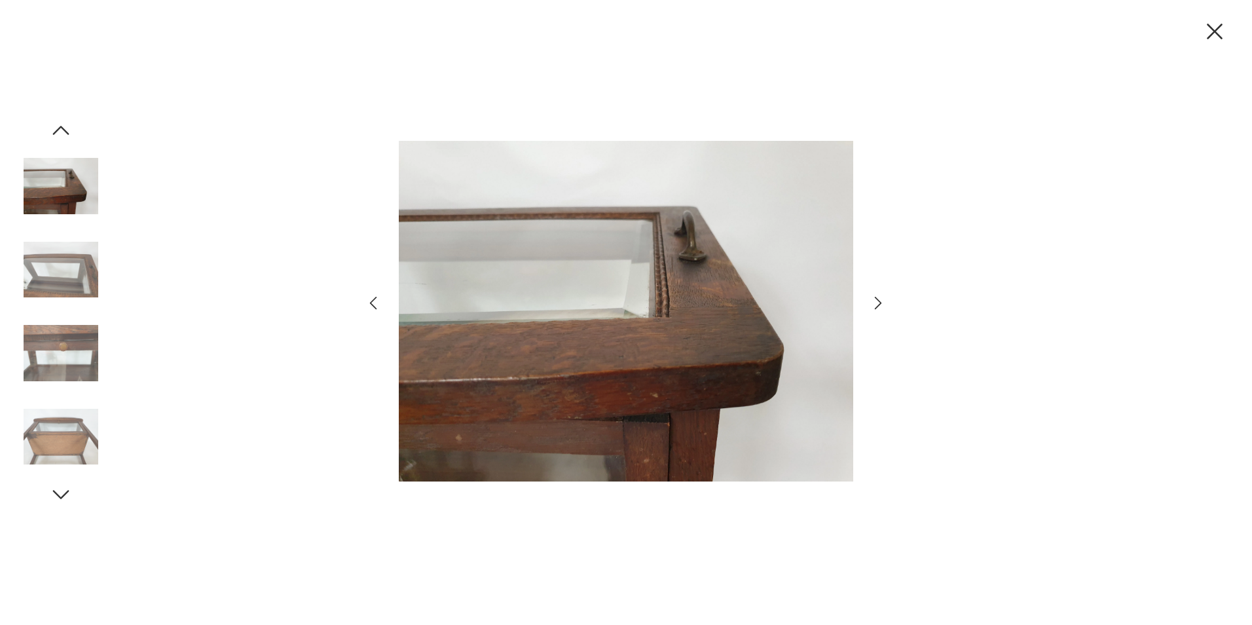
click at [878, 299] on icon "button" at bounding box center [878, 302] width 19 height 19
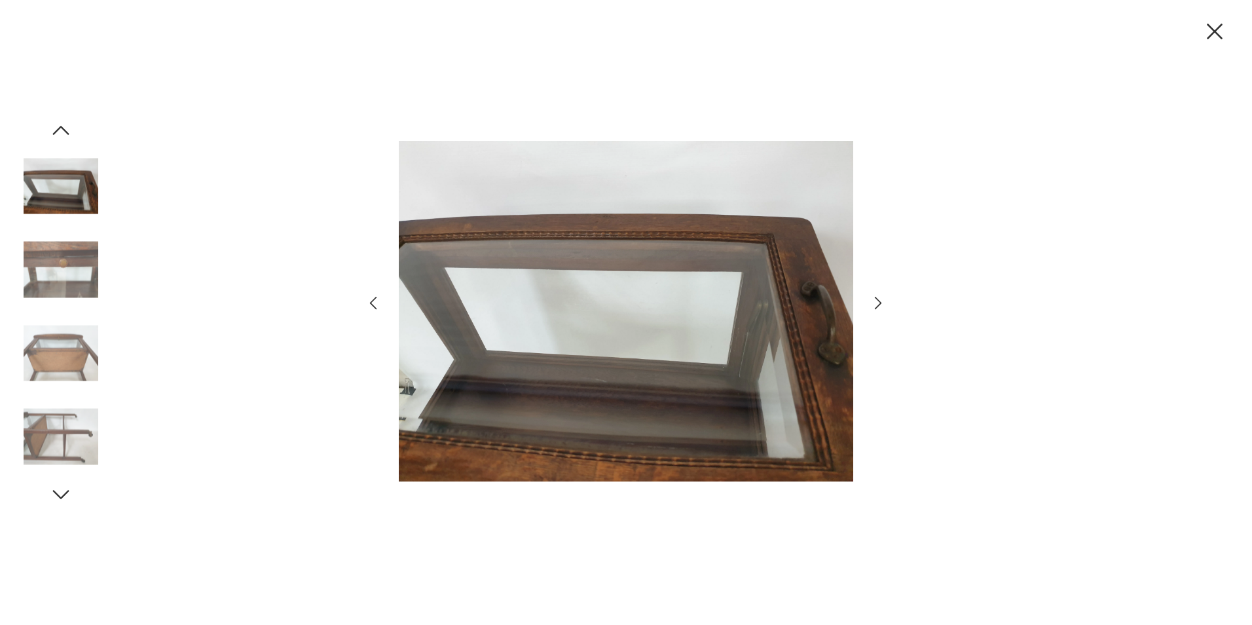
click at [878, 299] on icon "button" at bounding box center [878, 302] width 19 height 19
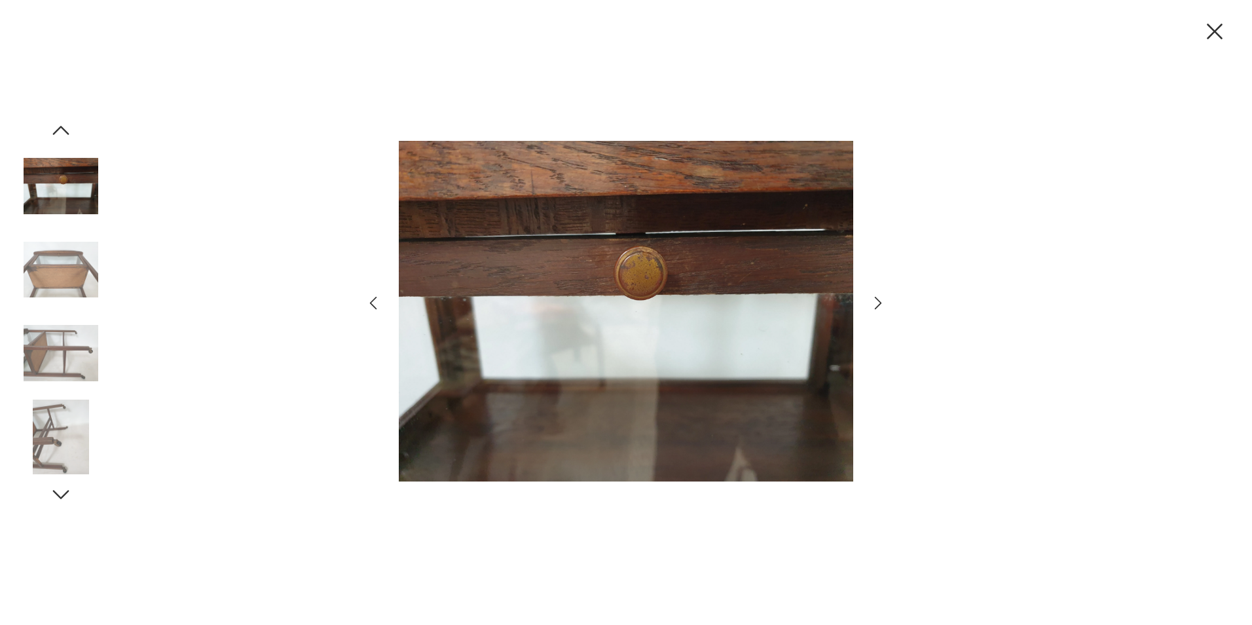
click at [878, 299] on icon "button" at bounding box center [878, 302] width 19 height 19
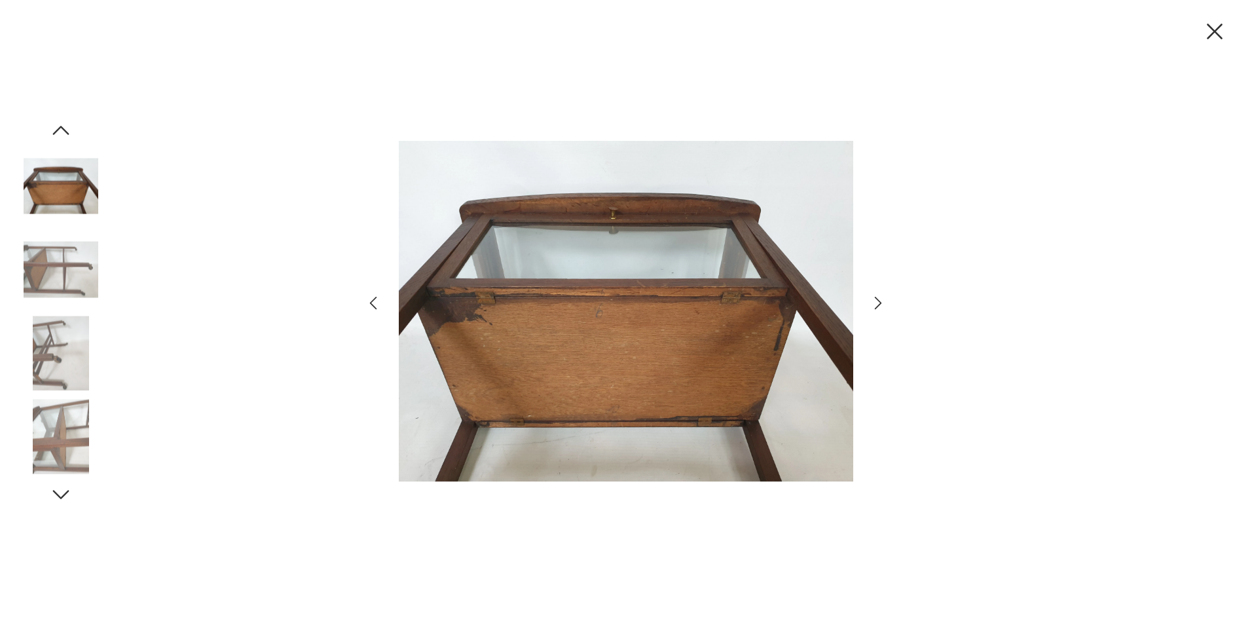
click at [878, 299] on icon "button" at bounding box center [878, 302] width 19 height 19
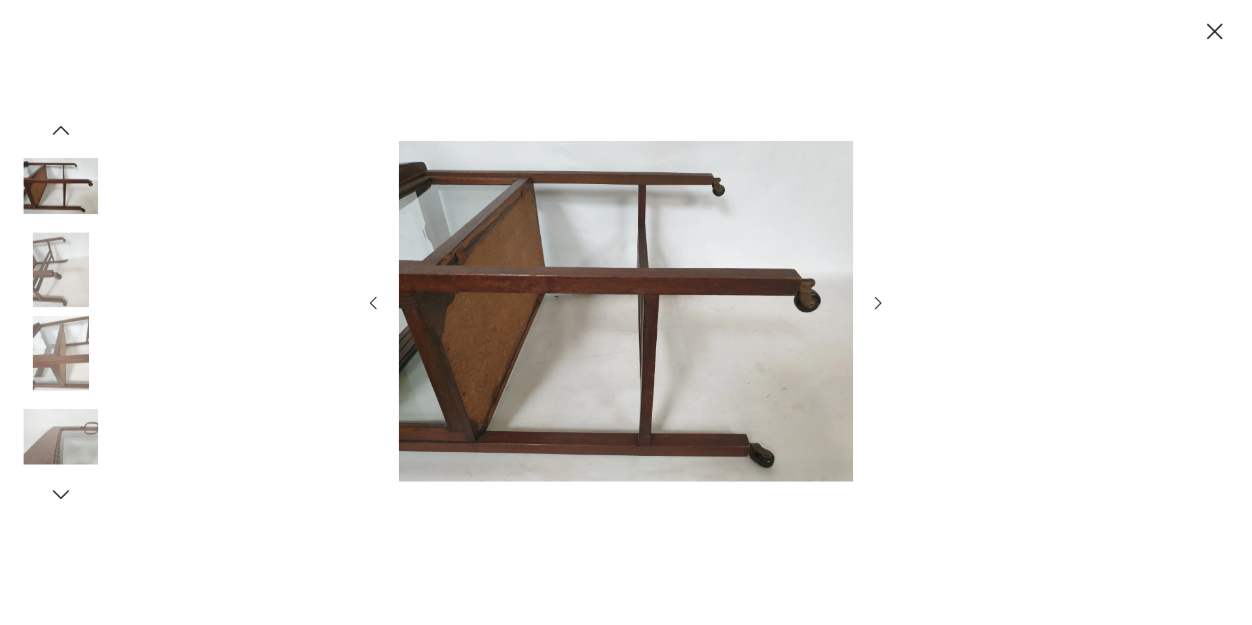
click at [880, 300] on icon "button" at bounding box center [878, 302] width 19 height 19
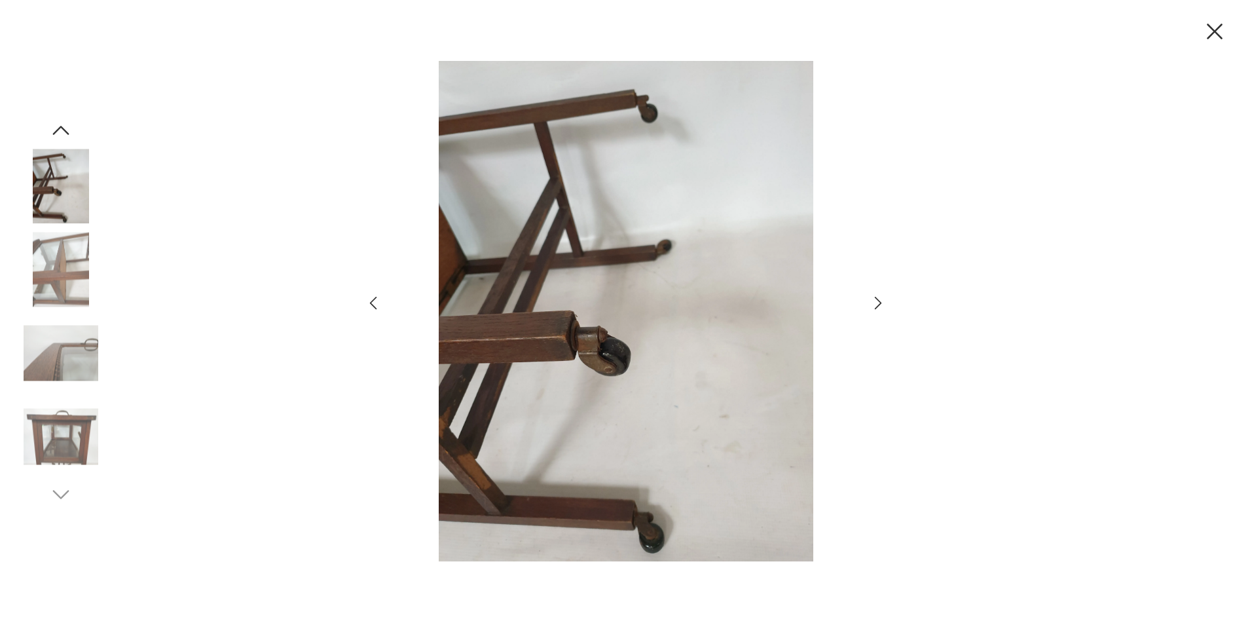
click at [880, 300] on icon "button" at bounding box center [878, 302] width 19 height 19
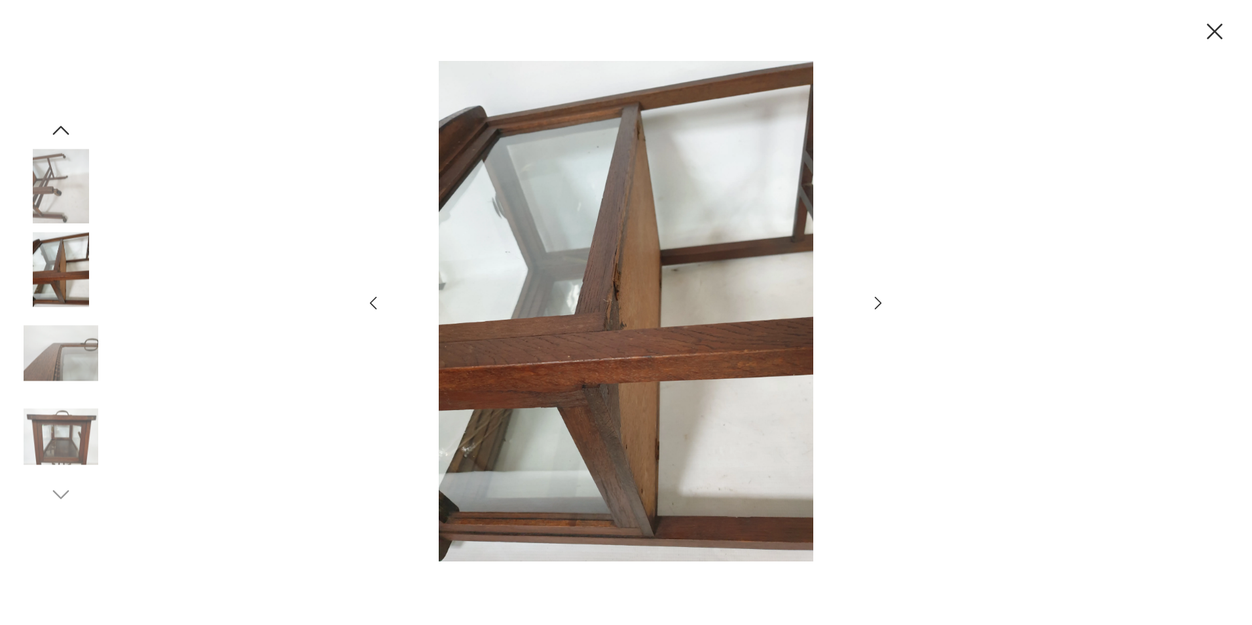
click at [880, 300] on icon "button" at bounding box center [878, 302] width 19 height 19
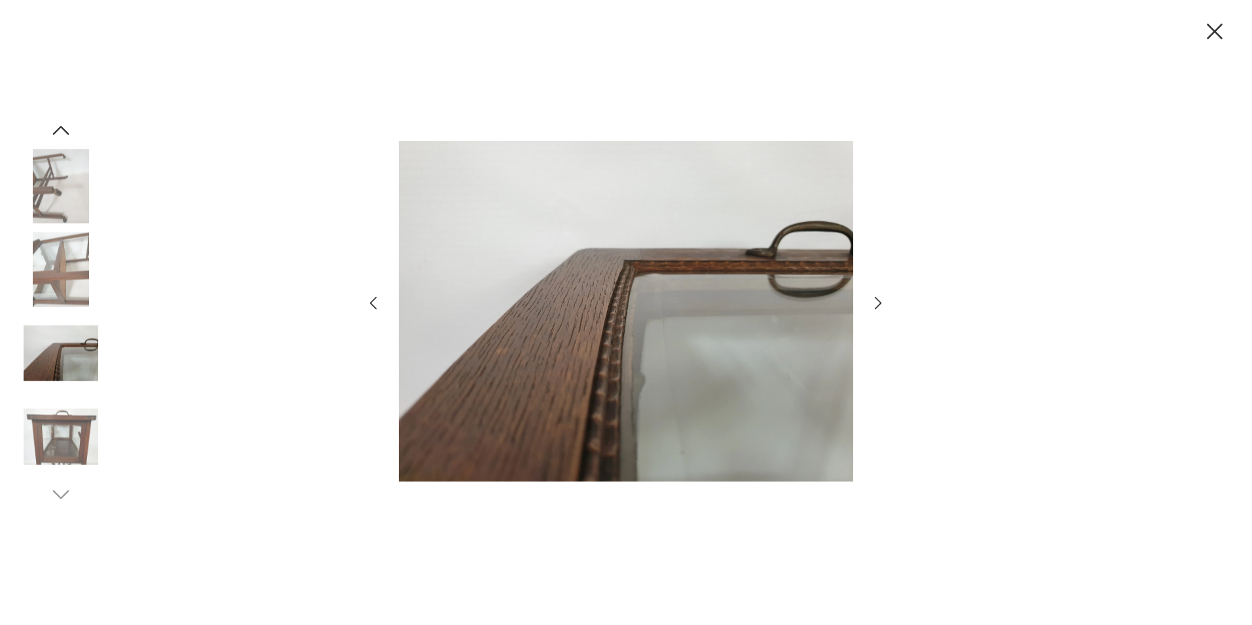
click at [880, 300] on icon "button" at bounding box center [878, 302] width 19 height 19
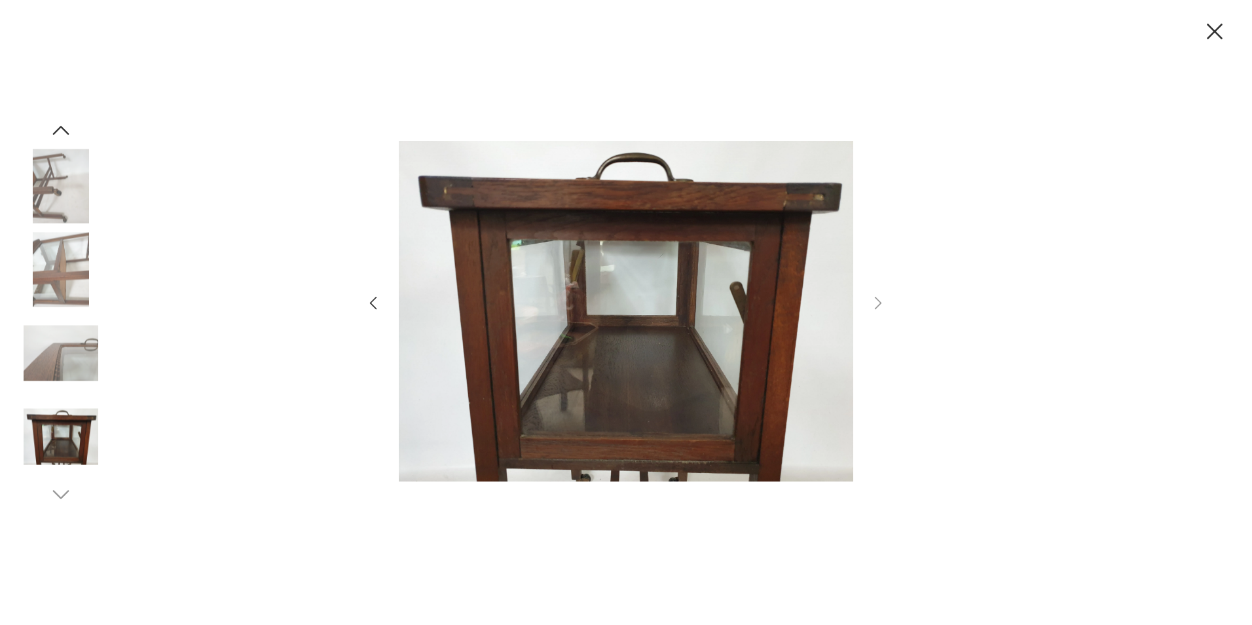
drag, startPoint x: 1222, startPoint y: 27, endPoint x: 1216, endPoint y: 40, distance: 14.4
click at [1222, 26] on icon "button" at bounding box center [1214, 31] width 27 height 27
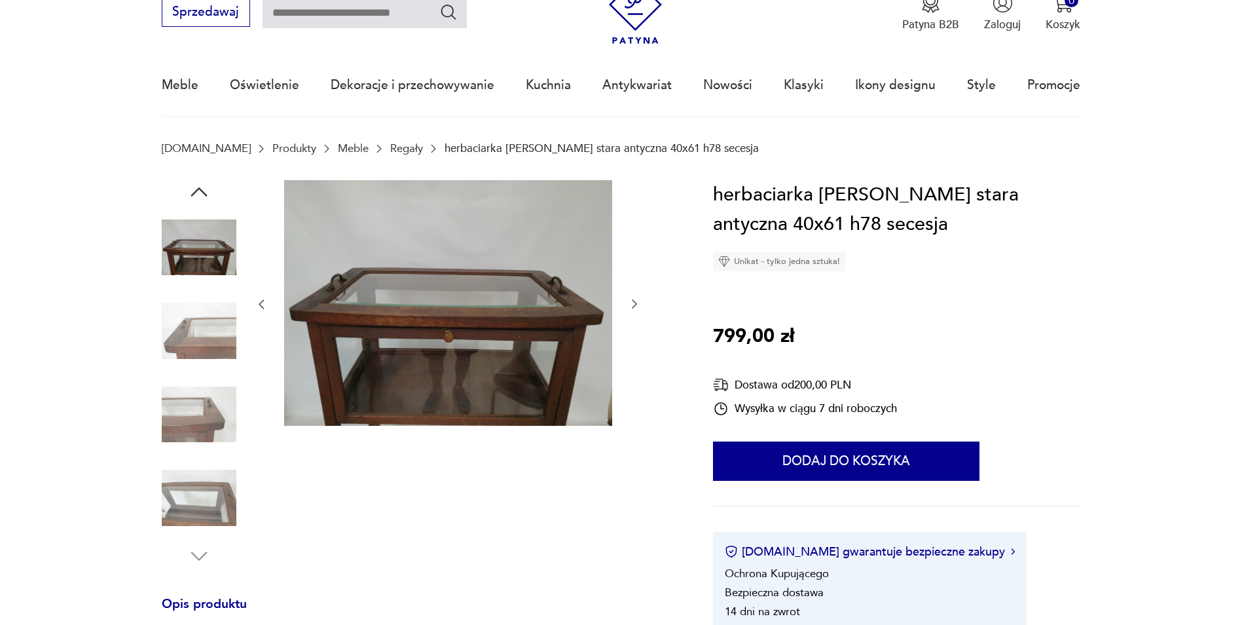
scroll to position [0, 0]
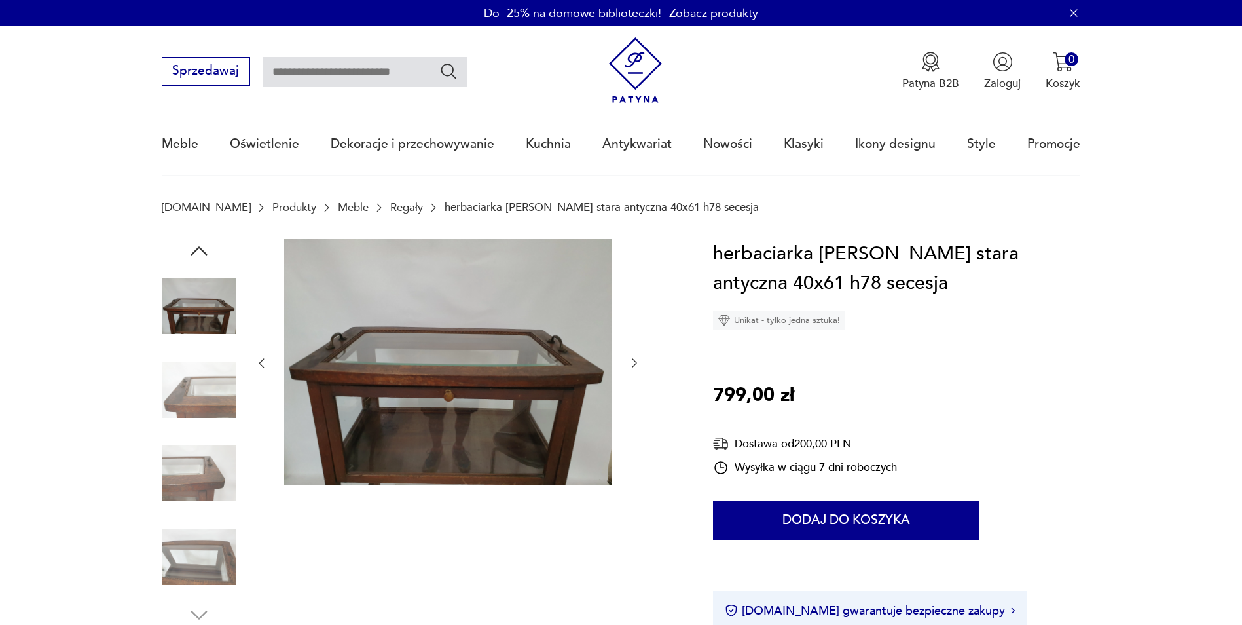
click at [209, 253] on icon "button" at bounding box center [199, 251] width 24 height 24
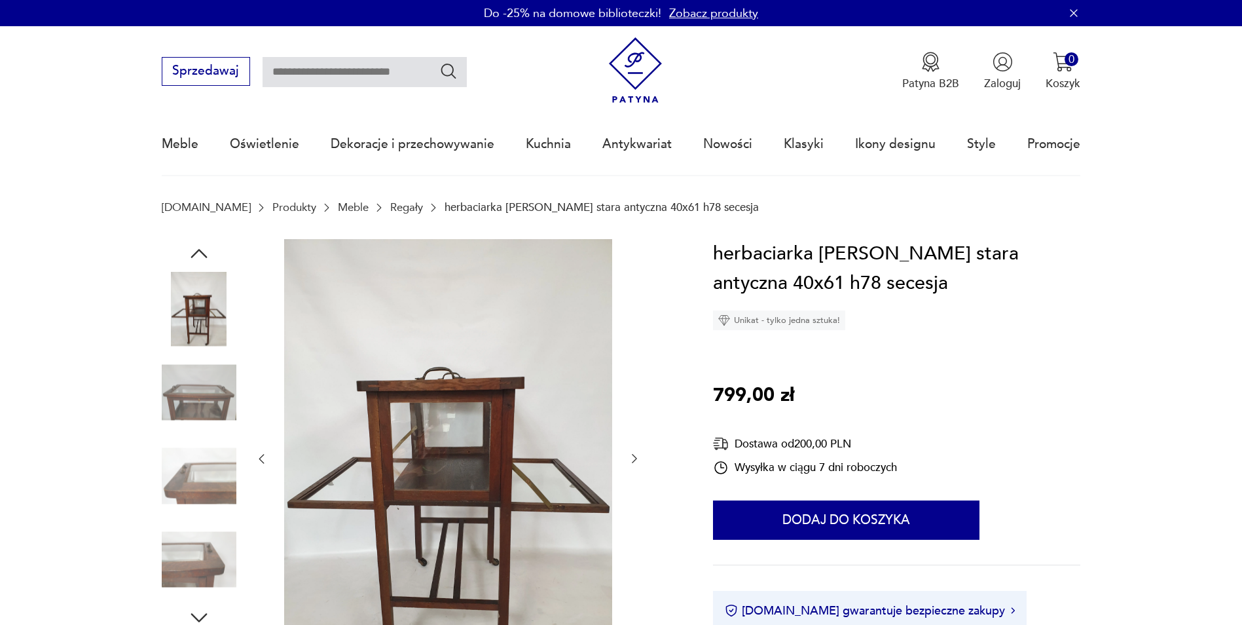
click at [204, 252] on icon "button" at bounding box center [199, 254] width 24 height 24
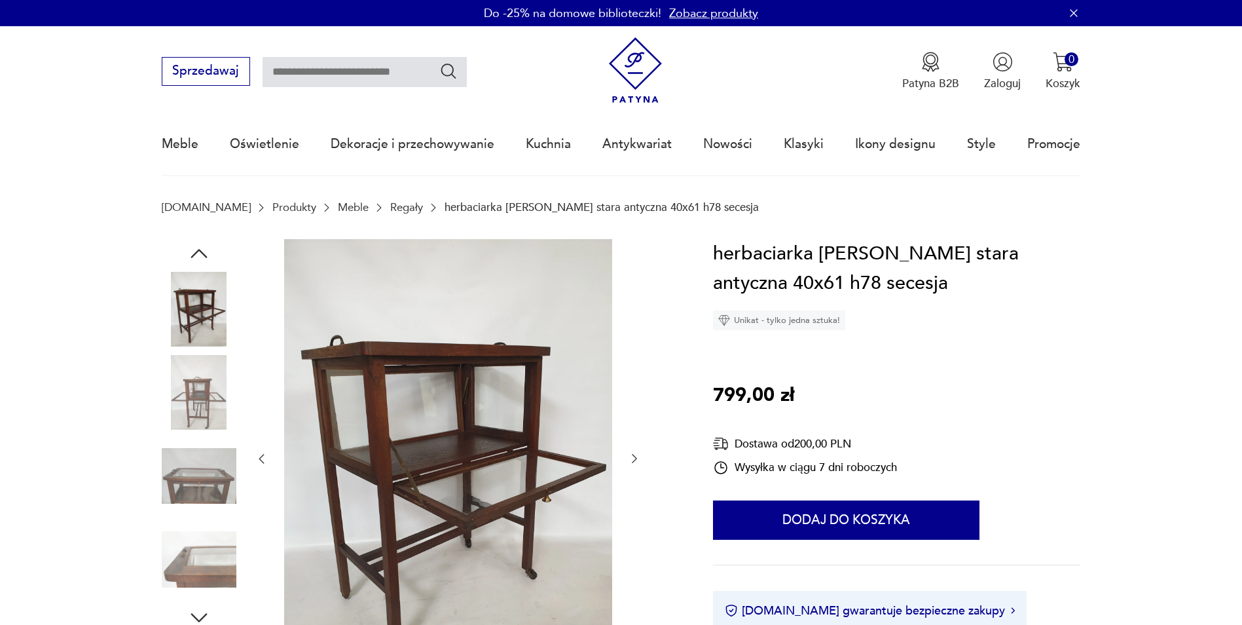
click at [204, 251] on icon "button" at bounding box center [199, 254] width 24 height 24
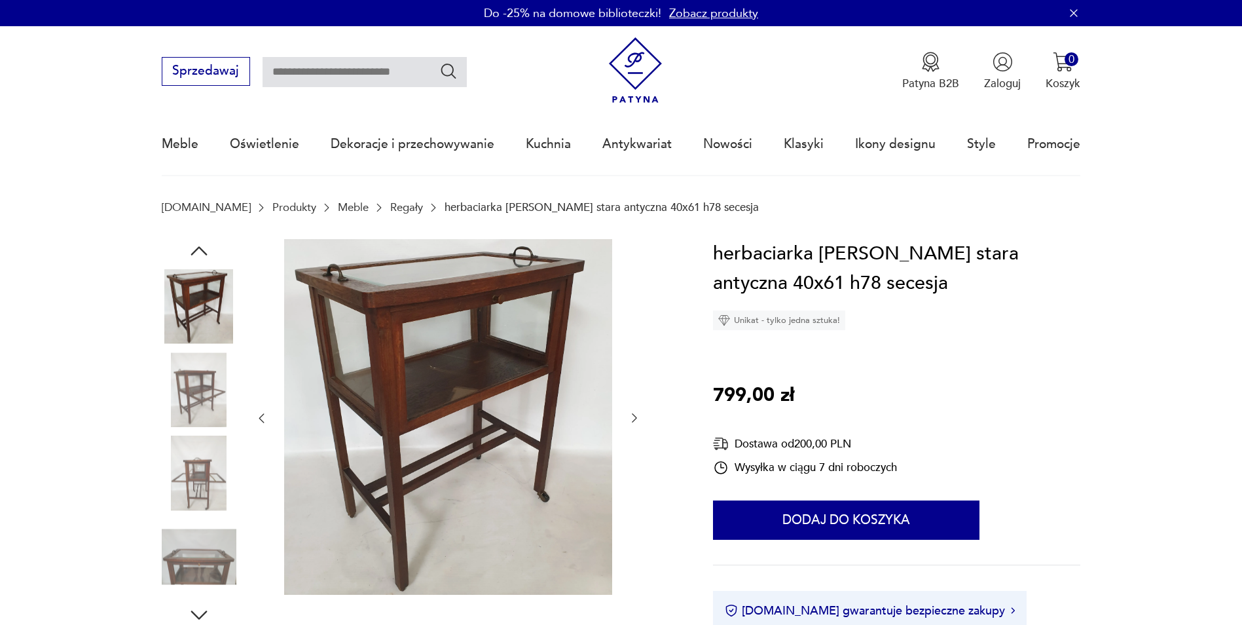
click at [199, 478] on img at bounding box center [199, 473] width 75 height 75
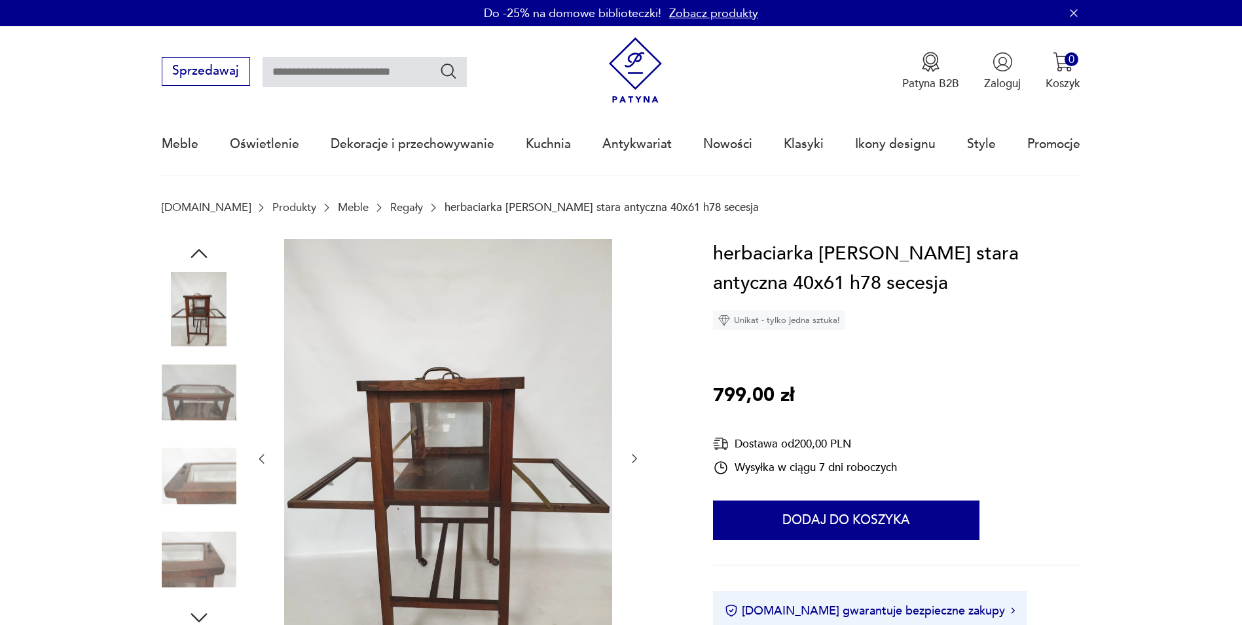
click at [219, 329] on img at bounding box center [199, 309] width 75 height 75
click at [206, 318] on img at bounding box center [199, 309] width 75 height 75
click at [210, 248] on icon "button" at bounding box center [199, 254] width 24 height 24
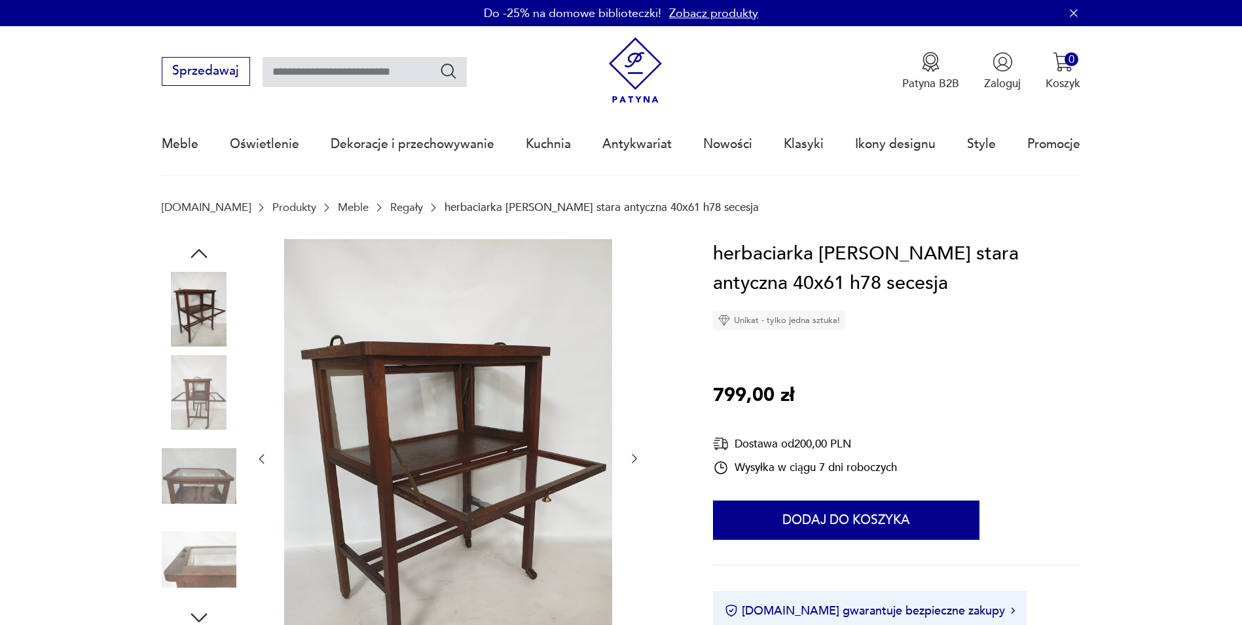
click at [206, 253] on icon "button" at bounding box center [199, 254] width 24 height 24
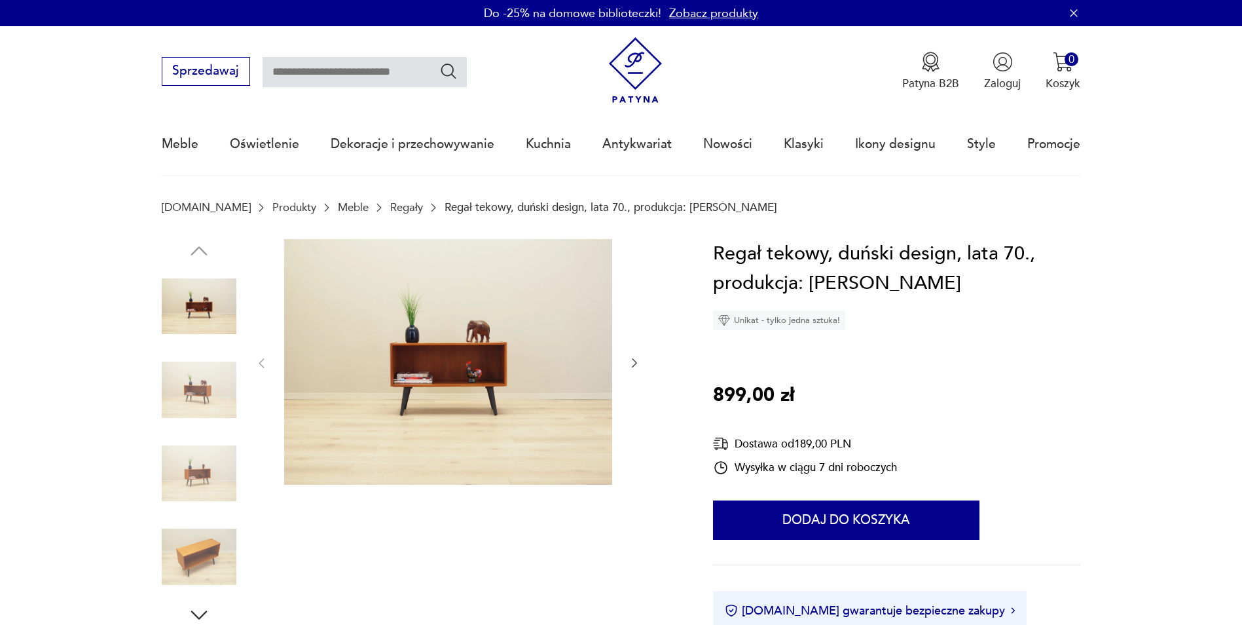
click at [630, 358] on icon "button" at bounding box center [634, 362] width 13 height 13
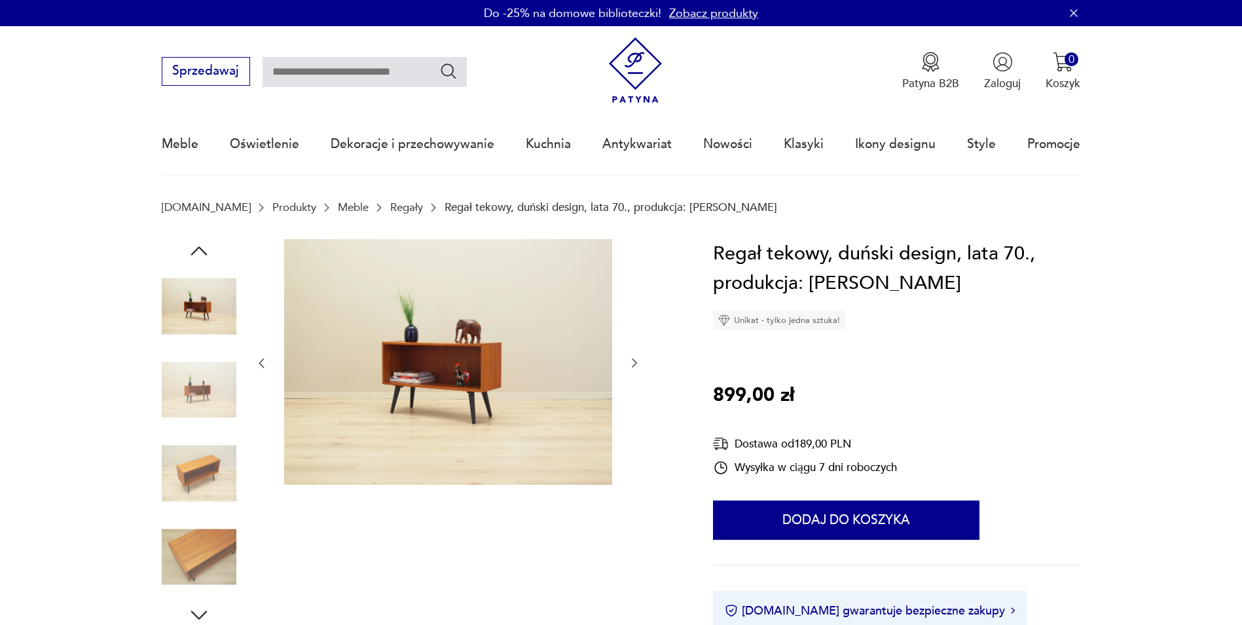
click at [630, 358] on icon "button" at bounding box center [634, 362] width 13 height 13
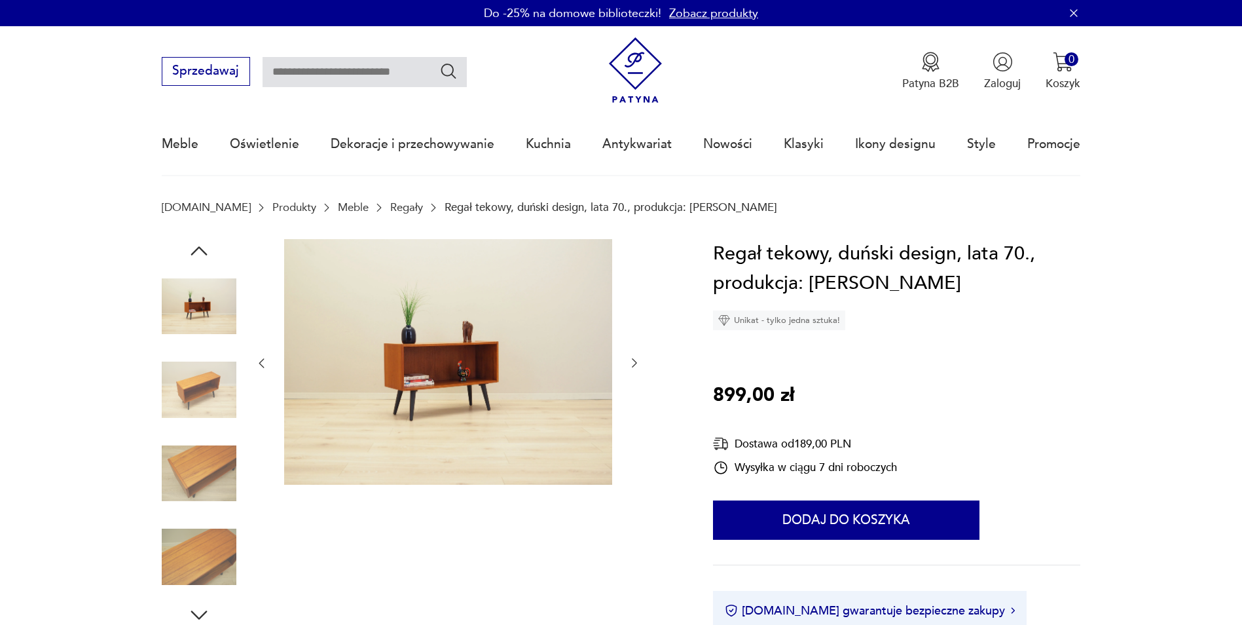
click at [630, 358] on icon "button" at bounding box center [634, 362] width 13 height 13
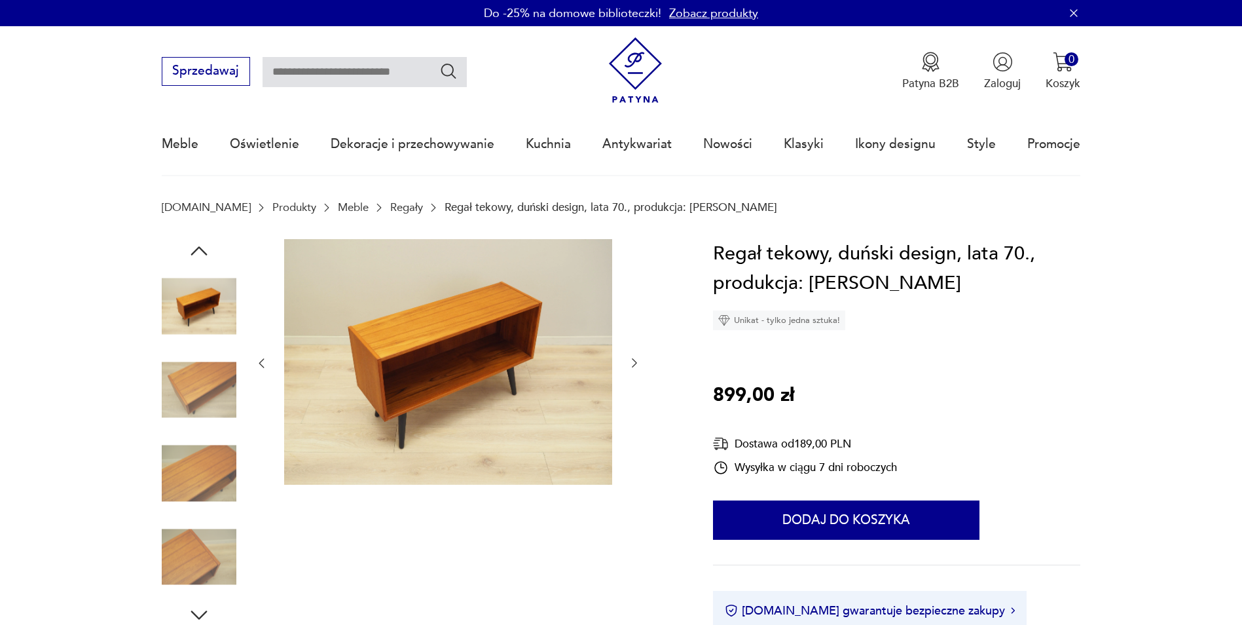
click at [630, 358] on icon "button" at bounding box center [634, 362] width 13 height 13
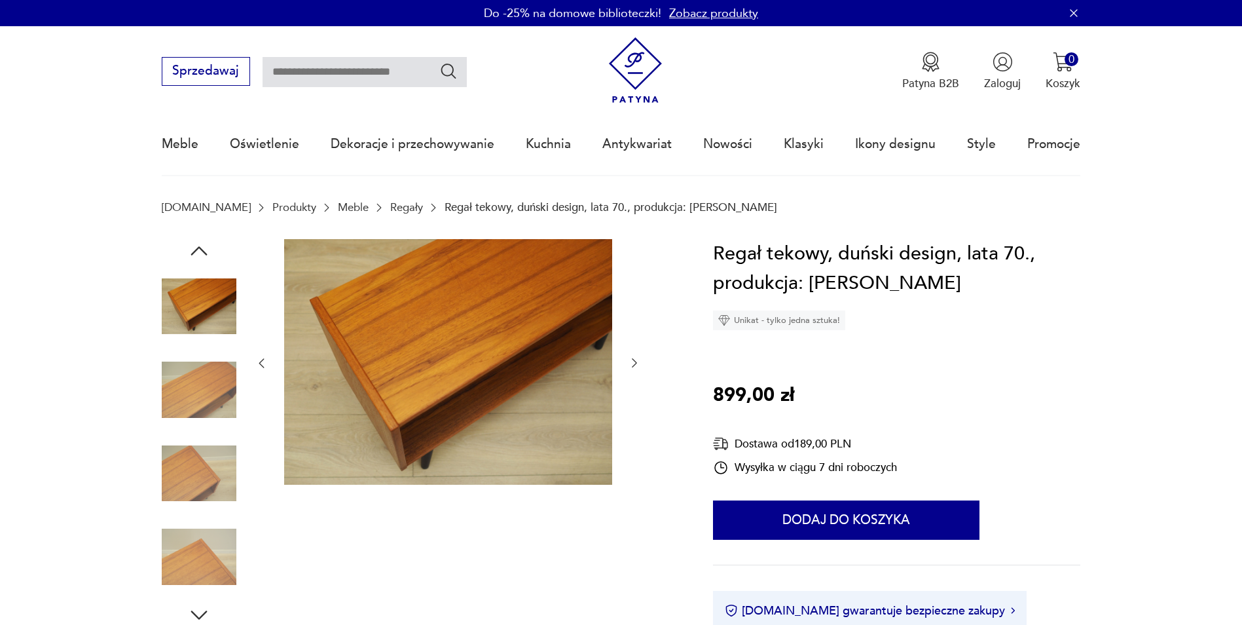
click at [630, 358] on icon "button" at bounding box center [634, 362] width 13 height 13
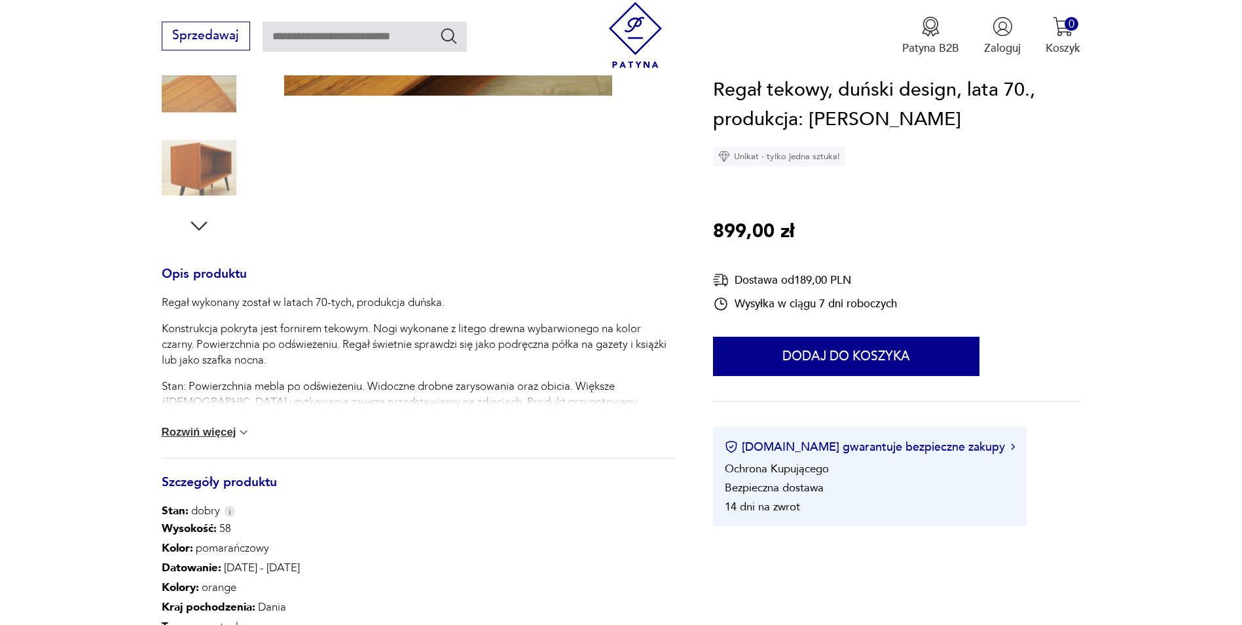
scroll to position [393, 0]
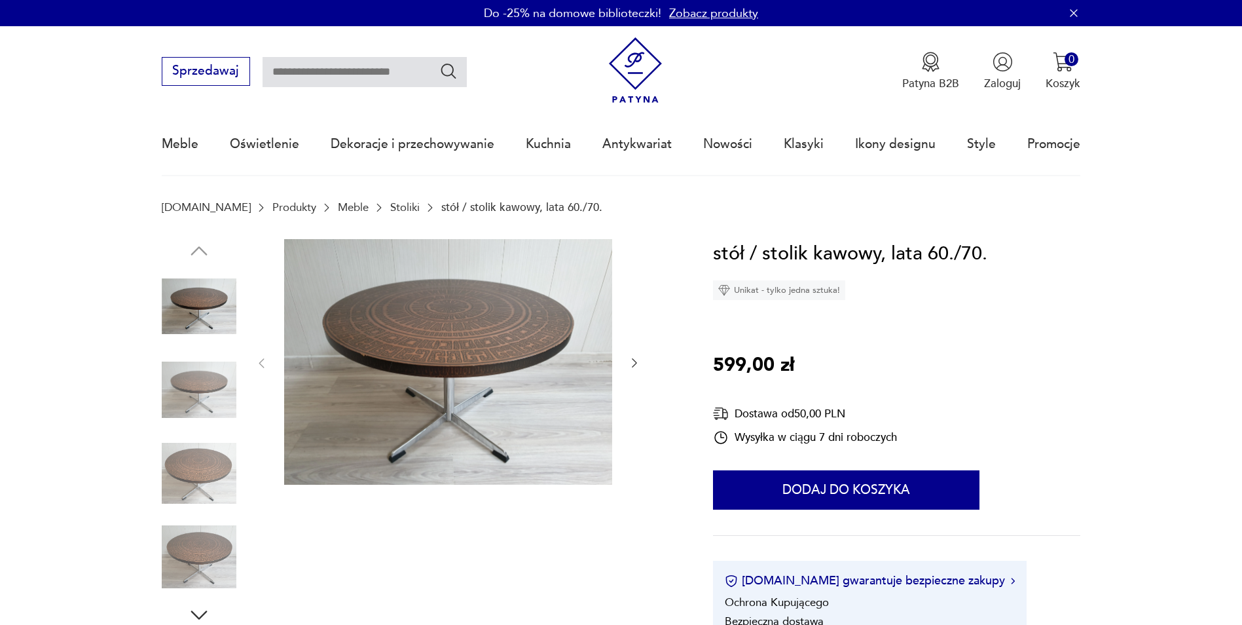
click at [624, 361] on div at bounding box center [448, 363] width 386 height 249
click at [628, 359] on icon "button" at bounding box center [634, 362] width 13 height 13
click at [628, 358] on icon "button" at bounding box center [634, 362] width 13 height 13
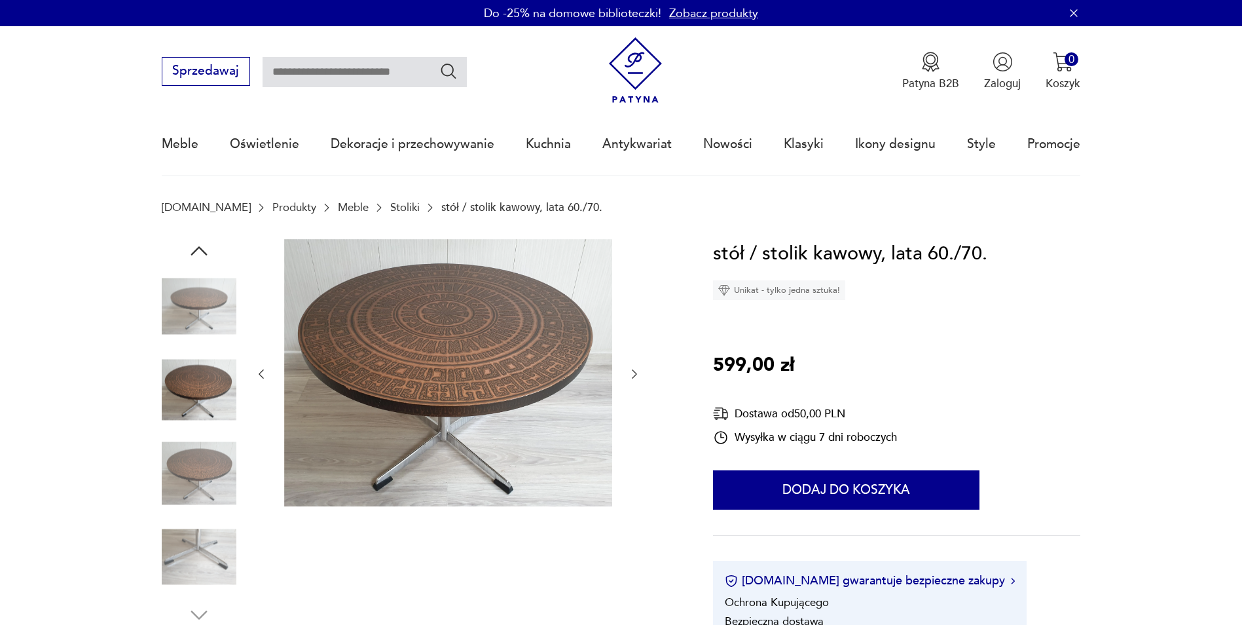
click at [629, 358] on div at bounding box center [448, 374] width 386 height 270
click at [633, 367] on icon "button" at bounding box center [634, 373] width 13 height 13
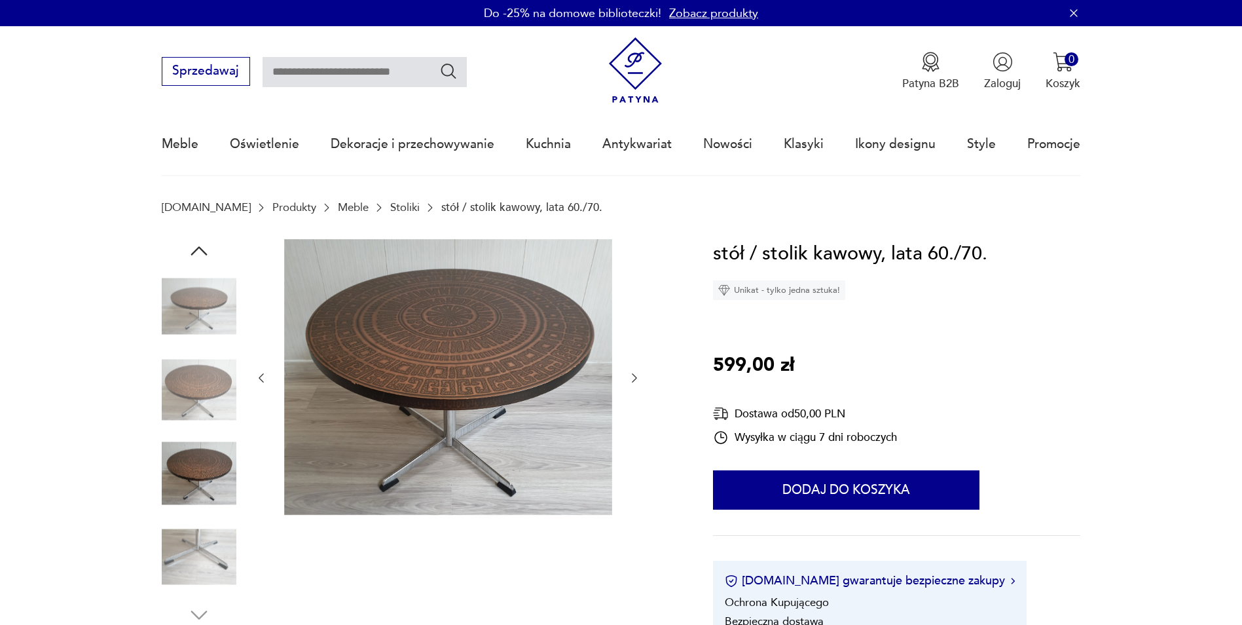
click at [634, 371] on icon "button" at bounding box center [634, 377] width 13 height 13
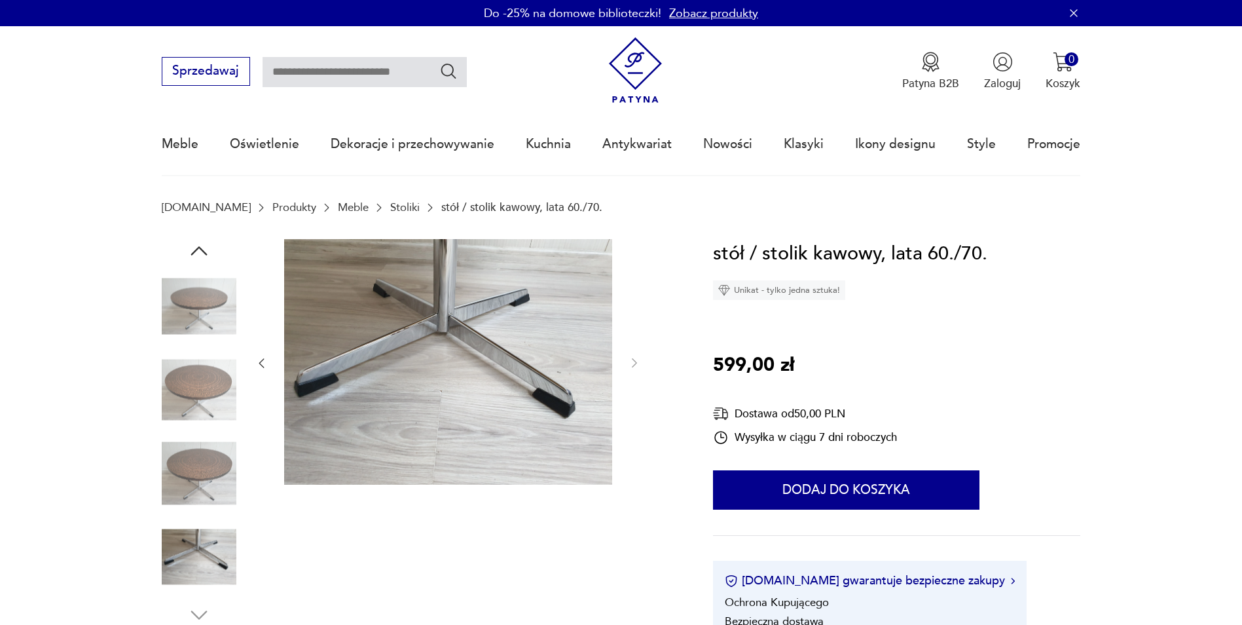
click at [634, 371] on div at bounding box center [448, 363] width 386 height 249
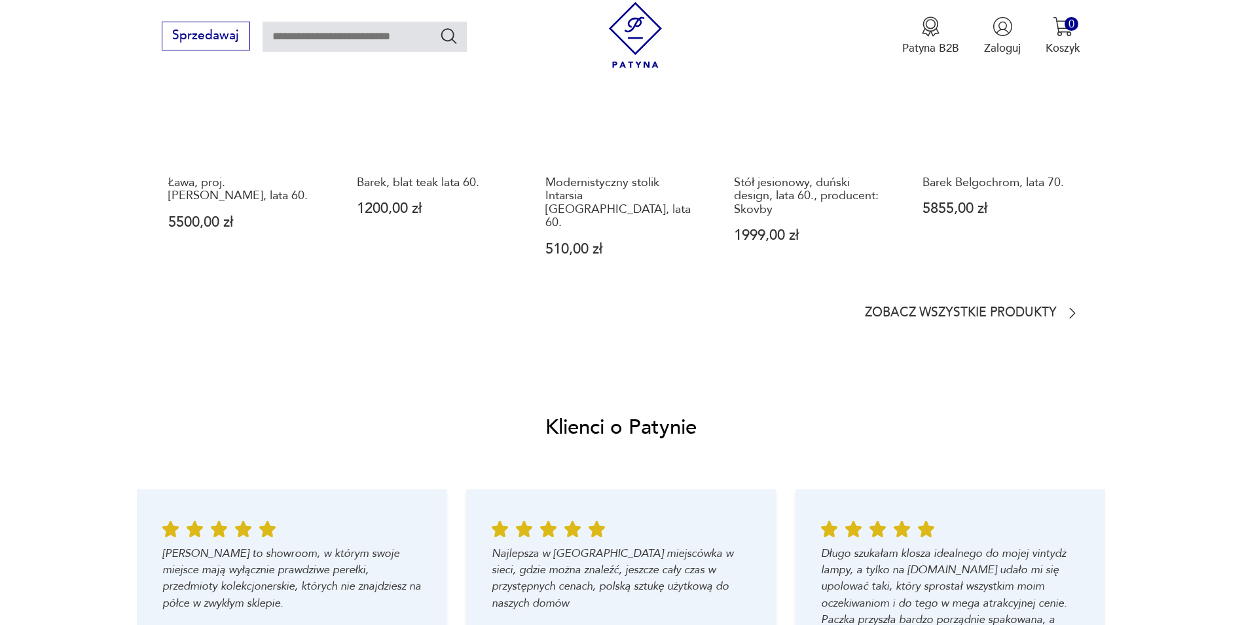
scroll to position [1179, 0]
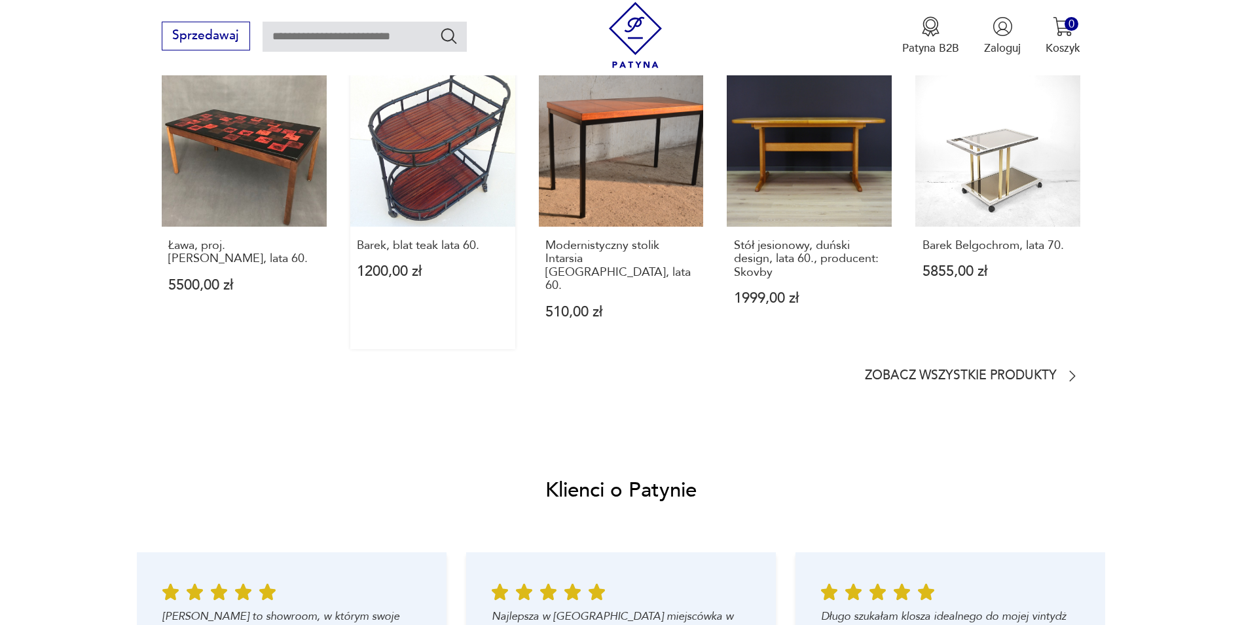
click at [460, 174] on link "Barek, blat teak lata 60. 1200,00 zł" at bounding box center [432, 206] width 165 height 288
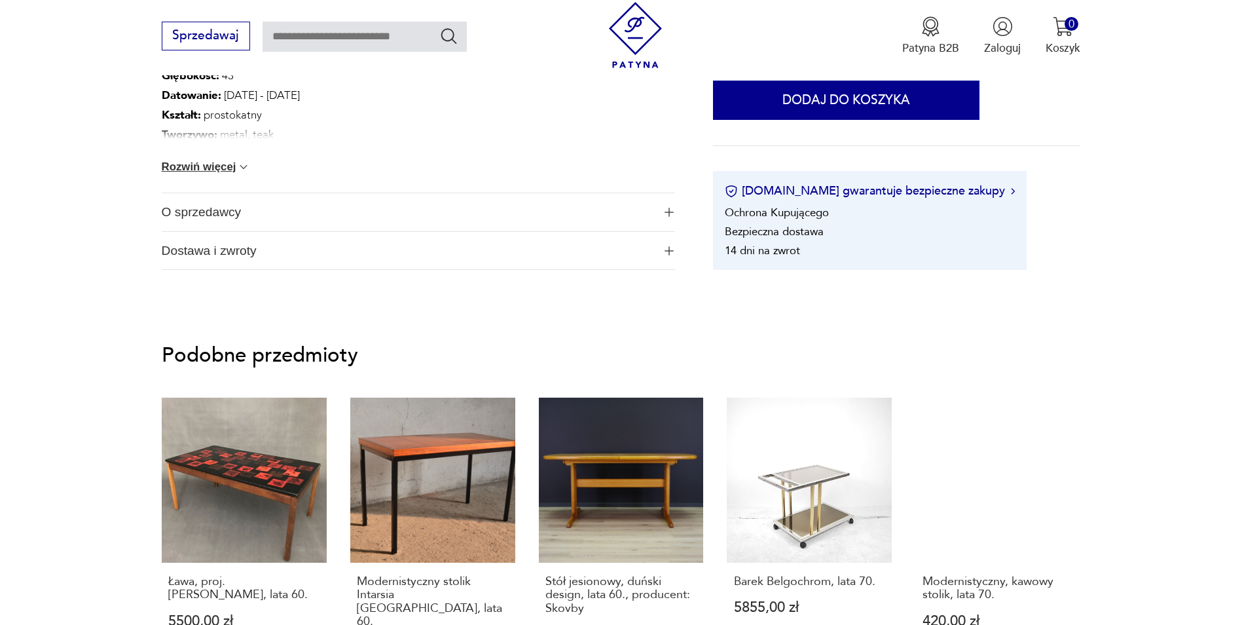
scroll to position [917, 0]
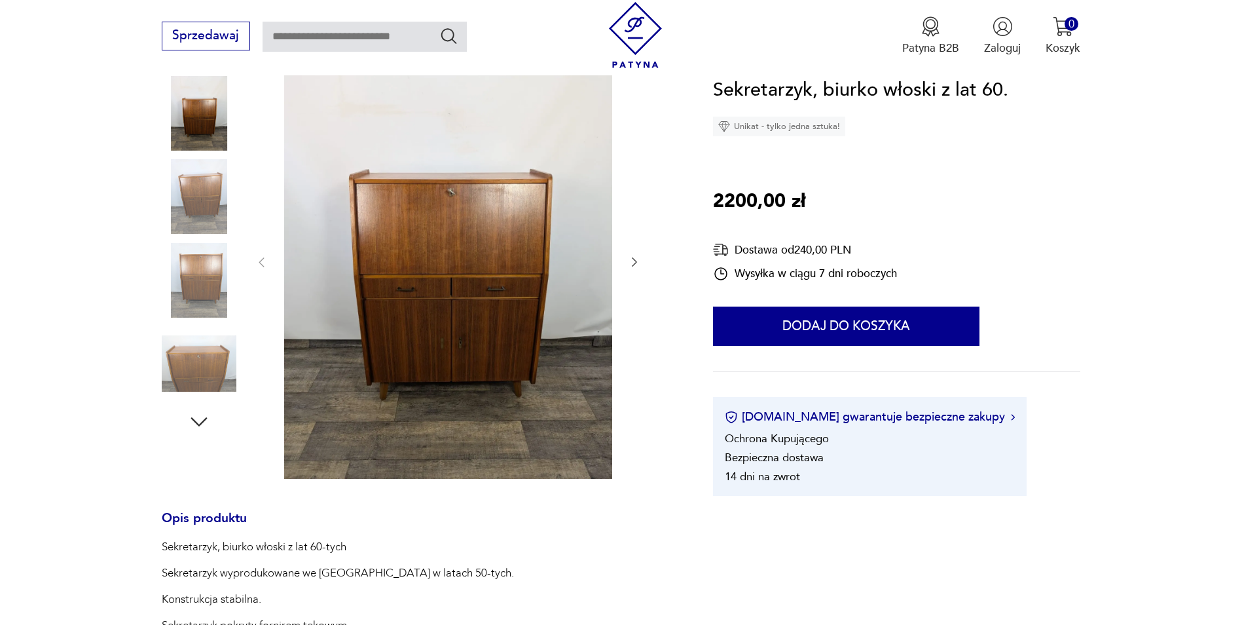
scroll to position [196, 0]
click at [631, 261] on icon "button" at bounding box center [634, 261] width 13 height 13
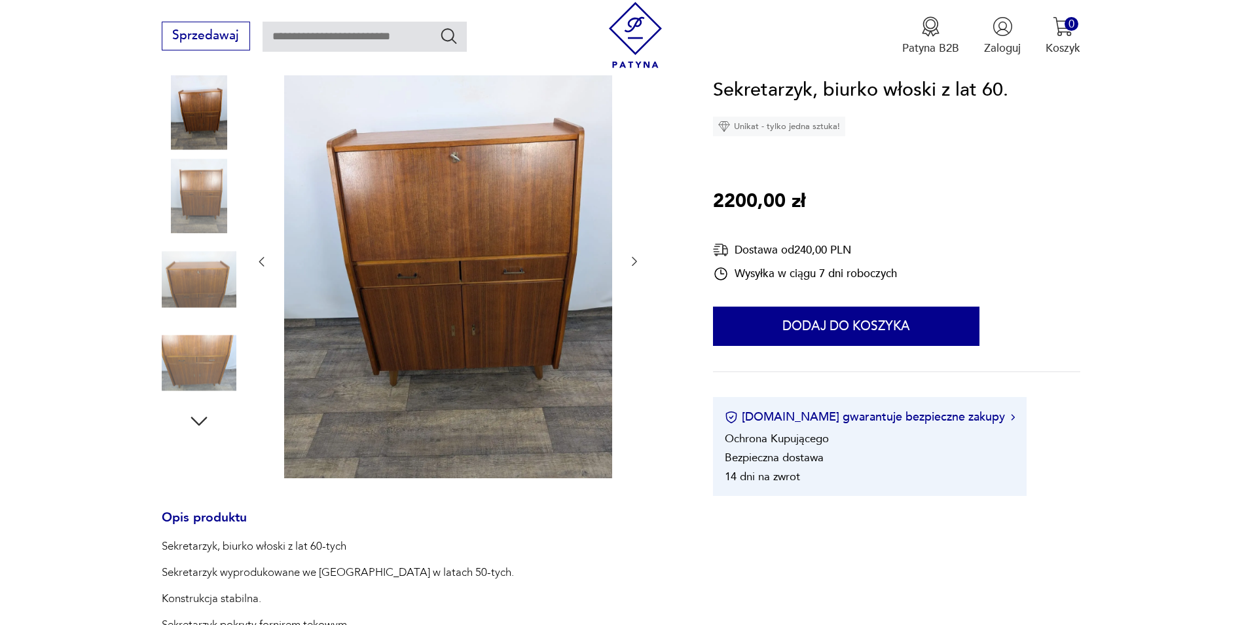
click at [631, 261] on icon "button" at bounding box center [634, 261] width 13 height 13
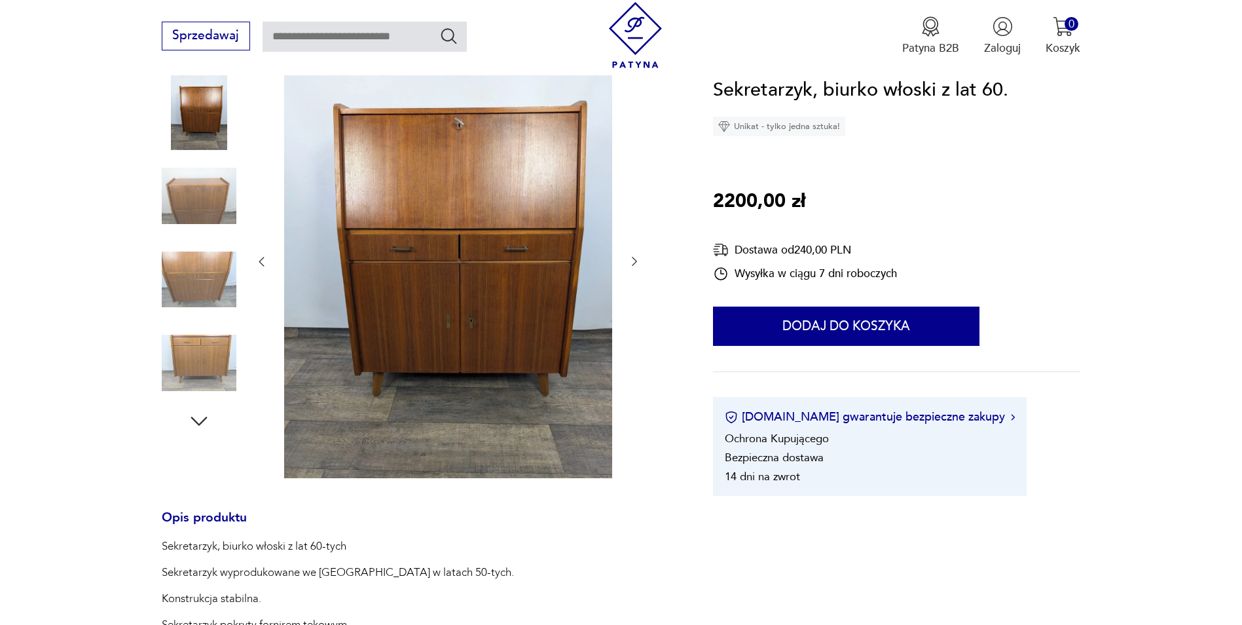
click at [631, 256] on icon "button" at bounding box center [634, 261] width 13 height 13
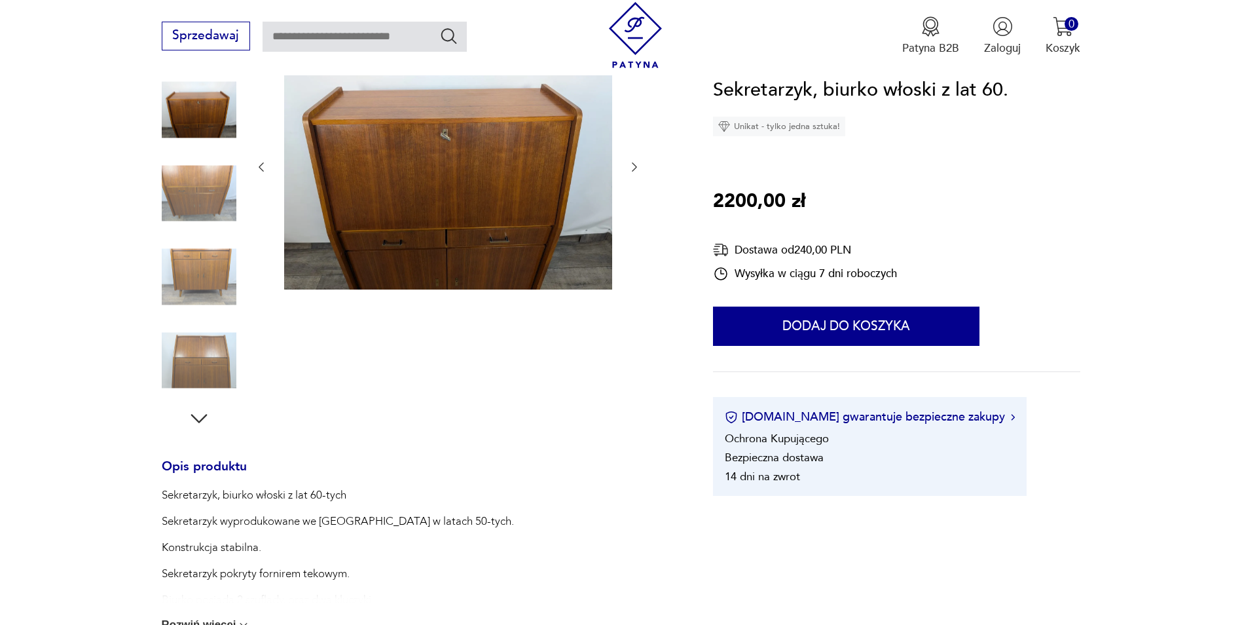
click at [195, 298] on img at bounding box center [199, 277] width 75 height 75
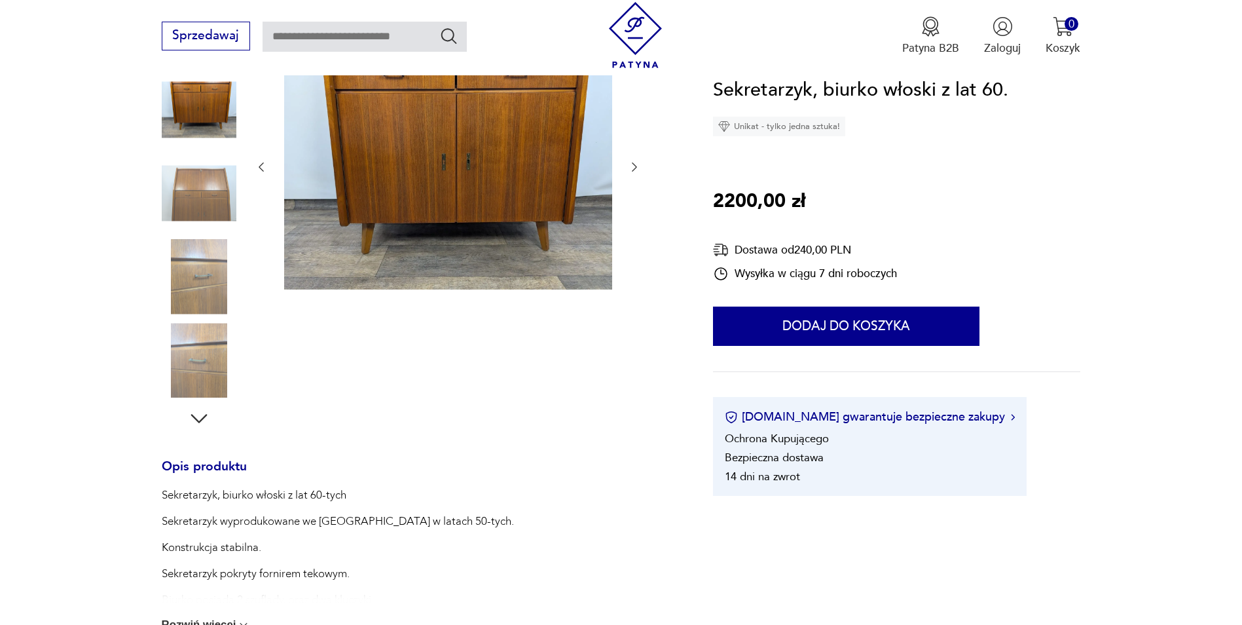
click at [199, 306] on img at bounding box center [199, 277] width 75 height 75
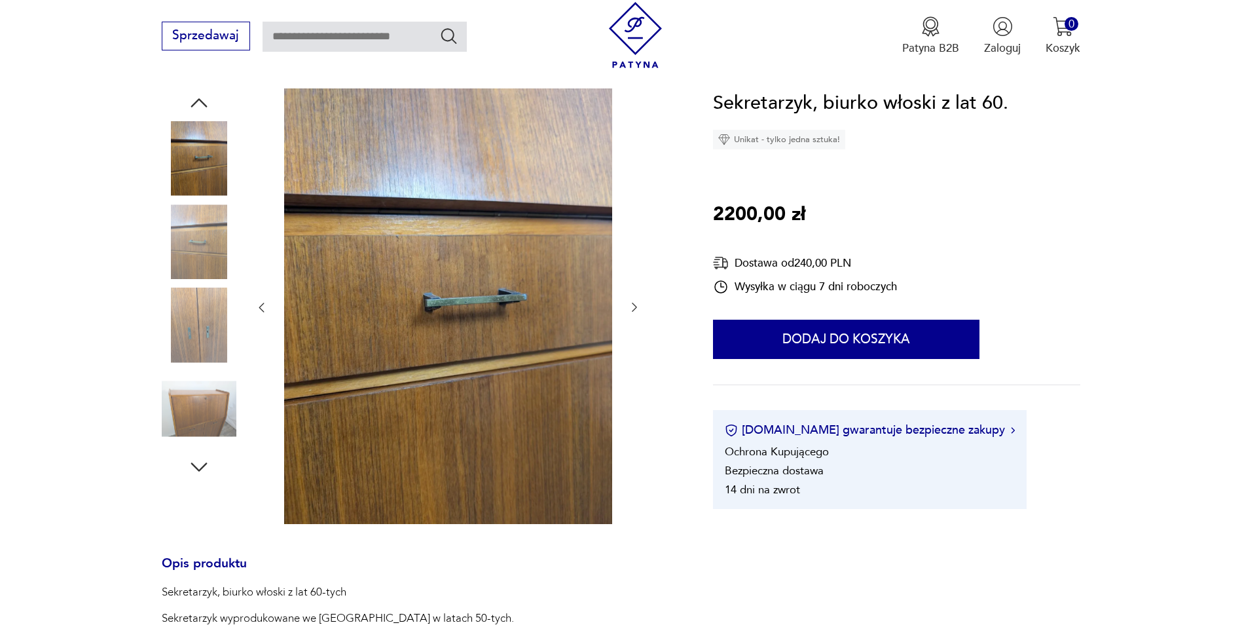
scroll to position [131, 0]
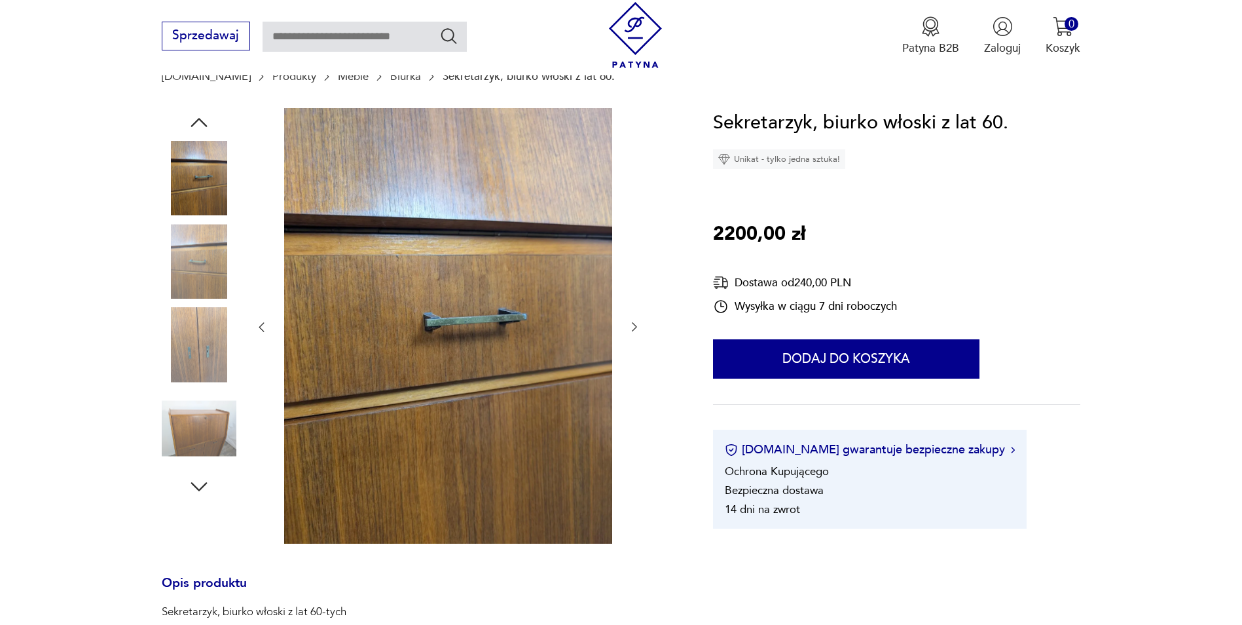
click at [192, 422] on img at bounding box center [199, 428] width 75 height 75
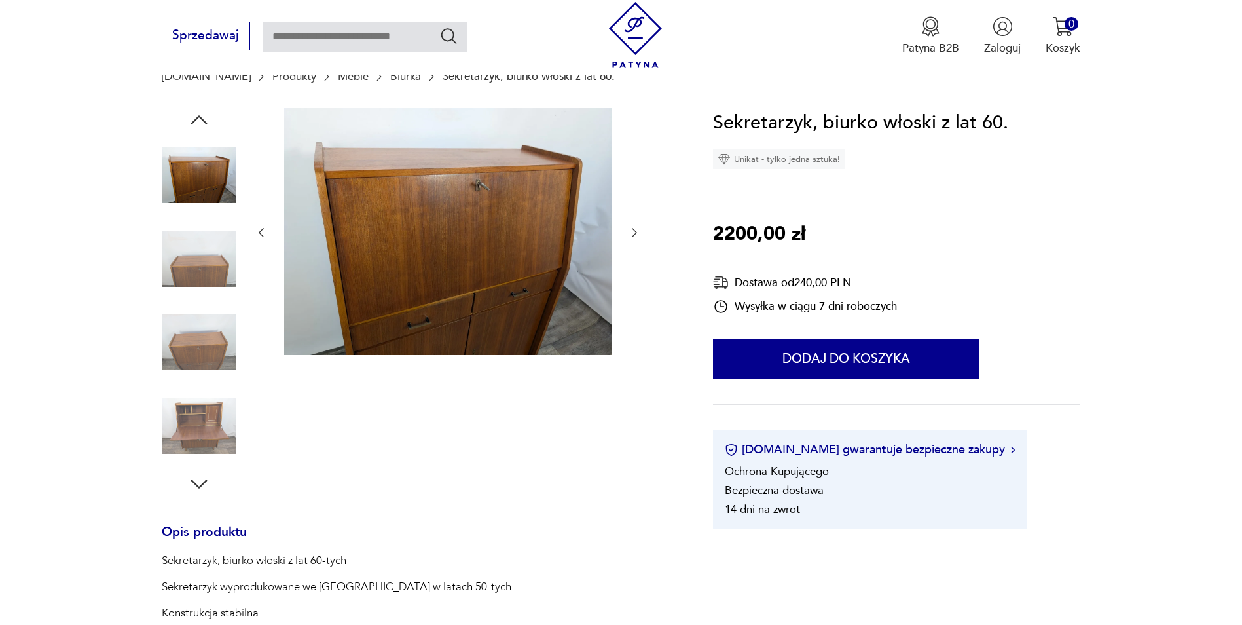
click at [204, 332] on img at bounding box center [199, 342] width 75 height 75
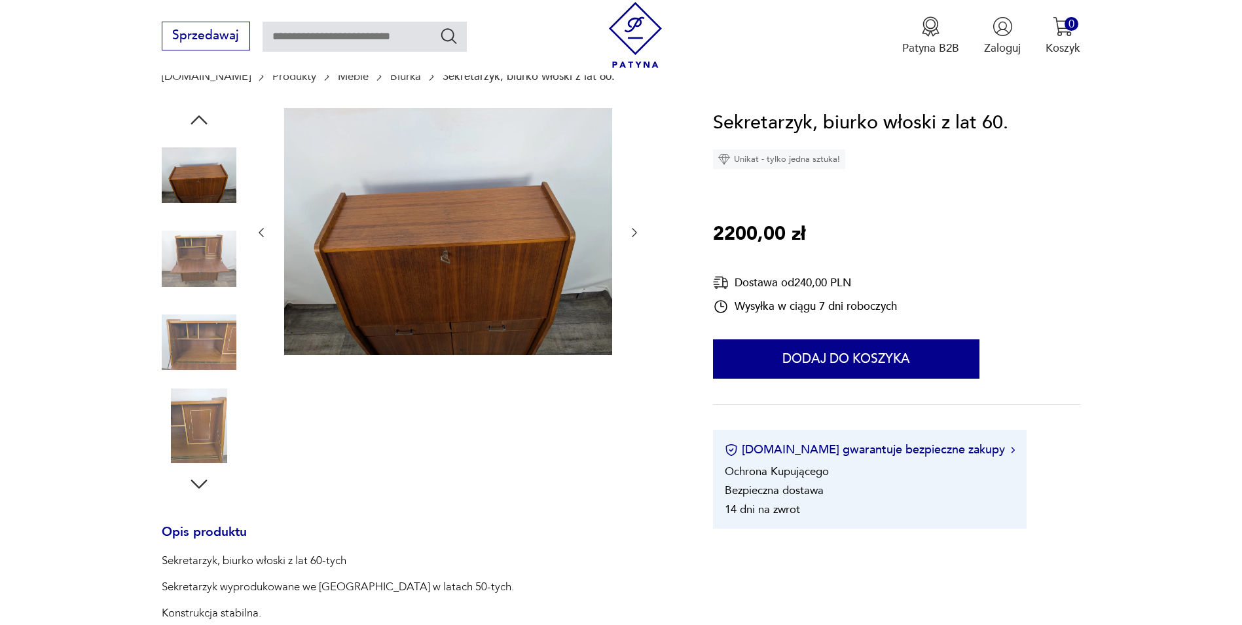
click at [210, 337] on img at bounding box center [199, 342] width 75 height 75
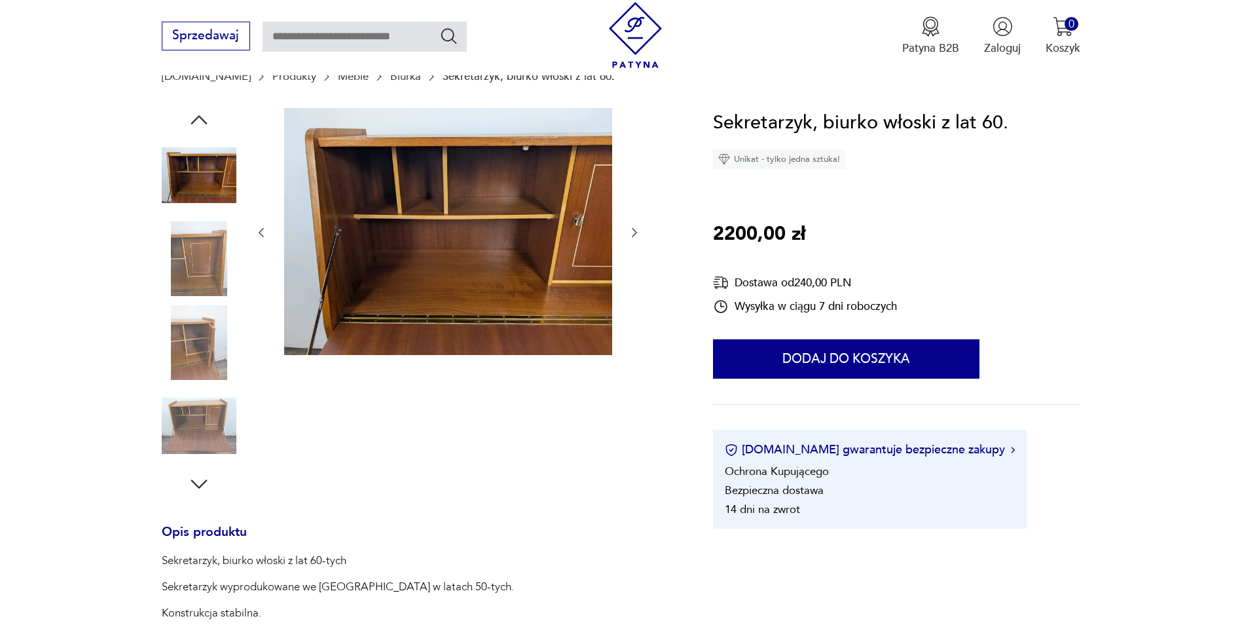
click at [202, 424] on img at bounding box center [199, 425] width 75 height 75
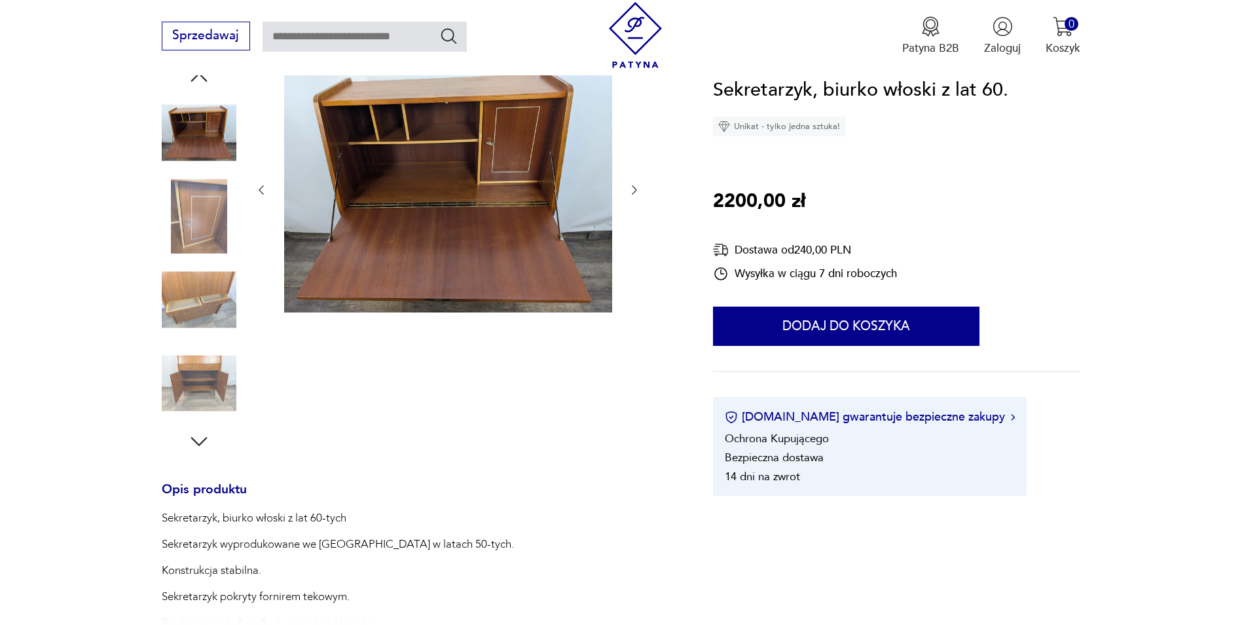
scroll to position [196, 0]
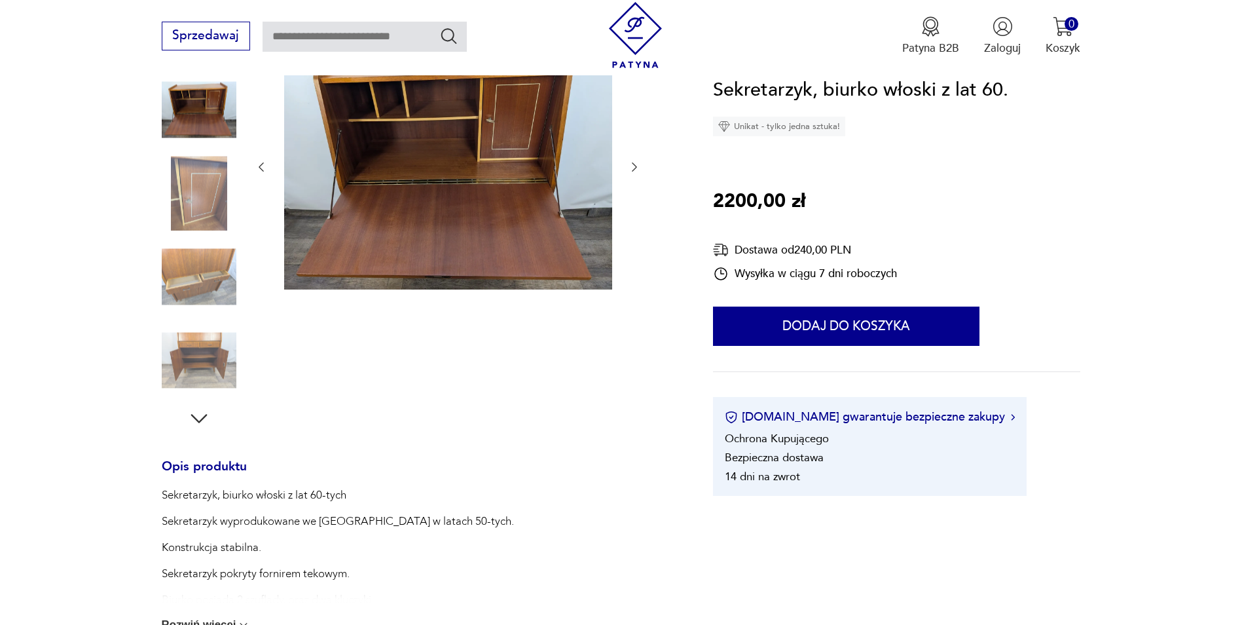
click at [205, 407] on icon "button" at bounding box center [199, 419] width 24 height 24
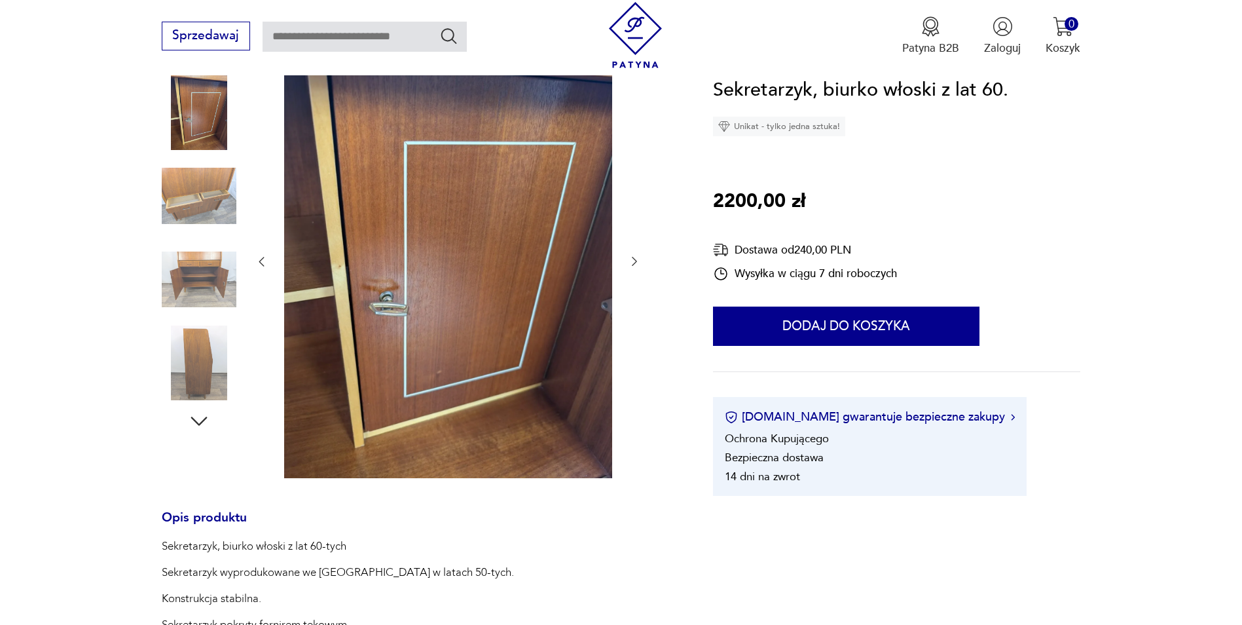
click at [204, 417] on icon "button" at bounding box center [199, 421] width 24 height 24
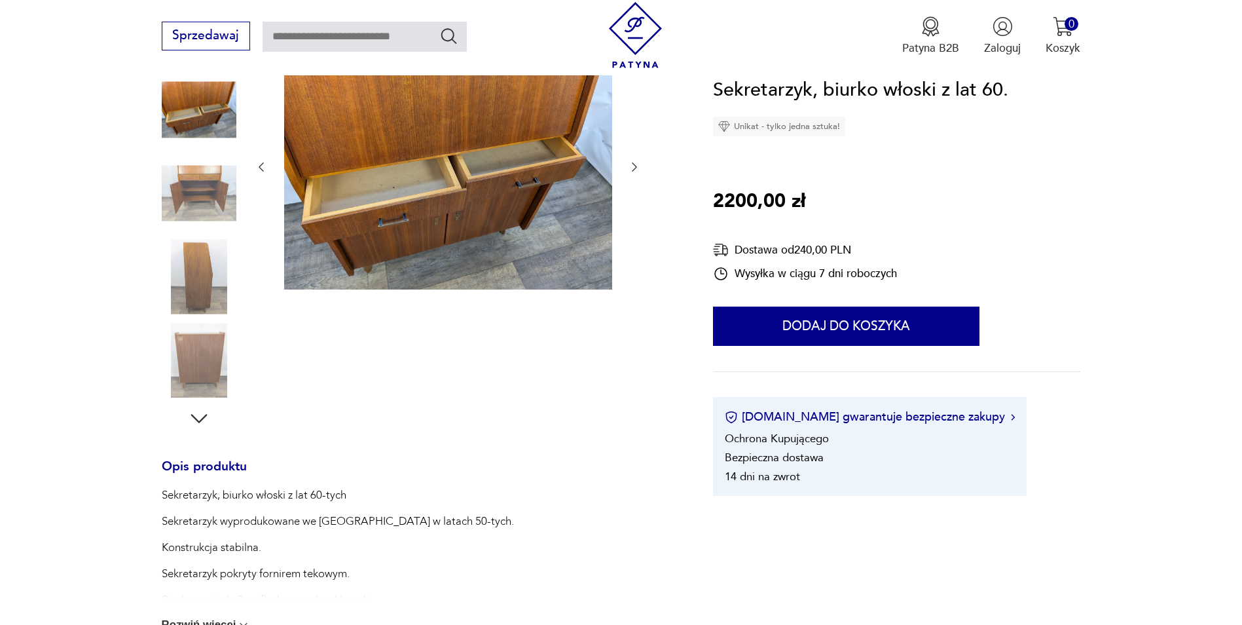
click at [204, 417] on icon "button" at bounding box center [199, 418] width 16 height 9
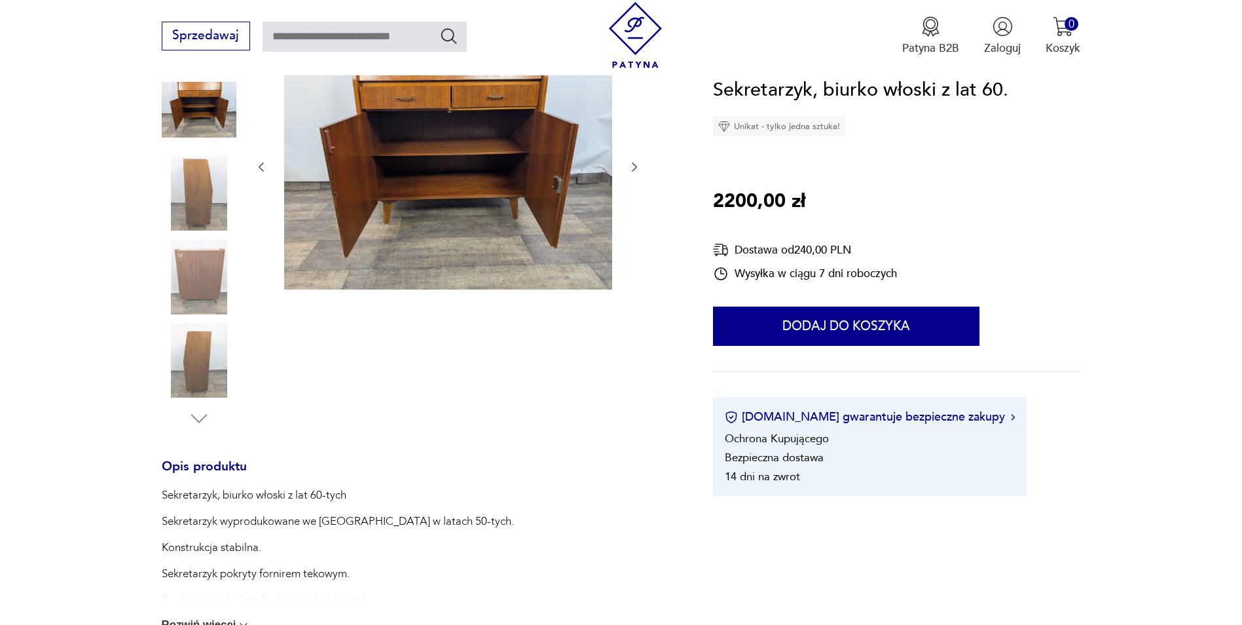
click at [202, 431] on div "Opis produktu Sekretarzyk, biurko włoski z lat 60-tych Sekretarzyk wyprodukowan…" at bounding box center [419, 509] width 514 height 932
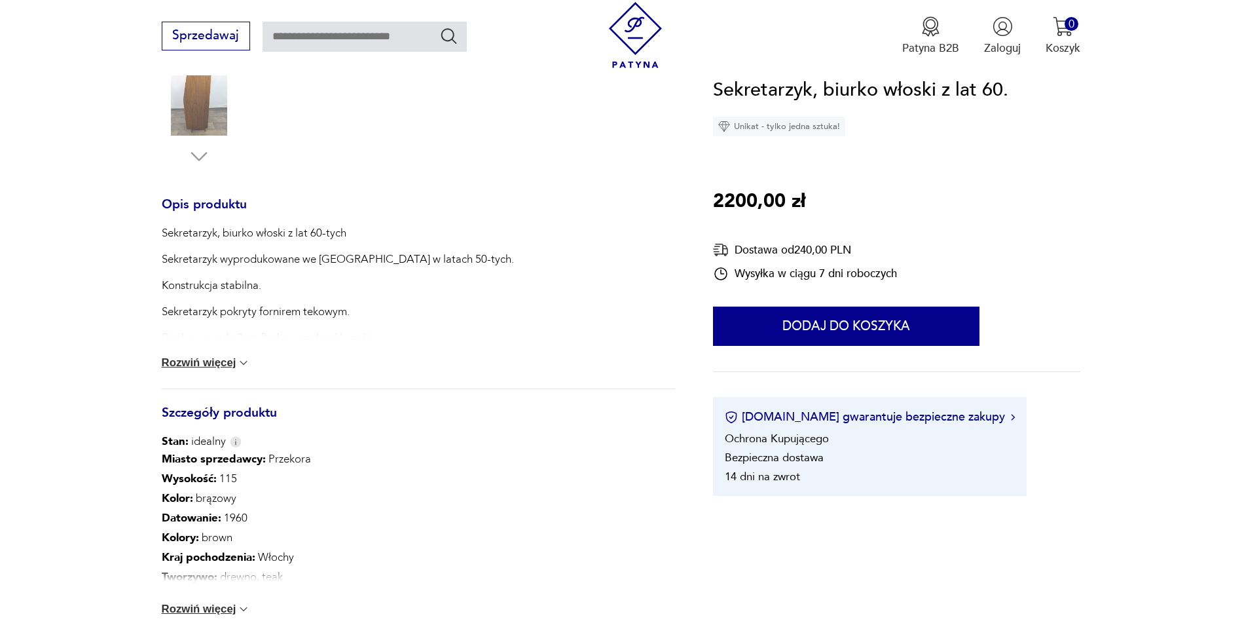
click at [236, 361] on button "Rozwiń więcej" at bounding box center [206, 362] width 89 height 13
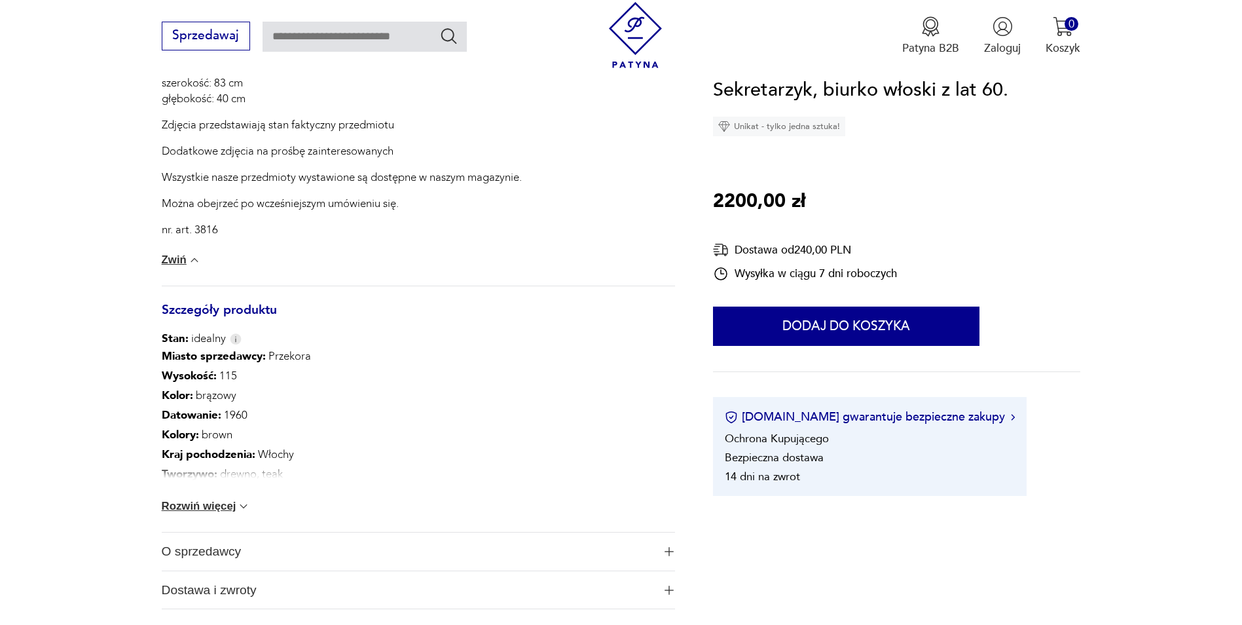
scroll to position [786, 0]
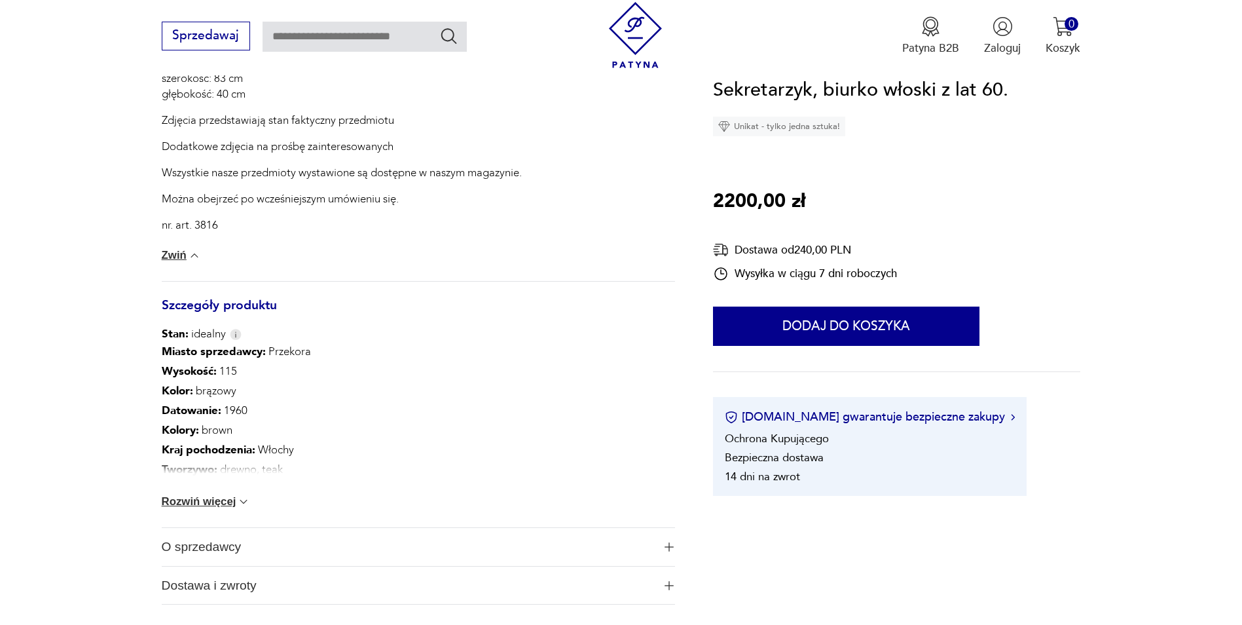
click at [240, 493] on div "Miasto sprzedawcy : Przekora Wysokość : 115 Kolor: brązowy Datowanie : 1960 Kol…" at bounding box center [419, 434] width 514 height 185
click at [229, 500] on button "Rozwiń więcej" at bounding box center [206, 501] width 89 height 13
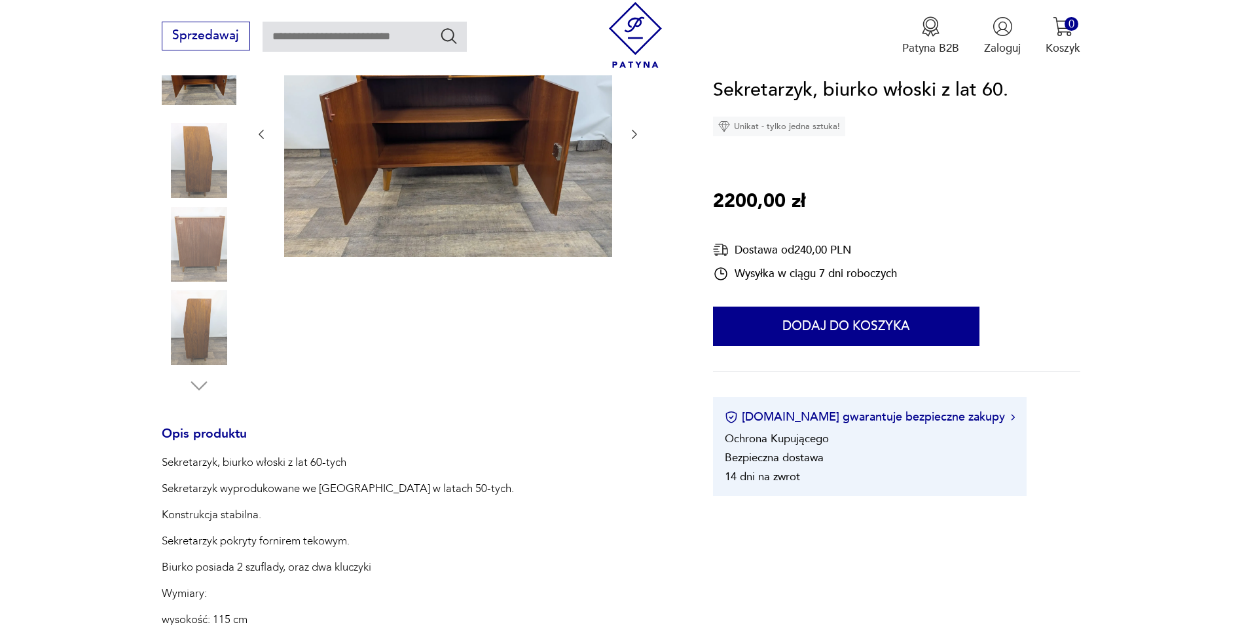
scroll to position [0, 0]
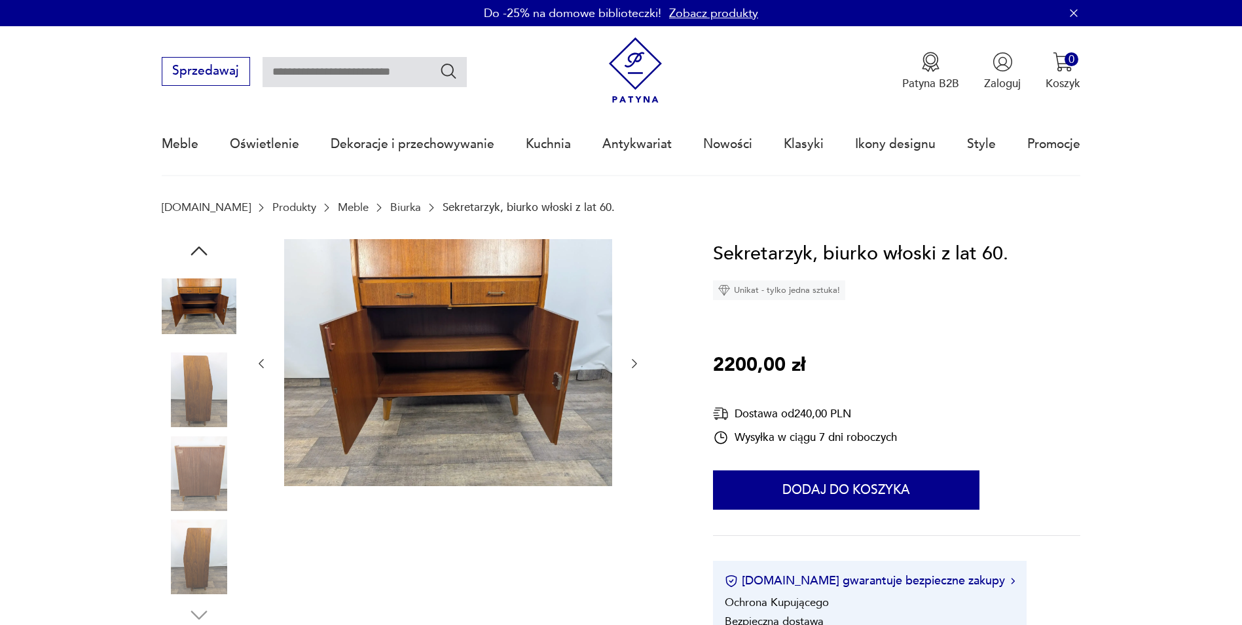
click at [196, 314] on img at bounding box center [199, 306] width 75 height 75
click at [194, 386] on img at bounding box center [199, 389] width 75 height 75
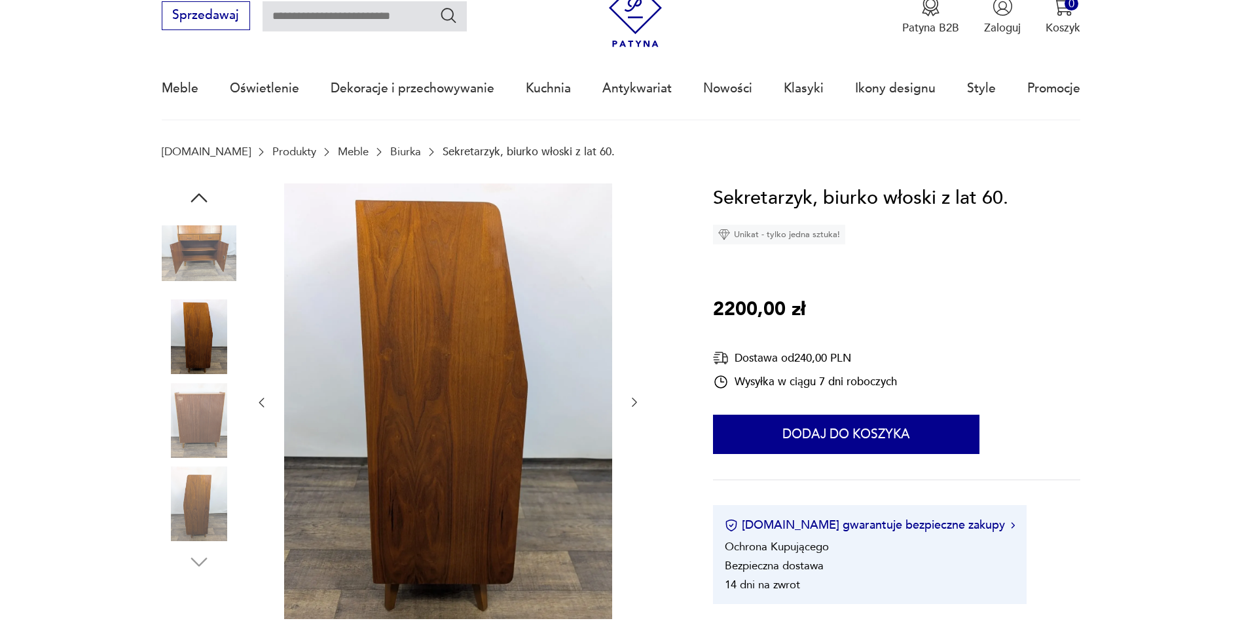
scroll to position [131, 0]
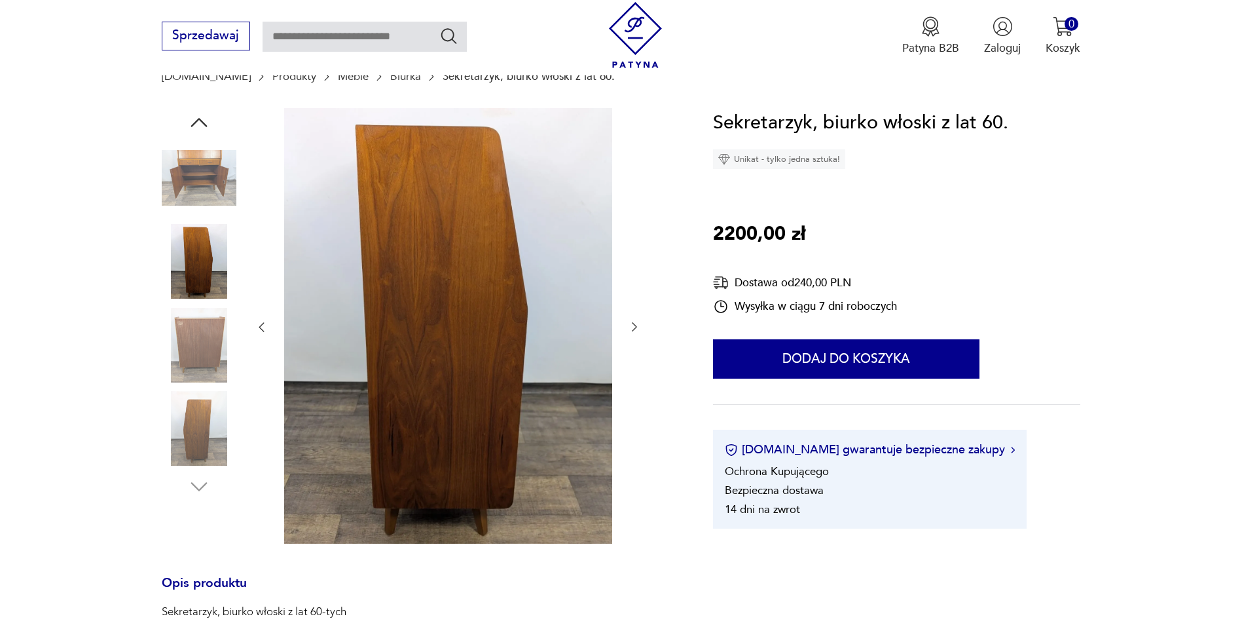
click at [262, 318] on div at bounding box center [448, 327] width 386 height 439
click at [258, 327] on icon "button" at bounding box center [261, 326] width 13 height 13
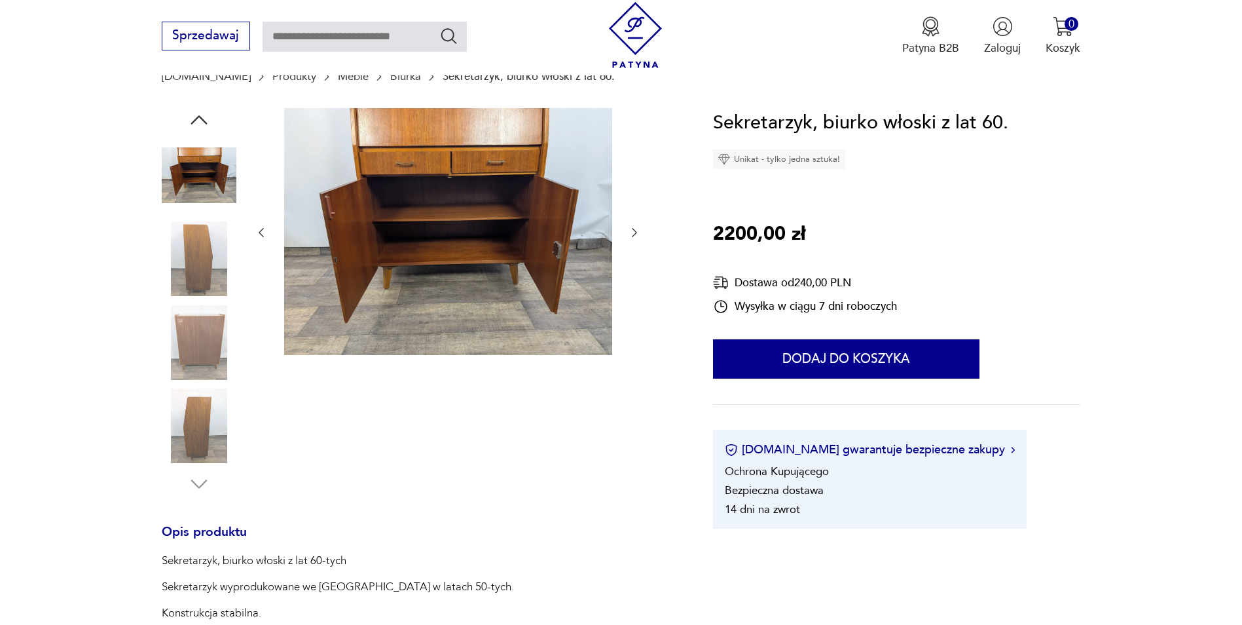
click at [258, 327] on div at bounding box center [448, 232] width 386 height 249
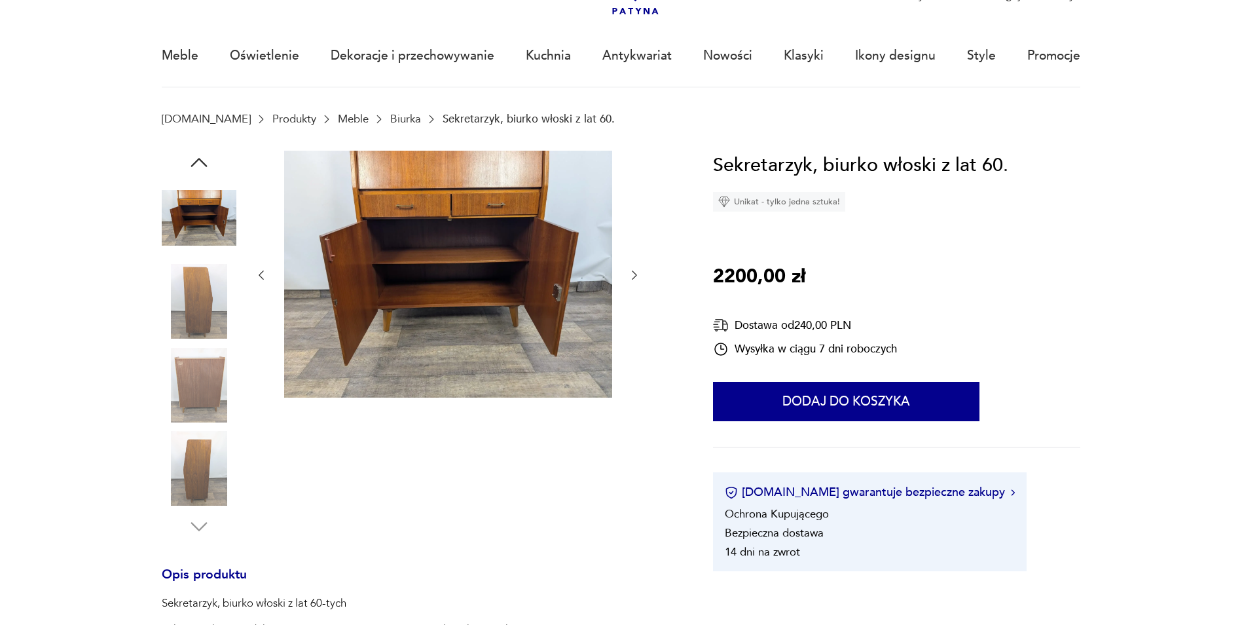
scroll to position [65, 0]
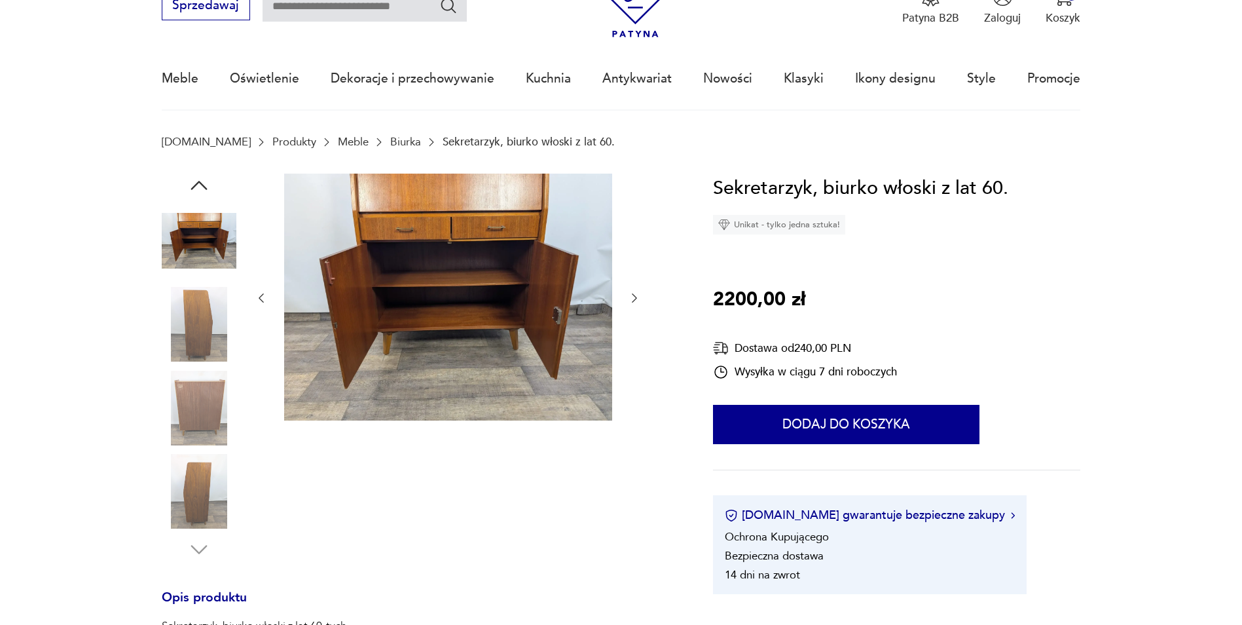
click at [201, 180] on icon "button" at bounding box center [199, 186] width 24 height 24
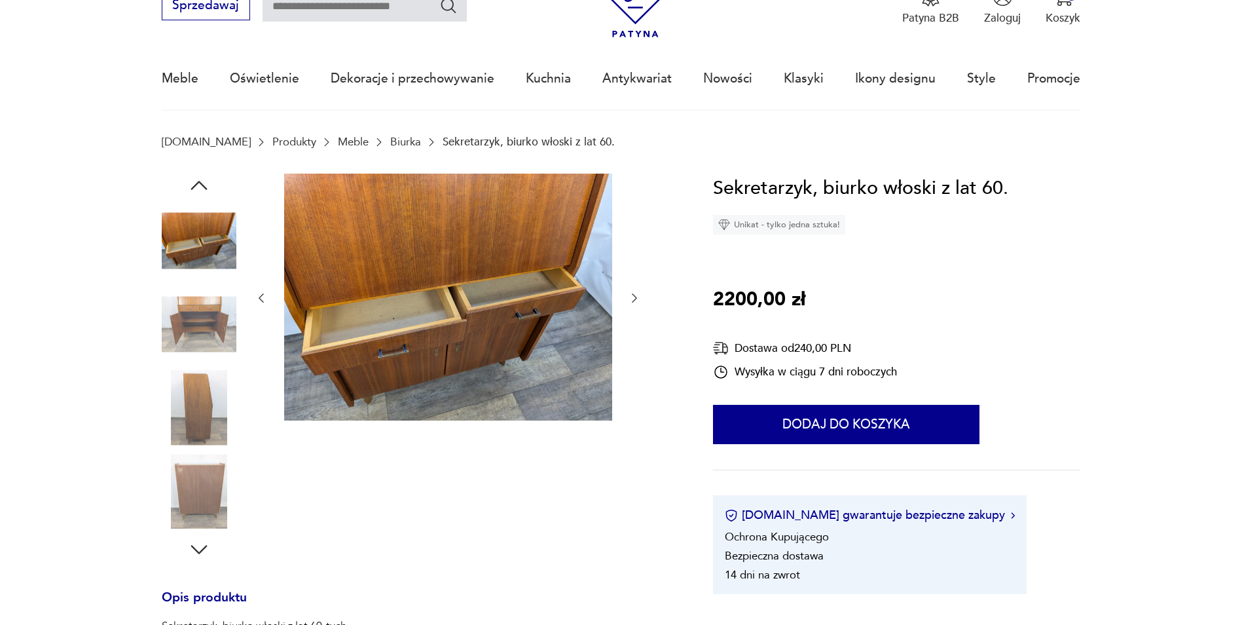
click at [201, 180] on icon "button" at bounding box center [199, 186] width 24 height 24
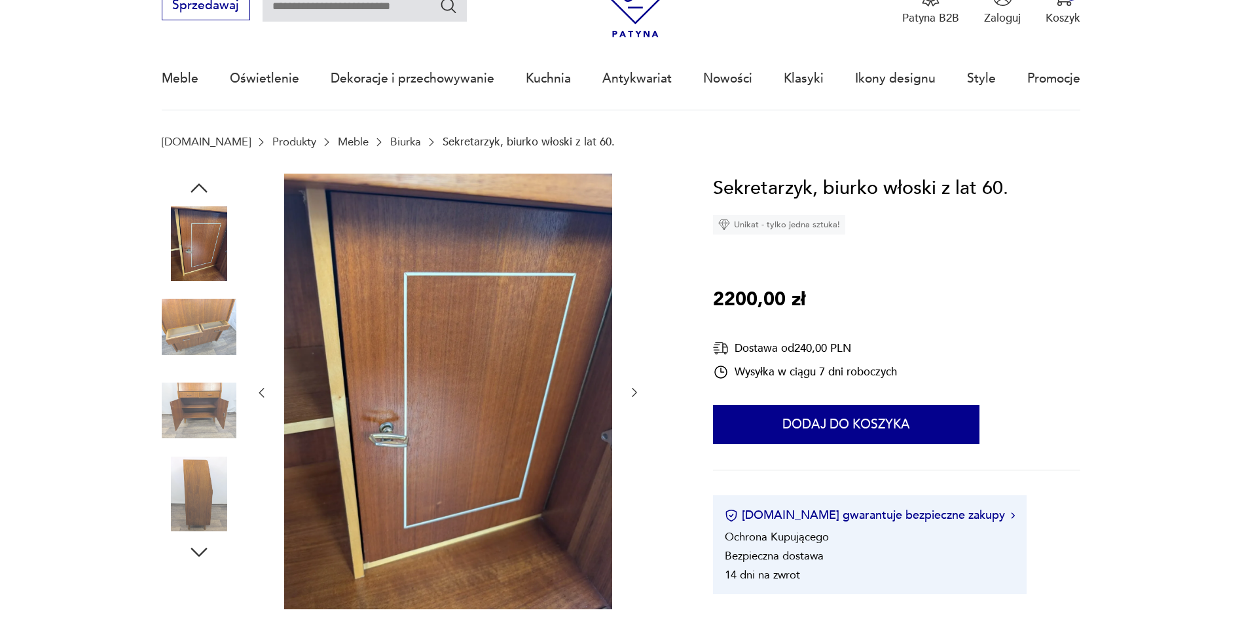
click at [201, 180] on icon "button" at bounding box center [199, 188] width 24 height 24
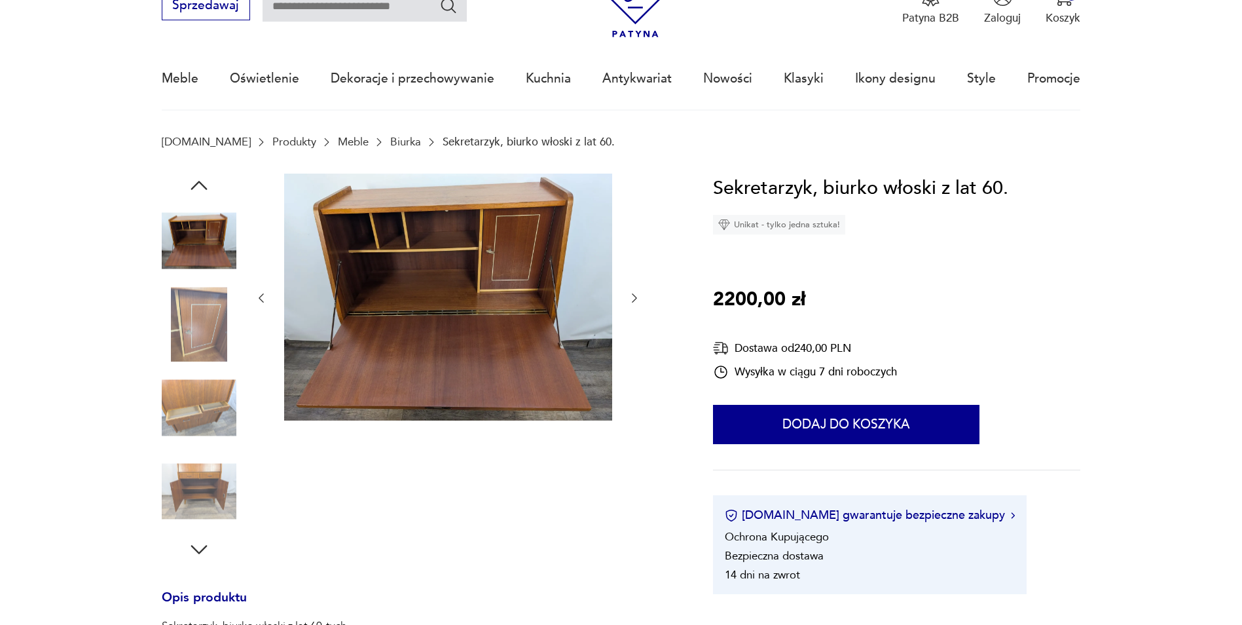
click at [201, 180] on icon "button" at bounding box center [199, 186] width 24 height 24
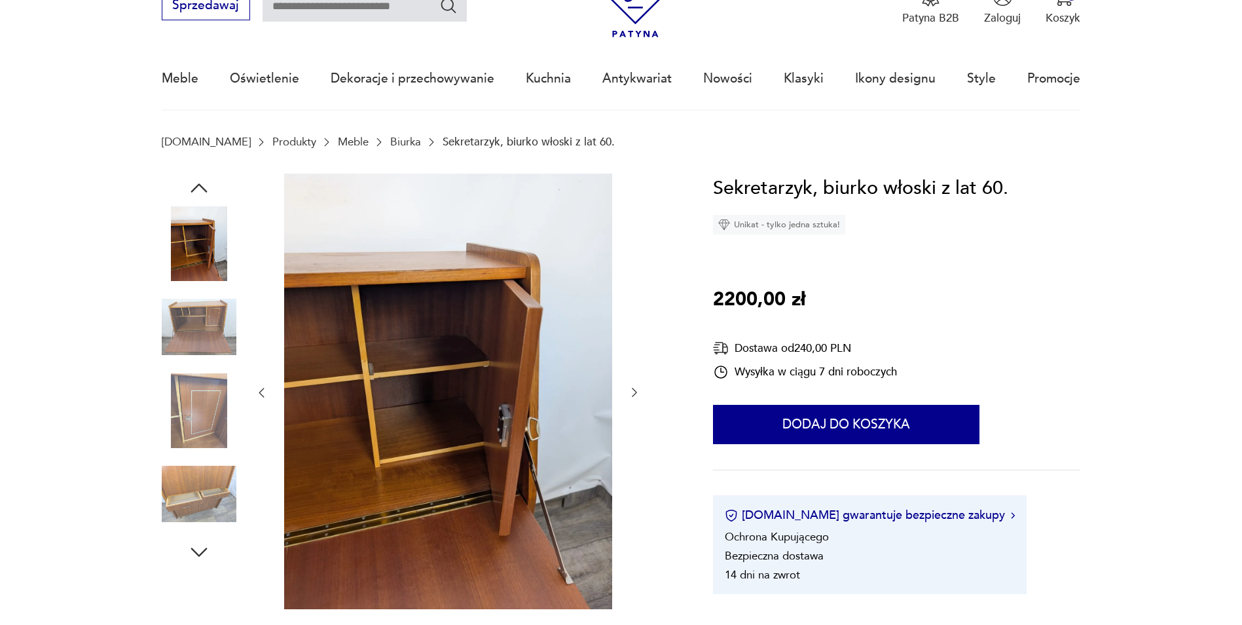
click at [201, 180] on icon "button" at bounding box center [199, 188] width 24 height 24
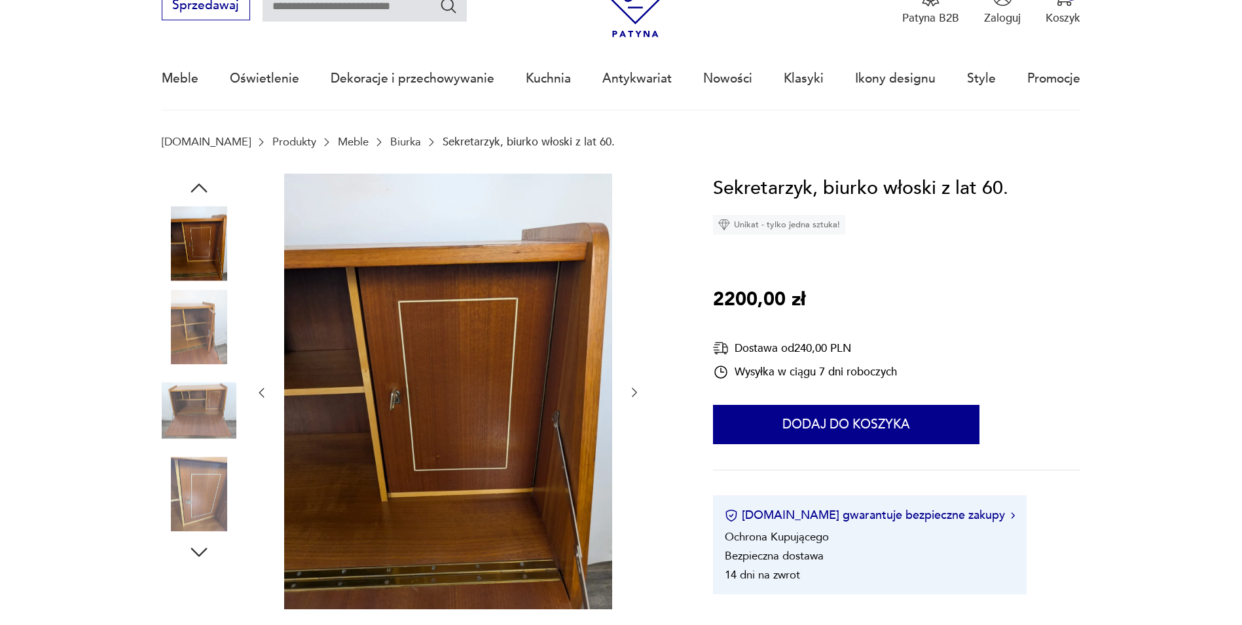
click at [200, 180] on icon "button" at bounding box center [199, 188] width 24 height 24
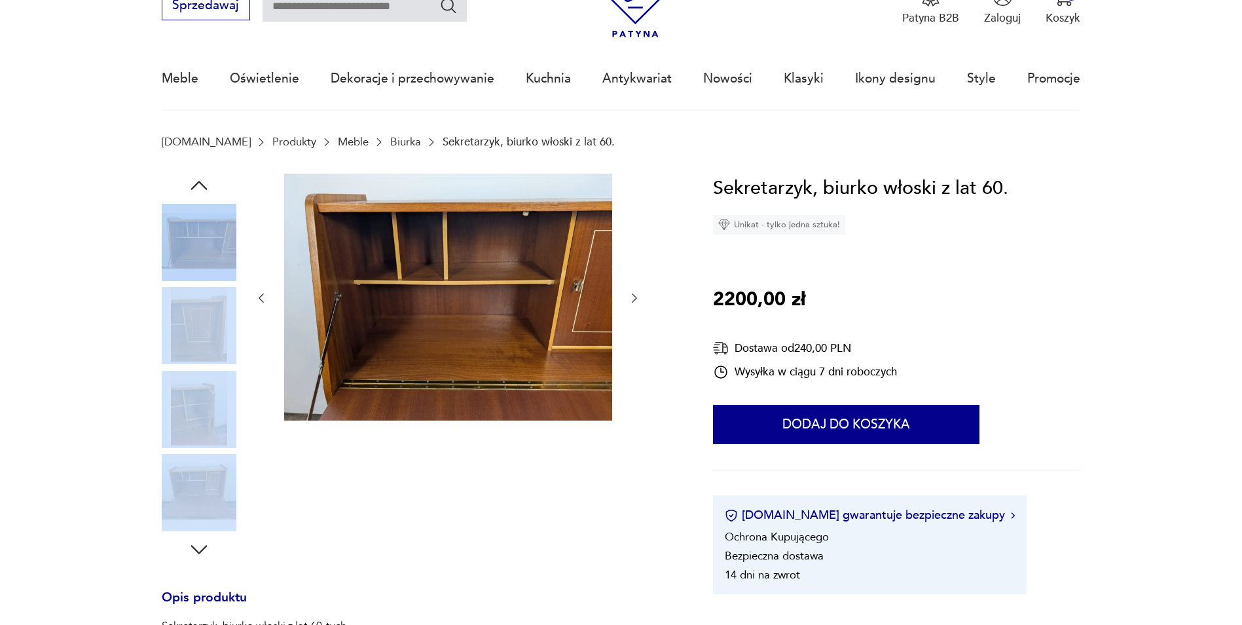
drag, startPoint x: 192, startPoint y: 287, endPoint x: 198, endPoint y: 464, distance: 177.5
click at [198, 464] on div at bounding box center [199, 367] width 75 height 327
click at [201, 187] on icon "button" at bounding box center [199, 186] width 24 height 24
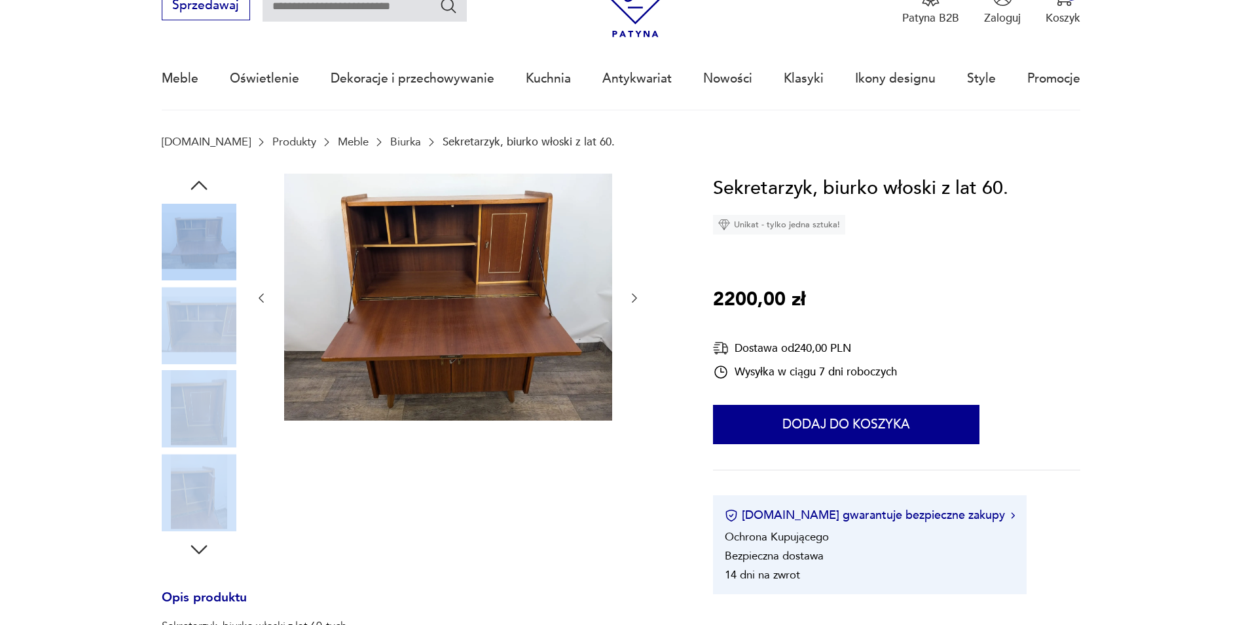
click at [261, 295] on icon "button" at bounding box center [261, 297] width 13 height 13
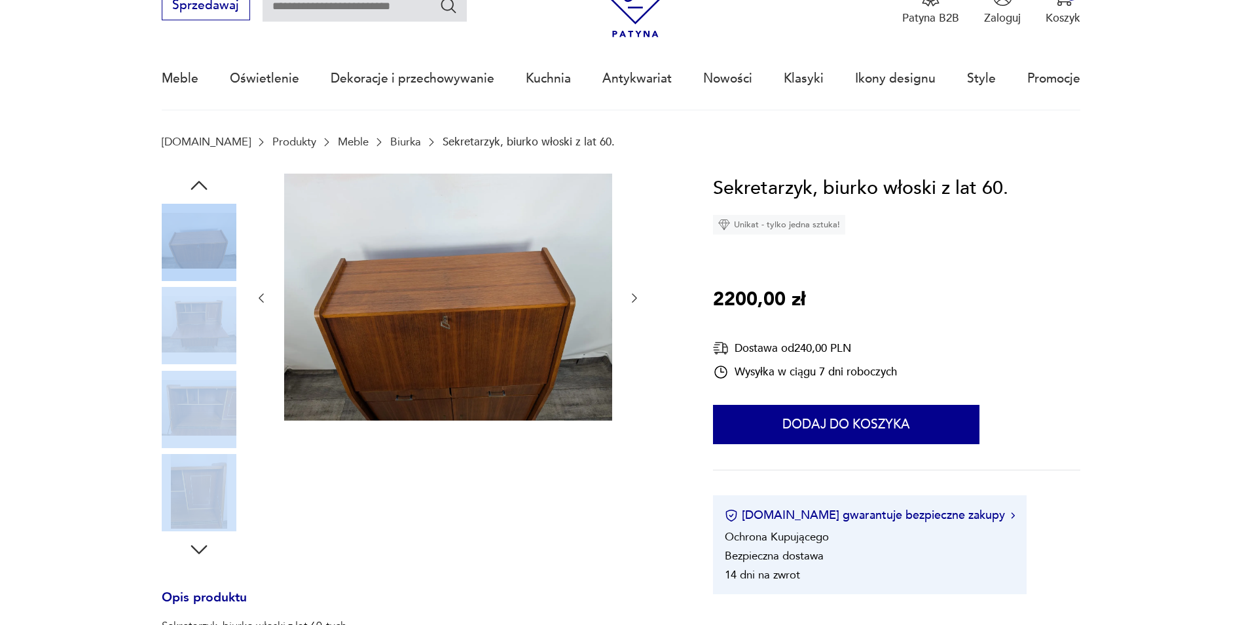
click at [635, 296] on icon "button" at bounding box center [634, 297] width 5 height 9
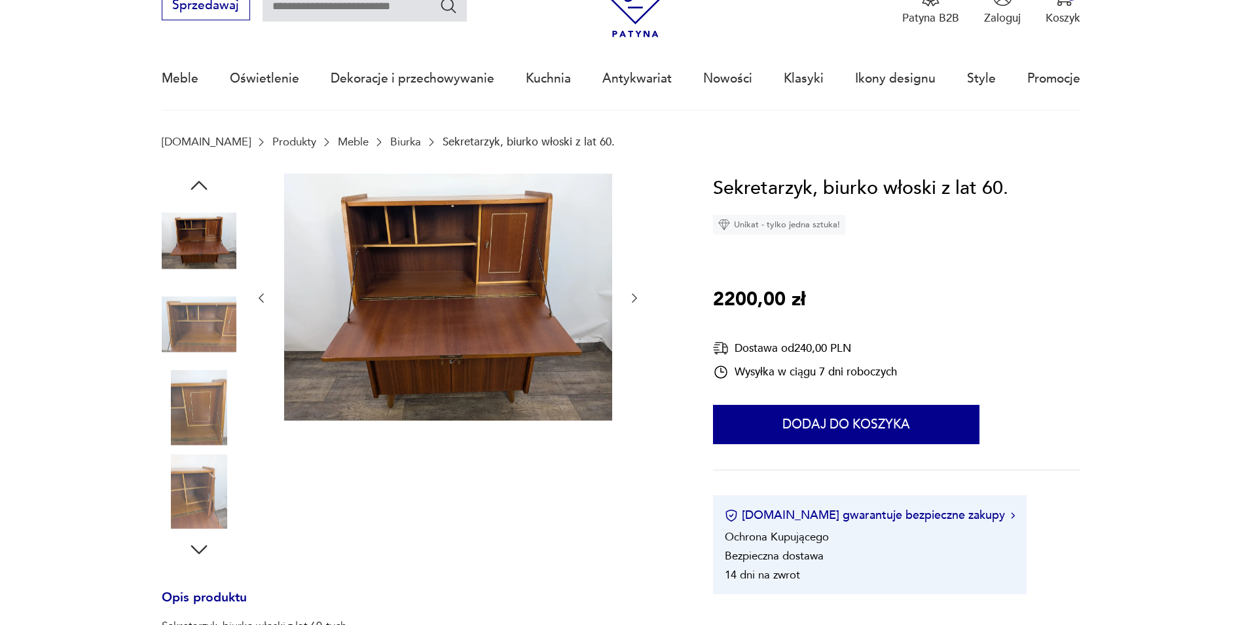
click at [562, 546] on div at bounding box center [448, 368] width 386 height 388
click at [631, 302] on icon "button" at bounding box center [634, 297] width 13 height 13
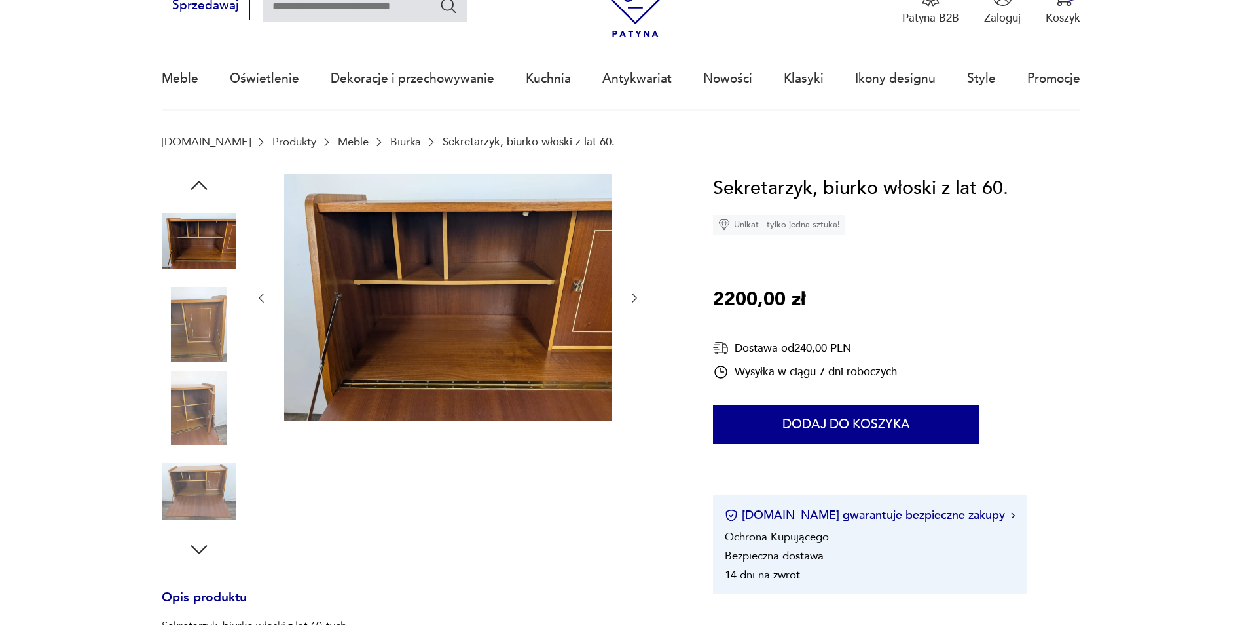
click at [631, 301] on icon "button" at bounding box center [634, 297] width 13 height 13
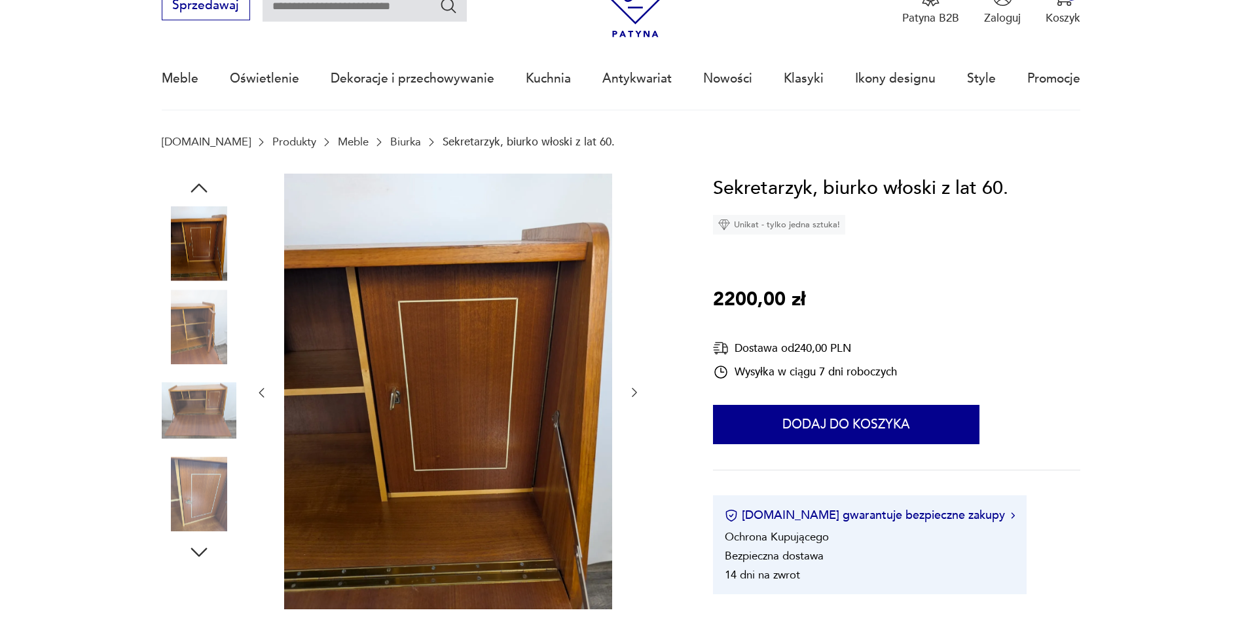
click at [196, 183] on icon "button" at bounding box center [199, 188] width 24 height 24
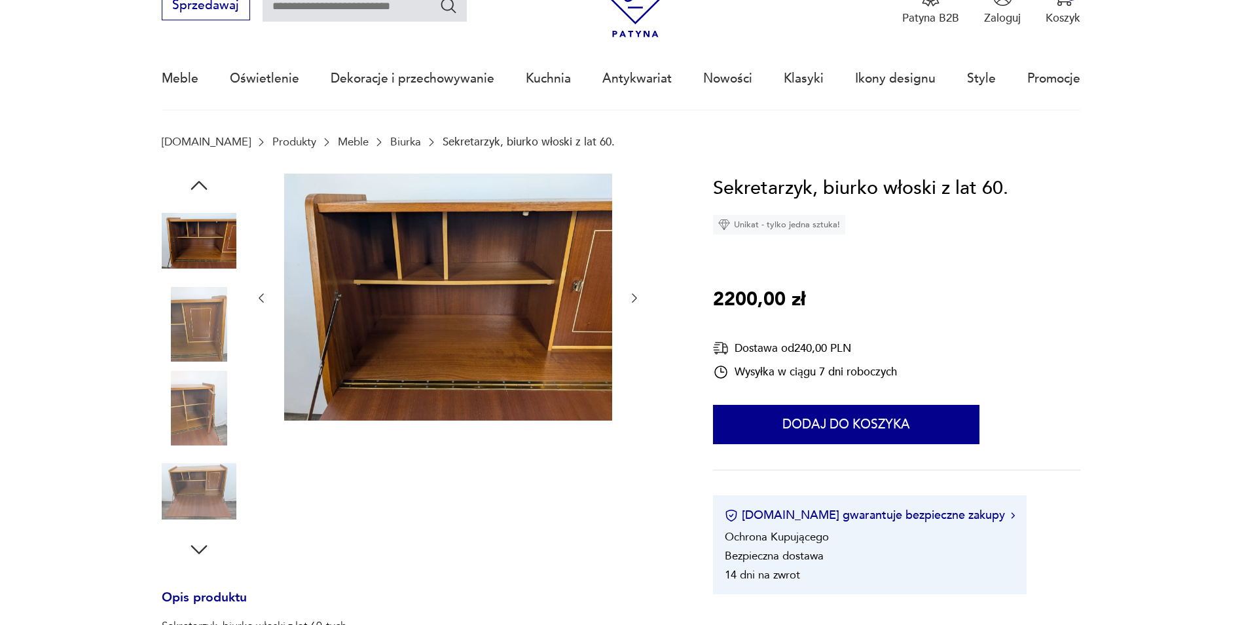
click at [196, 183] on icon "button" at bounding box center [199, 185] width 16 height 9
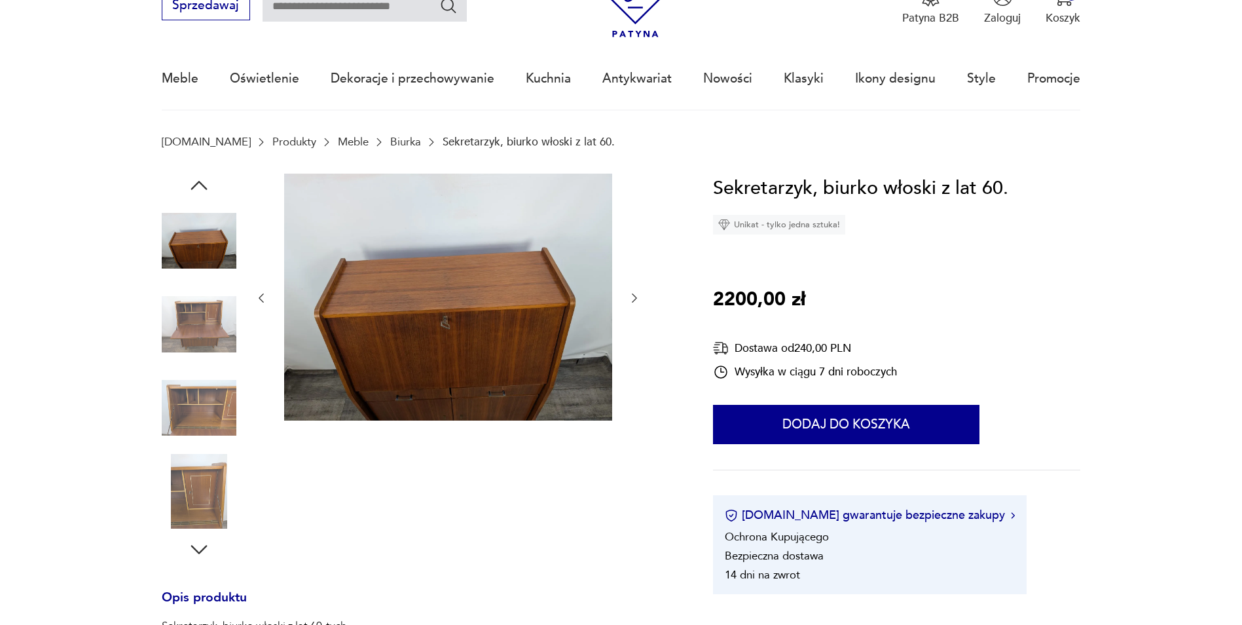
click at [196, 183] on icon "button" at bounding box center [199, 185] width 16 height 9
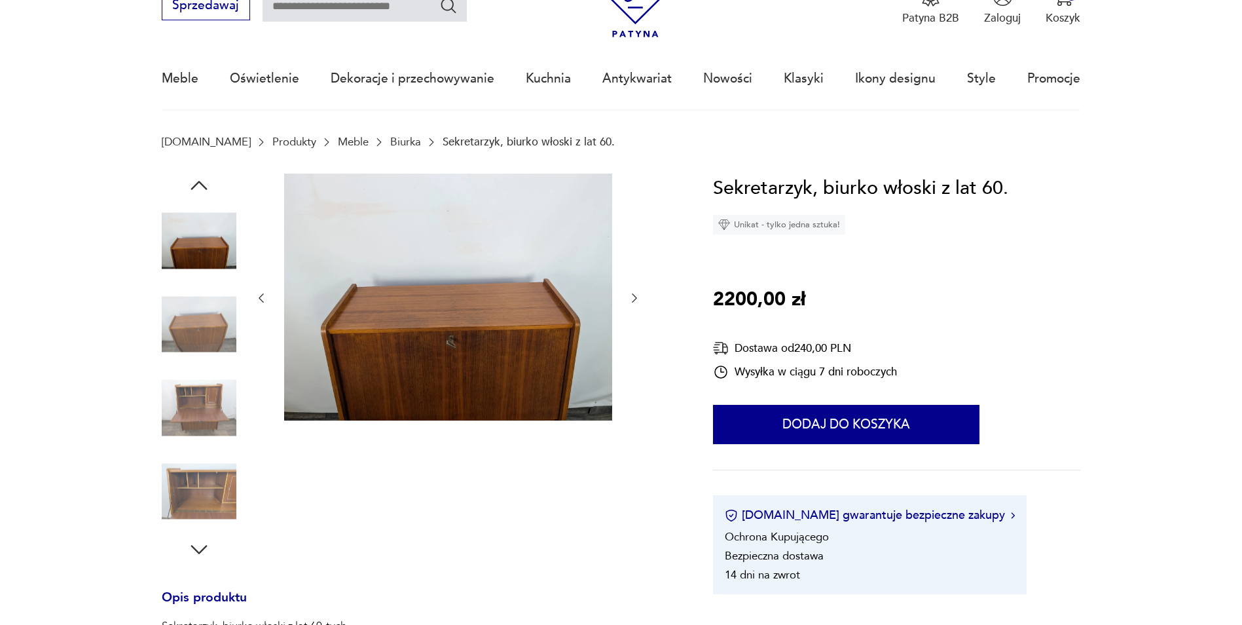
click at [196, 183] on icon "button" at bounding box center [199, 185] width 16 height 9
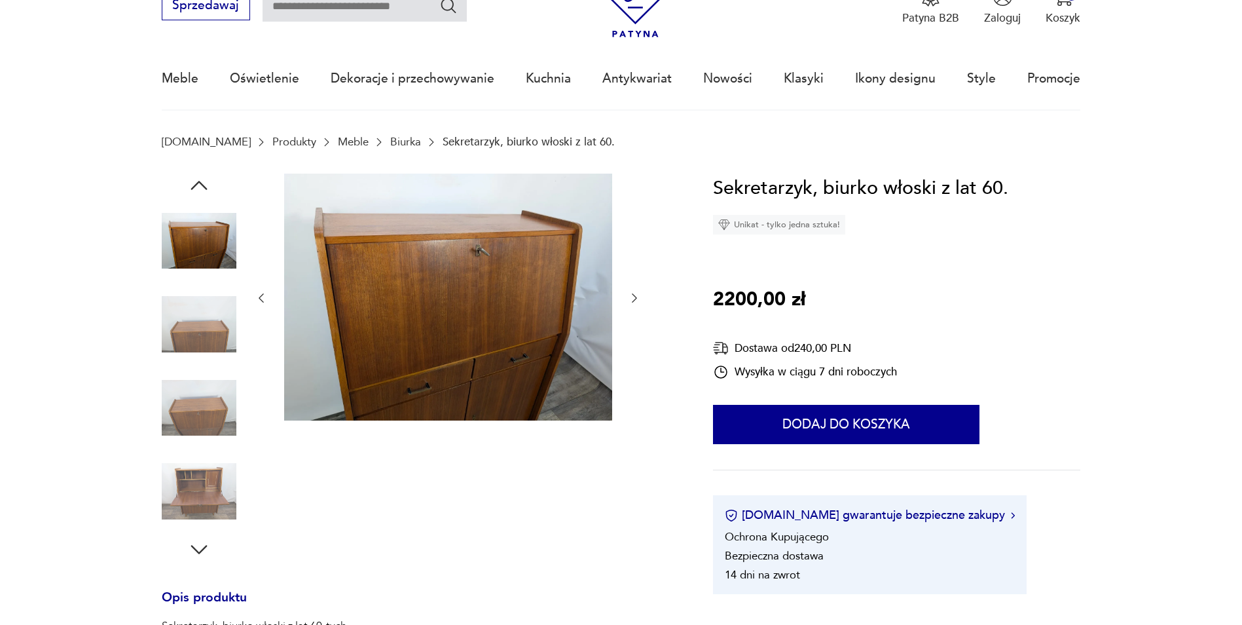
click at [196, 183] on icon "button" at bounding box center [199, 185] width 16 height 9
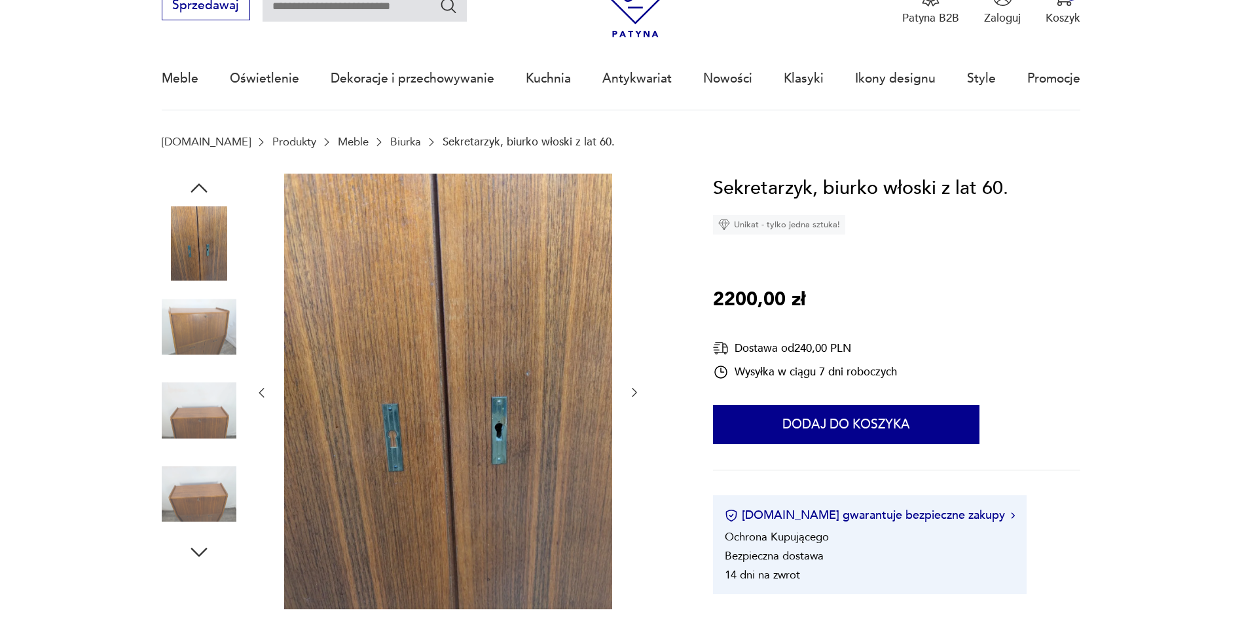
click at [196, 183] on icon "button" at bounding box center [199, 188] width 24 height 24
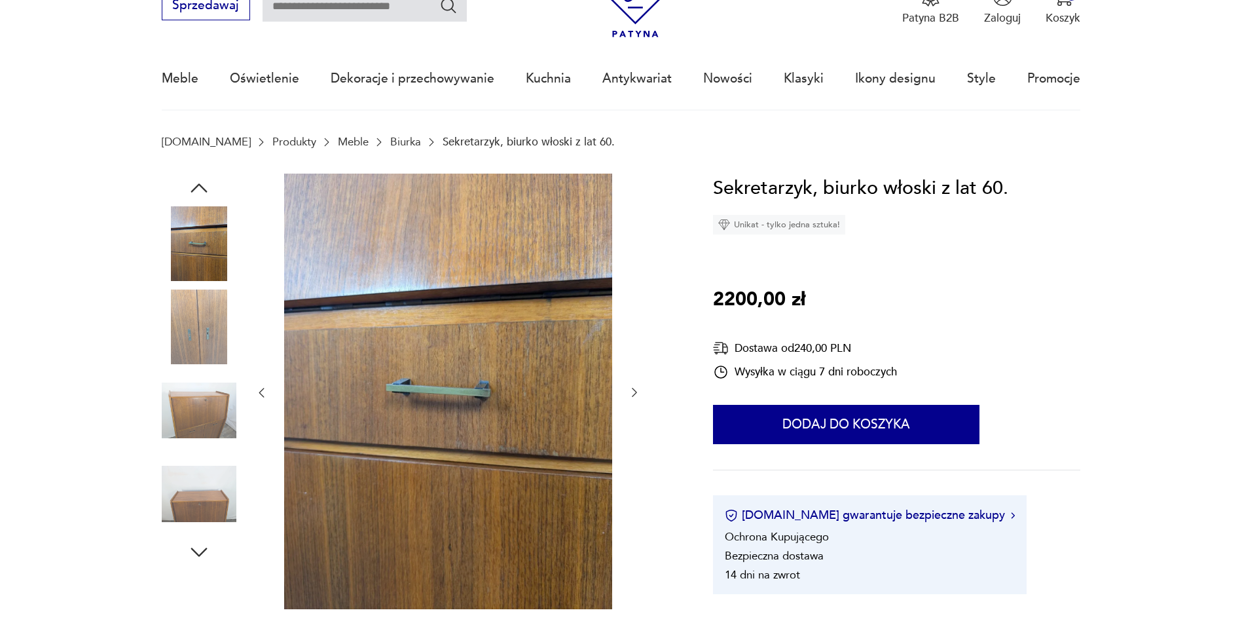
click at [196, 183] on icon "button" at bounding box center [199, 188] width 24 height 24
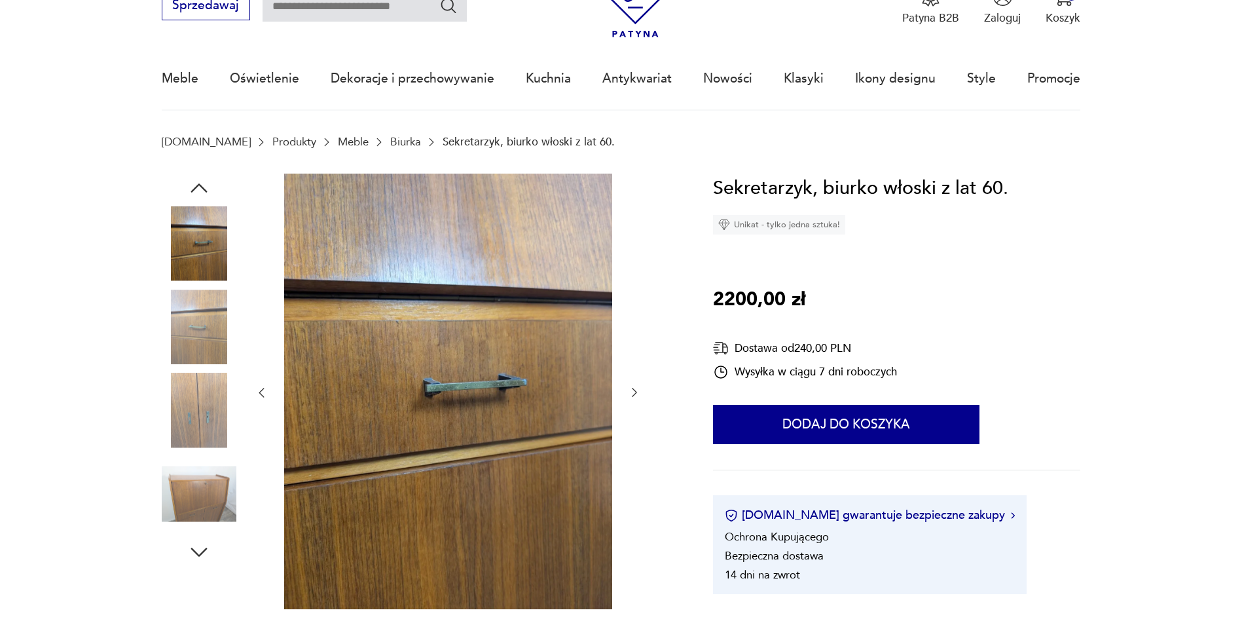
click at [196, 183] on icon "button" at bounding box center [199, 188] width 24 height 24
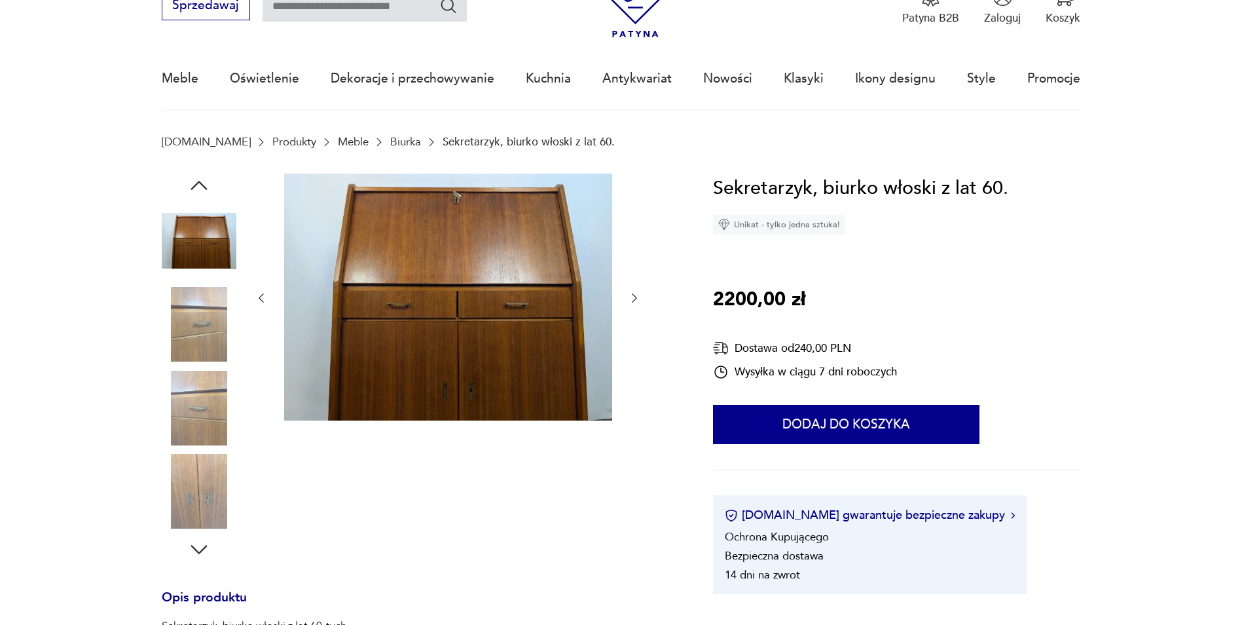
click at [196, 183] on icon "button" at bounding box center [199, 185] width 16 height 9
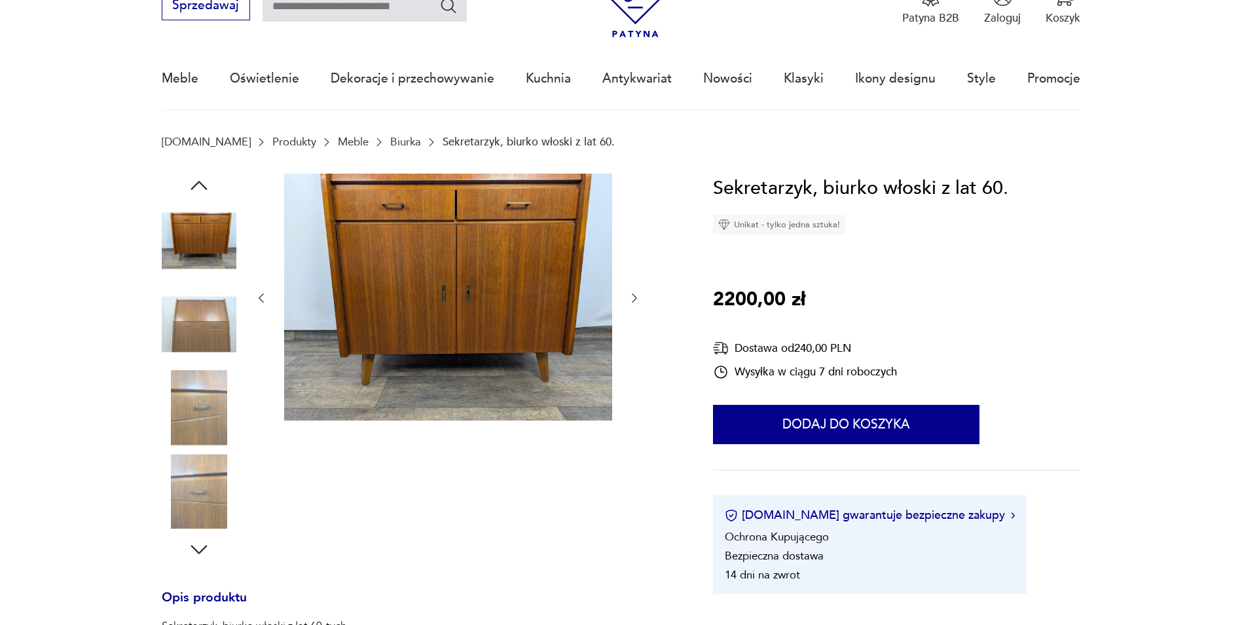
click at [196, 183] on icon "button" at bounding box center [199, 185] width 16 height 9
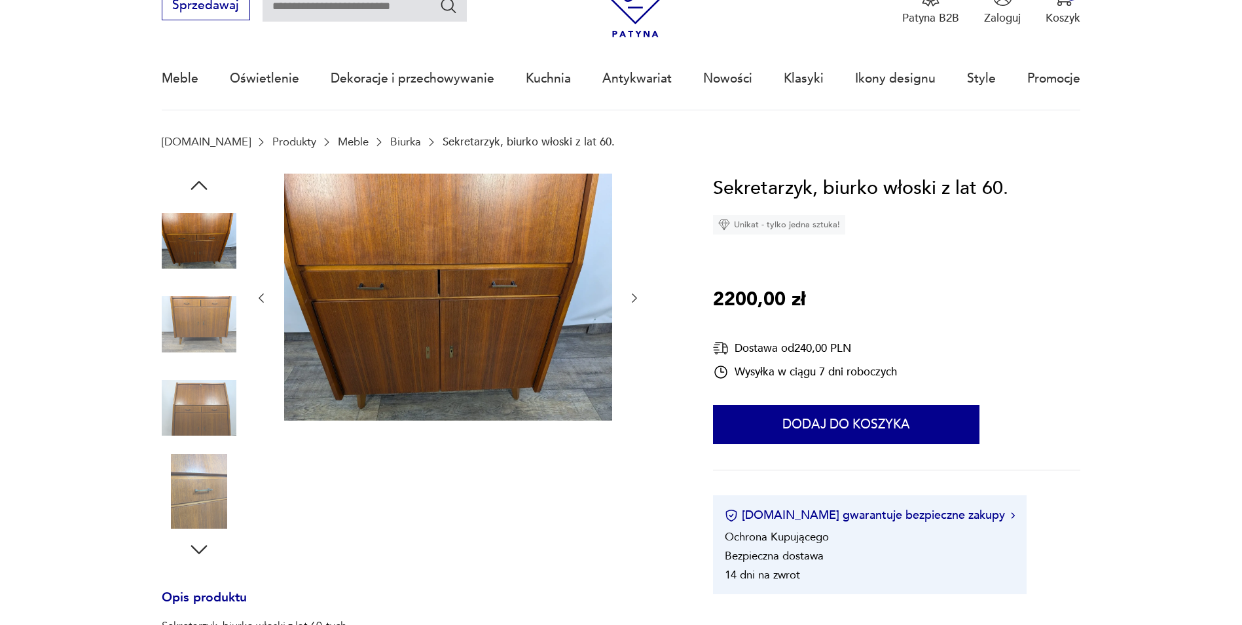
click at [196, 183] on icon "button" at bounding box center [199, 185] width 16 height 9
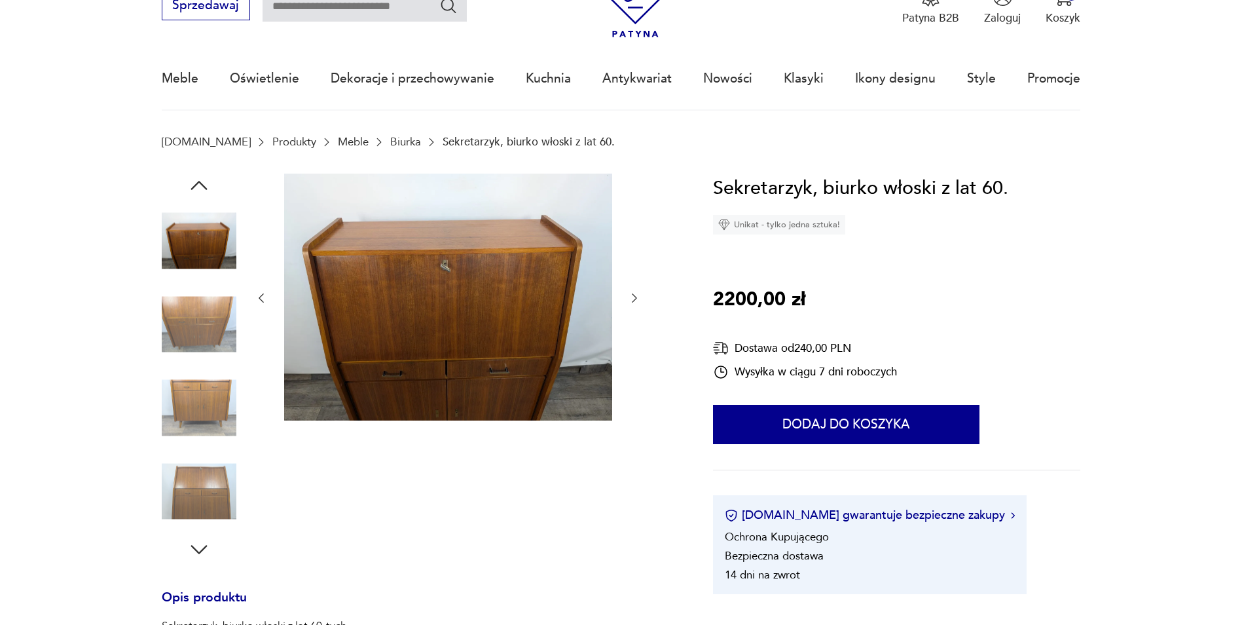
click at [196, 183] on icon "button" at bounding box center [199, 185] width 16 height 9
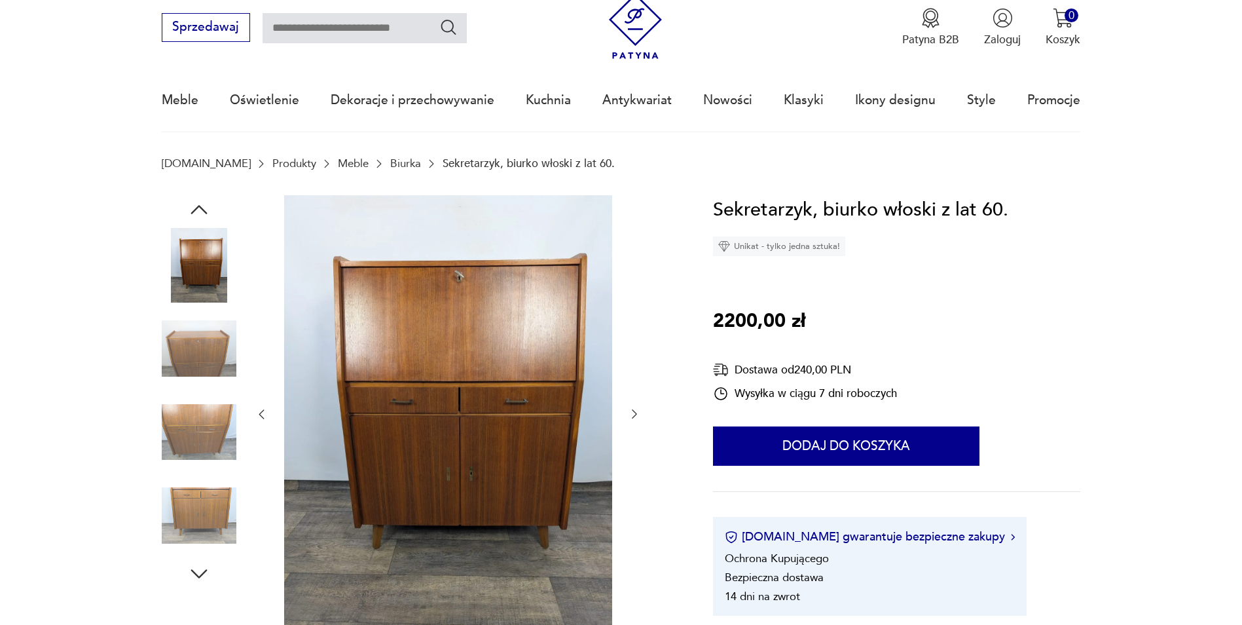
scroll to position [0, 0]
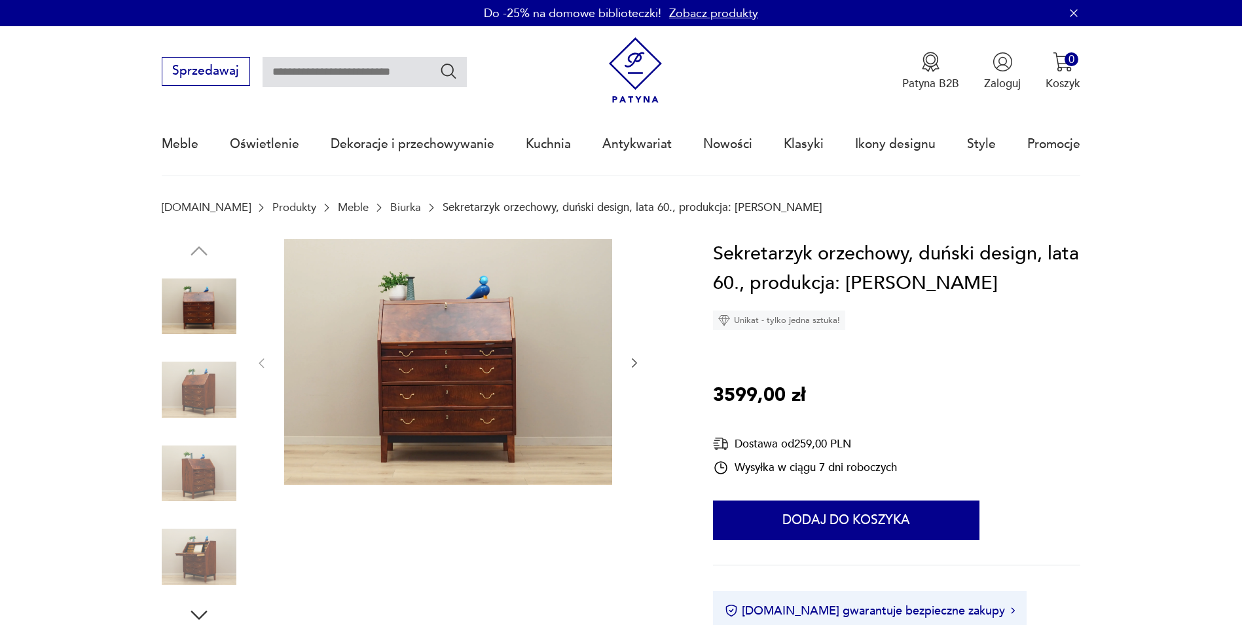
click at [204, 412] on img at bounding box center [199, 389] width 75 height 75
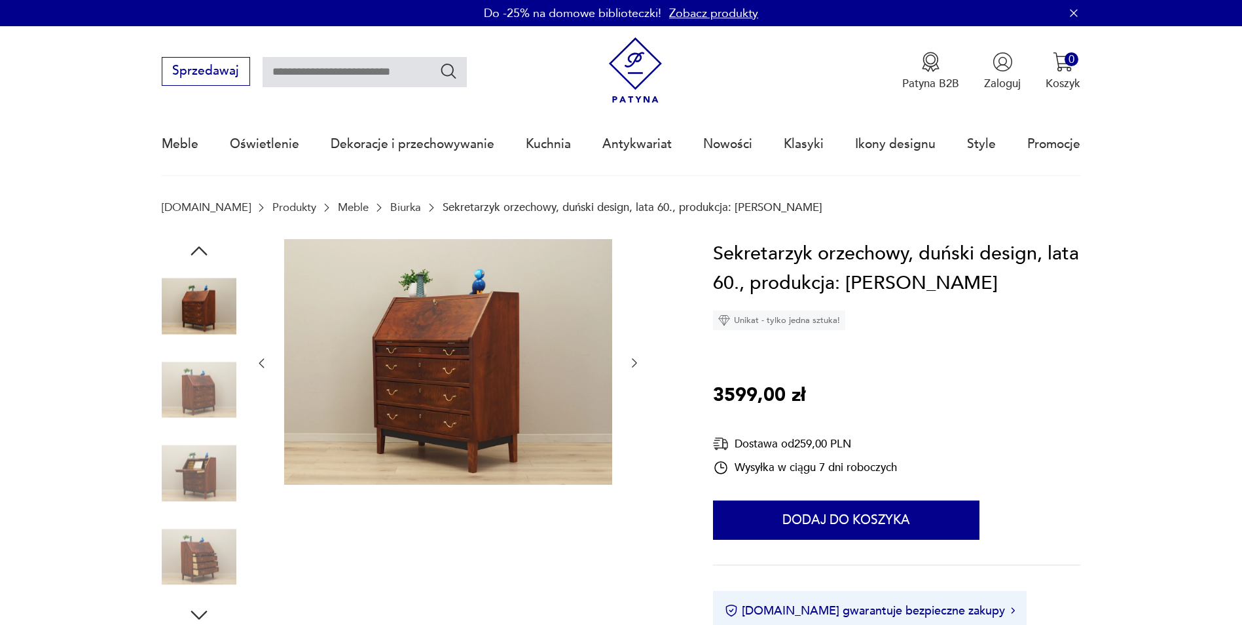
click at [204, 443] on img at bounding box center [199, 473] width 75 height 75
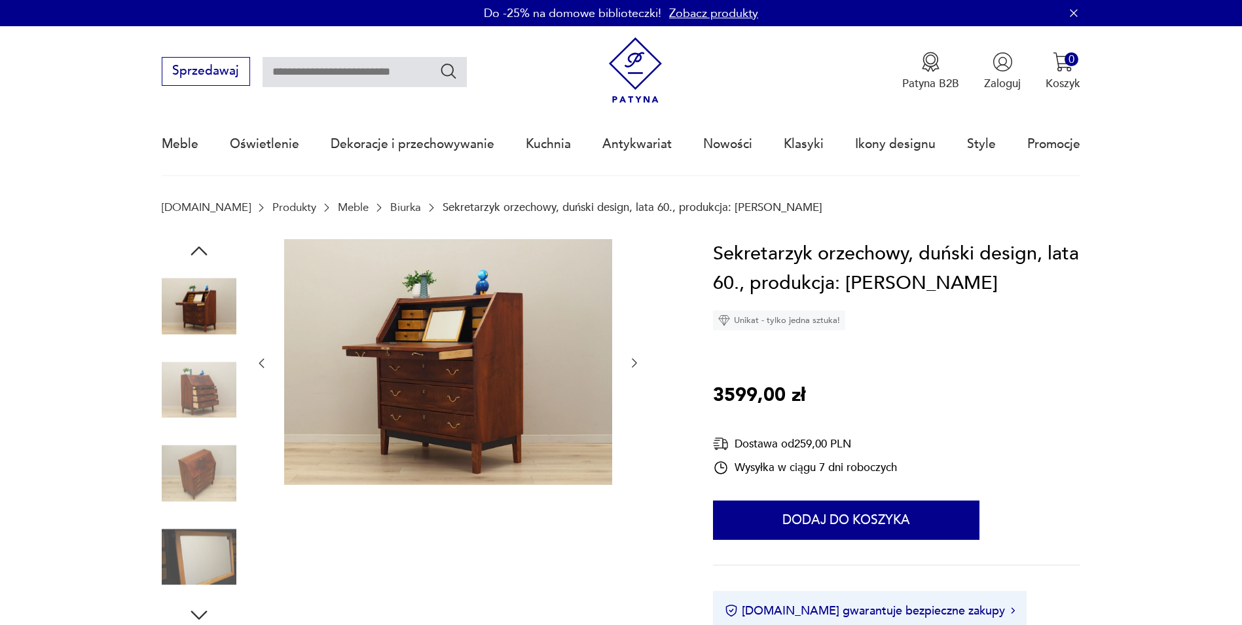
click at [210, 464] on img at bounding box center [199, 473] width 75 height 75
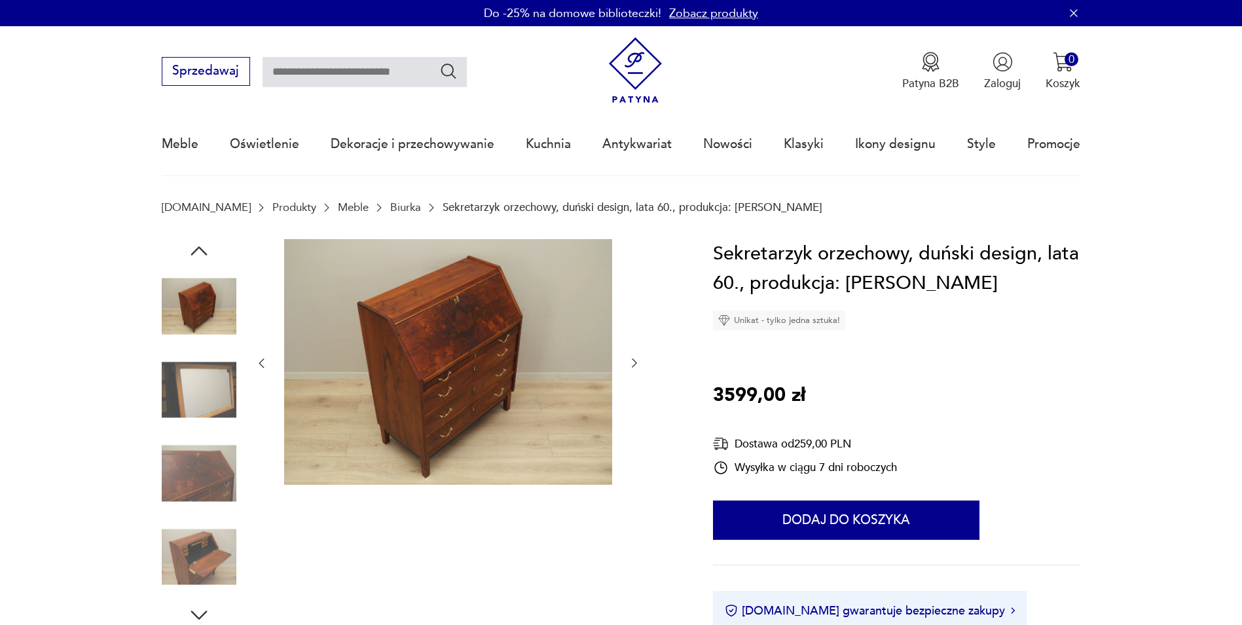
click at [210, 464] on img at bounding box center [199, 473] width 75 height 75
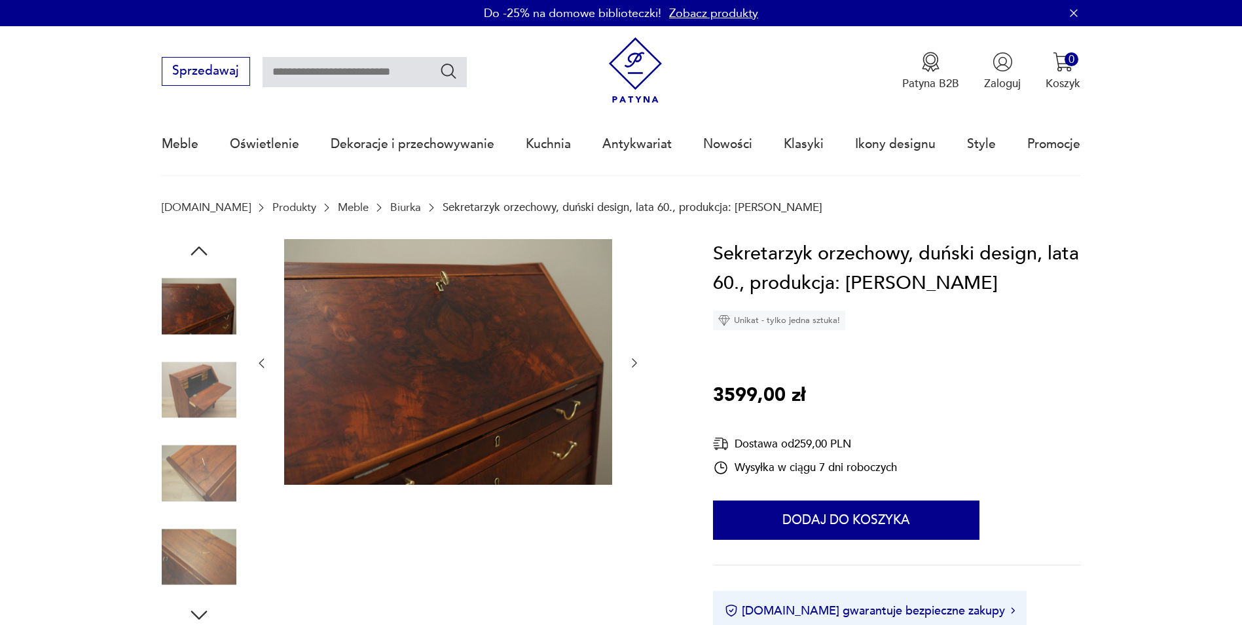
click at [214, 402] on img at bounding box center [199, 389] width 75 height 75
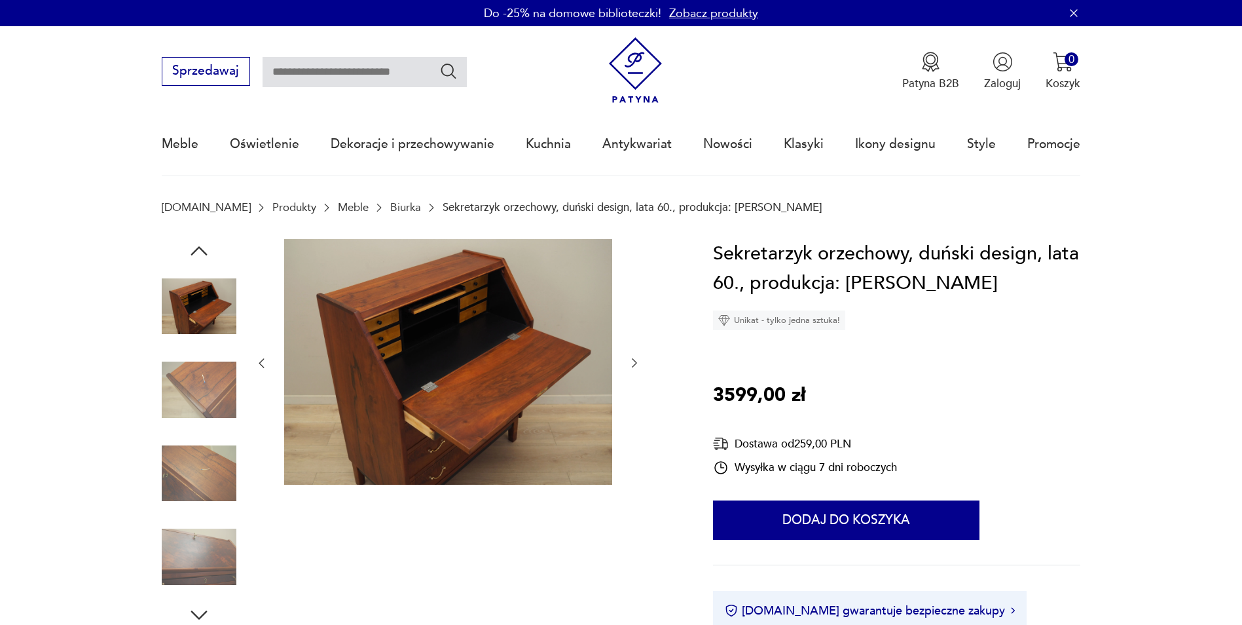
click at [209, 426] on img at bounding box center [199, 389] width 75 height 75
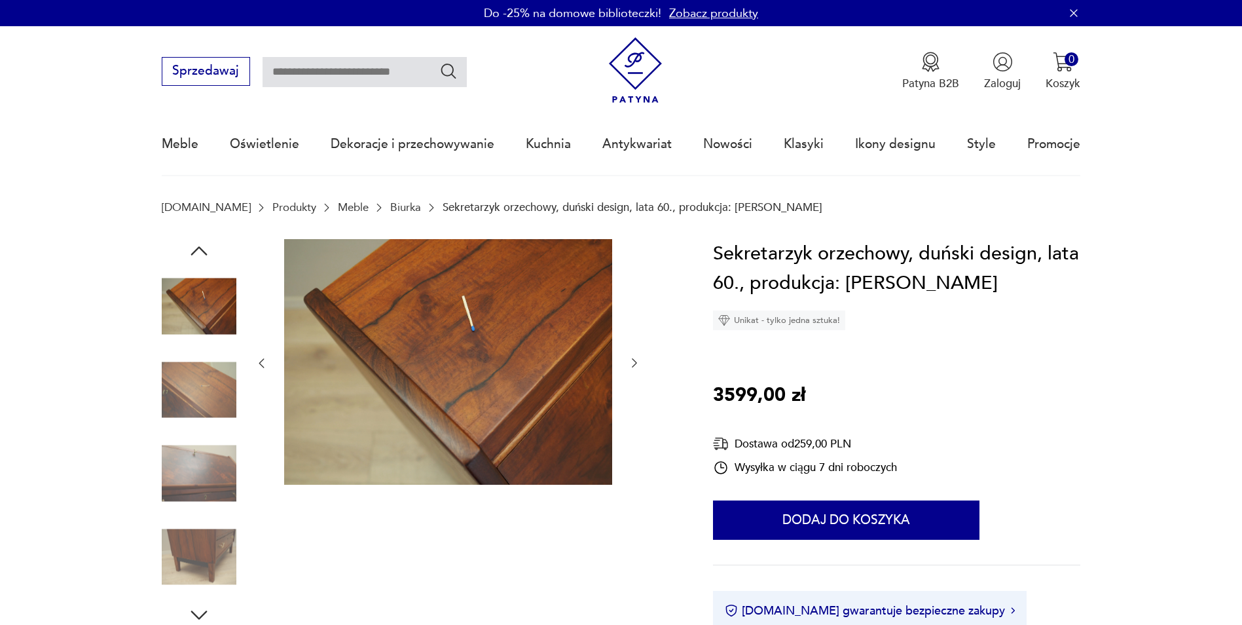
click at [209, 457] on img at bounding box center [199, 473] width 75 height 75
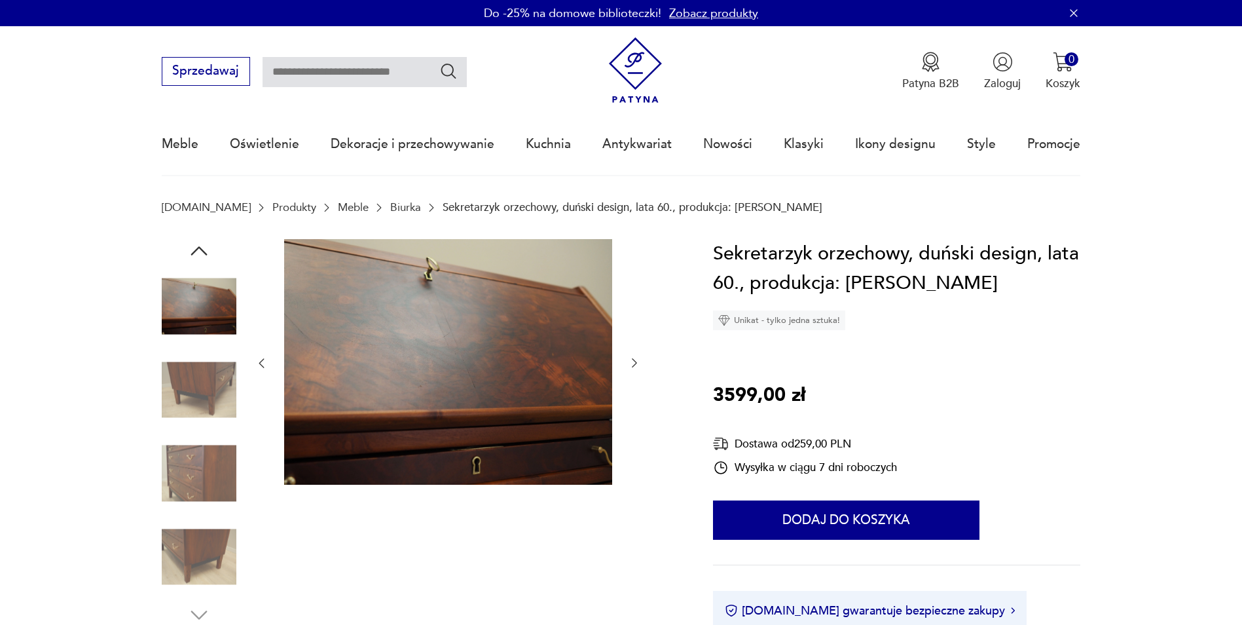
click at [209, 549] on img at bounding box center [199, 556] width 75 height 75
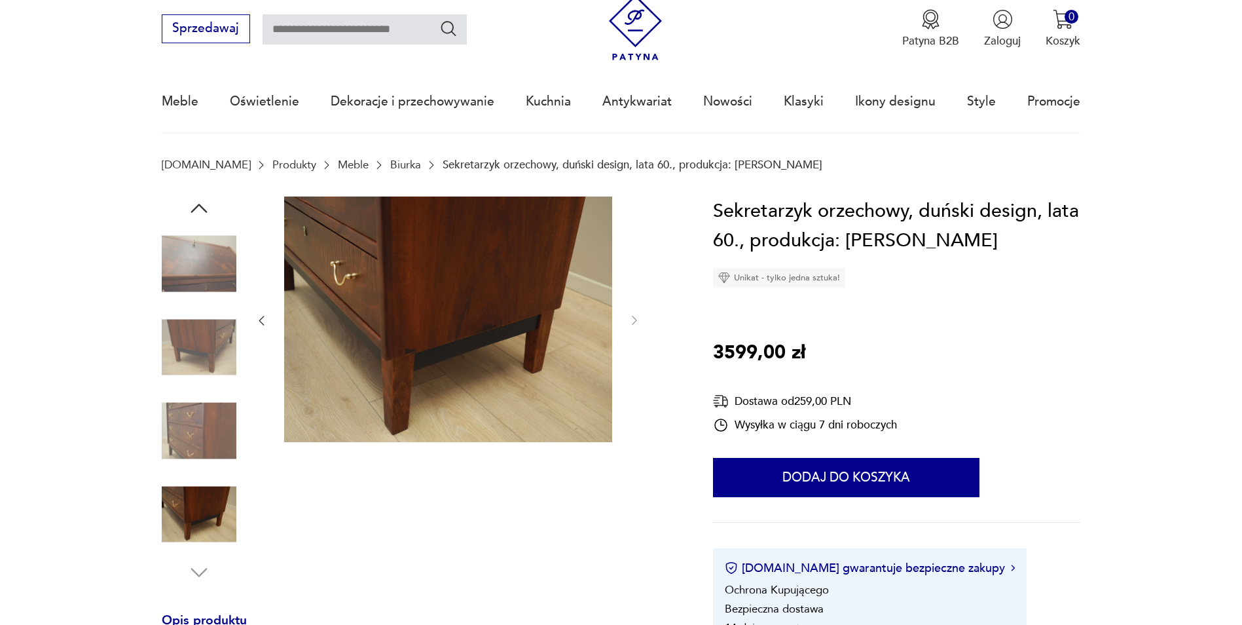
scroll to position [65, 0]
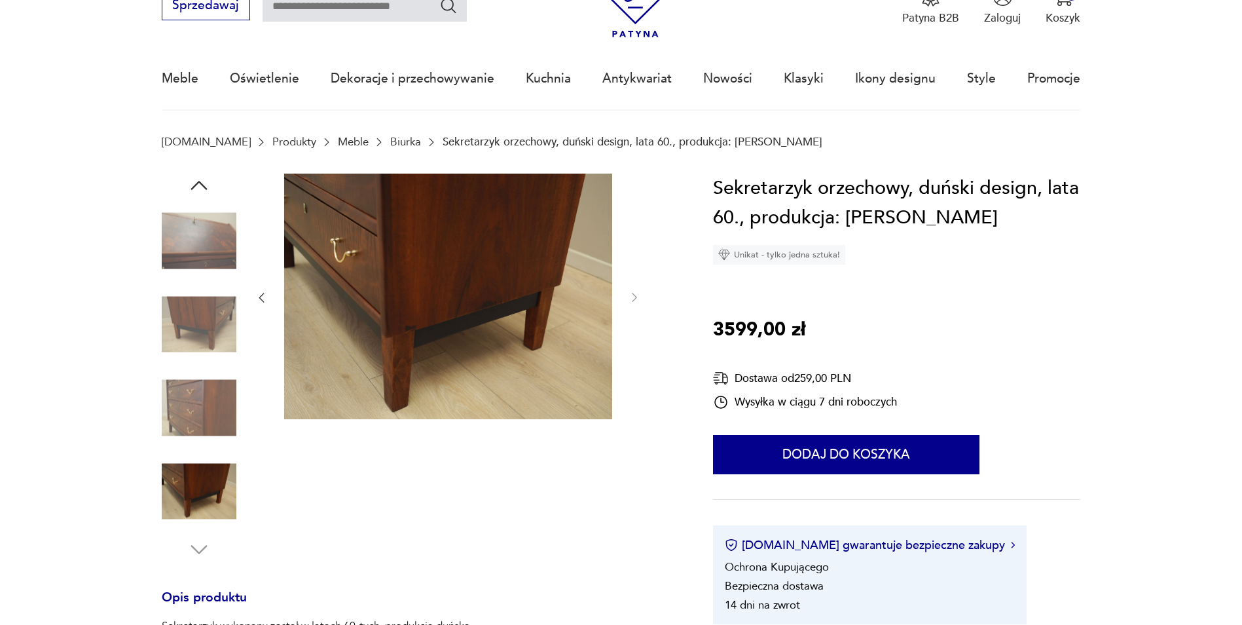
click at [206, 517] on img at bounding box center [199, 491] width 75 height 75
click at [200, 375] on img at bounding box center [199, 408] width 75 height 75
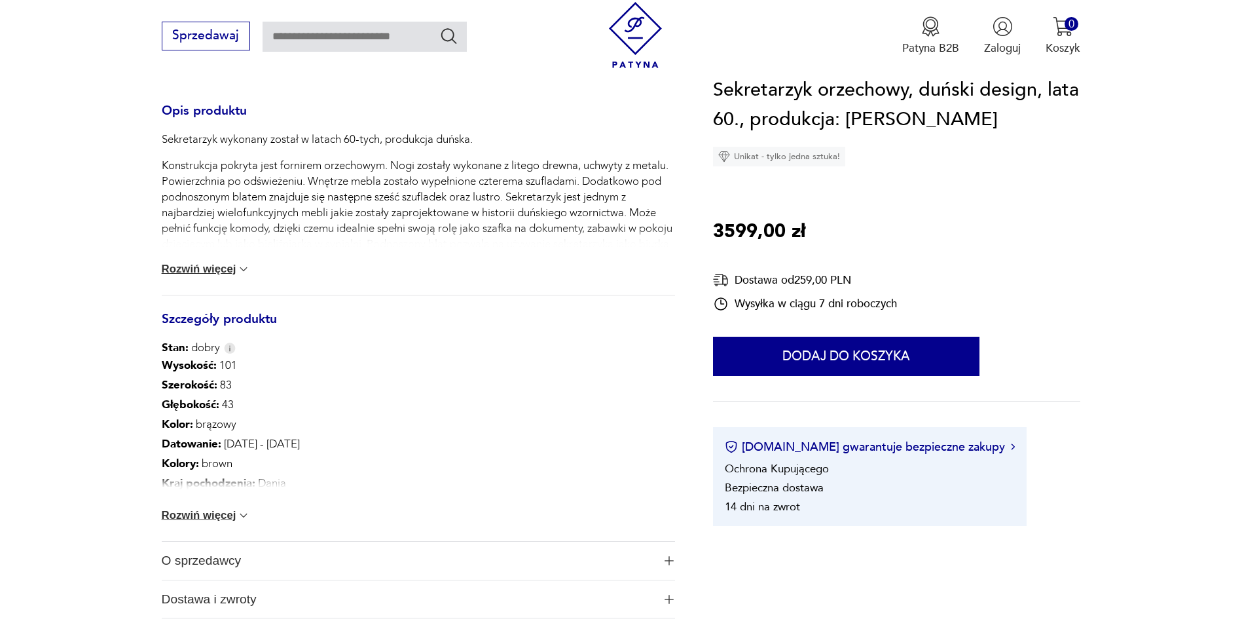
scroll to position [720, 0]
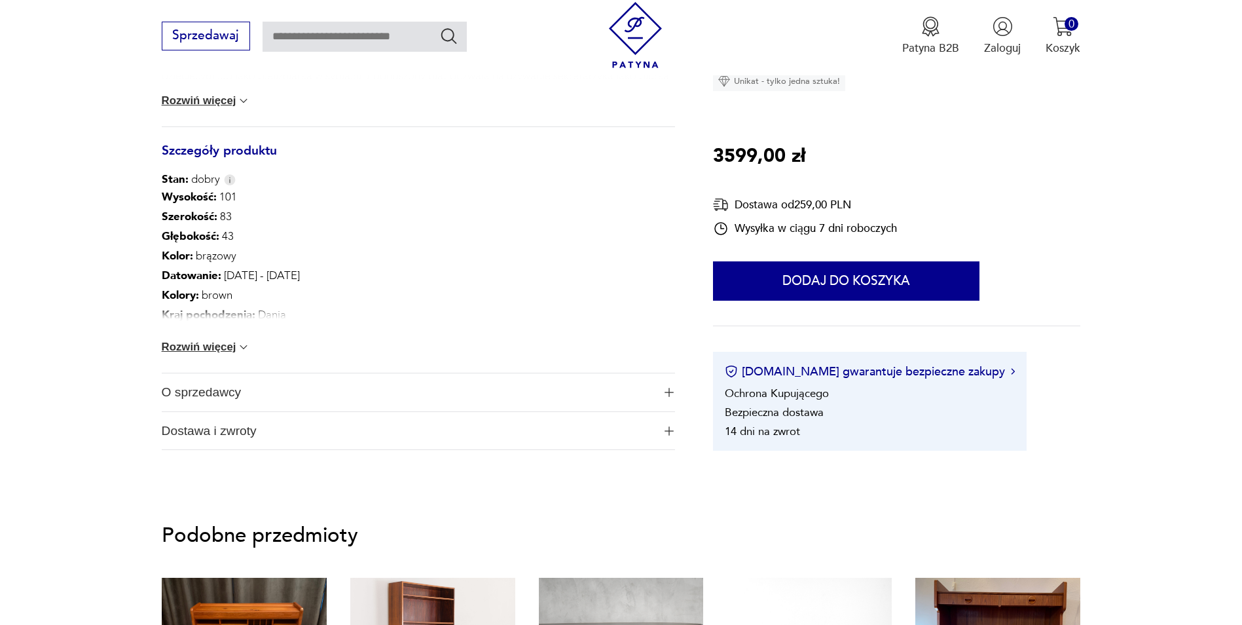
click at [237, 350] on img at bounding box center [243, 346] width 13 height 13
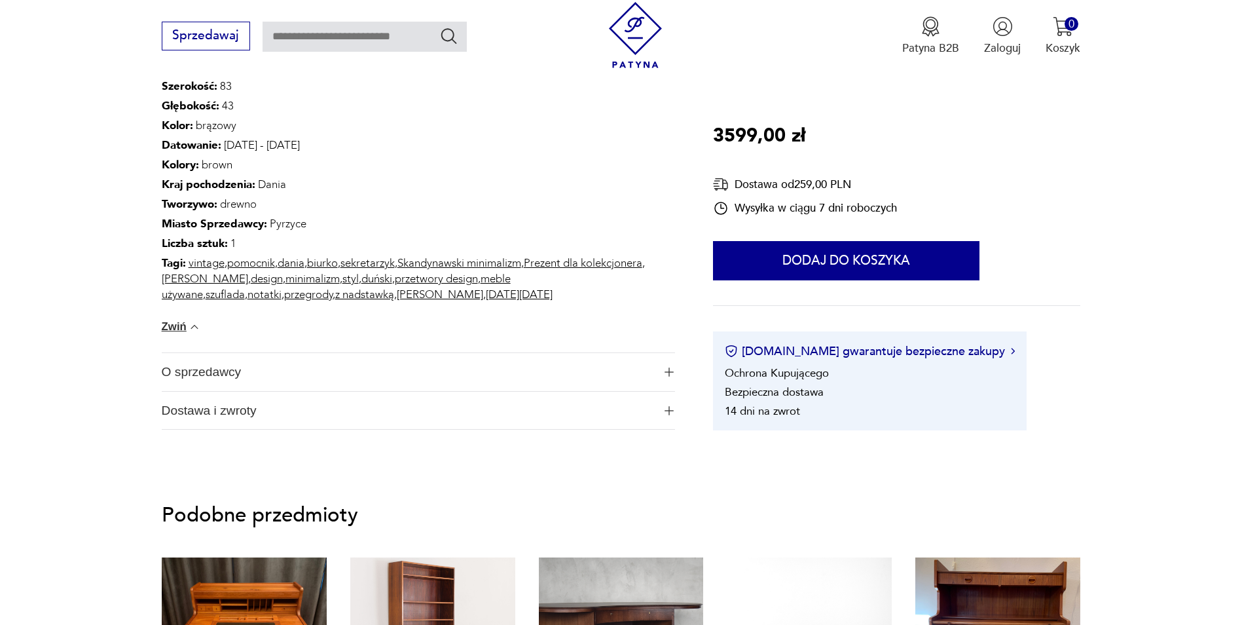
scroll to position [851, 0]
click at [923, 346] on button "[DOMAIN_NAME] gwarantuje bezpieczne zakupy" at bounding box center [870, 350] width 290 height 16
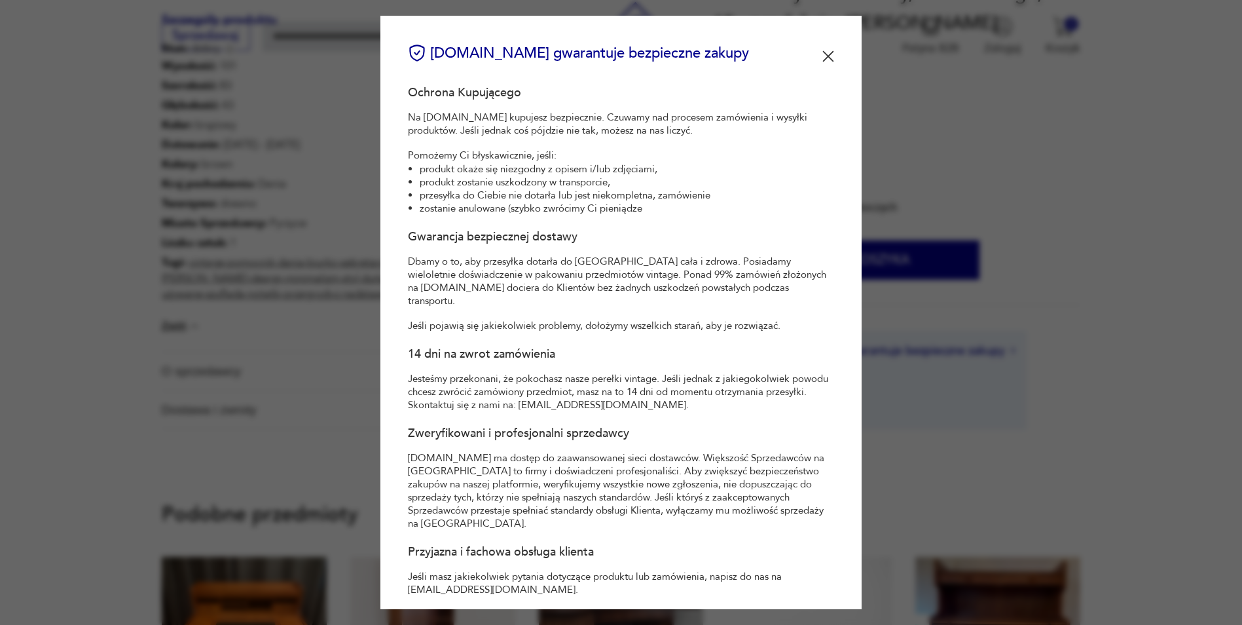
scroll to position [119, 0]
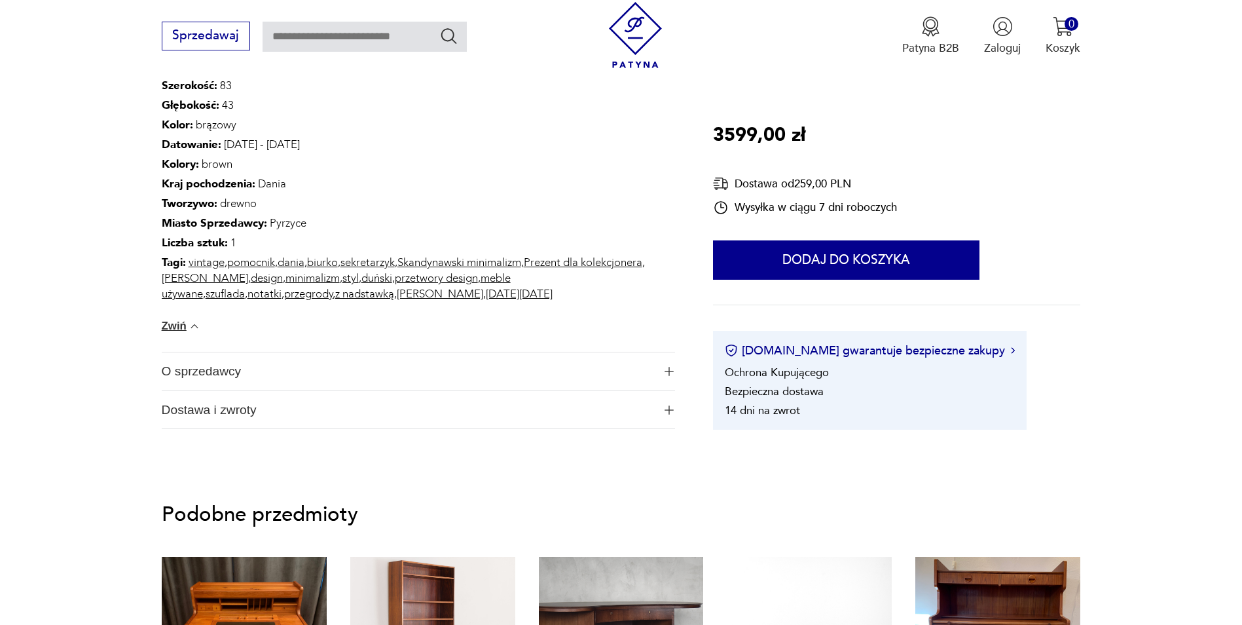
click at [398, 411] on span "Dostawa i zwroty" at bounding box center [408, 410] width 492 height 38
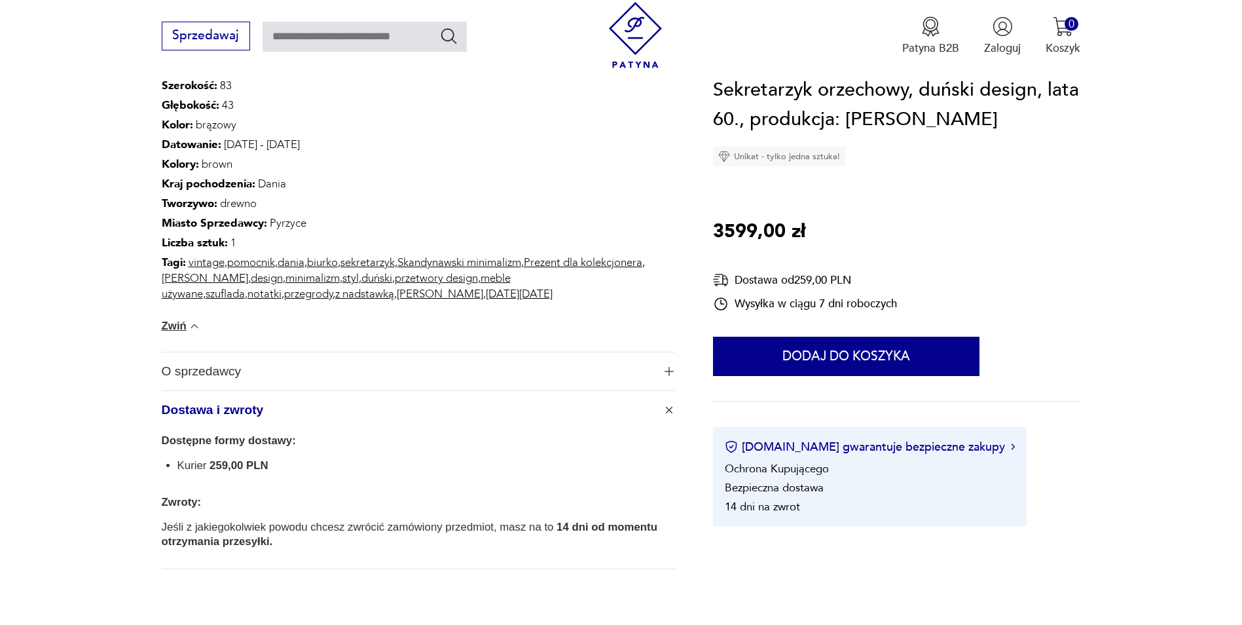
click at [414, 373] on span "O sprzedawcy" at bounding box center [408, 371] width 492 height 38
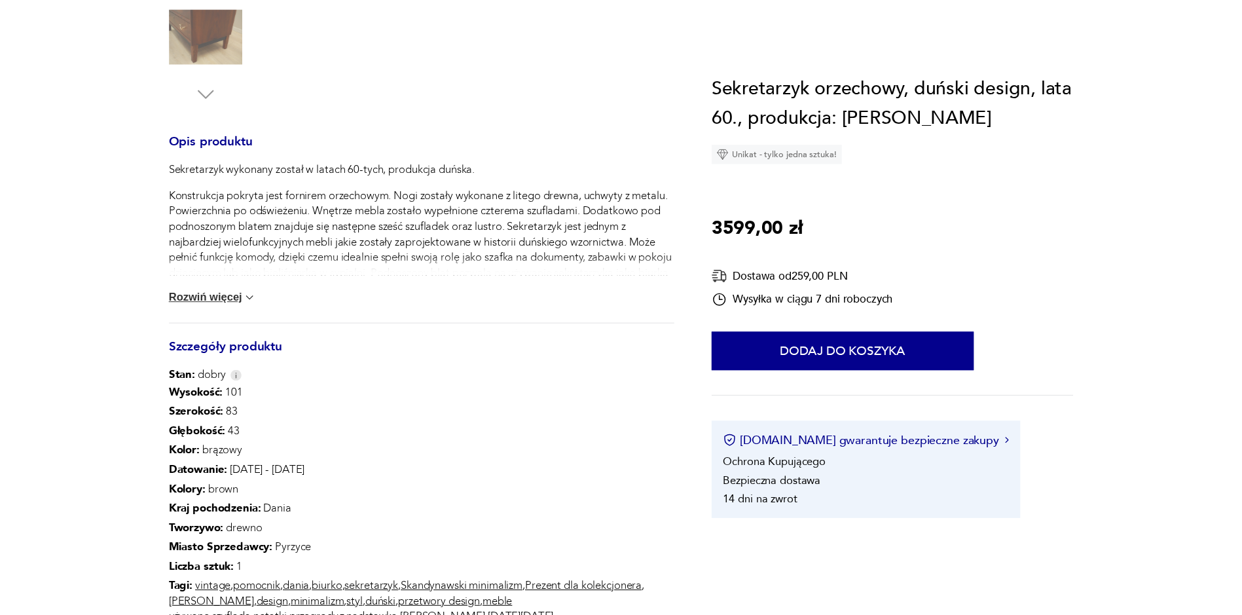
scroll to position [0, 0]
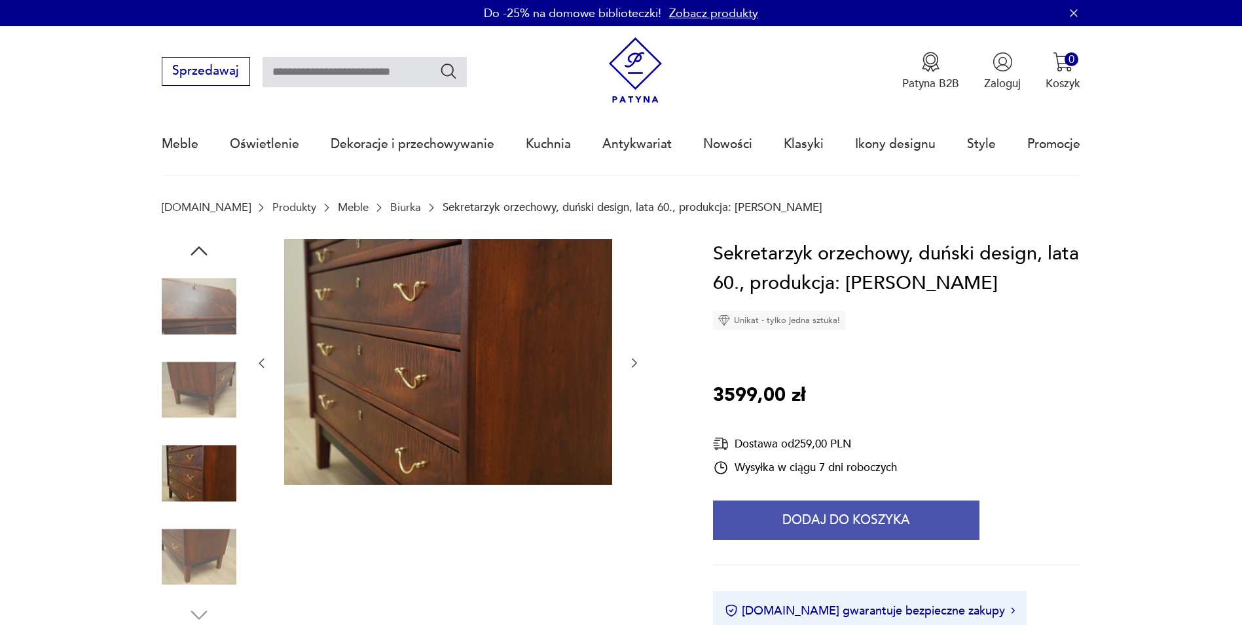
click at [839, 519] on button "Dodaj do koszyka" at bounding box center [846, 519] width 266 height 39
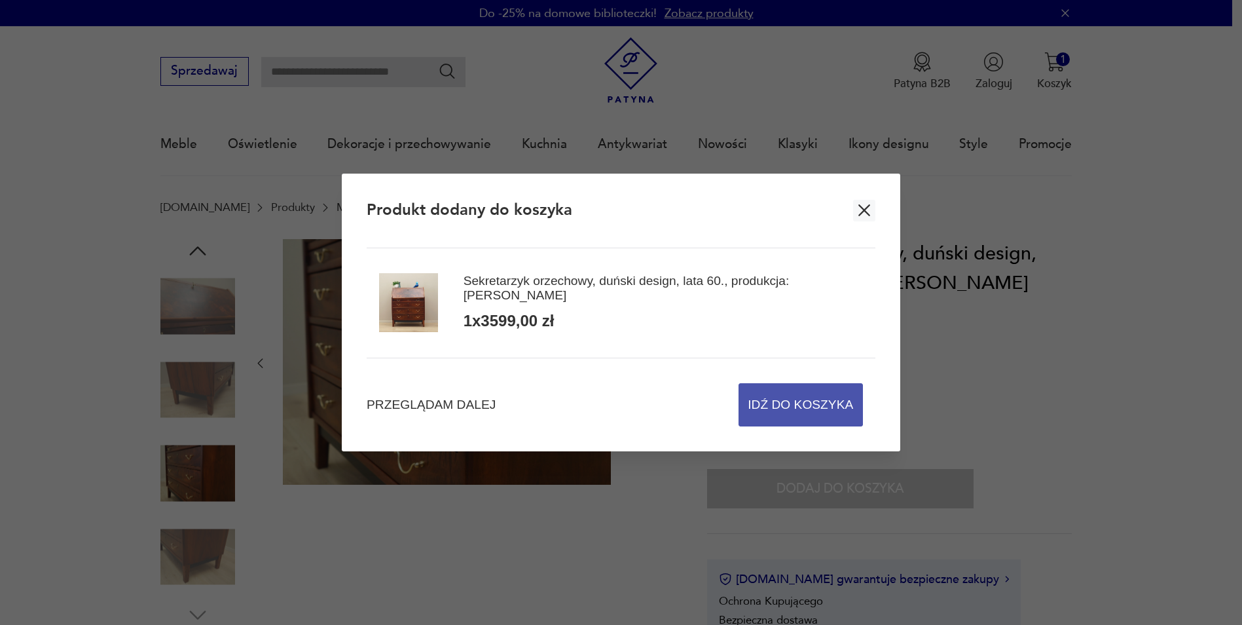
click at [775, 412] on span "Idź do koszyka" at bounding box center [800, 405] width 105 height 42
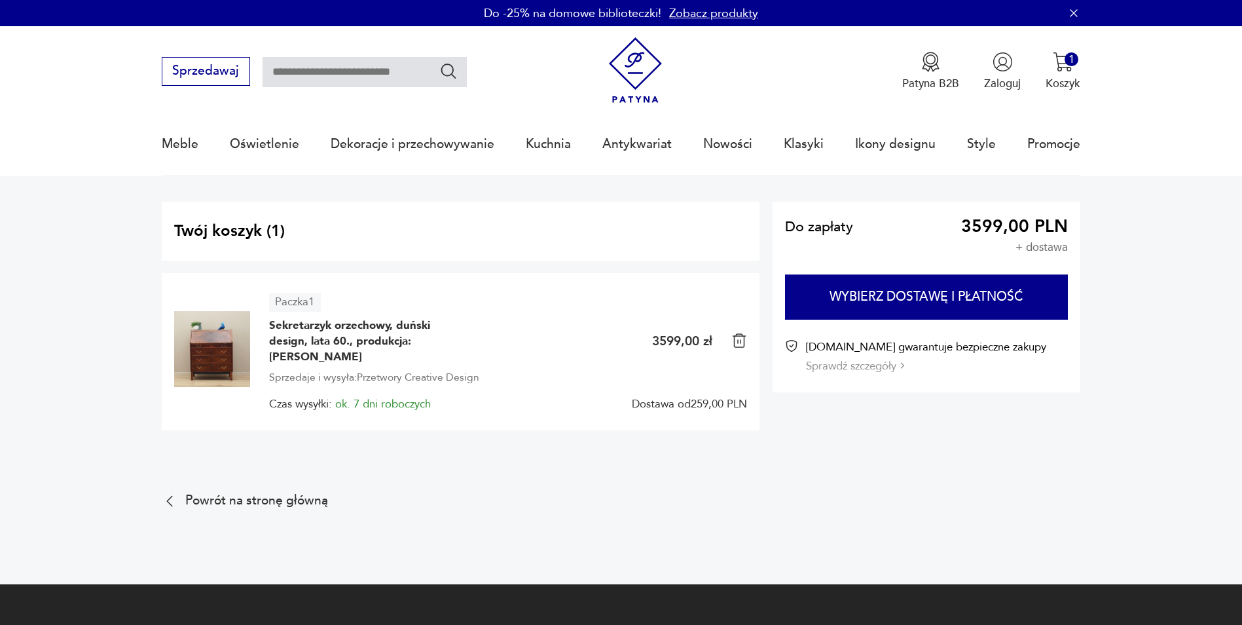
click at [896, 386] on section "Do zapłaty 3599,00 PLN + dostawa Wybierz dostawę i płatność [DOMAIN_NAME] gwara…" at bounding box center [927, 297] width 308 height 190
click at [887, 376] on section "Do zapłaty 3599,00 PLN + dostawa Wybierz dostawę i płatność [DOMAIN_NAME] gwara…" at bounding box center [927, 297] width 308 height 190
click at [888, 370] on button "Sprawdź szczegóły" at bounding box center [855, 365] width 98 height 15
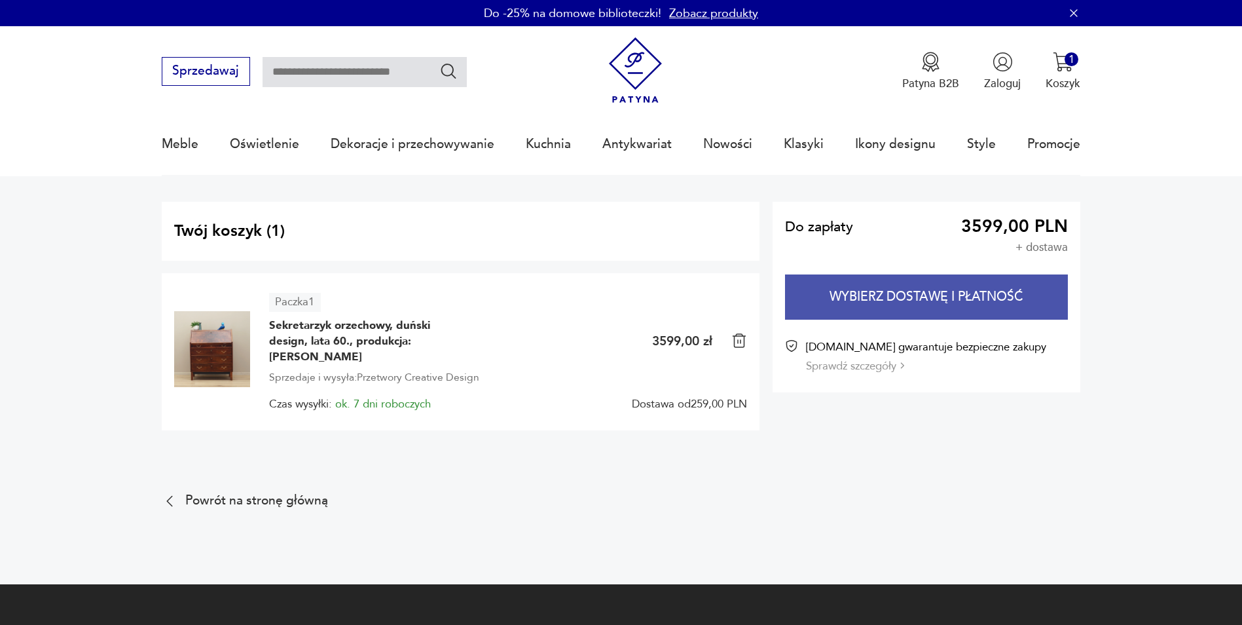
click at [871, 293] on button "Wybierz dostawę i płatność" at bounding box center [926, 296] width 283 height 45
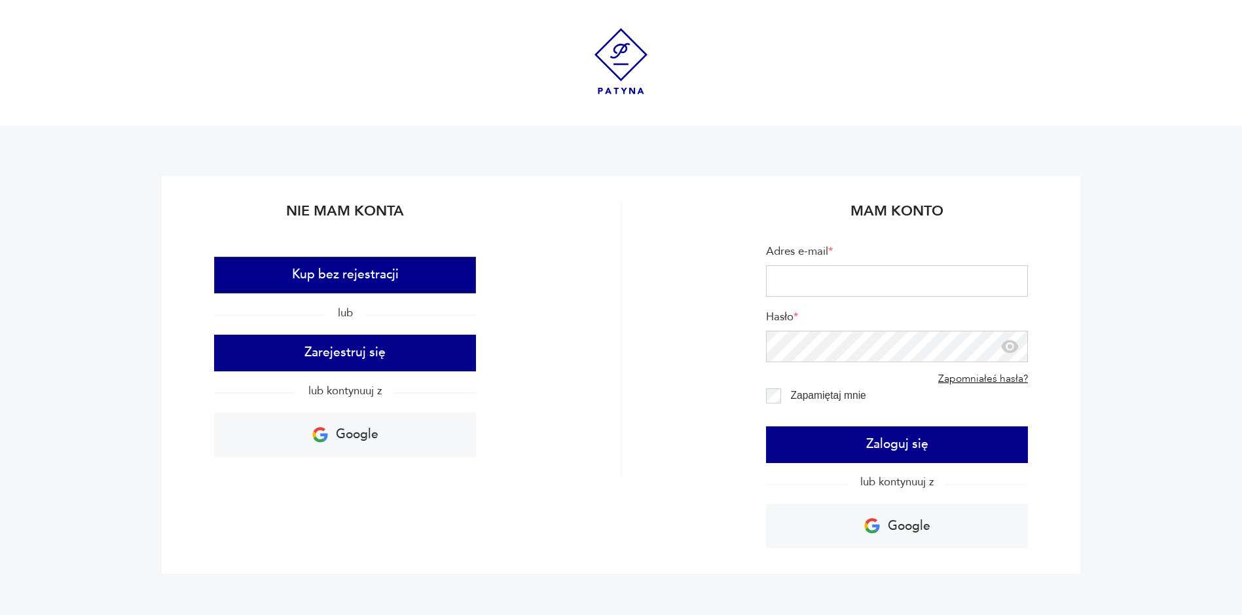
click at [407, 274] on button "Kup bez rejestracji" at bounding box center [345, 275] width 262 height 37
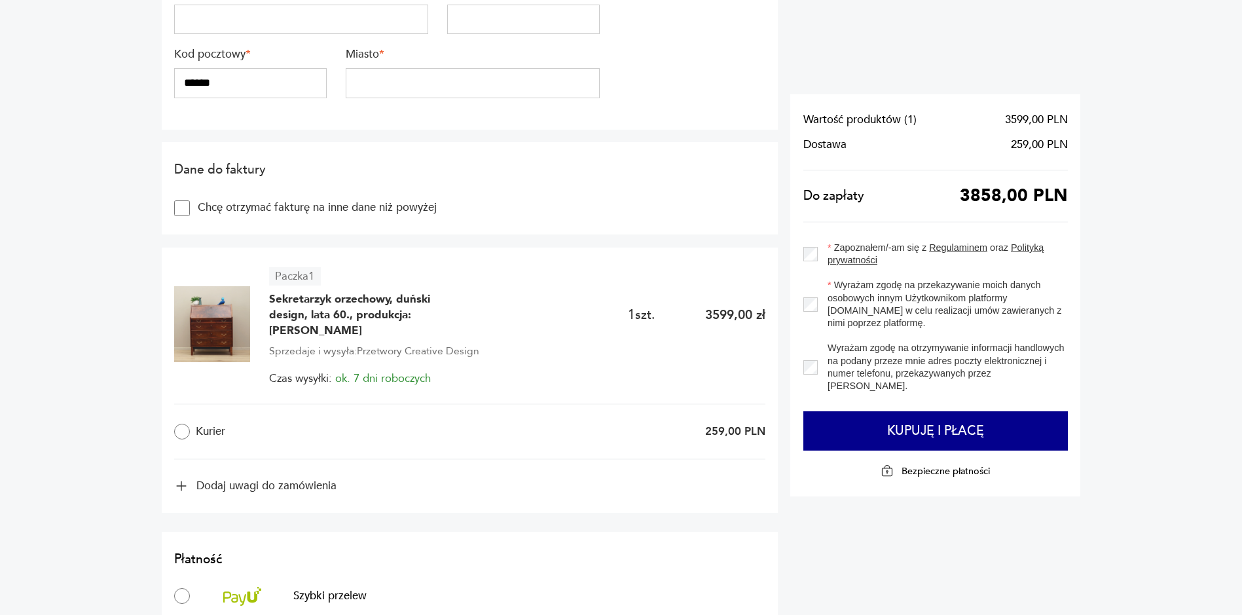
scroll to position [720, 0]
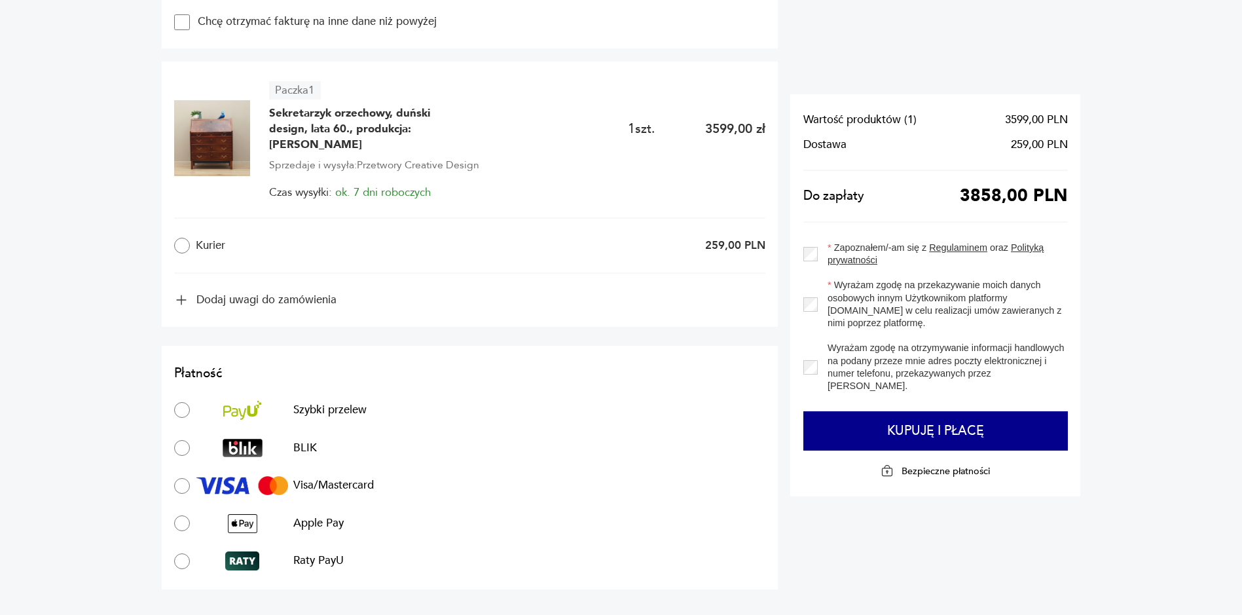
click at [193, 384] on div "Płatność Szybki przelew BLIK Visa/Mastercard Apple Pay Raty PayU" at bounding box center [469, 468] width 591 height 206
click at [305, 553] on p "Raty PayU" at bounding box center [318, 560] width 50 height 15
click at [316, 553] on p "Raty PayU" at bounding box center [318, 560] width 50 height 15
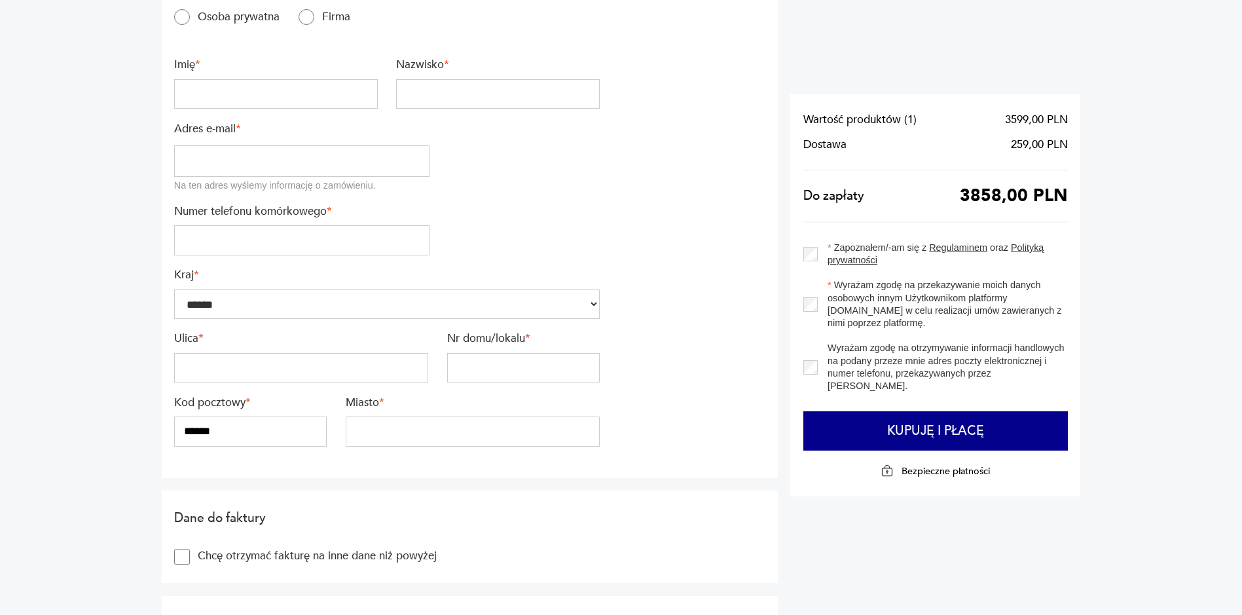
scroll to position [65, 0]
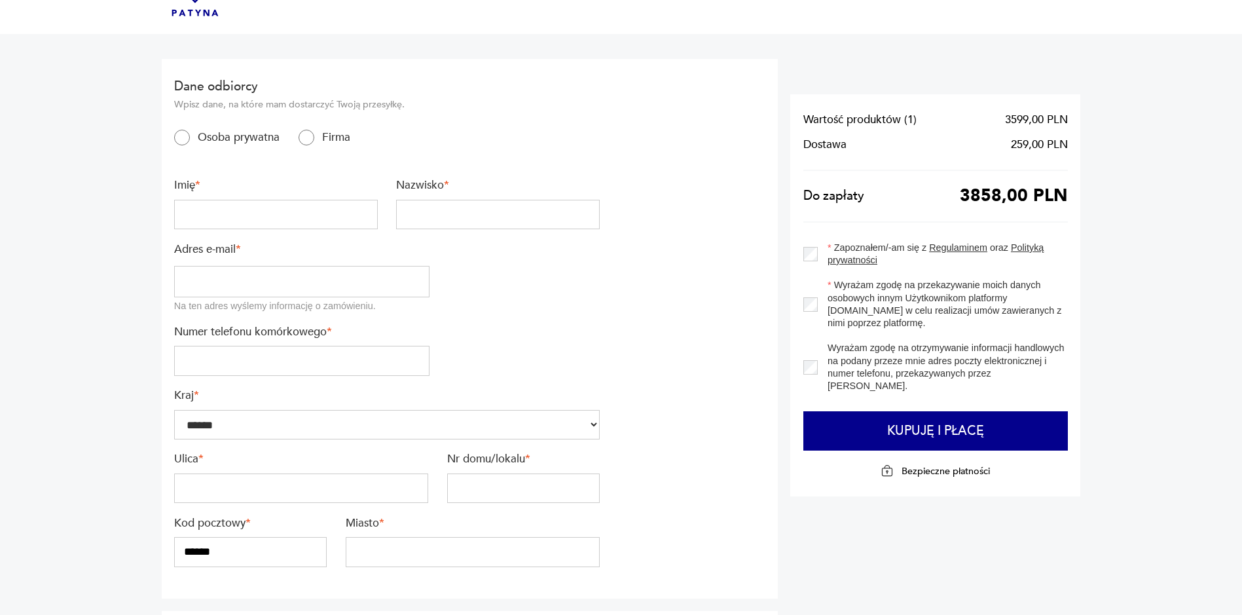
click at [240, 219] on input "text" at bounding box center [276, 215] width 204 height 30
type input "*****"
type input "*******"
type input "**********"
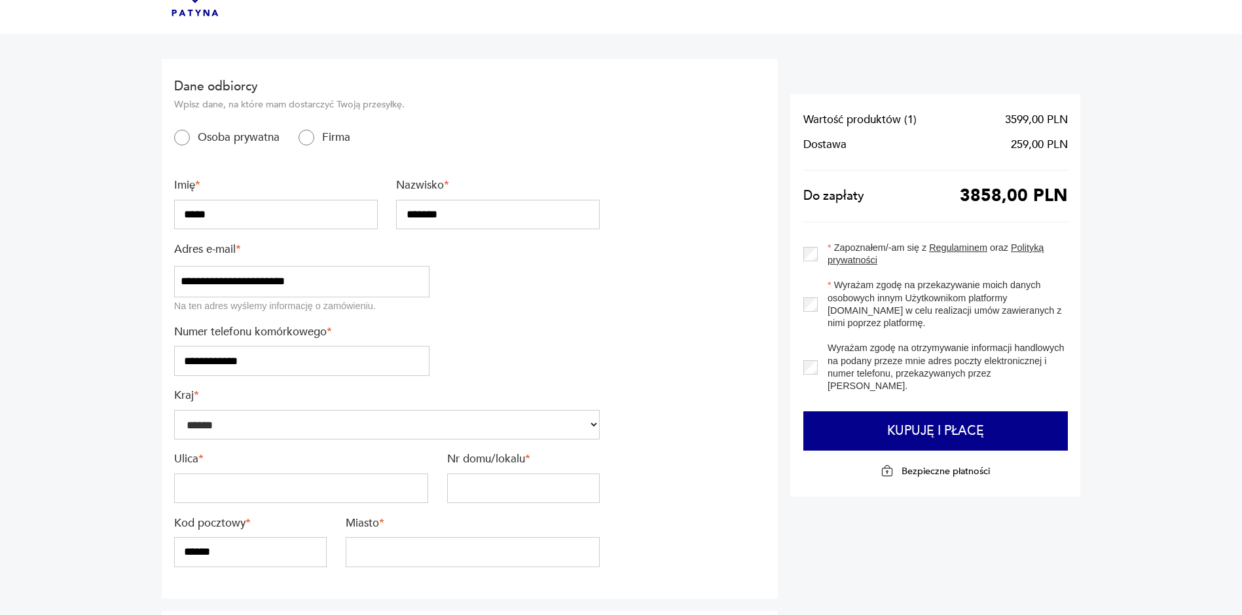
type input "*********"
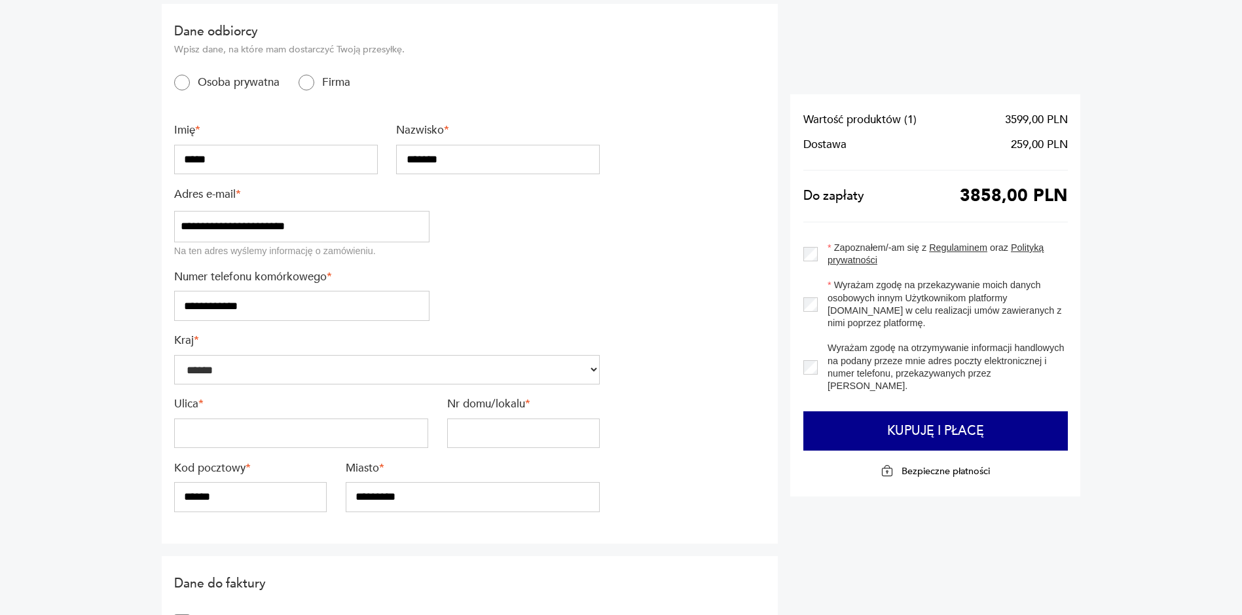
scroll to position [196, 0]
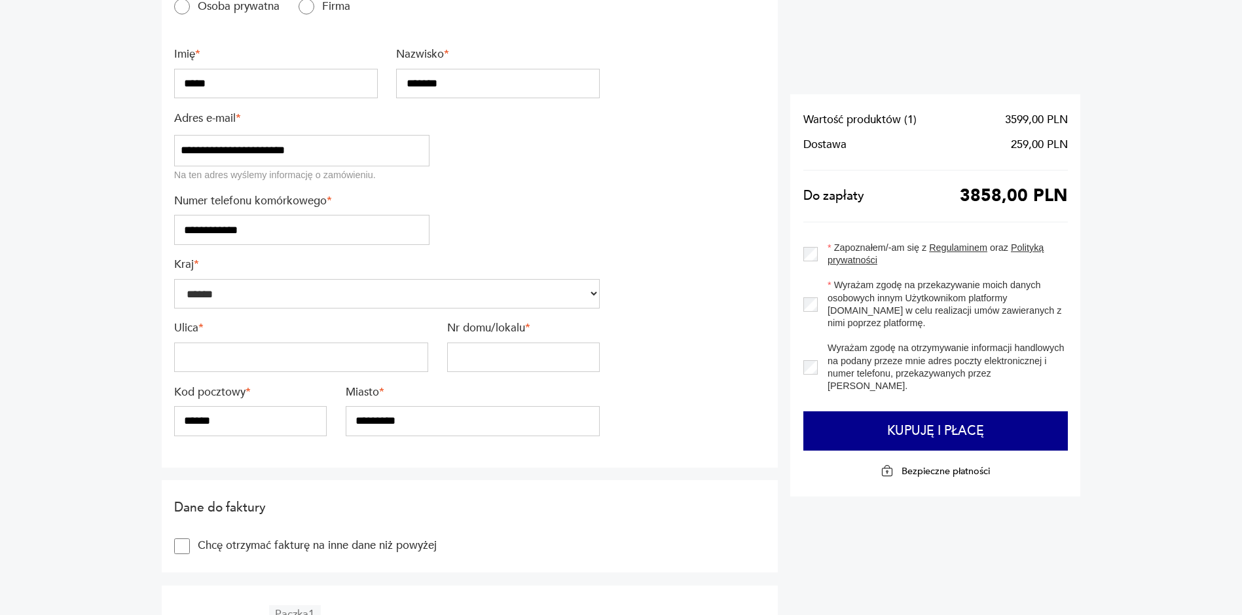
click at [324, 354] on input "text" at bounding box center [301, 357] width 254 height 30
type input "******"
type input "*****"
click at [190, 420] on input "******" at bounding box center [250, 421] width 153 height 30
type input "******"
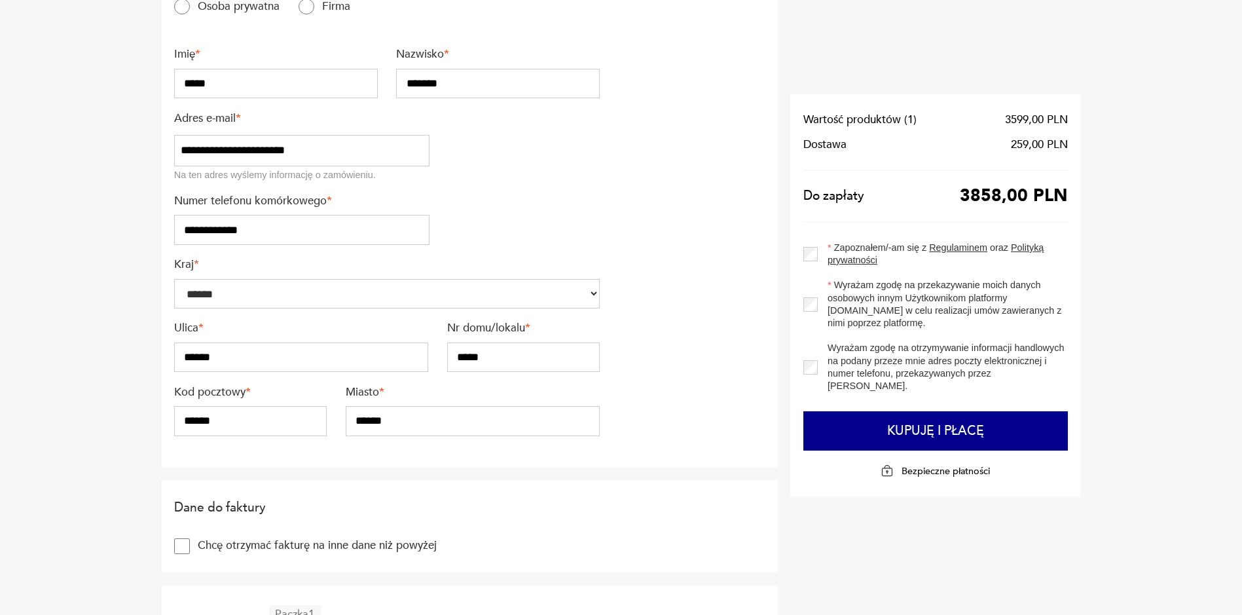
type input "******"
click at [737, 365] on section "**********" at bounding box center [470, 198] width 617 height 540
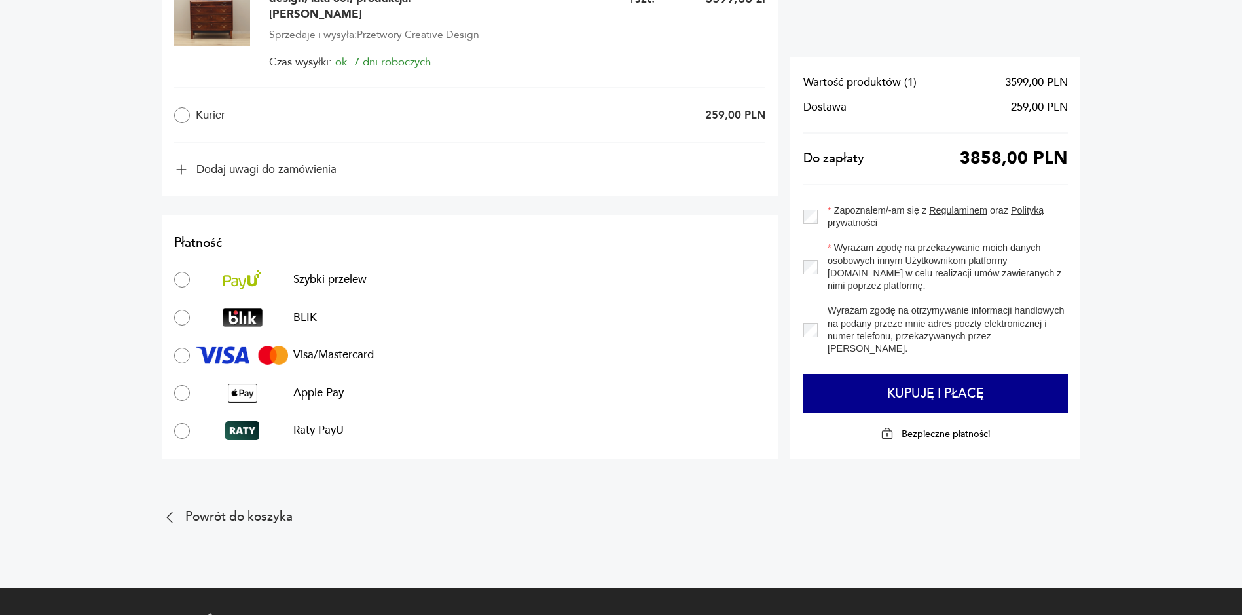
scroll to position [851, 0]
click at [819, 204] on label "Zapoznałem/-am się z Regulaminem oraz Polityką prywatności" at bounding box center [943, 216] width 250 height 25
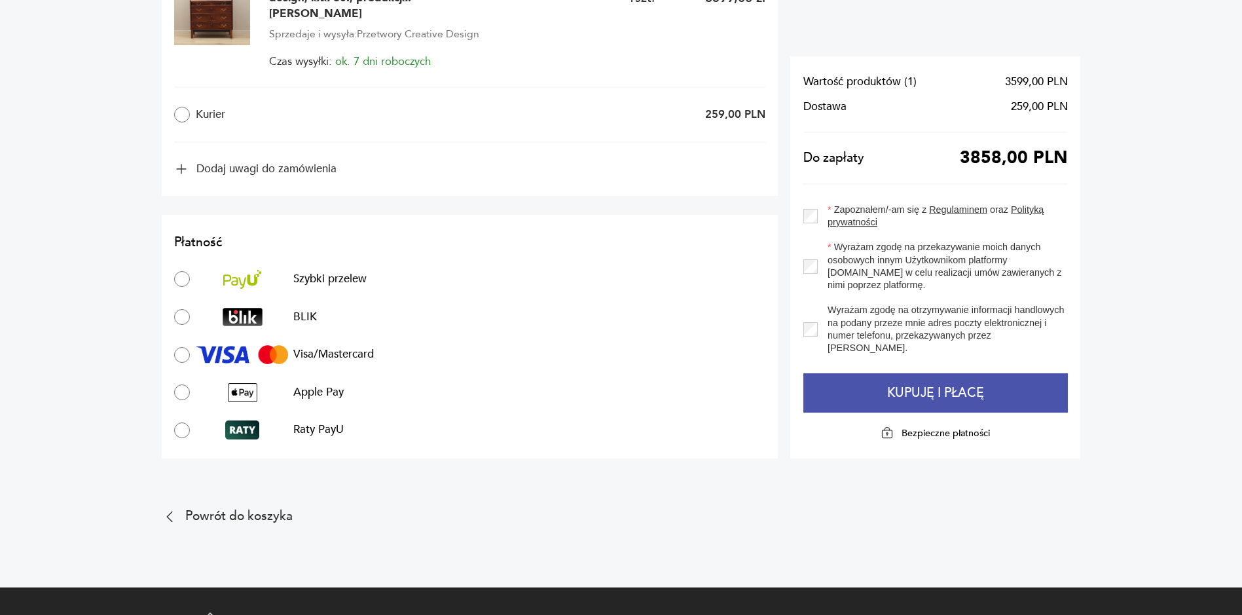
click at [911, 376] on button "Kupuję i płacę" at bounding box center [935, 392] width 265 height 39
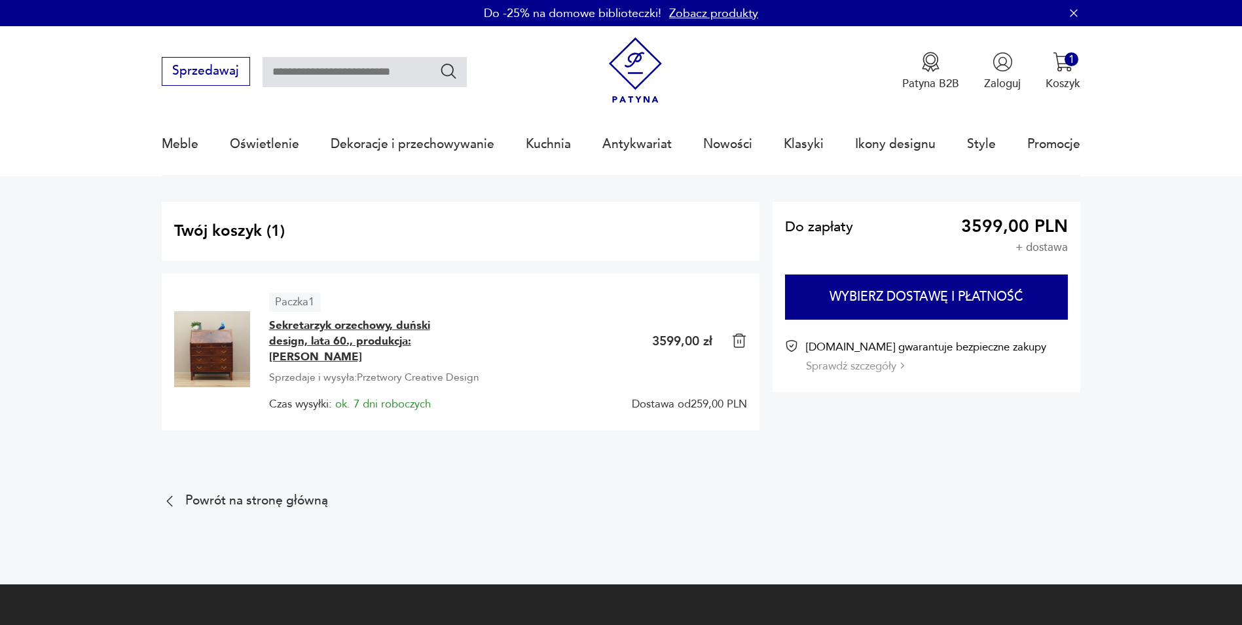
click at [310, 331] on span "Sekretarzyk orzechowy, duński design, lata 60., produkcja: [PERSON_NAME]" at bounding box center [367, 341] width 196 height 47
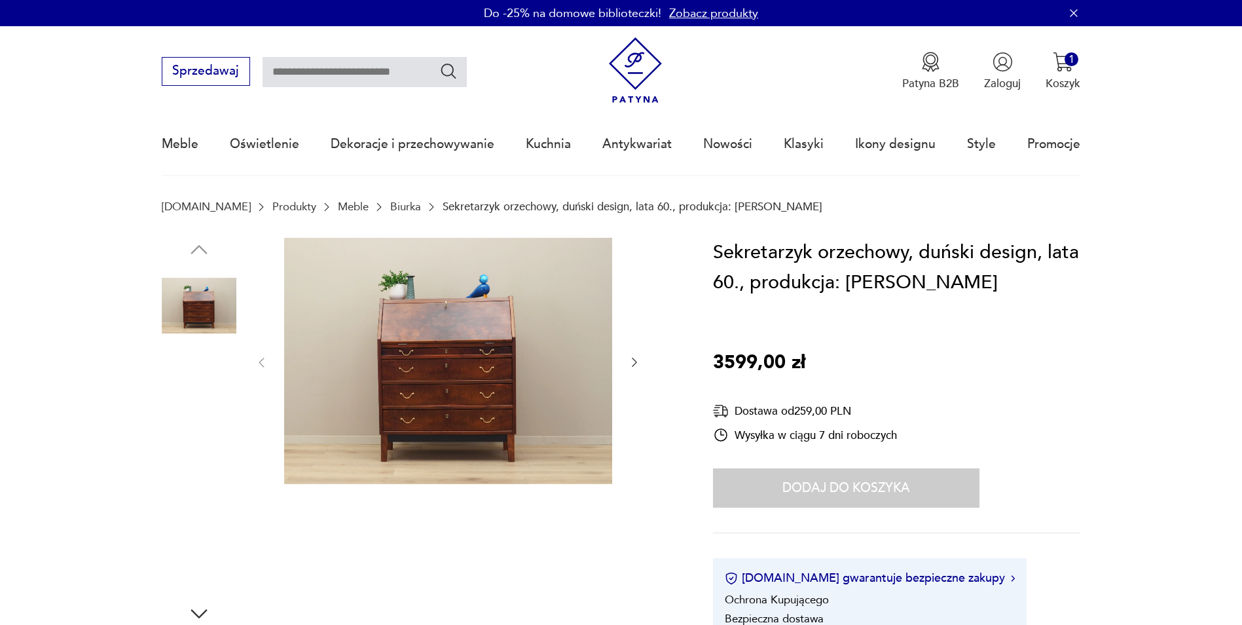
click at [443, 388] on img at bounding box center [448, 361] width 328 height 246
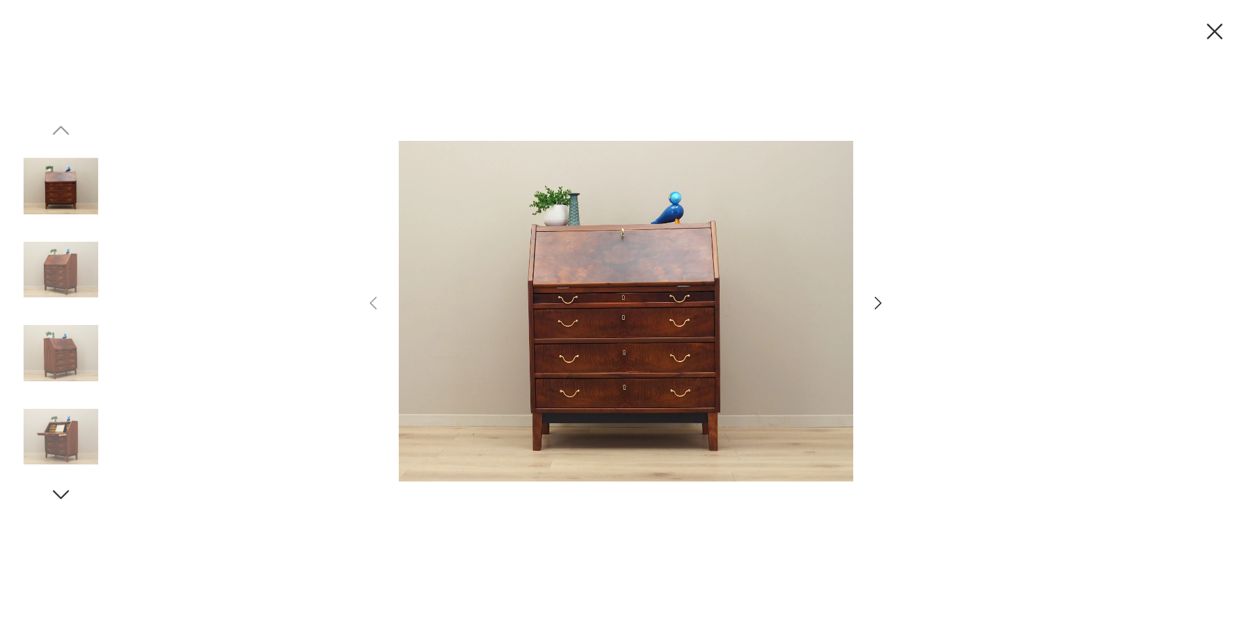
click at [632, 304] on img at bounding box center [626, 311] width 454 height 500
click at [1137, 167] on div at bounding box center [626, 312] width 1252 height 625
click at [54, 431] on img at bounding box center [61, 436] width 75 height 75
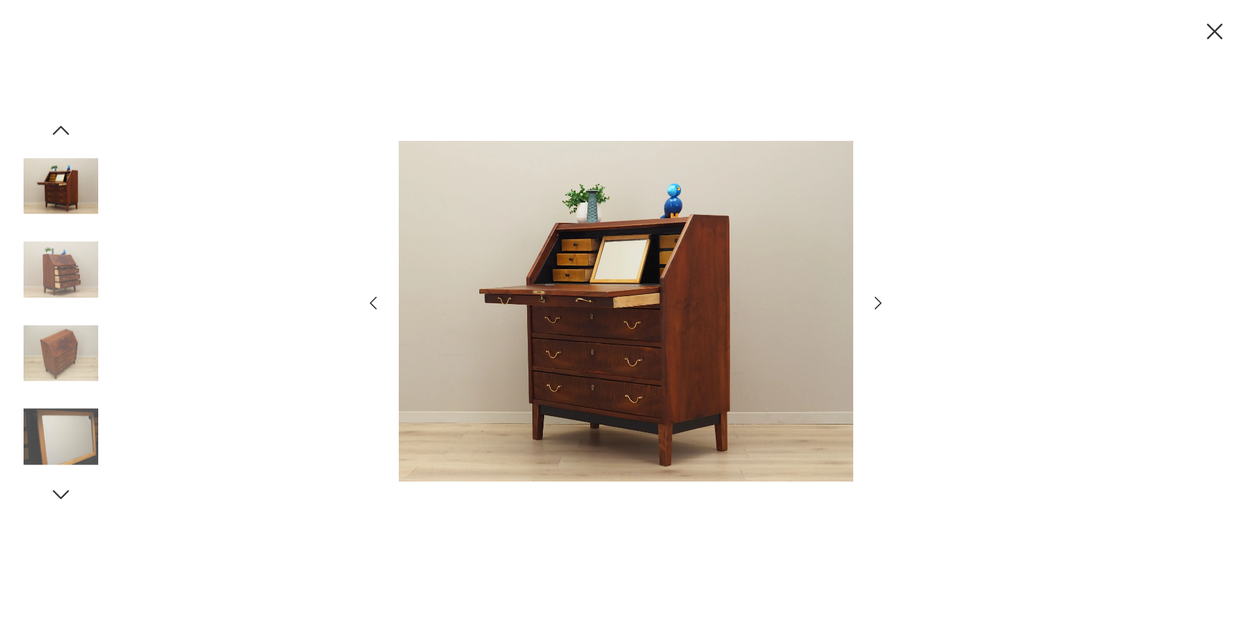
click at [65, 134] on icon "button" at bounding box center [61, 131] width 24 height 24
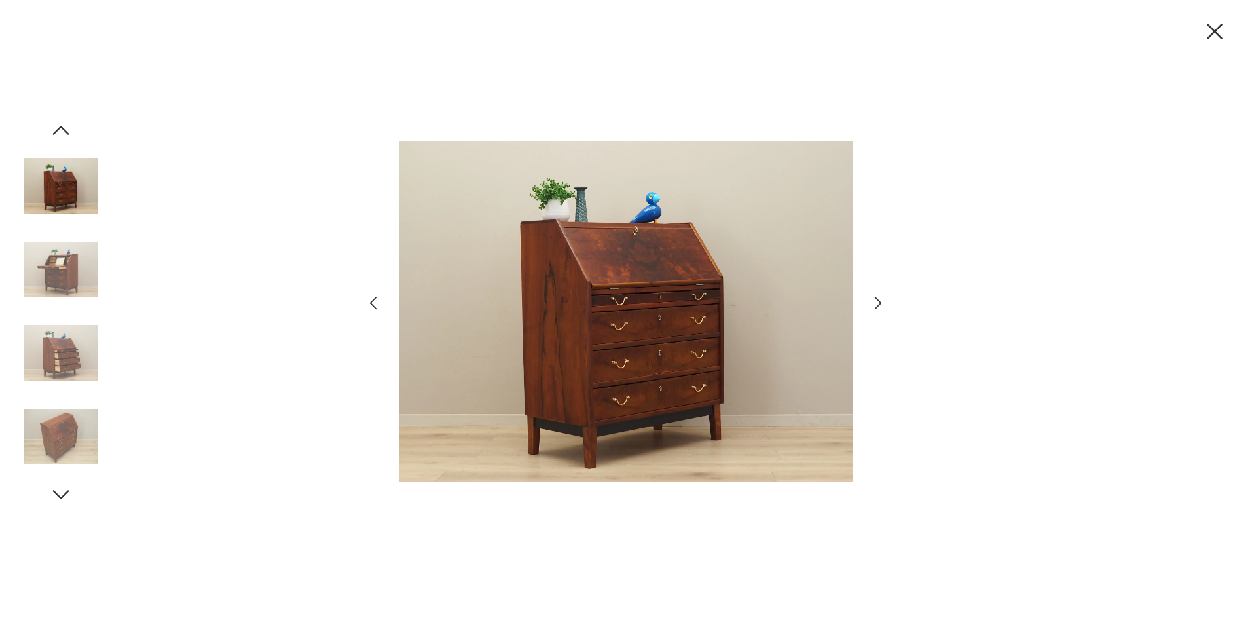
click at [62, 139] on icon "button" at bounding box center [61, 131] width 24 height 24
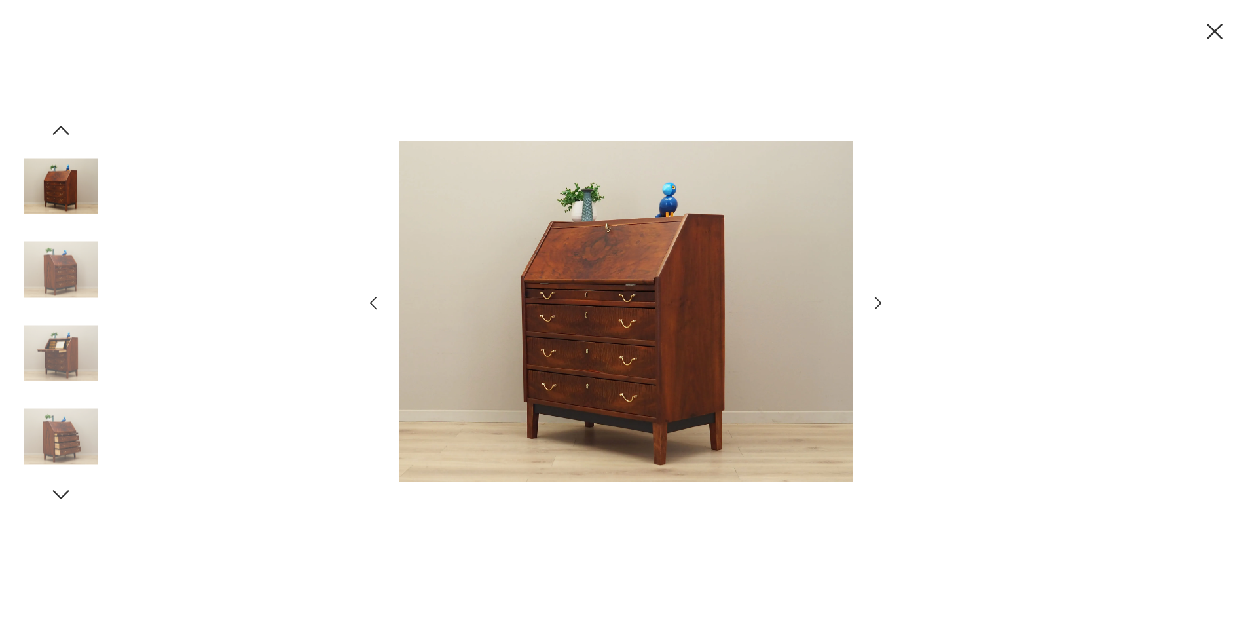
click at [61, 130] on icon "button" at bounding box center [61, 131] width 24 height 24
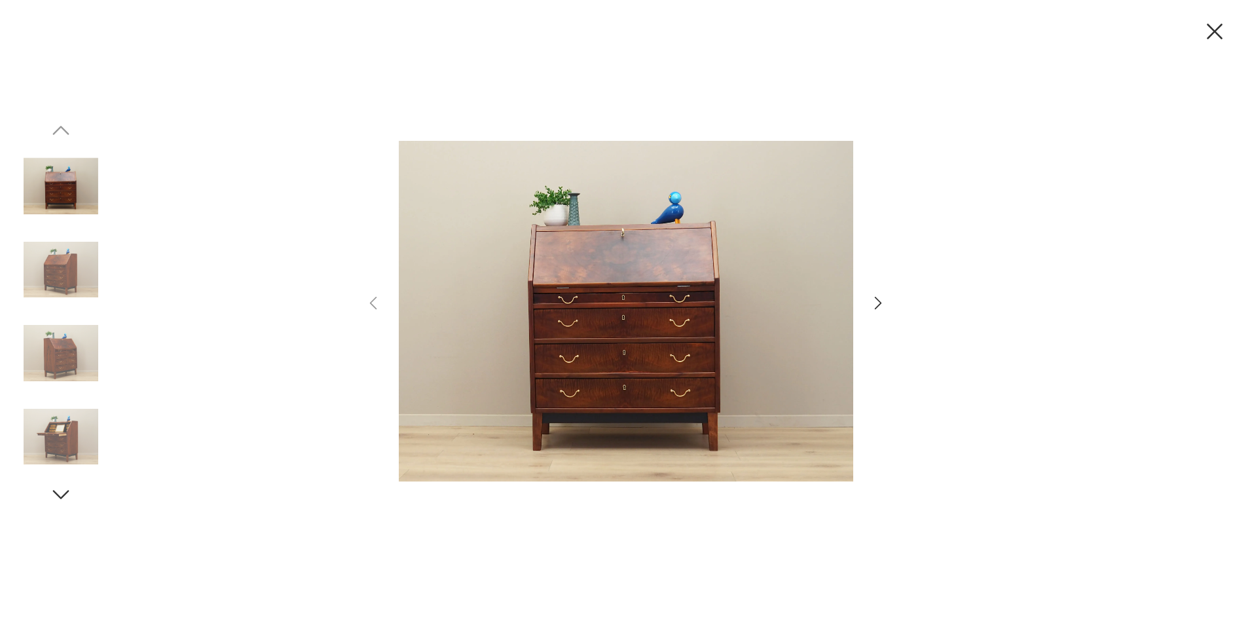
click at [1223, 29] on icon "button" at bounding box center [1214, 31] width 27 height 27
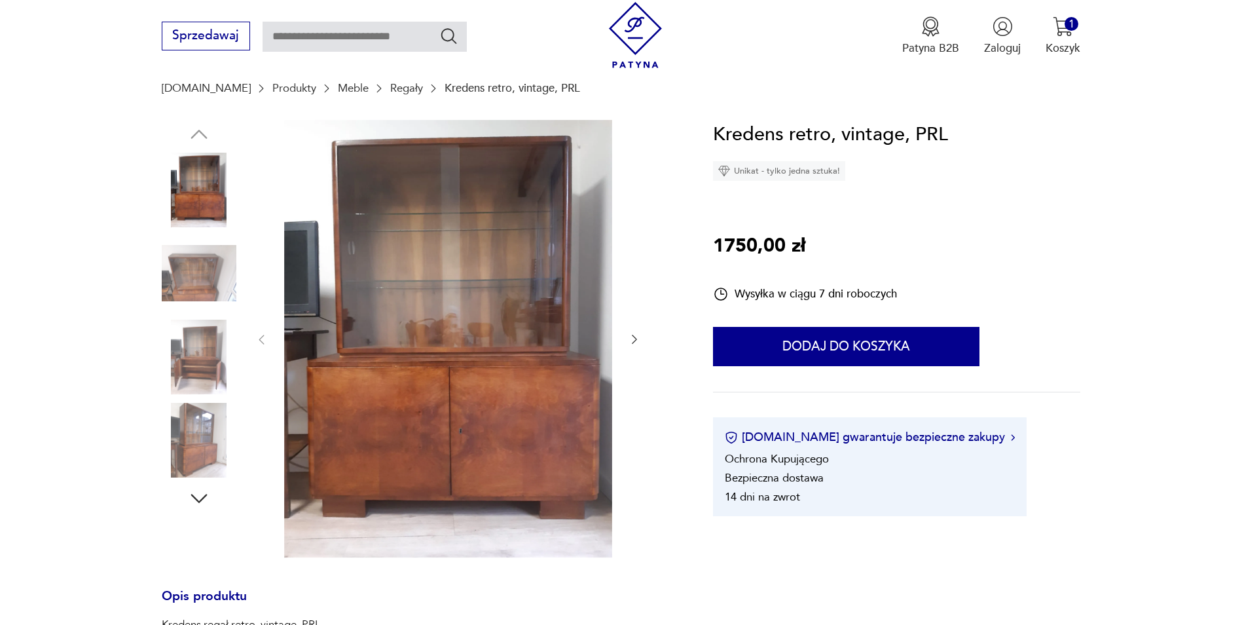
scroll to position [131, 0]
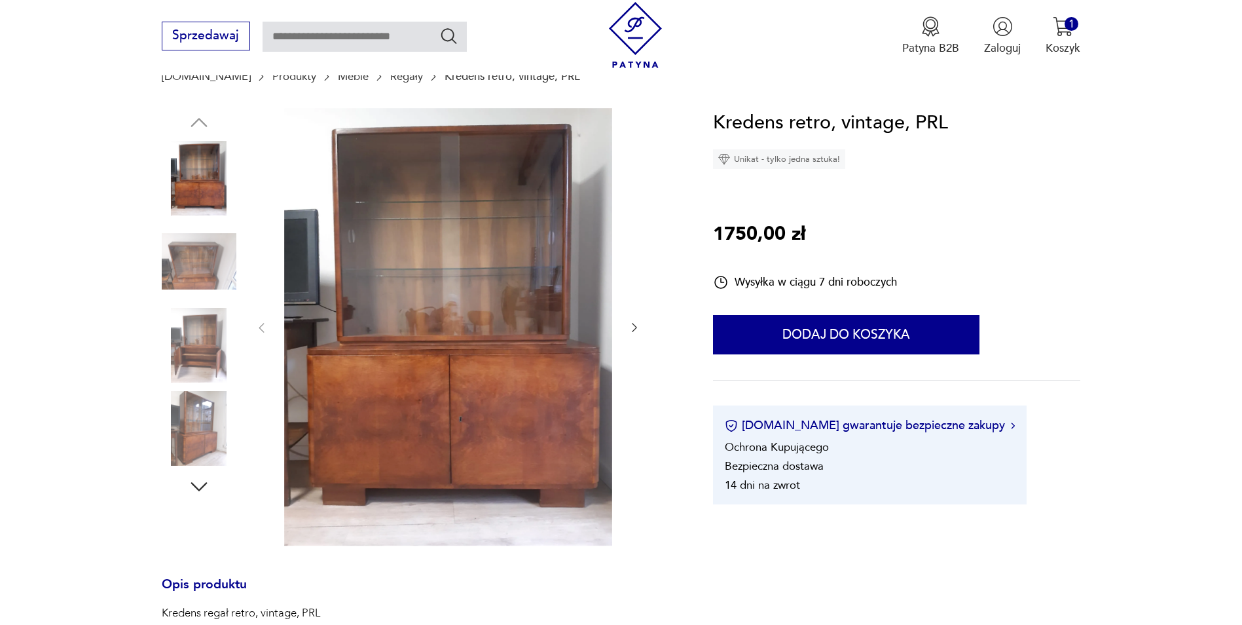
click at [639, 320] on button "button" at bounding box center [634, 328] width 13 height 16
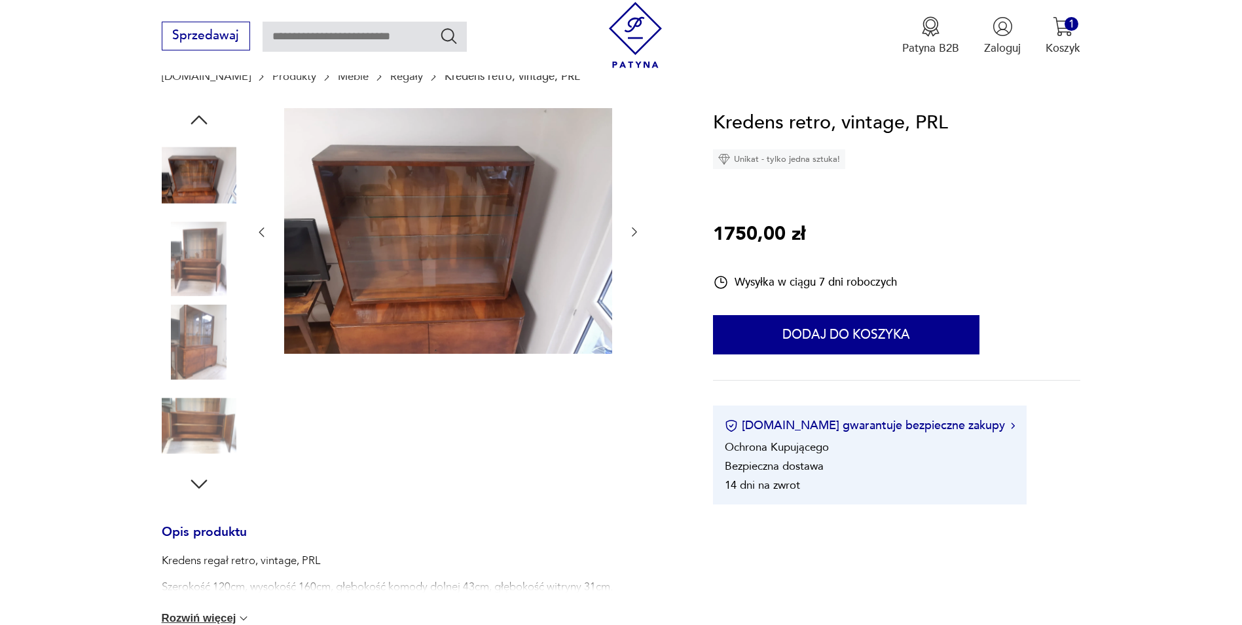
click at [637, 232] on icon "button" at bounding box center [634, 231] width 13 height 13
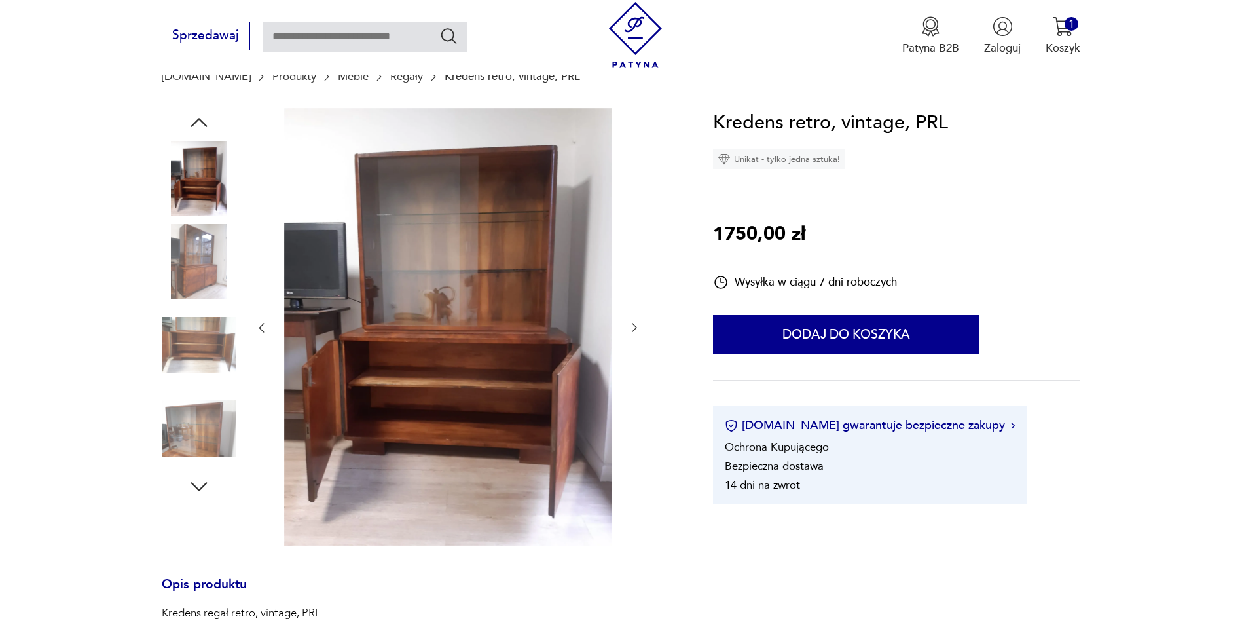
drag, startPoint x: 630, startPoint y: 312, endPoint x: 633, endPoint y: 325, distance: 12.9
click at [630, 314] on div at bounding box center [448, 328] width 386 height 440
click at [634, 325] on icon "button" at bounding box center [634, 327] width 5 height 9
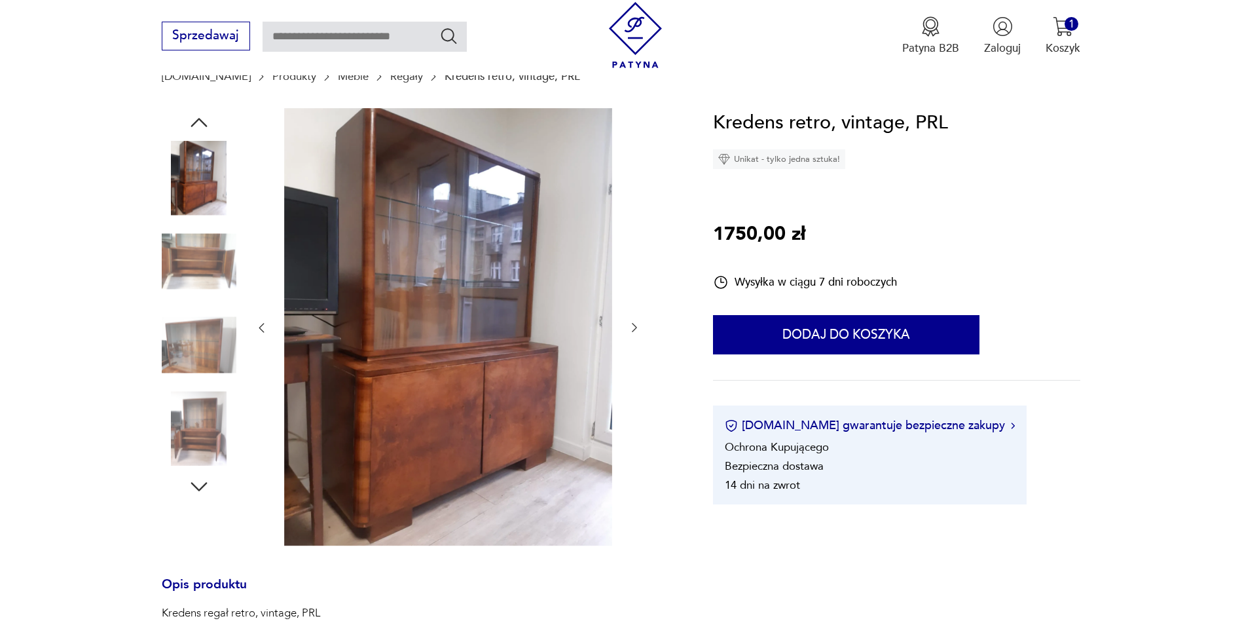
click at [634, 325] on icon "button" at bounding box center [634, 327] width 5 height 9
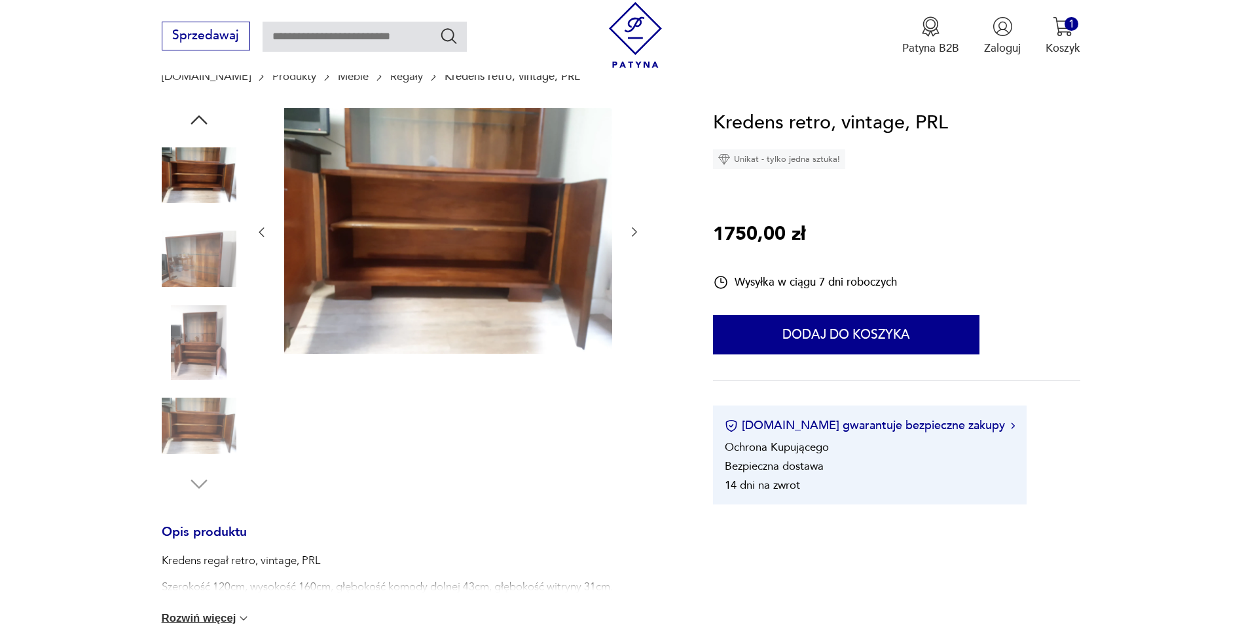
click at [261, 230] on icon "button" at bounding box center [261, 231] width 13 height 13
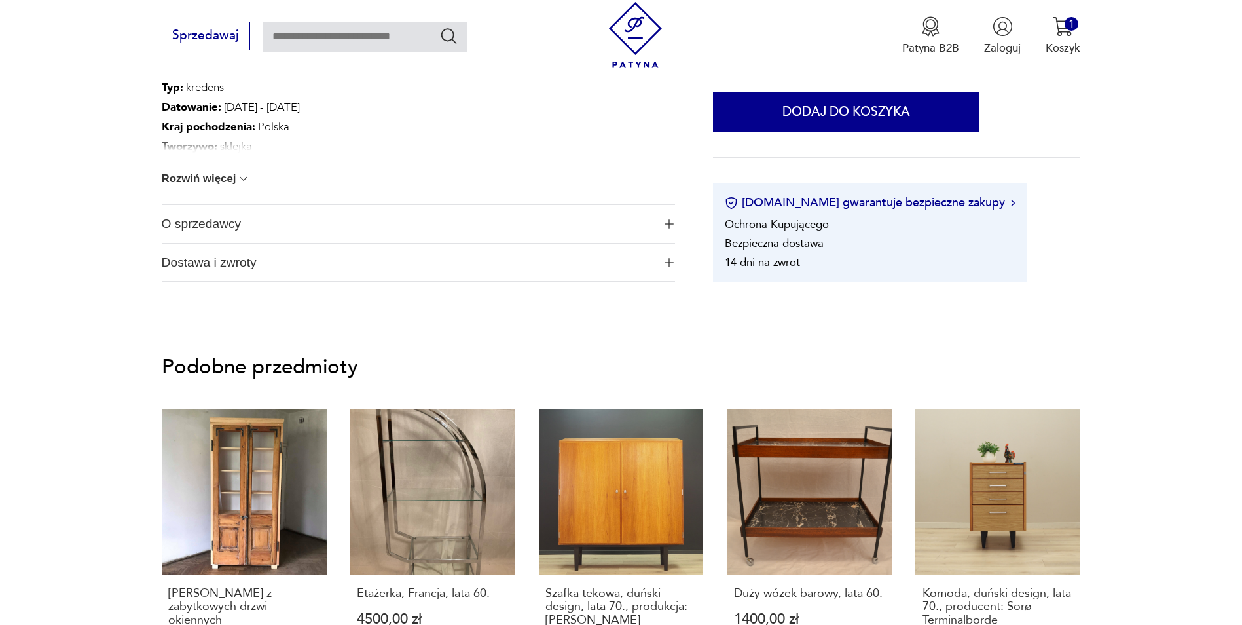
scroll to position [1048, 0]
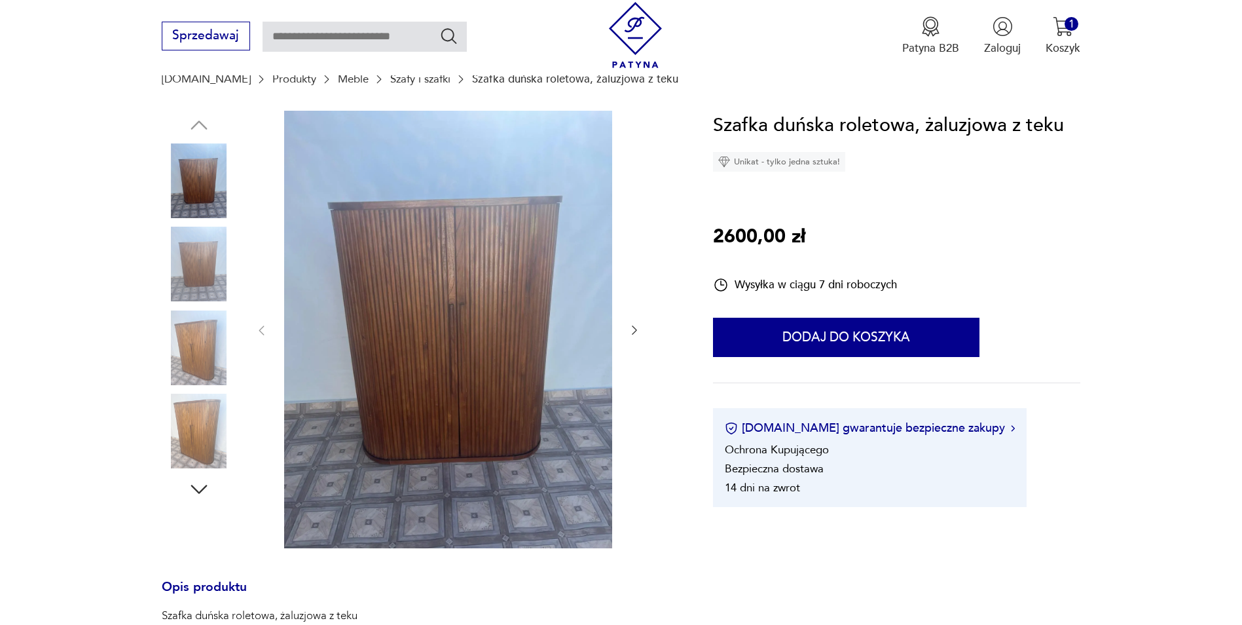
scroll to position [131, 0]
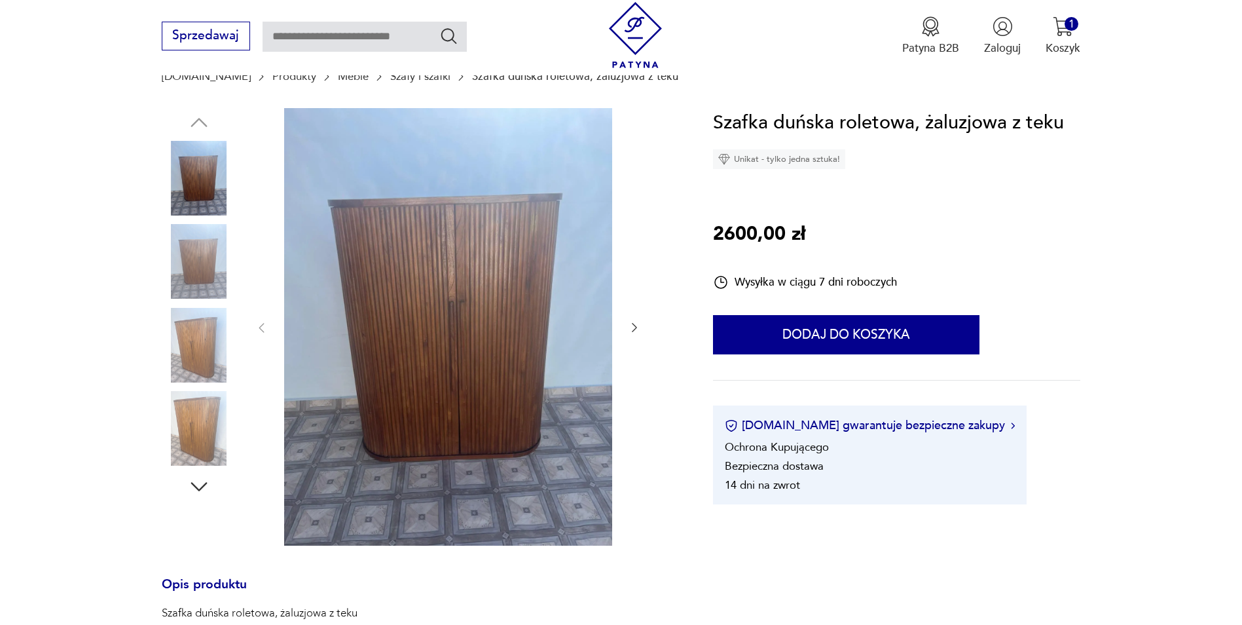
click at [632, 325] on icon "button" at bounding box center [634, 327] width 13 height 13
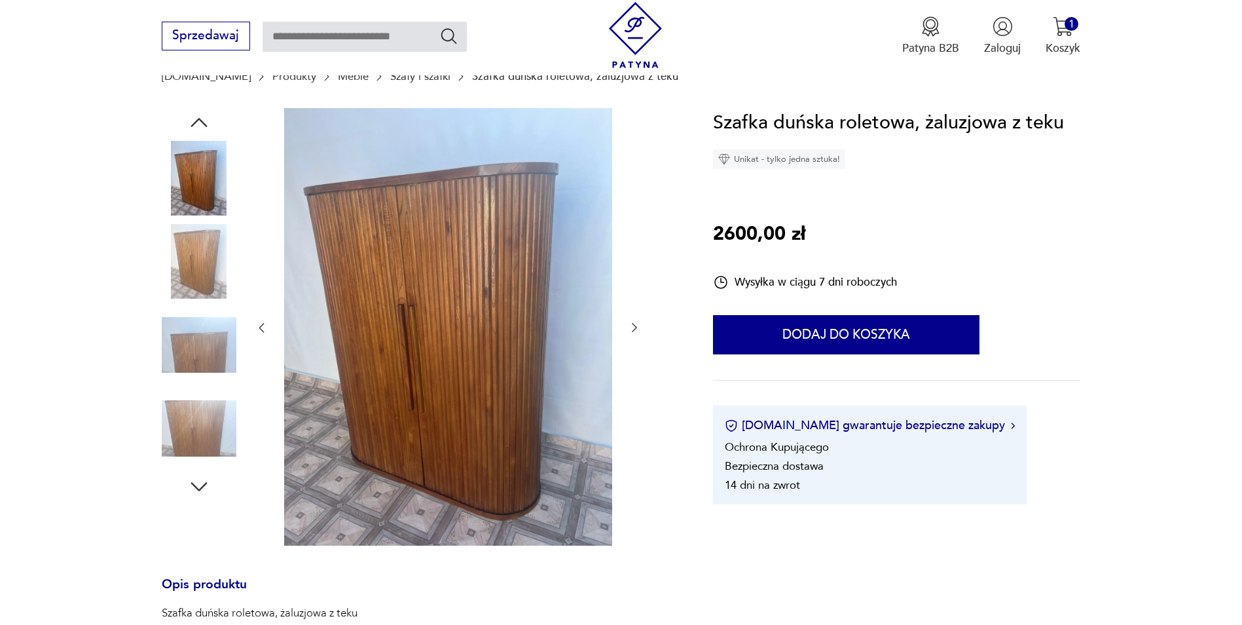
click at [632, 325] on icon "button" at bounding box center [634, 327] width 13 height 13
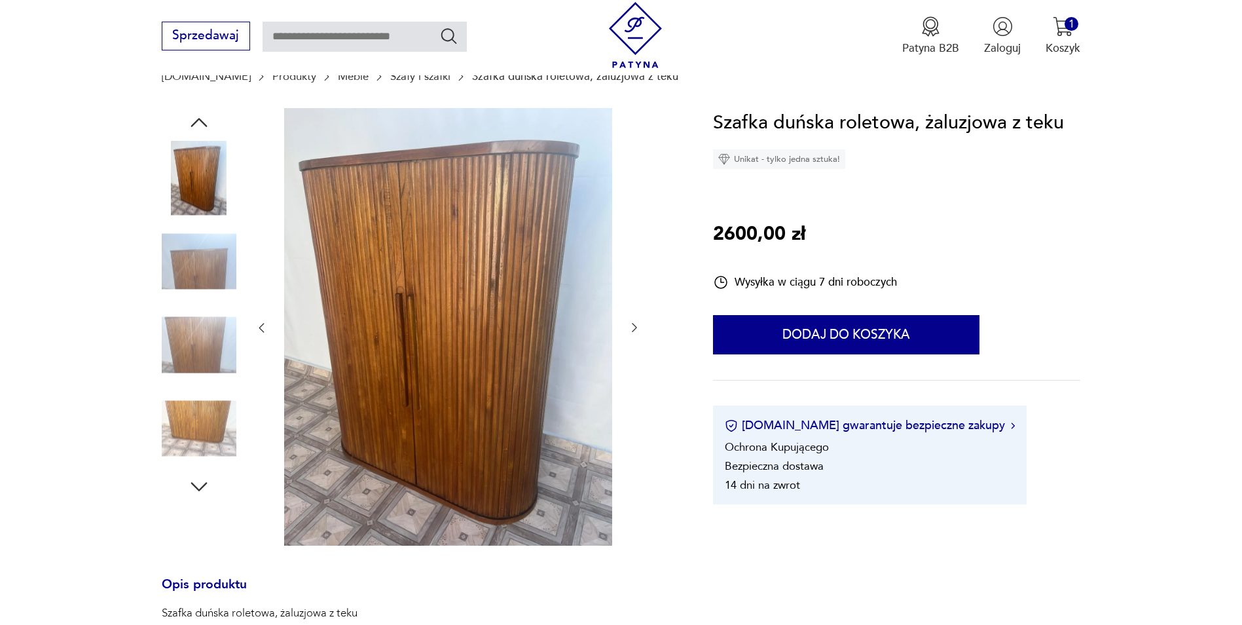
click at [632, 325] on icon "button" at bounding box center [634, 327] width 13 height 13
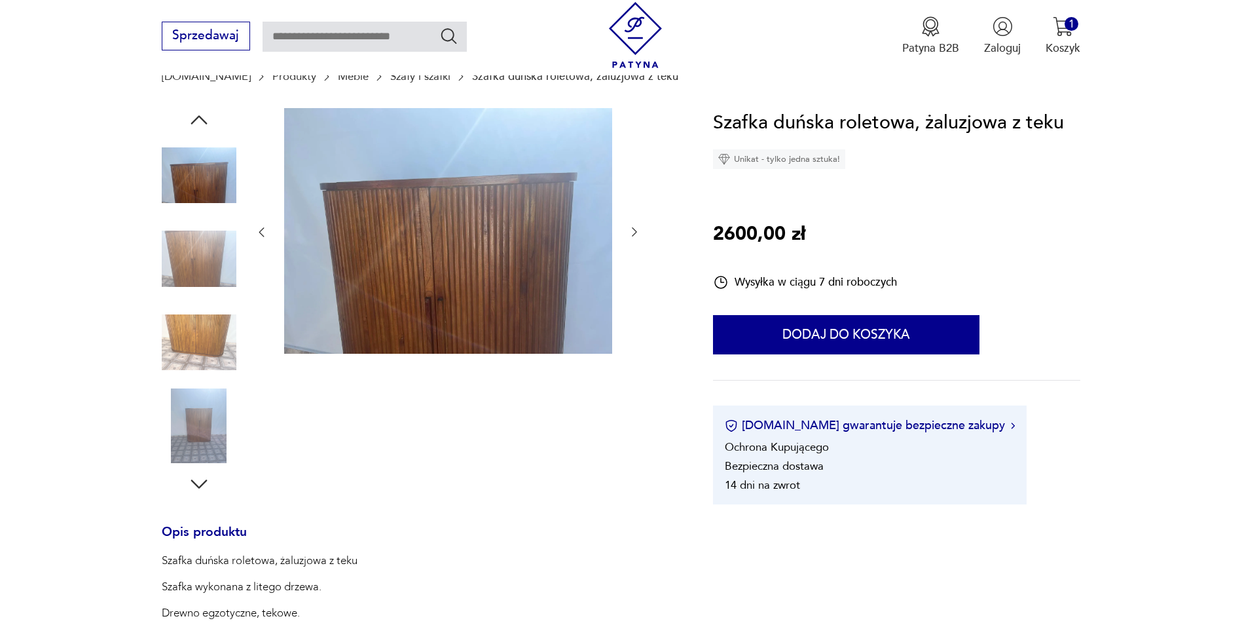
click at [634, 237] on icon "button" at bounding box center [634, 231] width 13 height 13
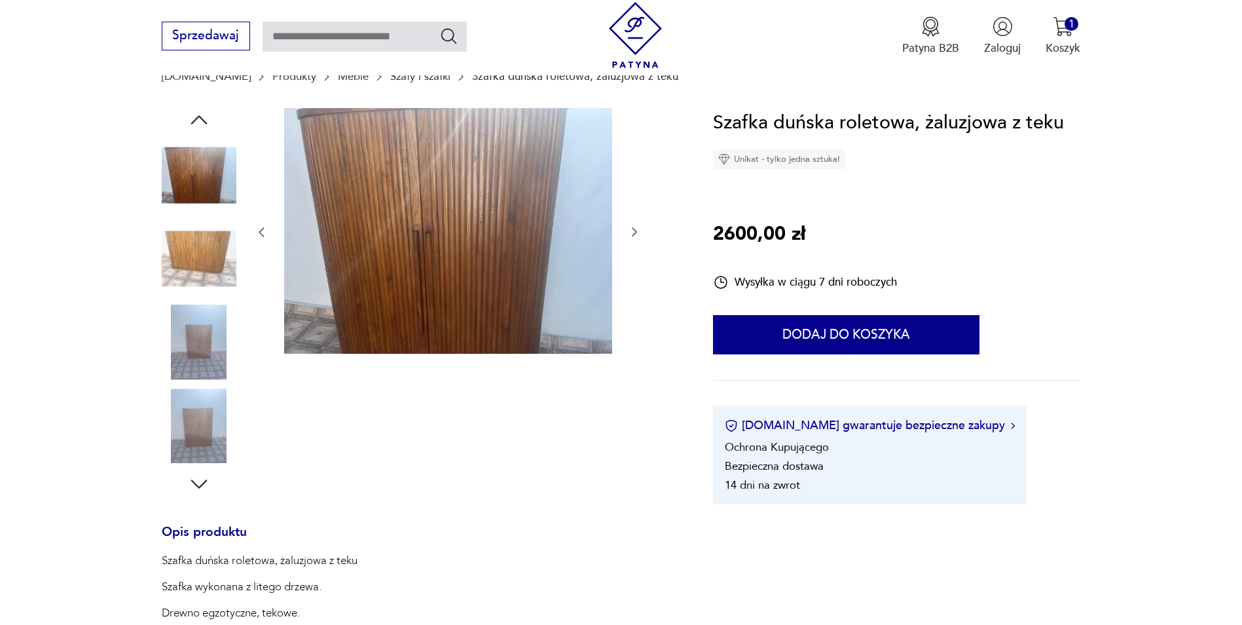
click at [634, 235] on icon "button" at bounding box center [634, 231] width 13 height 13
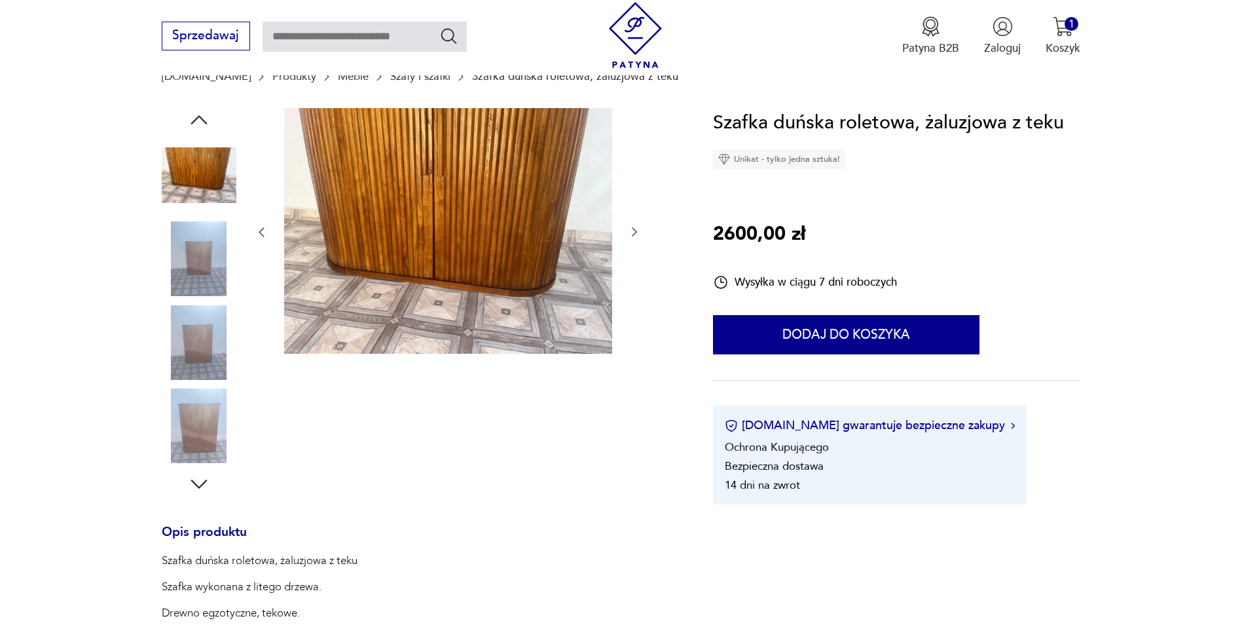
click at [635, 233] on icon "button" at bounding box center [634, 231] width 13 height 13
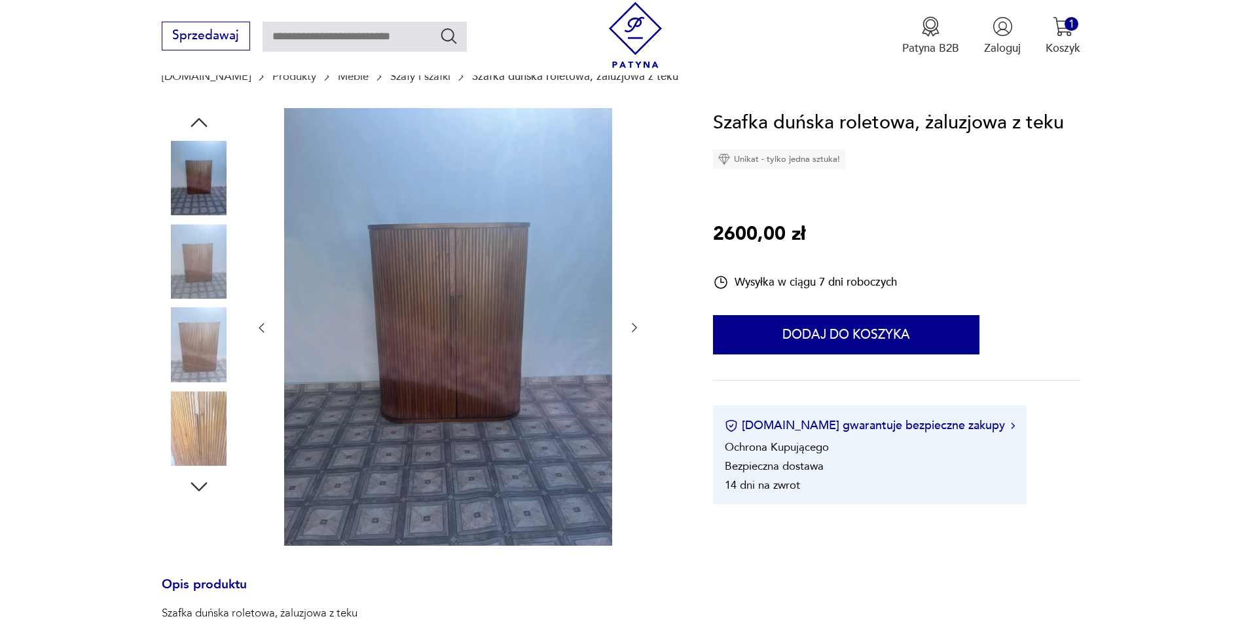
click at [635, 232] on div at bounding box center [448, 328] width 386 height 440
click at [175, 427] on img at bounding box center [199, 428] width 75 height 75
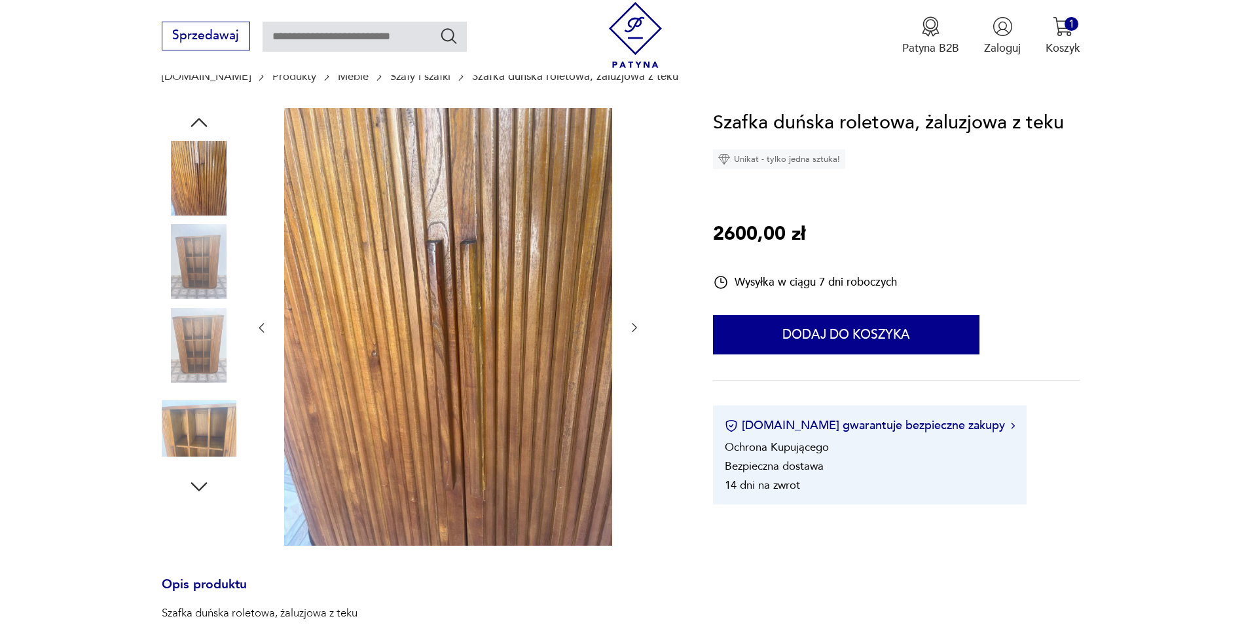
click at [210, 350] on img at bounding box center [199, 345] width 75 height 75
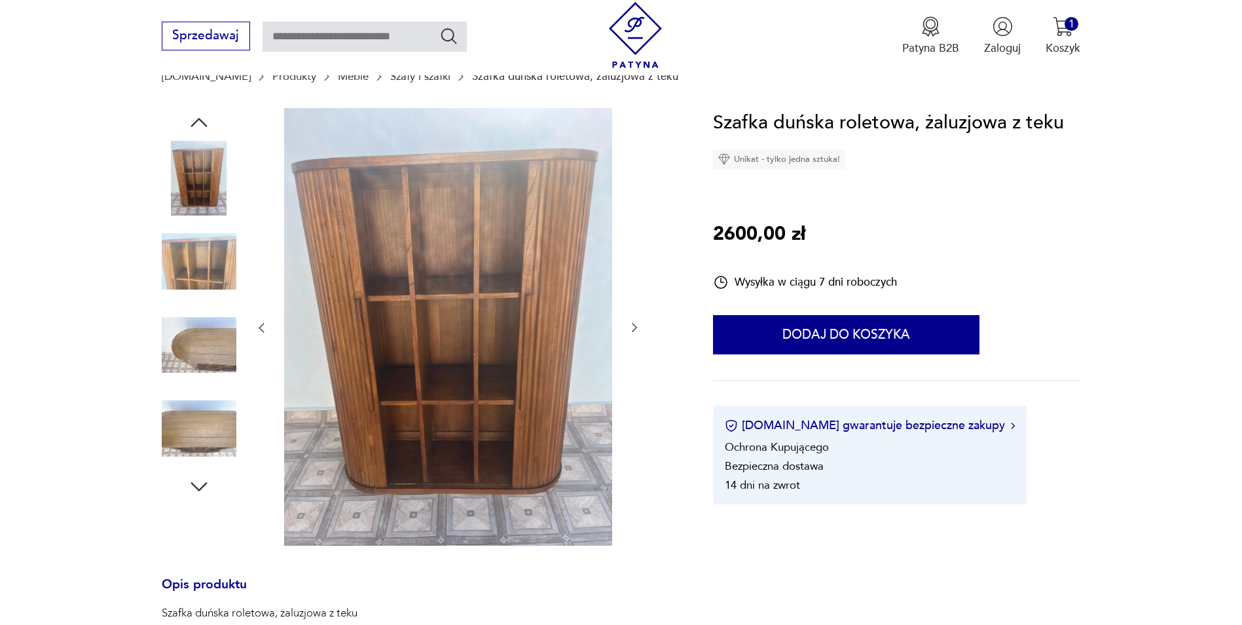
click at [204, 266] on img at bounding box center [199, 261] width 75 height 75
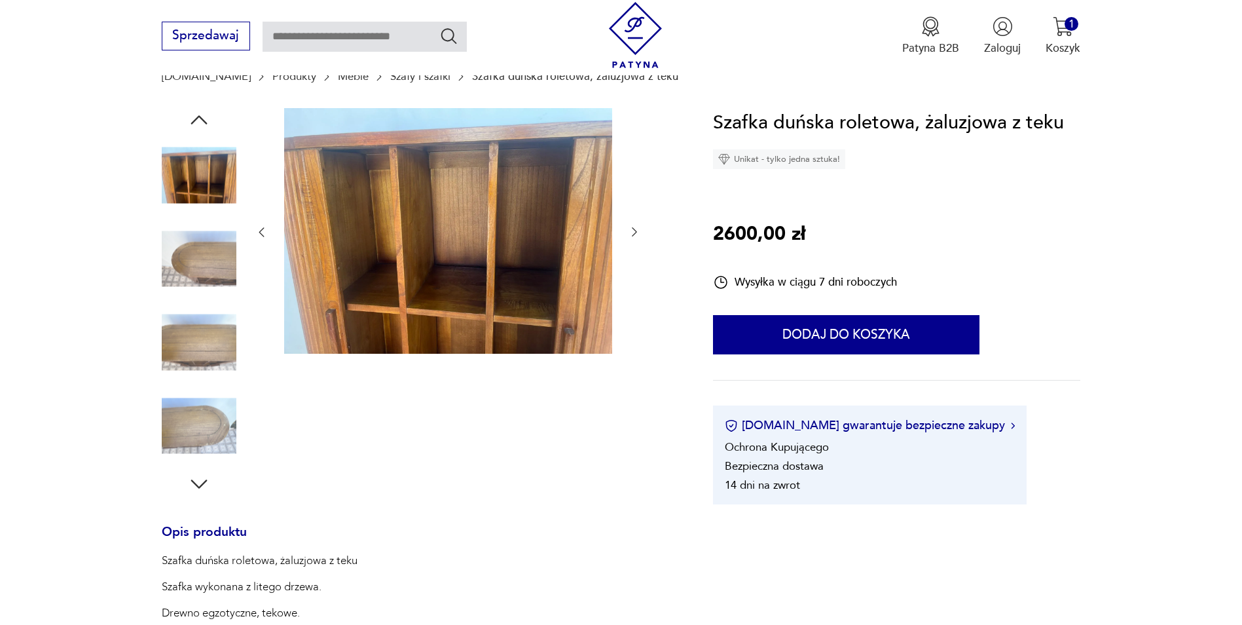
click at [200, 357] on img at bounding box center [199, 342] width 75 height 75
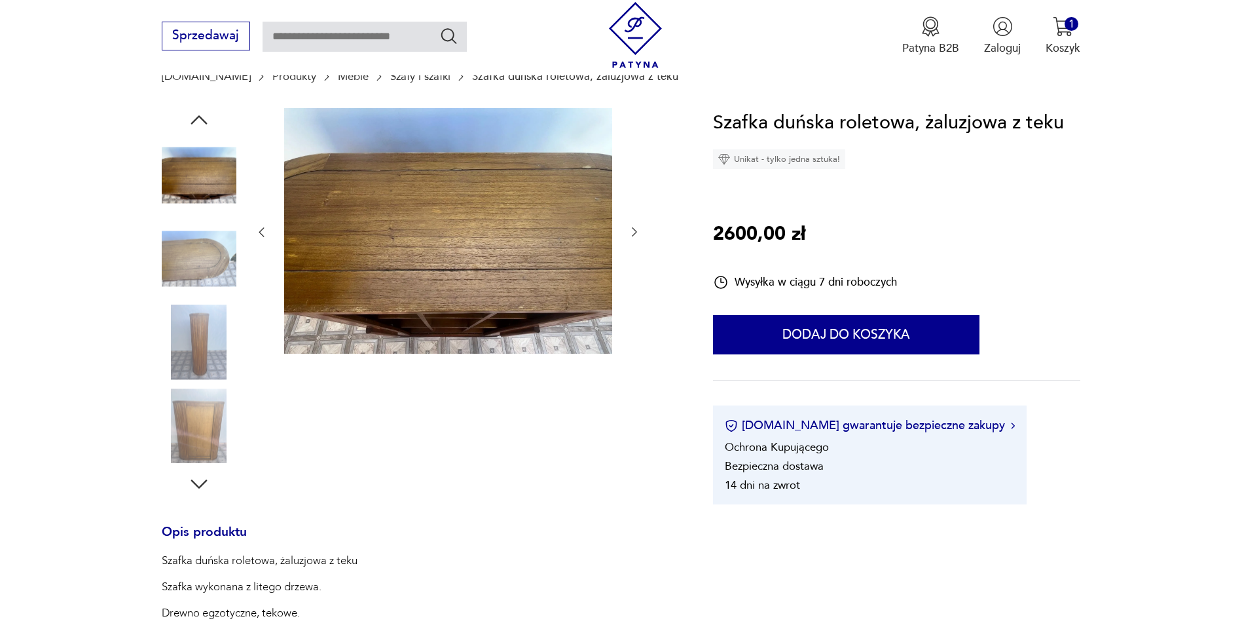
click at [202, 380] on div at bounding box center [199, 343] width 75 height 77
click at [200, 414] on img at bounding box center [199, 425] width 75 height 75
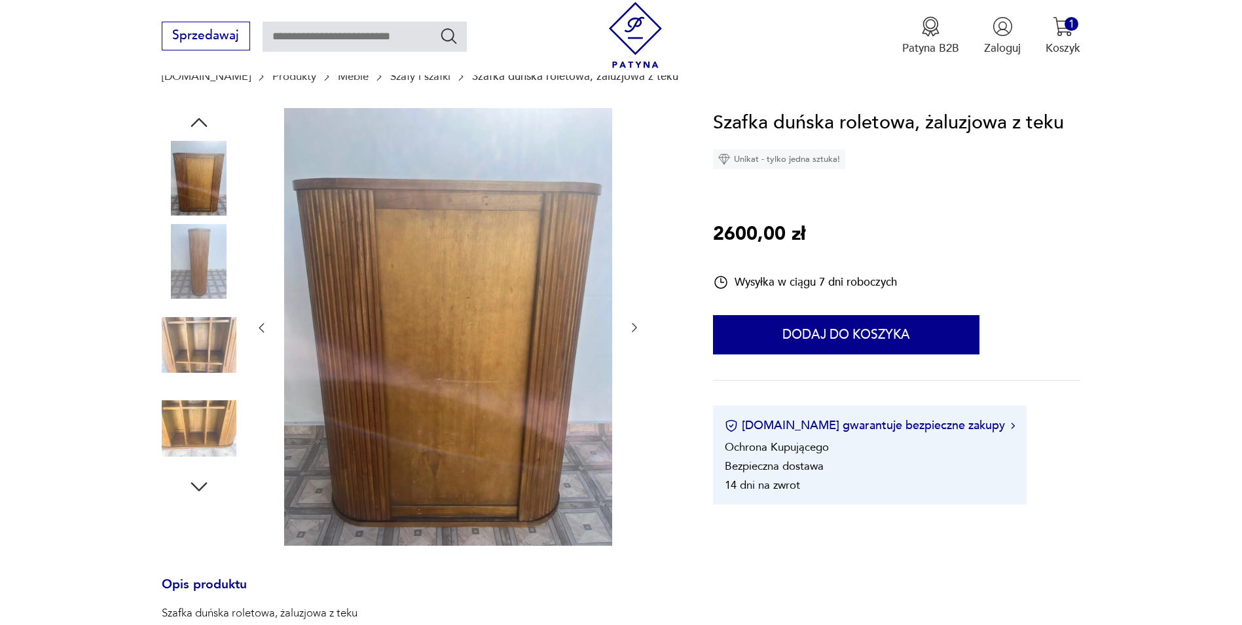
click at [198, 346] on img at bounding box center [199, 345] width 75 height 75
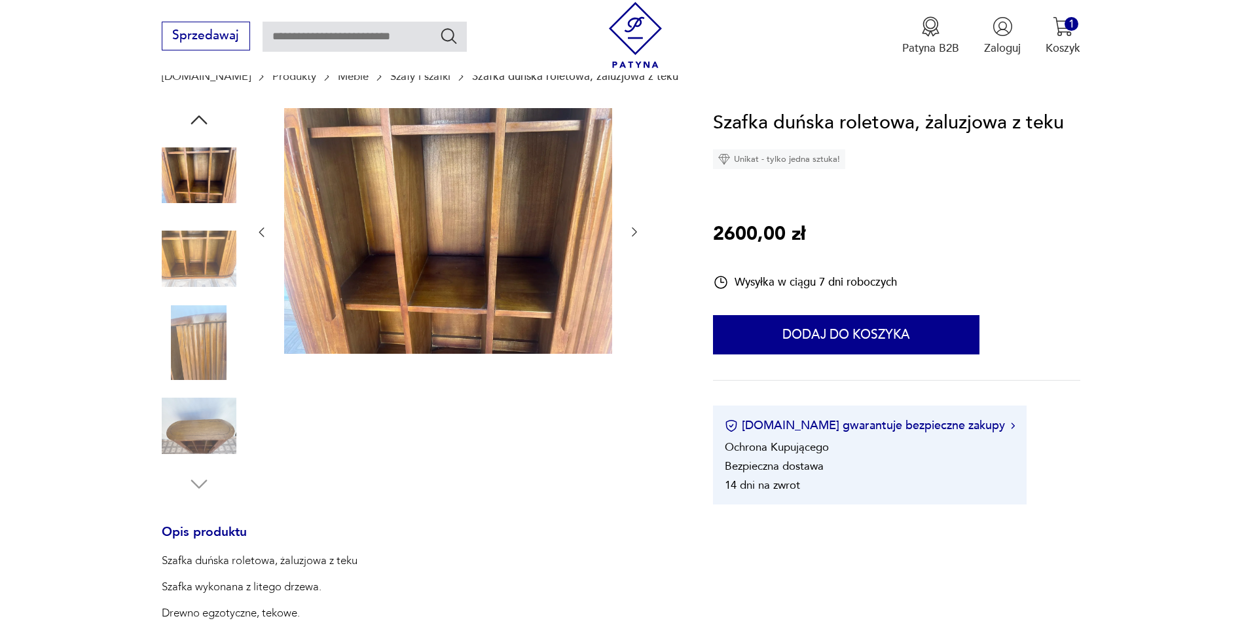
click at [200, 407] on img at bounding box center [199, 425] width 75 height 75
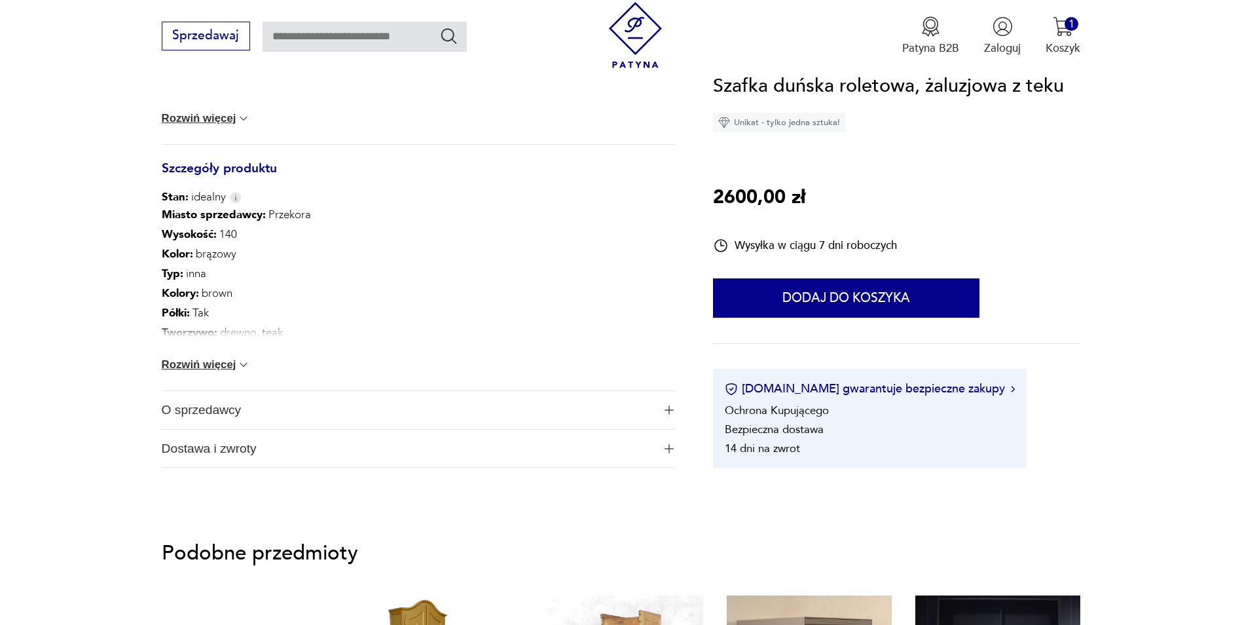
scroll to position [720, 0]
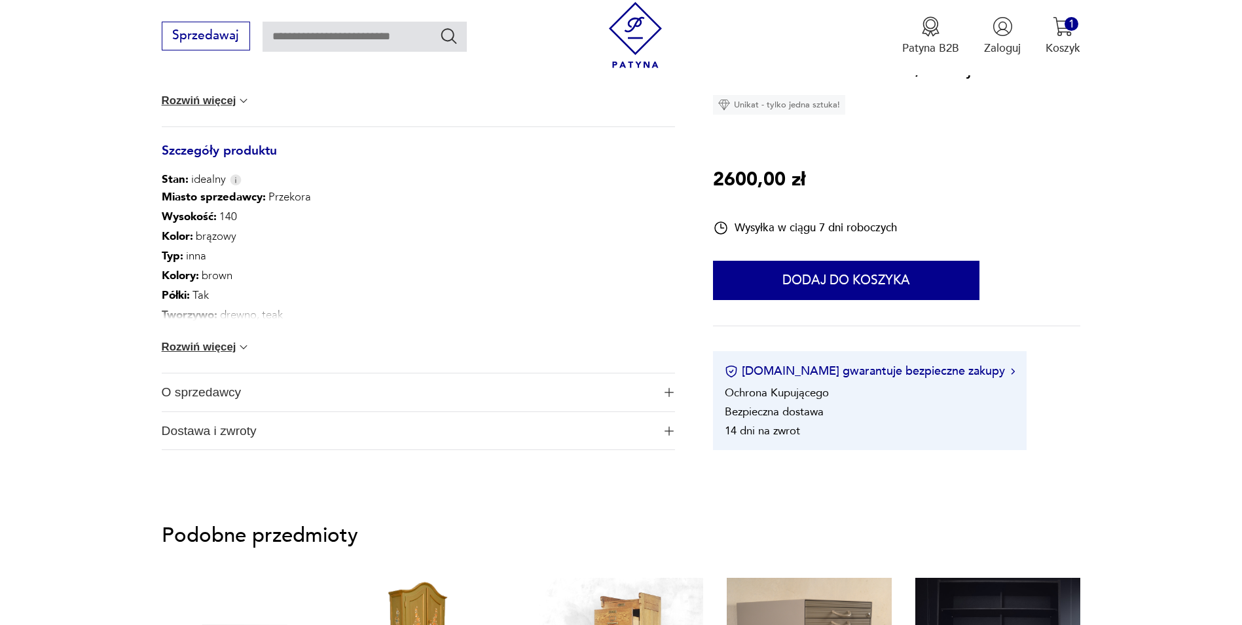
click at [246, 341] on img at bounding box center [243, 346] width 13 height 13
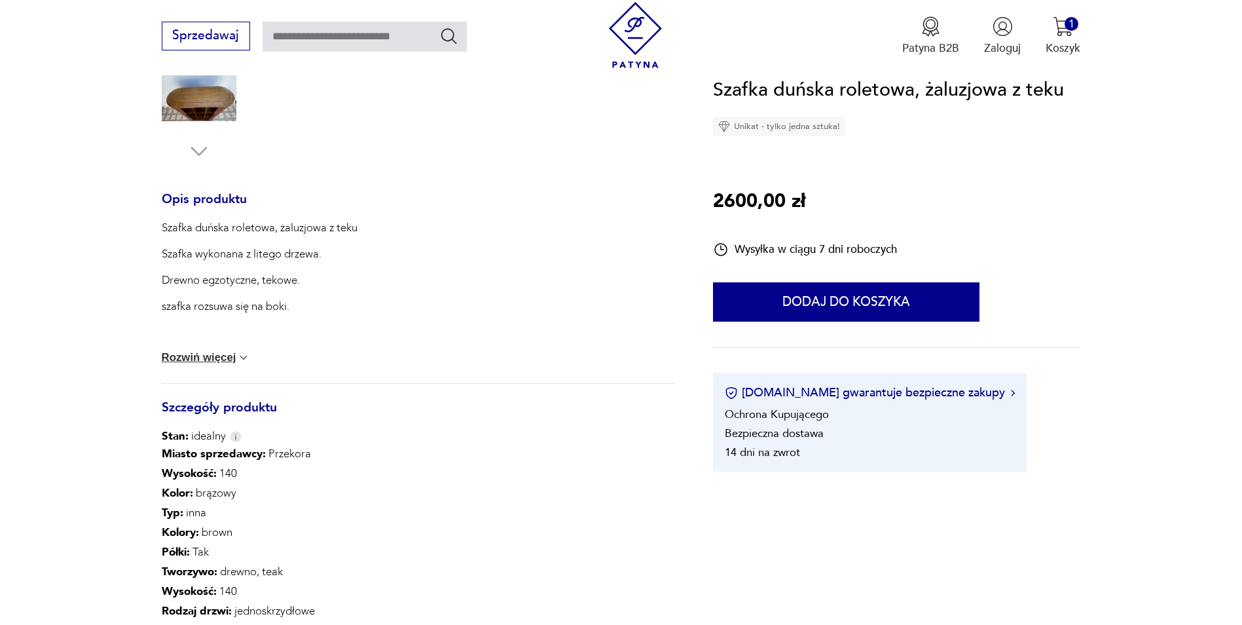
scroll to position [458, 0]
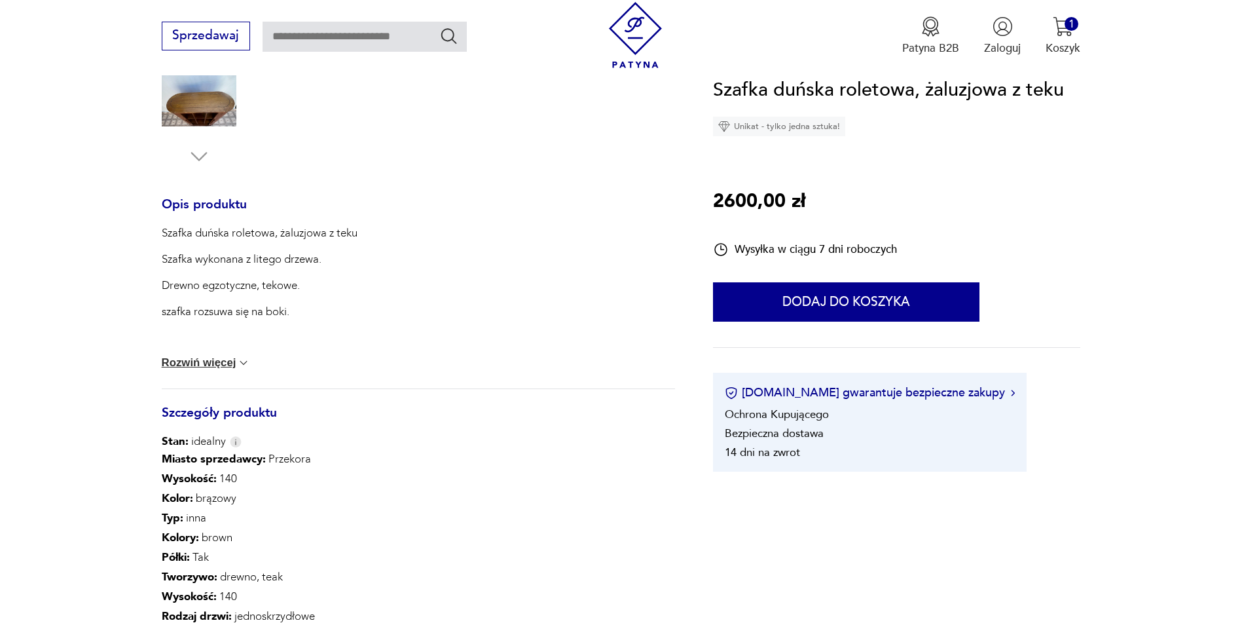
click at [237, 361] on img at bounding box center [243, 362] width 13 height 13
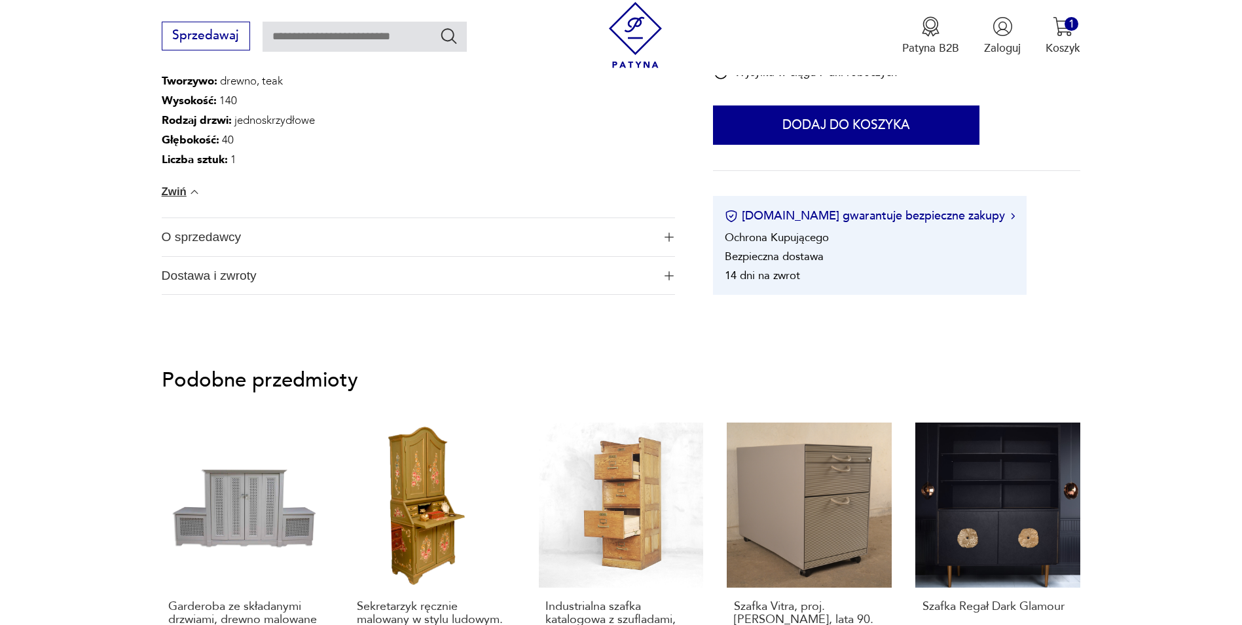
scroll to position [1244, 0]
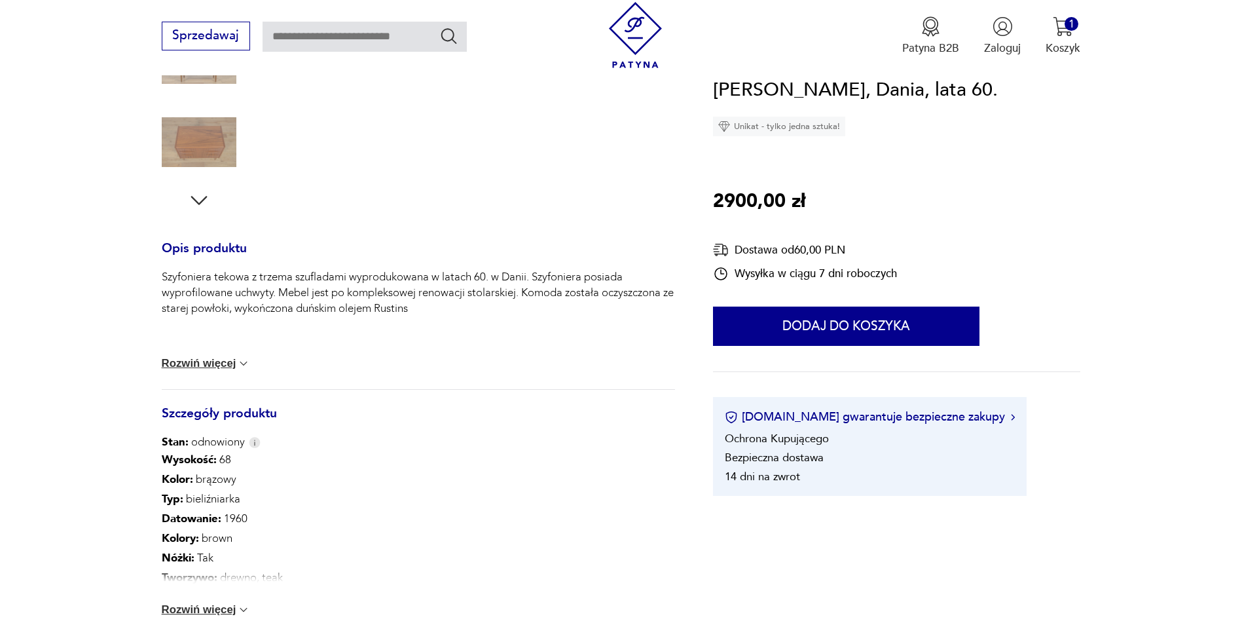
scroll to position [524, 0]
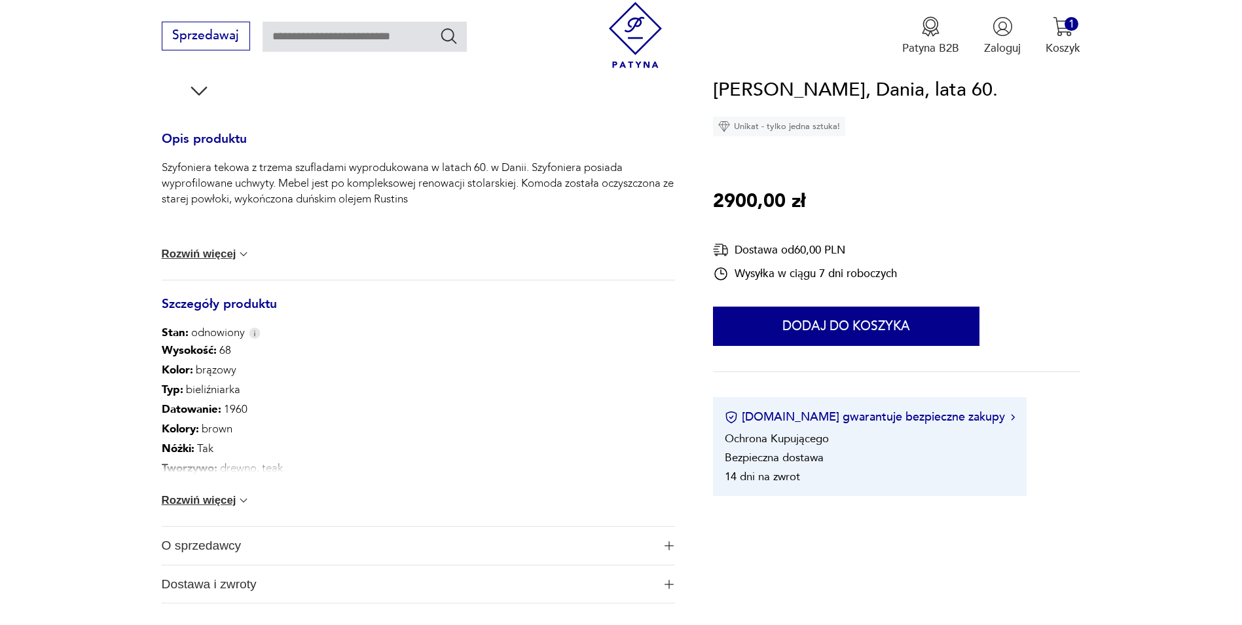
click at [236, 253] on button "Rozwiń więcej" at bounding box center [206, 253] width 89 height 13
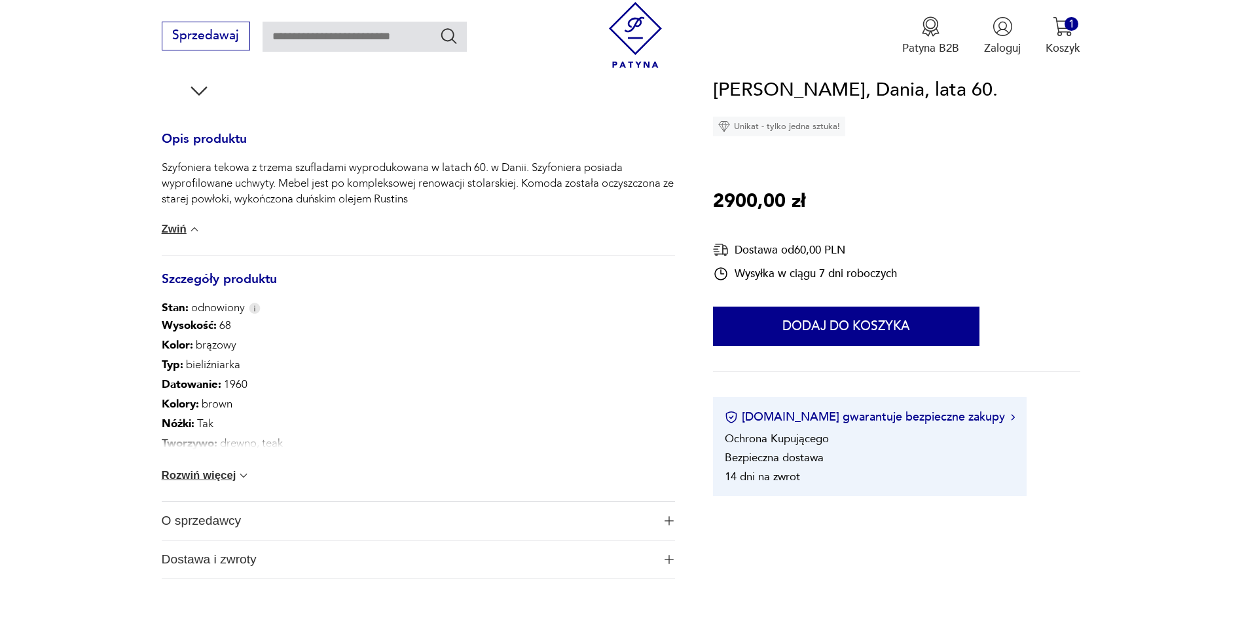
click at [194, 230] on img at bounding box center [194, 229] width 13 height 13
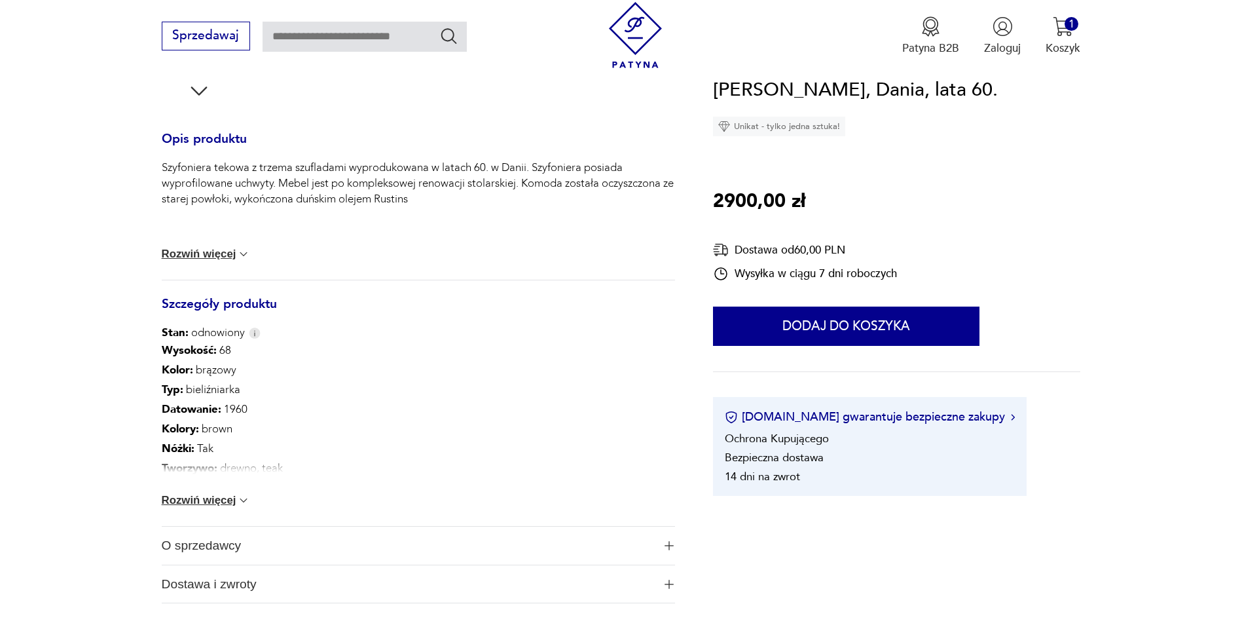
click at [217, 500] on button "Rozwiń więcej" at bounding box center [206, 500] width 89 height 13
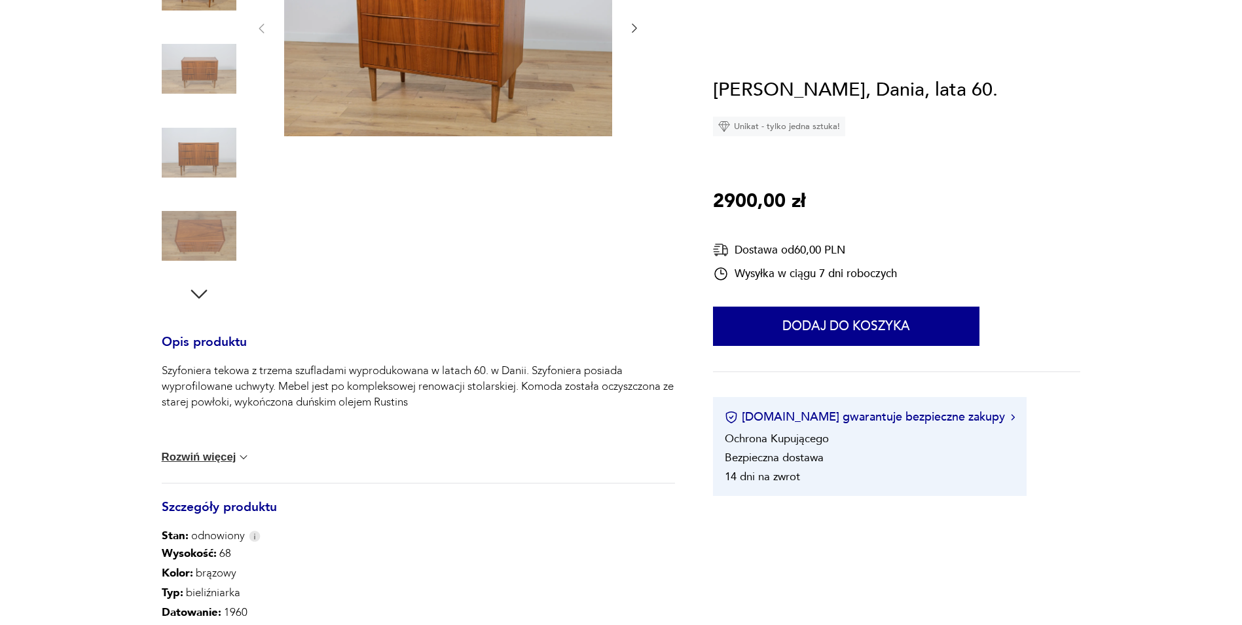
scroll to position [65, 0]
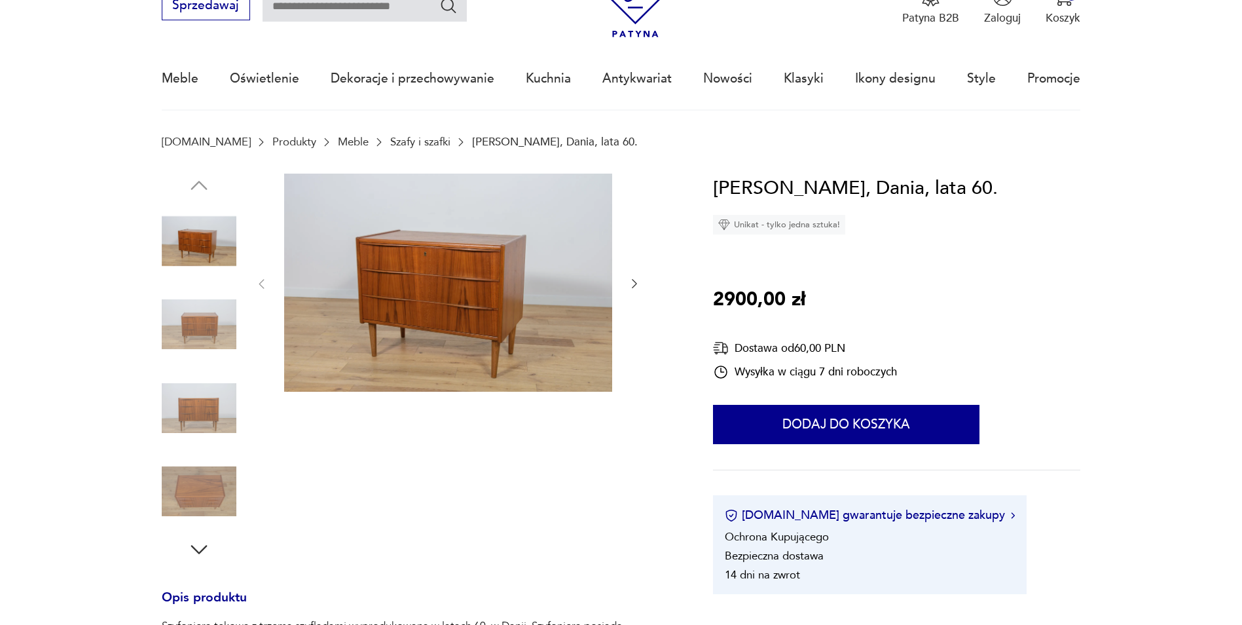
click at [457, 287] on img at bounding box center [448, 283] width 328 height 219
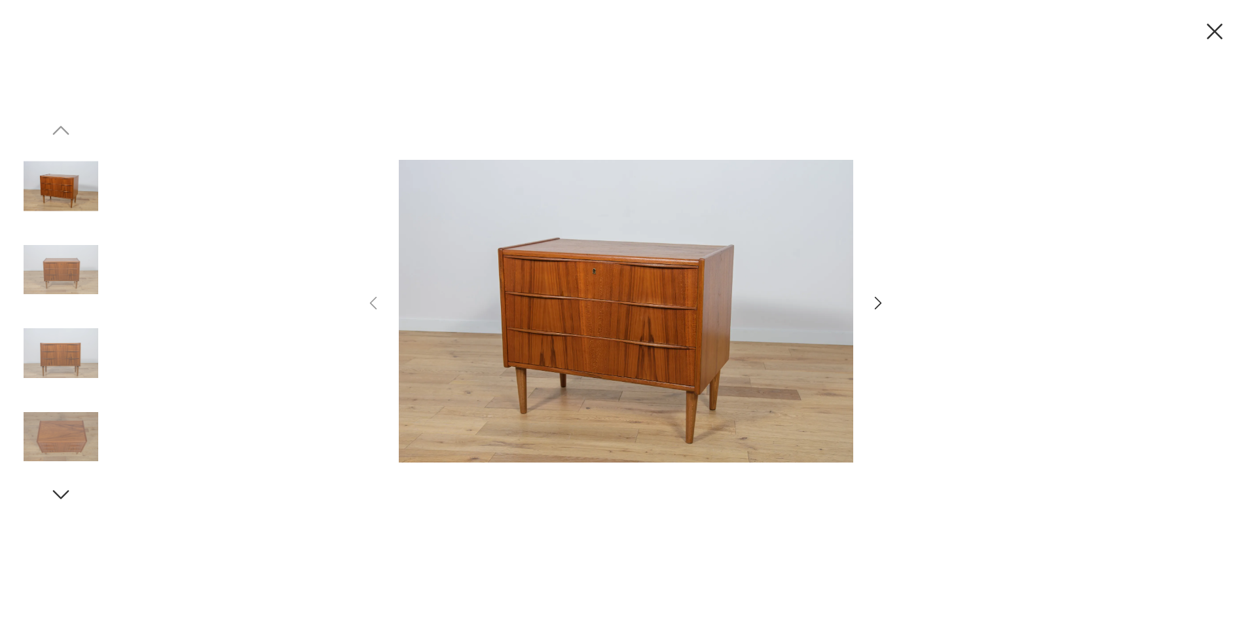
click at [881, 304] on icon "button" at bounding box center [878, 302] width 19 height 19
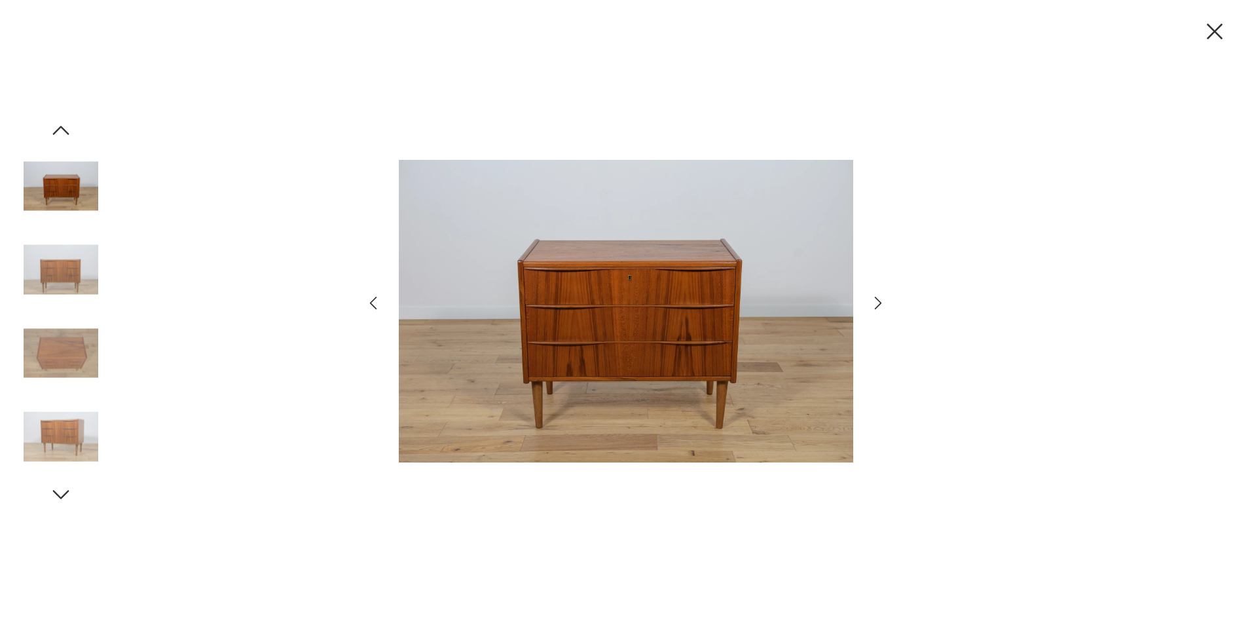
click at [881, 304] on icon "button" at bounding box center [878, 302] width 19 height 19
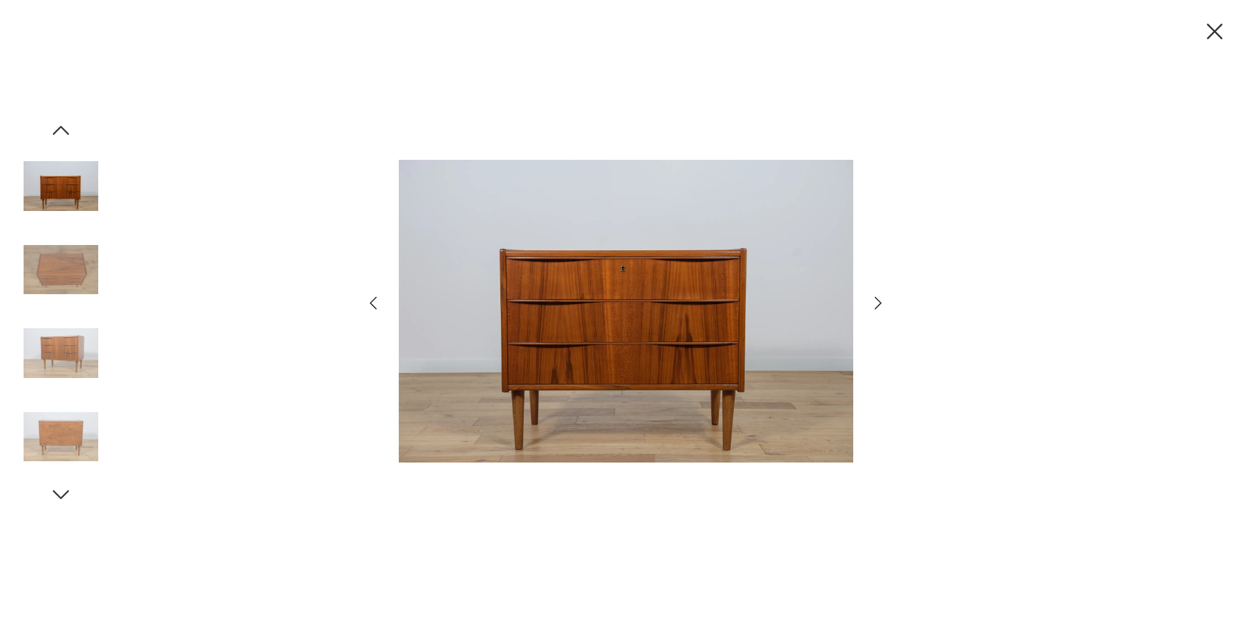
click at [881, 304] on icon "button" at bounding box center [878, 302] width 19 height 19
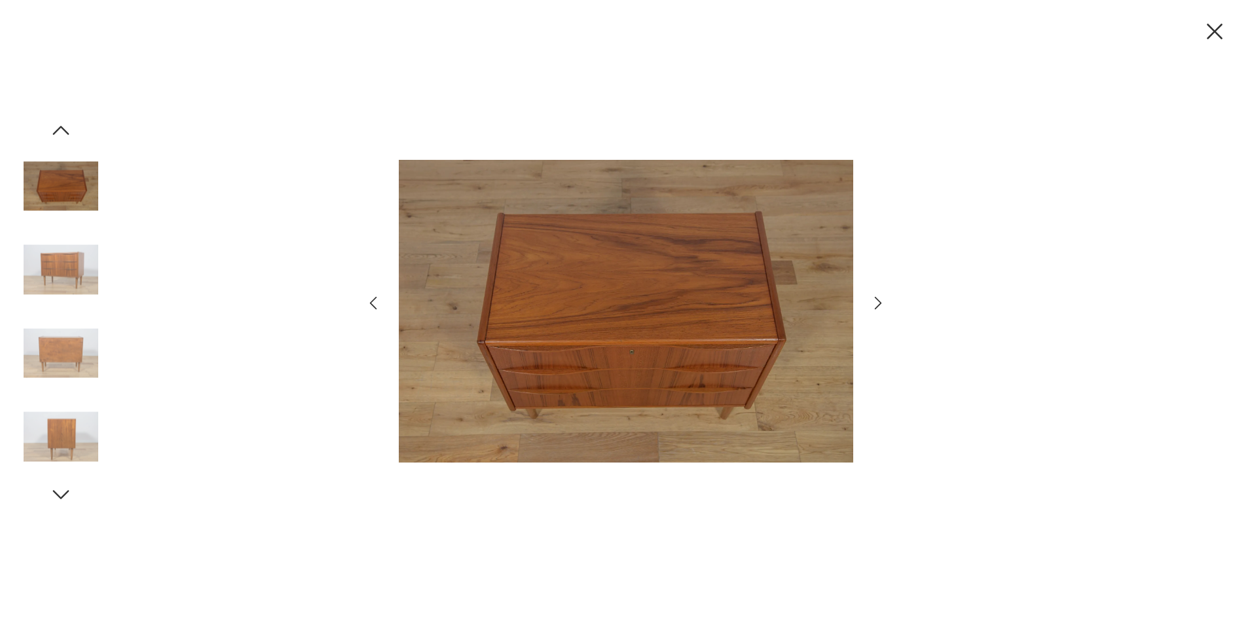
click at [881, 304] on icon "button" at bounding box center [878, 302] width 19 height 19
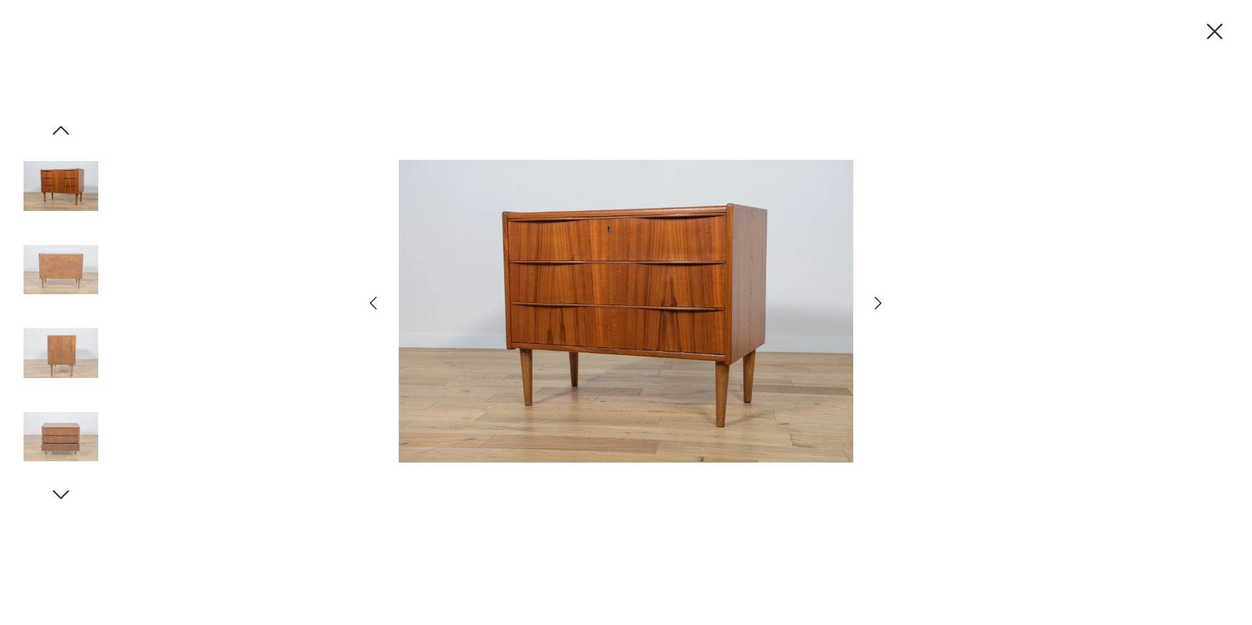
click at [881, 304] on icon "button" at bounding box center [878, 302] width 19 height 19
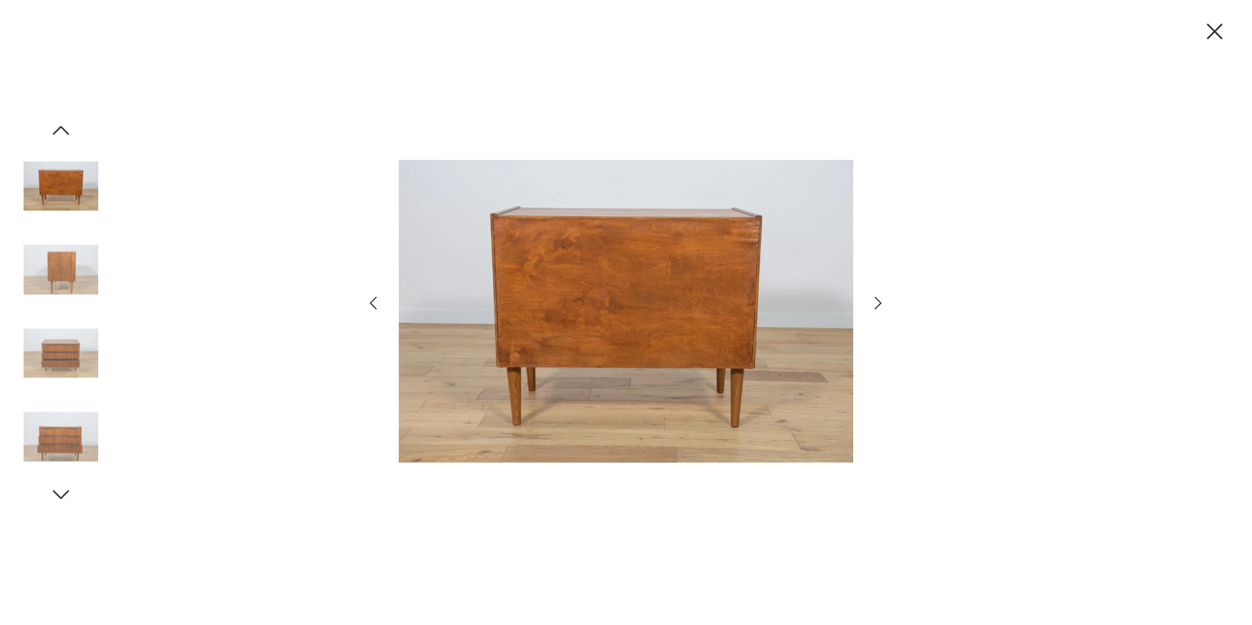
click at [881, 304] on icon "button" at bounding box center [878, 302] width 19 height 19
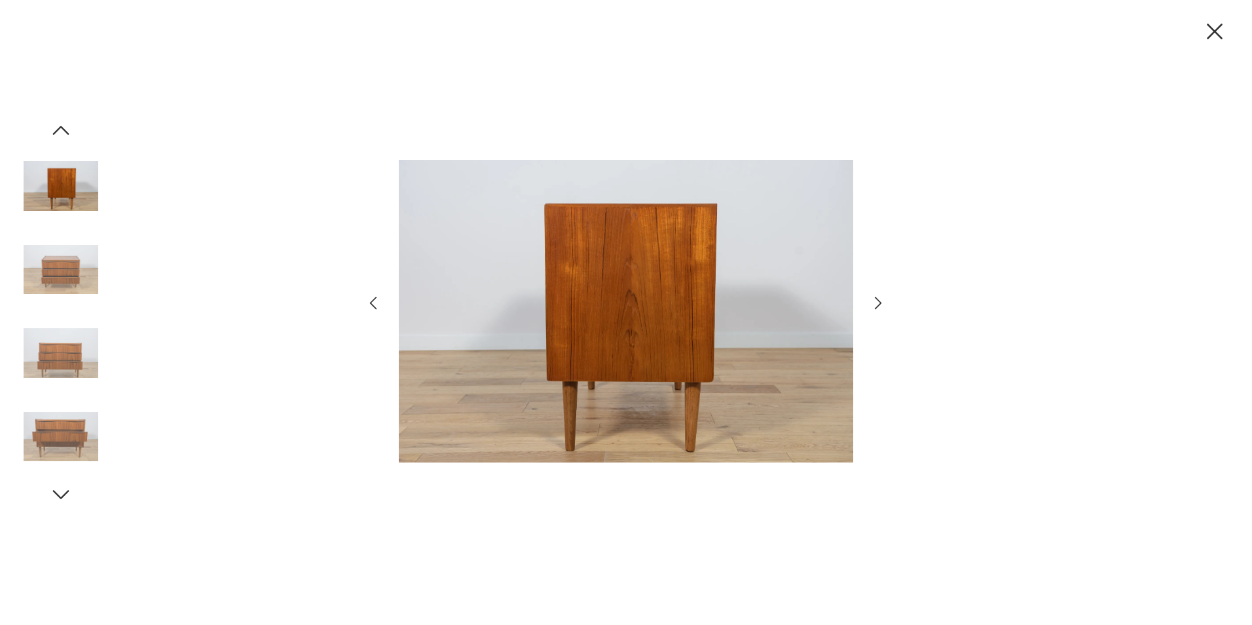
click at [881, 304] on icon "button" at bounding box center [878, 302] width 19 height 19
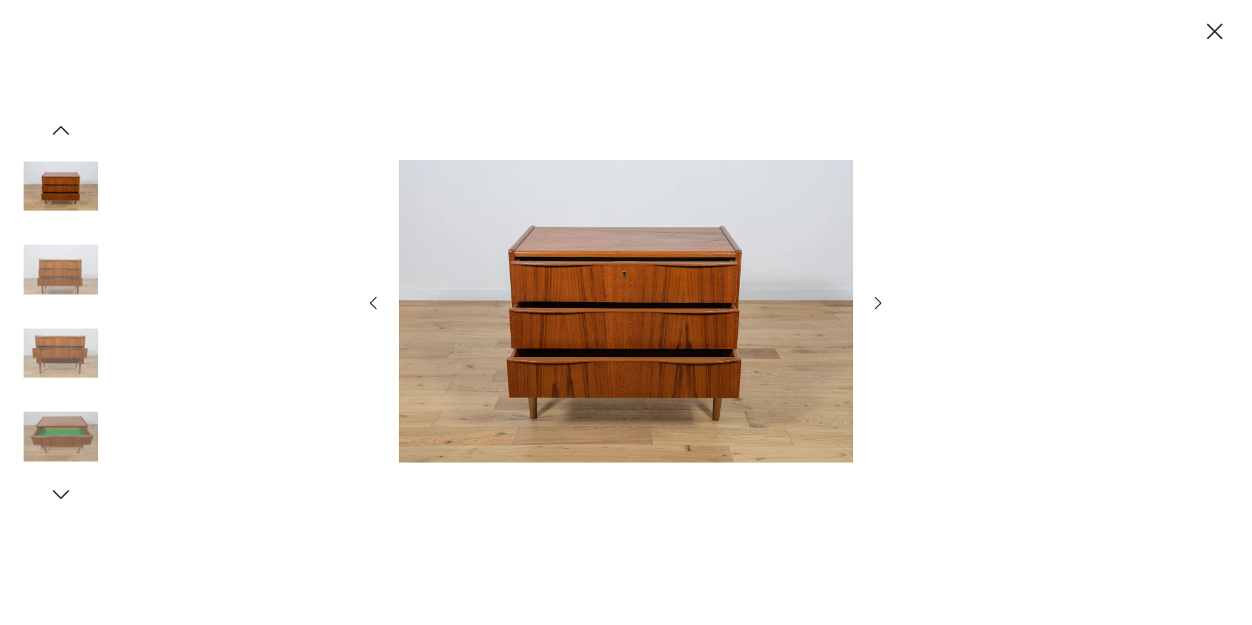
click at [881, 304] on icon "button" at bounding box center [878, 302] width 19 height 19
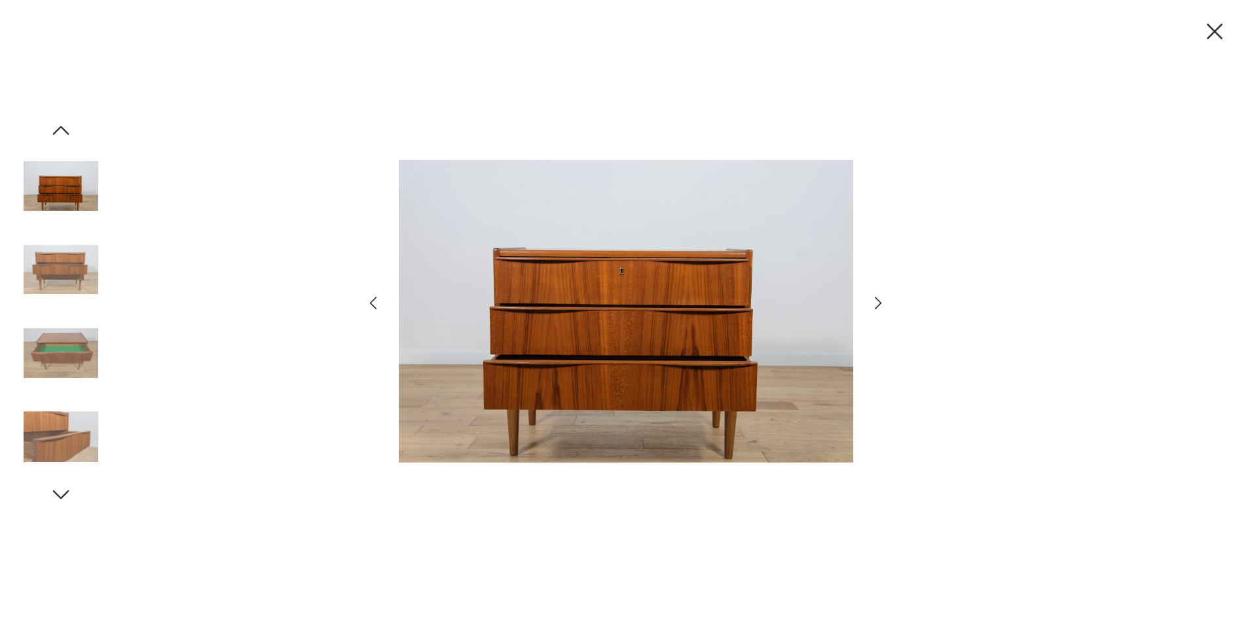
click at [881, 304] on icon "button" at bounding box center [878, 302] width 19 height 19
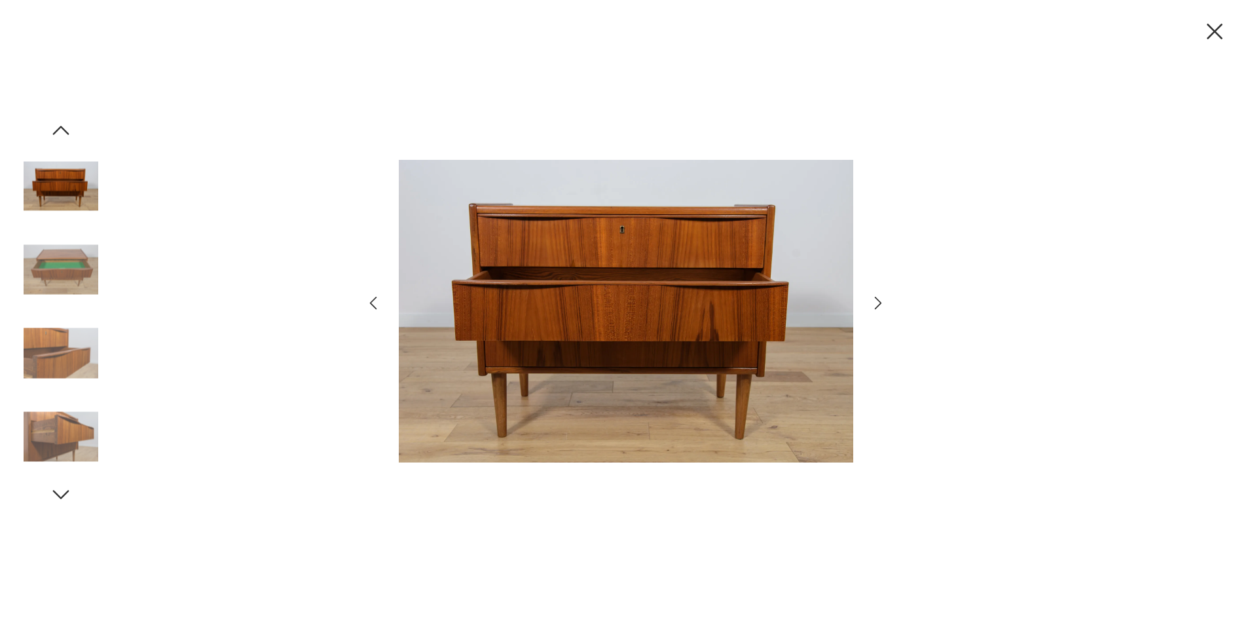
click at [881, 304] on icon "button" at bounding box center [878, 302] width 19 height 19
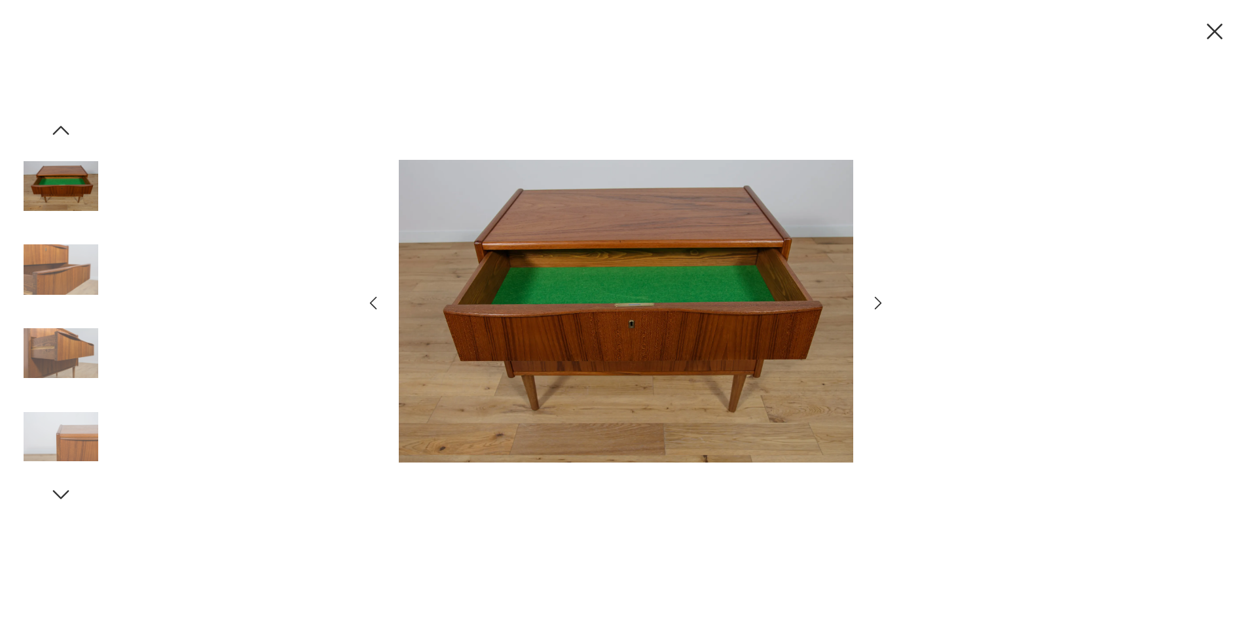
click at [881, 304] on icon "button" at bounding box center [878, 302] width 19 height 19
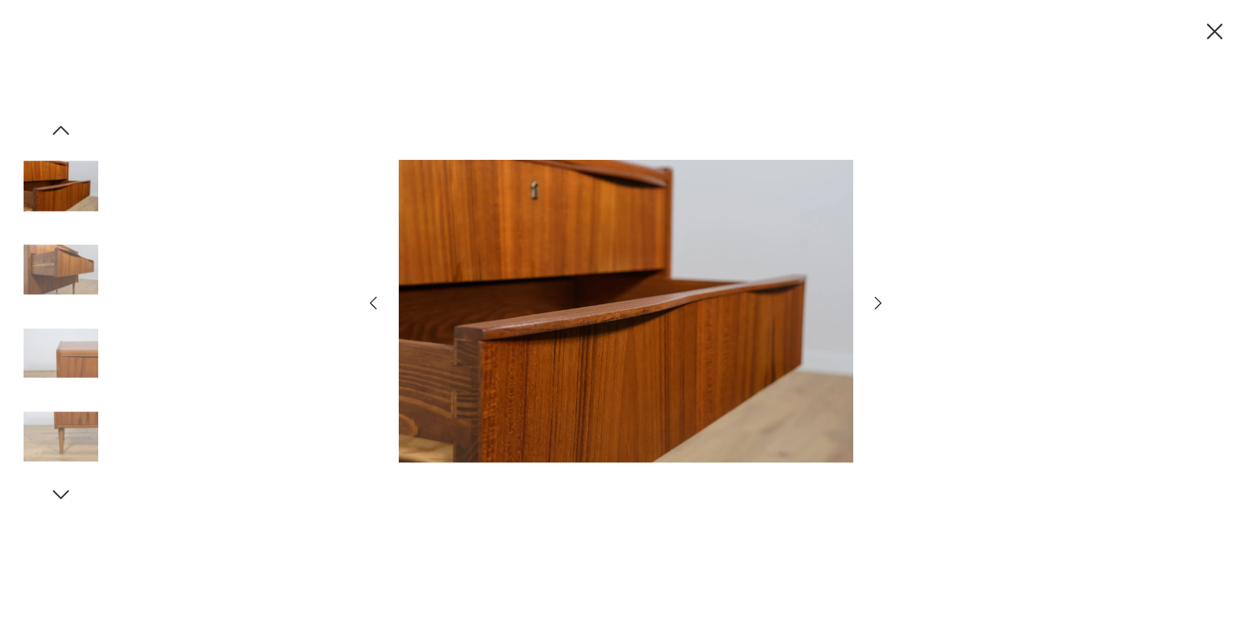
click at [881, 304] on icon "button" at bounding box center [878, 302] width 19 height 19
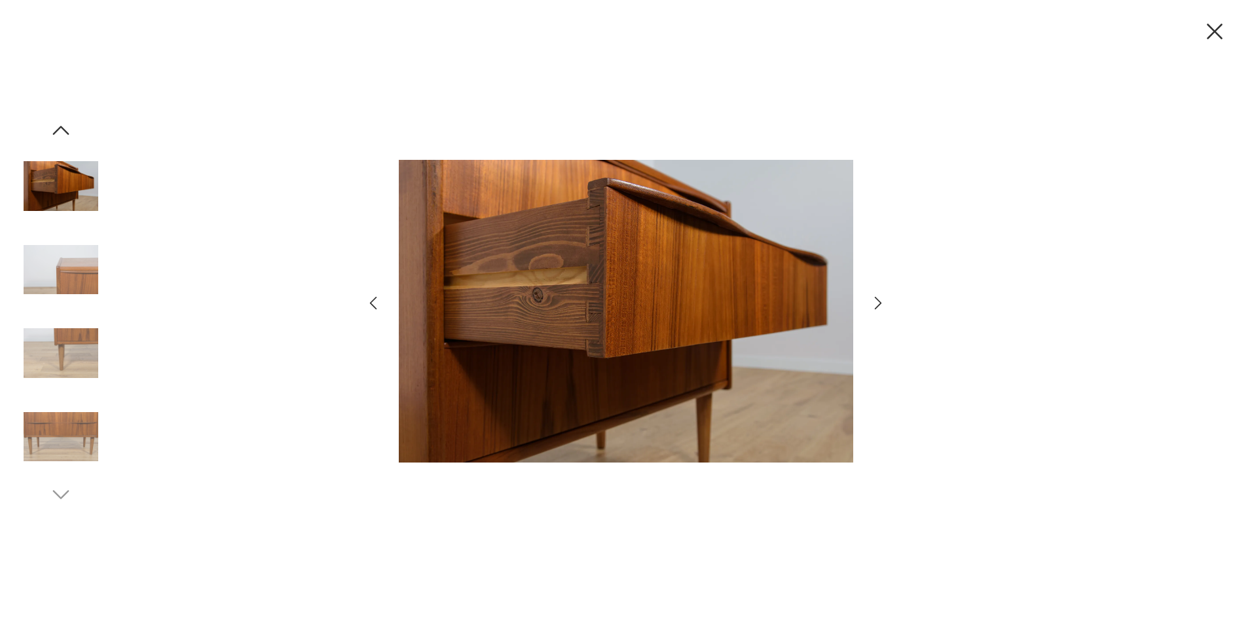
click at [881, 304] on icon "button" at bounding box center [878, 302] width 19 height 19
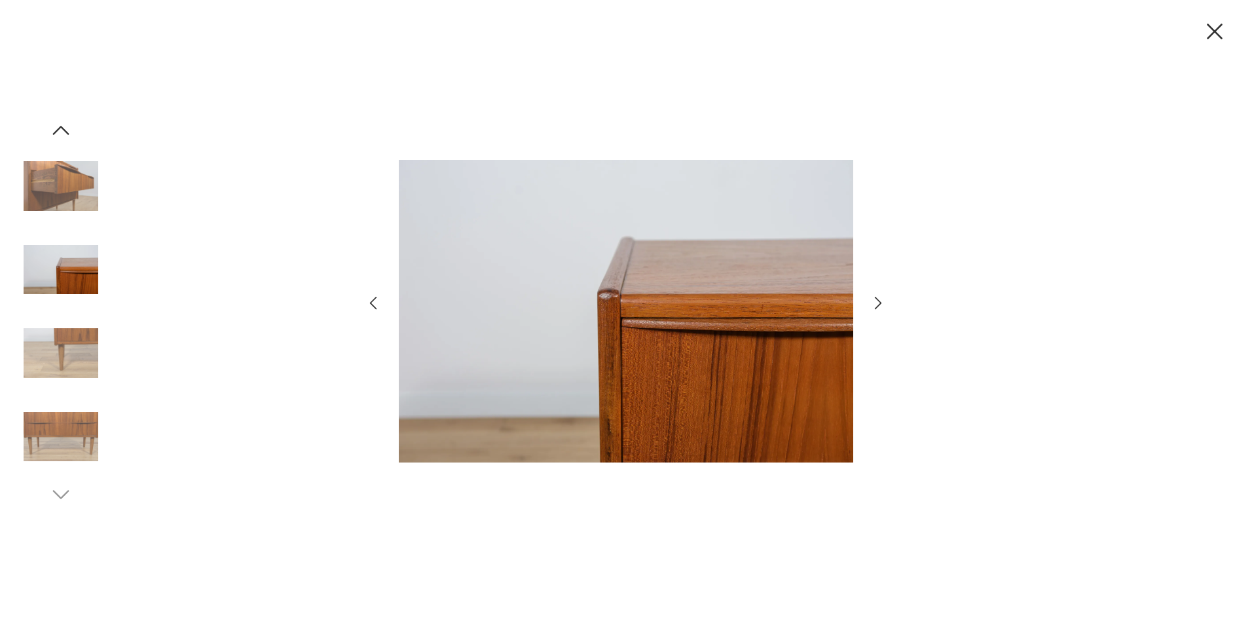
click at [1224, 39] on icon "button" at bounding box center [1214, 31] width 27 height 27
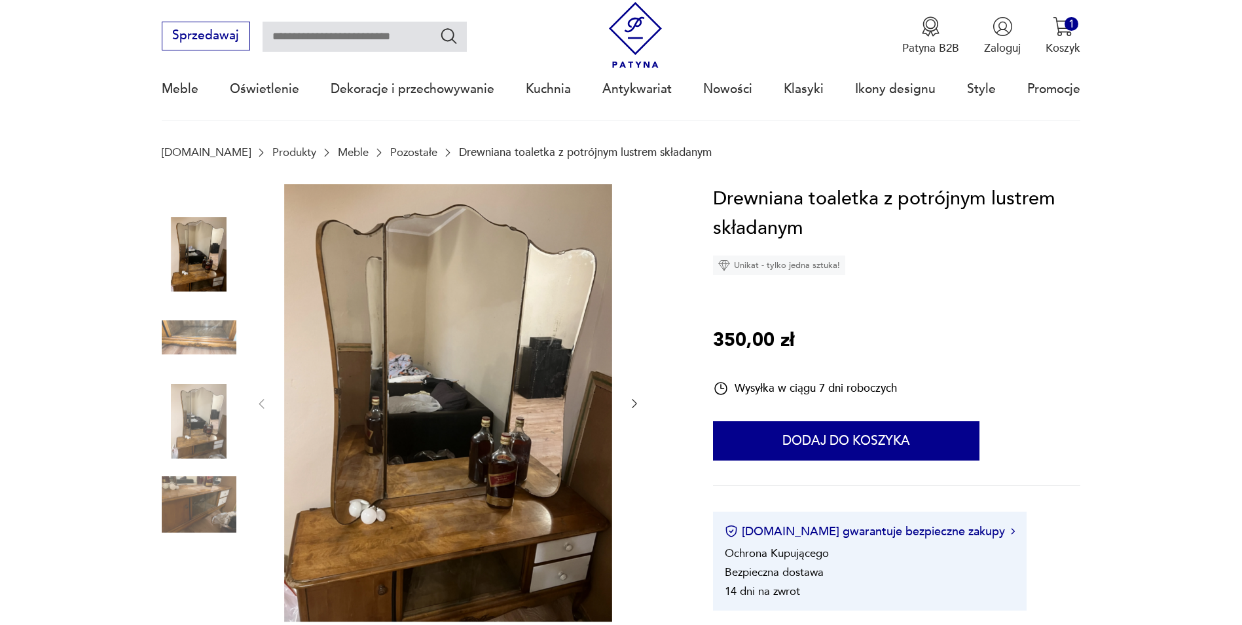
scroll to position [131, 0]
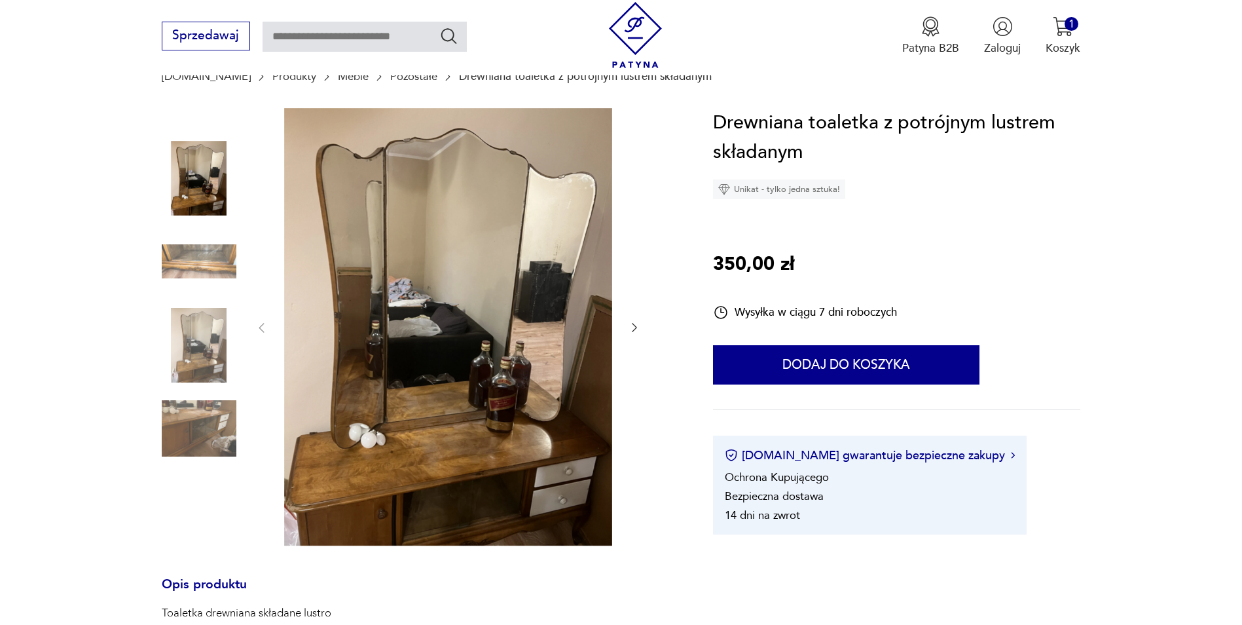
click at [215, 274] on img at bounding box center [199, 261] width 75 height 75
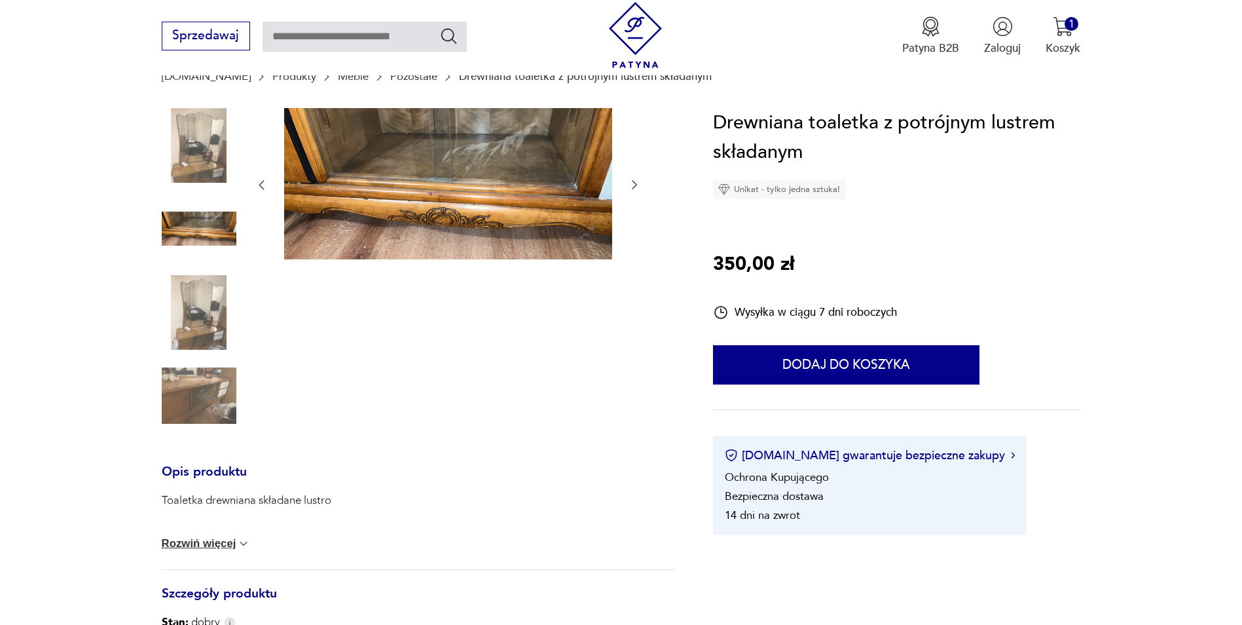
click at [204, 329] on img at bounding box center [199, 312] width 75 height 75
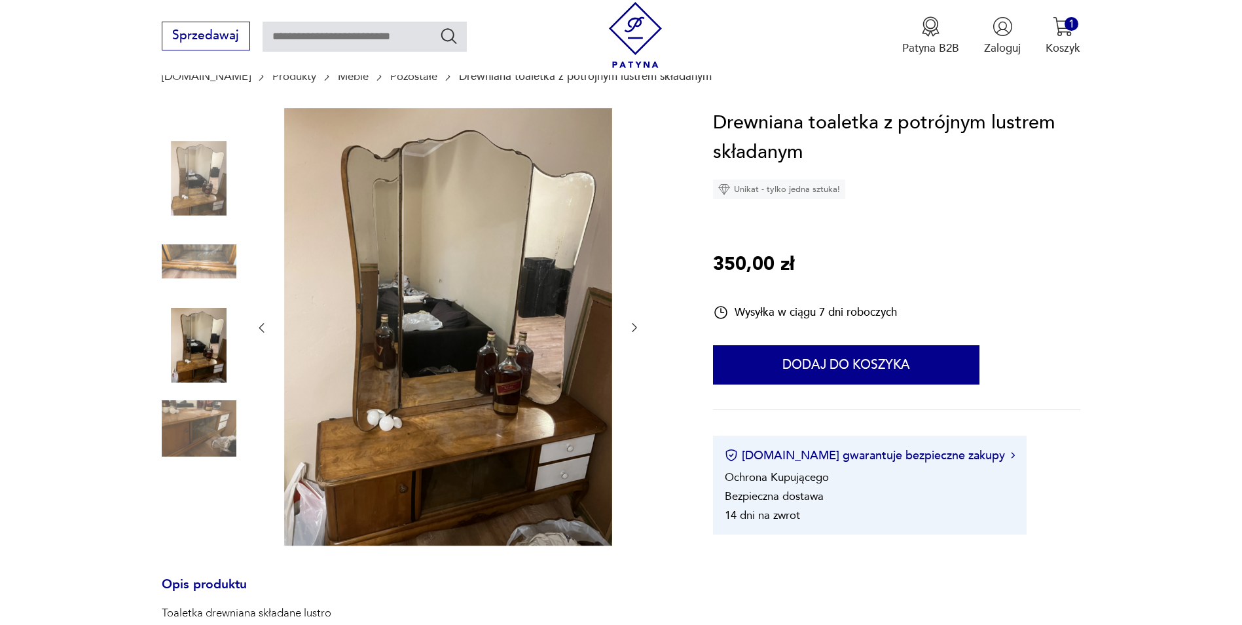
click at [198, 383] on div at bounding box center [199, 346] width 75 height 77
click at [194, 401] on img at bounding box center [199, 428] width 75 height 75
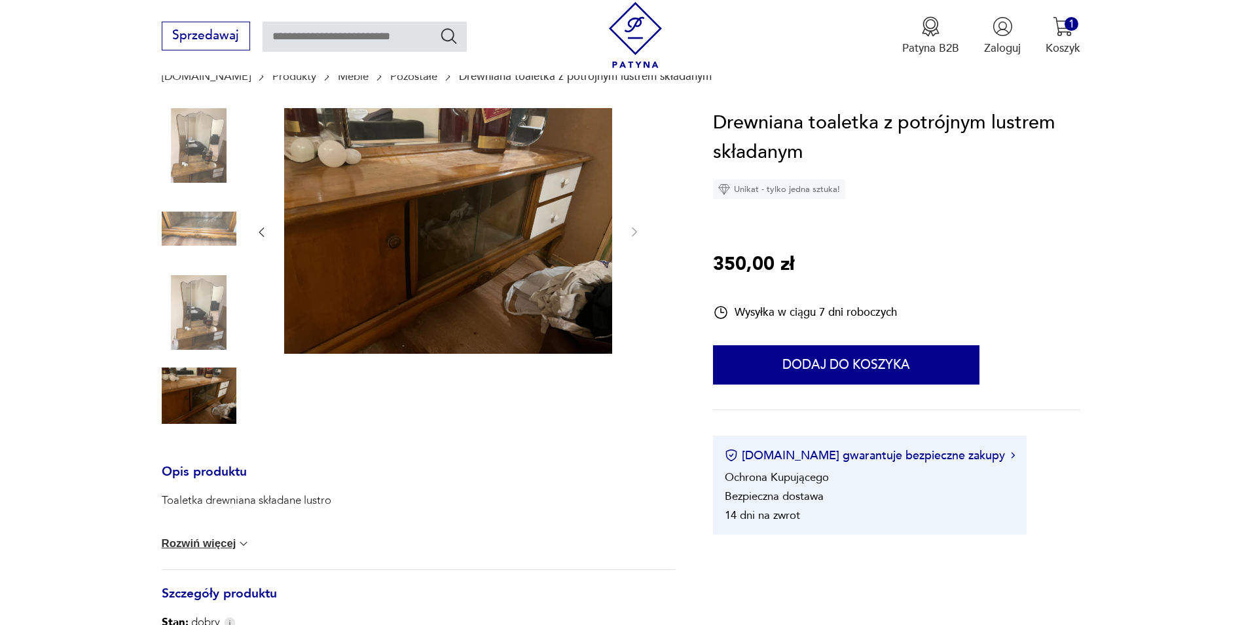
click at [189, 309] on img at bounding box center [199, 312] width 75 height 75
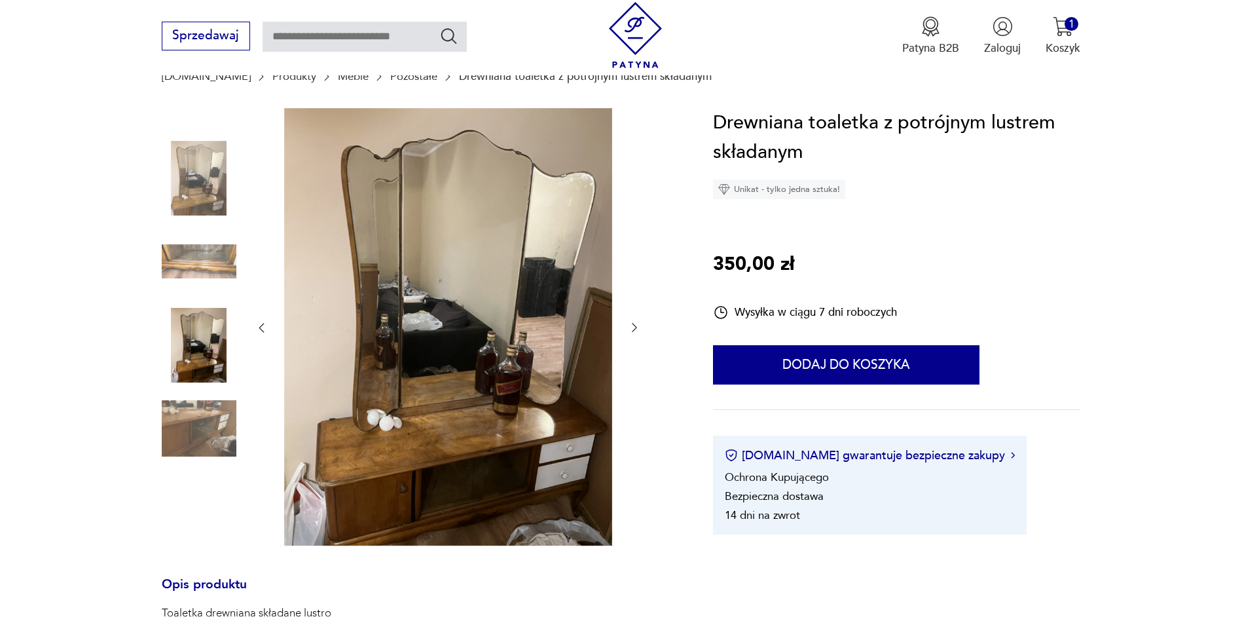
click at [192, 163] on img at bounding box center [199, 178] width 75 height 75
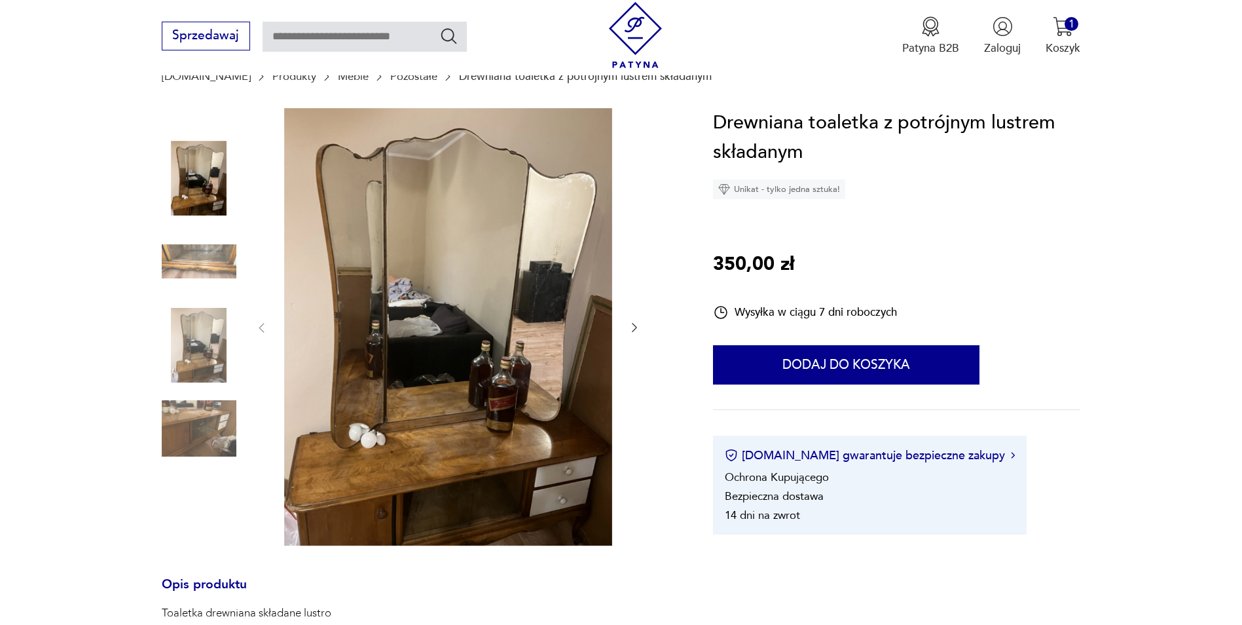
click at [645, 323] on div at bounding box center [419, 328] width 514 height 440
click at [632, 323] on icon "button" at bounding box center [634, 327] width 13 height 13
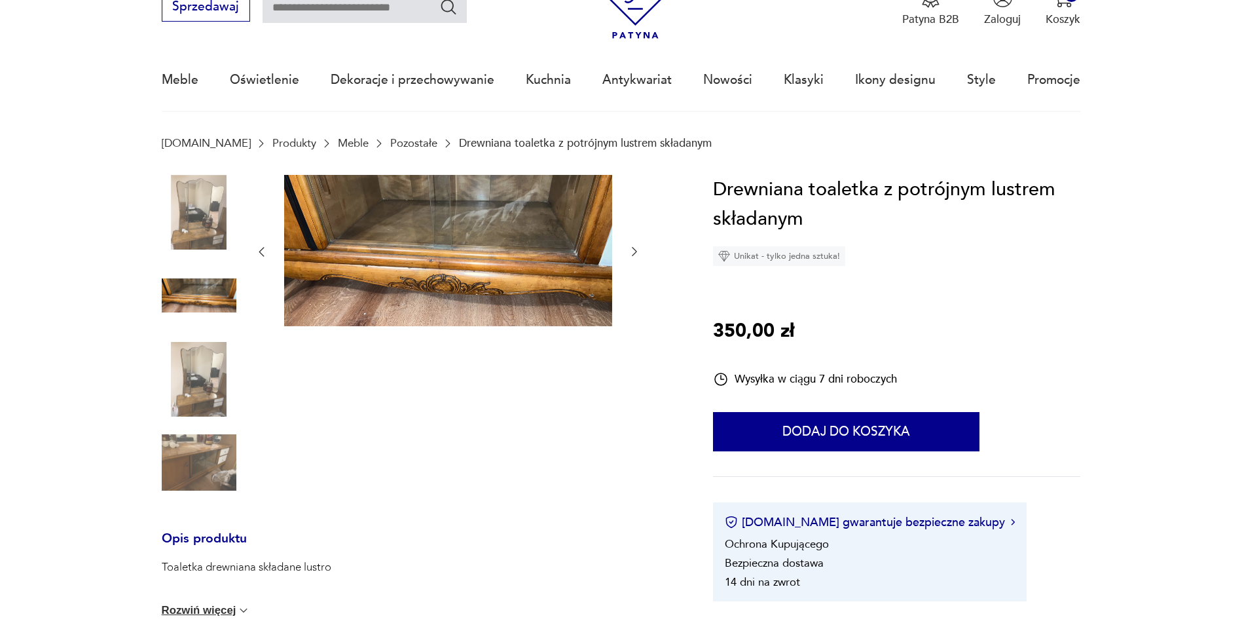
scroll to position [0, 0]
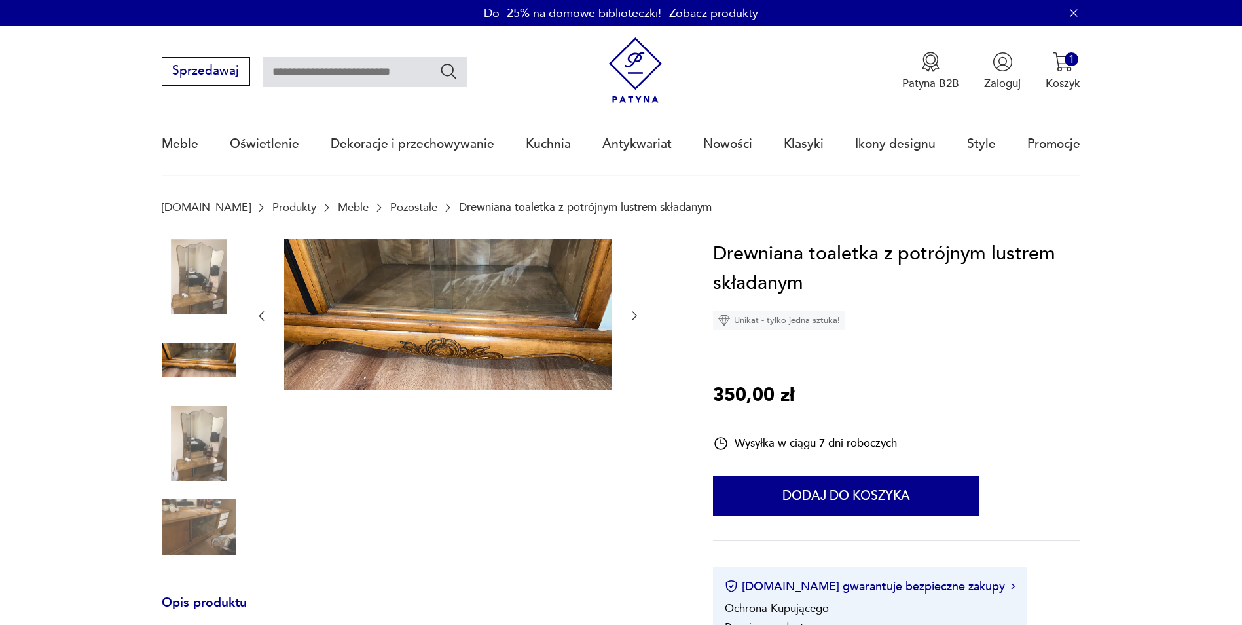
click at [187, 528] on img at bounding box center [199, 526] width 75 height 75
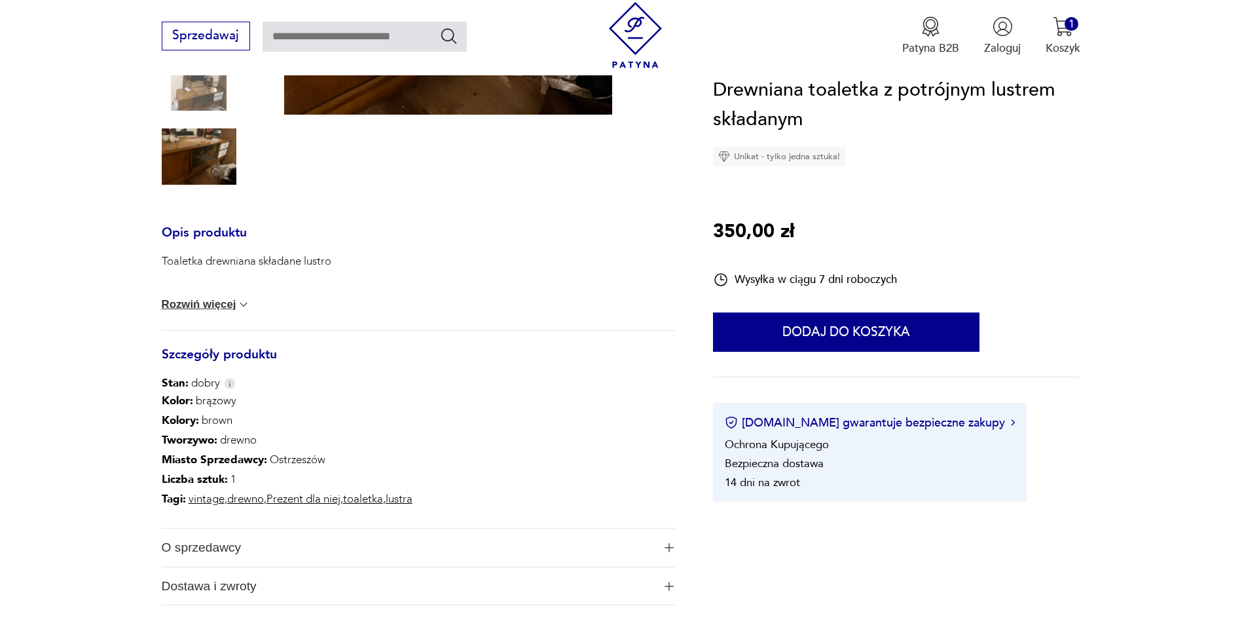
scroll to position [393, 0]
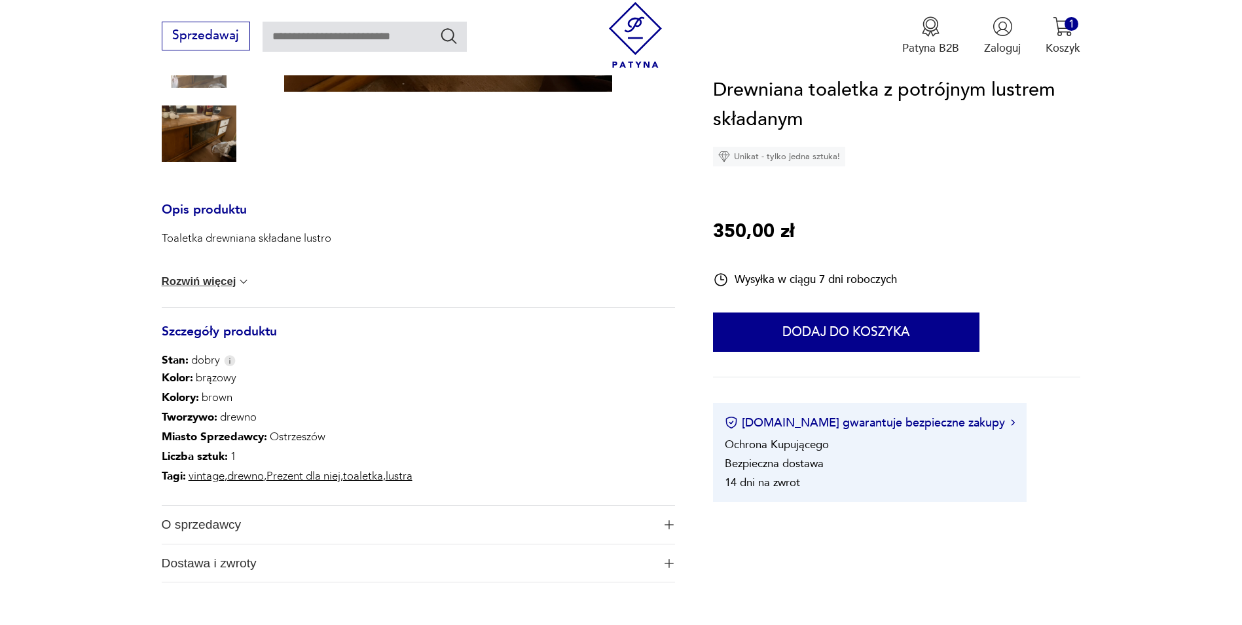
click at [231, 281] on button "Rozwiń więcej" at bounding box center [206, 281] width 89 height 13
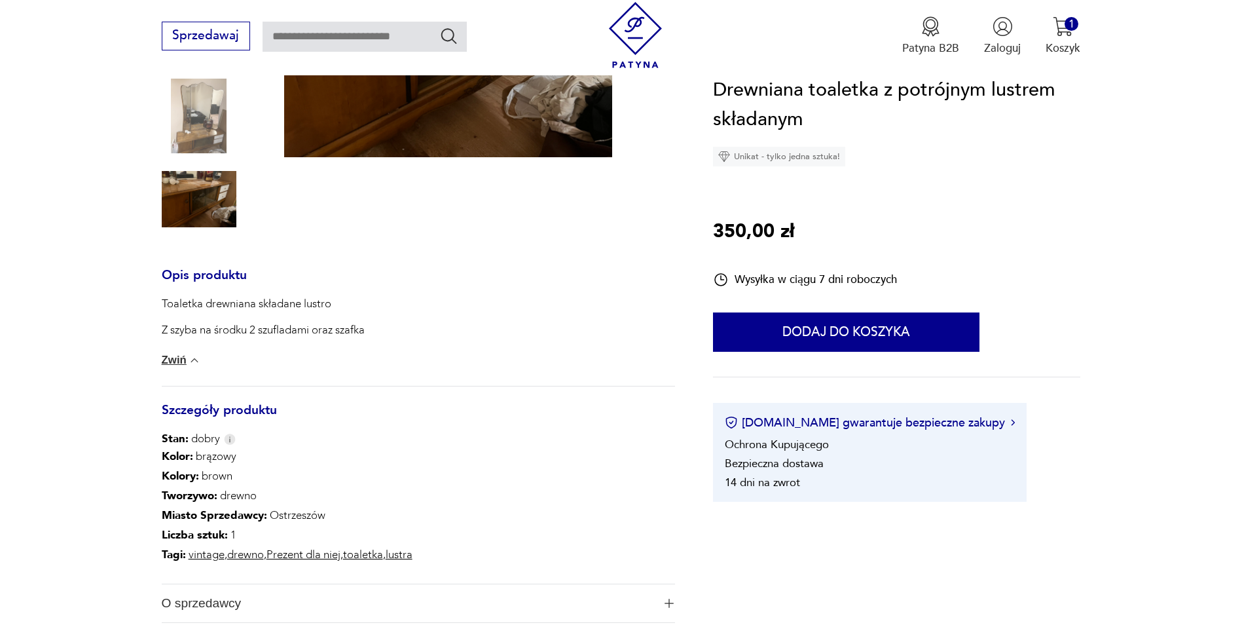
scroll to position [0, 0]
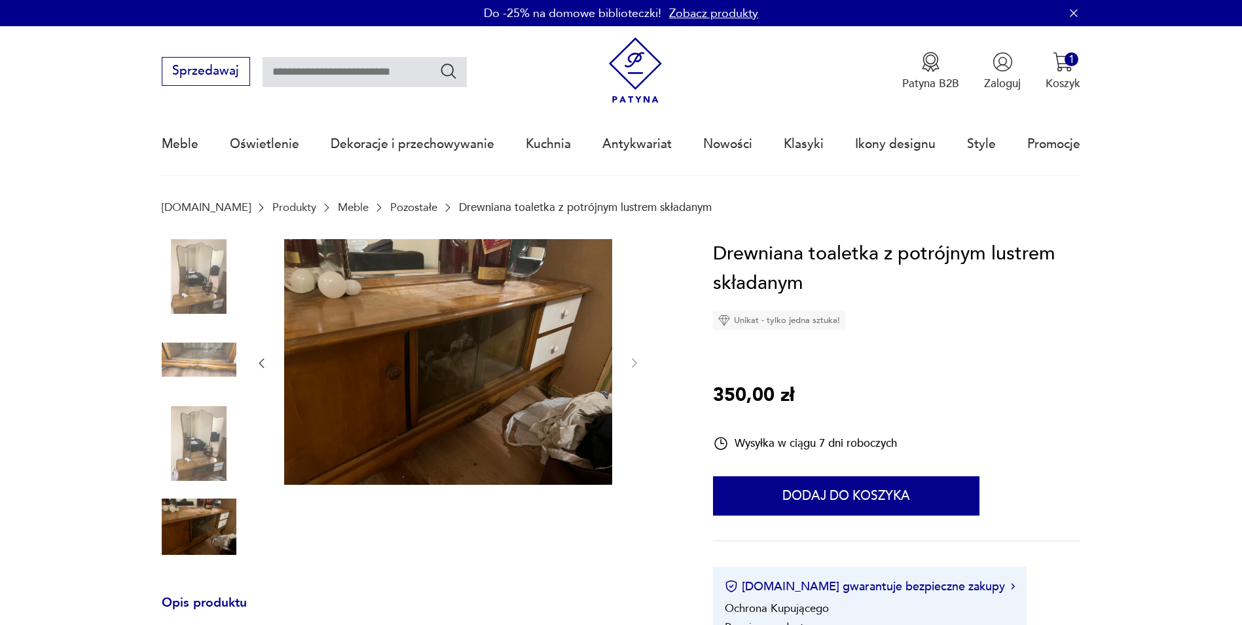
click at [534, 373] on img at bounding box center [448, 362] width 328 height 246
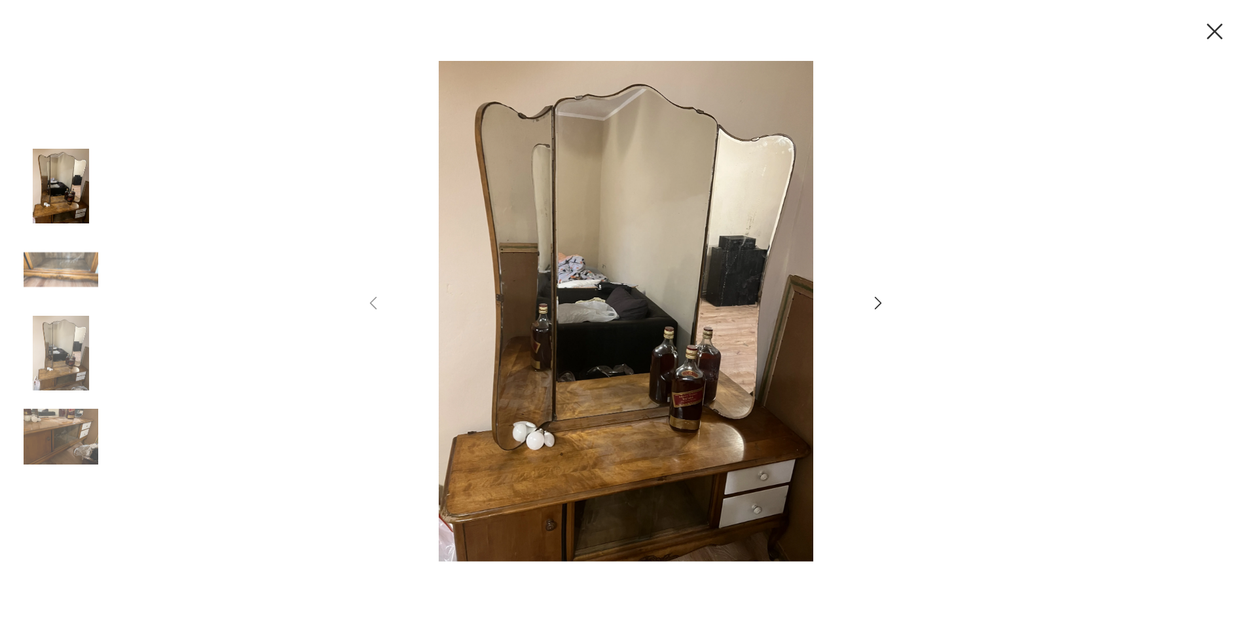
click at [88, 349] on img at bounding box center [61, 353] width 75 height 75
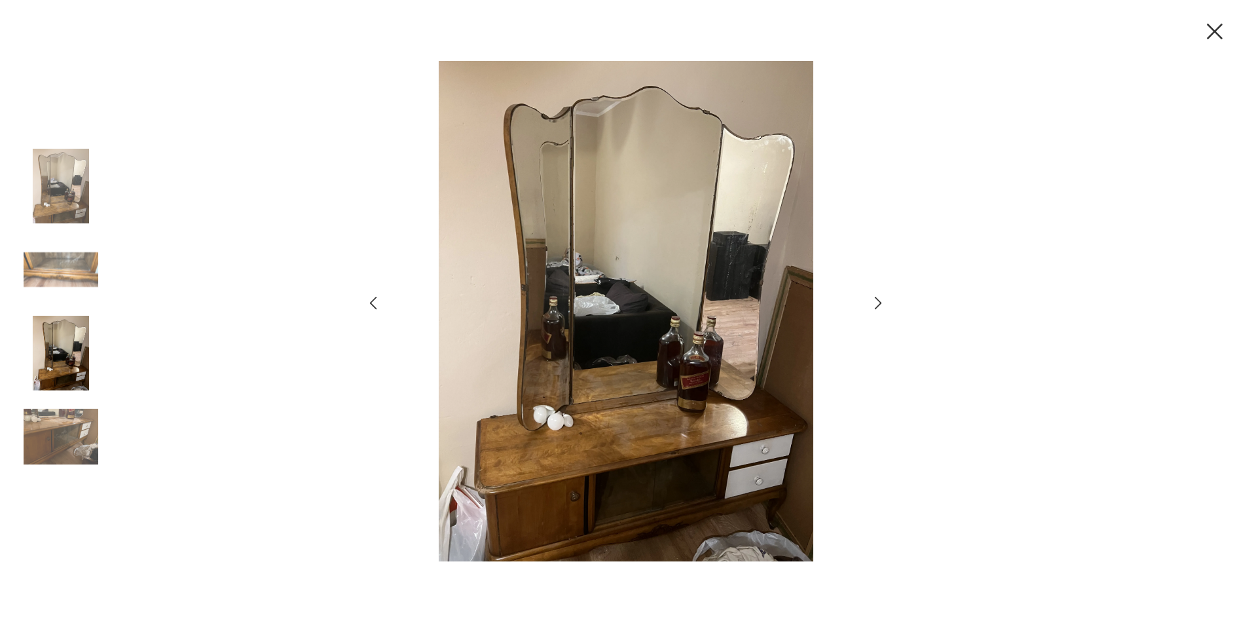
click at [83, 422] on img at bounding box center [61, 436] width 75 height 75
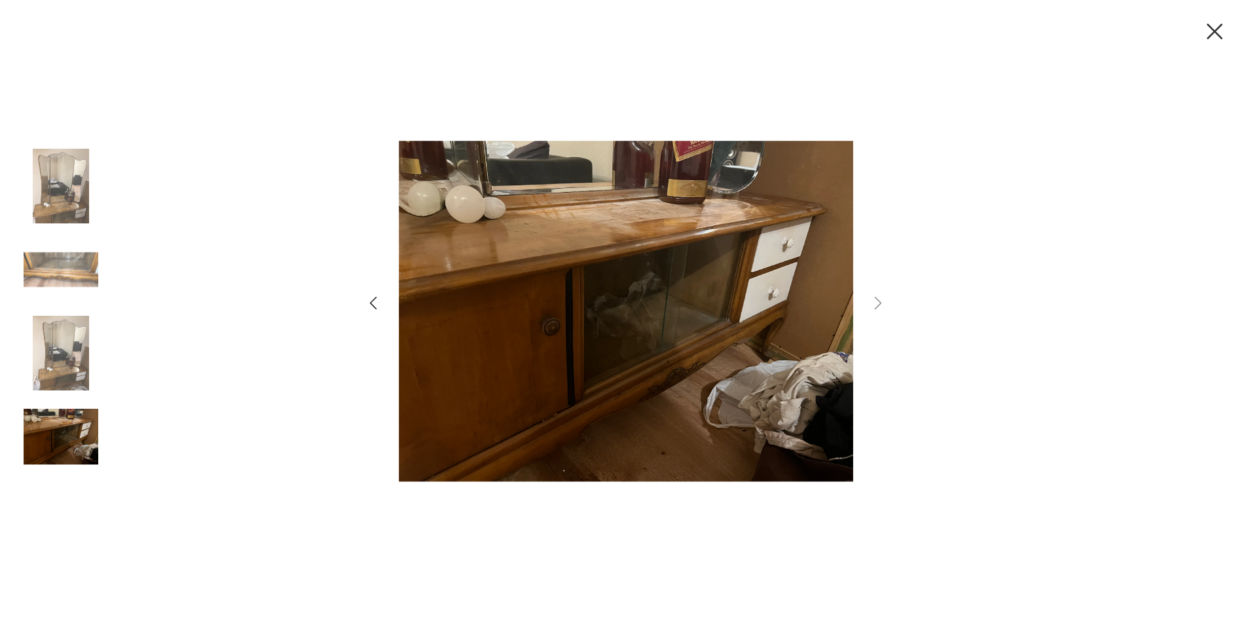
click at [1216, 31] on icon "button" at bounding box center [1214, 31] width 27 height 27
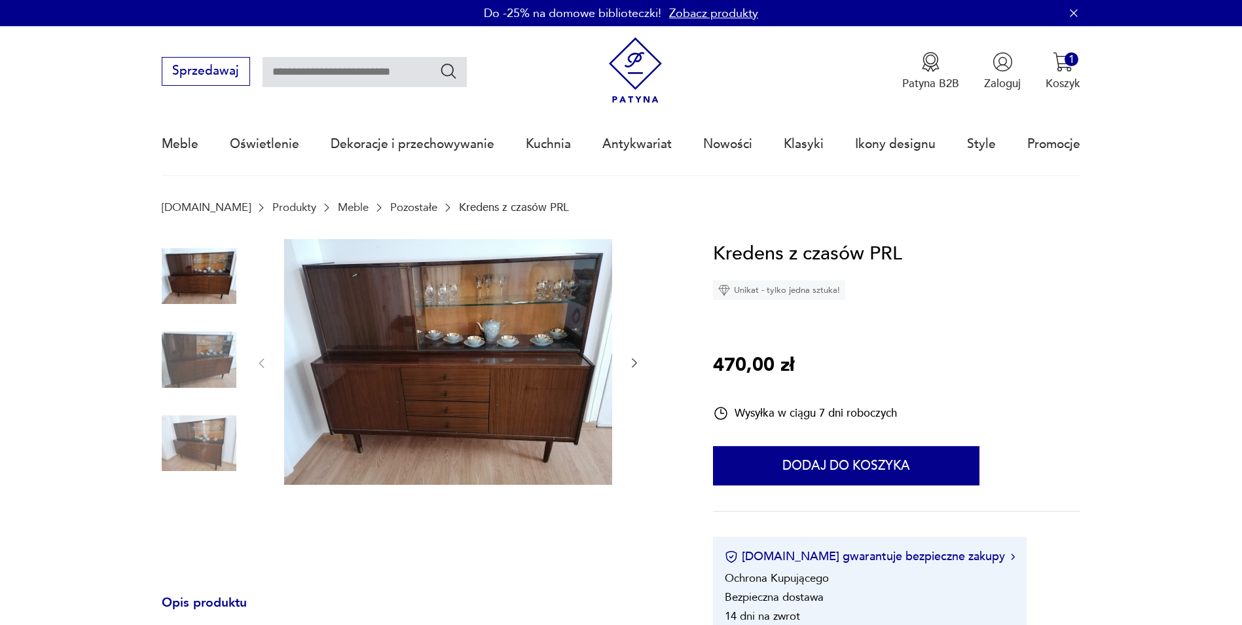
click at [625, 344] on div at bounding box center [448, 363] width 386 height 249
click at [623, 356] on div at bounding box center [448, 363] width 386 height 249
click at [635, 360] on icon "button" at bounding box center [634, 362] width 13 height 13
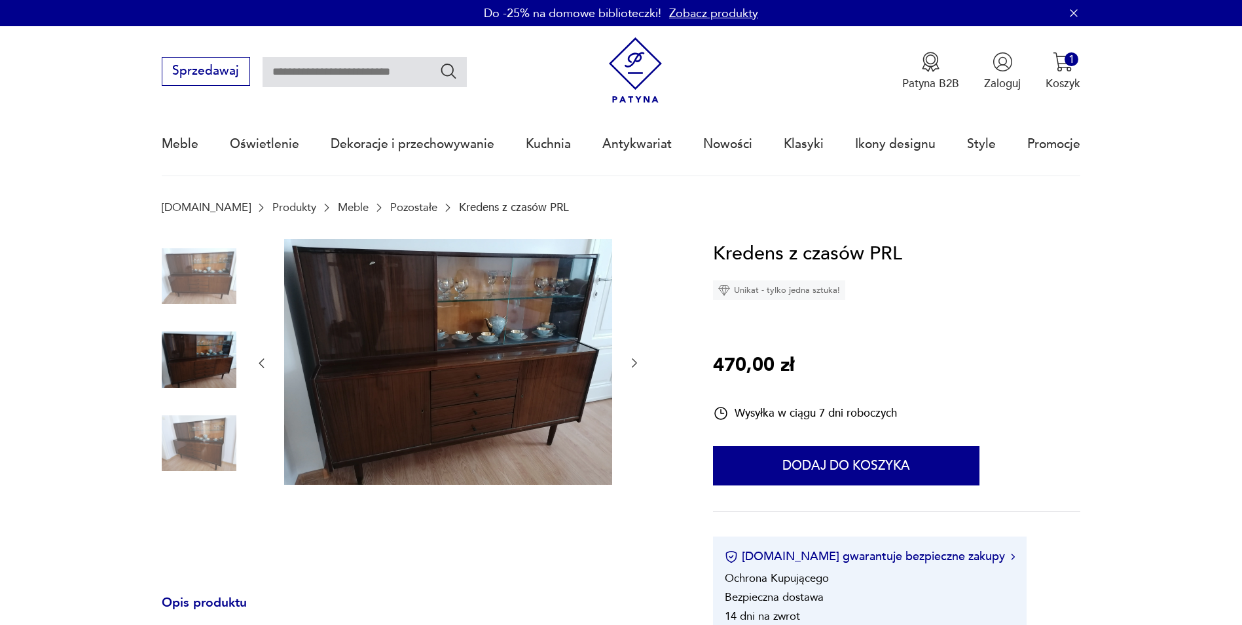
click at [635, 360] on icon "button" at bounding box center [634, 362] width 13 height 13
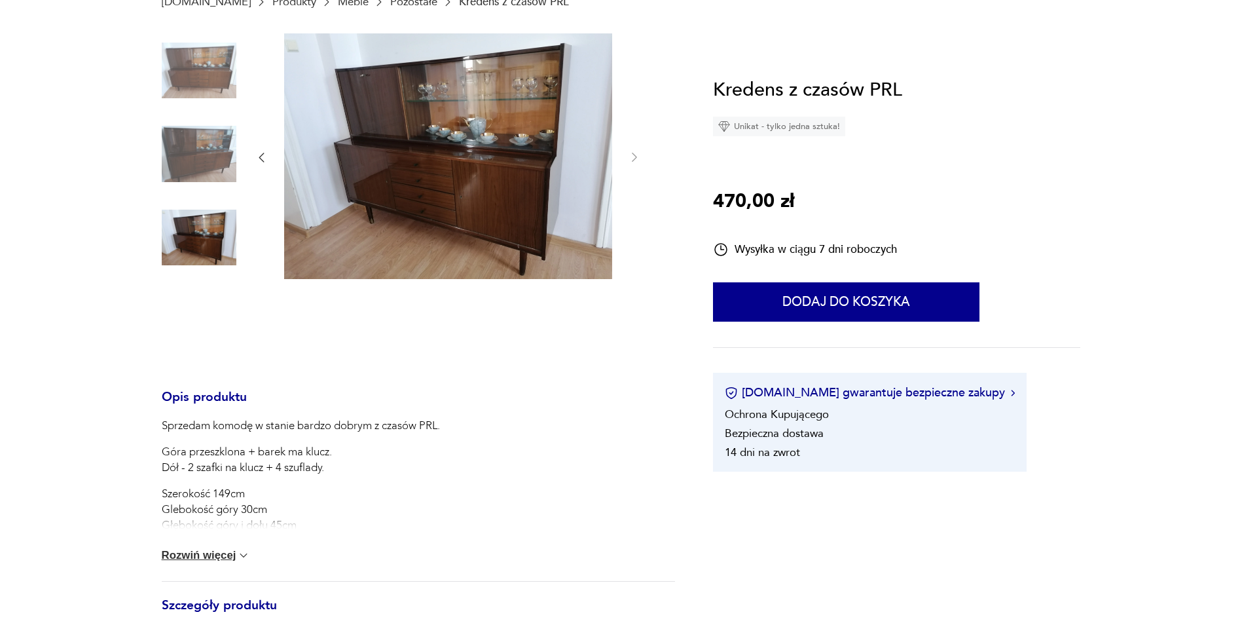
scroll to position [393, 0]
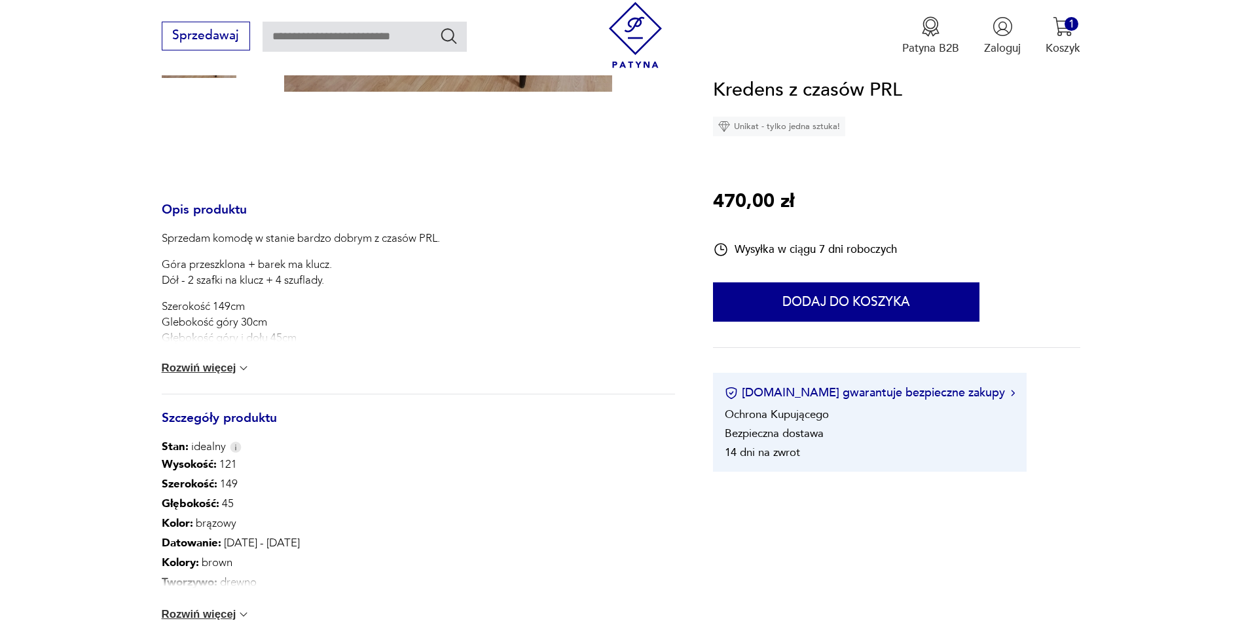
drag, startPoint x: 215, startPoint y: 355, endPoint x: 215, endPoint y: 362, distance: 7.2
click at [215, 355] on div "Sprzedam komodę w stanie bardzo dobrym z czasów PRL. Góra przeszklona + barek m…" at bounding box center [419, 311] width 514 height 163
click at [215, 363] on button "Rozwiń więcej" at bounding box center [206, 367] width 89 height 13
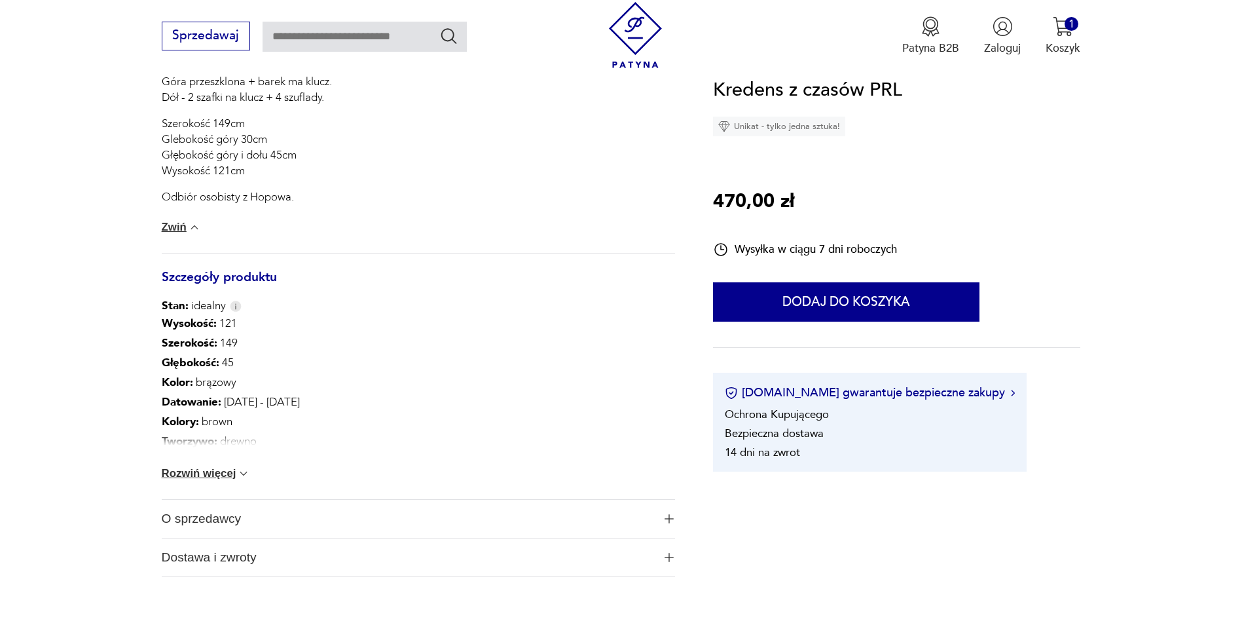
scroll to position [589, 0]
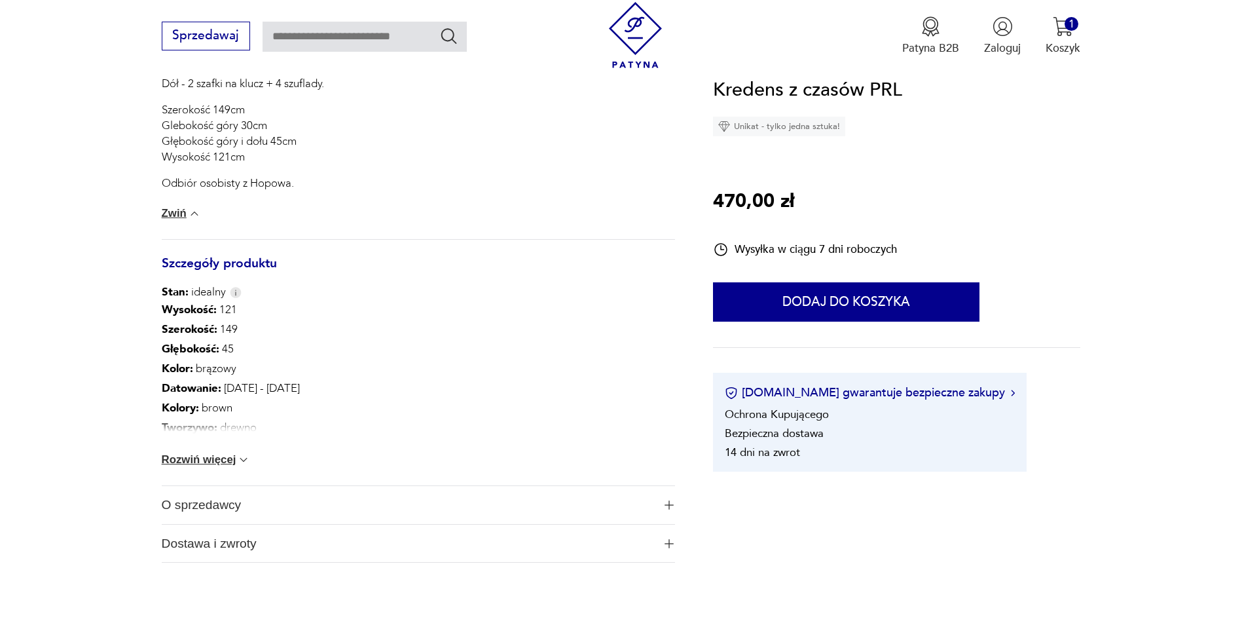
click at [217, 459] on button "Rozwiń więcej" at bounding box center [206, 459] width 89 height 13
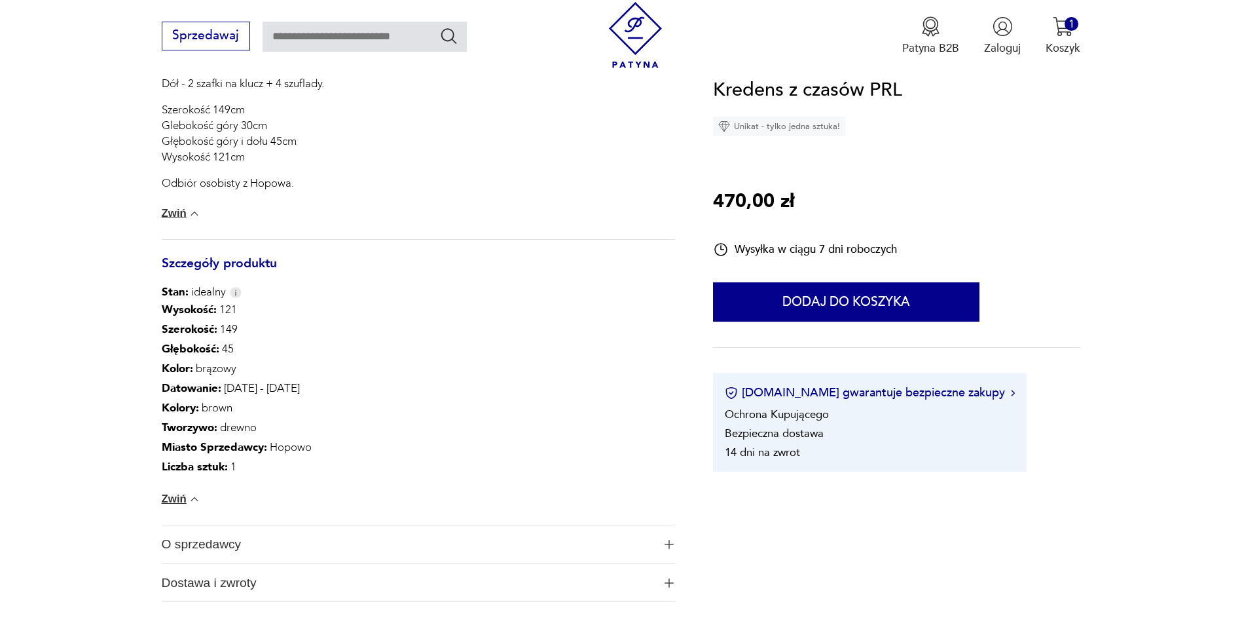
click at [287, 451] on p "Miasto Sprzedawcy : Hopowo" at bounding box center [237, 447] width 150 height 20
copy p "Hopowo"
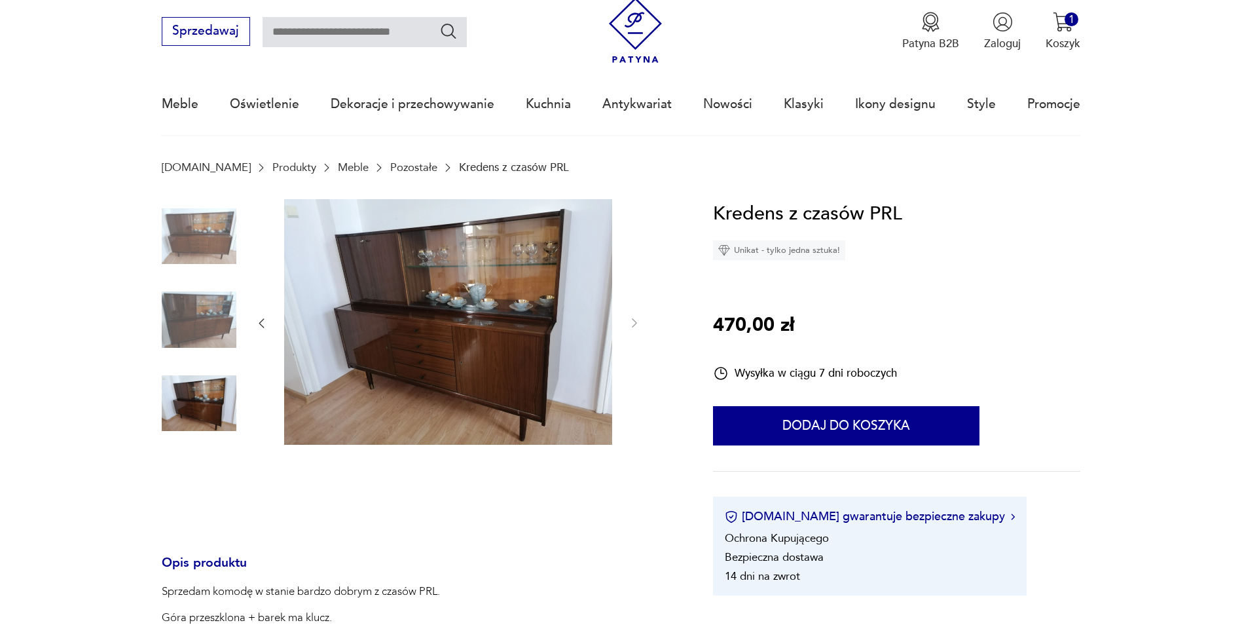
scroll to position [0, 0]
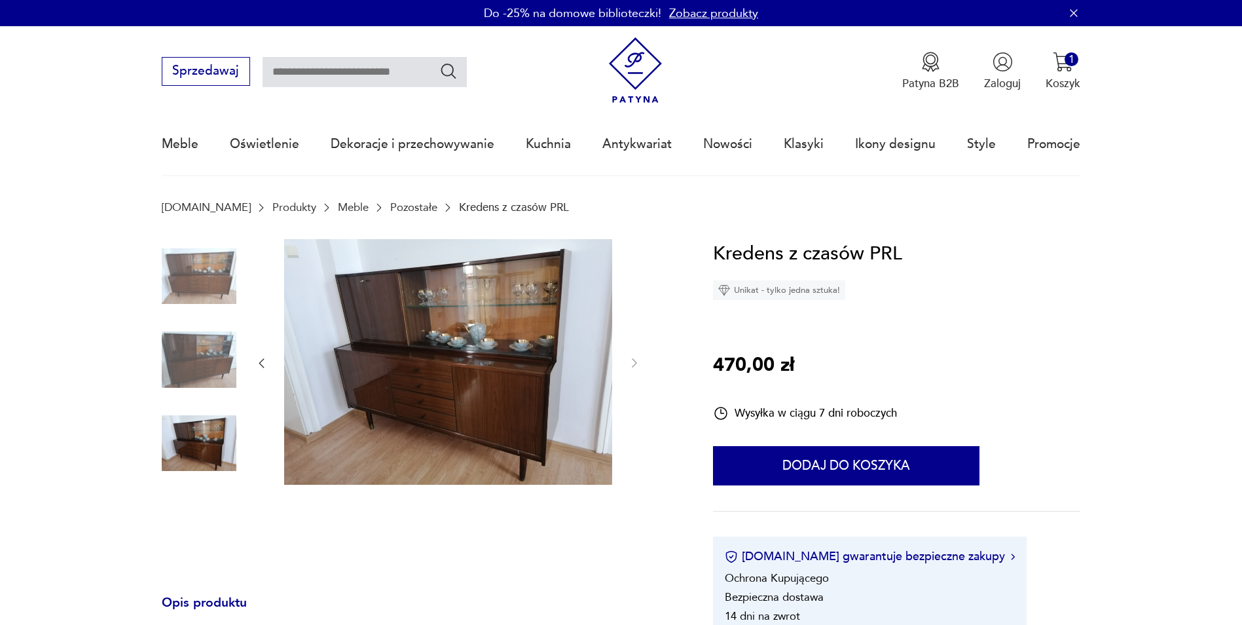
click at [495, 360] on img at bounding box center [448, 362] width 328 height 246
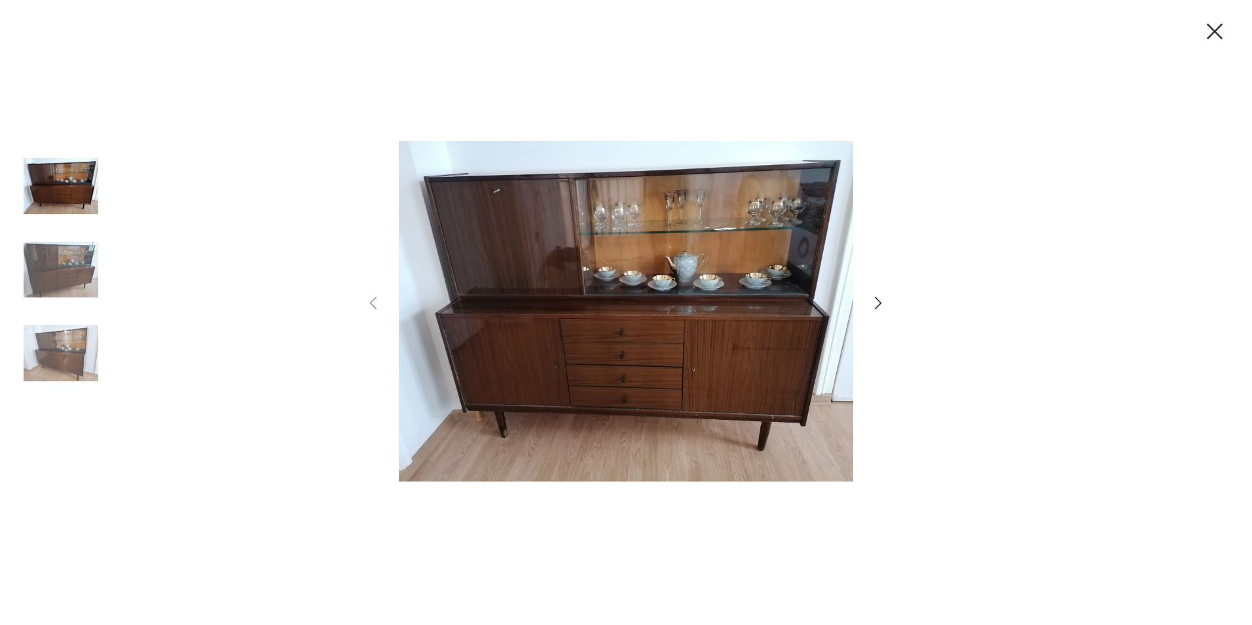
click at [79, 335] on img at bounding box center [61, 353] width 75 height 75
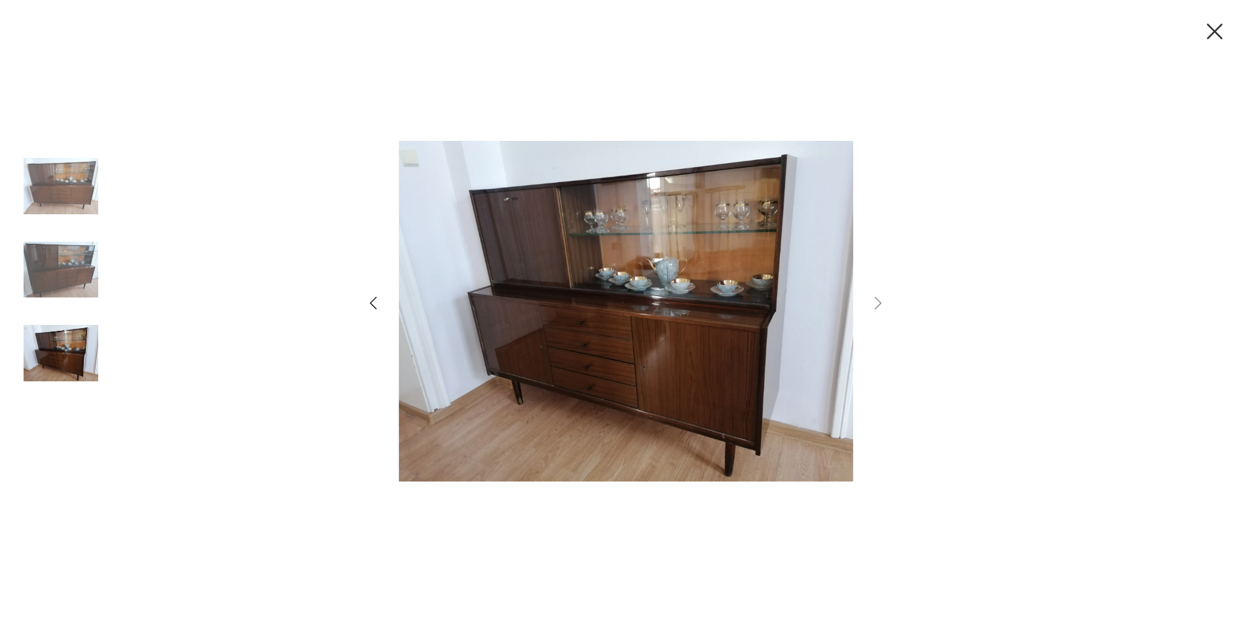
click at [65, 284] on img at bounding box center [61, 269] width 75 height 75
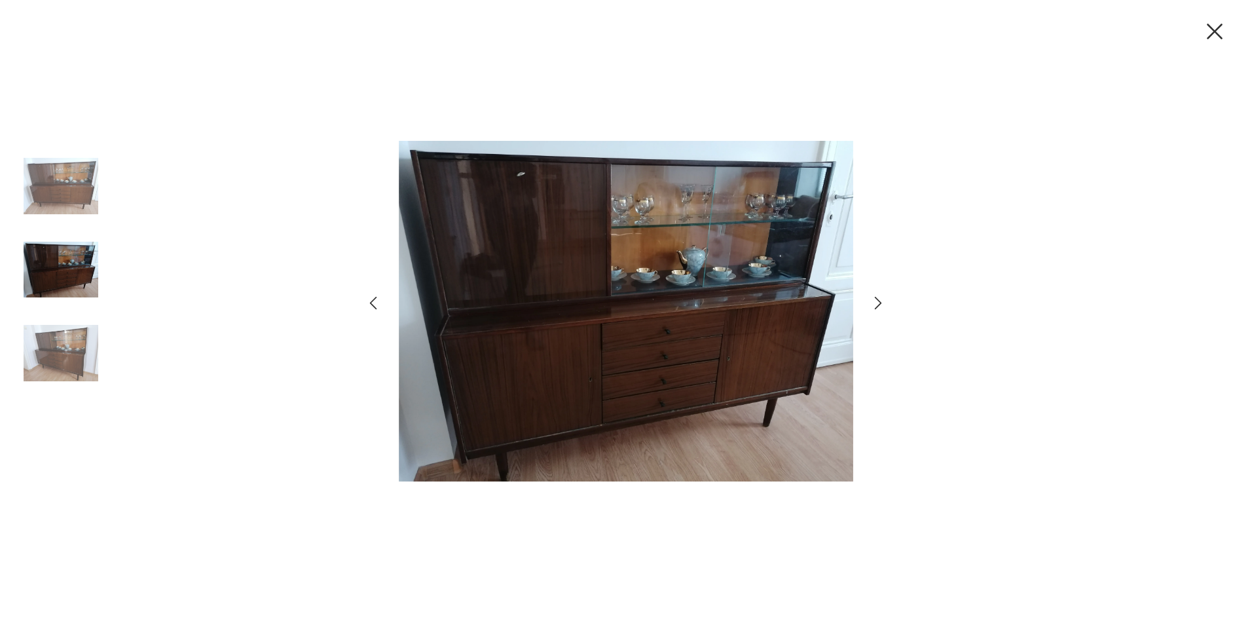
click at [81, 196] on img at bounding box center [61, 186] width 75 height 75
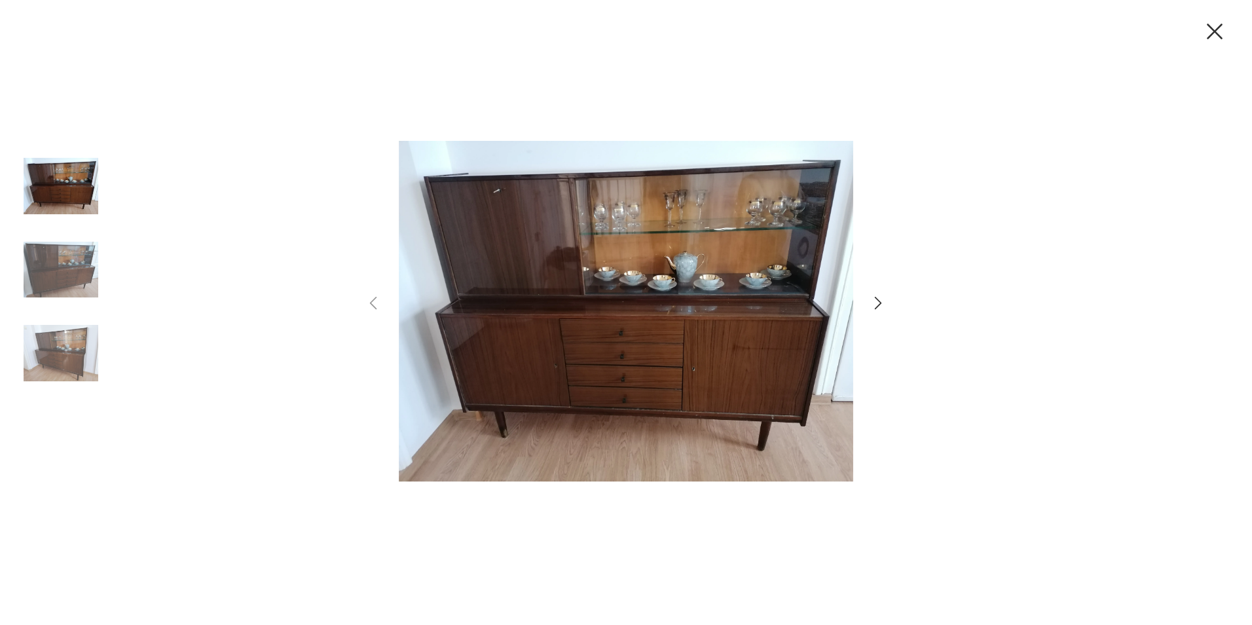
click at [77, 243] on img at bounding box center [61, 269] width 75 height 75
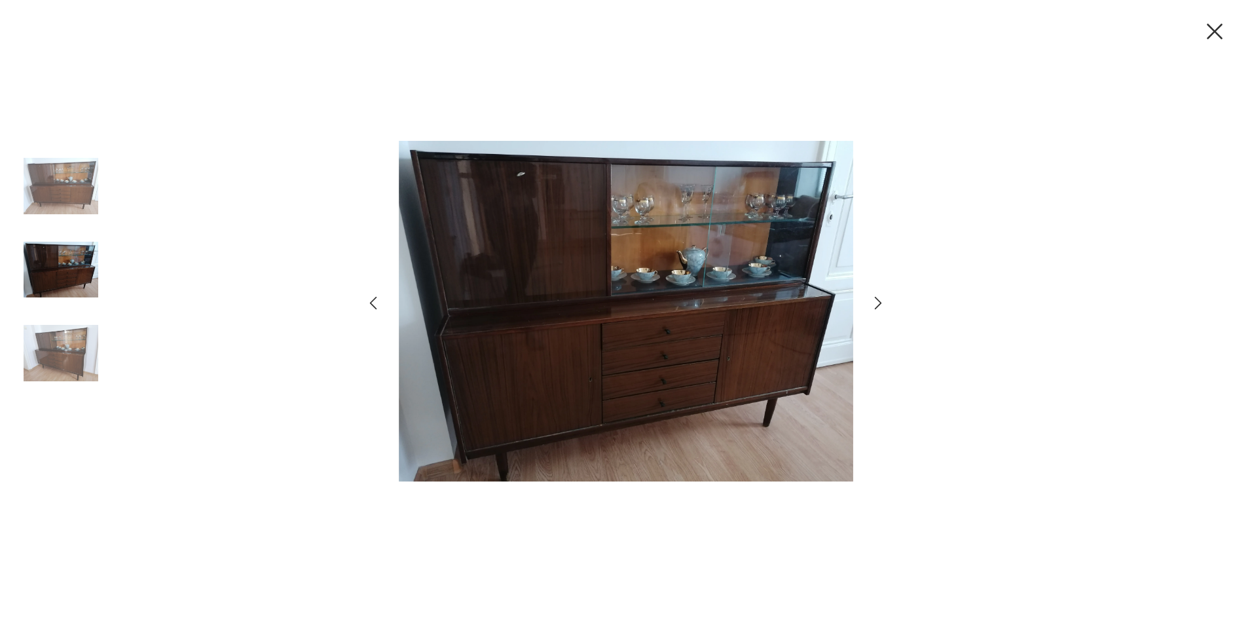
click at [57, 367] on img at bounding box center [61, 353] width 75 height 75
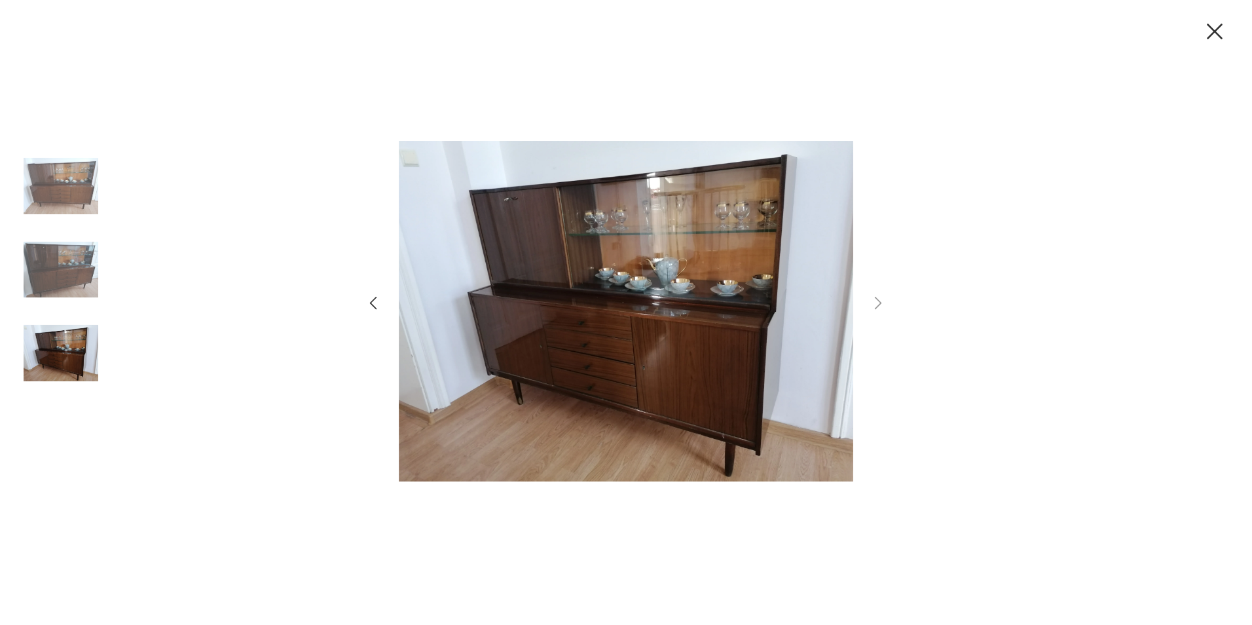
click at [985, 162] on div at bounding box center [626, 312] width 1252 height 625
click at [1219, 30] on icon "button" at bounding box center [1214, 31] width 27 height 27
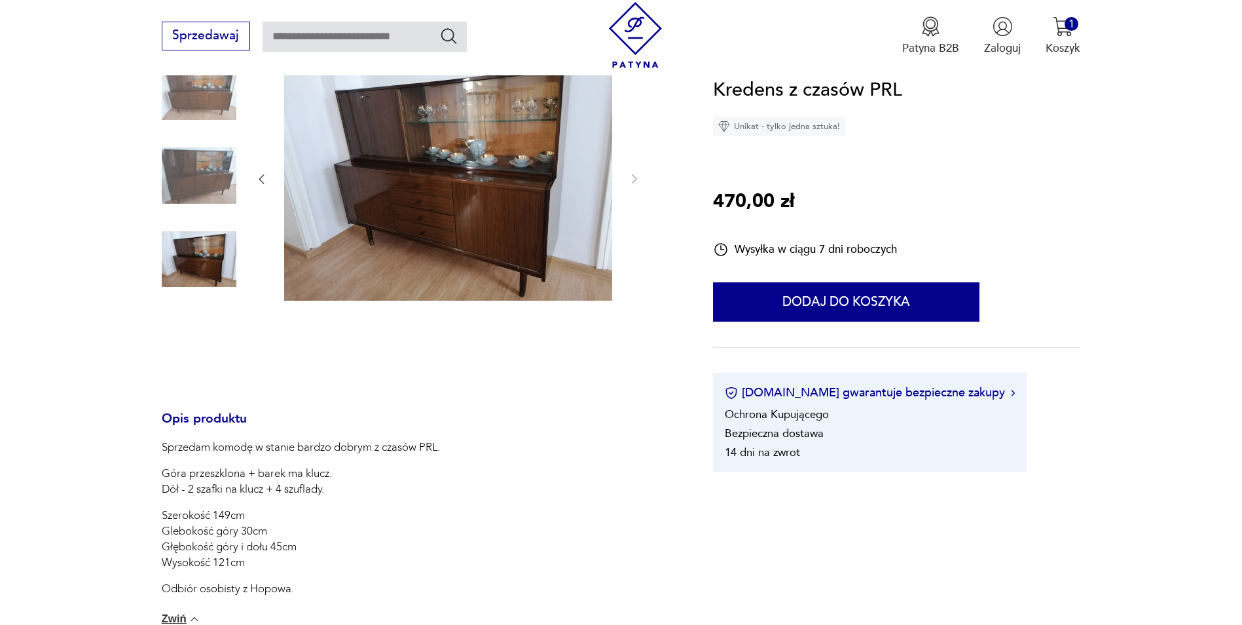
scroll to position [65, 0]
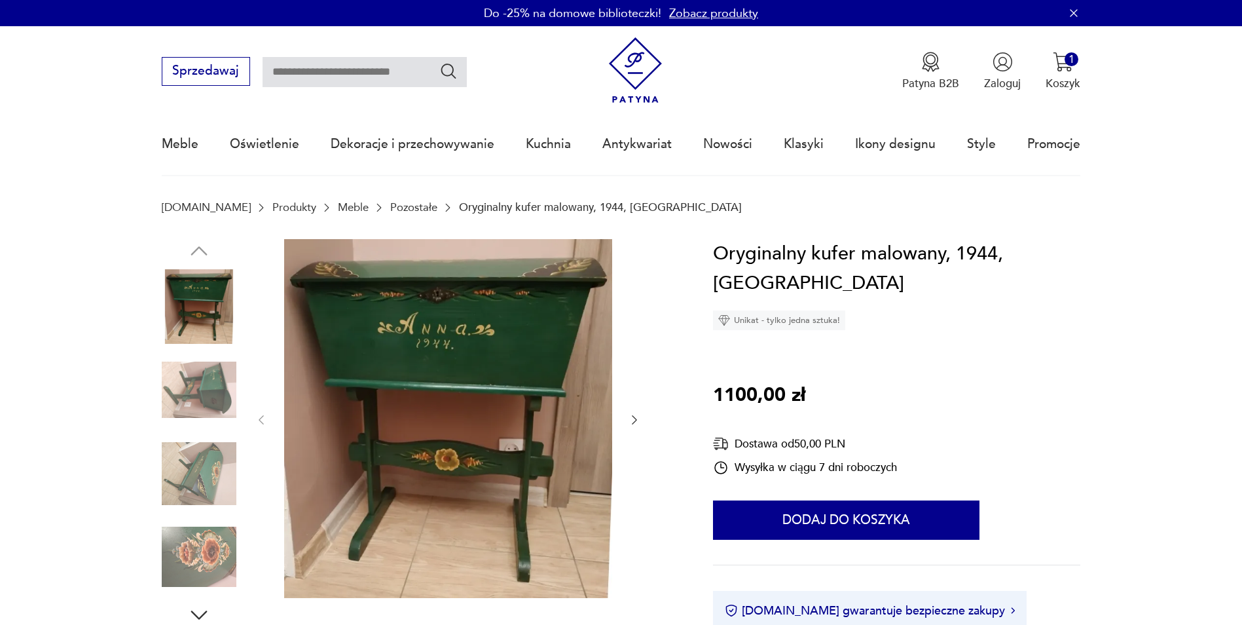
click at [630, 414] on icon "button" at bounding box center [634, 419] width 13 height 13
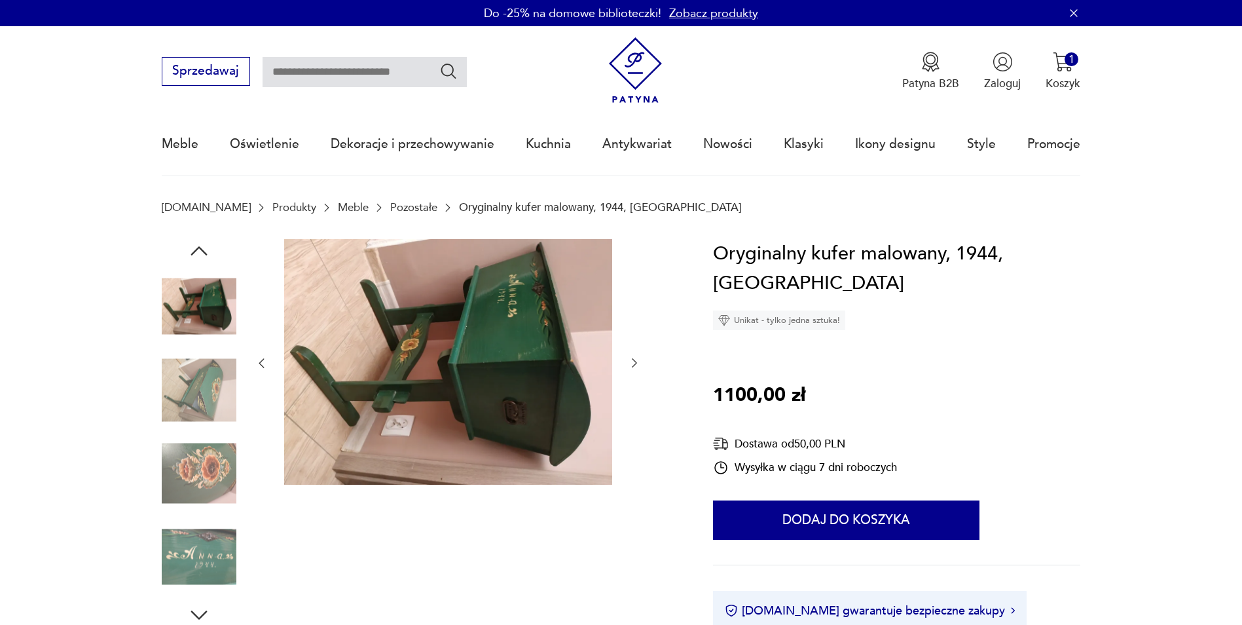
click at [637, 362] on icon "button" at bounding box center [634, 362] width 13 height 13
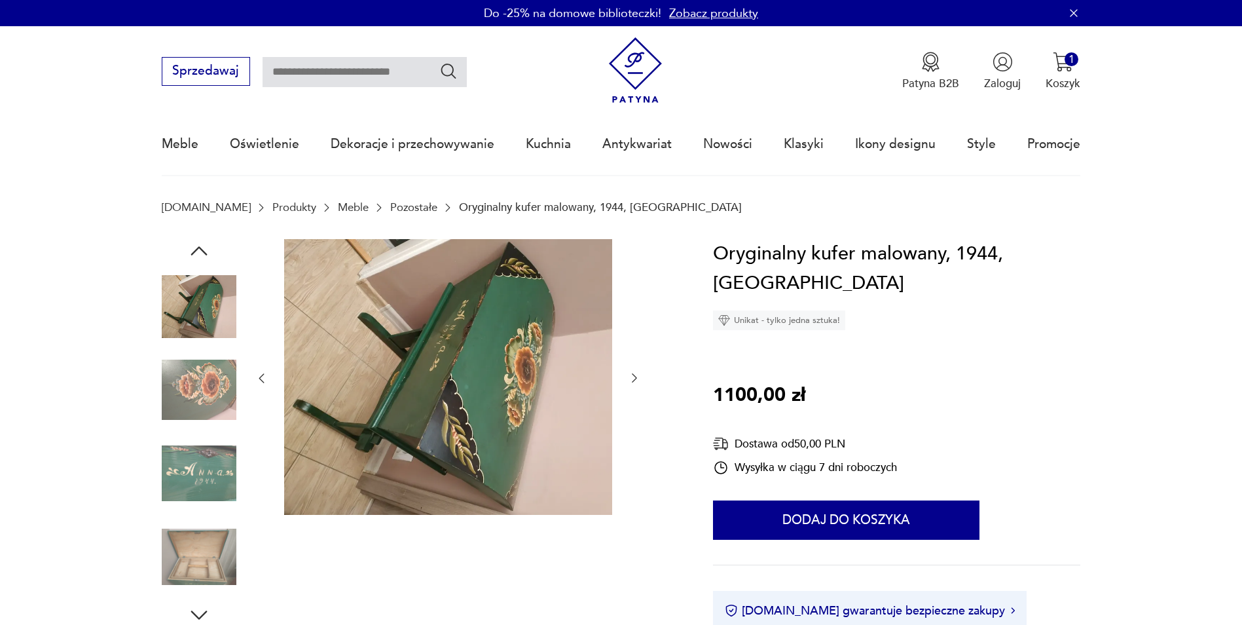
click at [636, 361] on div at bounding box center [448, 378] width 386 height 279
click at [634, 372] on div at bounding box center [448, 378] width 386 height 279
click at [633, 375] on icon "button" at bounding box center [634, 378] width 5 height 9
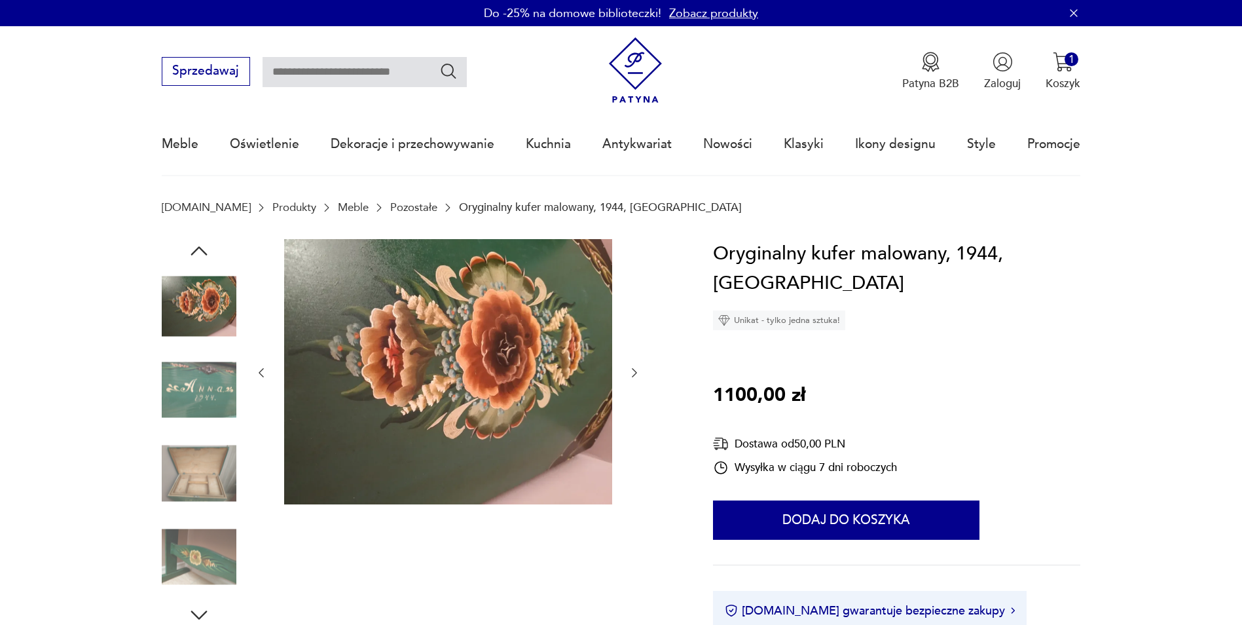
click at [634, 371] on icon "button" at bounding box center [634, 372] width 13 height 13
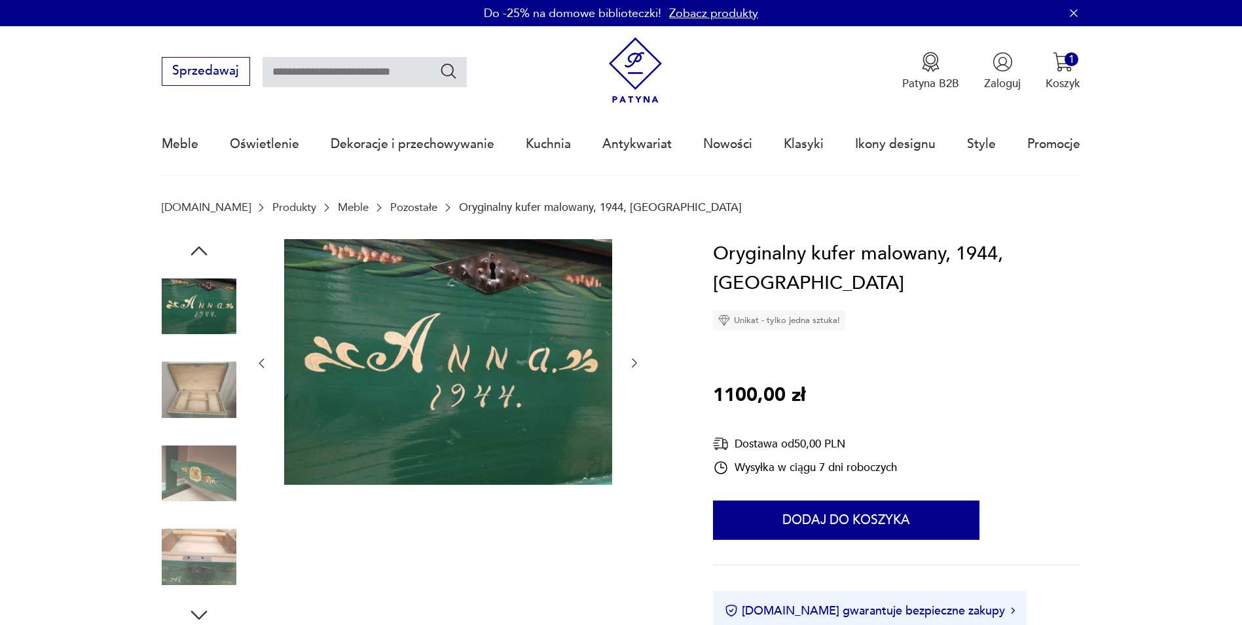
click at [634, 371] on button "button" at bounding box center [634, 364] width 13 height 16
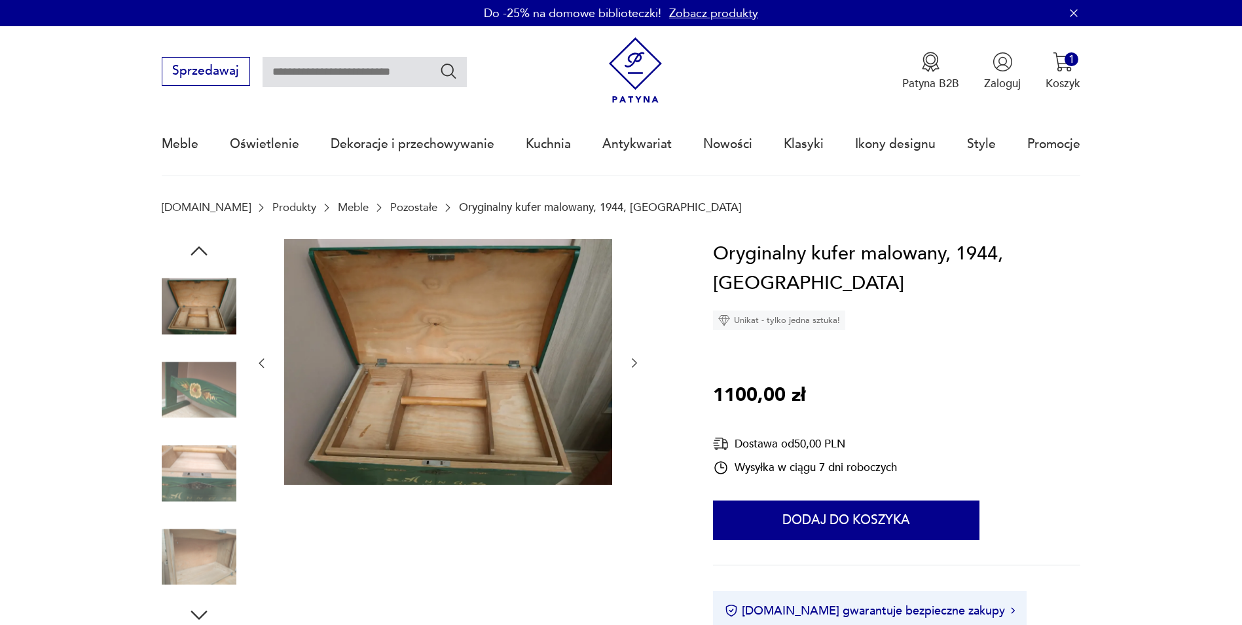
click at [634, 371] on button "button" at bounding box center [634, 364] width 13 height 16
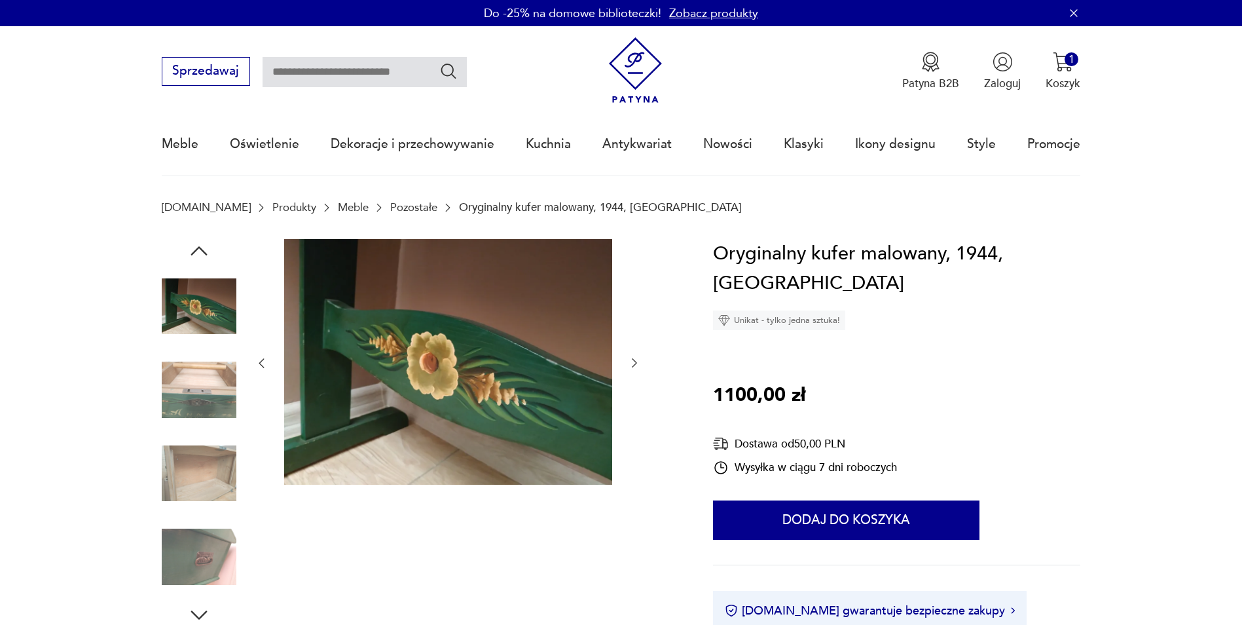
click at [634, 371] on button "button" at bounding box center [634, 364] width 13 height 16
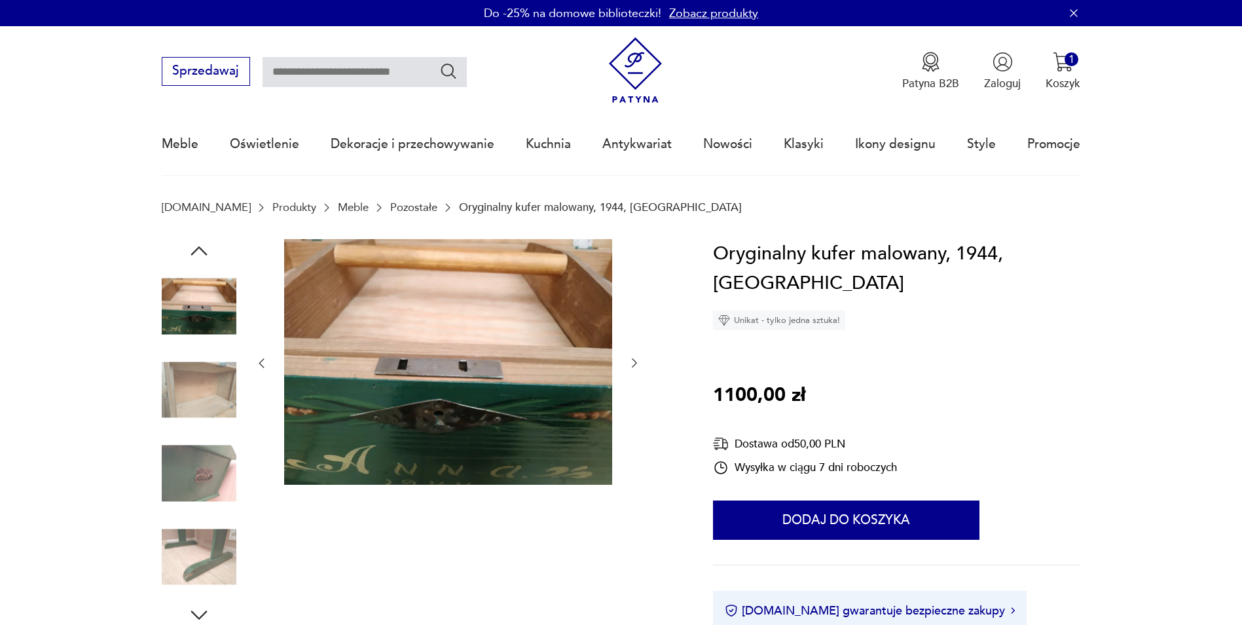
click at [634, 371] on button "button" at bounding box center [634, 364] width 13 height 16
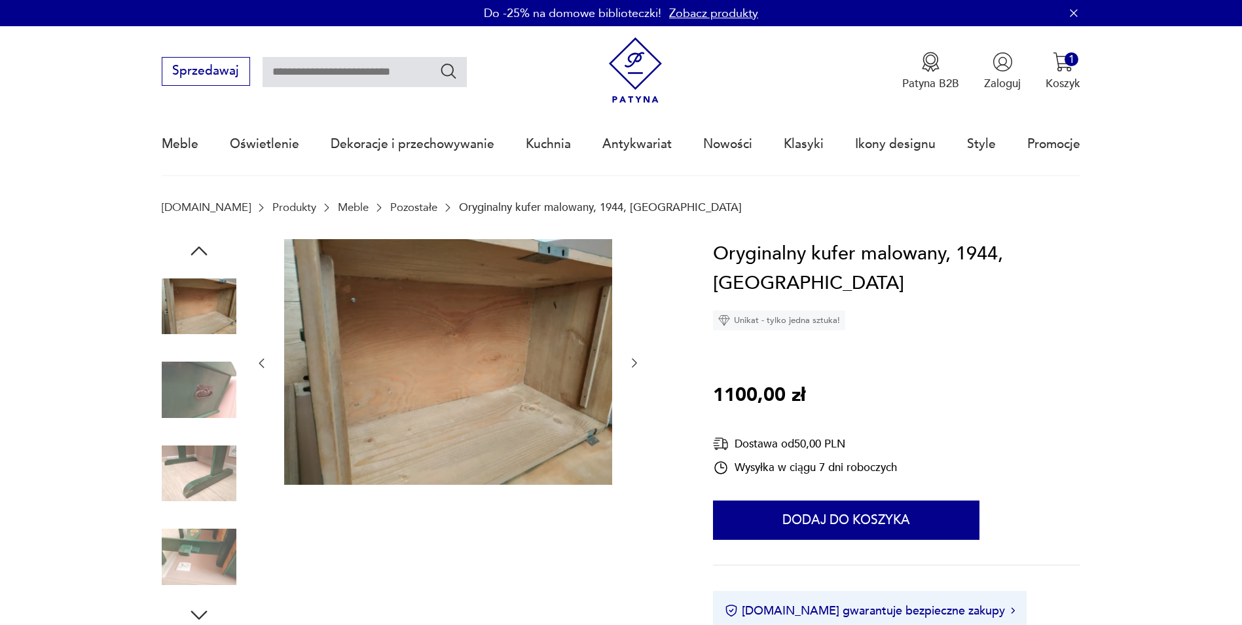
click at [634, 371] on button "button" at bounding box center [634, 364] width 13 height 16
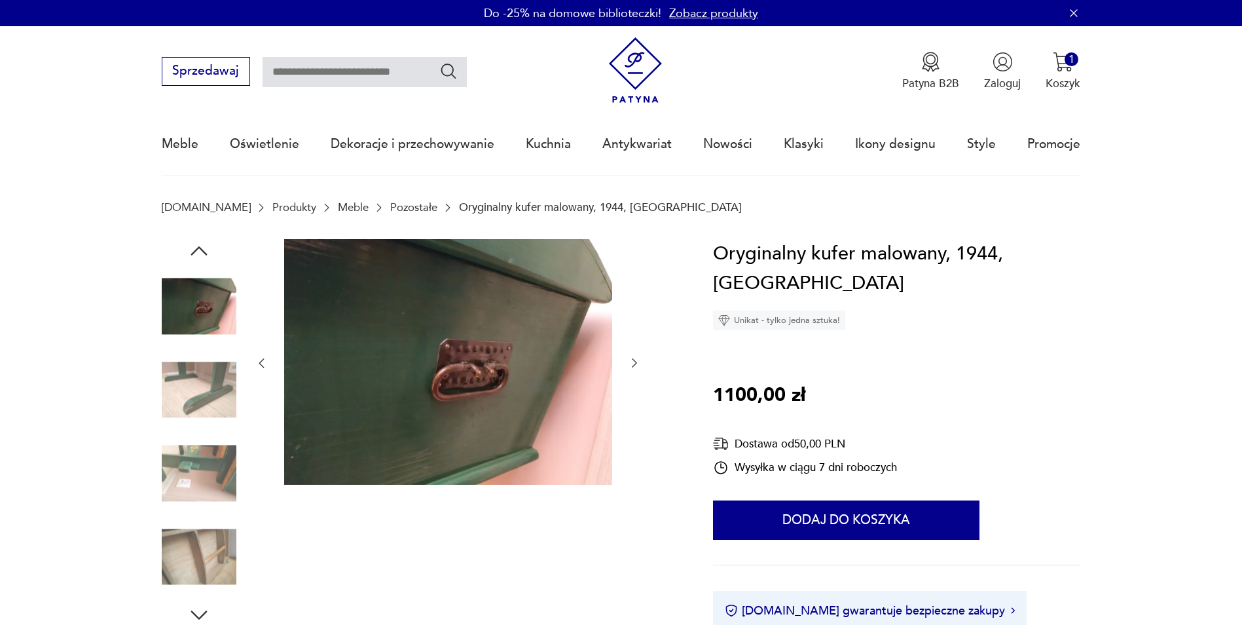
click at [634, 371] on button "button" at bounding box center [634, 364] width 13 height 16
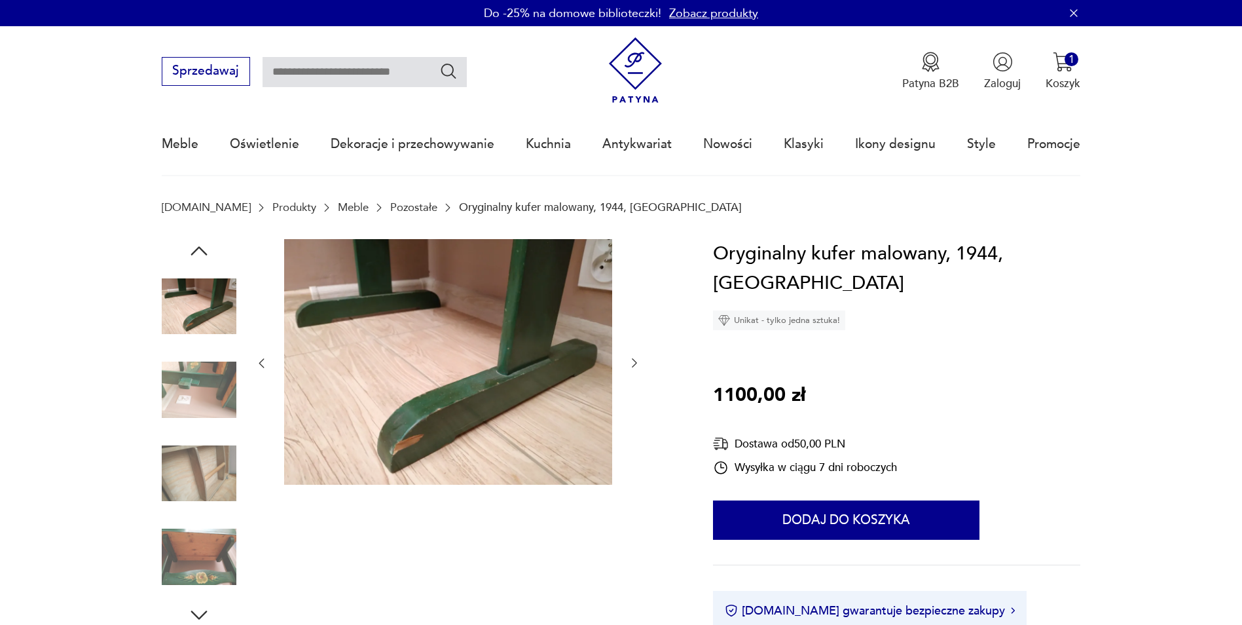
click at [634, 371] on button "button" at bounding box center [634, 364] width 13 height 16
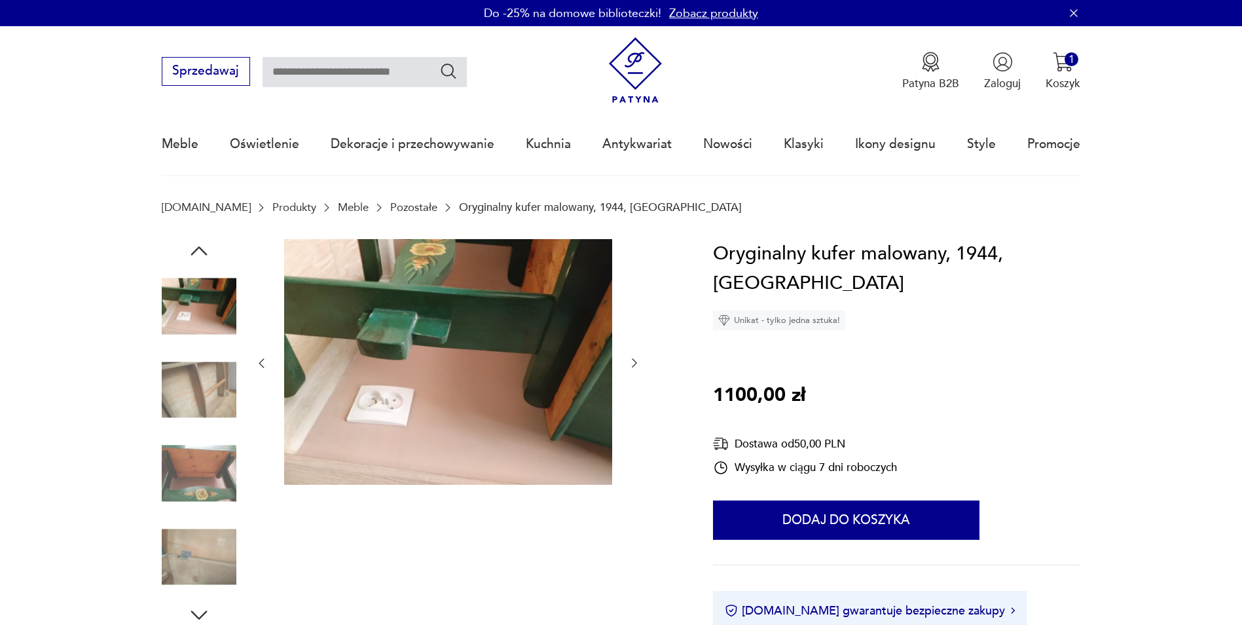
click at [634, 371] on button "button" at bounding box center [634, 364] width 13 height 16
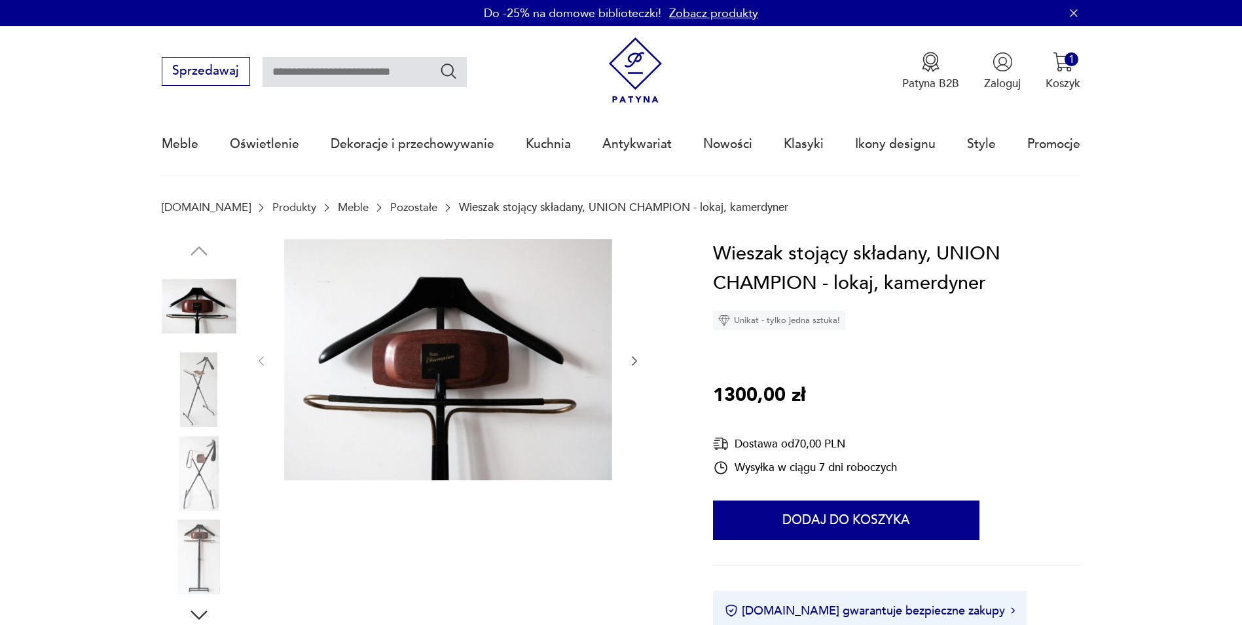
click at [628, 361] on icon "button" at bounding box center [634, 360] width 13 height 13
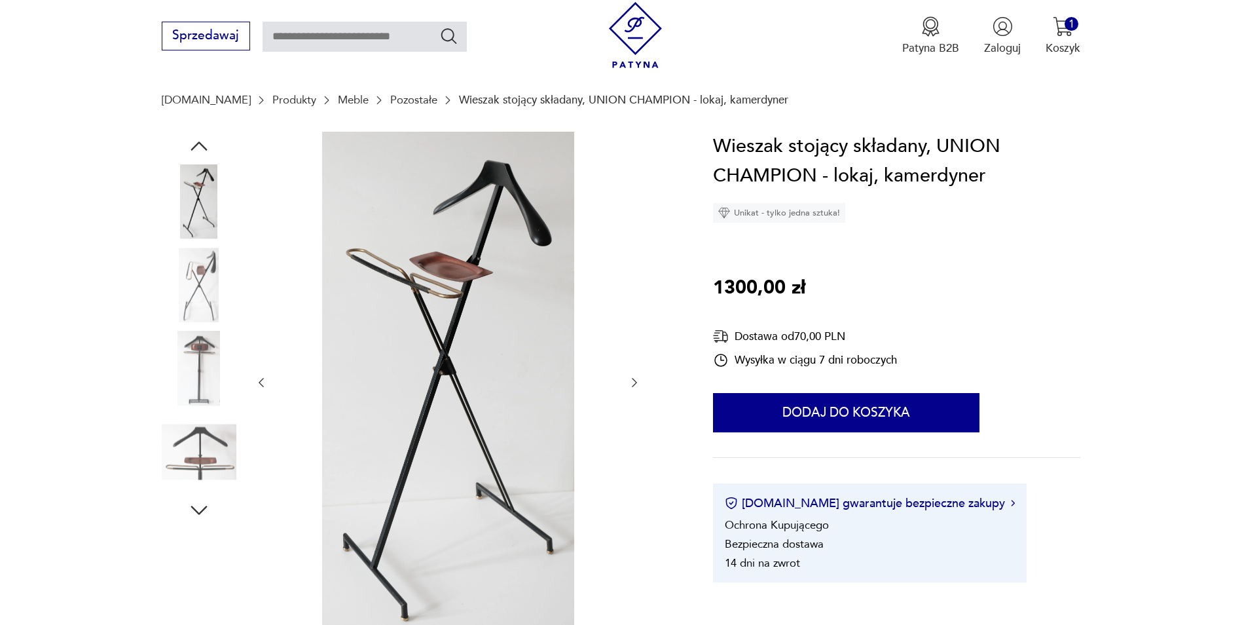
scroll to position [131, 0]
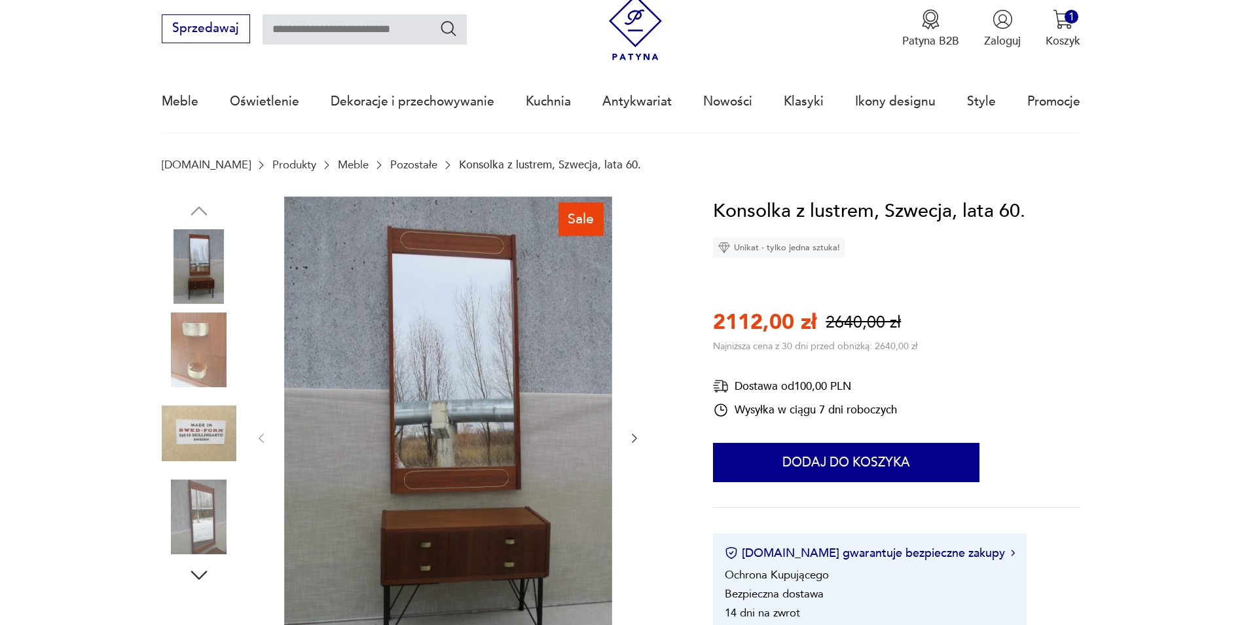
scroll to position [65, 0]
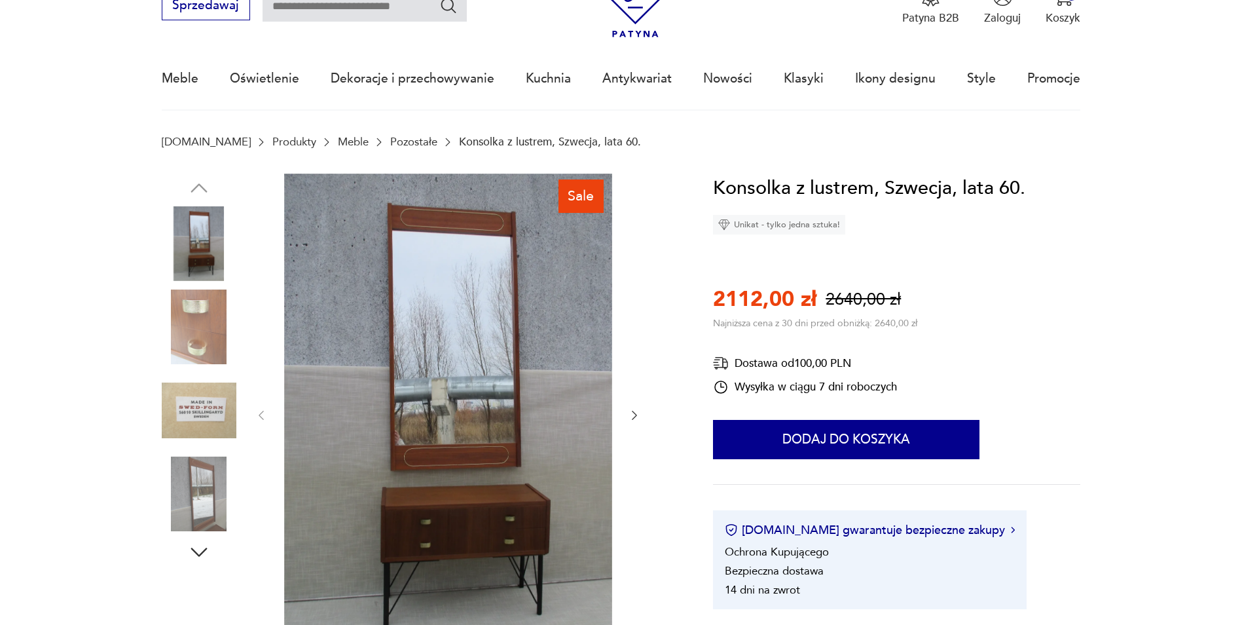
click at [632, 411] on icon "button" at bounding box center [634, 415] width 5 height 9
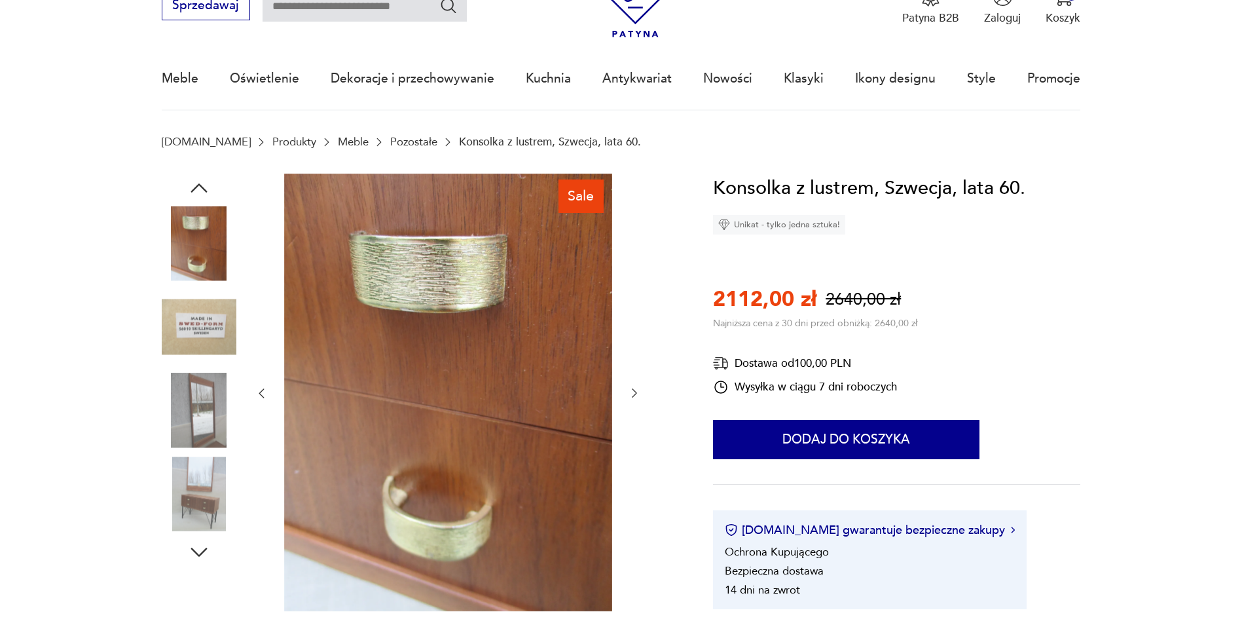
click at [632, 411] on div at bounding box center [448, 394] width 386 height 440
click at [634, 395] on icon "button" at bounding box center [634, 392] width 13 height 13
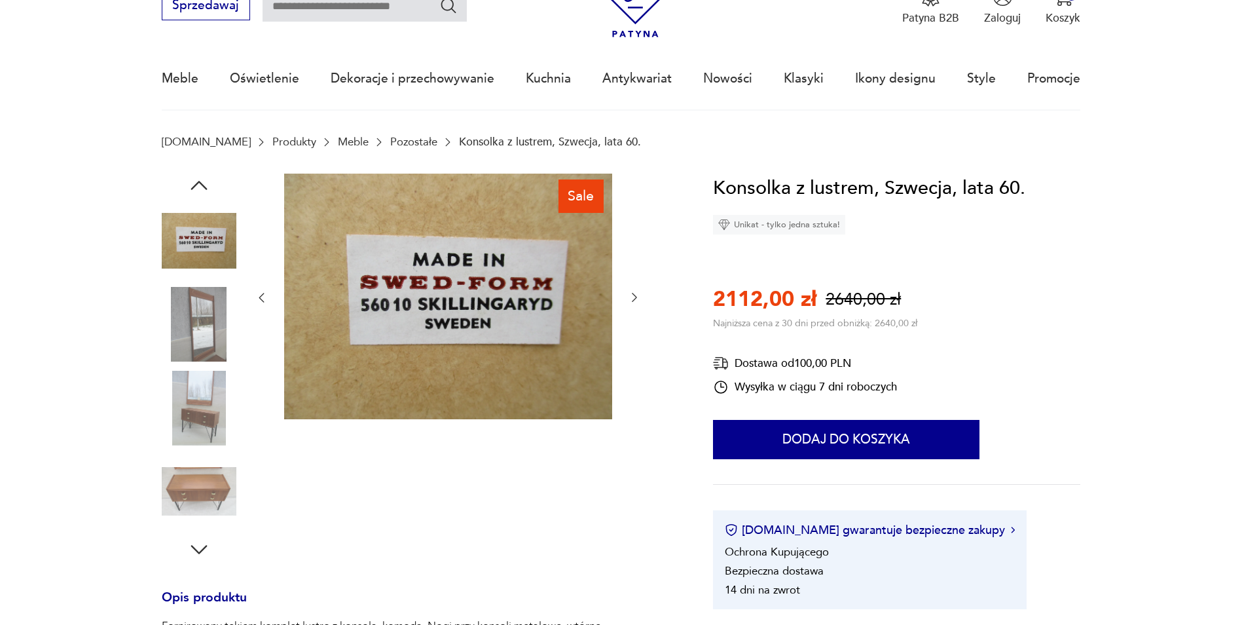
click at [199, 304] on img at bounding box center [199, 324] width 75 height 75
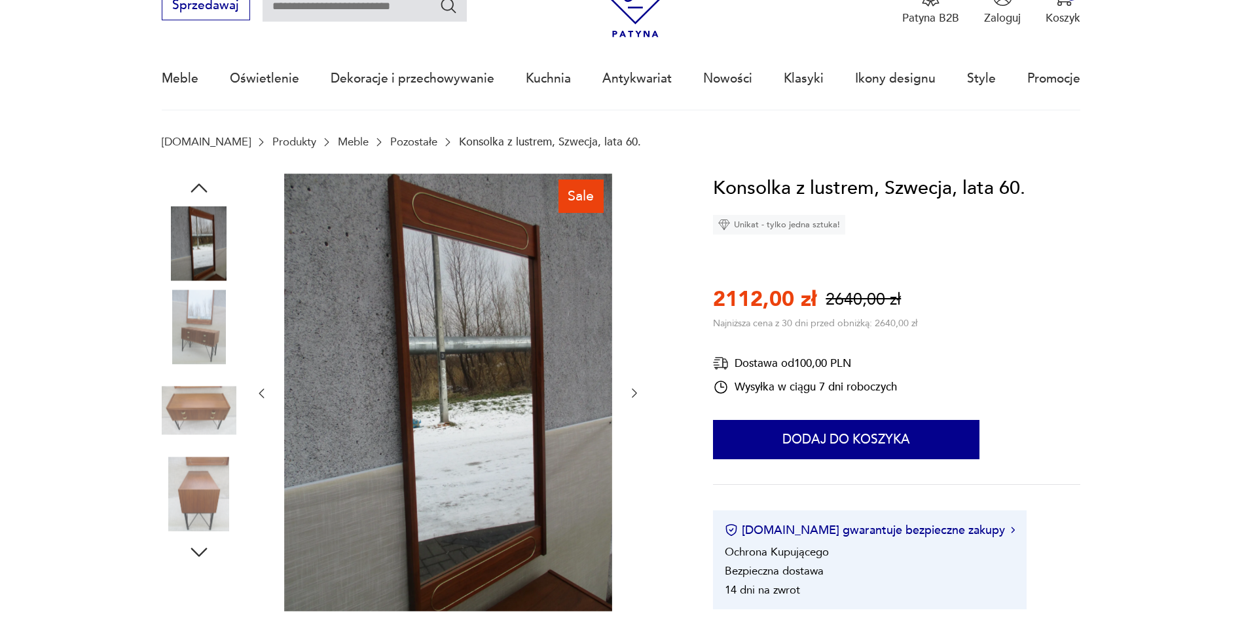
click at [199, 325] on img at bounding box center [199, 326] width 75 height 75
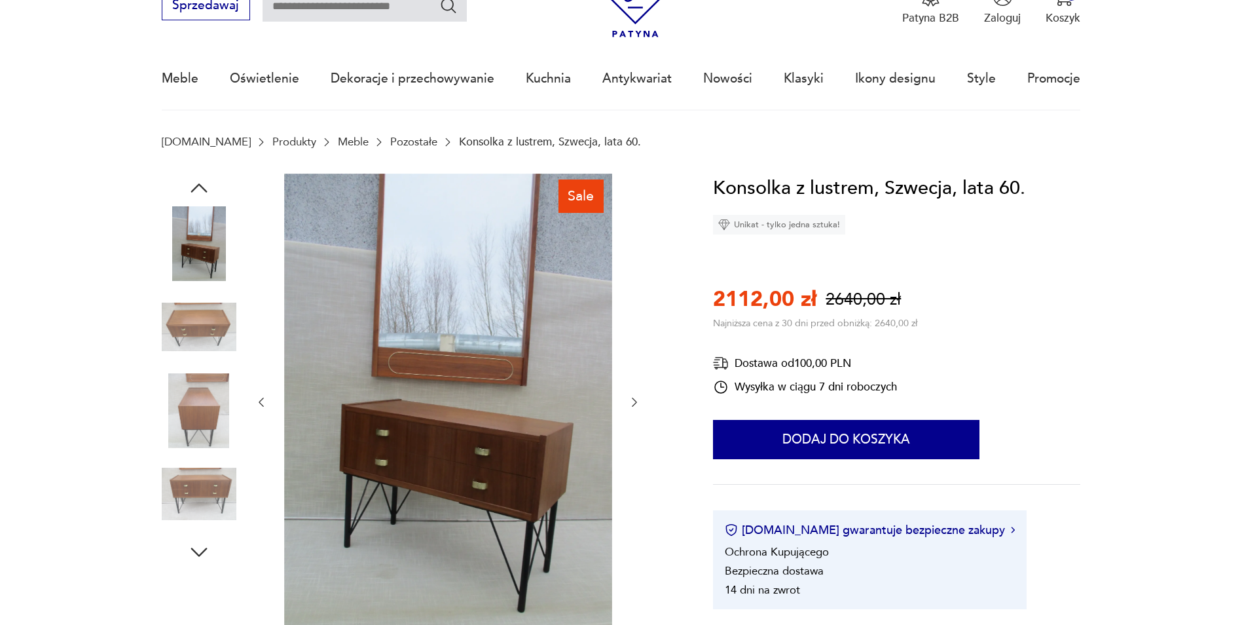
click at [199, 325] on img at bounding box center [199, 326] width 75 height 75
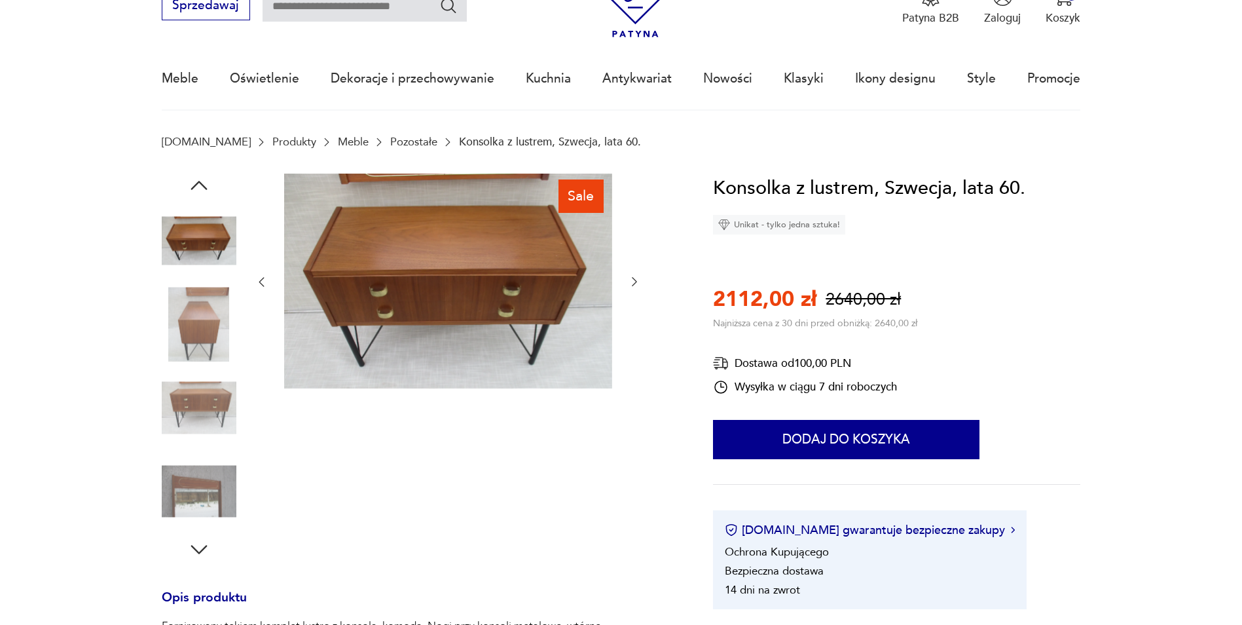
click at [199, 325] on img at bounding box center [199, 324] width 75 height 75
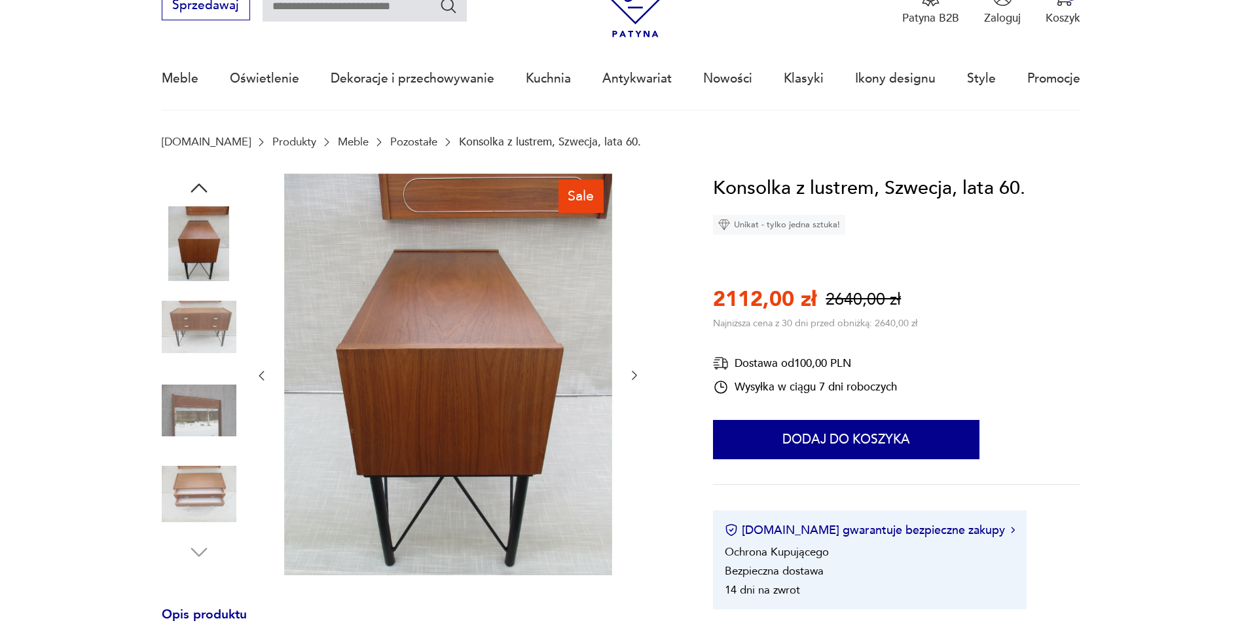
click at [201, 327] on img at bounding box center [199, 326] width 75 height 75
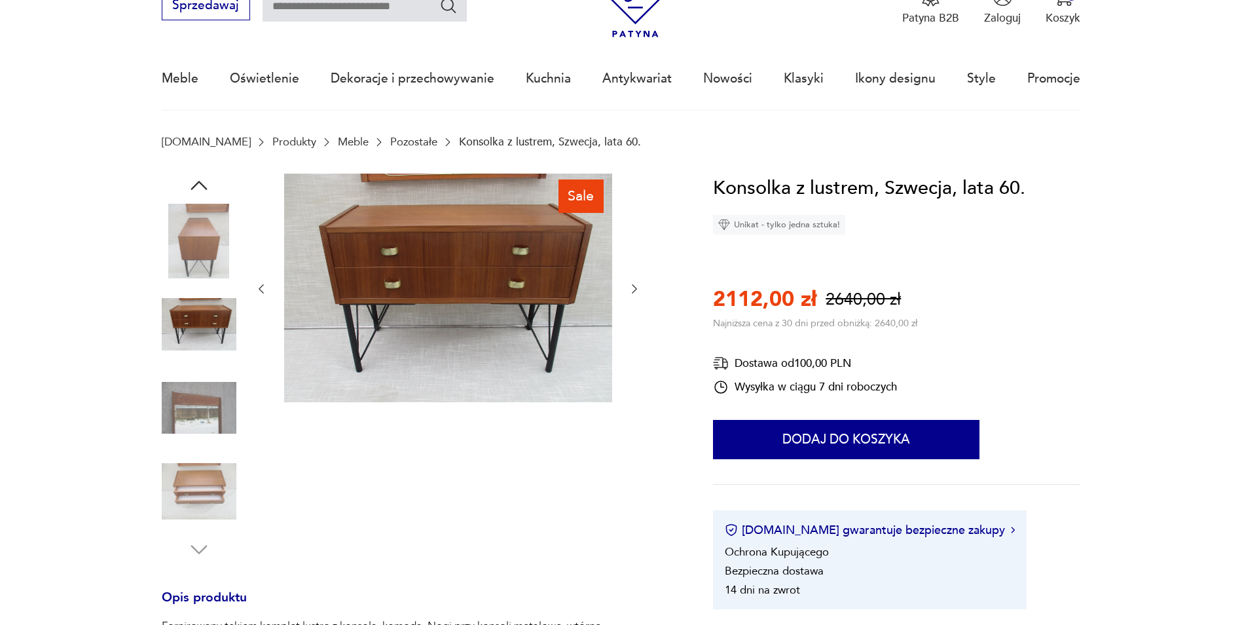
click at [198, 379] on img at bounding box center [199, 408] width 75 height 75
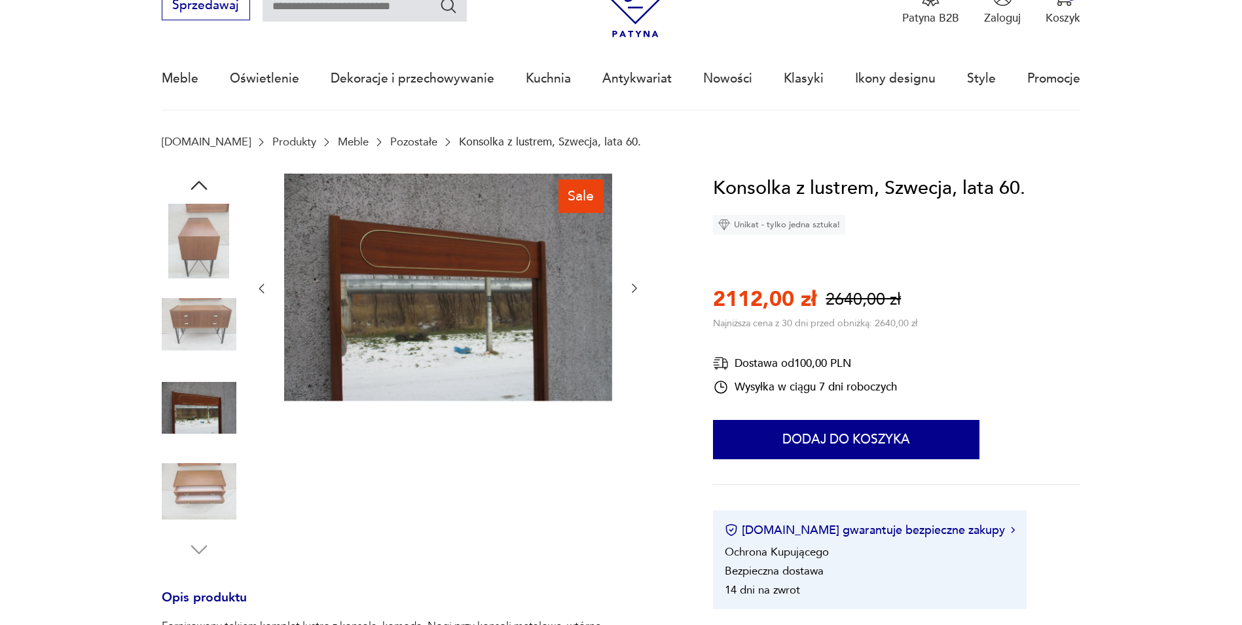
click at [206, 500] on img at bounding box center [199, 491] width 75 height 75
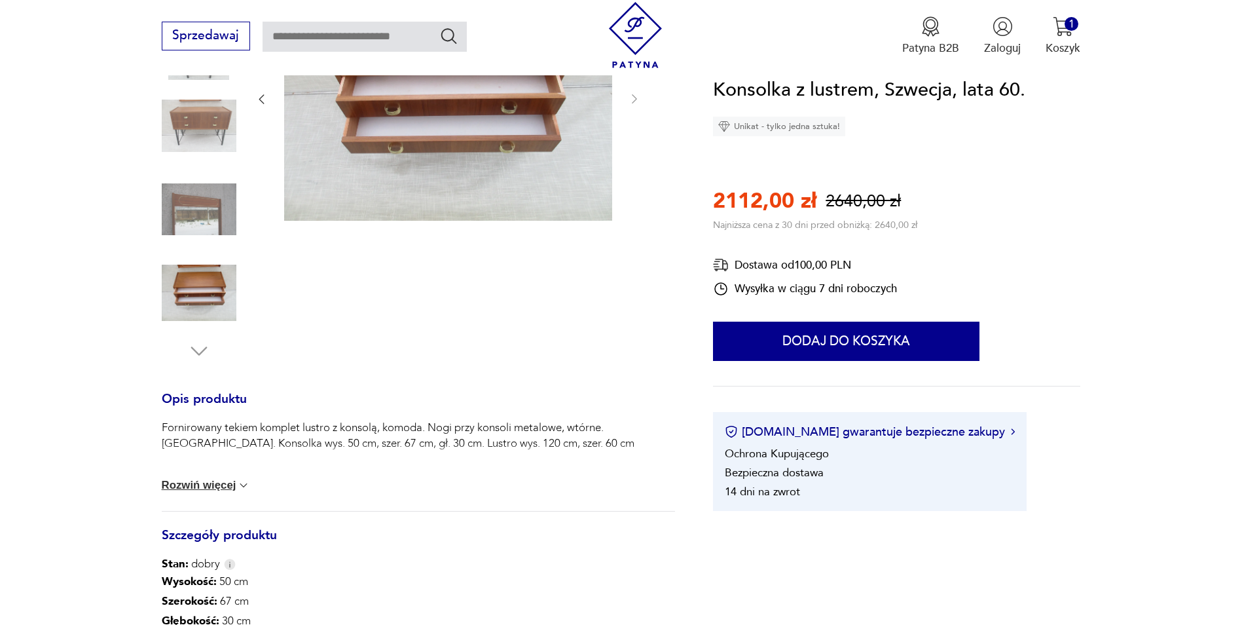
scroll to position [327, 0]
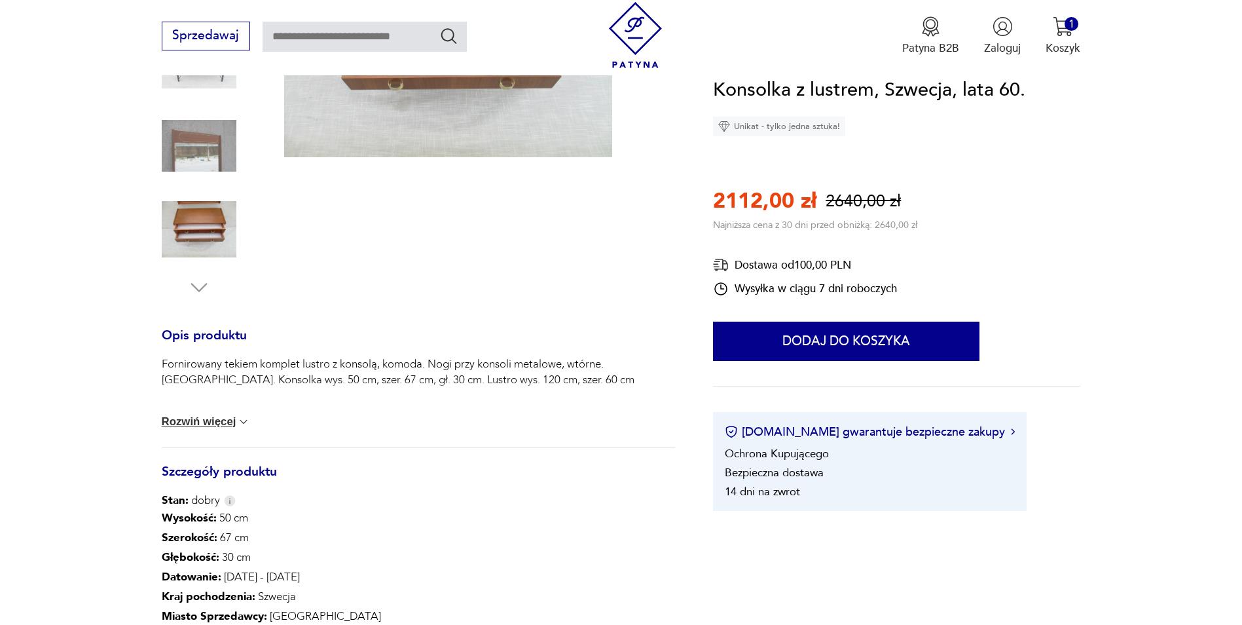
click at [211, 426] on button "Rozwiń więcej" at bounding box center [206, 421] width 89 height 13
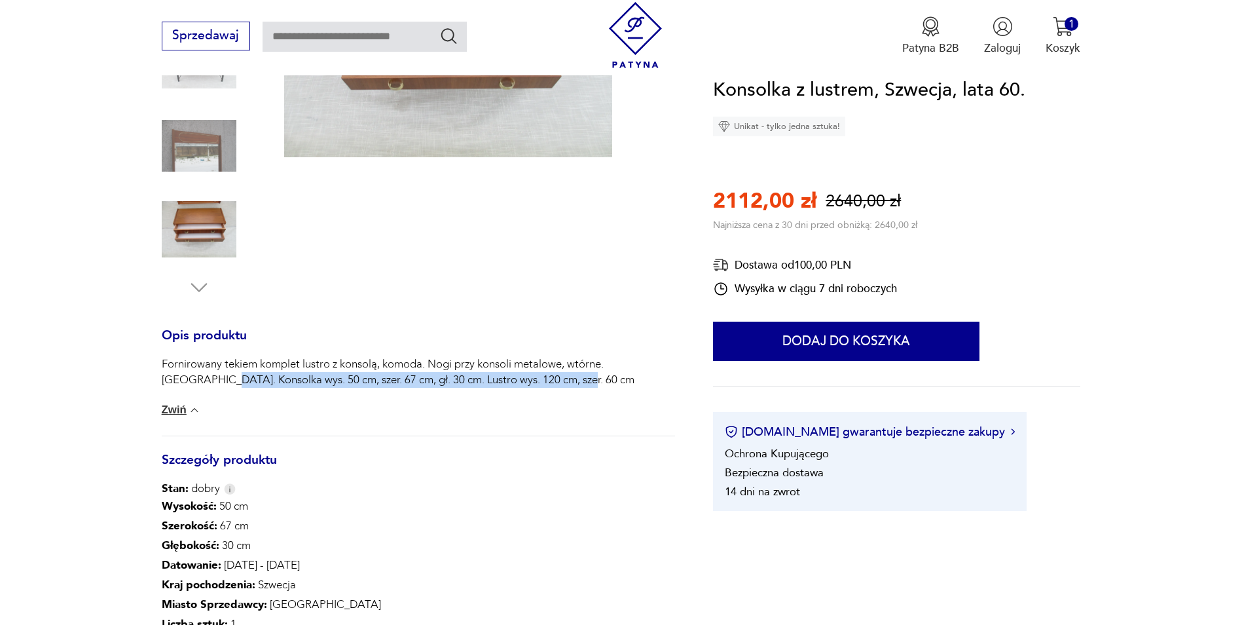
drag, startPoint x: 170, startPoint y: 379, endPoint x: 524, endPoint y: 382, distance: 354.2
click at [524, 382] on p "Fornirowany tekiem komplet lustro z konsolą, komoda. Nogi przy konsoli metalowe…" at bounding box center [419, 371] width 514 height 31
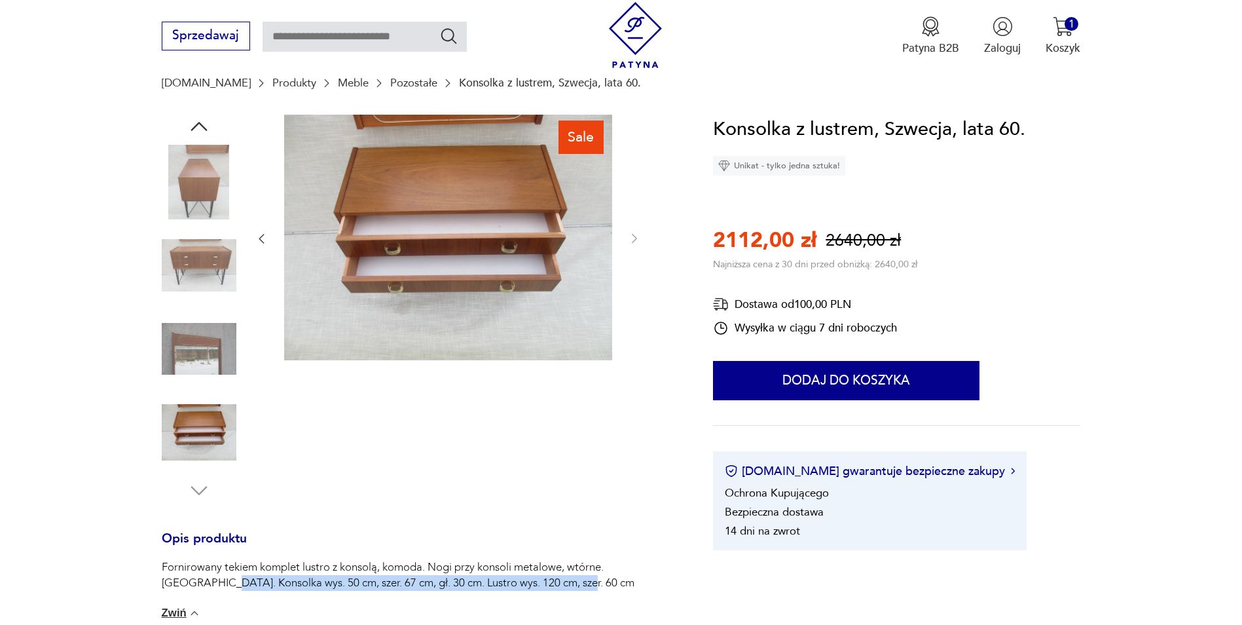
scroll to position [0, 0]
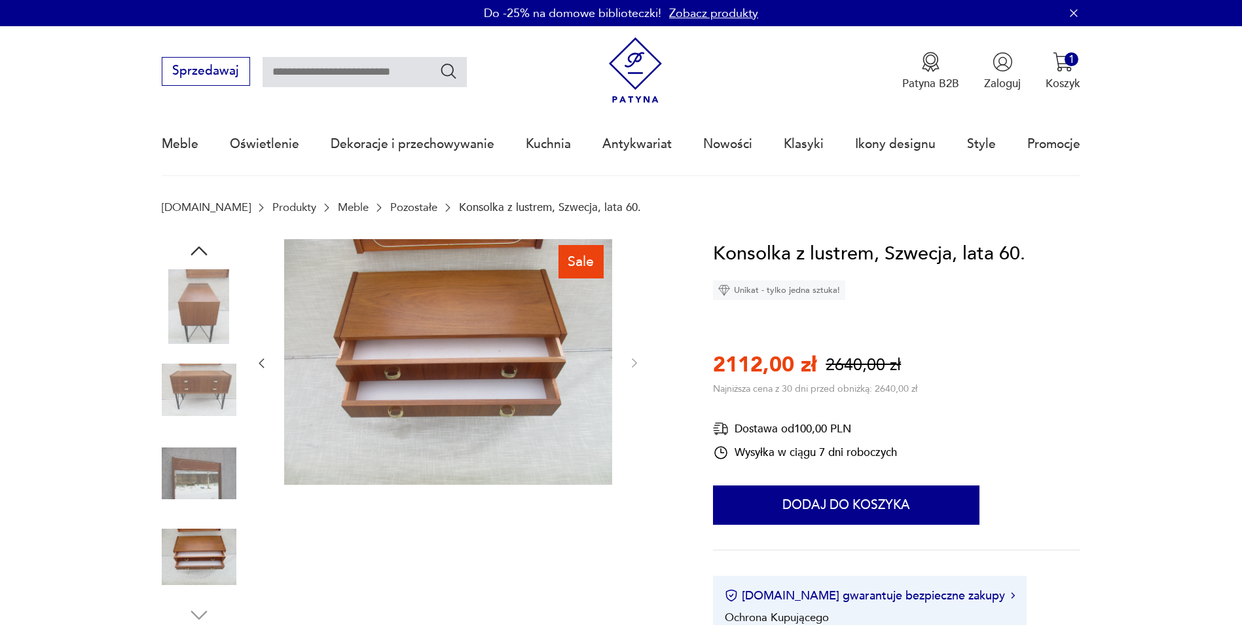
click at [192, 320] on img at bounding box center [199, 306] width 75 height 75
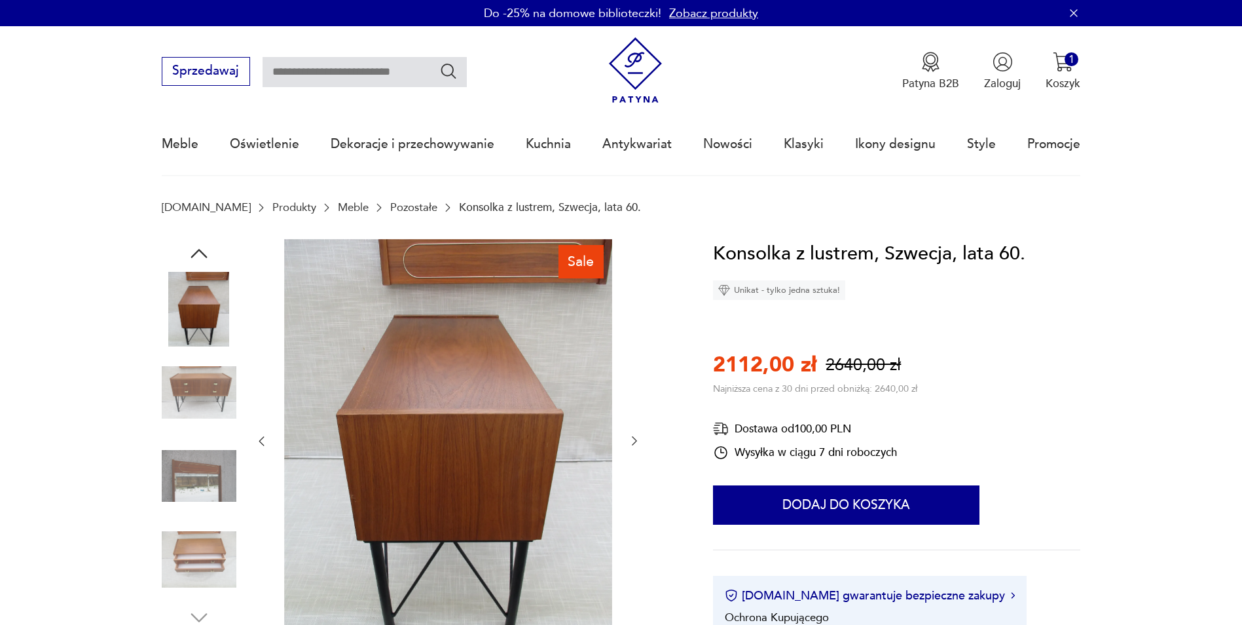
click at [194, 380] on img at bounding box center [199, 392] width 75 height 75
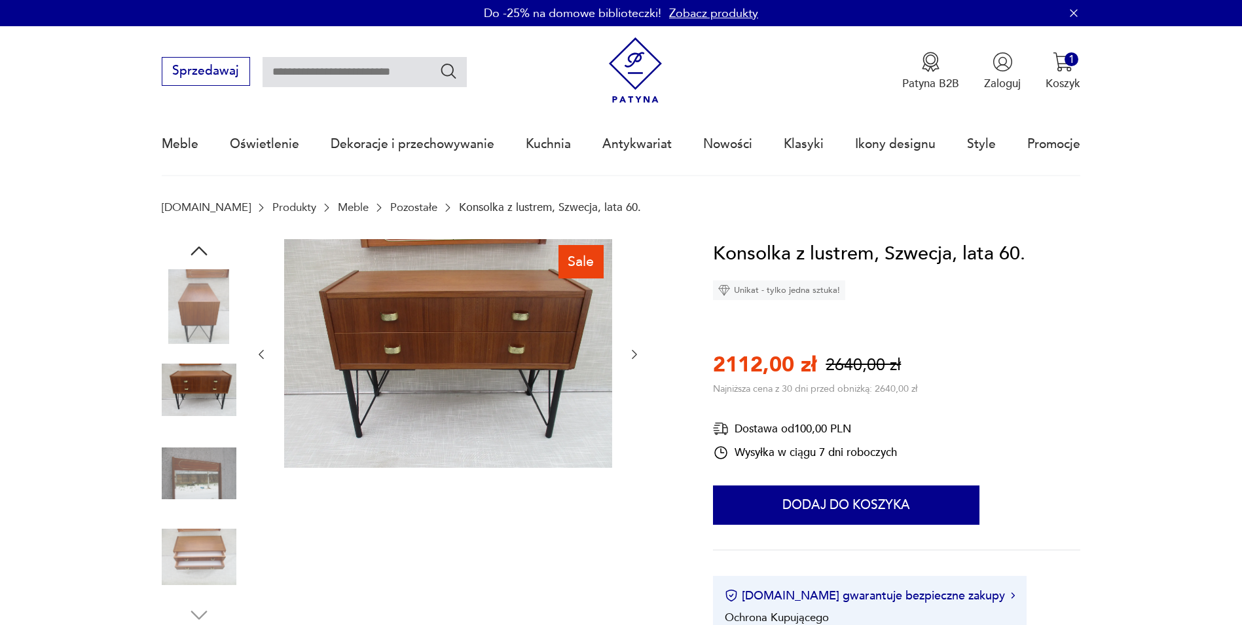
click at [194, 422] on img at bounding box center [199, 389] width 75 height 75
click at [198, 473] on img at bounding box center [199, 473] width 75 height 75
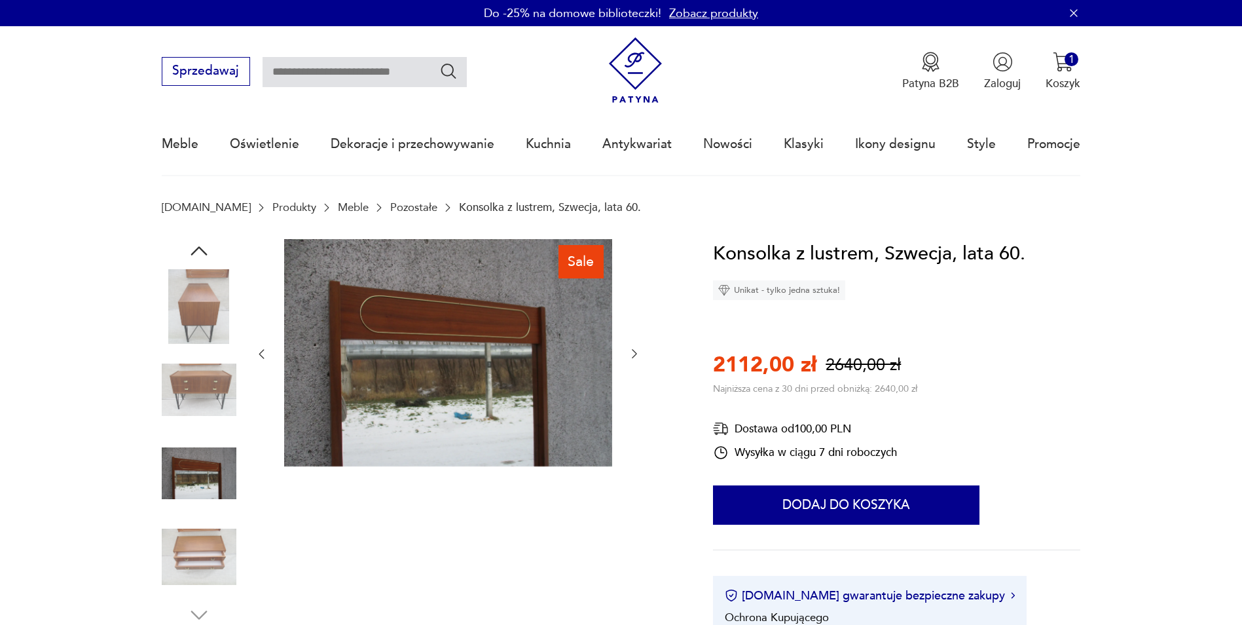
click at [204, 541] on img at bounding box center [199, 556] width 75 height 75
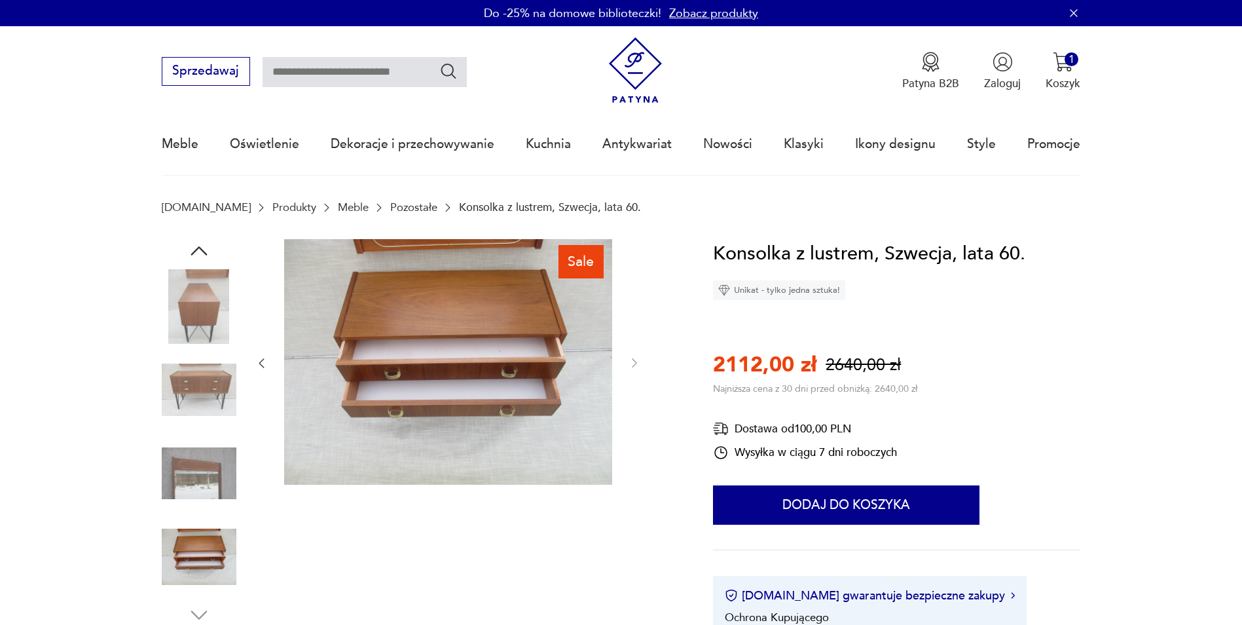
click at [206, 310] on img at bounding box center [199, 306] width 75 height 75
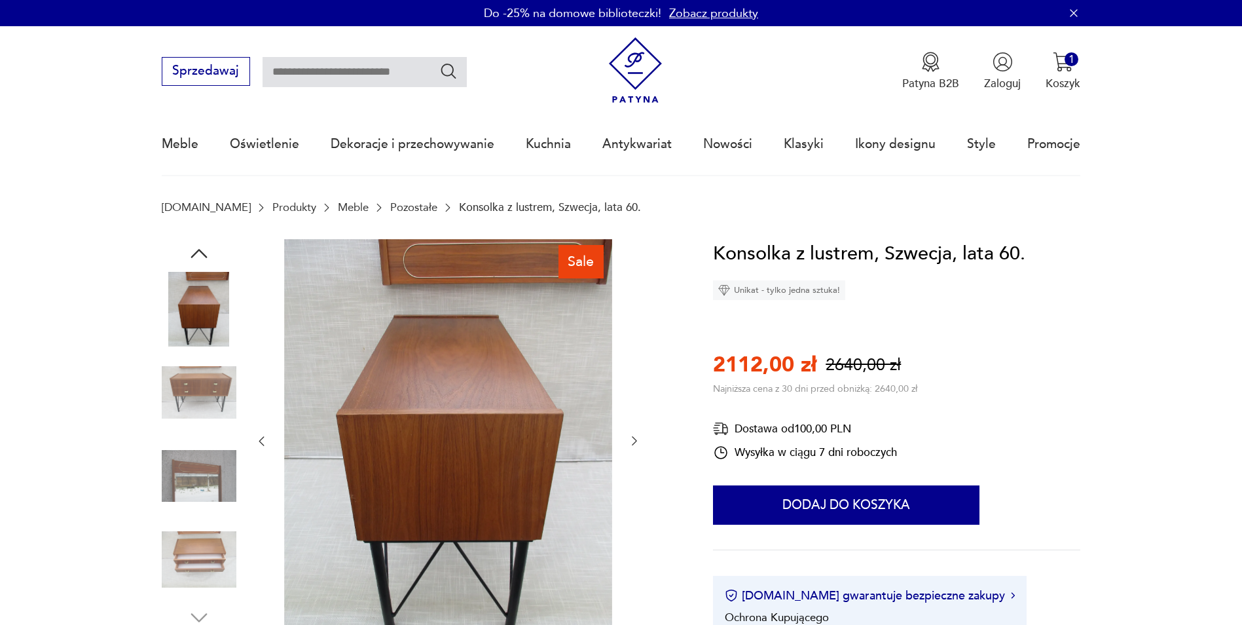
click at [191, 251] on icon "button" at bounding box center [199, 254] width 24 height 24
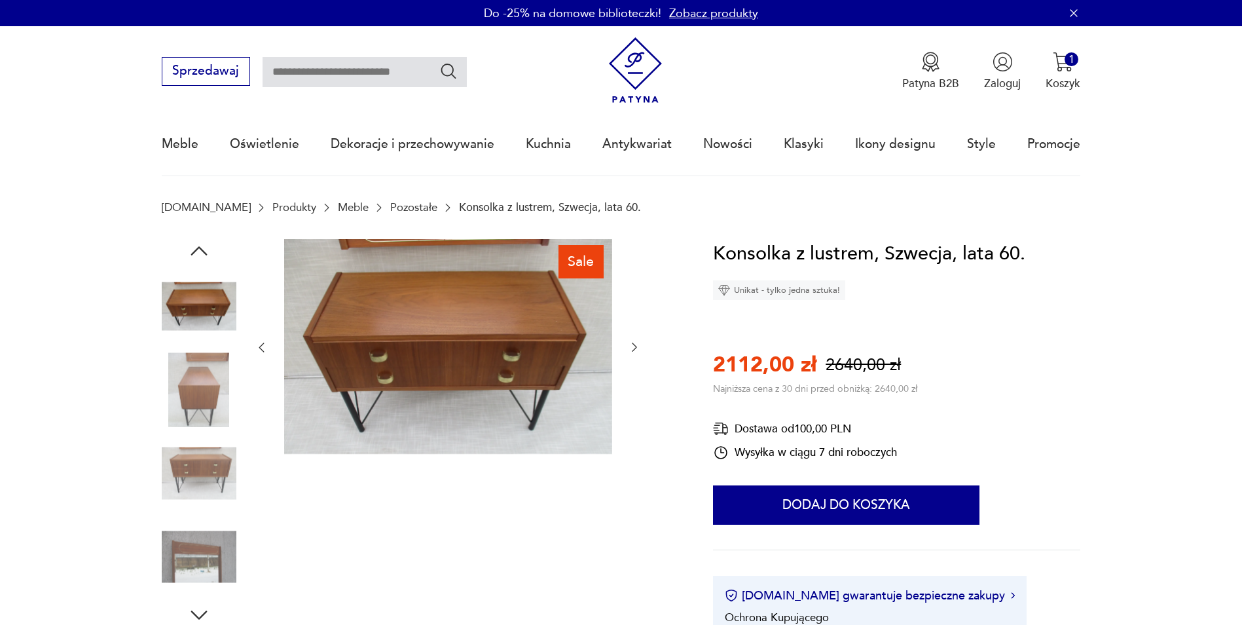
click at [190, 250] on icon "button" at bounding box center [199, 251] width 24 height 24
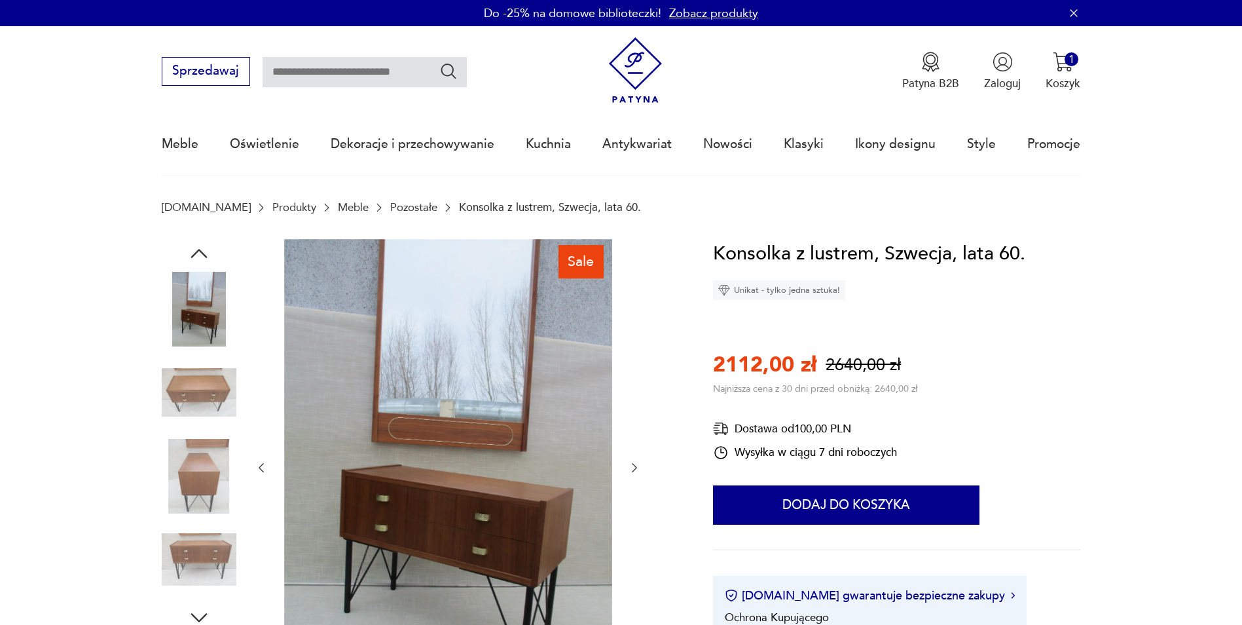
click at [191, 251] on icon "button" at bounding box center [199, 254] width 24 height 24
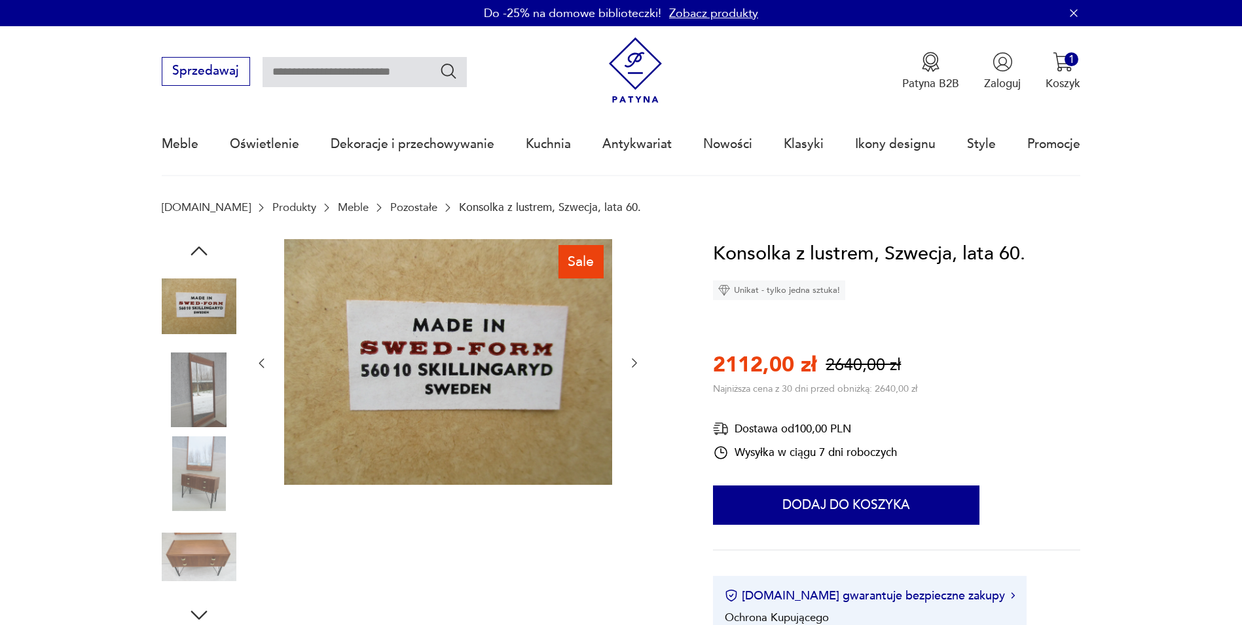
click at [191, 251] on icon "button" at bounding box center [199, 251] width 24 height 24
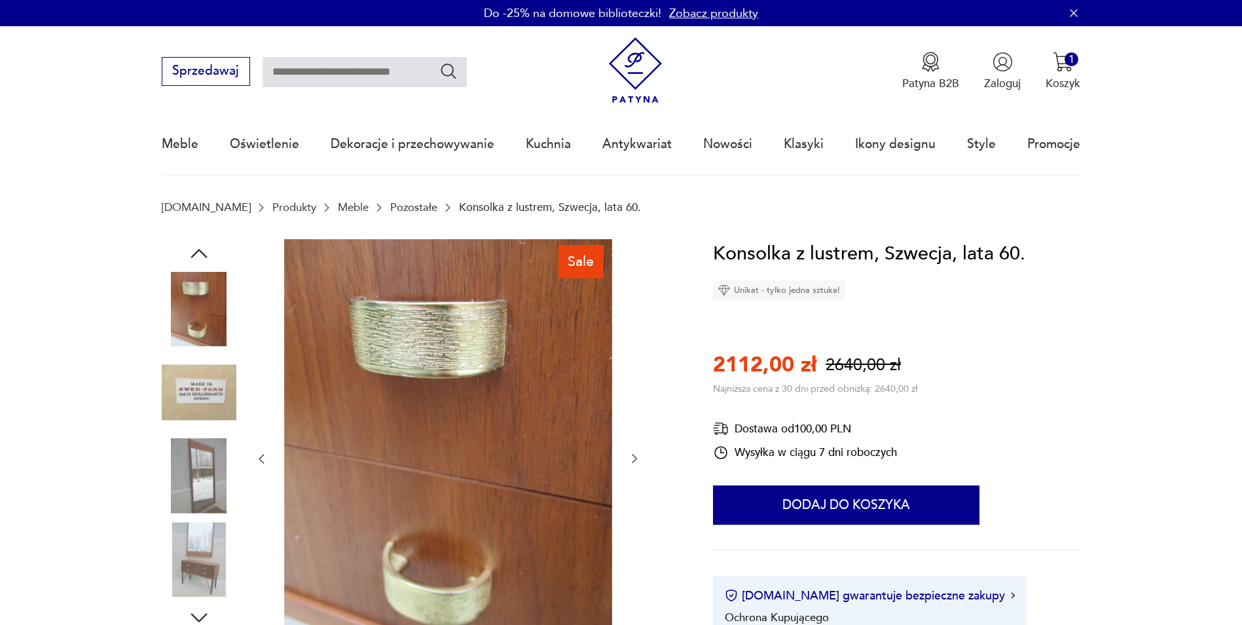
click at [191, 251] on icon "button" at bounding box center [199, 254] width 24 height 24
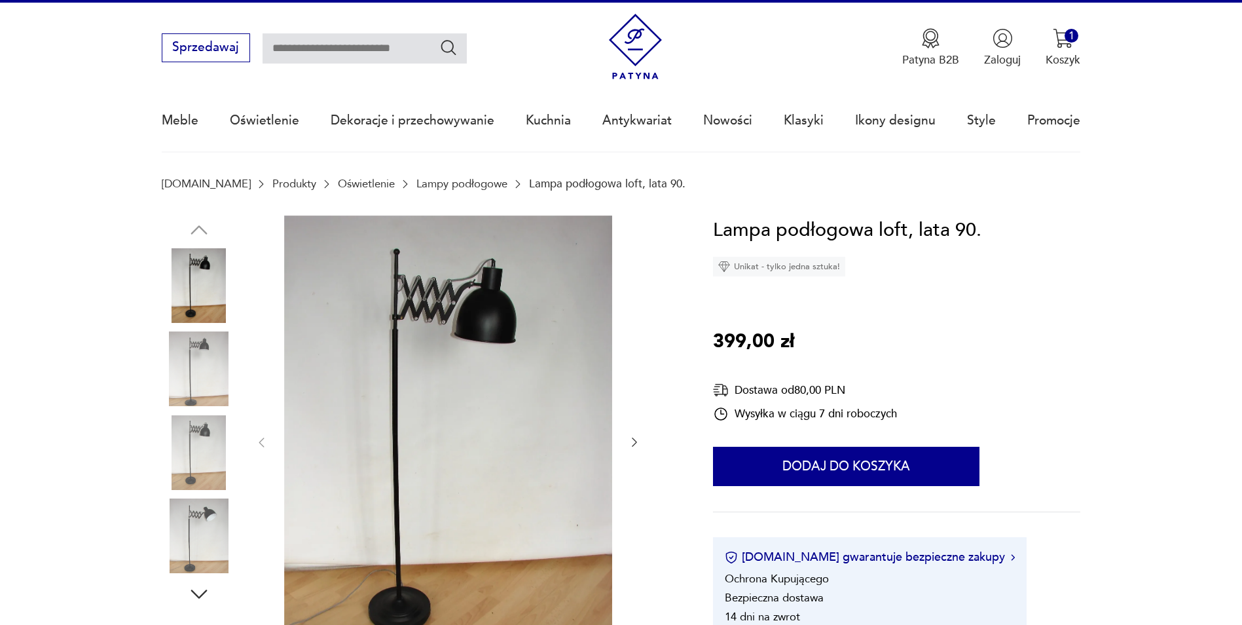
scroll to position [65, 0]
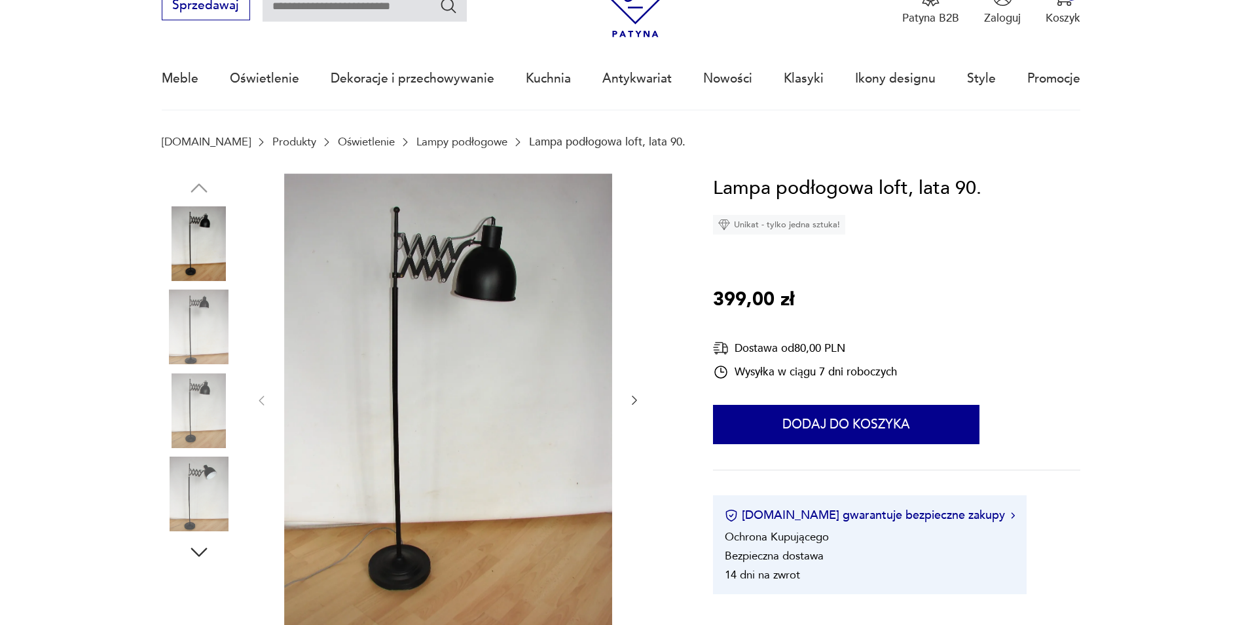
click at [640, 395] on icon "button" at bounding box center [634, 399] width 13 height 13
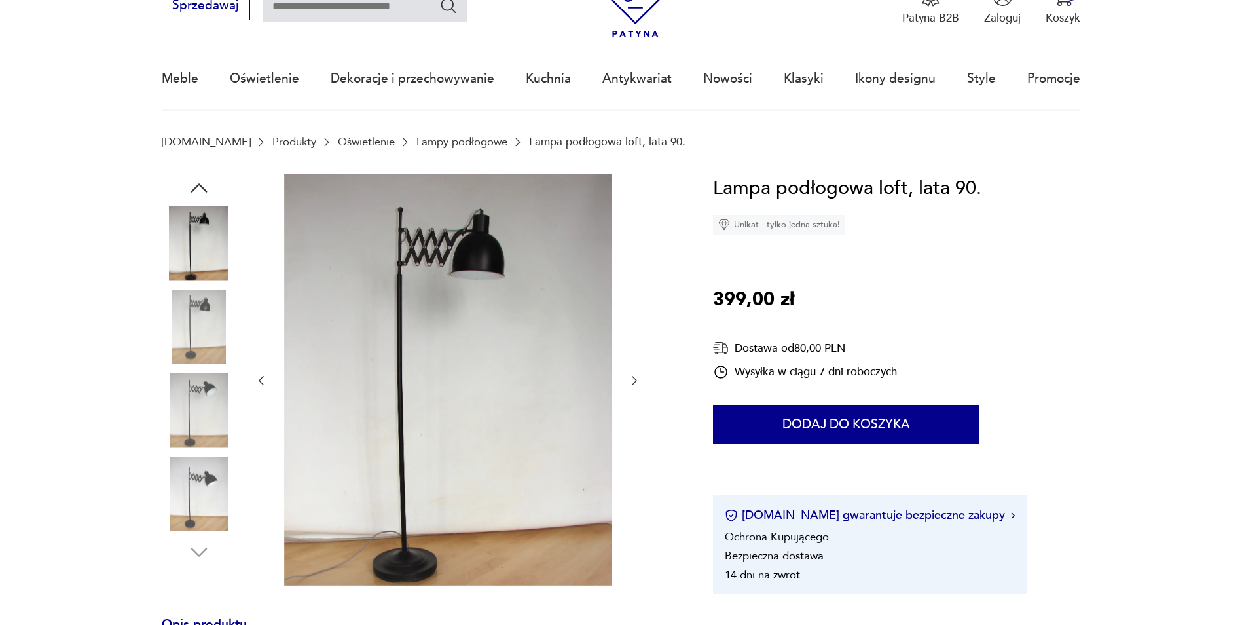
click at [637, 381] on icon "button" at bounding box center [634, 380] width 13 height 13
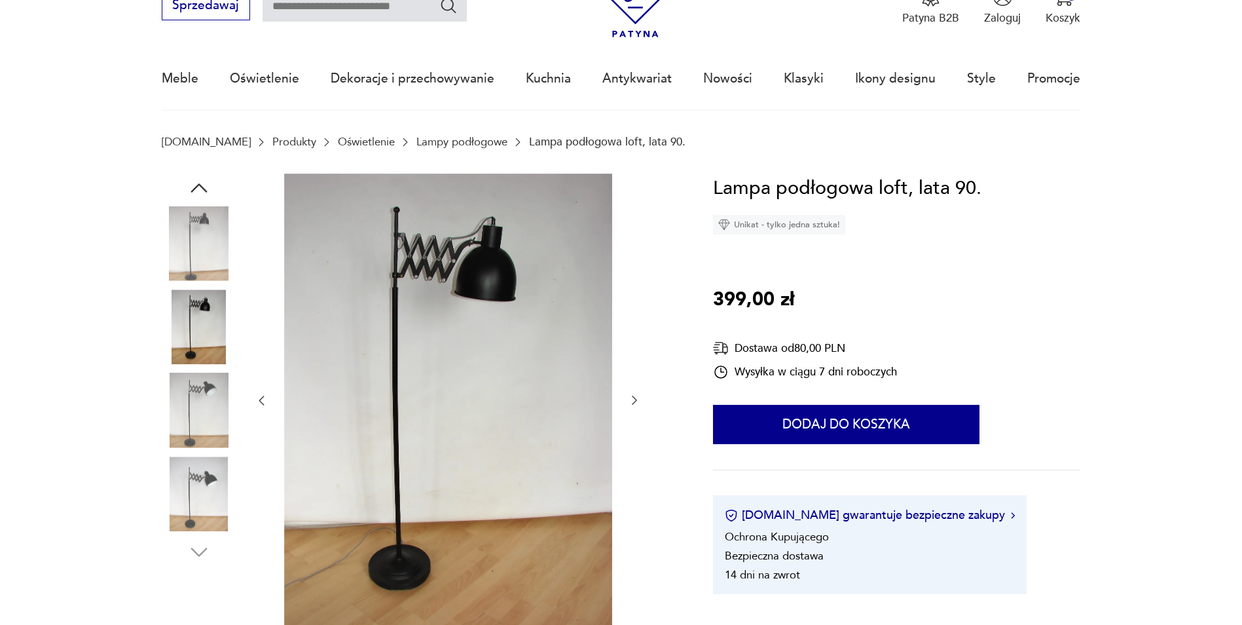
drag, startPoint x: 634, startPoint y: 411, endPoint x: 633, endPoint y: 401, distance: 9.2
click at [634, 409] on div at bounding box center [448, 401] width 386 height 454
click at [633, 401] on icon "button" at bounding box center [634, 399] width 13 height 13
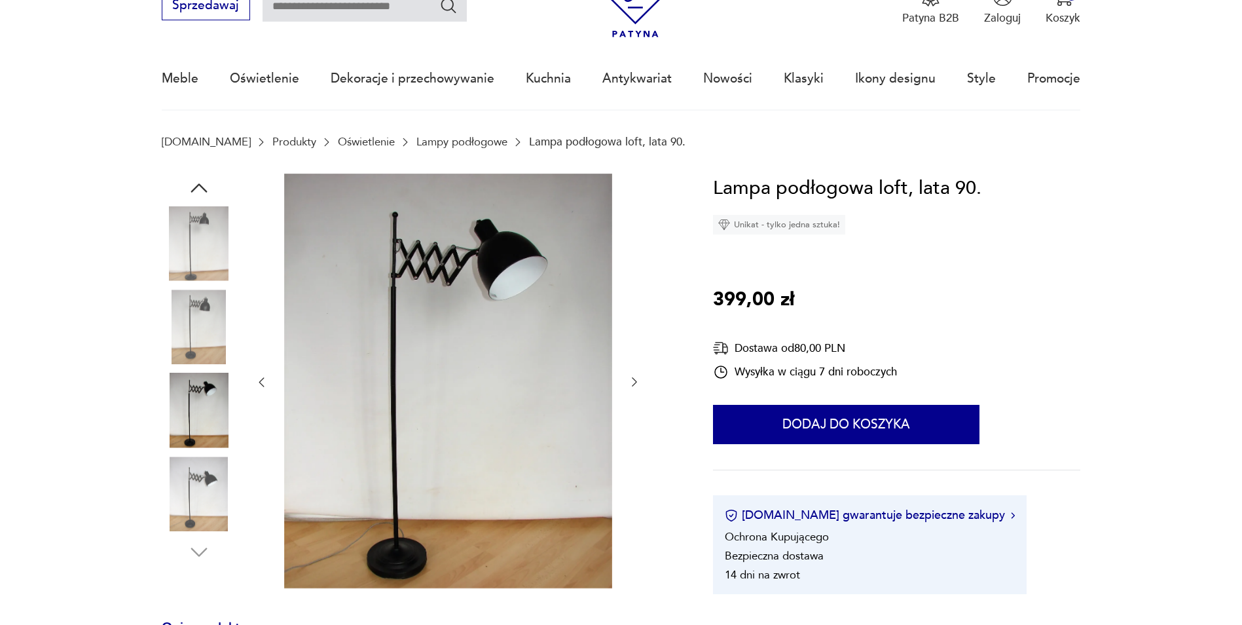
click at [637, 380] on icon "button" at bounding box center [634, 381] width 13 height 13
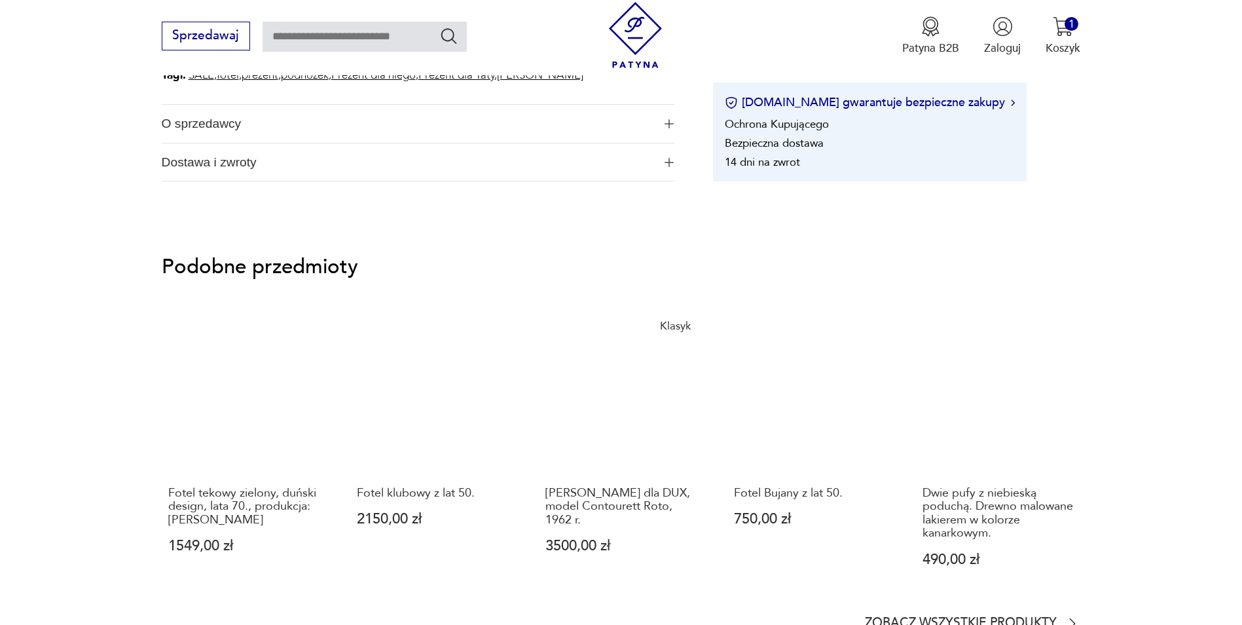
scroll to position [982, 0]
